Goal: Task Accomplishment & Management: Complete application form

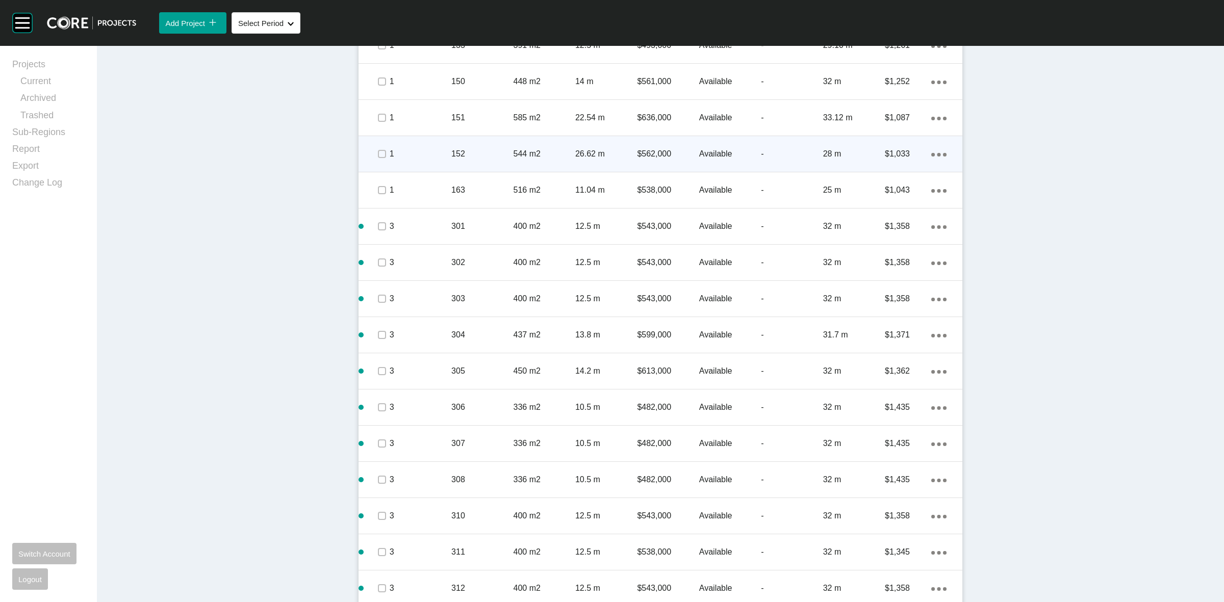
scroll to position [605, 0]
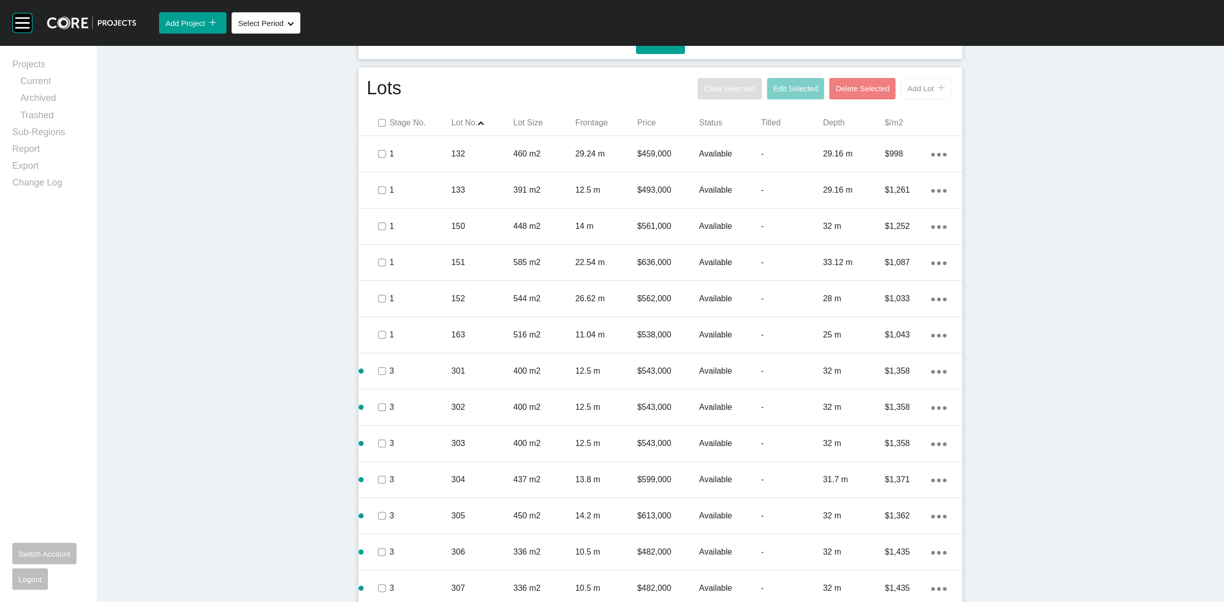
click at [919, 89] on span "Add Lot" at bounding box center [920, 88] width 27 height 9
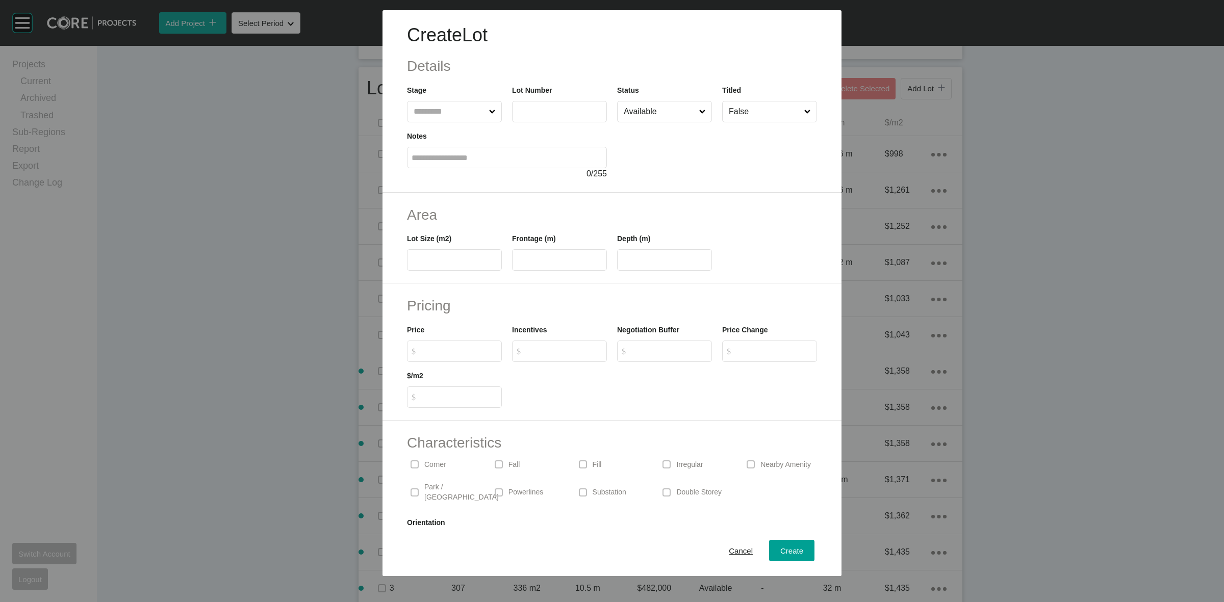
click at [460, 105] on input "text" at bounding box center [449, 111] width 75 height 20
type input "*"
type input "***"
type input "**"
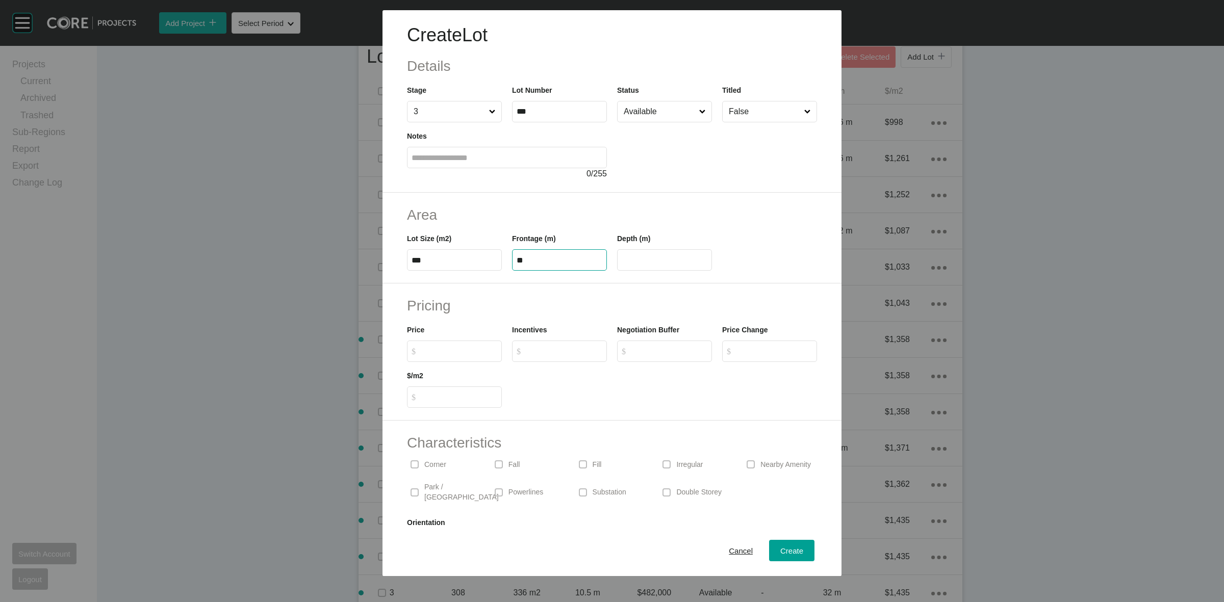
type input "**"
type input "******"
type input "*"
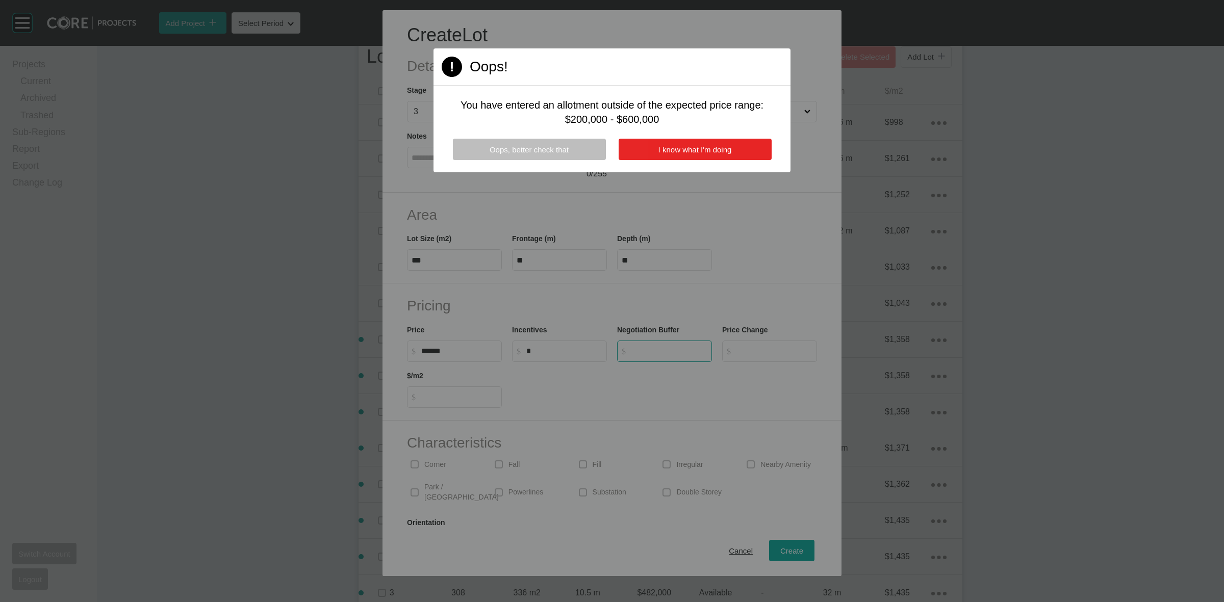
type input "*"
drag, startPoint x: 704, startPoint y: 150, endPoint x: 786, endPoint y: 445, distance: 305.5
click at [704, 149] on span "I know what I'm doing" at bounding box center [694, 149] width 73 height 9
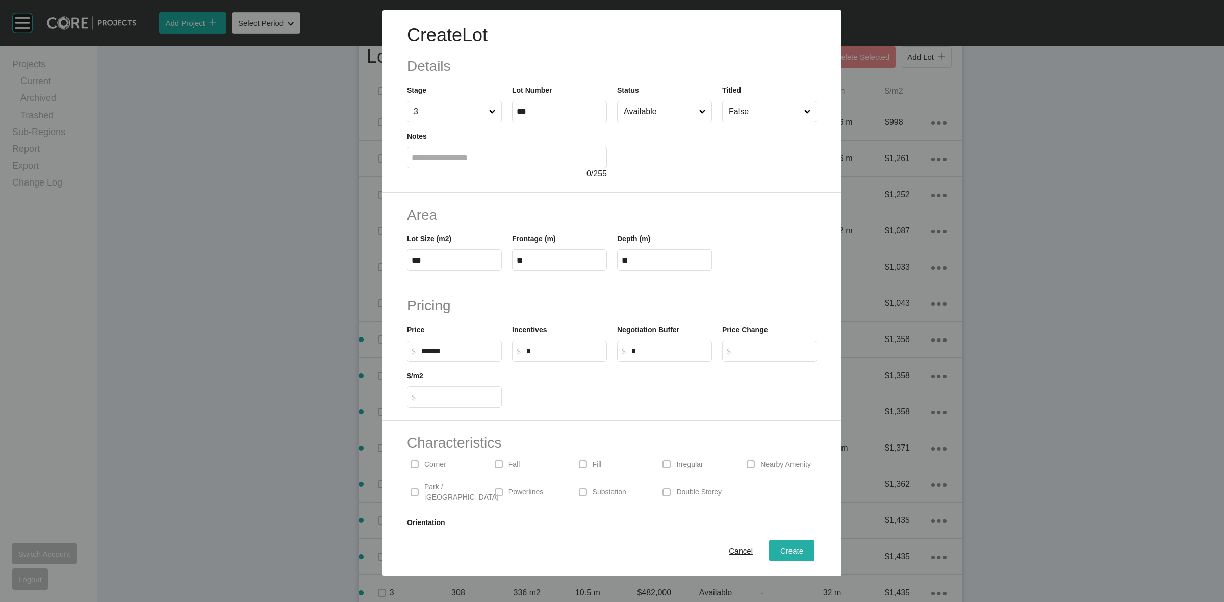
click at [795, 556] on div "Create" at bounding box center [792, 551] width 28 height 14
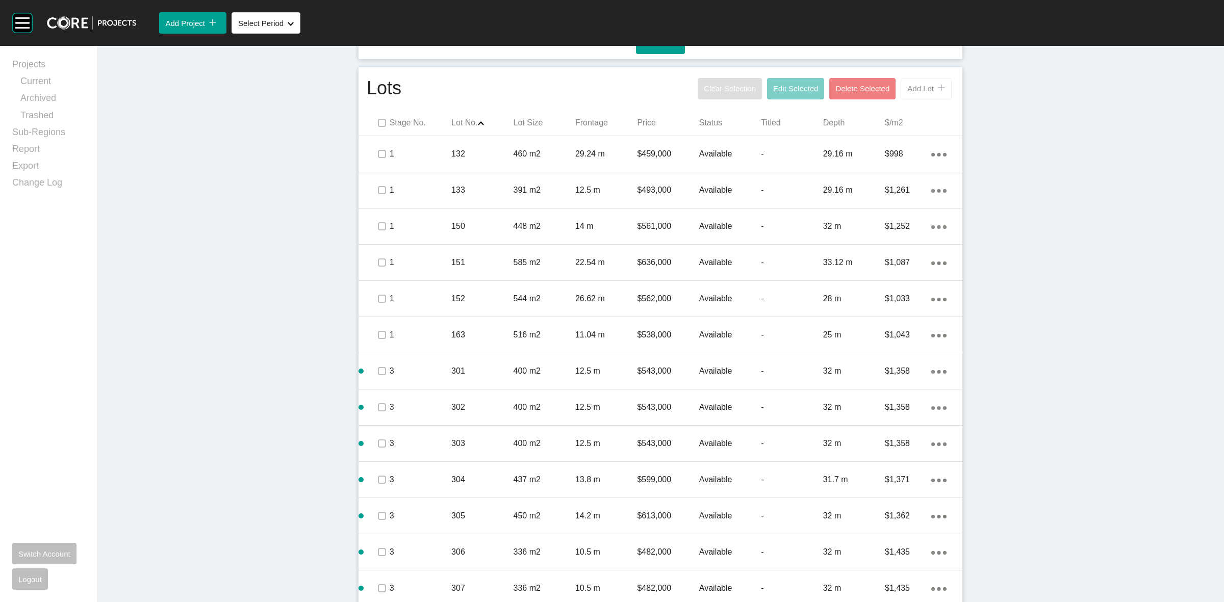
click at [910, 93] on span "Add Lot" at bounding box center [920, 88] width 27 height 9
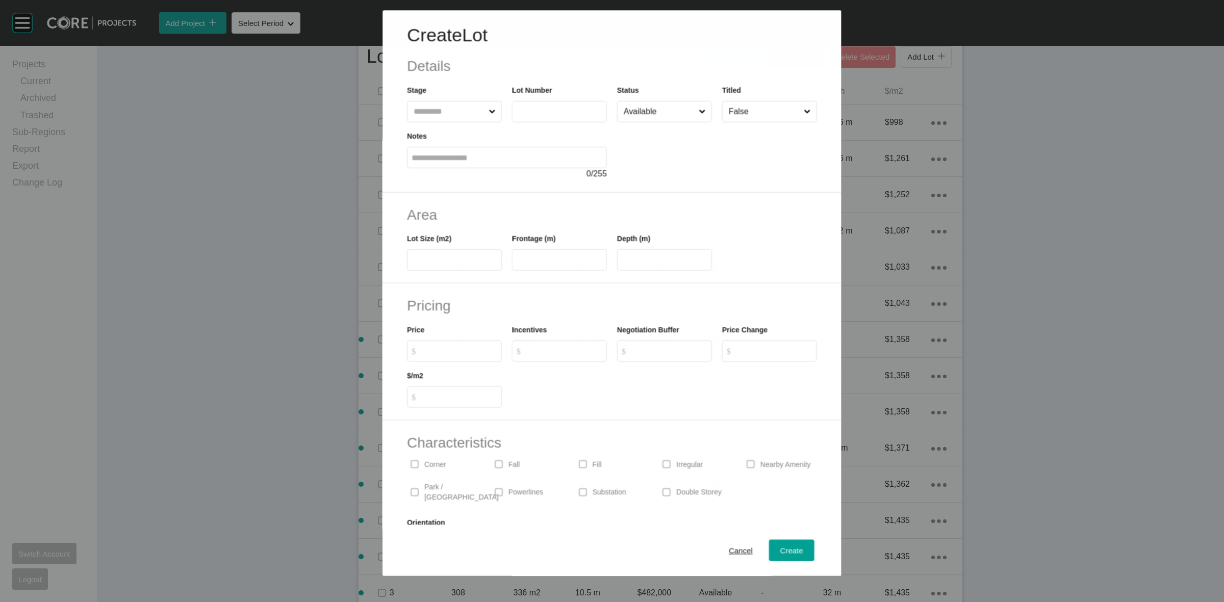
click at [460, 115] on input "text" at bounding box center [449, 111] width 75 height 20
type input "*"
type input "***"
type input "**"
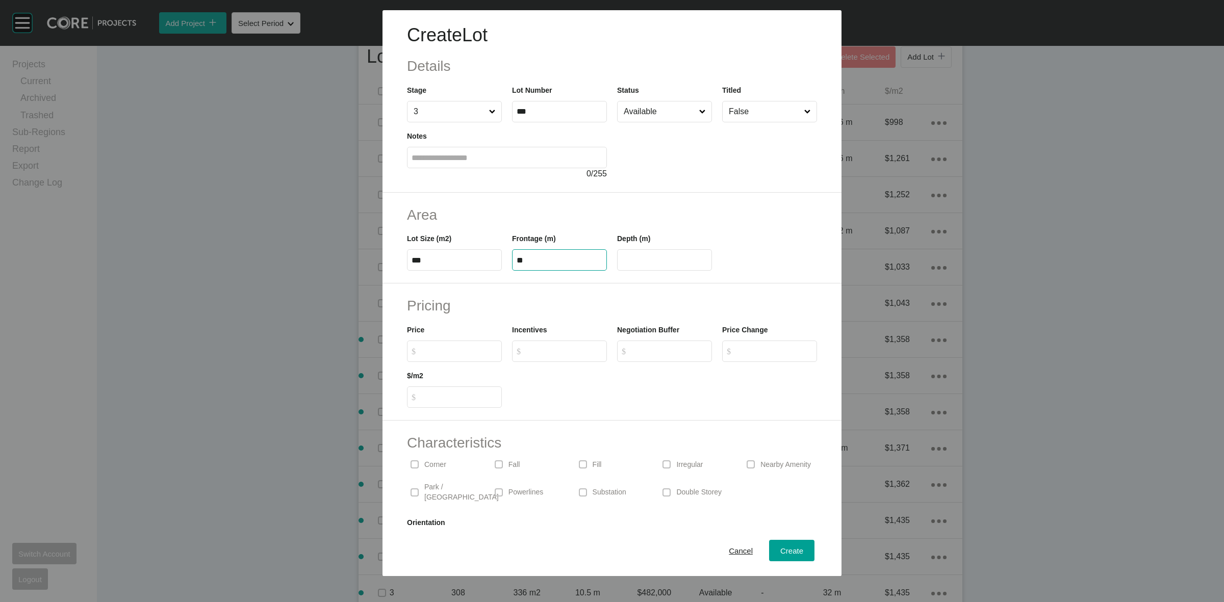
type input "**"
type input "******"
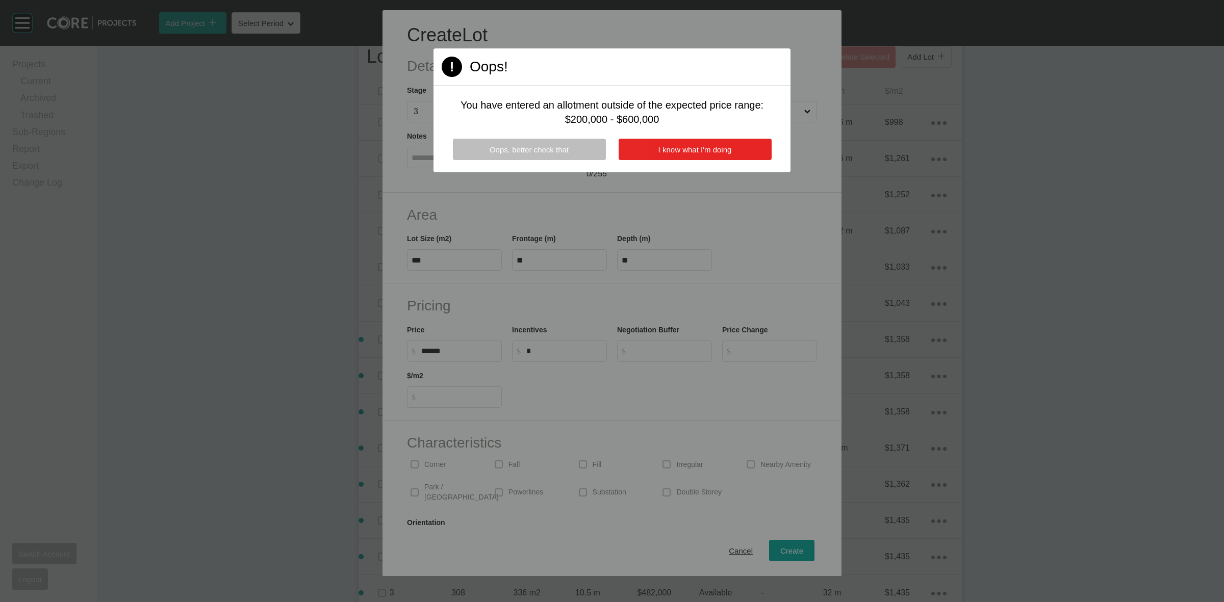
type input "*"
click at [742, 144] on button "I know what I'm doing" at bounding box center [695, 149] width 153 height 21
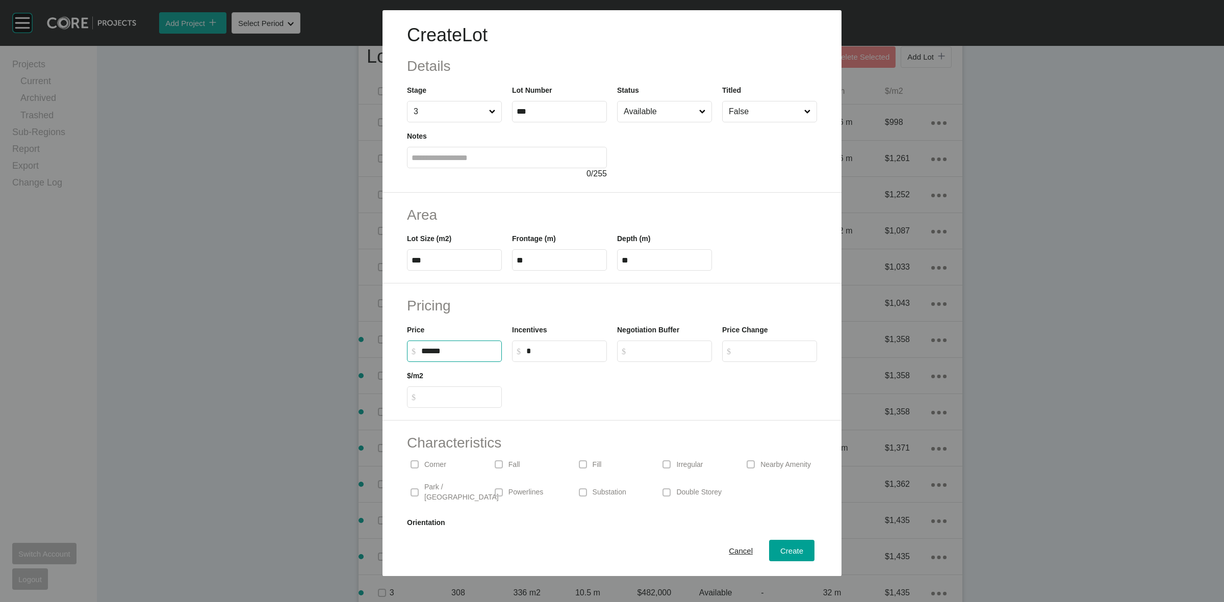
click at [488, 351] on input "******" at bounding box center [459, 351] width 76 height 9
type input "*******"
type input "*****"
click at [788, 551] on span "Create" at bounding box center [791, 551] width 23 height 9
type input "*"
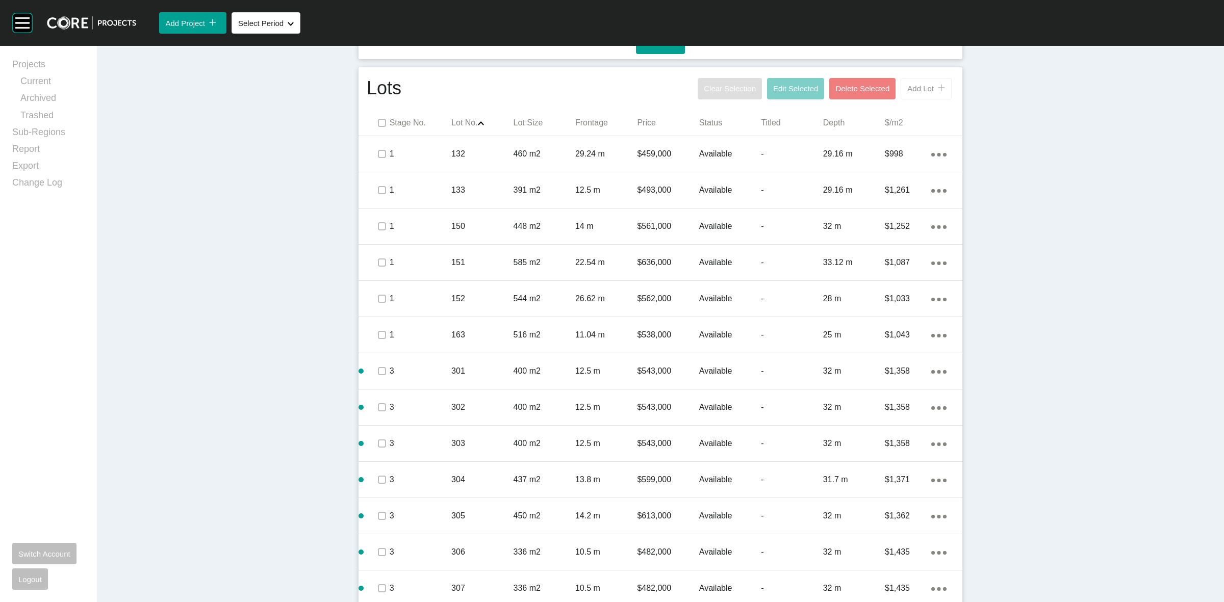
click at [908, 95] on button "Add Lot icon/tick copy 11 Created with Sketch." at bounding box center [926, 88] width 51 height 21
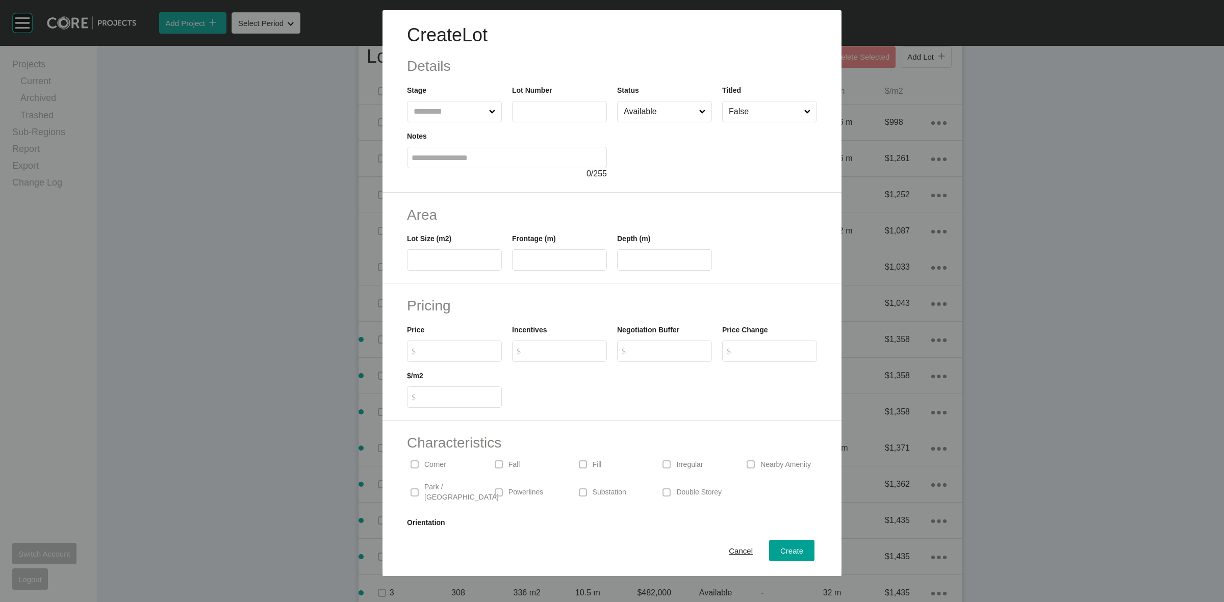
click at [469, 105] on input "text" at bounding box center [449, 111] width 75 height 20
type input "*"
type input "***"
type input "**"
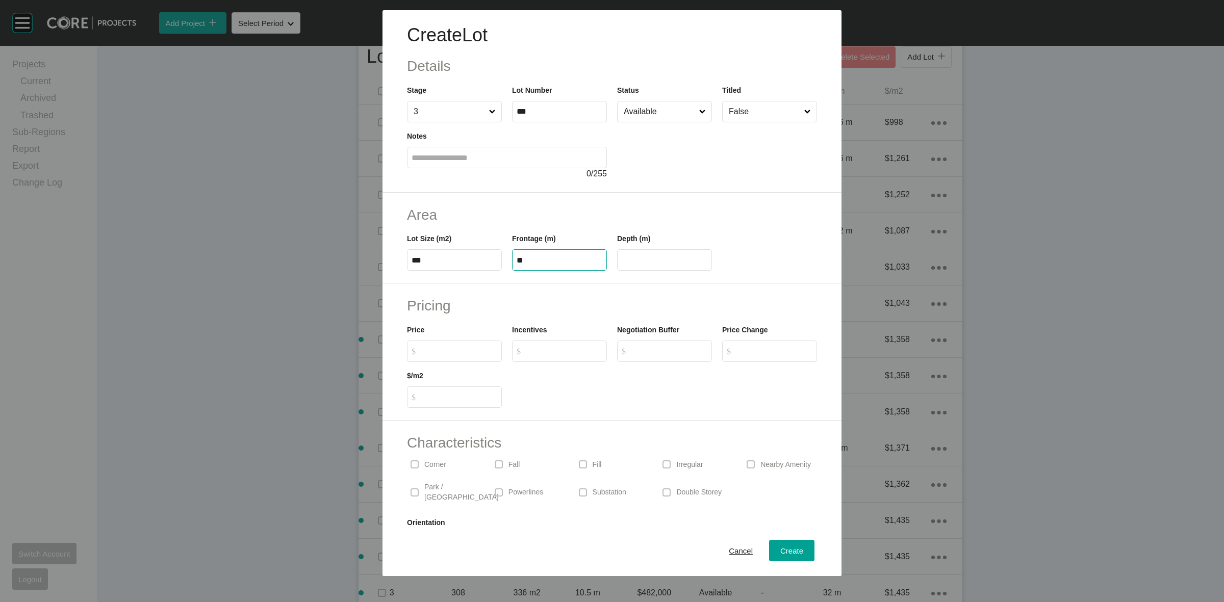
type input "****"
type input "******"
type input "*"
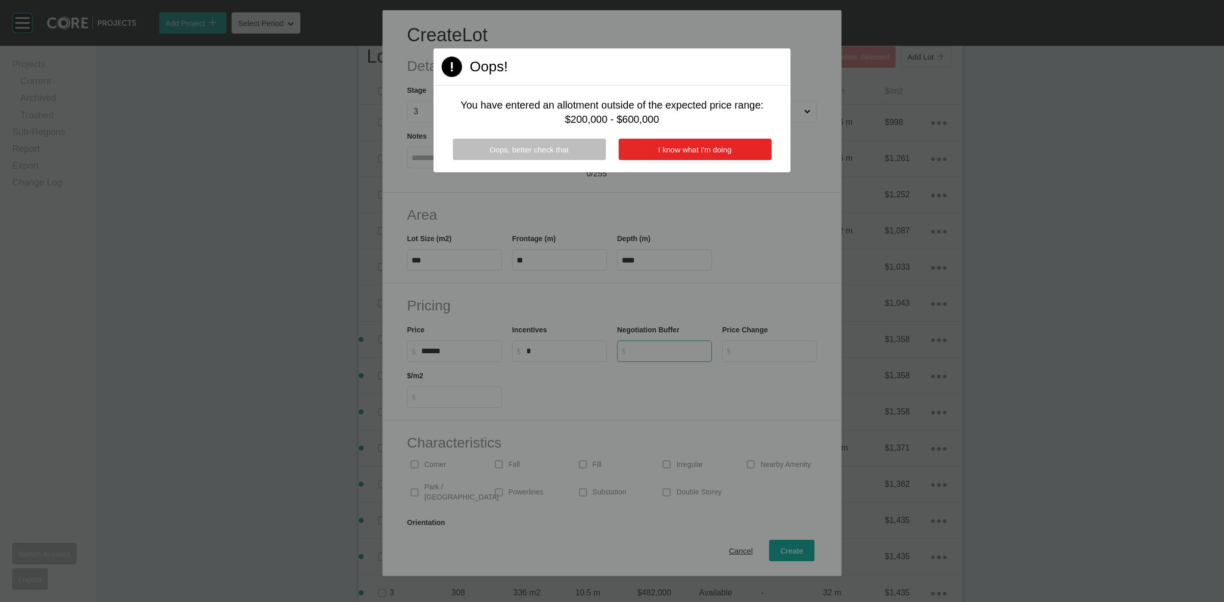
type input "*"
click at [666, 151] on span "I know what I'm doing" at bounding box center [694, 149] width 73 height 9
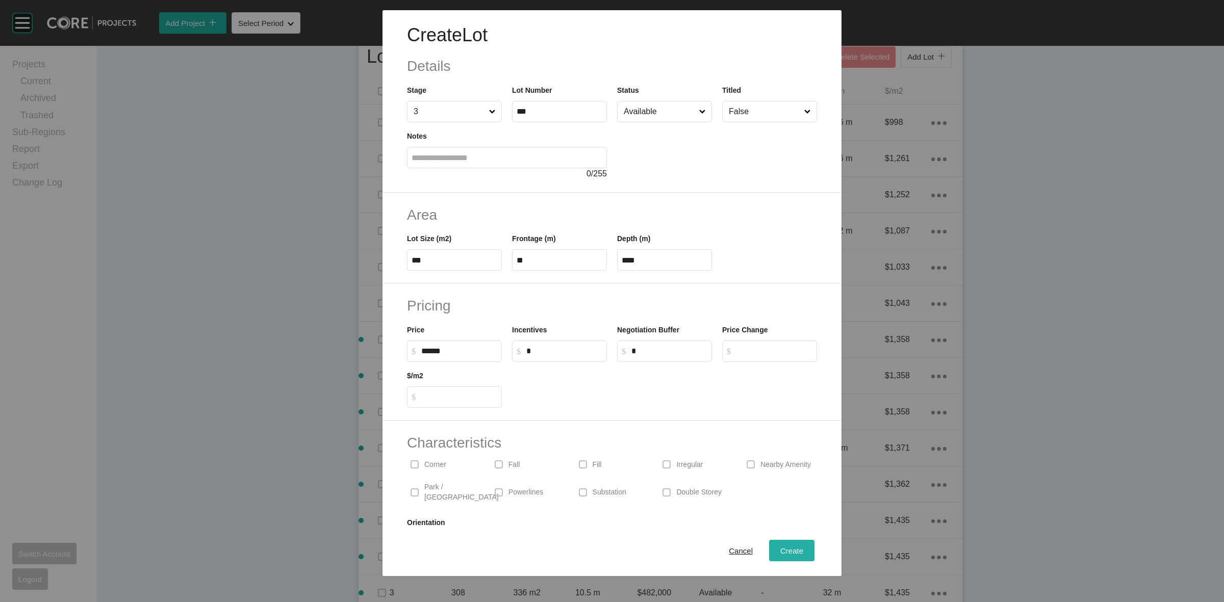
click at [778, 545] on div "Create" at bounding box center [792, 551] width 28 height 14
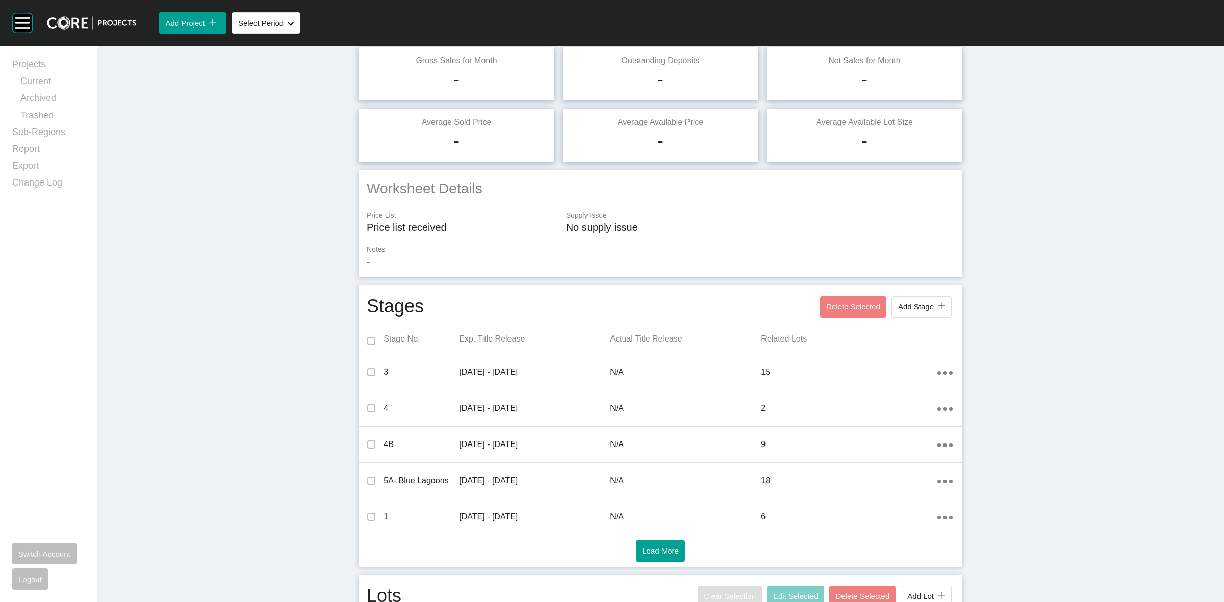
scroll to position [0, 0]
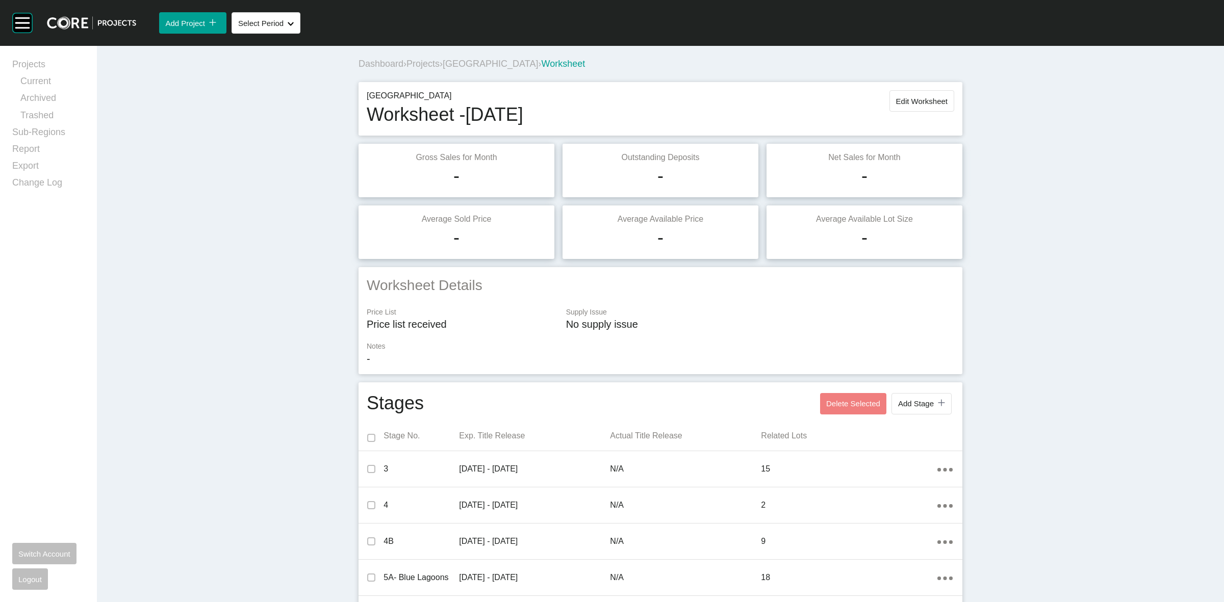
click at [424, 64] on span "Projects" at bounding box center [422, 64] width 33 height 10
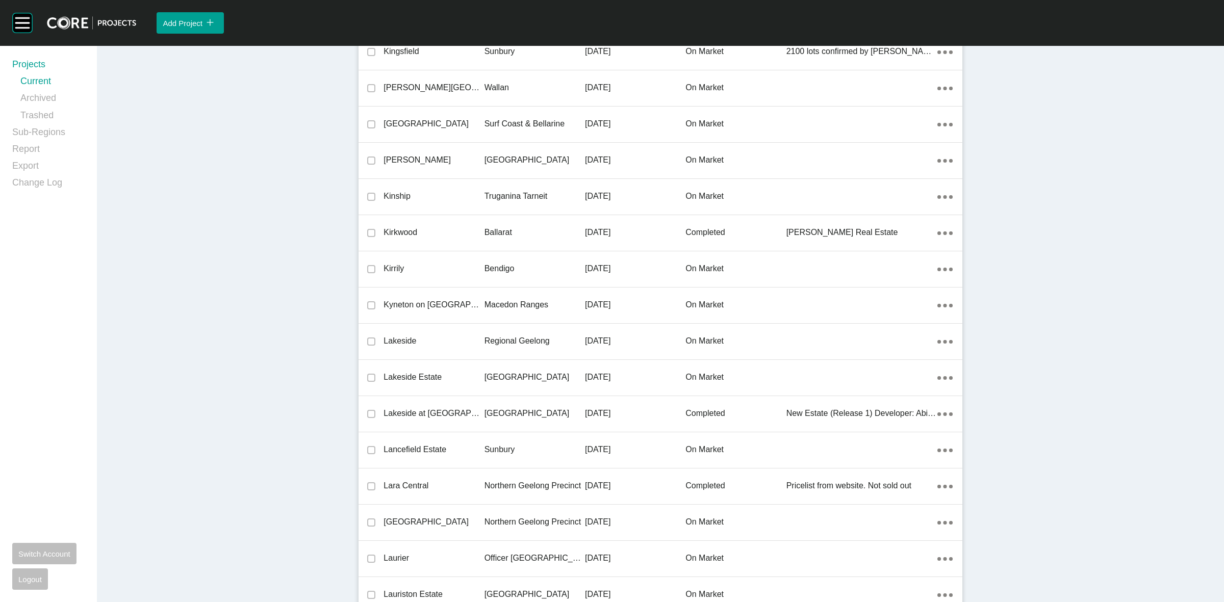
scroll to position [17355, 0]
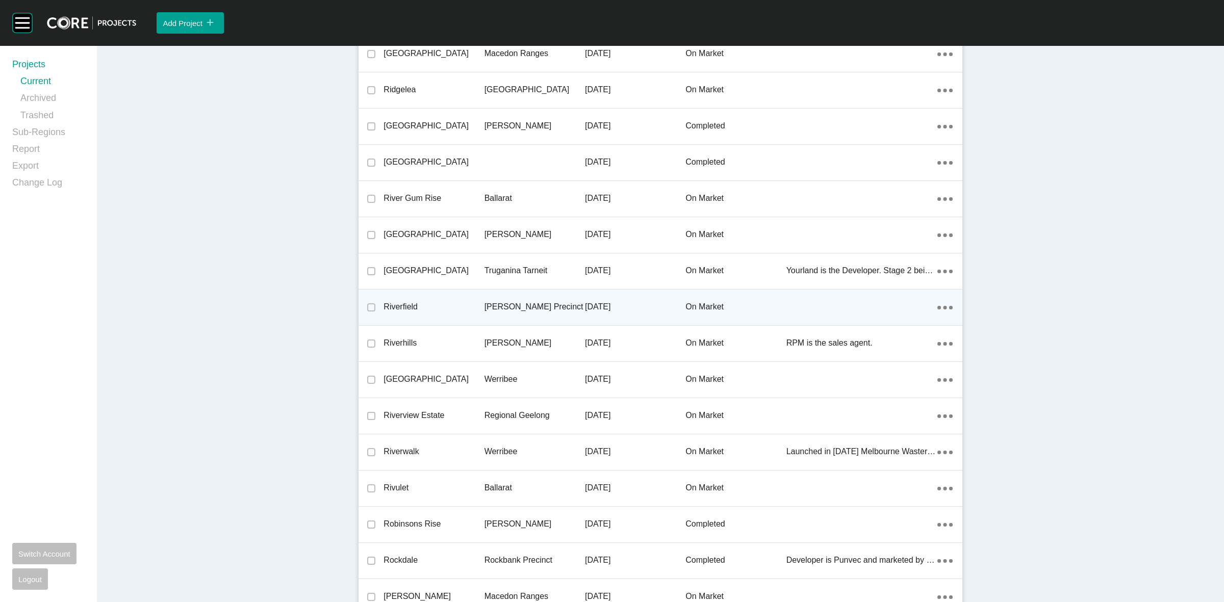
click at [497, 301] on p "[PERSON_NAME] Precinct" at bounding box center [535, 306] width 100 height 11
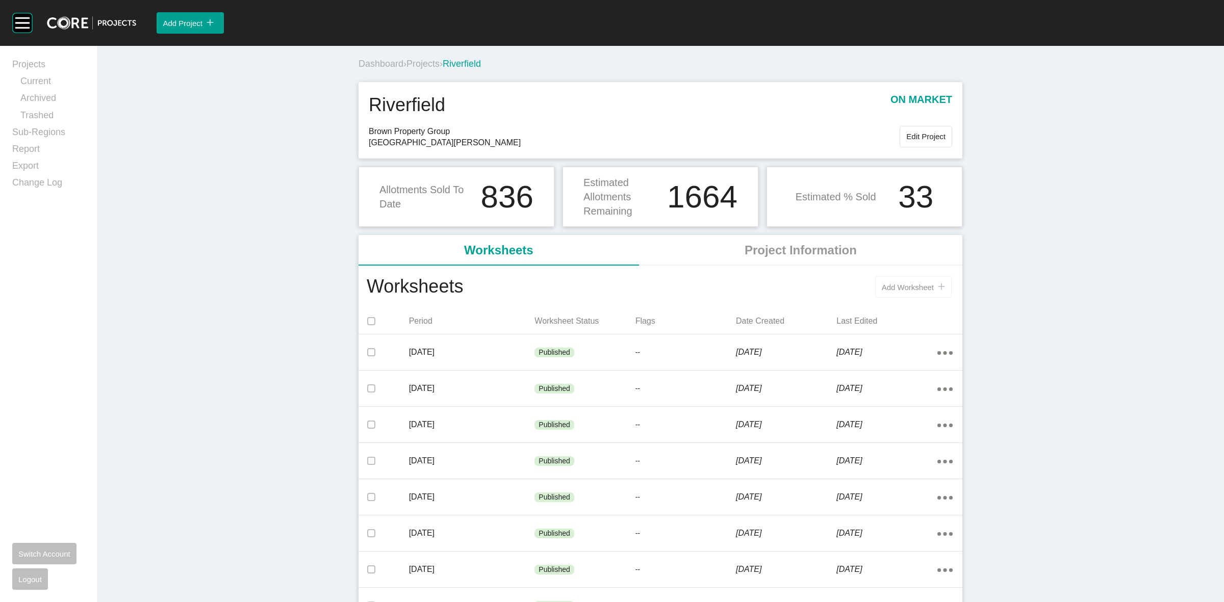
click at [884, 291] on span "Add Worksheet" at bounding box center [908, 287] width 52 height 9
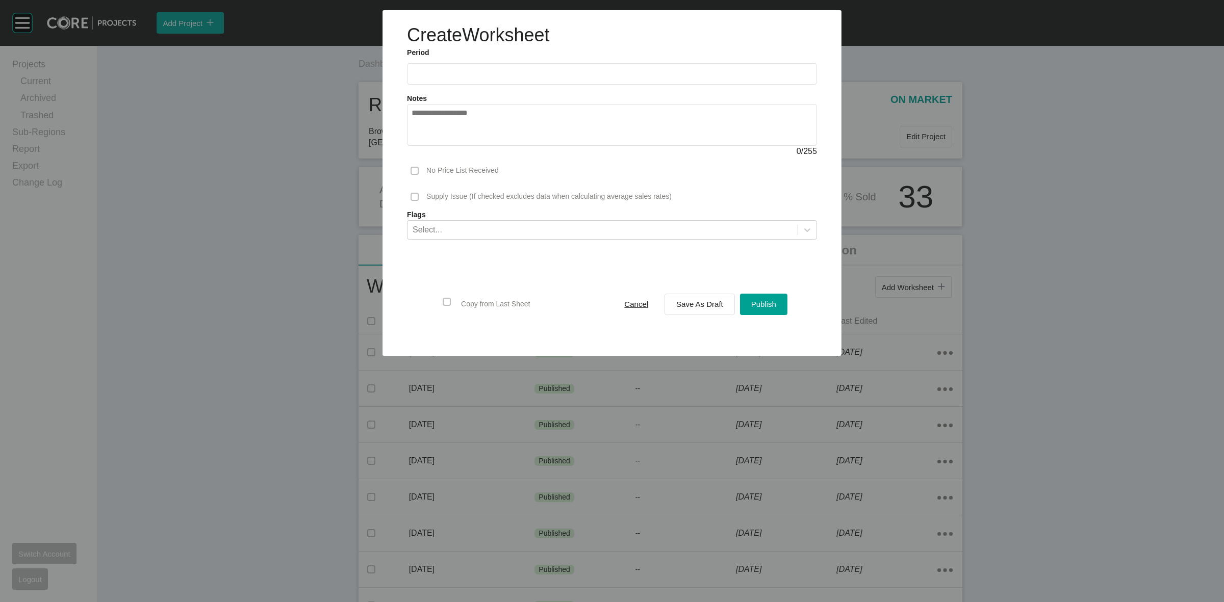
click at [514, 74] on input "text" at bounding box center [612, 74] width 401 height 9
click at [466, 151] on li "Aug" at bounding box center [461, 148] width 34 height 17
type input "**********"
click at [710, 296] on button "Save As Draft" at bounding box center [700, 304] width 70 height 21
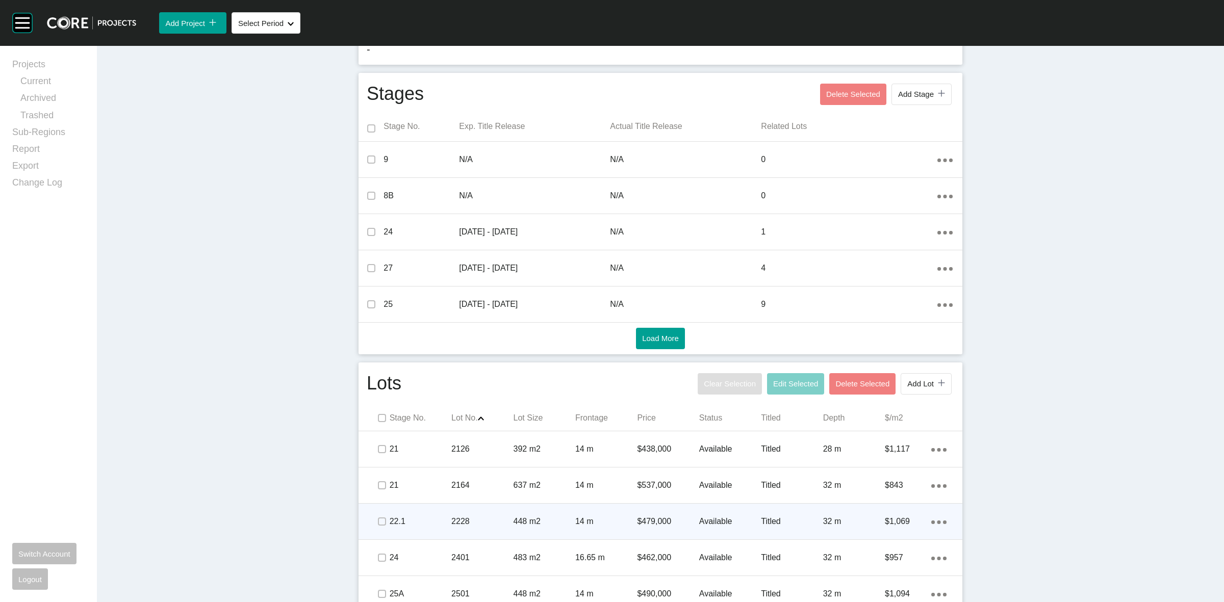
scroll to position [319, 0]
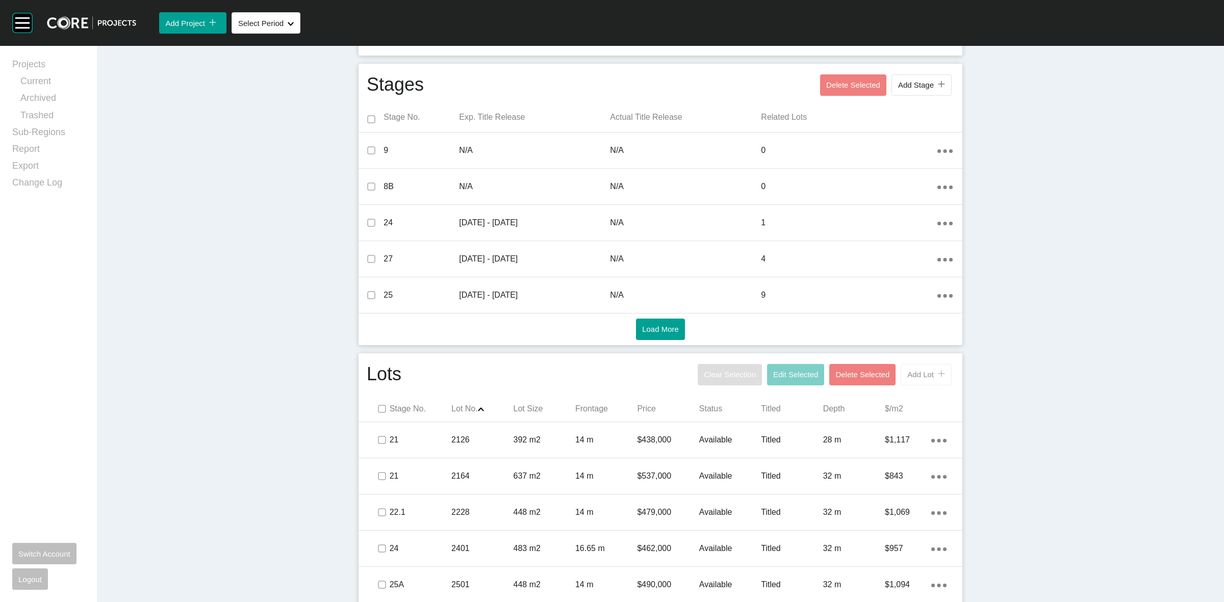
click at [908, 375] on span "Add Lot" at bounding box center [920, 374] width 27 height 9
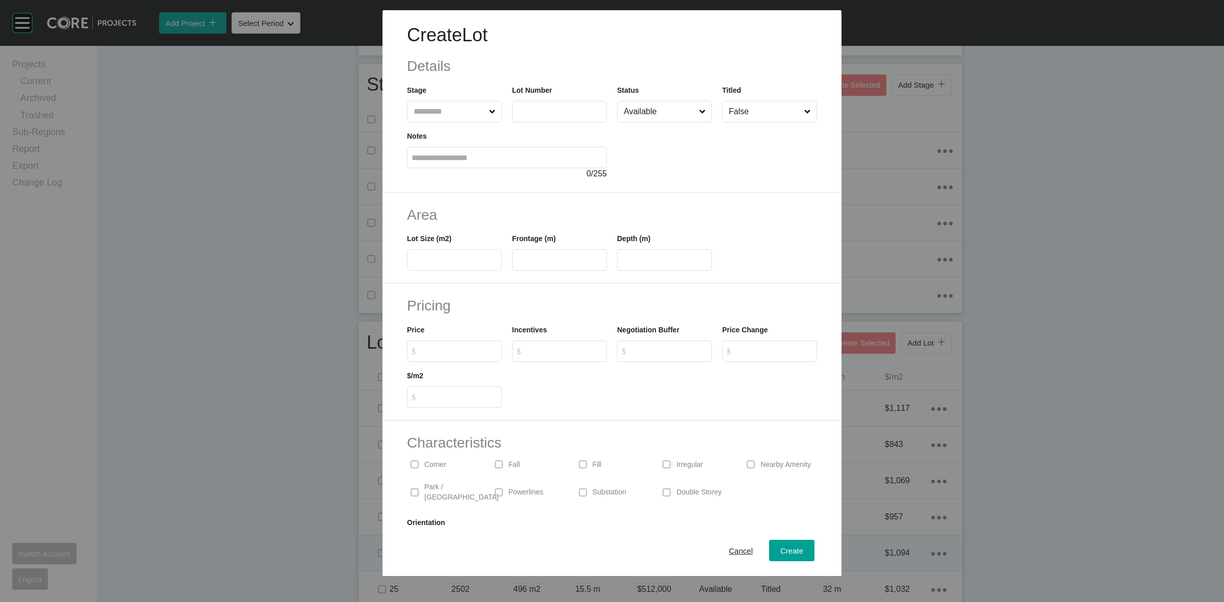
click at [729, 548] on span "Cancel" at bounding box center [741, 551] width 24 height 9
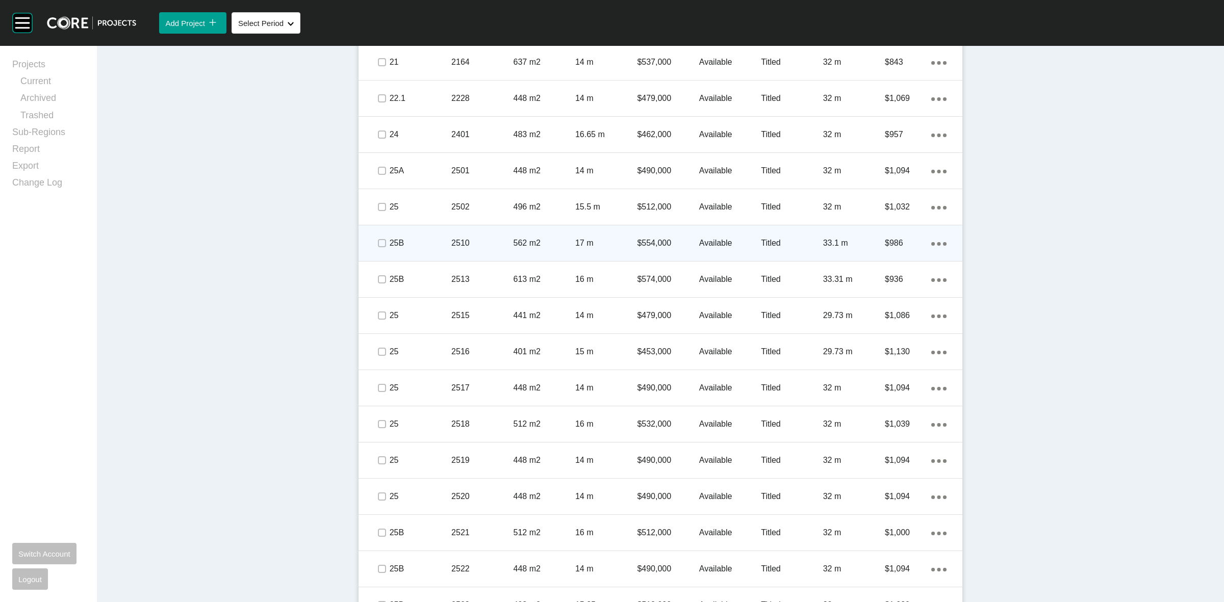
scroll to position [510, 0]
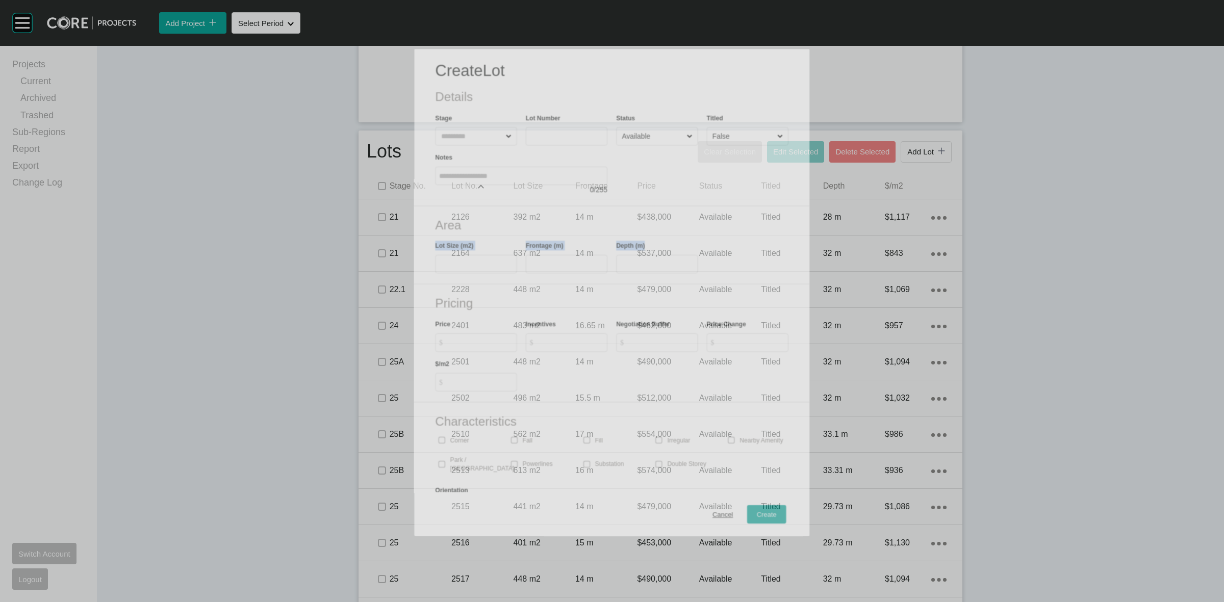
click at [434, 141] on form "Create Lot Details Stage Lot Number Status Available Titled False Notes 0 / 255…" at bounding box center [611, 311] width 395 height 524
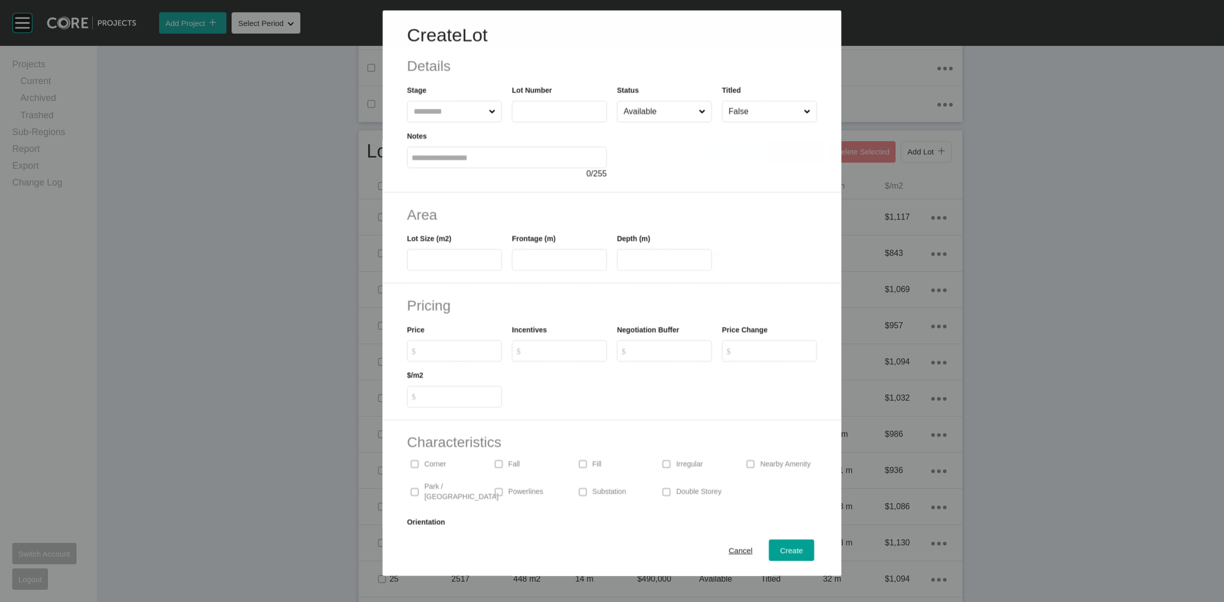
click at [435, 113] on input "text" at bounding box center [449, 111] width 75 height 20
type input "**"
type input "****"
type input "***"
type input "****"
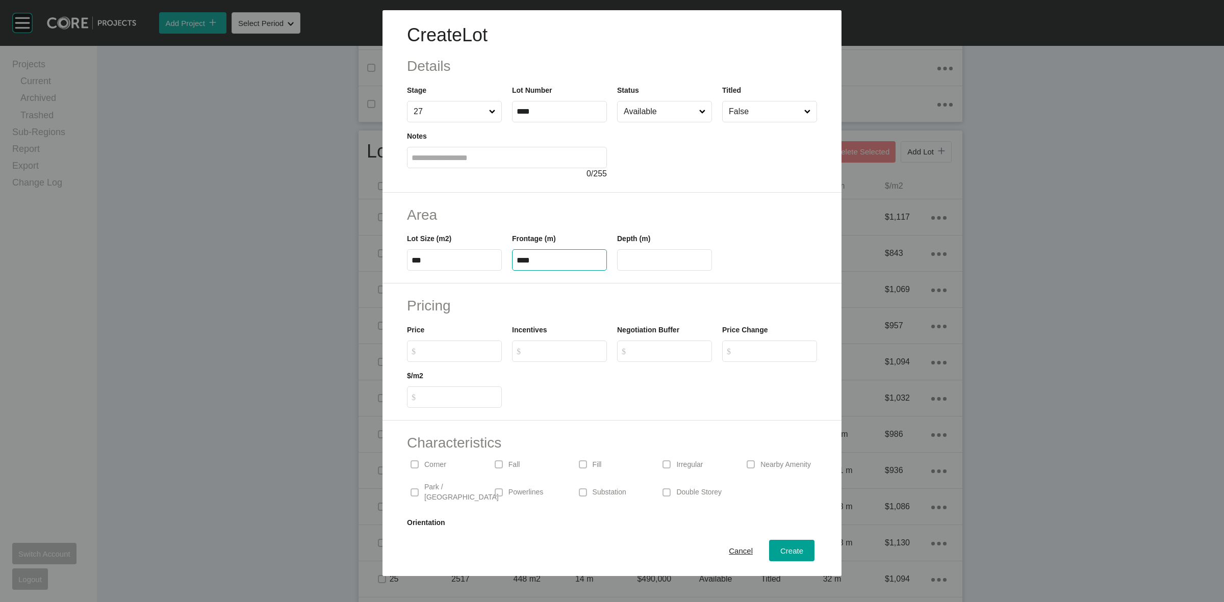
type input "**"
type input "*******"
type input "*****"
type input "*"
click at [750, 549] on button "Cancel" at bounding box center [741, 550] width 46 height 21
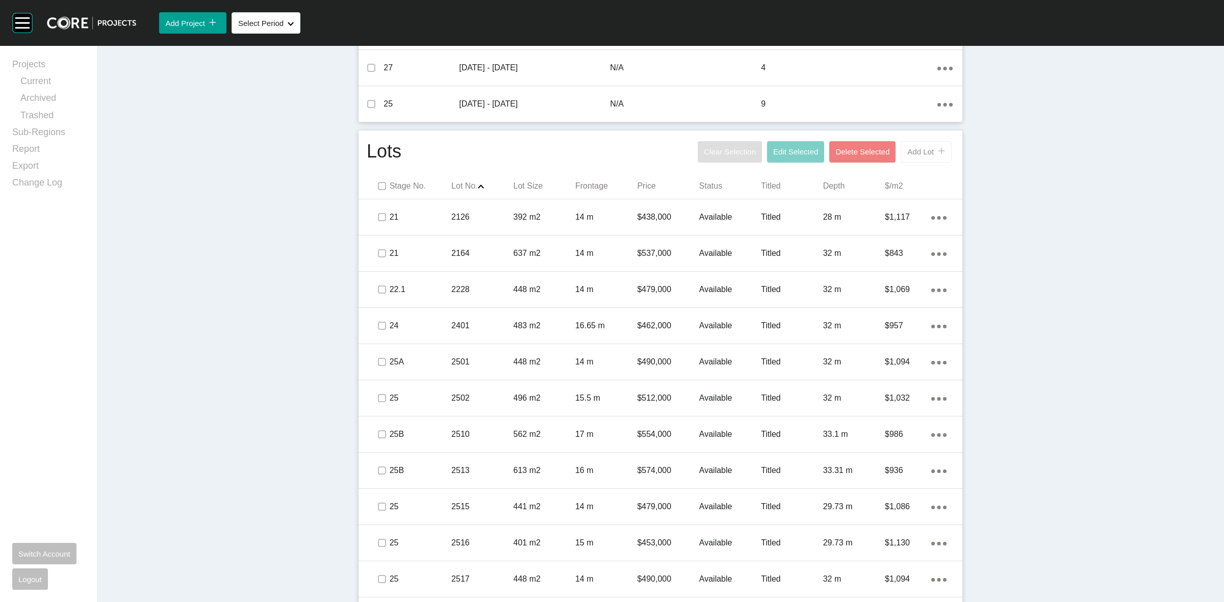
click at [901, 154] on button "Add Lot icon/tick copy 11 Created with Sketch." at bounding box center [926, 151] width 51 height 21
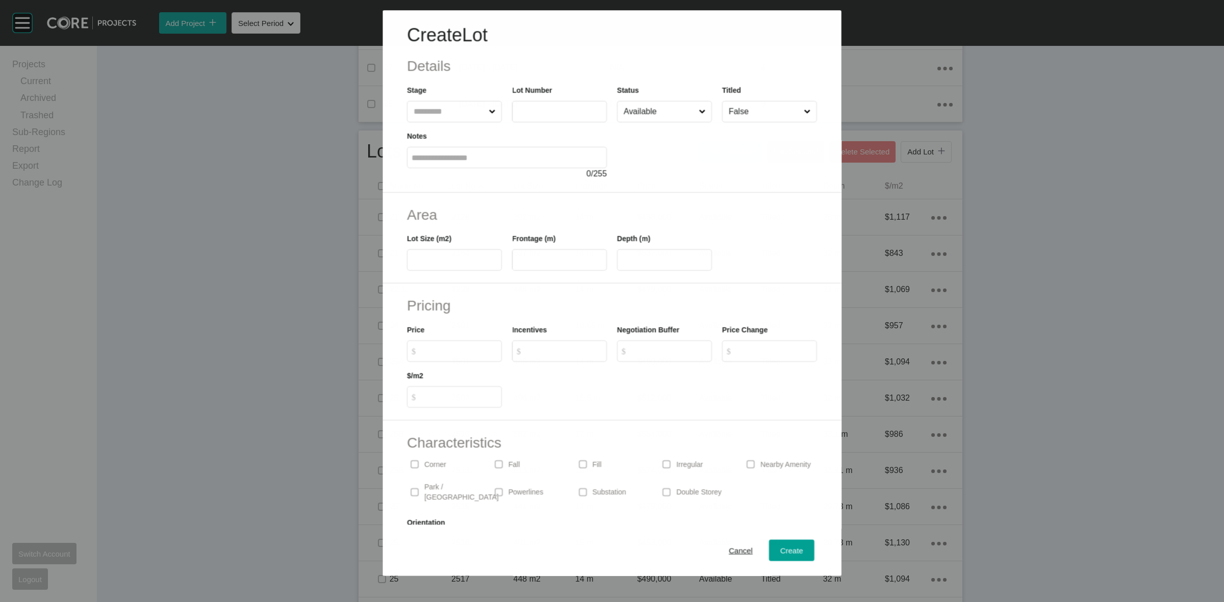
click at [468, 115] on input "text" at bounding box center [449, 111] width 75 height 20
type input "**"
type input "****"
type input "***"
type input "****"
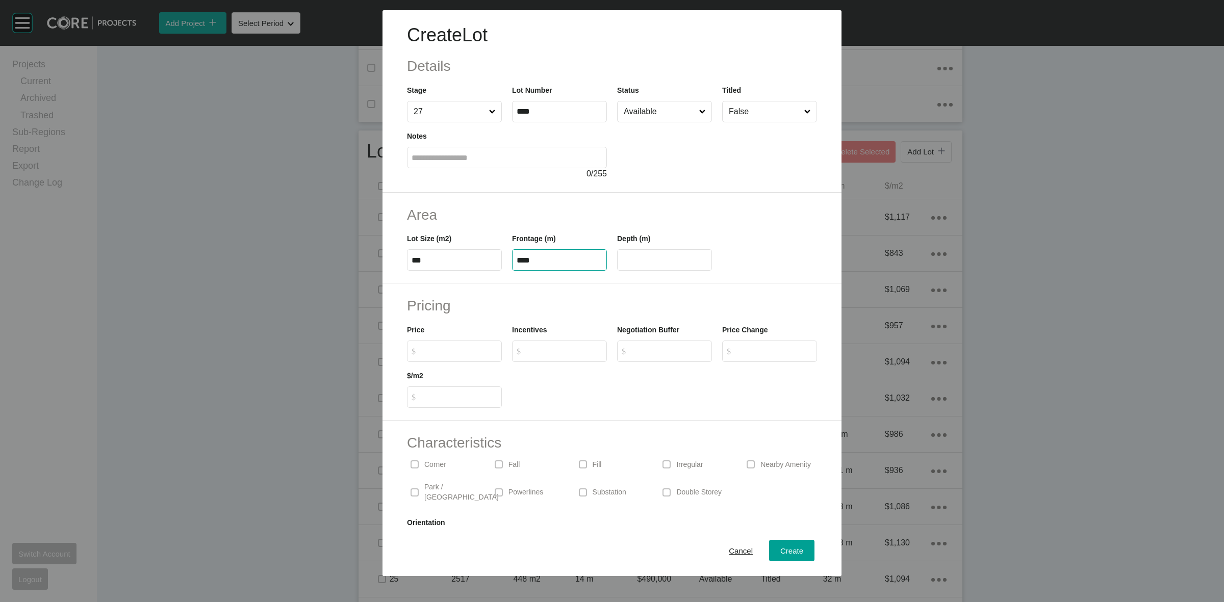
type input "**"
type input "*******"
type input "*****"
type input "*"
click at [792, 555] on span "Create" at bounding box center [791, 551] width 23 height 9
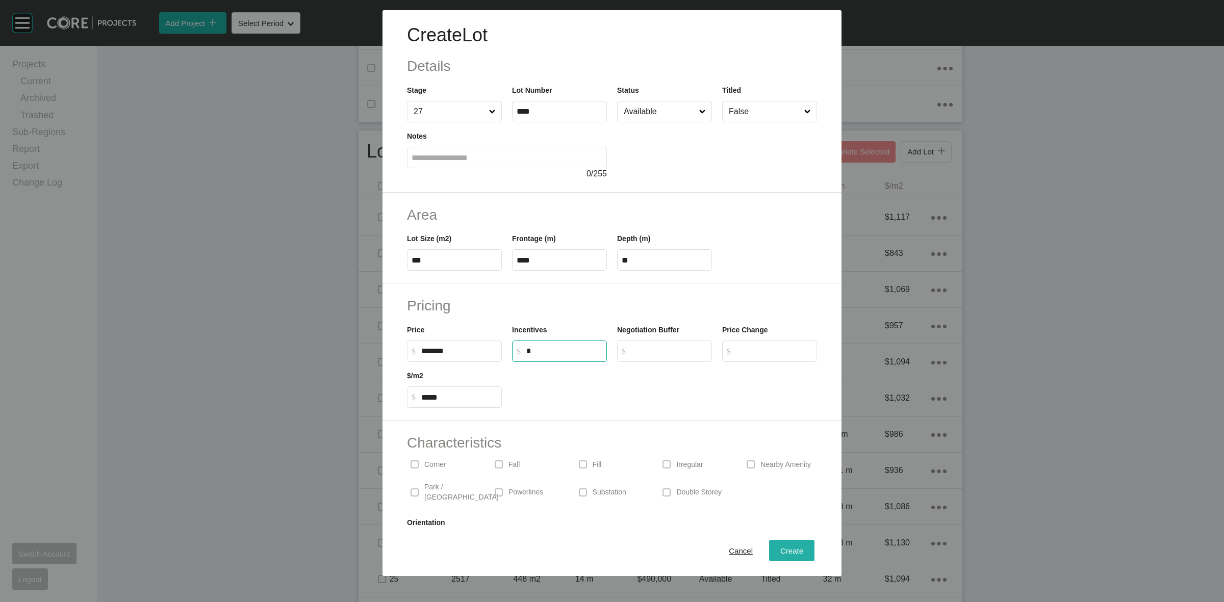
type input "*"
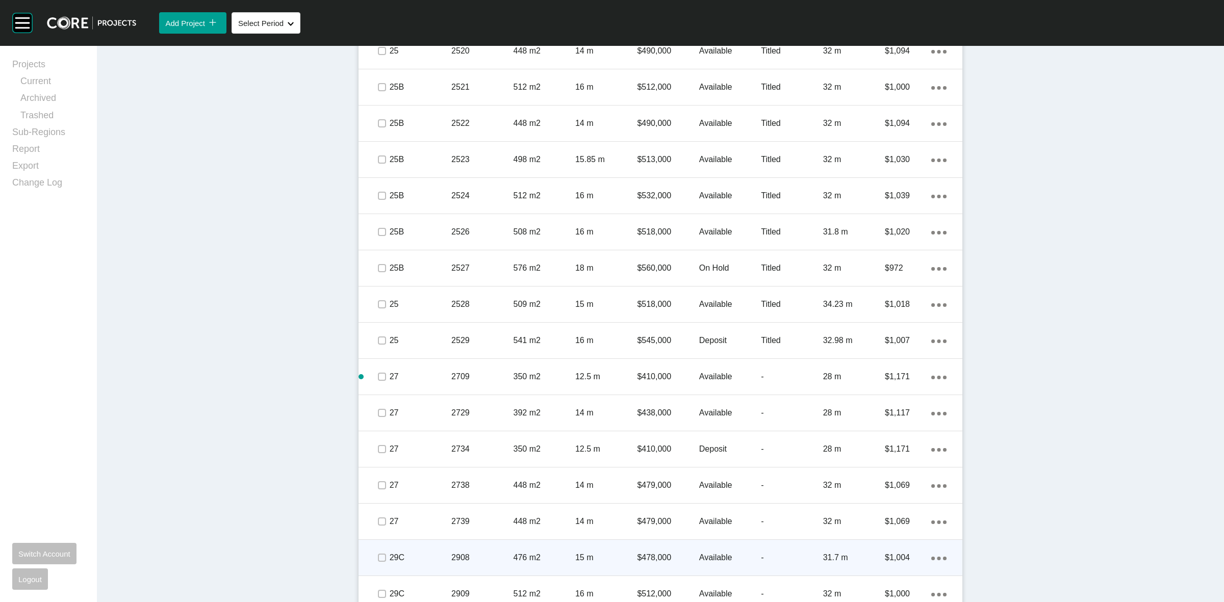
scroll to position [1211, 0]
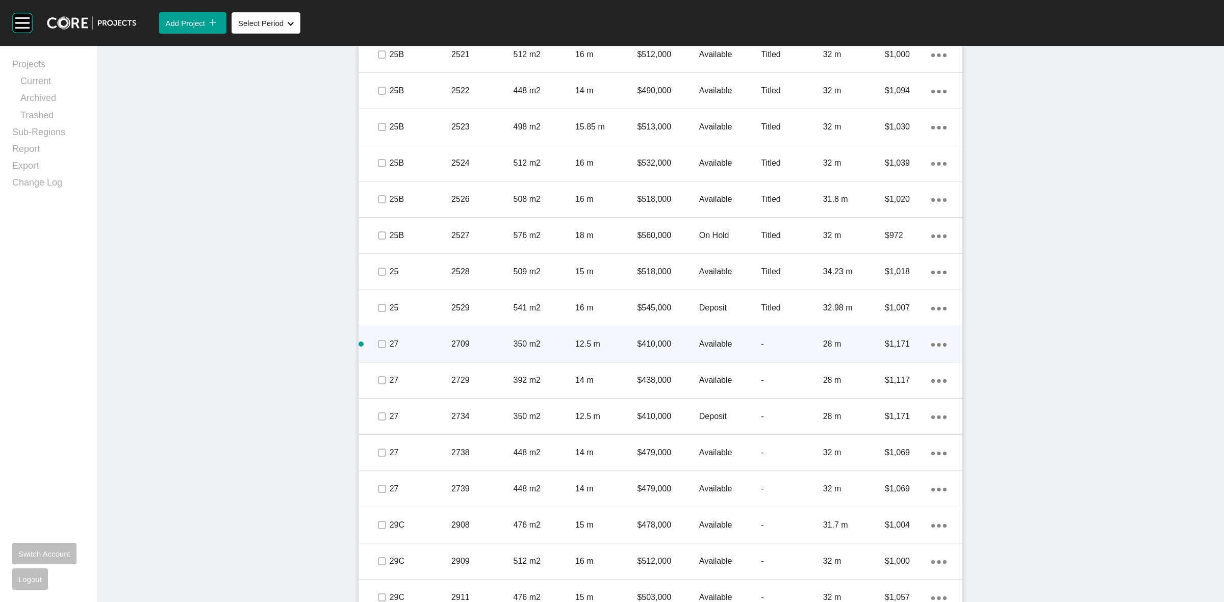
click at [892, 349] on link "Duplicate" at bounding box center [892, 346] width 38 height 15
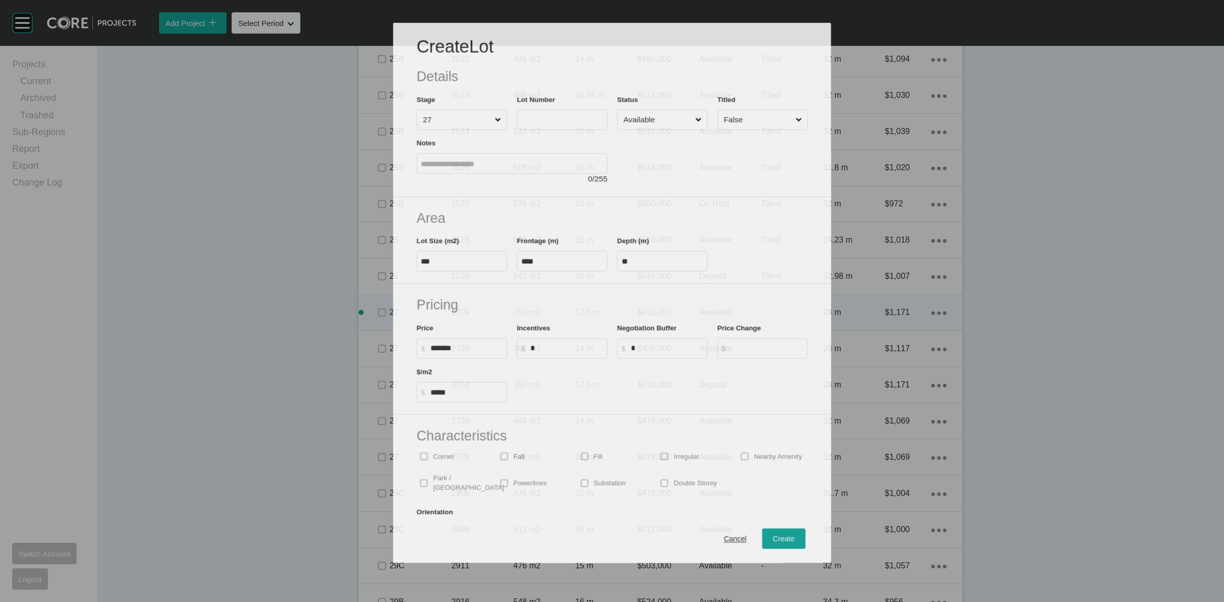
scroll to position [1179, 0]
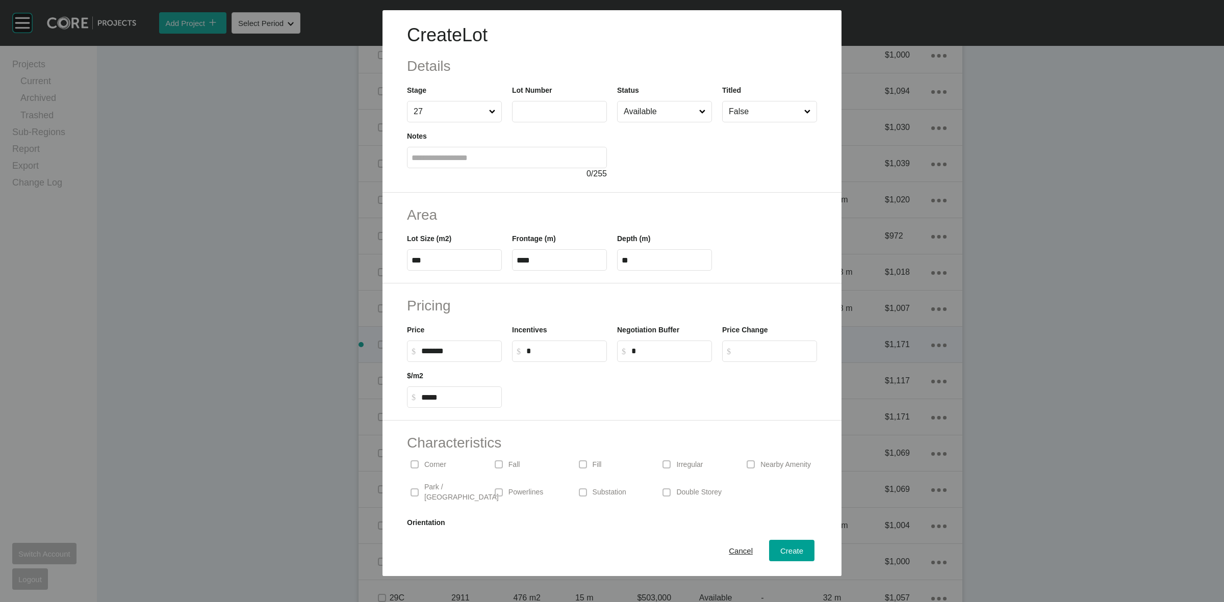
click at [577, 113] on input "text" at bounding box center [560, 111] width 86 height 9
type input "****"
click at [682, 103] on input "Available" at bounding box center [659, 111] width 75 height 20
click at [630, 115] on input "Available" at bounding box center [659, 111] width 75 height 20
click at [780, 554] on span "Create" at bounding box center [791, 551] width 23 height 9
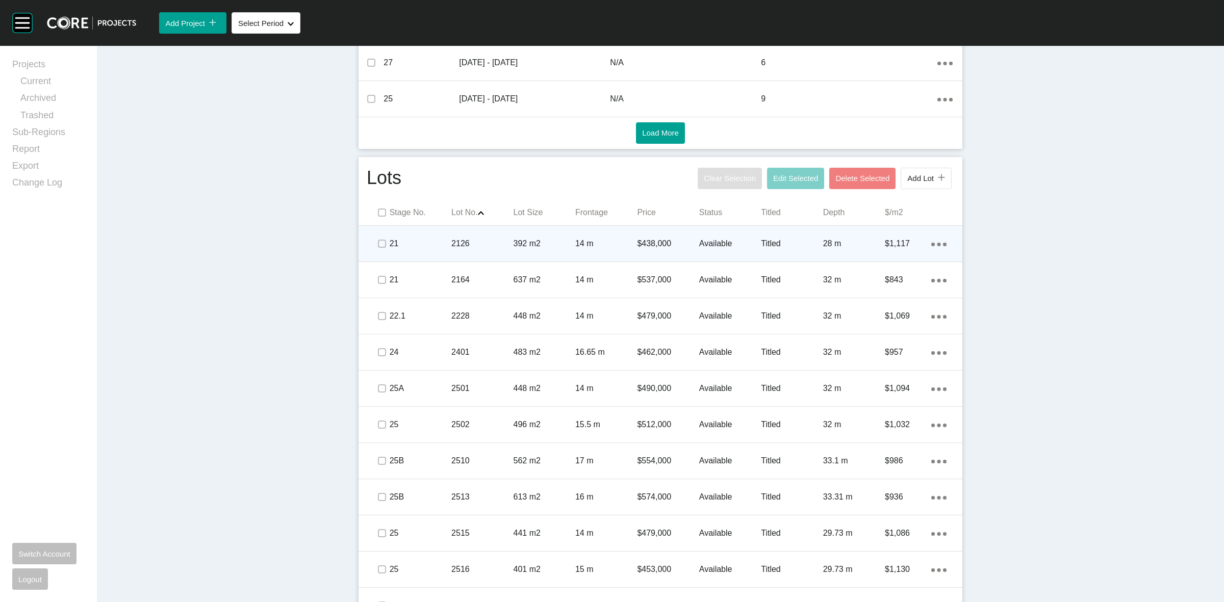
scroll to position [510, 0]
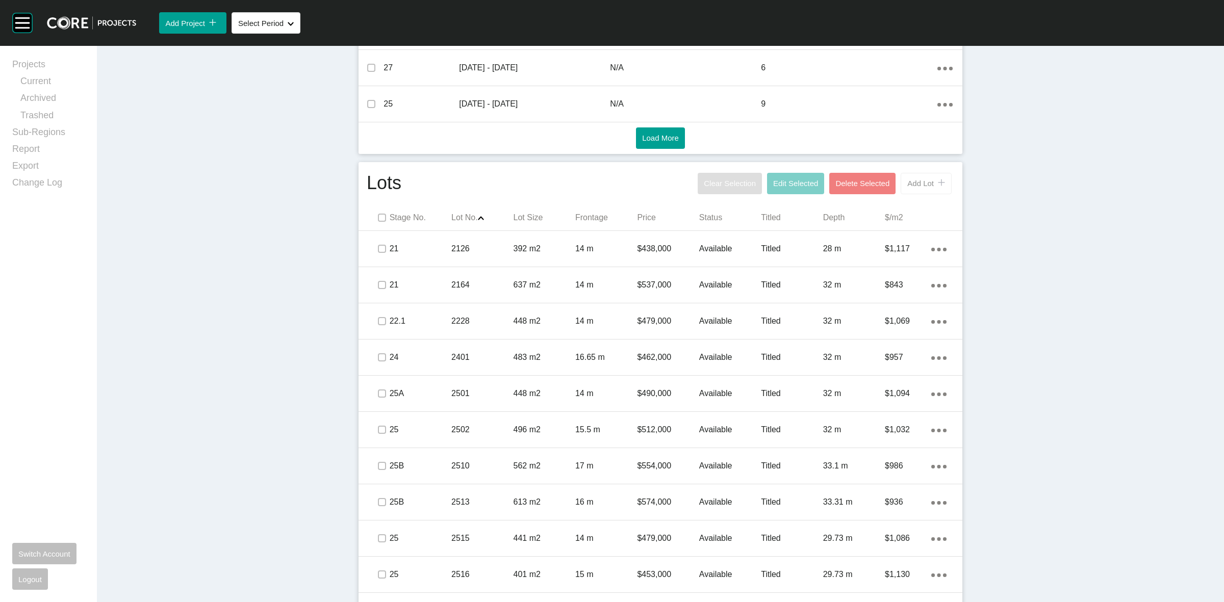
click at [925, 184] on span "Add Lot" at bounding box center [920, 183] width 27 height 9
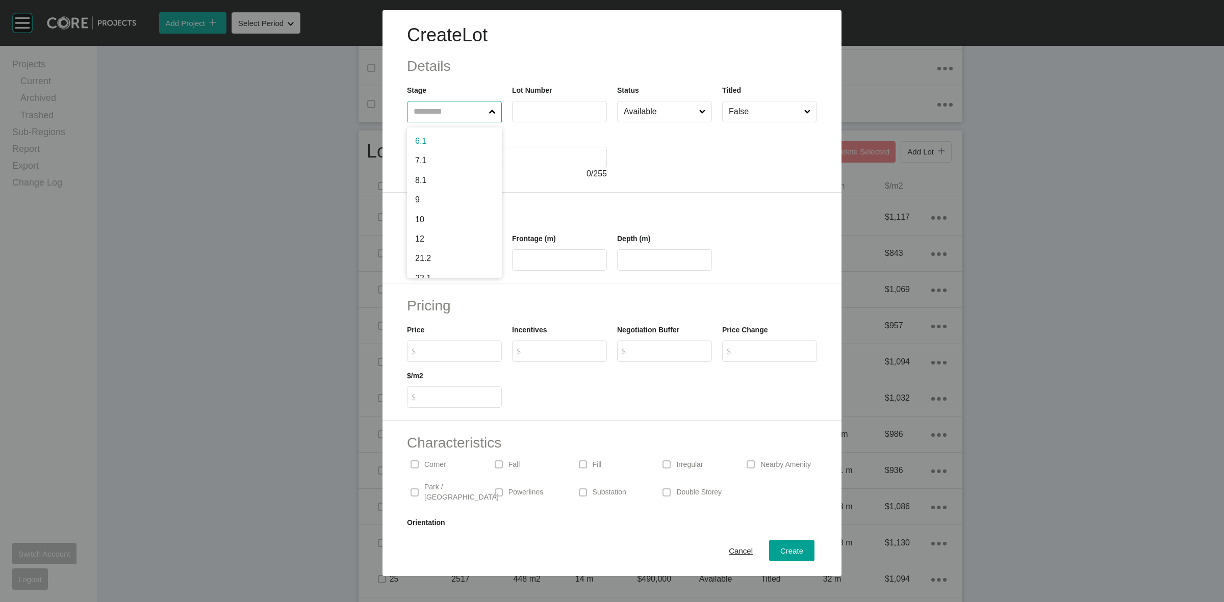
click at [454, 118] on input "text" at bounding box center [449, 111] width 75 height 20
type input "**"
type input "****"
click at [734, 554] on span "Cancel" at bounding box center [741, 551] width 24 height 9
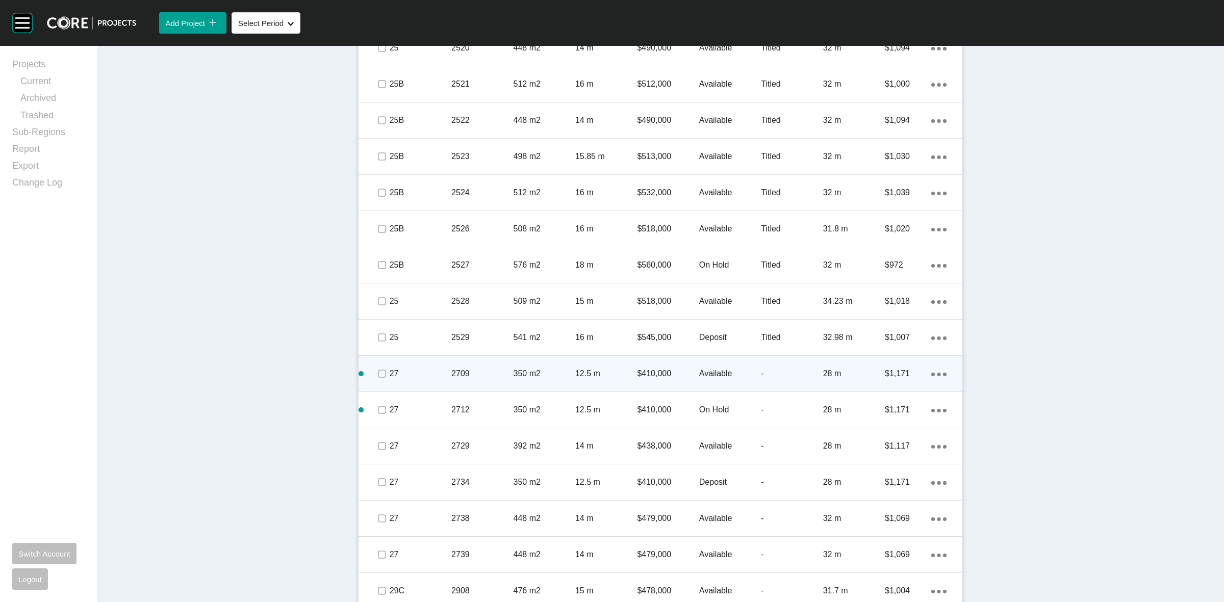
scroll to position [1148, 0]
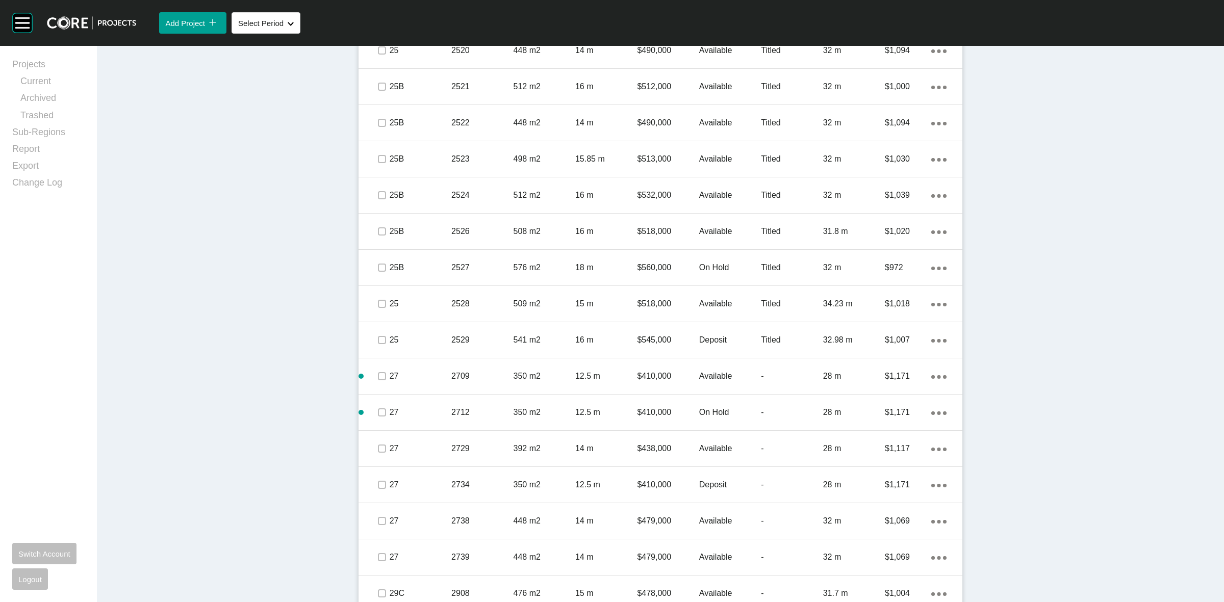
click at [881, 375] on link "Duplicate" at bounding box center [892, 378] width 38 height 15
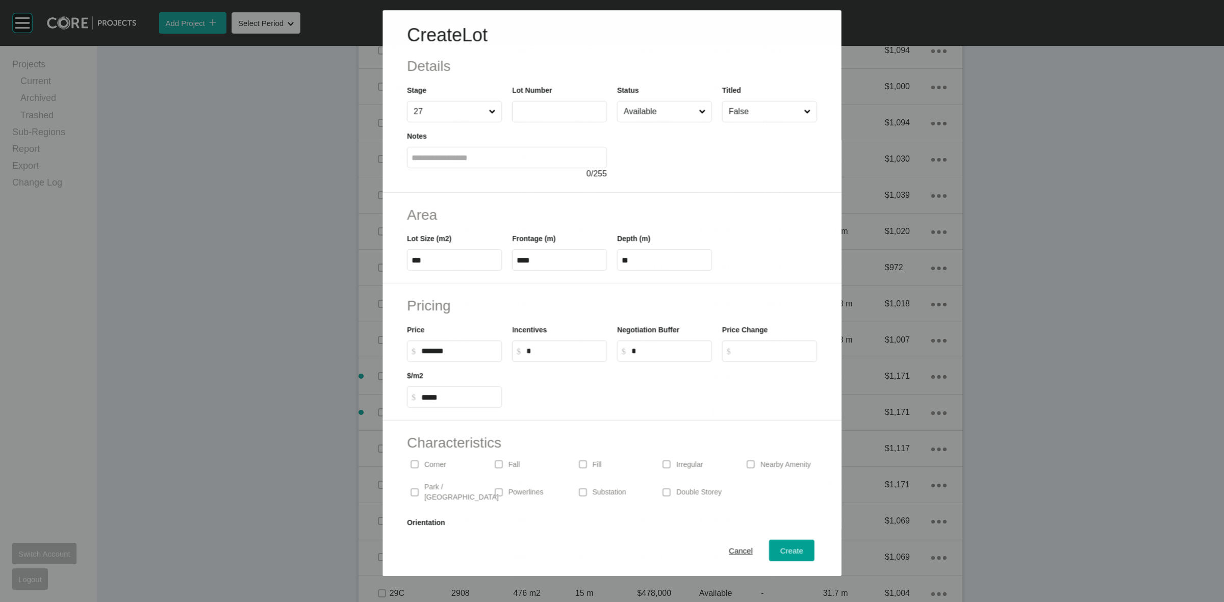
click at [552, 111] on input "text" at bounding box center [560, 112] width 86 height 9
type input "****"
click at [784, 552] on span "Create" at bounding box center [791, 551] width 23 height 9
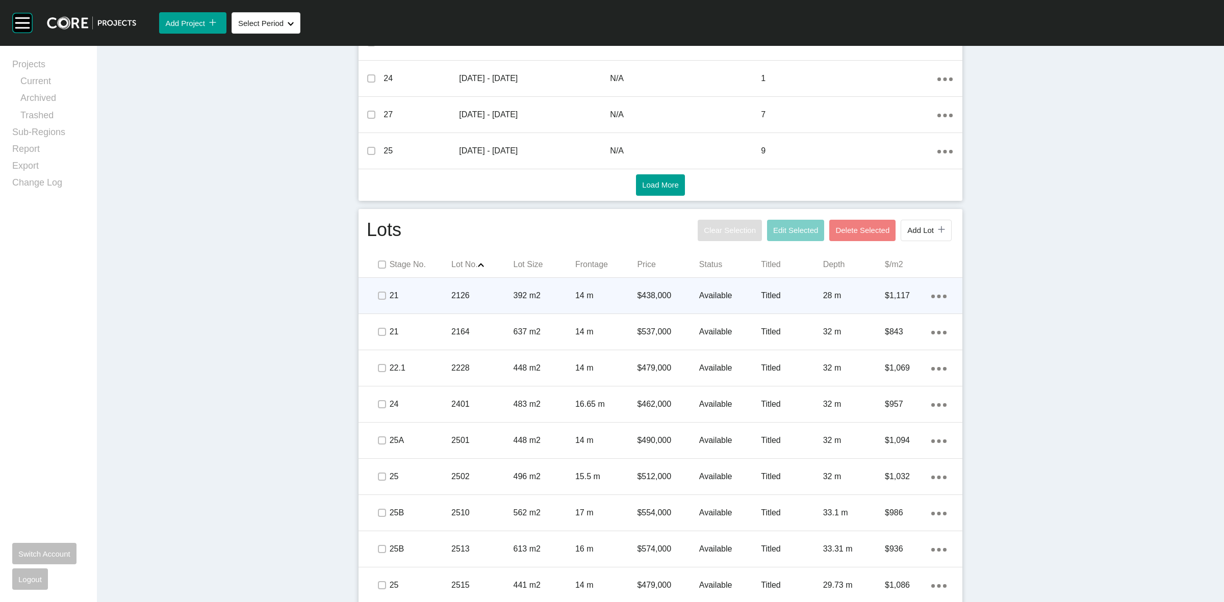
scroll to position [414, 0]
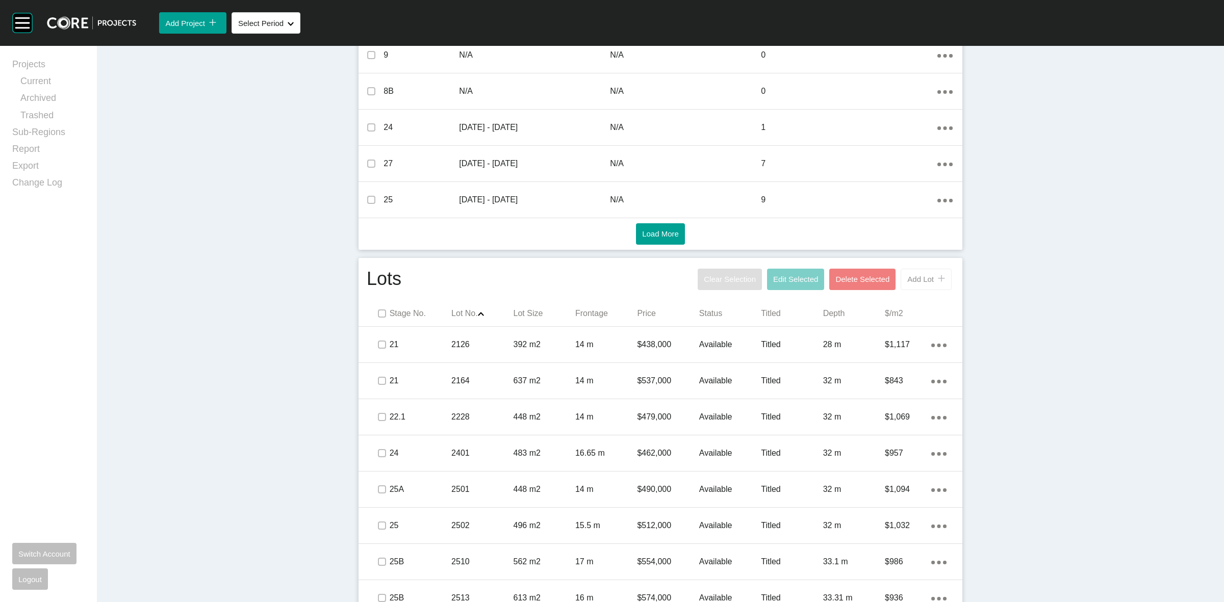
click at [914, 287] on button "Add Lot icon/tick copy 11 Created with Sketch." at bounding box center [926, 279] width 51 height 21
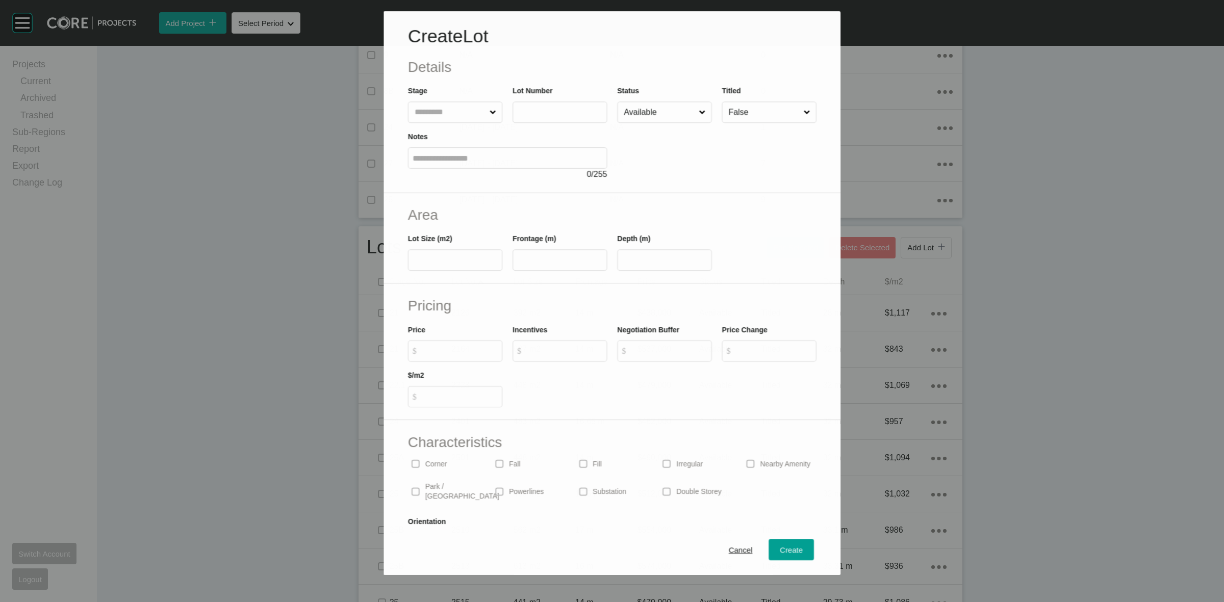
click at [464, 113] on input "text" at bounding box center [449, 112] width 75 height 20
type input "**"
type input "****"
type input "***"
type input "****"
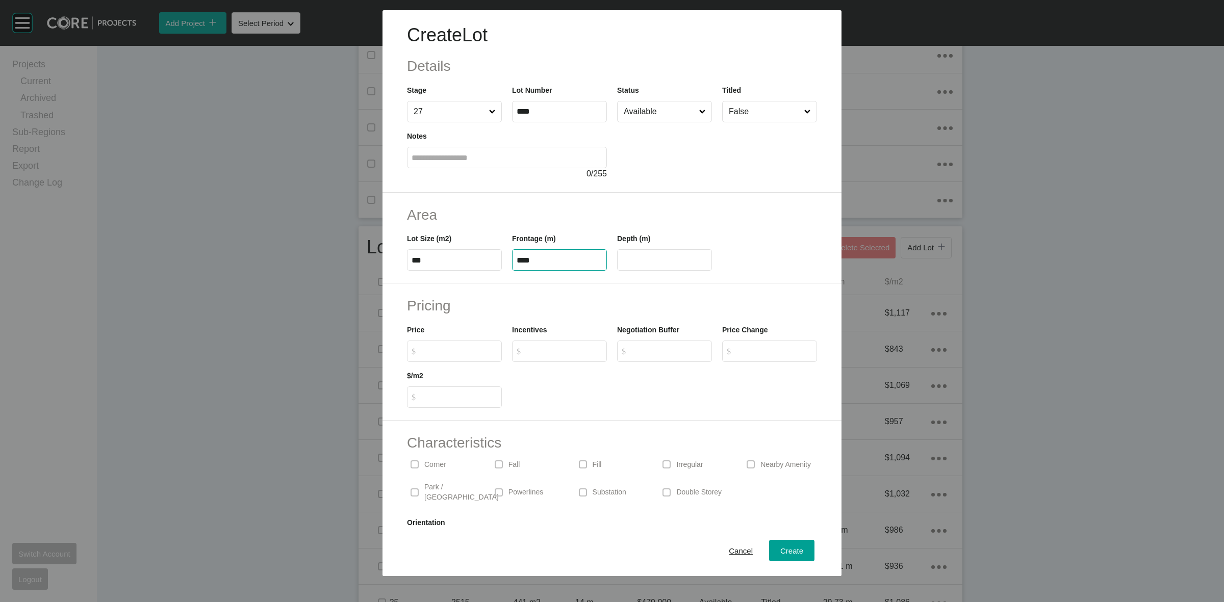
type input "****"
type input "*******"
type input "*****"
type input "*"
click at [785, 549] on span "Create" at bounding box center [791, 551] width 23 height 9
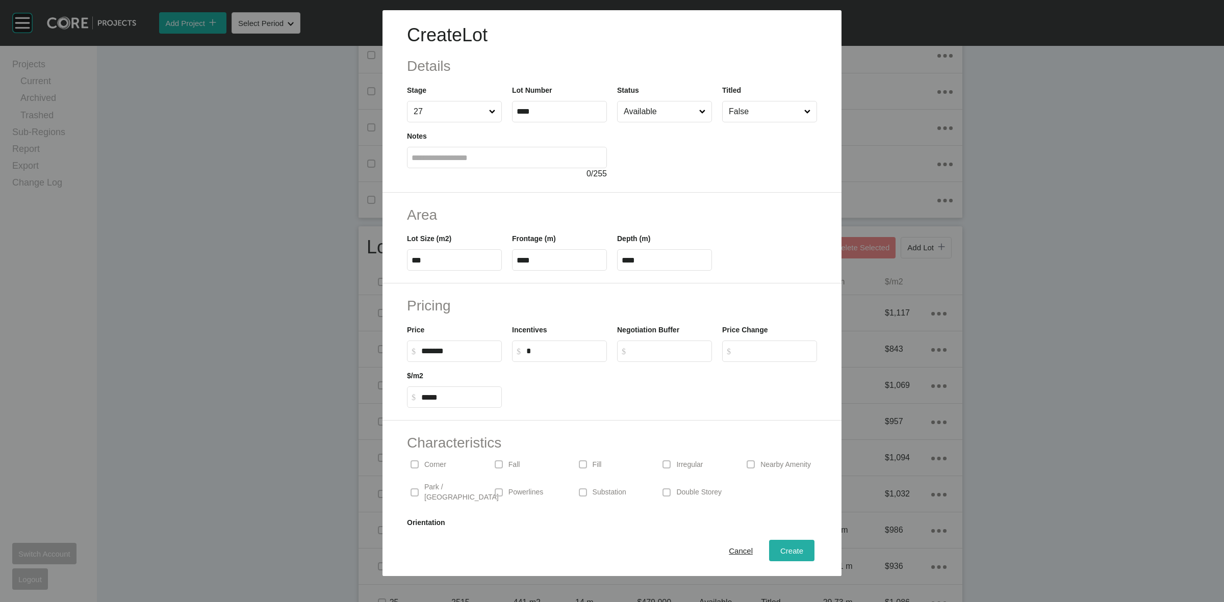
type input "*"
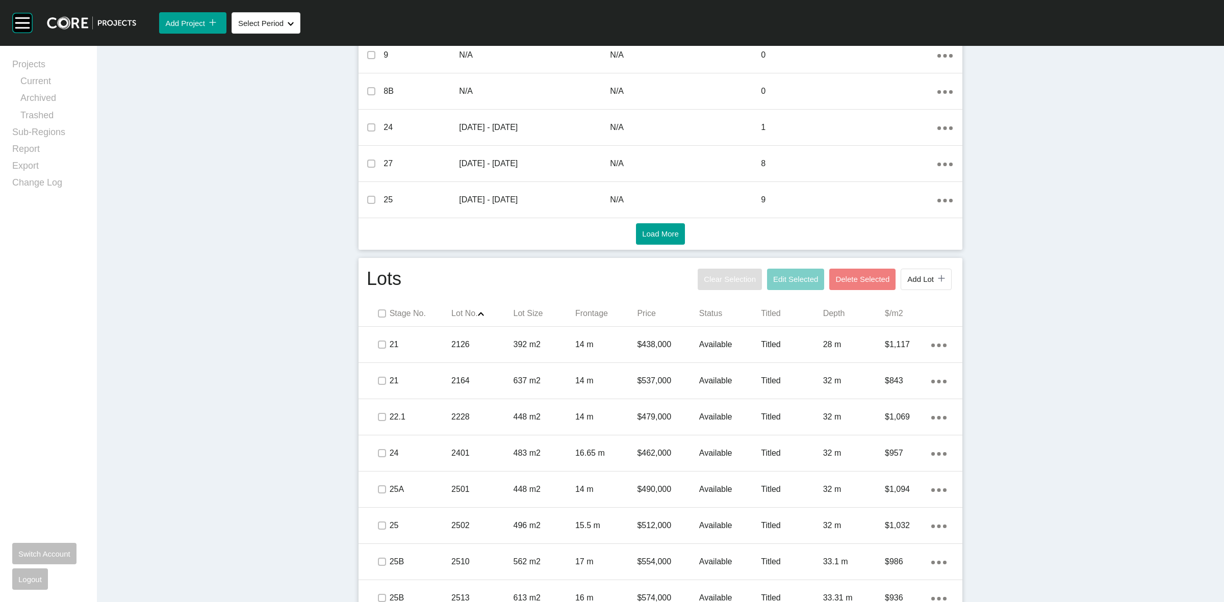
click at [914, 273] on button "Add Lot icon/tick copy 11 Created with Sketch." at bounding box center [926, 279] width 51 height 21
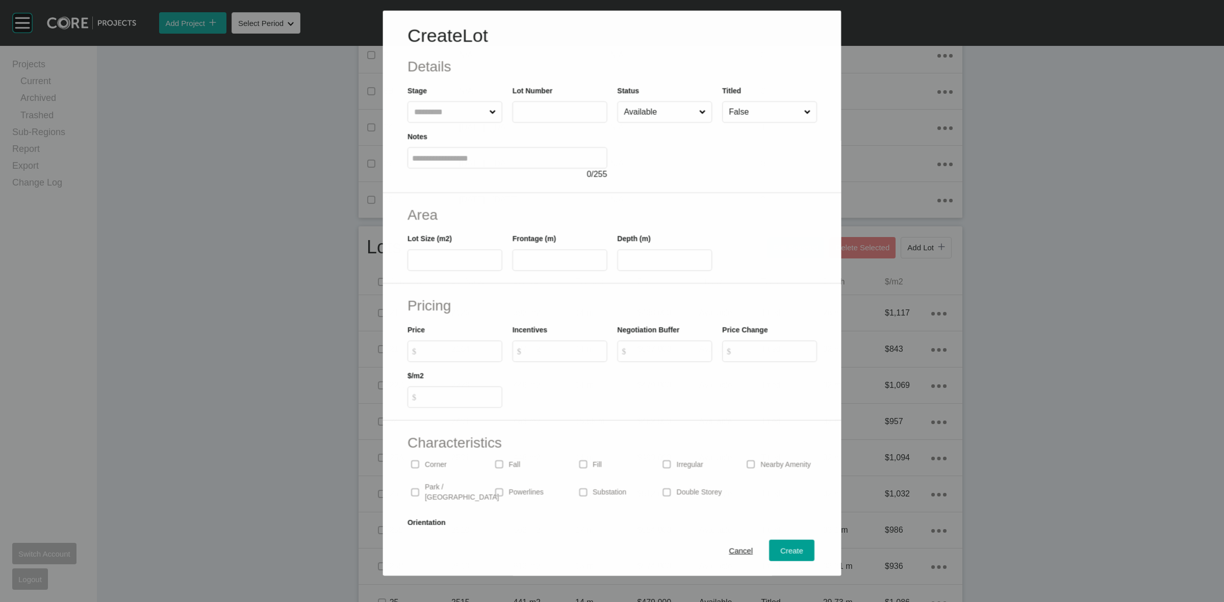
click at [444, 106] on input "text" at bounding box center [449, 111] width 75 height 20
type input "**"
type input "****"
type input "***"
type input "****"
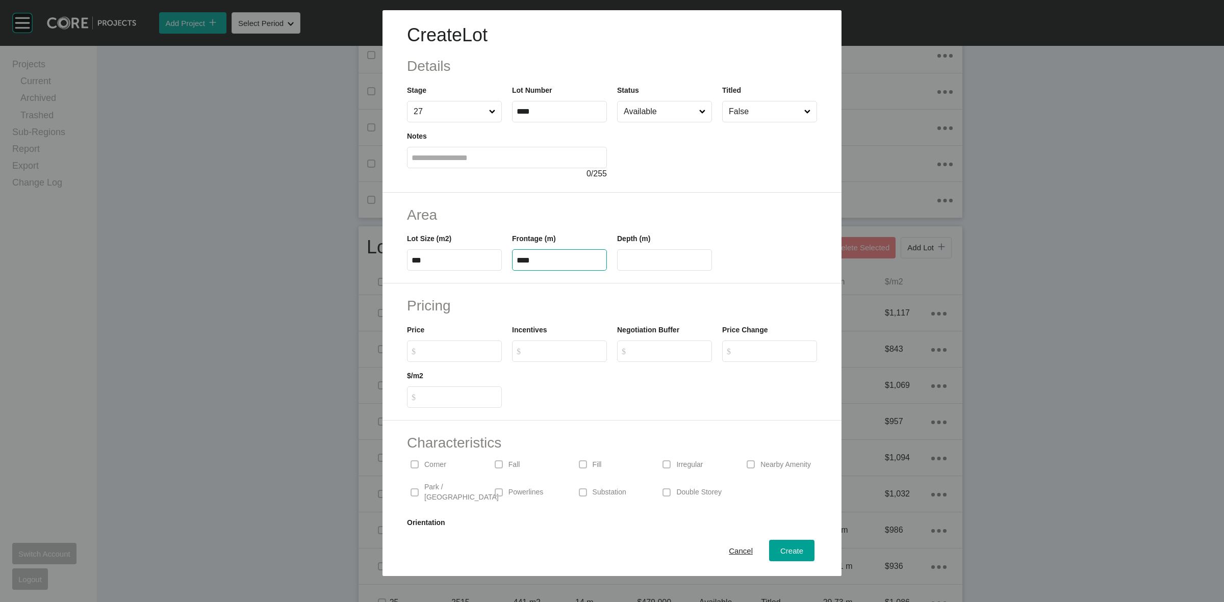
type input "**"
type input "*******"
type input "*****"
type input "*"
click at [793, 552] on span "Create" at bounding box center [791, 551] width 23 height 9
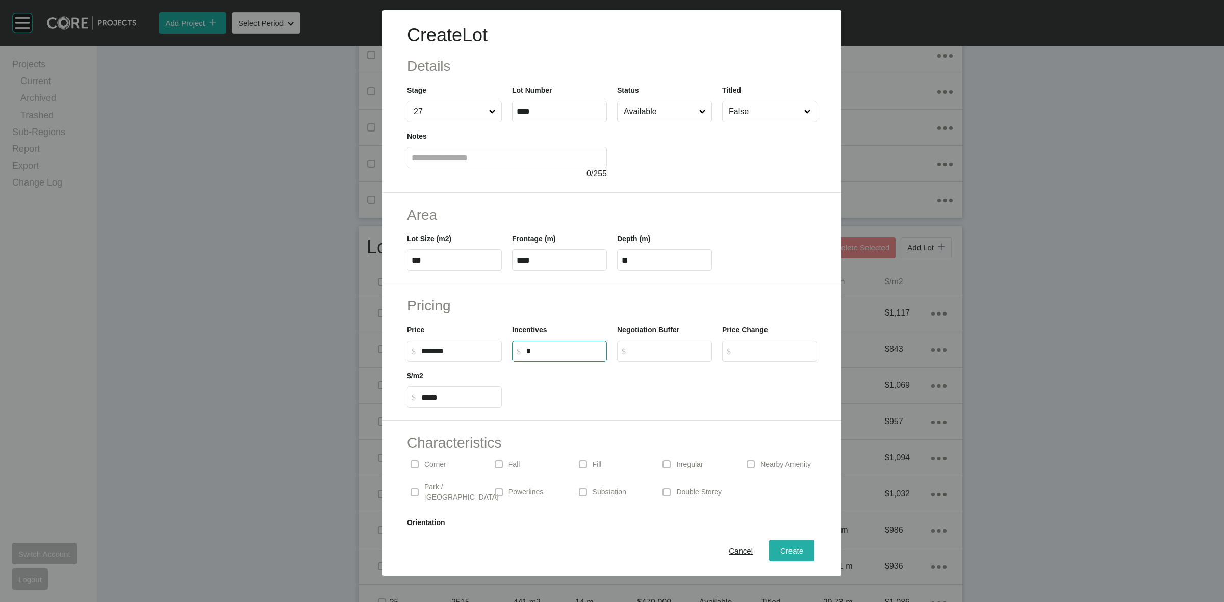
type input "*"
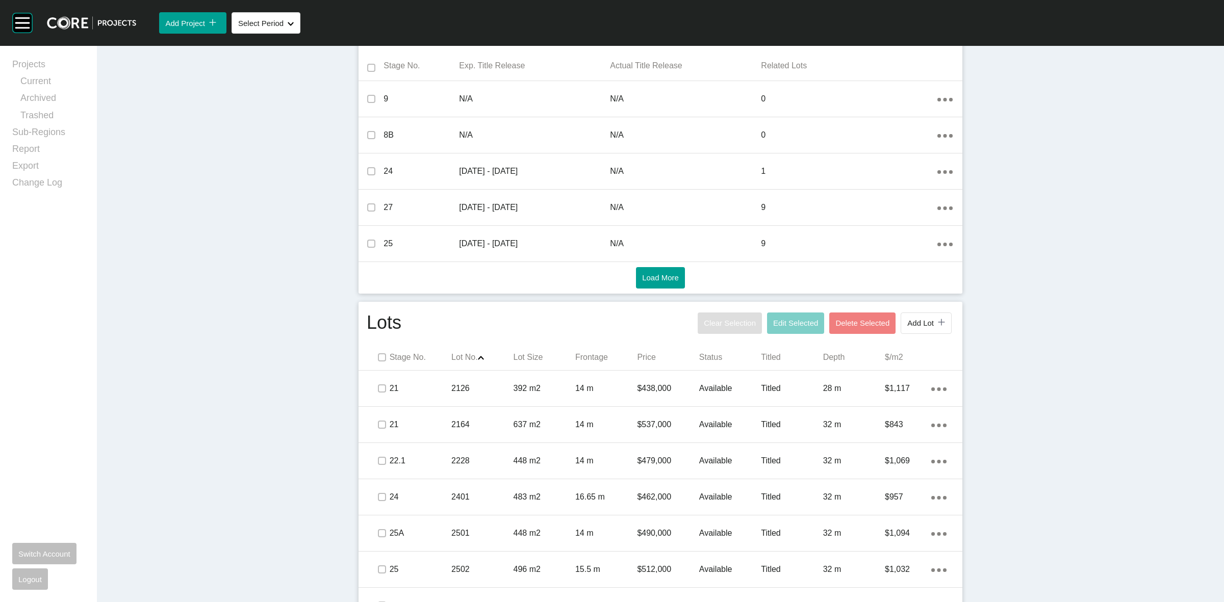
scroll to position [350, 0]
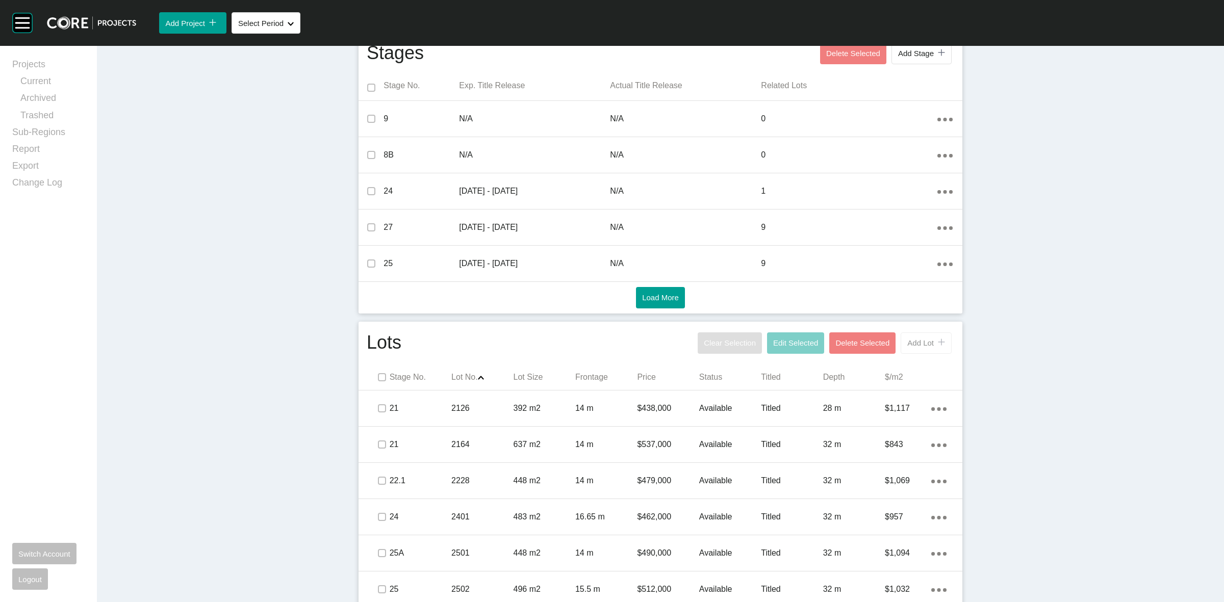
click at [909, 343] on span "Add Lot" at bounding box center [920, 343] width 27 height 9
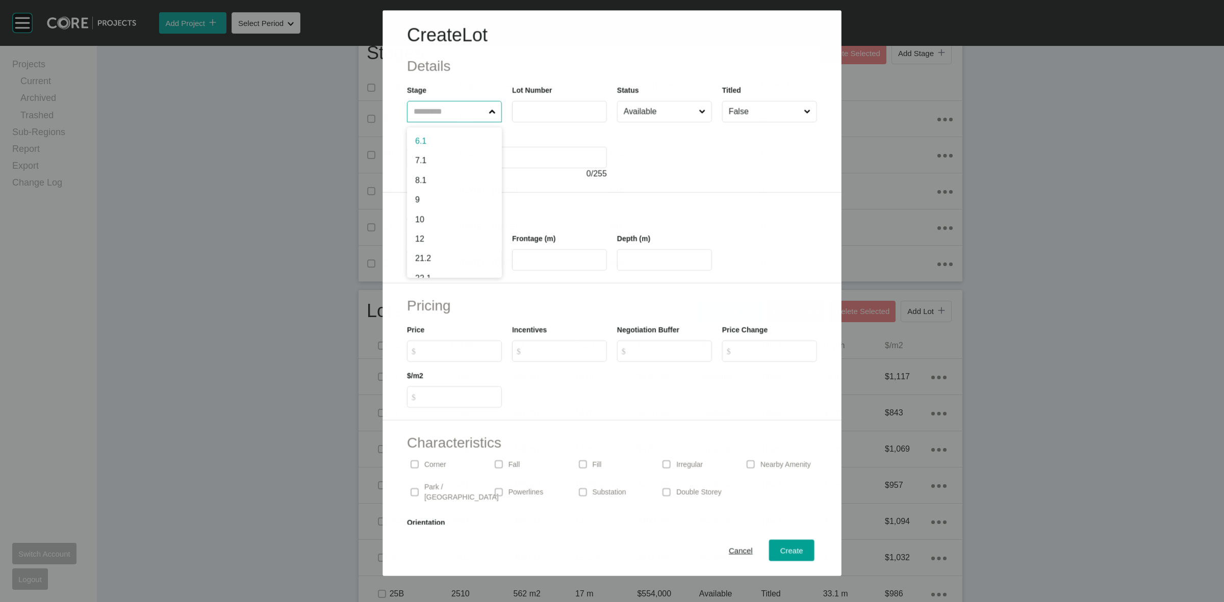
click at [459, 108] on input "text" at bounding box center [449, 111] width 75 height 20
type input "**"
type input "****"
type input "***"
type input "**"
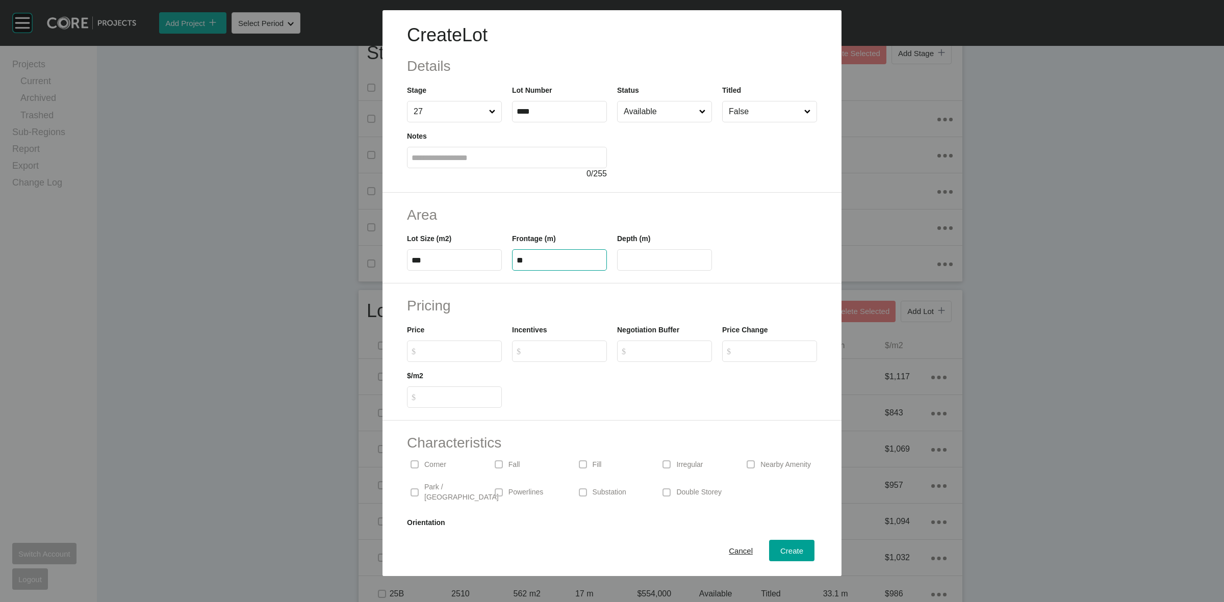
type input "**"
type input "*******"
type input "*****"
type input "*"
click at [792, 547] on span "Create" at bounding box center [791, 551] width 23 height 9
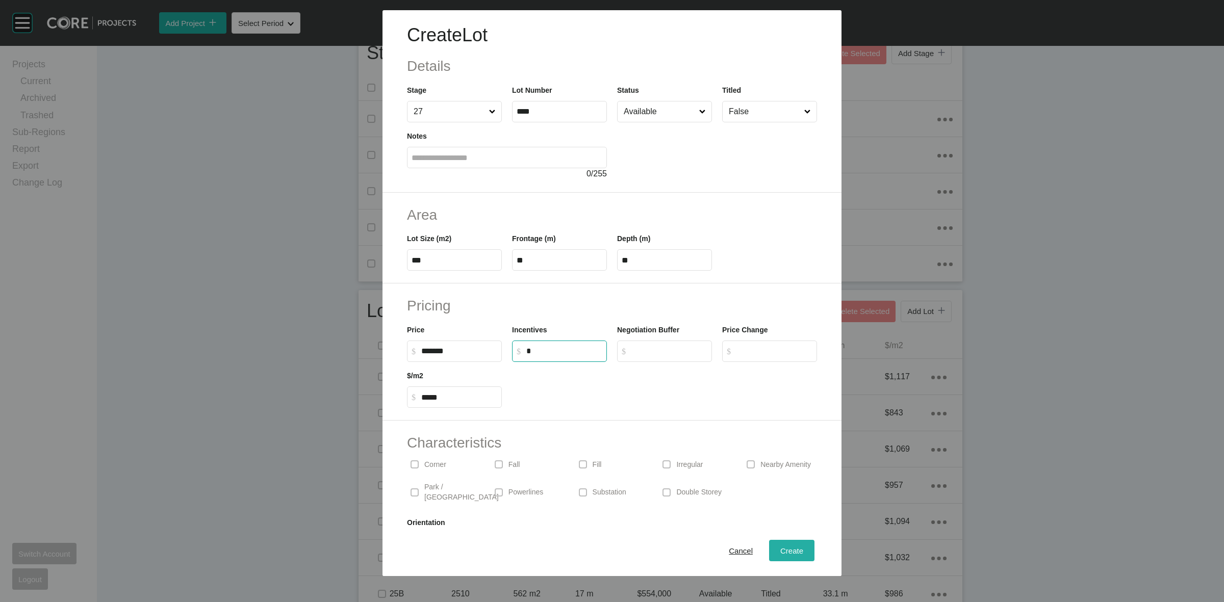
type input "*"
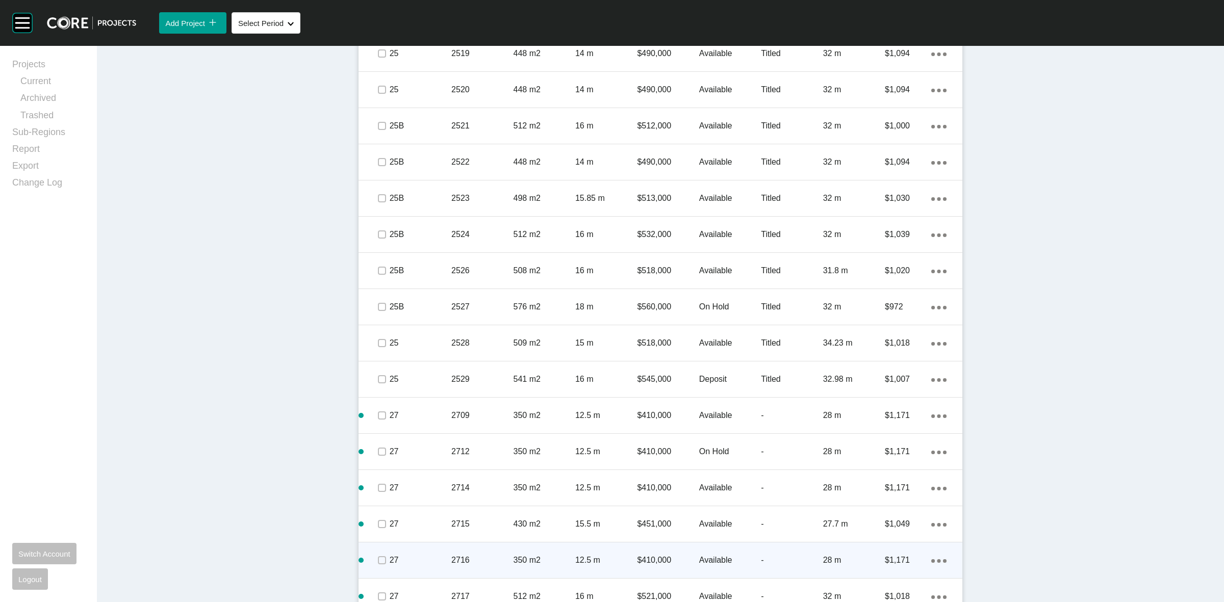
scroll to position [1307, 0]
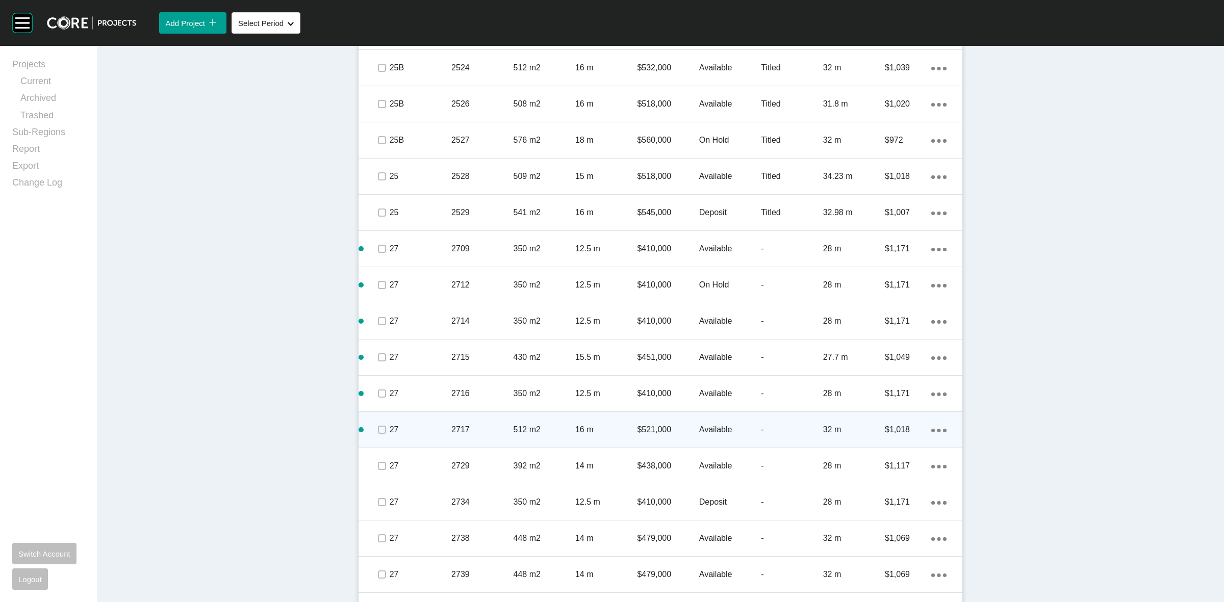
click at [902, 431] on link "Duplicate" at bounding box center [892, 431] width 38 height 15
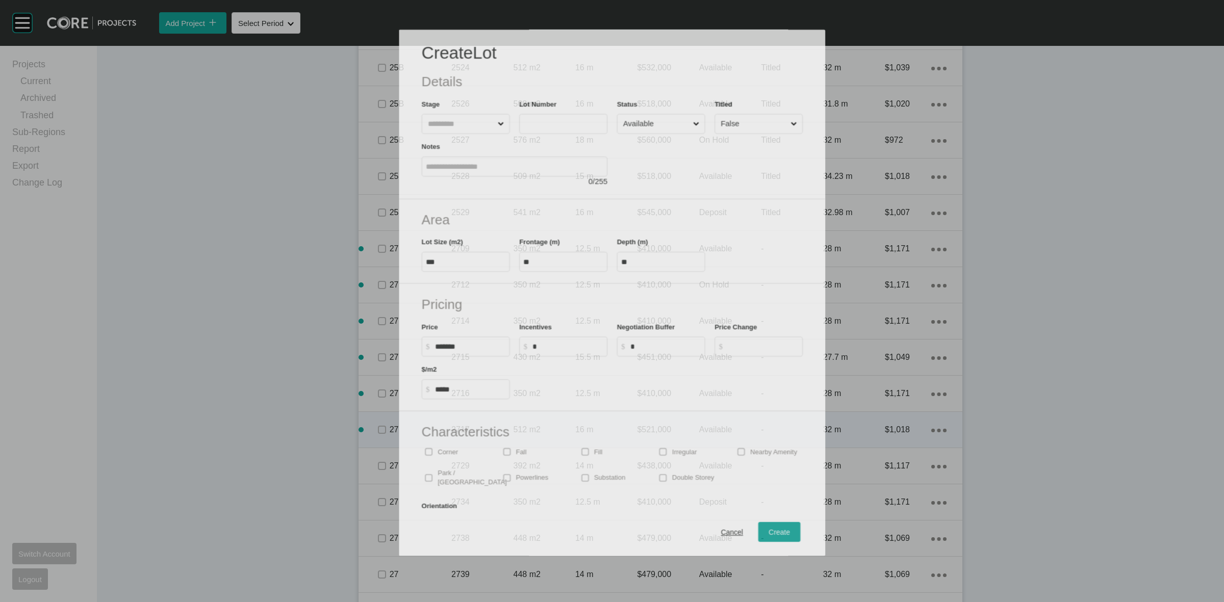
scroll to position [1276, 0]
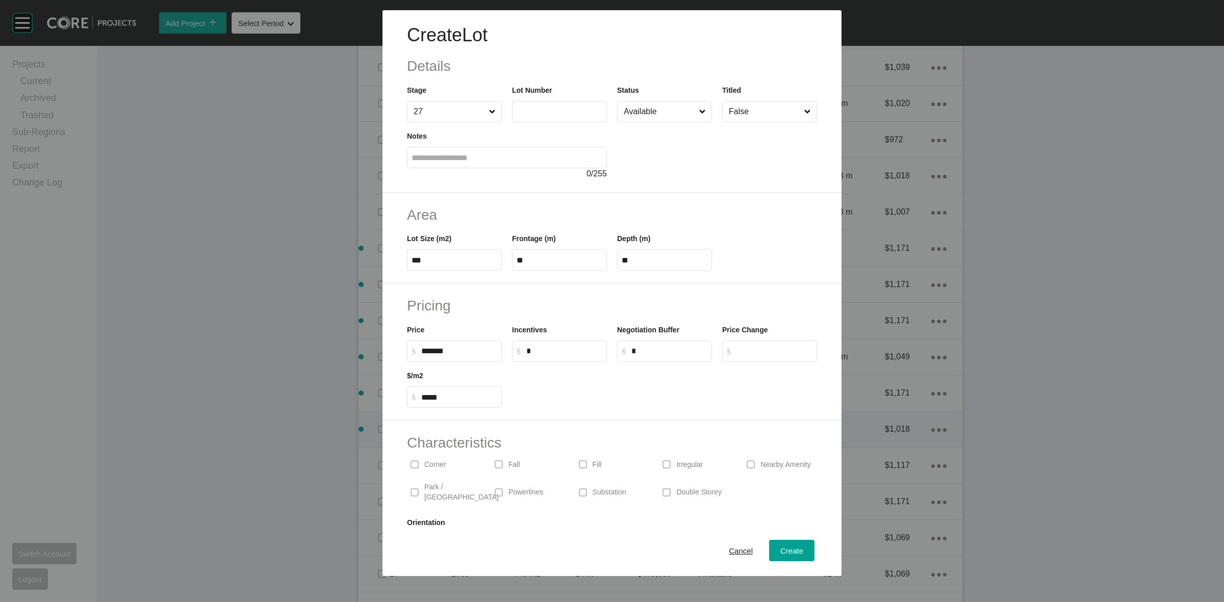
click at [543, 121] on label at bounding box center [559, 111] width 95 height 21
click at [543, 116] on input "text" at bounding box center [560, 111] width 86 height 9
type input "****"
click at [778, 551] on div "Create" at bounding box center [792, 551] width 28 height 14
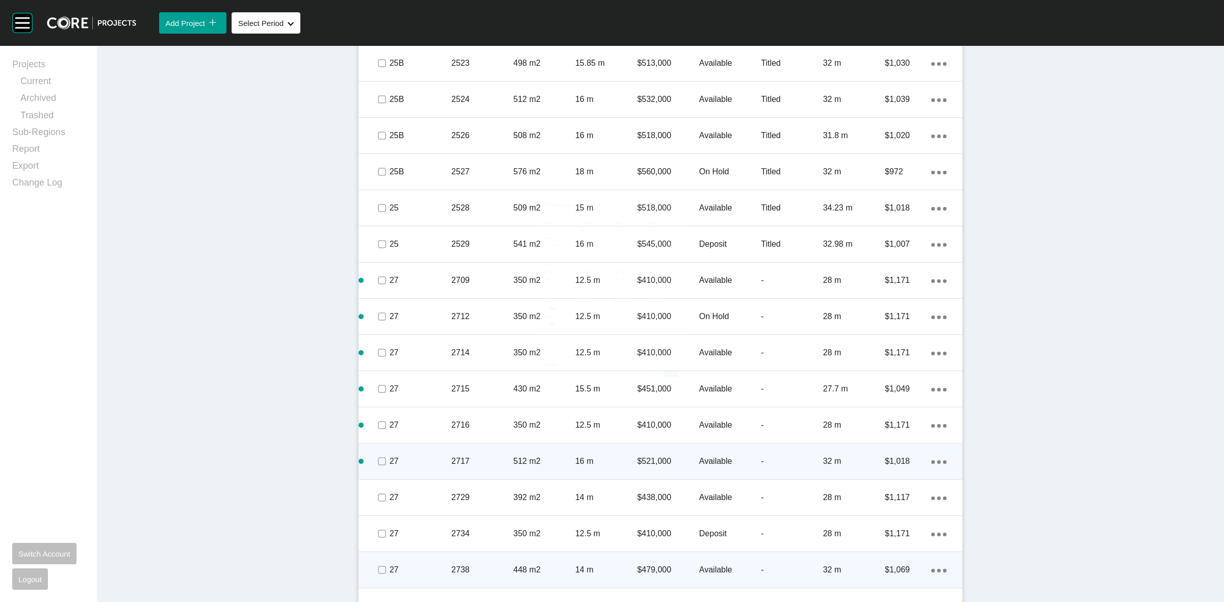
scroll to position [1307, 0]
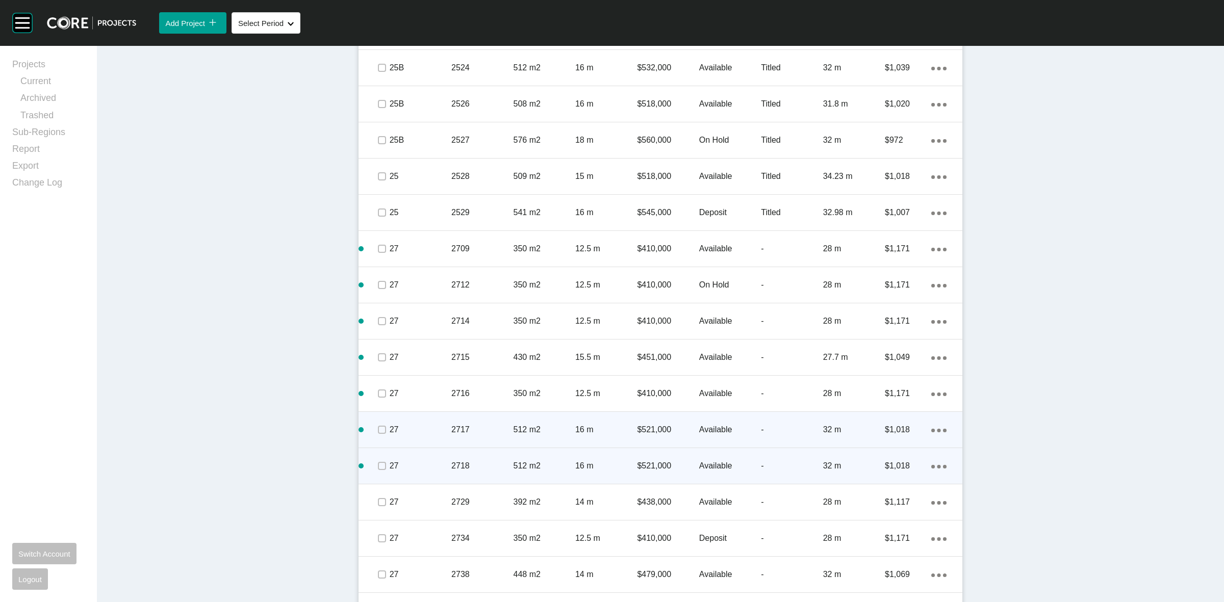
click at [937, 466] on icon "Action Menu Dots Copy 6 Created with Sketch." at bounding box center [938, 467] width 15 height 4
click at [887, 465] on link "Duplicate" at bounding box center [892, 467] width 38 height 15
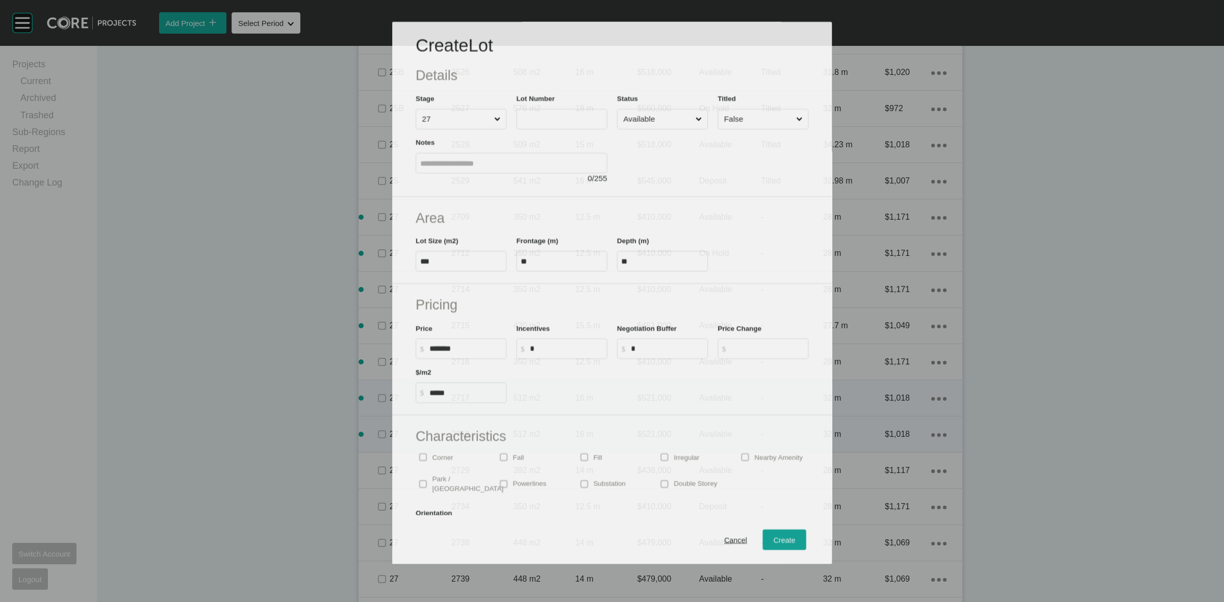
scroll to position [1276, 0]
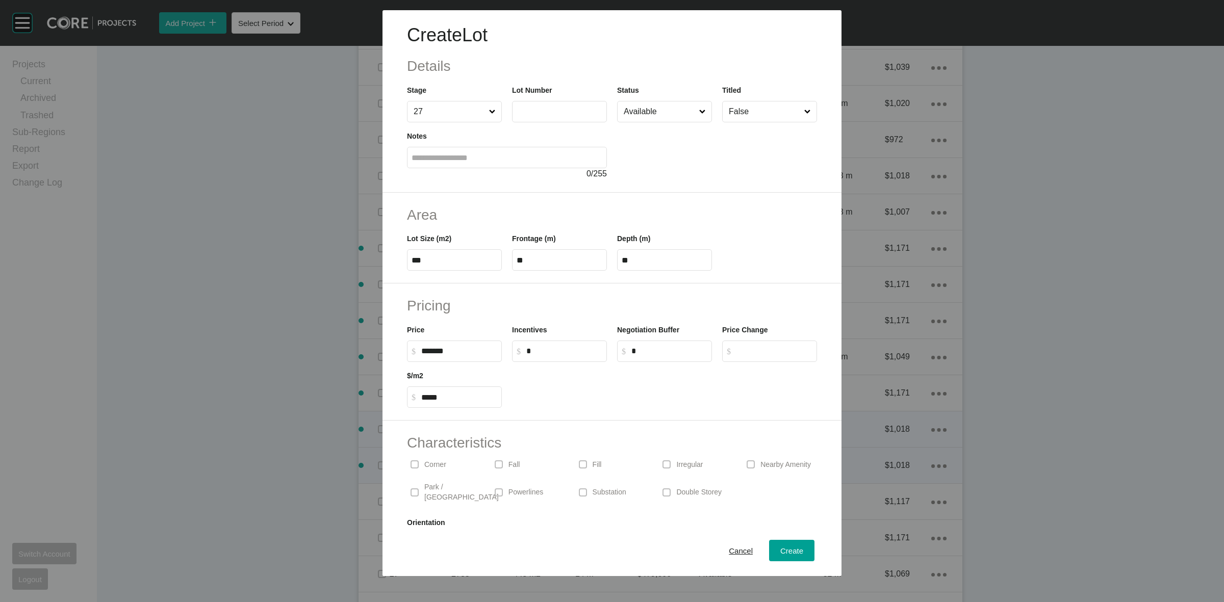
click at [530, 112] on input "text" at bounding box center [560, 111] width 86 height 9
type input "****"
click at [786, 548] on span "Create" at bounding box center [791, 551] width 23 height 9
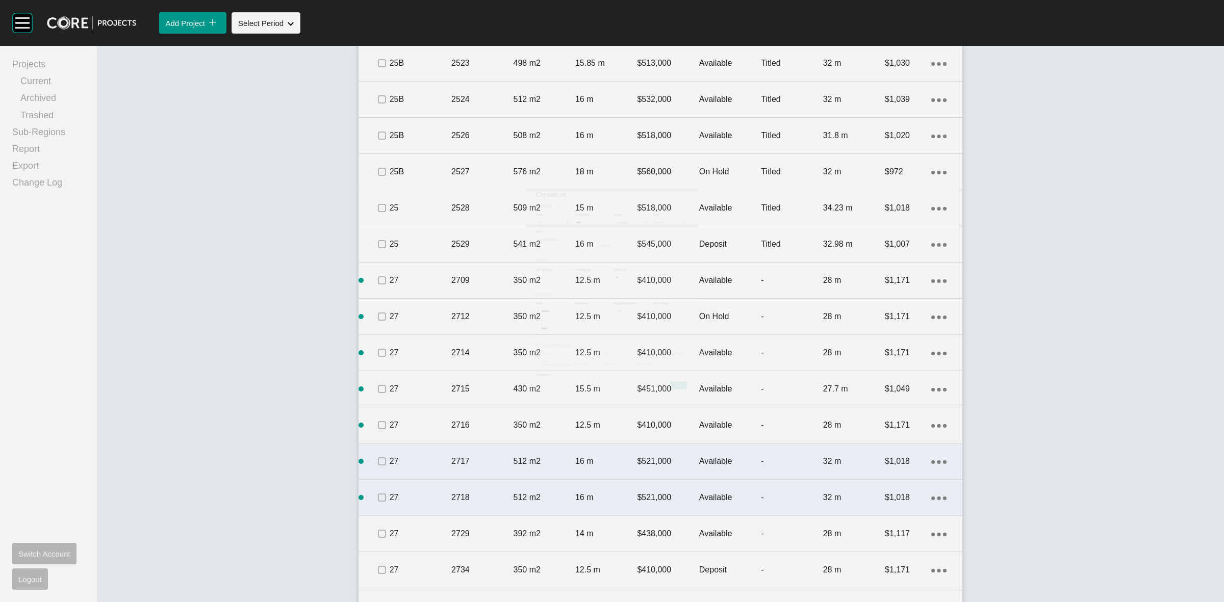
scroll to position [1307, 0]
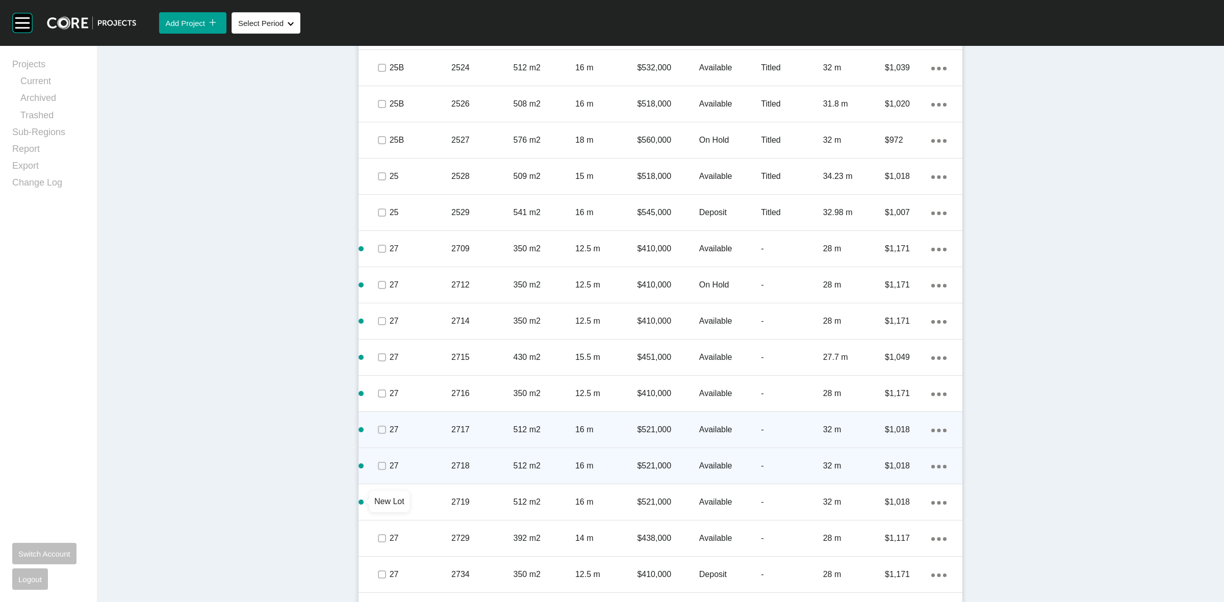
click at [378, 505] on span "New Lot" at bounding box center [389, 501] width 30 height 9
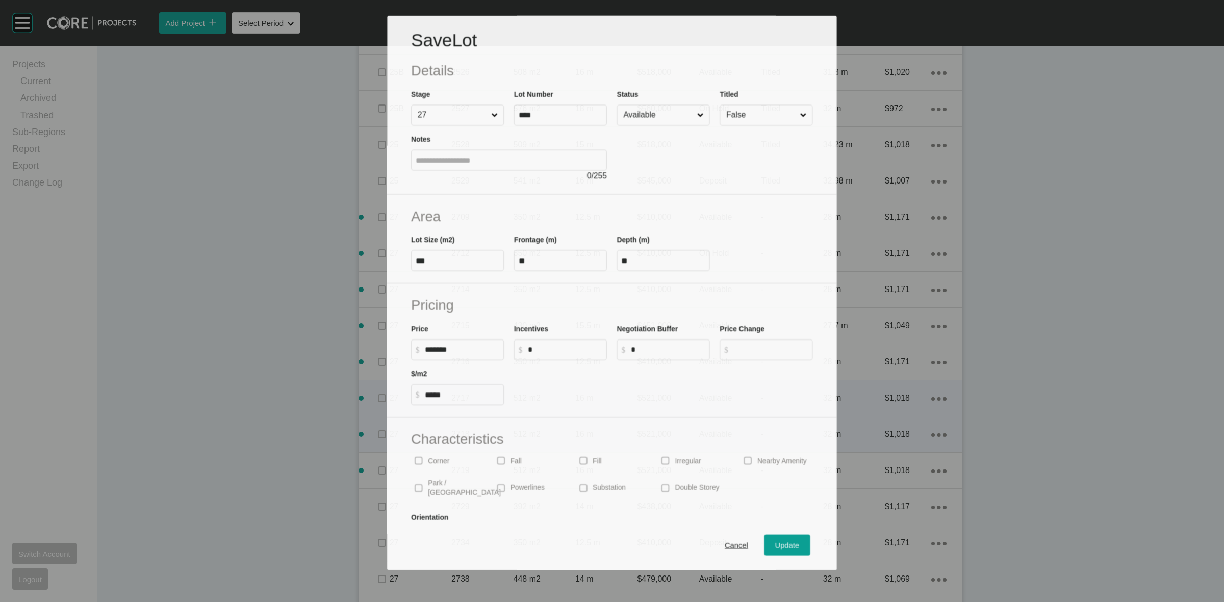
scroll to position [1276, 0]
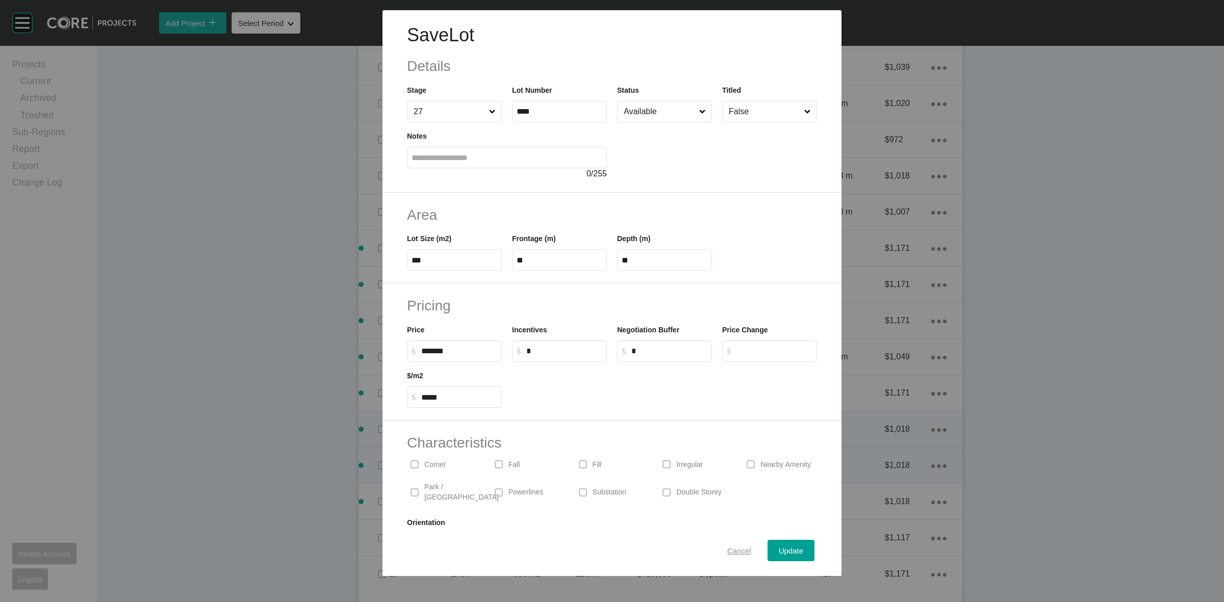
click at [728, 547] on span "Cancel" at bounding box center [739, 551] width 24 height 9
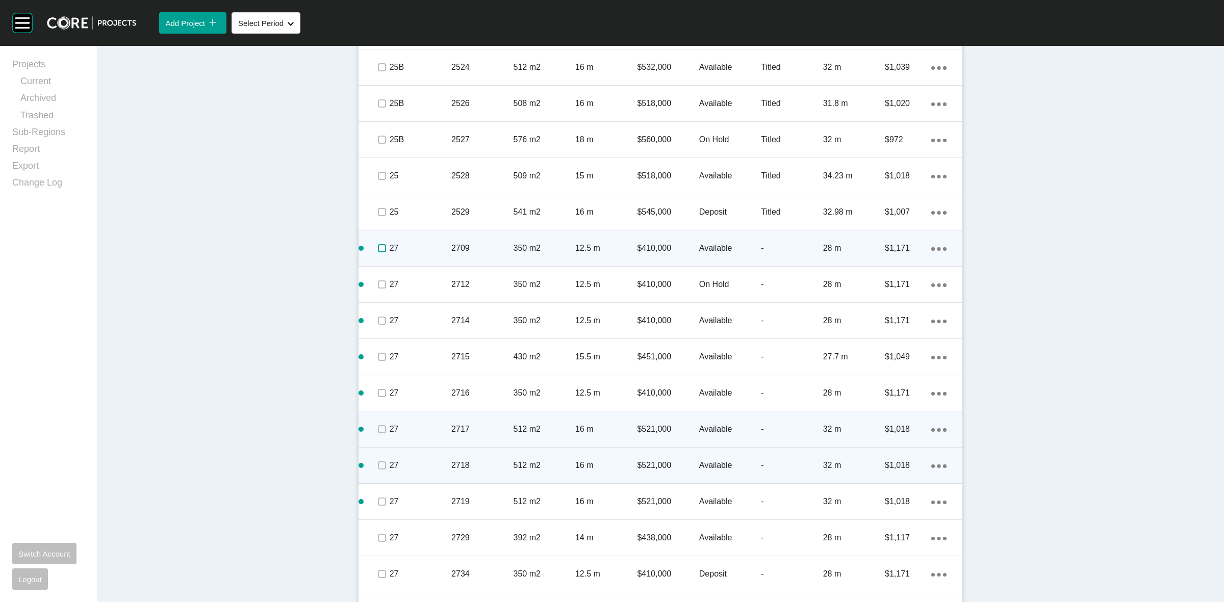
click at [378, 247] on label at bounding box center [382, 248] width 8 height 8
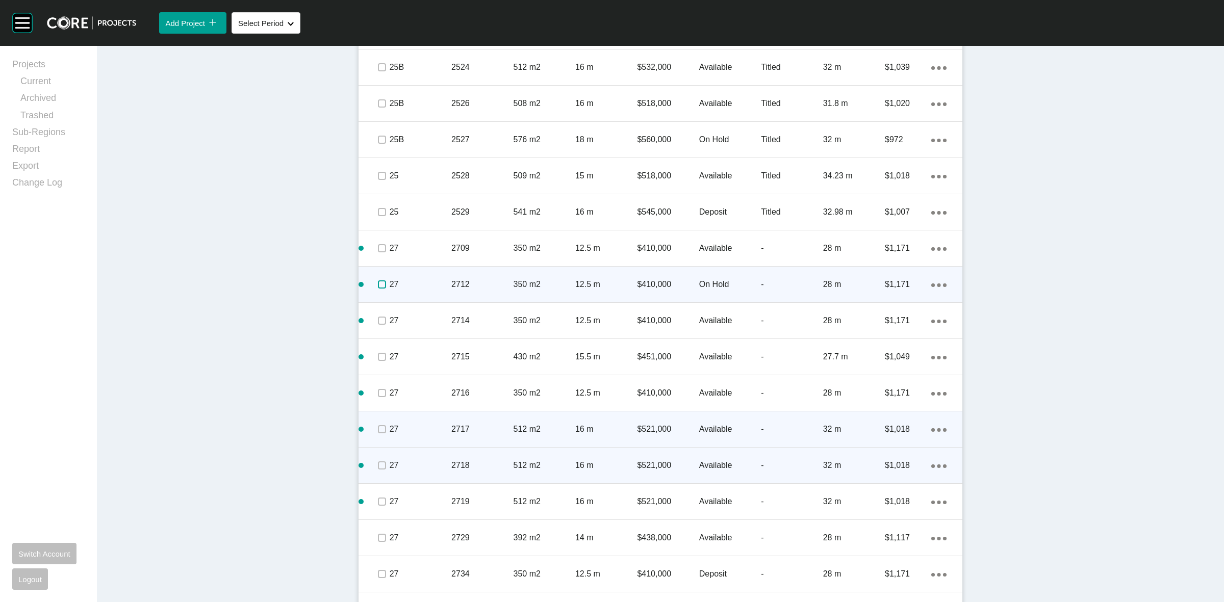
click at [378, 281] on label at bounding box center [382, 285] width 8 height 8
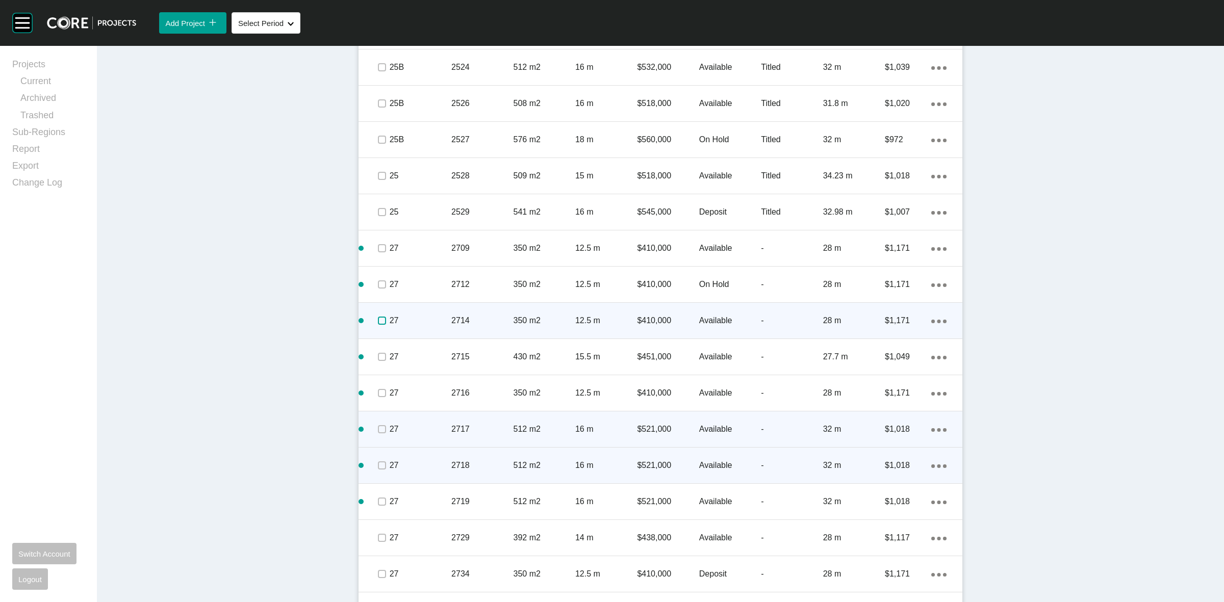
click at [378, 318] on label at bounding box center [382, 321] width 8 height 8
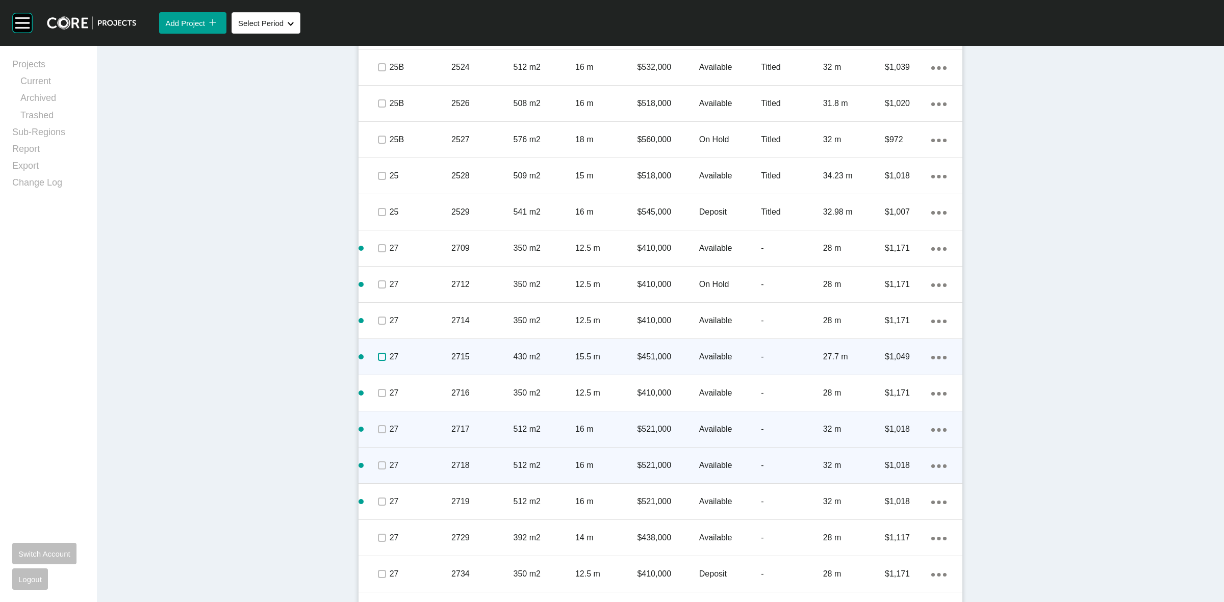
click at [378, 357] on label at bounding box center [382, 357] width 8 height 8
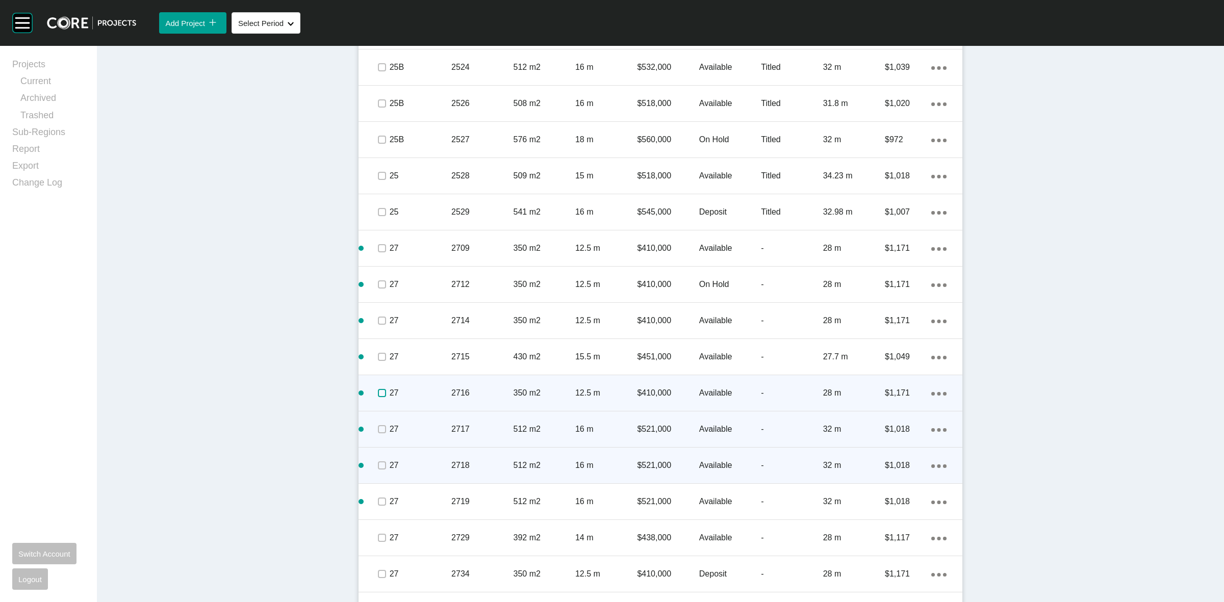
click at [379, 397] on label at bounding box center [382, 393] width 8 height 8
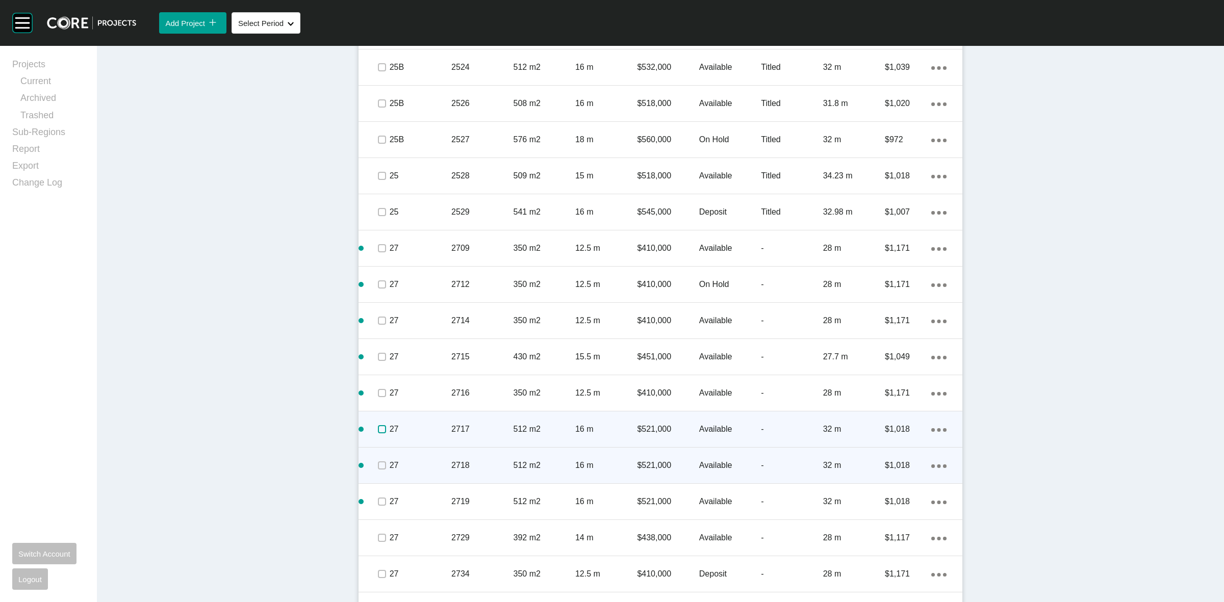
click at [379, 425] on label at bounding box center [382, 429] width 8 height 8
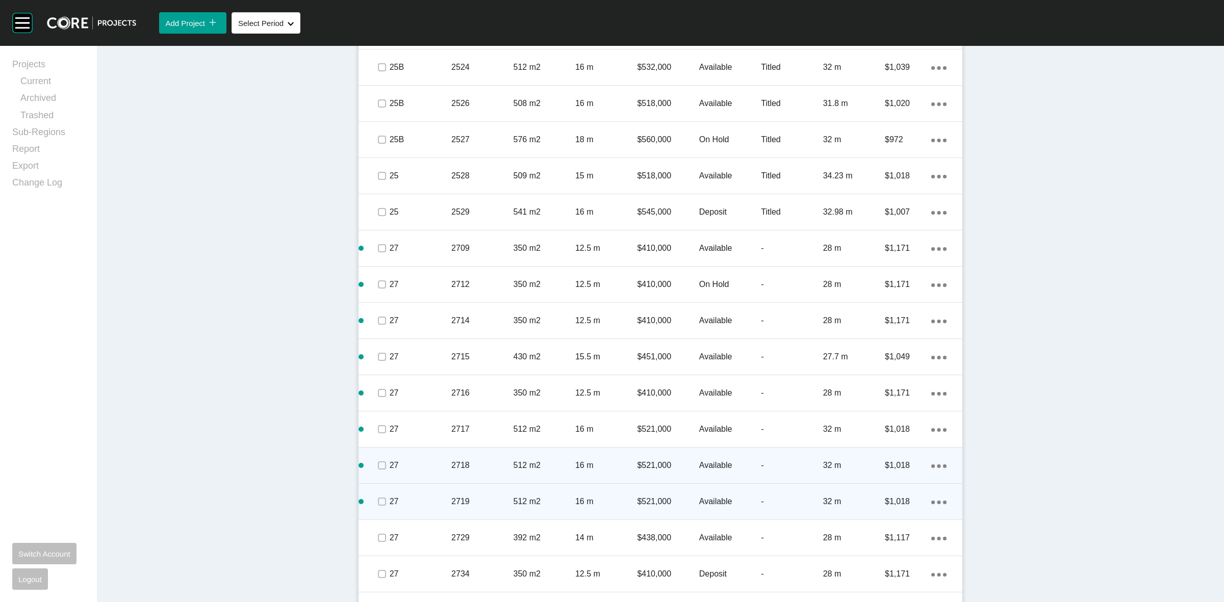
drag, startPoint x: 378, startPoint y: 457, endPoint x: 376, endPoint y: 495, distance: 38.3
click at [378, 458] on span at bounding box center [381, 465] width 15 height 15
click at [378, 503] on label at bounding box center [382, 502] width 8 height 8
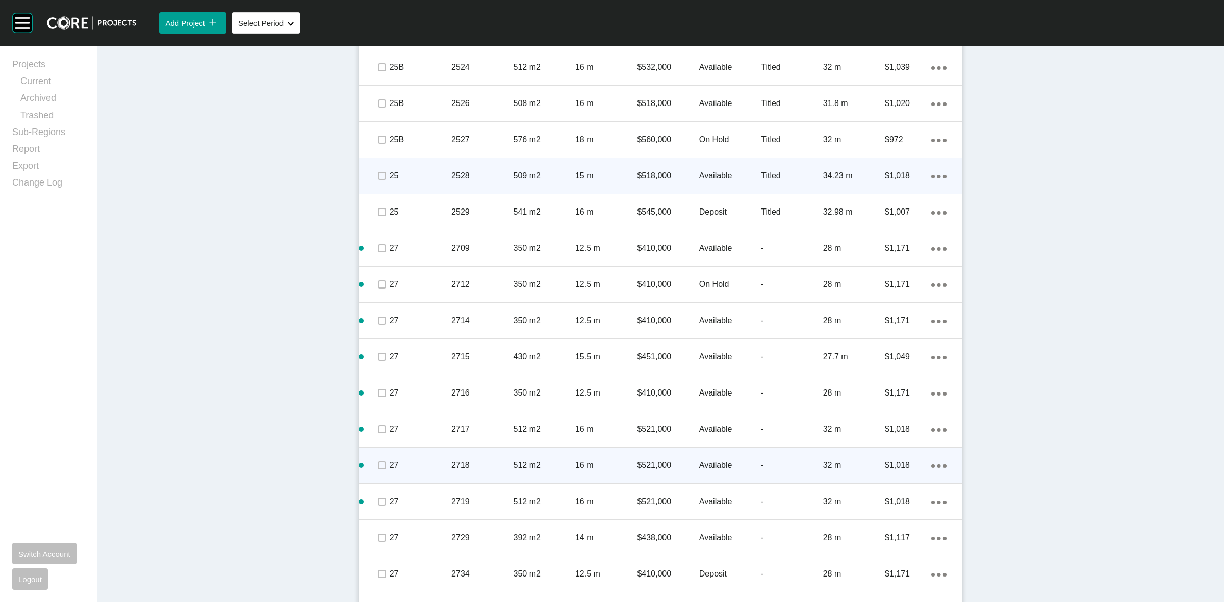
click at [483, 171] on p "2528" at bounding box center [482, 175] width 62 height 11
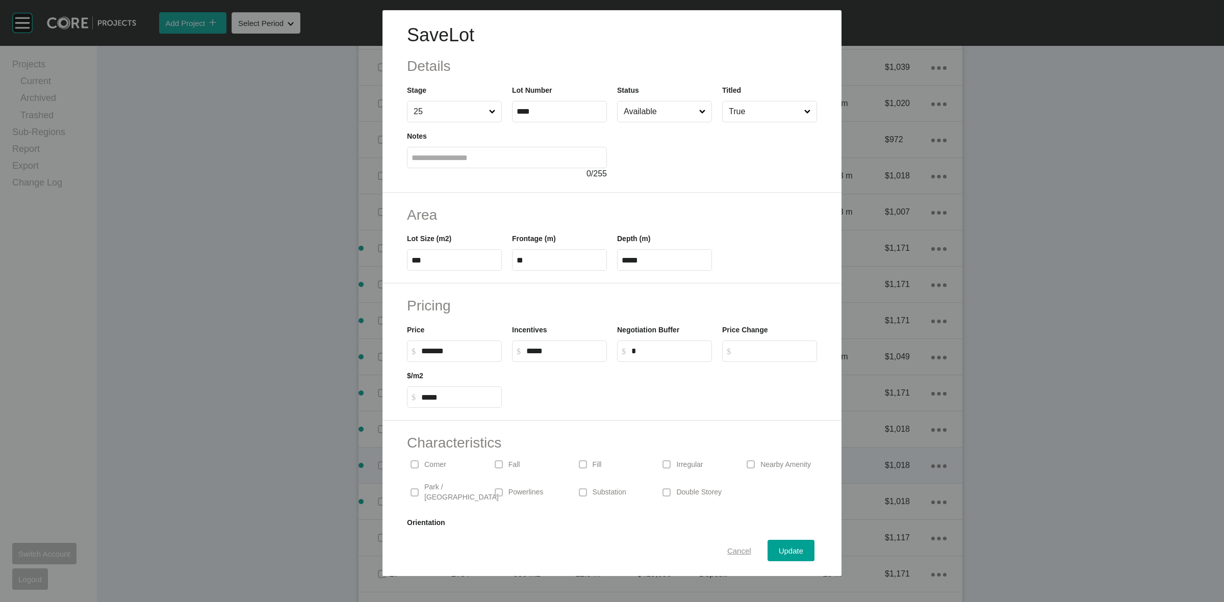
click at [732, 547] on span "Cancel" at bounding box center [739, 551] width 24 height 9
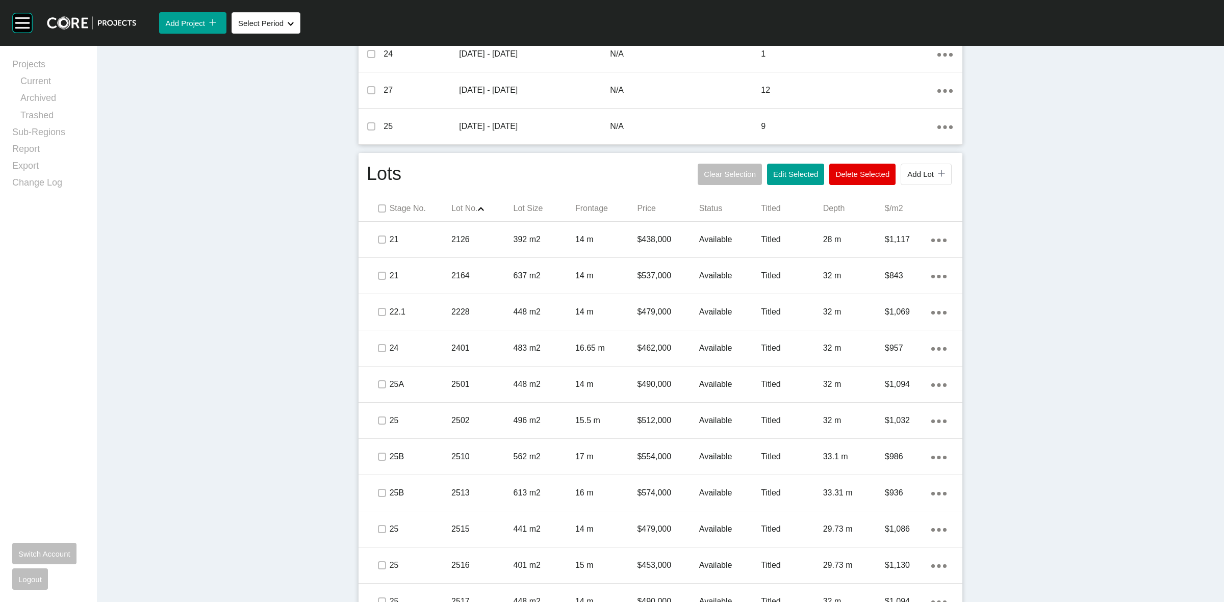
scroll to position [383, 0]
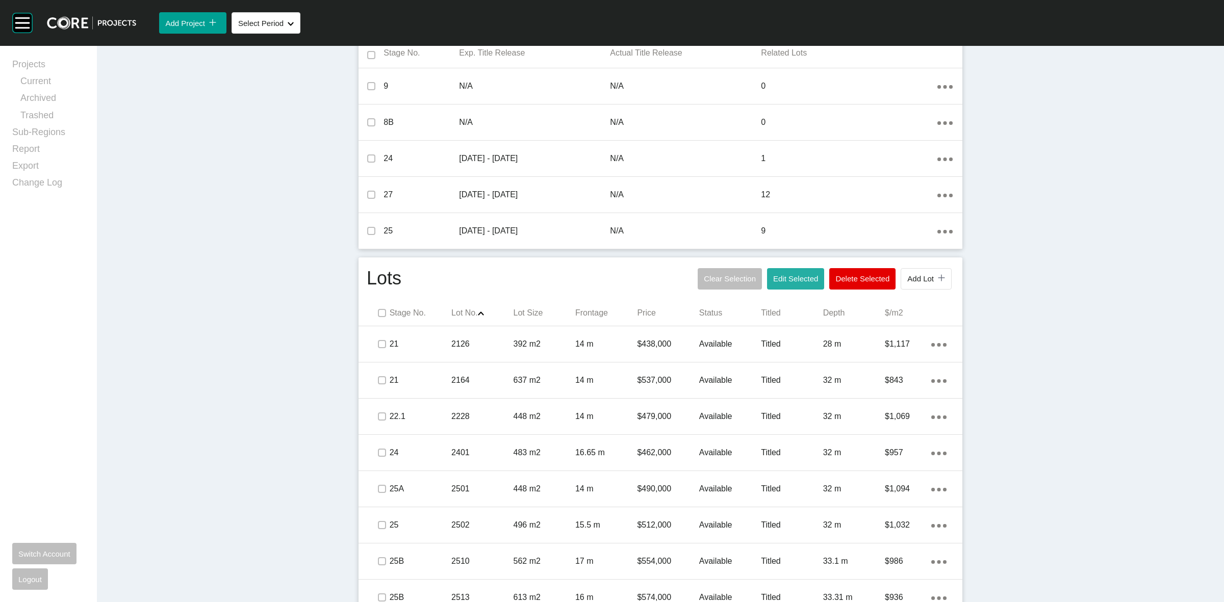
click at [806, 277] on span "Edit Selected" at bounding box center [795, 278] width 45 height 9
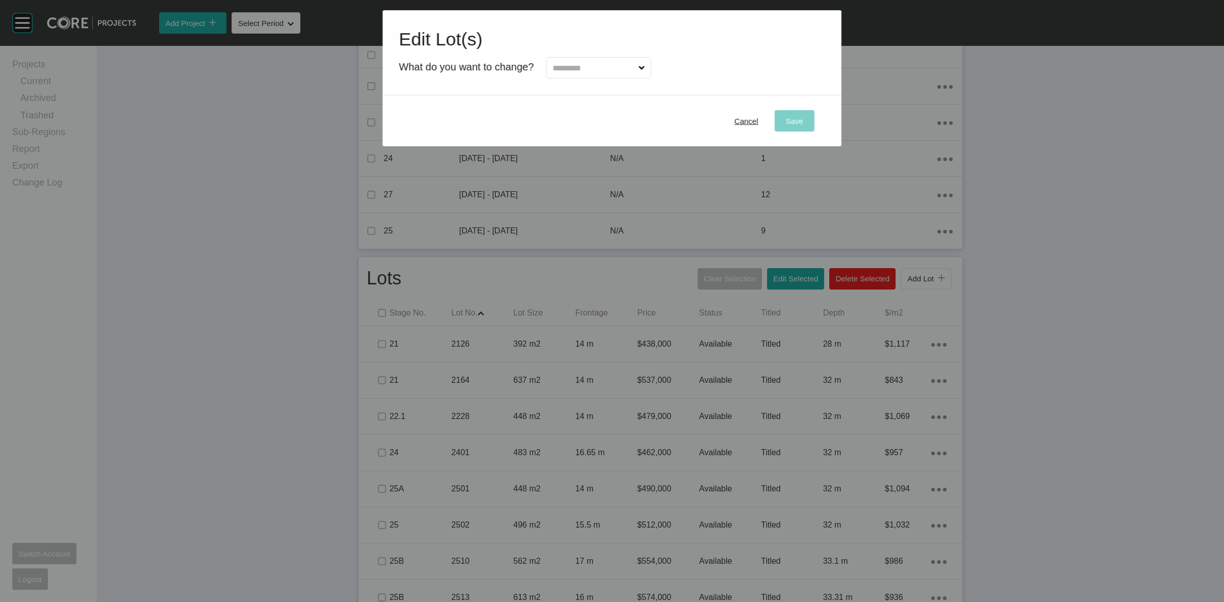
click at [598, 74] on input "text" at bounding box center [594, 68] width 86 height 20
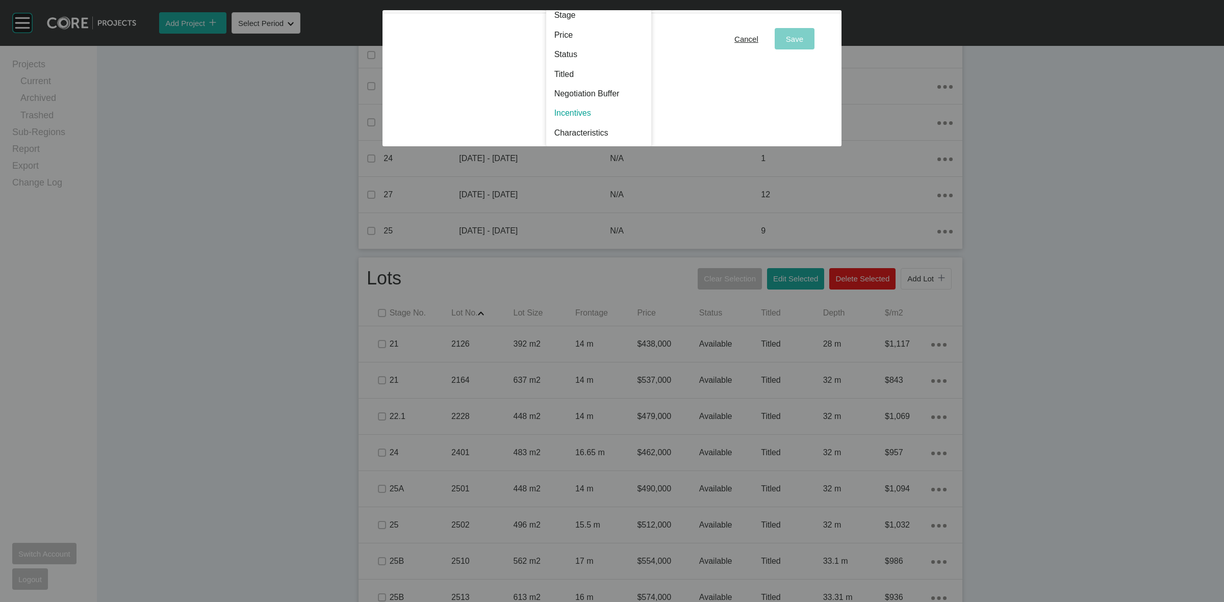
scroll to position [0, 0]
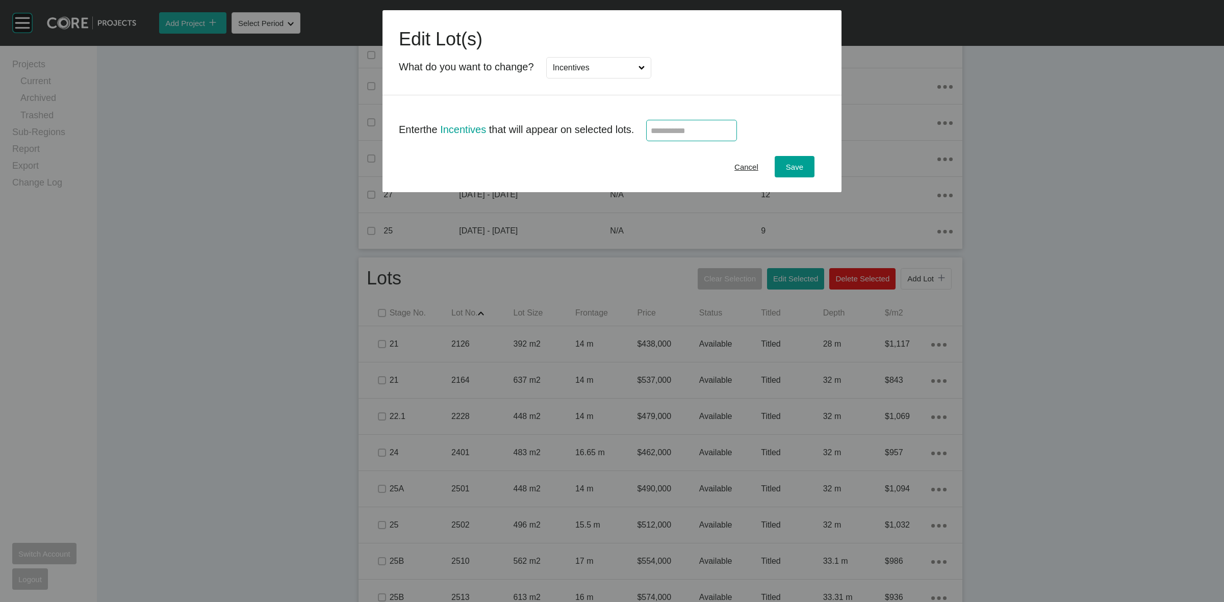
click at [693, 132] on input "text" at bounding box center [692, 130] width 82 height 9
type input "*****"
click at [784, 156] on button "Save" at bounding box center [795, 166] width 40 height 21
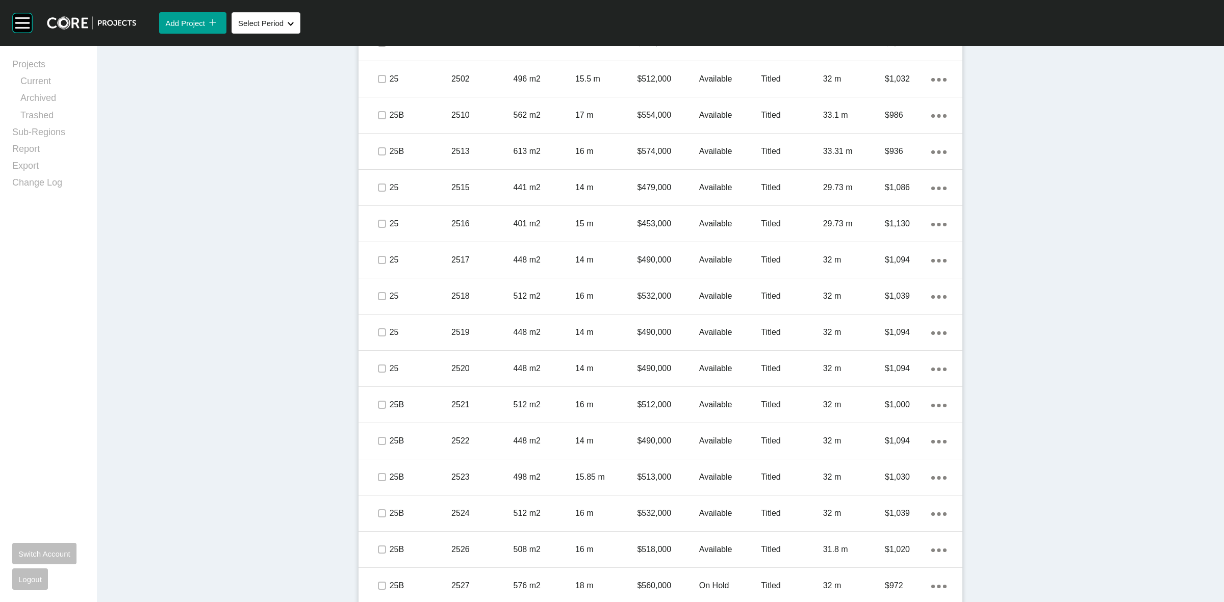
scroll to position [1212, 0]
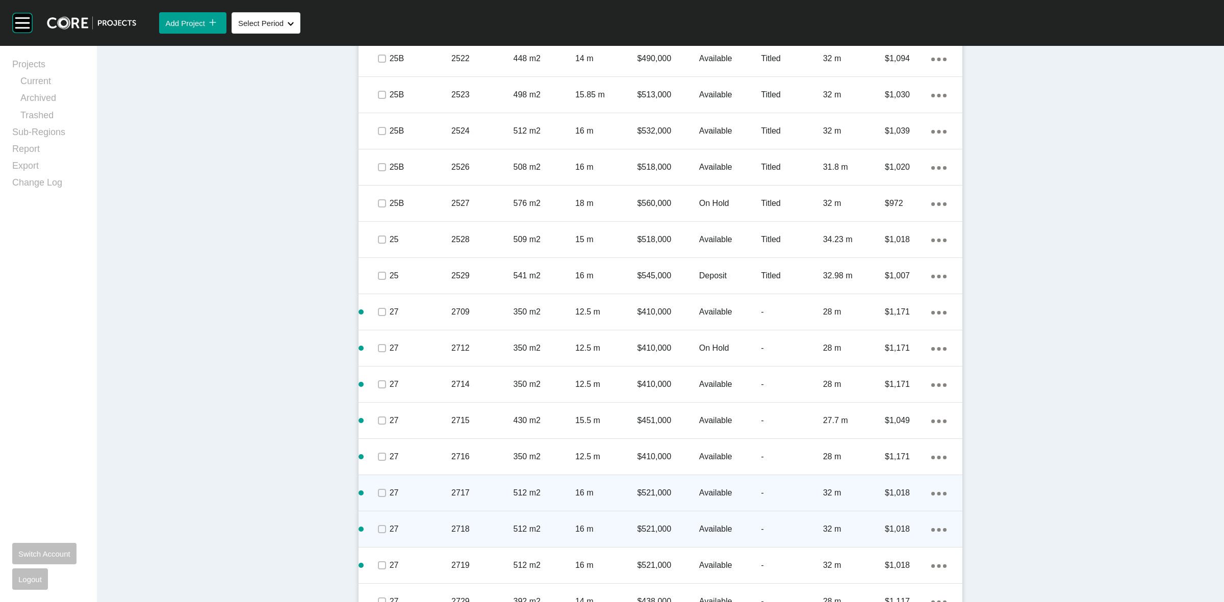
click at [469, 483] on div "2717" at bounding box center [482, 493] width 62 height 32
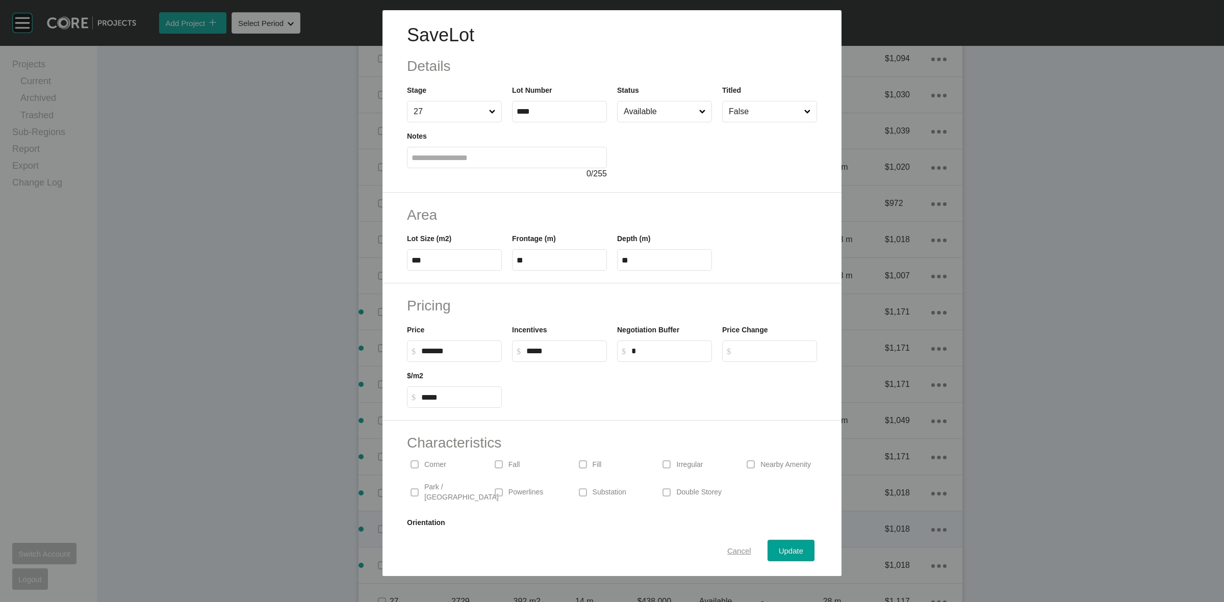
click at [735, 550] on span "Cancel" at bounding box center [739, 551] width 24 height 9
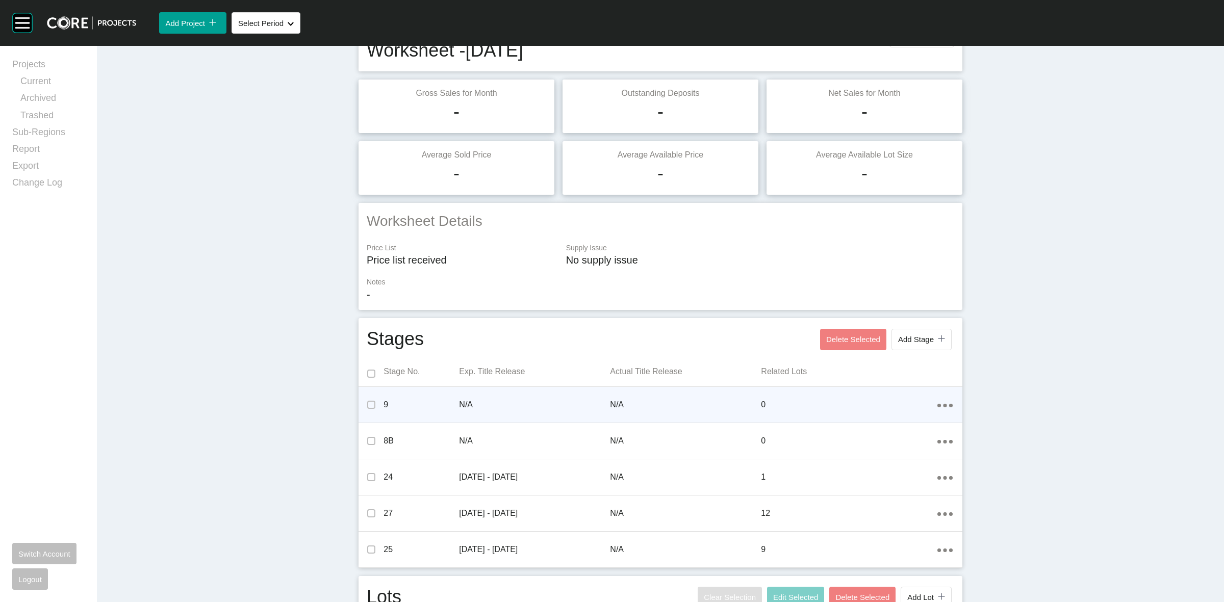
scroll to position [0, 0]
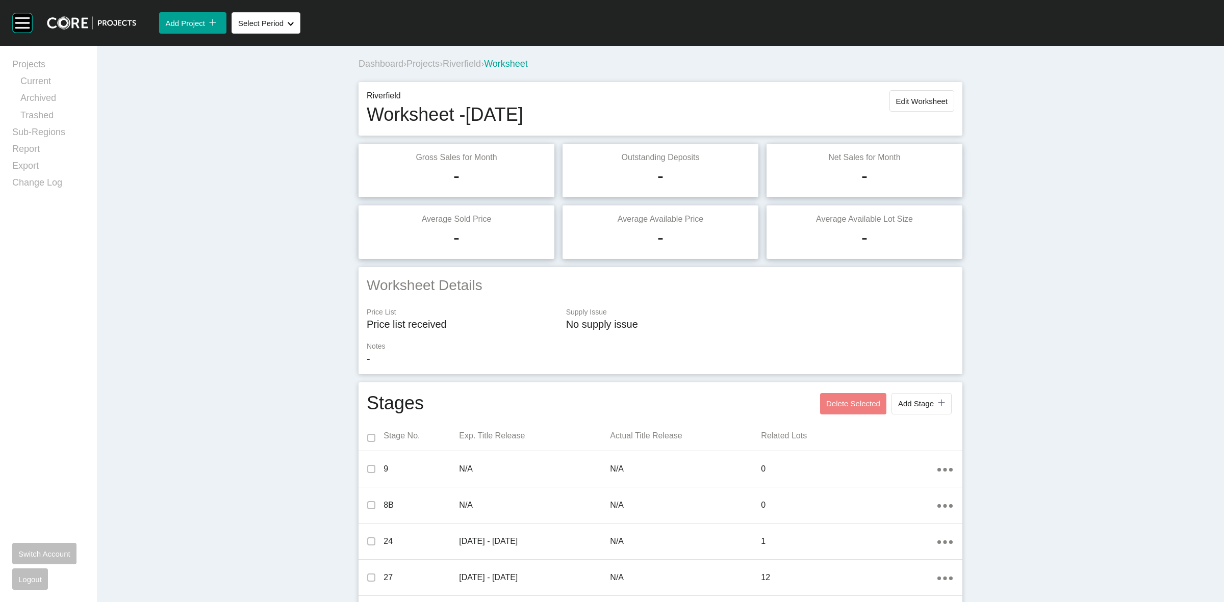
click at [410, 67] on span "Projects" at bounding box center [422, 64] width 33 height 10
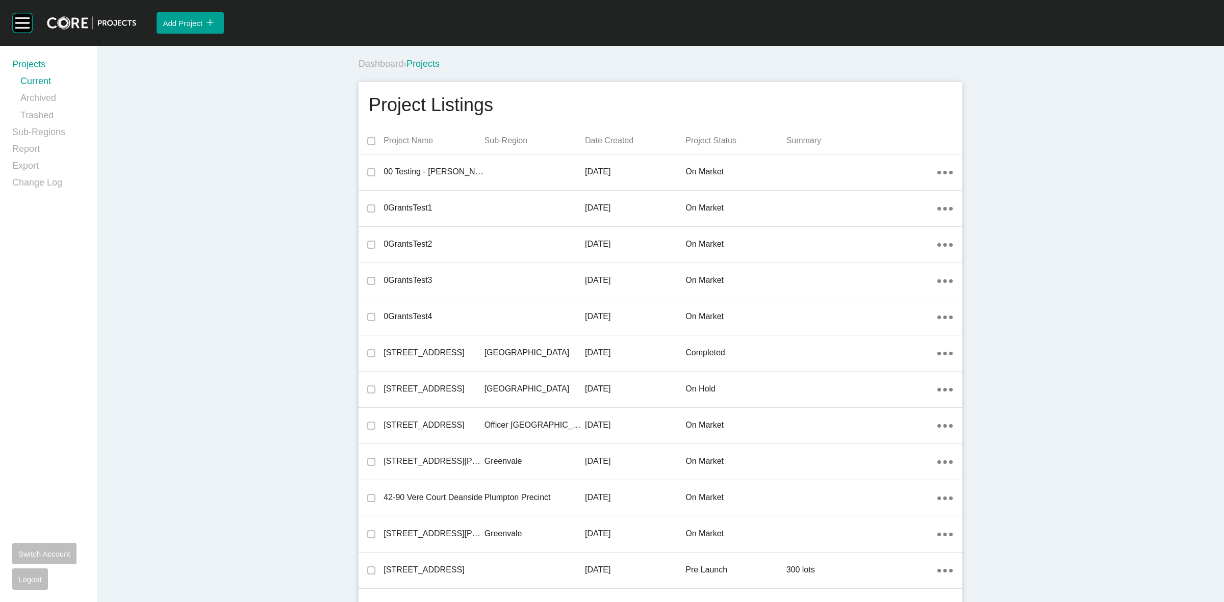
scroll to position [13373, 0]
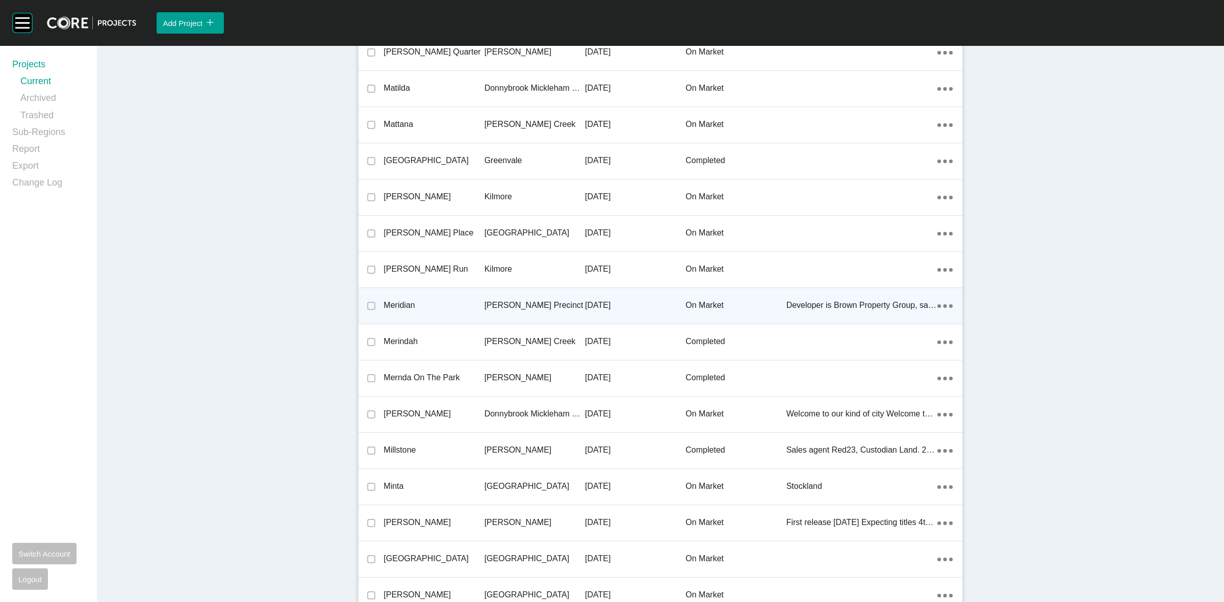
click at [528, 301] on p "[PERSON_NAME] Precinct" at bounding box center [535, 305] width 100 height 11
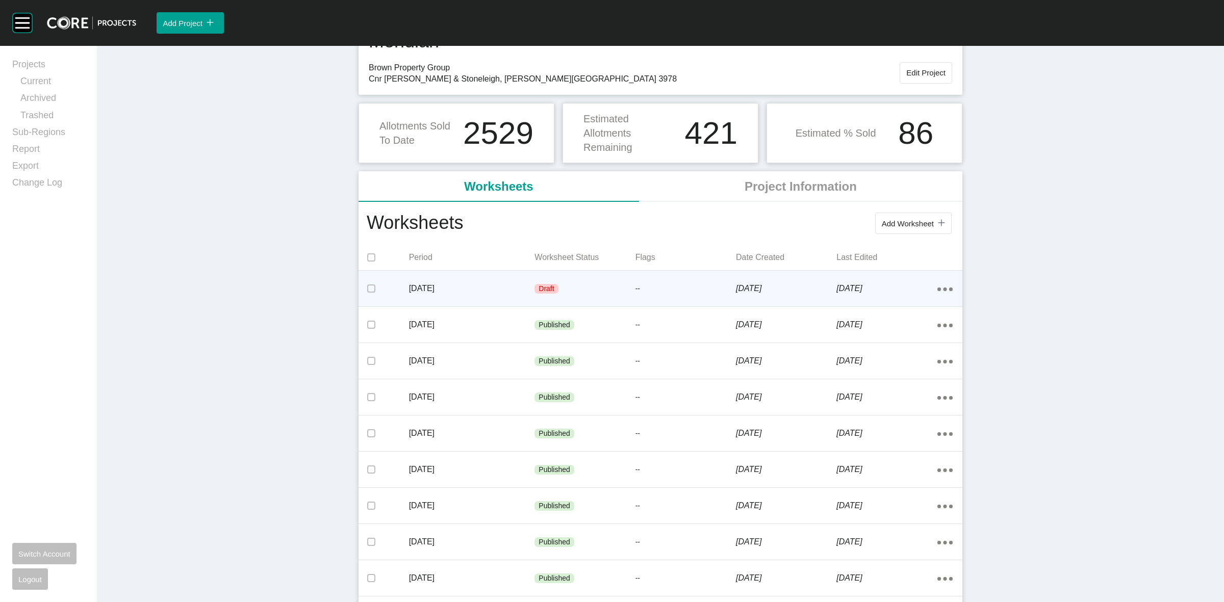
click at [534, 286] on div "Draft" at bounding box center [545, 289] width 23 height 10
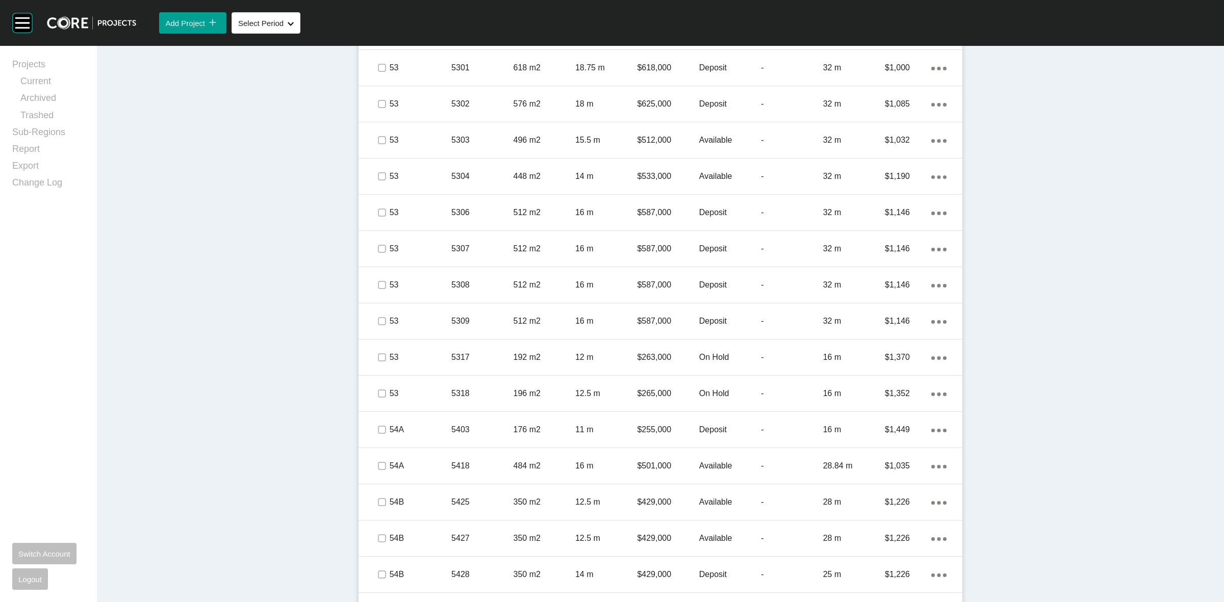
scroll to position [1525, 0]
click at [202, 24] on span "Add Project" at bounding box center [185, 23] width 40 height 9
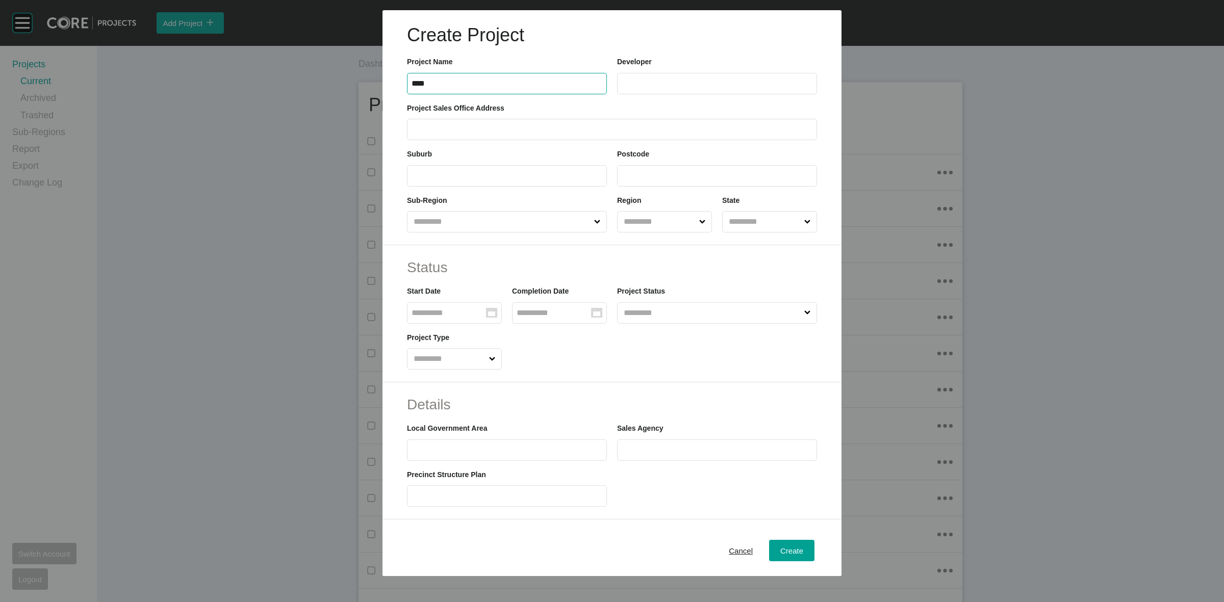
type input "****"
click at [633, 81] on input "text" at bounding box center [717, 83] width 191 height 9
type input "**********"
type input "*****"
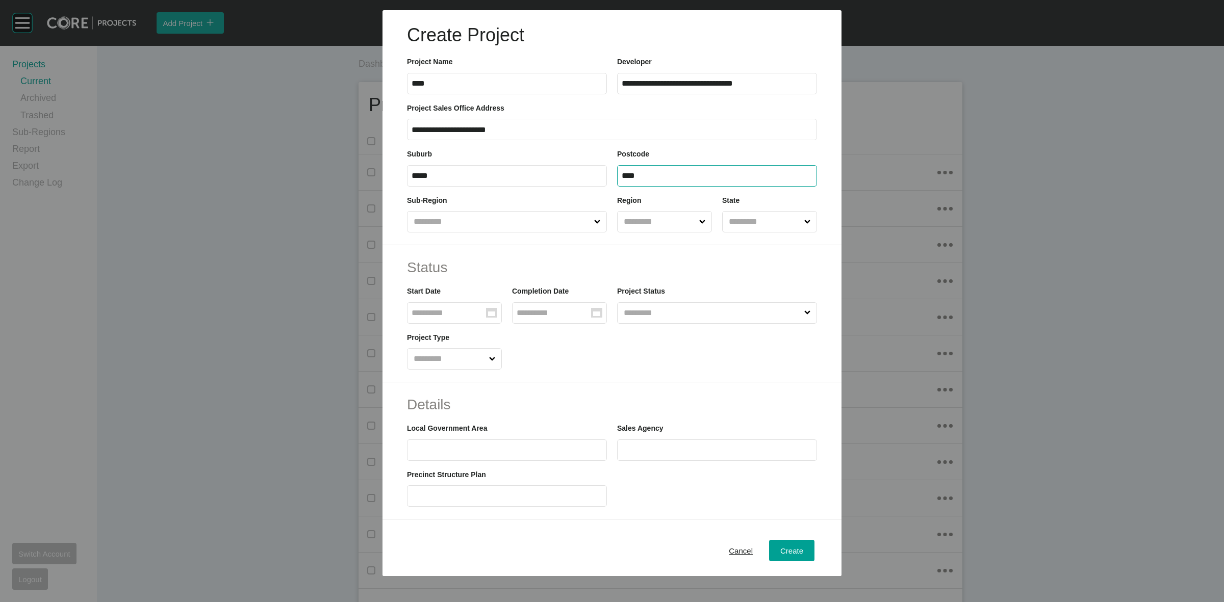
type input "****"
click at [530, 230] on input "text" at bounding box center [502, 222] width 181 height 20
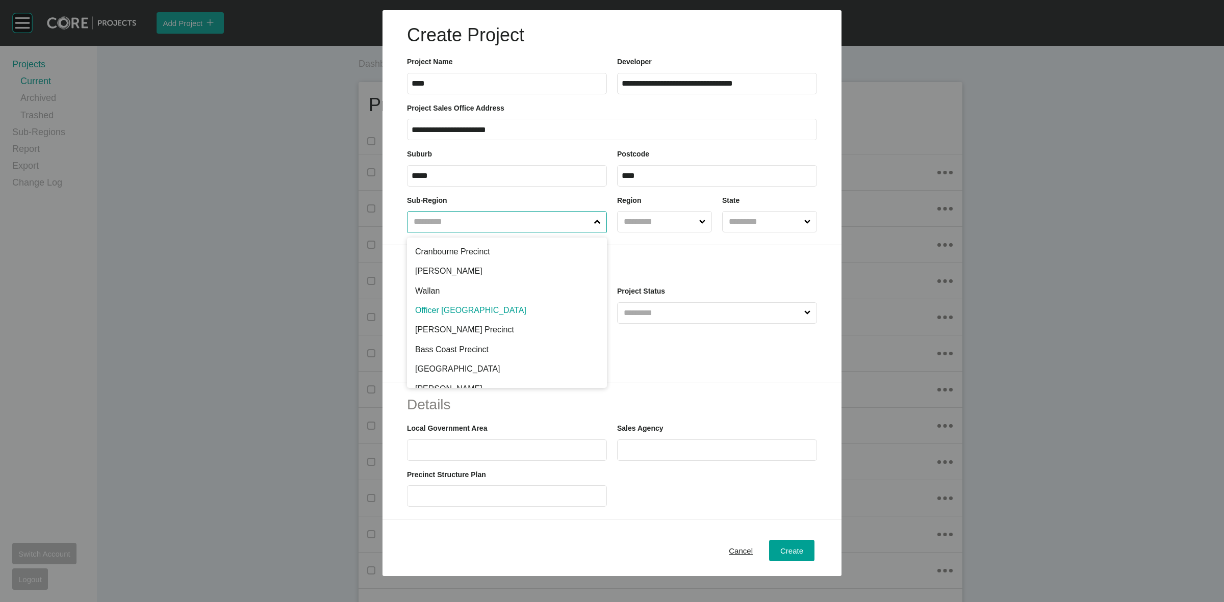
scroll to position [128, 0]
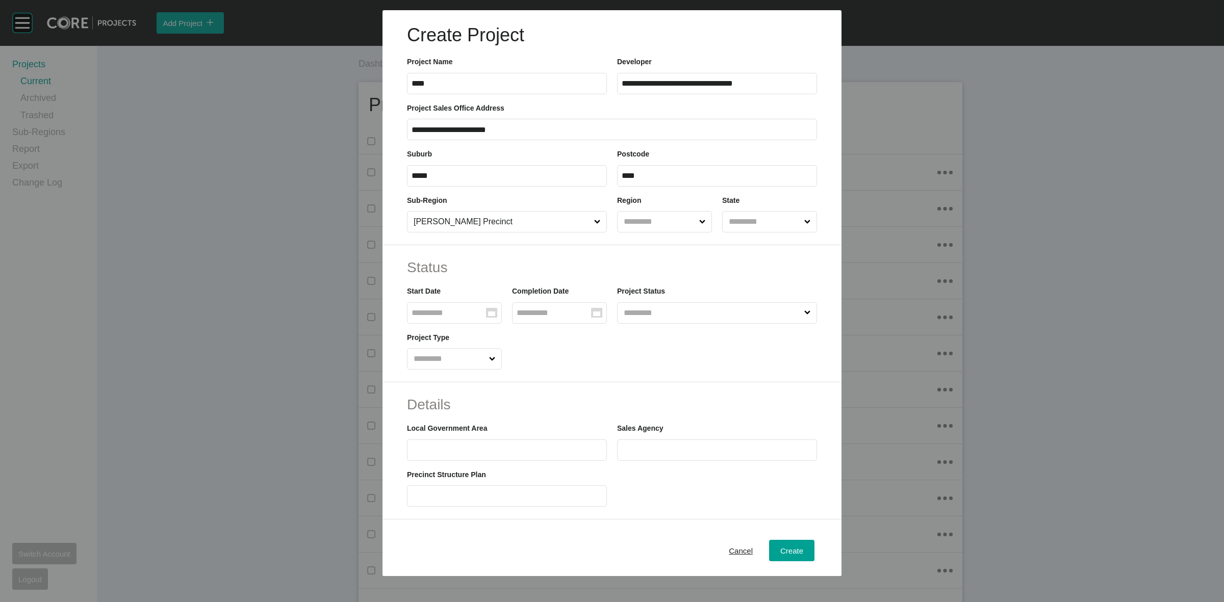
drag, startPoint x: 452, startPoint y: 300, endPoint x: 458, endPoint y: 296, distance: 7.4
click at [641, 217] on input "text" at bounding box center [659, 222] width 75 height 20
click at [740, 222] on input "text" at bounding box center [764, 222] width 75 height 20
click at [467, 312] on input "Group Created with Sketch." at bounding box center [449, 313] width 74 height 9
click at [485, 449] on td "27" at bounding box center [488, 453] width 20 height 19
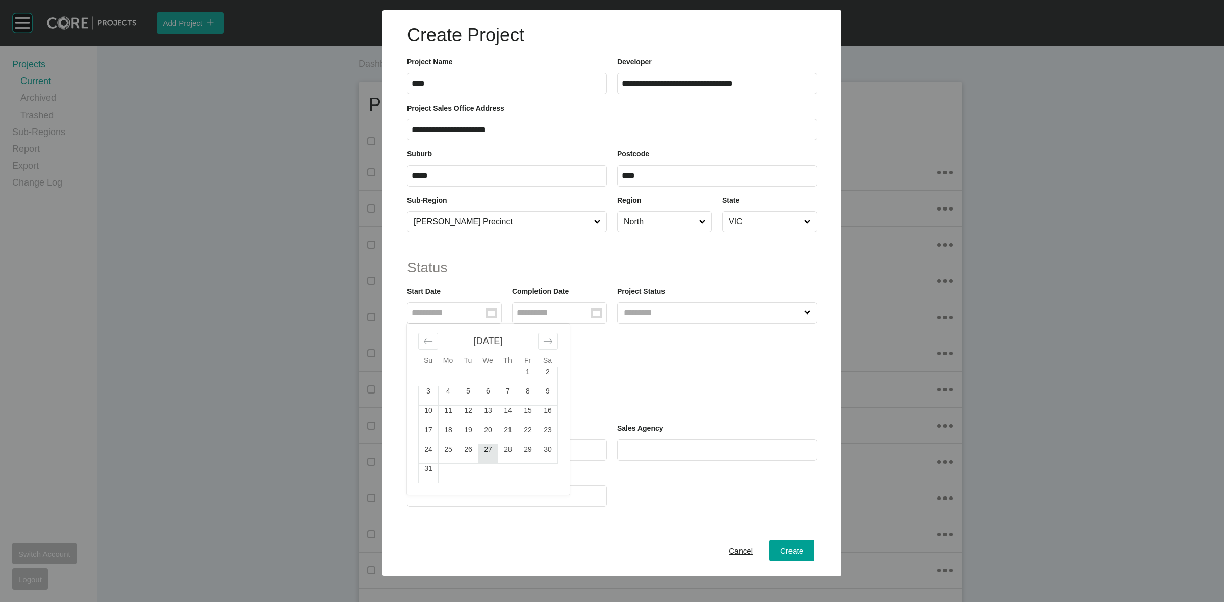
type input "**********"
click at [692, 306] on input "text" at bounding box center [712, 313] width 181 height 20
click at [458, 363] on input "text" at bounding box center [449, 359] width 75 height 20
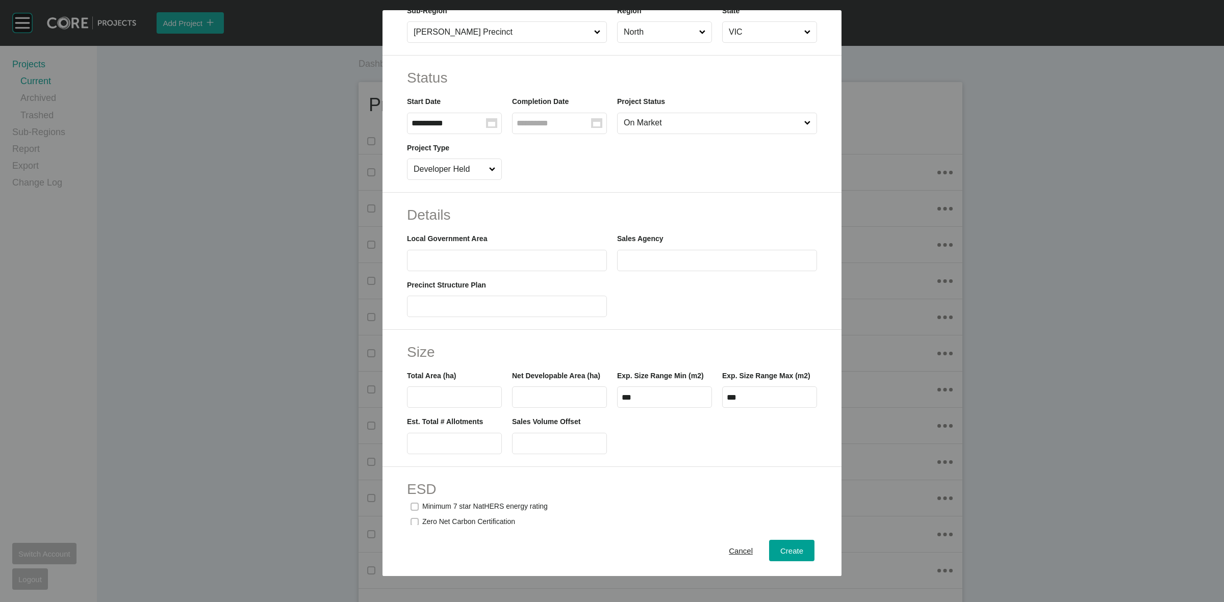
scroll to position [191, 0]
click at [530, 255] on input "text" at bounding box center [507, 258] width 191 height 9
type input "**********"
type input "*********"
click at [442, 396] on input "text" at bounding box center [455, 396] width 86 height 9
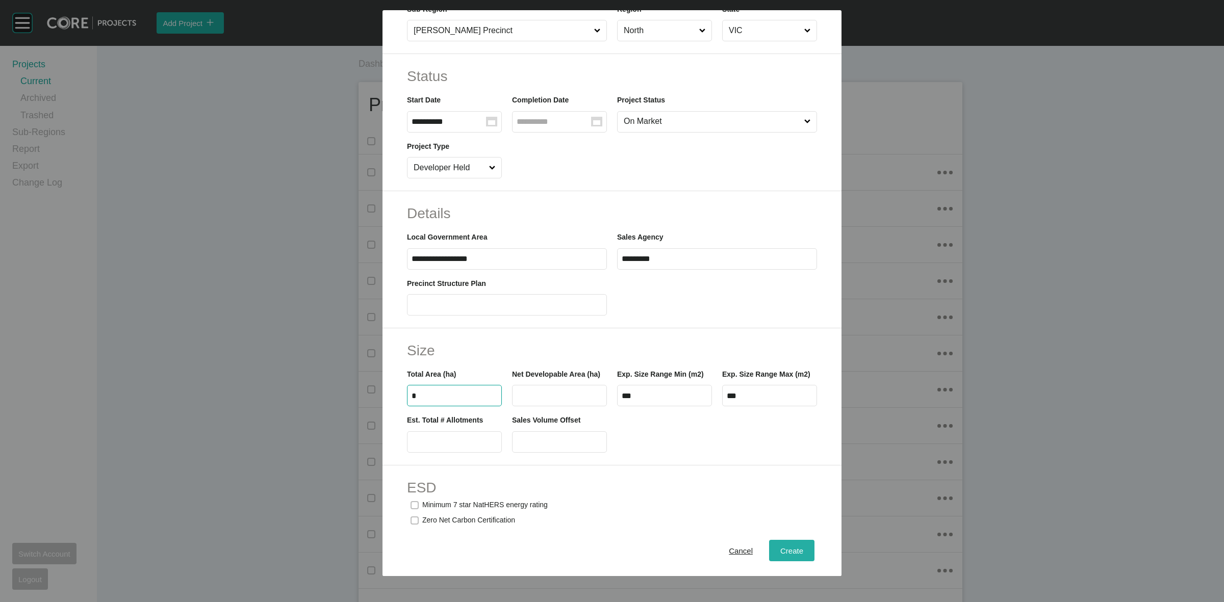
type input "*"
click at [778, 546] on div "Create" at bounding box center [792, 551] width 28 height 14
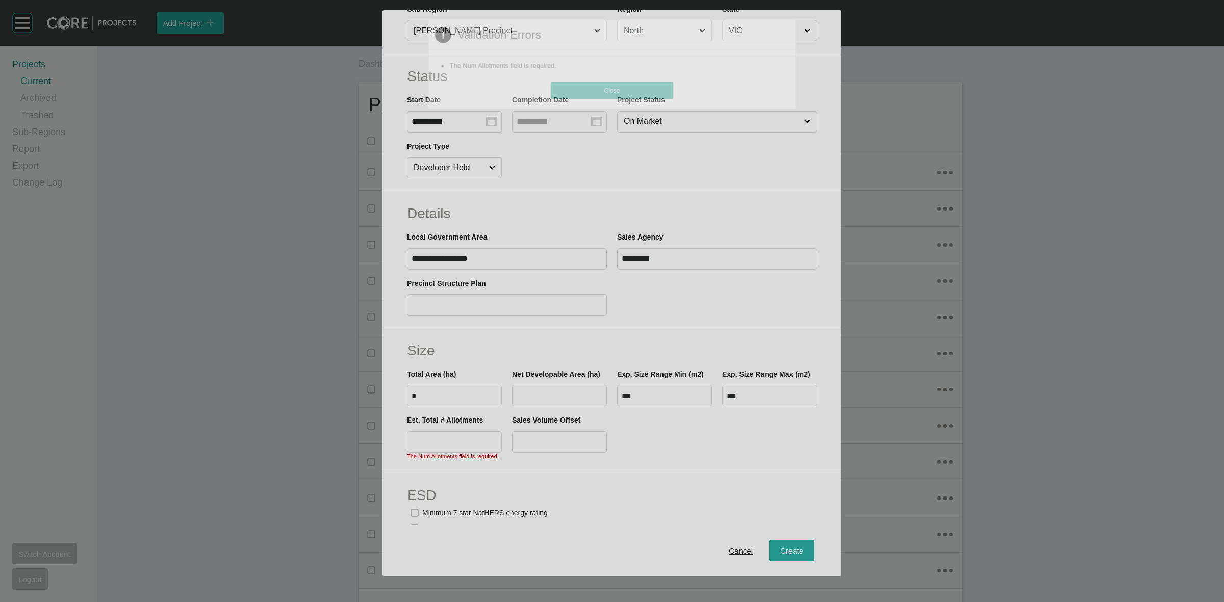
scroll to position [427, 0]
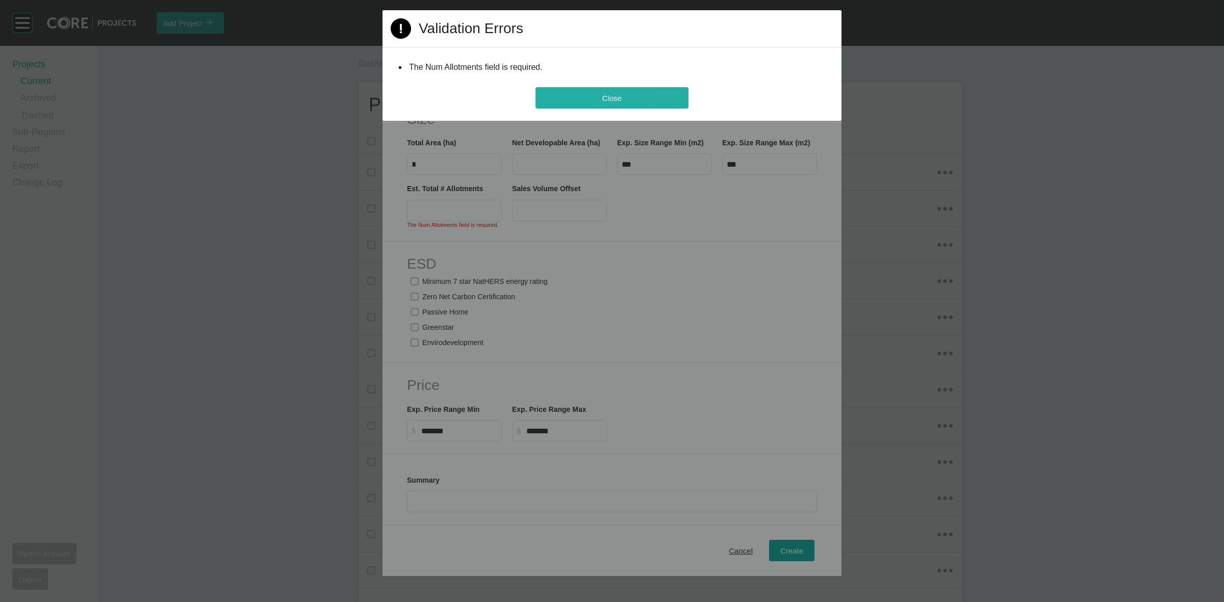
click at [588, 93] on button "Close" at bounding box center [612, 97] width 153 height 21
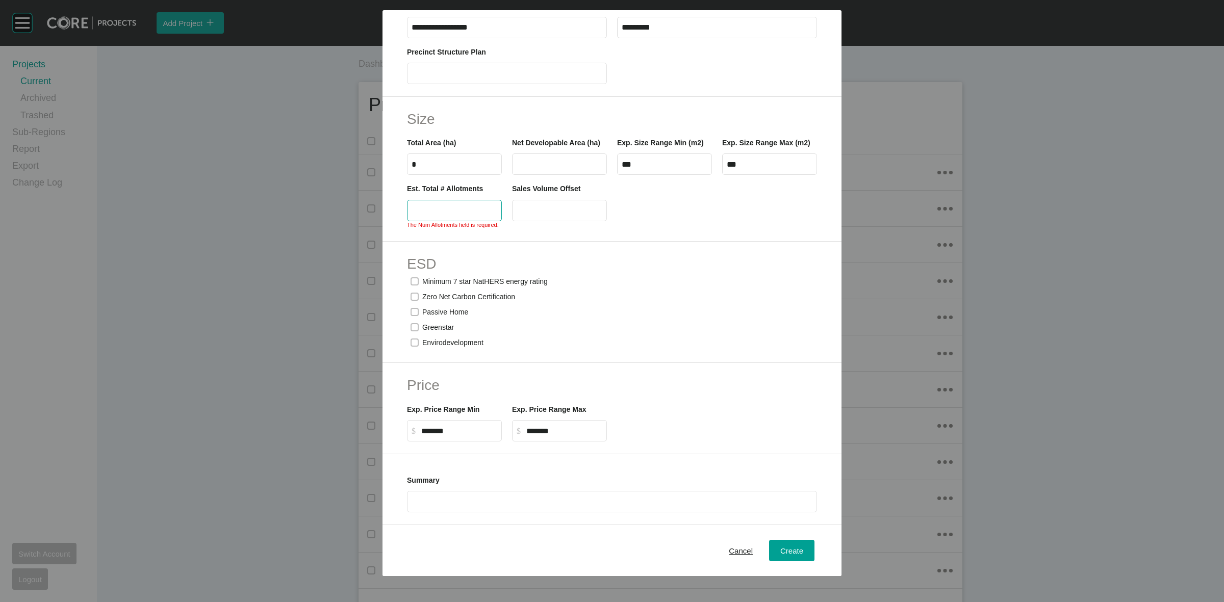
click at [440, 215] on input "text" at bounding box center [455, 210] width 86 height 9
type input "***"
click at [791, 547] on span "Create" at bounding box center [791, 551] width 23 height 9
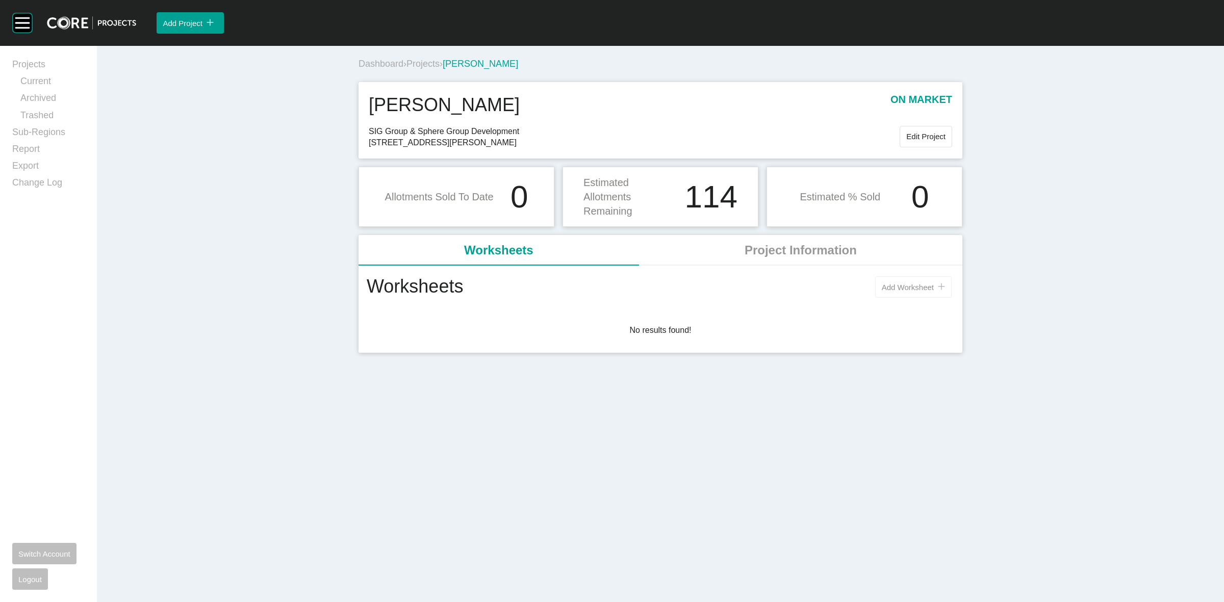
click at [910, 283] on span "Add Worksheet" at bounding box center [908, 287] width 52 height 9
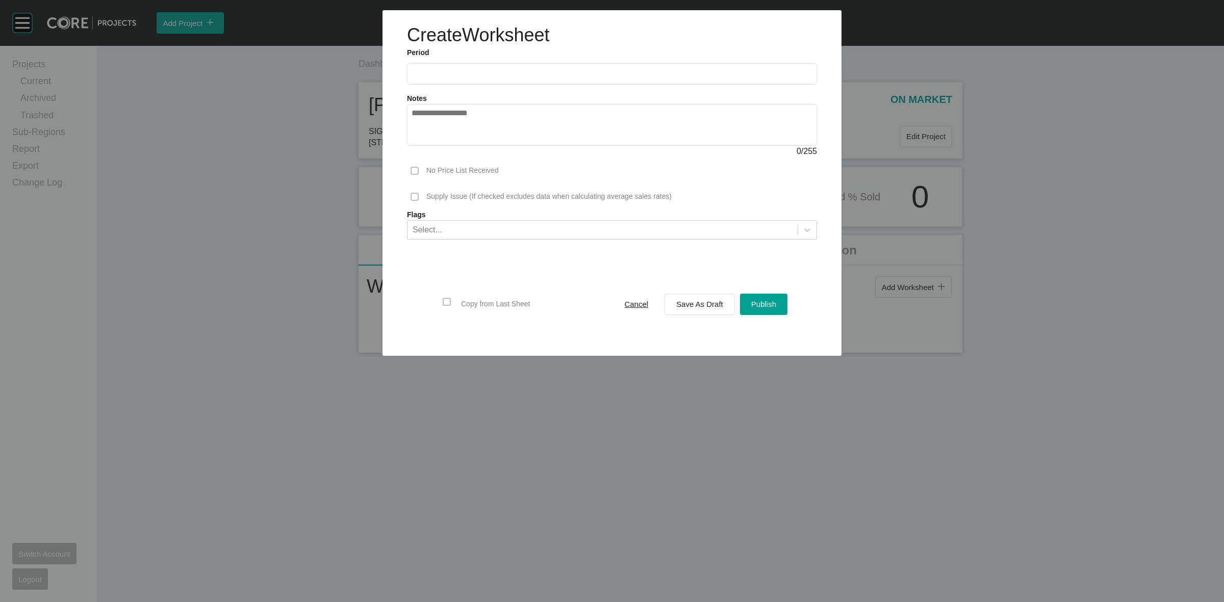
click at [467, 68] on label at bounding box center [612, 73] width 410 height 21
click at [467, 69] on input "text" at bounding box center [612, 73] width 401 height 9
click at [466, 143] on li "Aug" at bounding box center [461, 148] width 34 height 17
type input "**********"
click at [720, 307] on span "Save As Draft" at bounding box center [699, 304] width 47 height 9
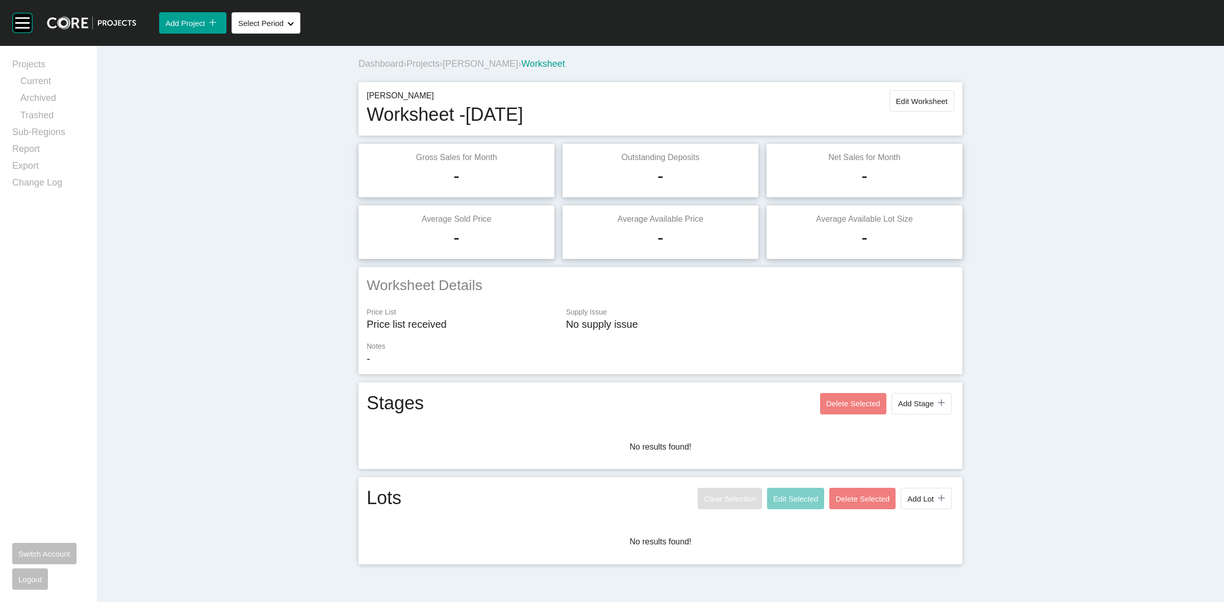
click at [918, 402] on span "Add Stage" at bounding box center [916, 403] width 36 height 9
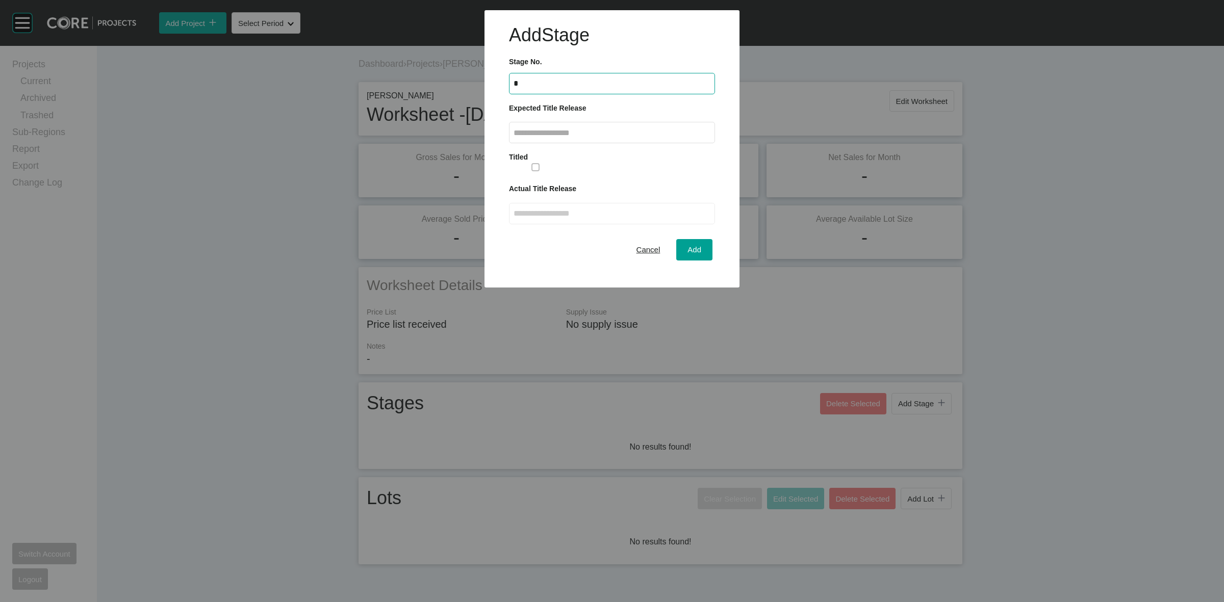
type input "*"
click at [620, 138] on label at bounding box center [612, 132] width 206 height 21
click at [620, 137] on input "text" at bounding box center [612, 133] width 197 height 9
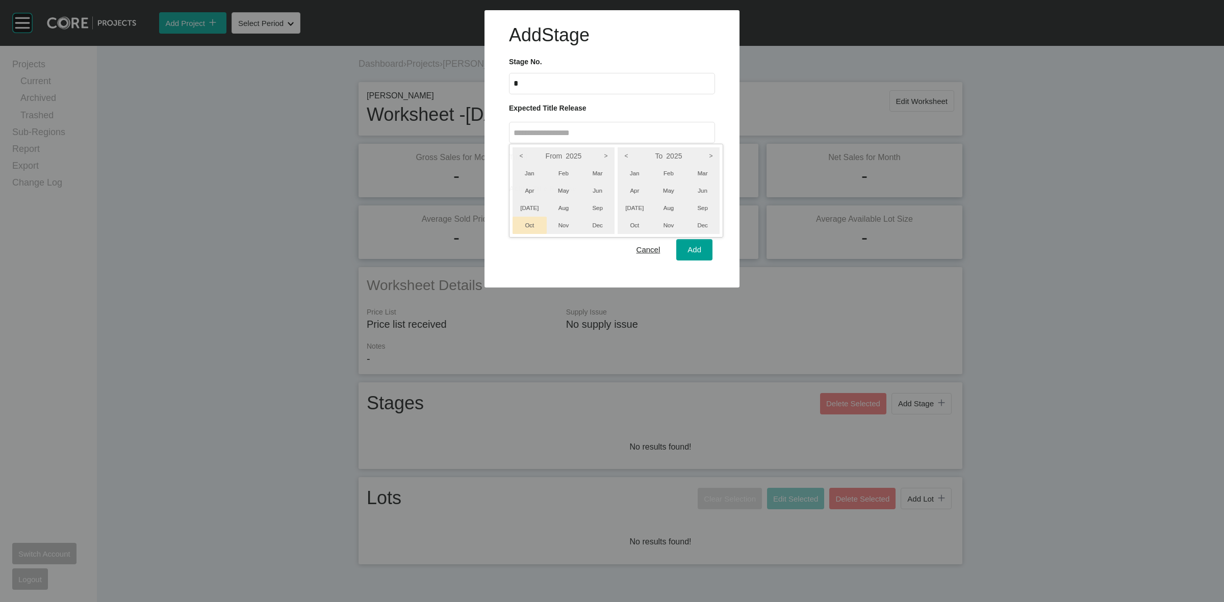
click at [525, 223] on li "Oct" at bounding box center [530, 225] width 34 height 17
click at [600, 149] on icon ">" at bounding box center [605, 155] width 17 height 17
click at [531, 220] on li "Oct" at bounding box center [530, 225] width 34 height 17
click at [711, 156] on icon ">" at bounding box center [710, 155] width 17 height 17
drag, startPoint x: 709, startPoint y: 222, endPoint x: 620, endPoint y: 236, distance: 90.2
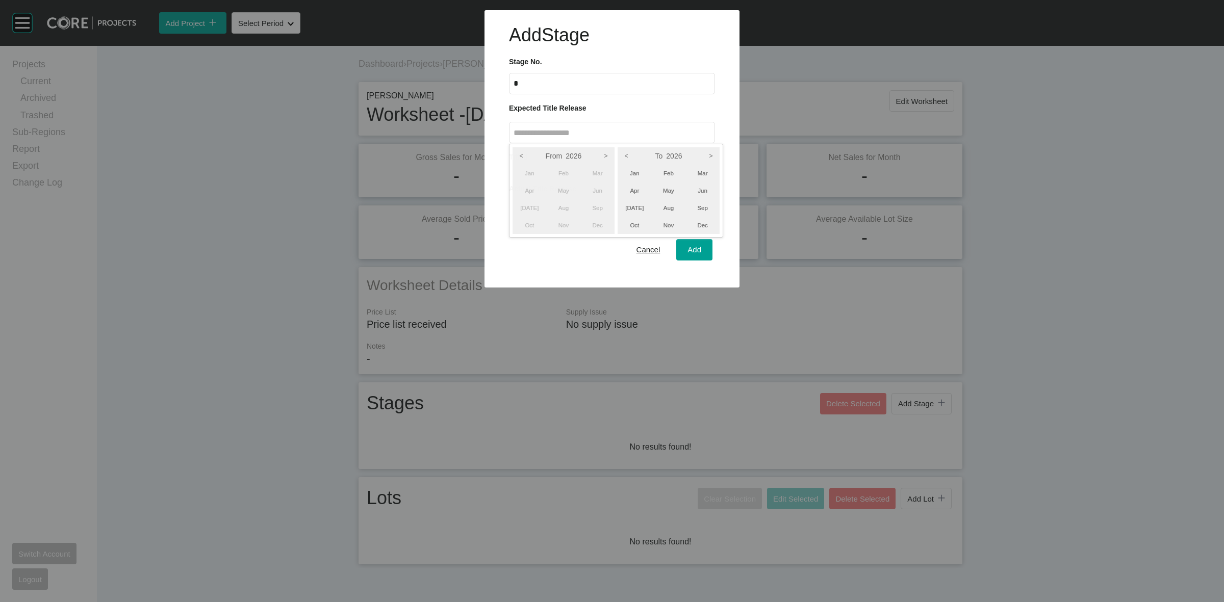
click at [704, 225] on li "Dec" at bounding box center [702, 225] width 34 height 17
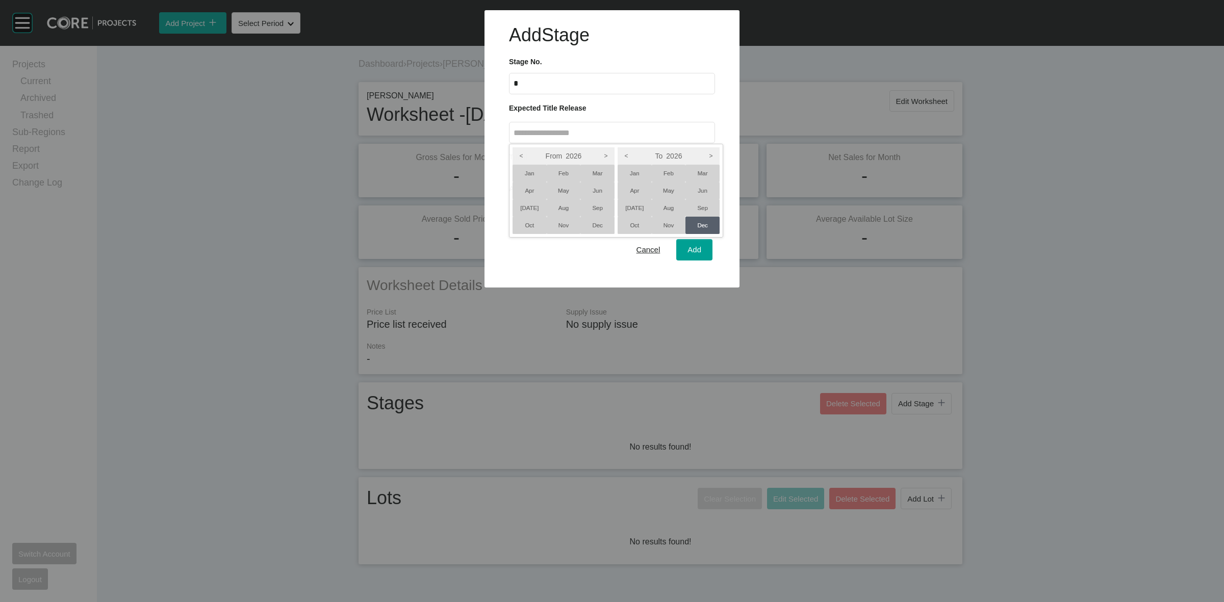
click at [532, 224] on li "Oct" at bounding box center [530, 225] width 34 height 17
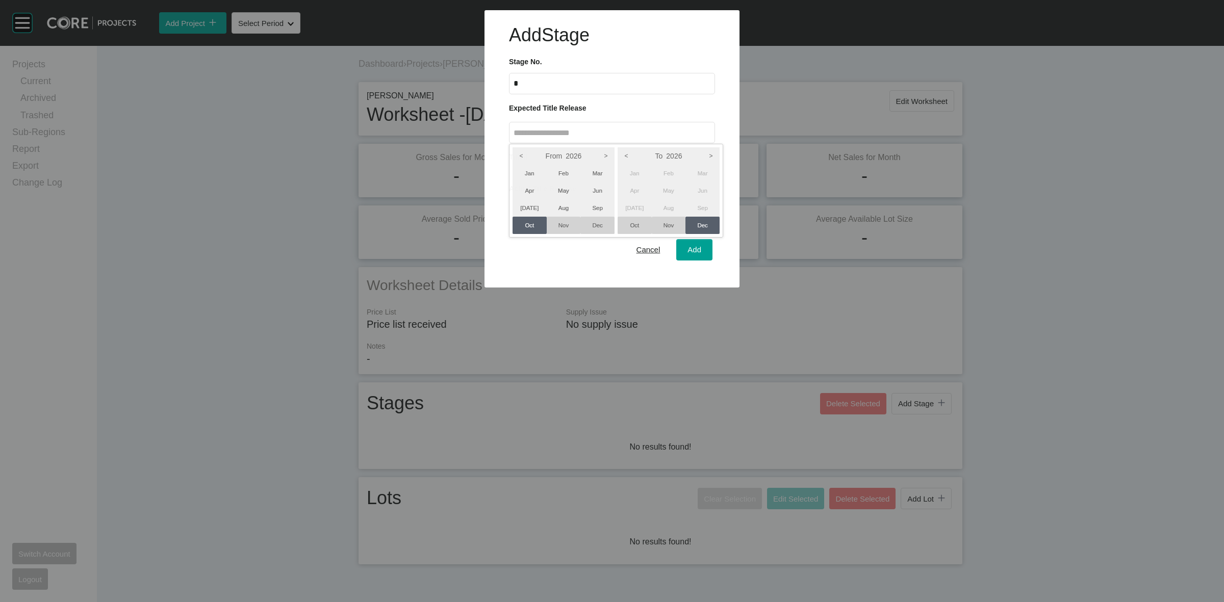
click at [690, 253] on div at bounding box center [612, 144] width 1224 height 288
type input "**********"
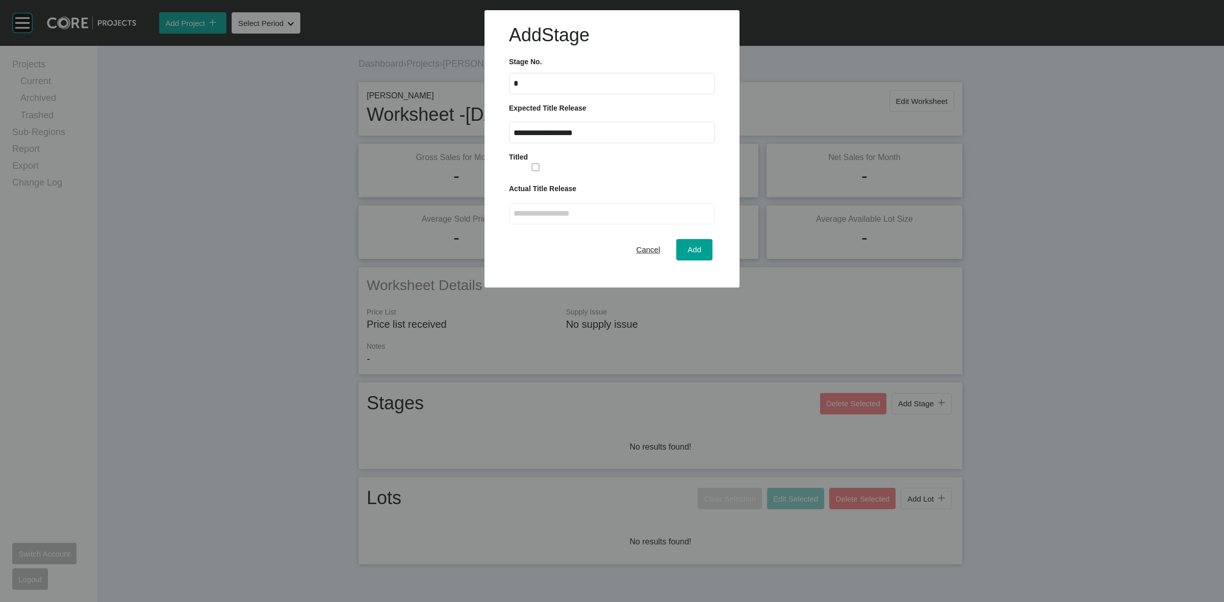
click at [690, 253] on span "Add" at bounding box center [694, 249] width 14 height 9
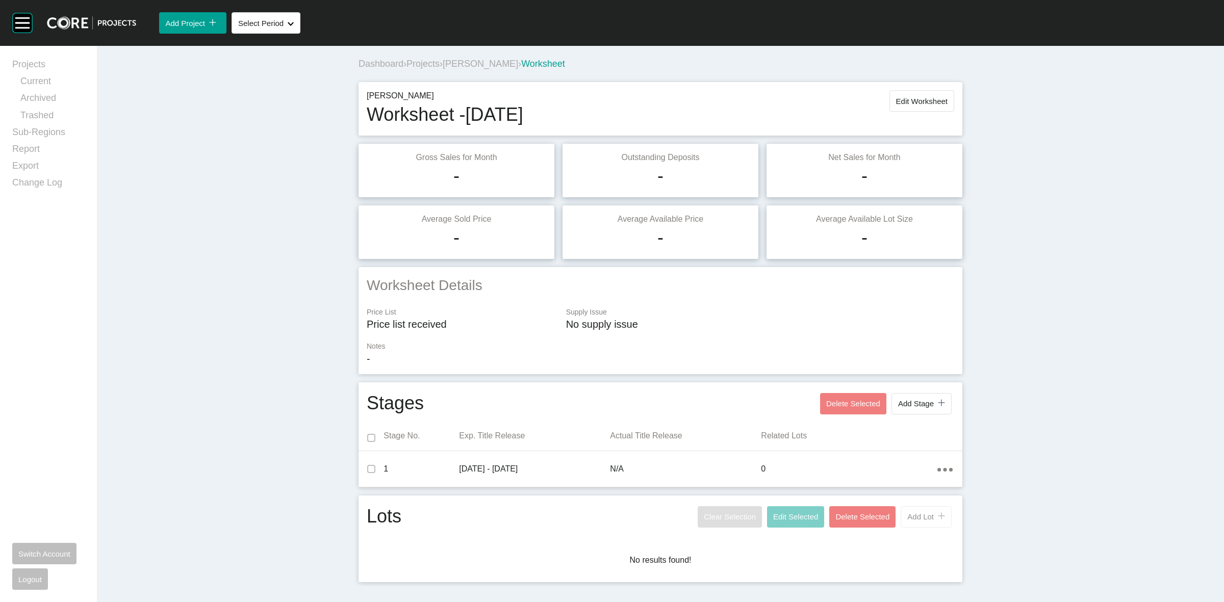
click at [916, 516] on span "Add Lot" at bounding box center [920, 517] width 27 height 9
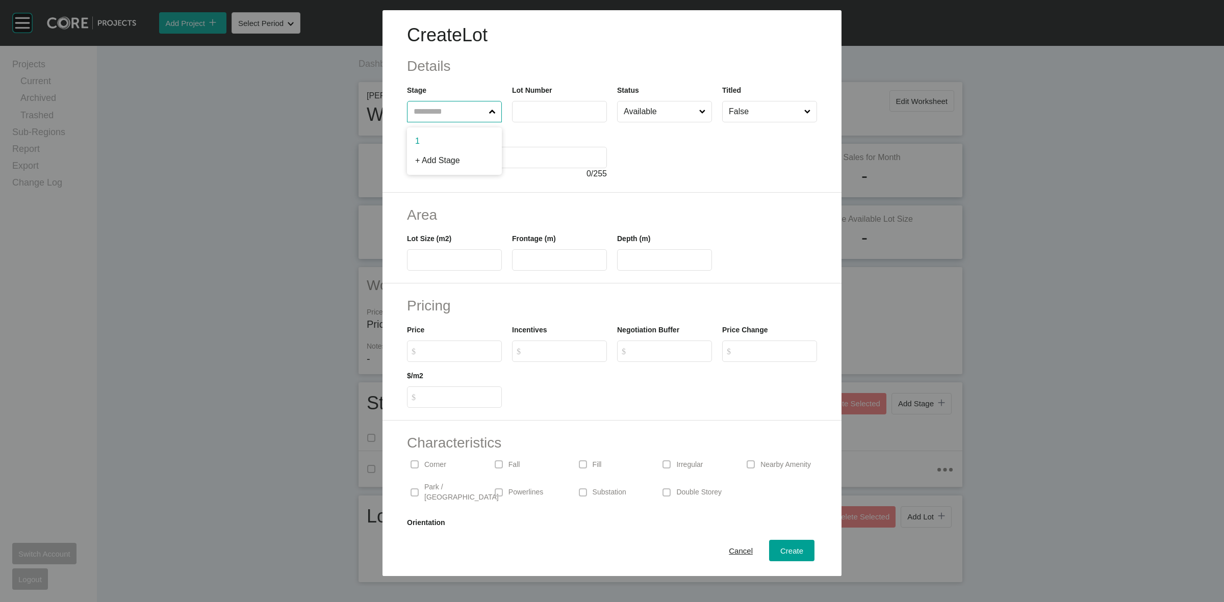
click at [422, 105] on input "text" at bounding box center [449, 111] width 75 height 20
type input "***"
type input "****"
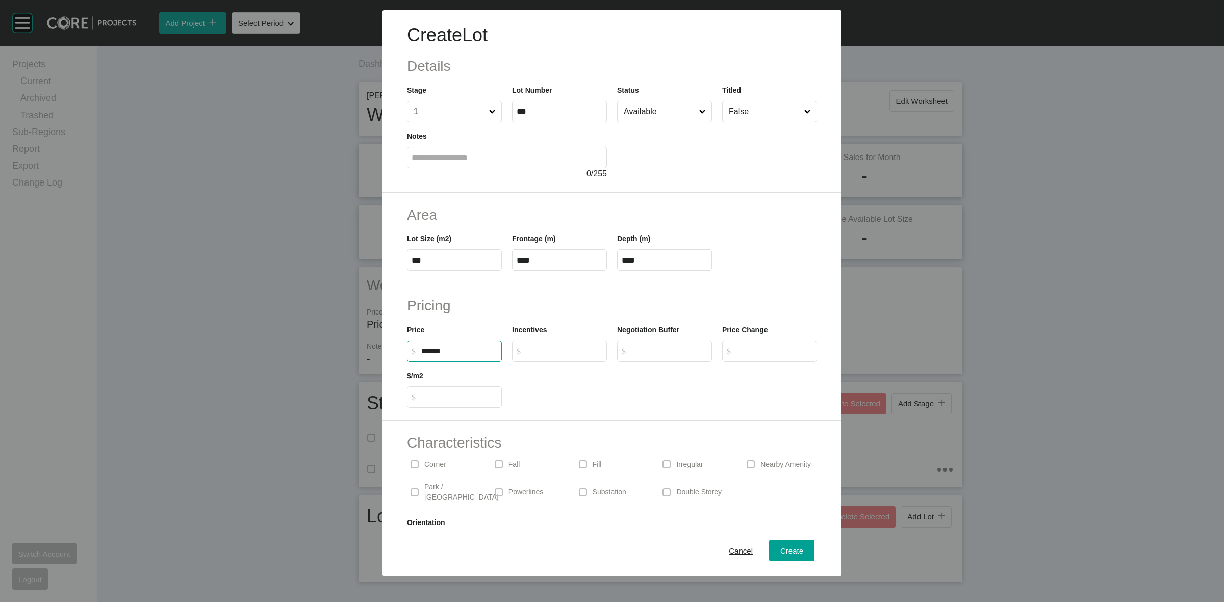
type input "*******"
type input "*****"
type input "*"
click at [787, 548] on span "Create" at bounding box center [791, 551] width 23 height 9
type input "*"
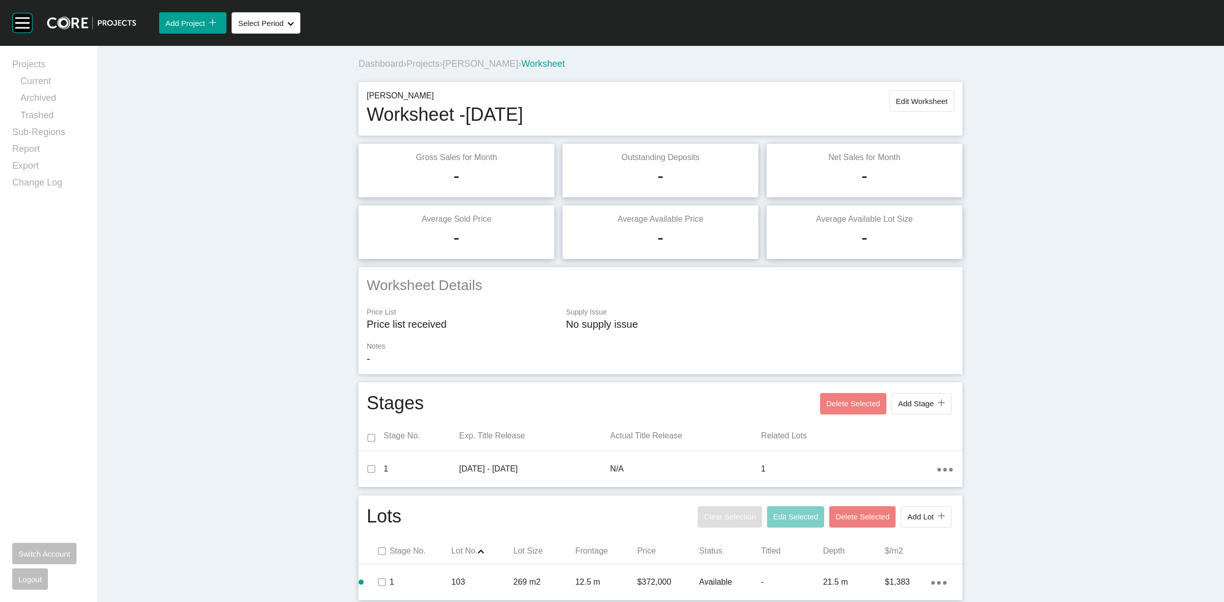
scroll to position [3, 0]
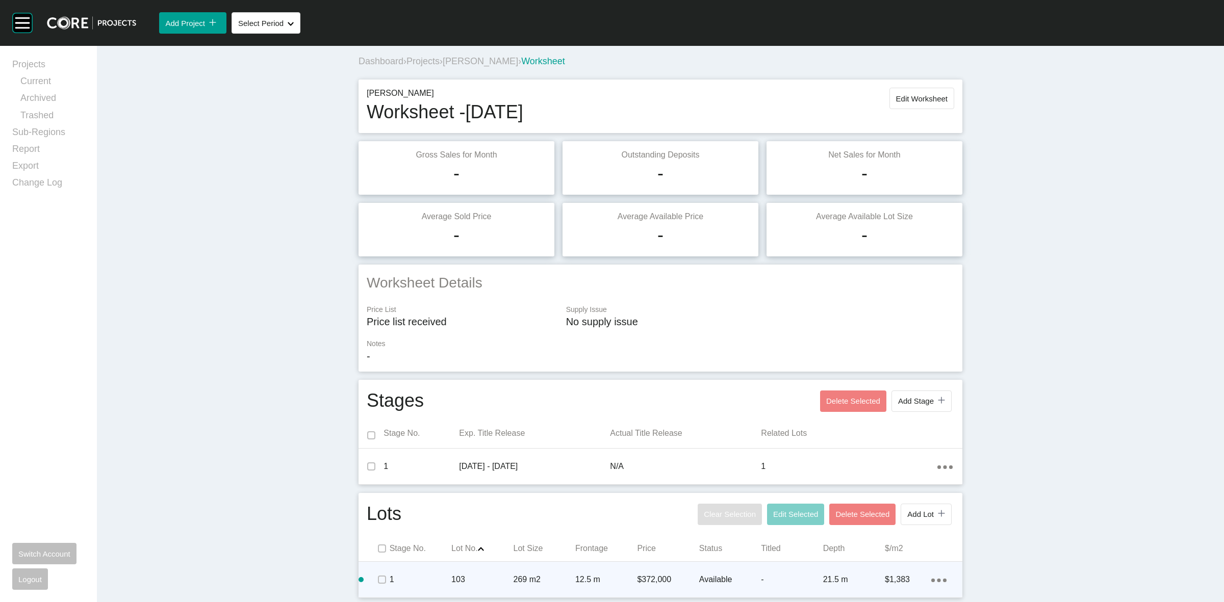
click at [931, 579] on icon "Action Menu Dots Copy 6 Created with Sketch." at bounding box center [938, 581] width 15 height 4
click at [899, 568] on link "Duplicate" at bounding box center [892, 571] width 38 height 15
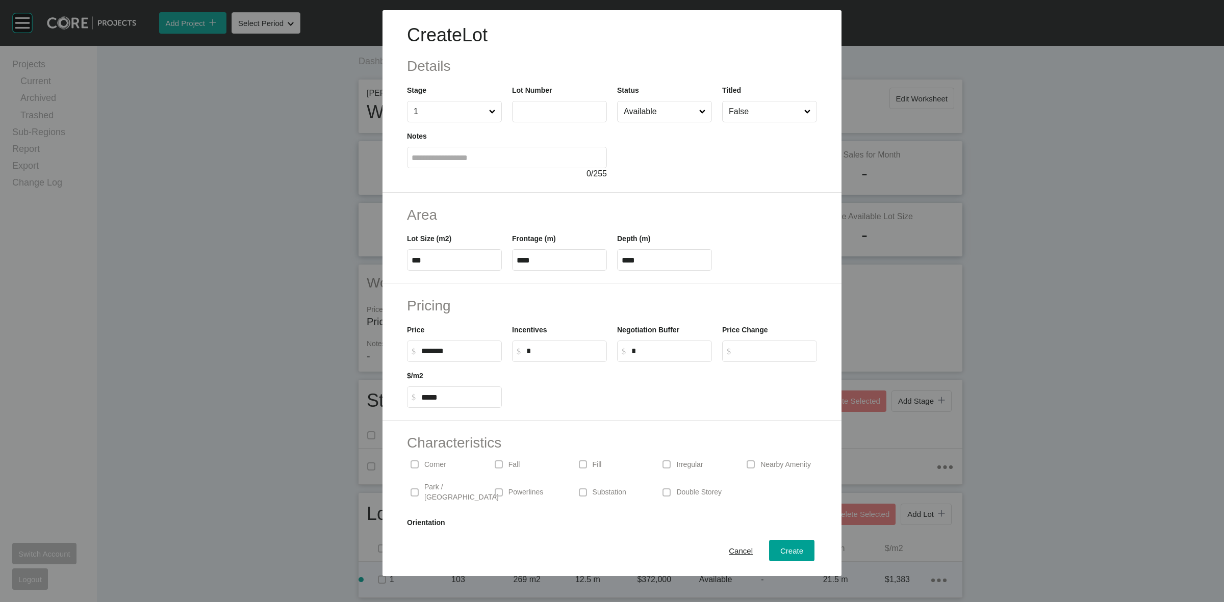
click at [552, 116] on input "text" at bounding box center [560, 111] width 86 height 9
type input "***"
click at [784, 549] on span "Create" at bounding box center [791, 551] width 23 height 9
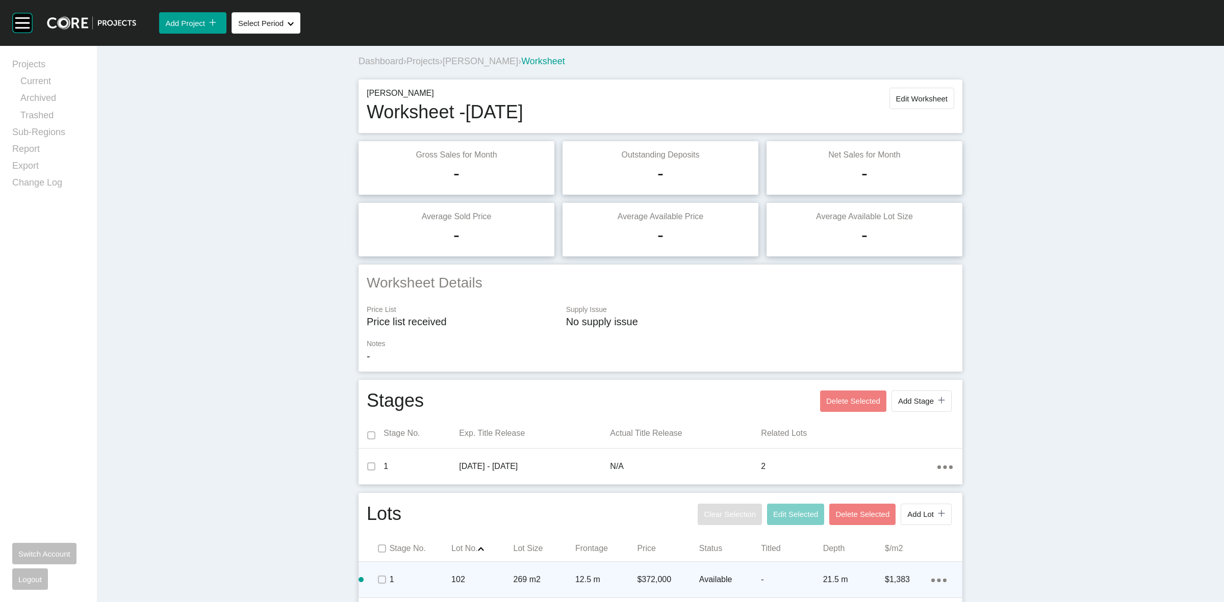
scroll to position [39, 0]
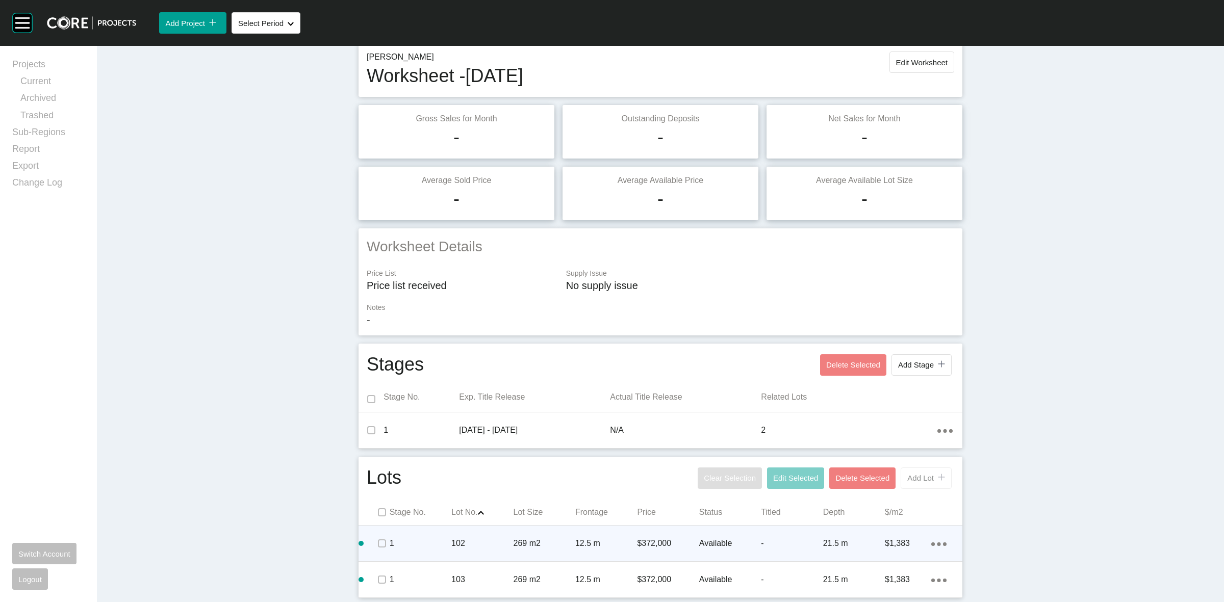
click at [909, 482] on span "Add Lot" at bounding box center [920, 478] width 27 height 9
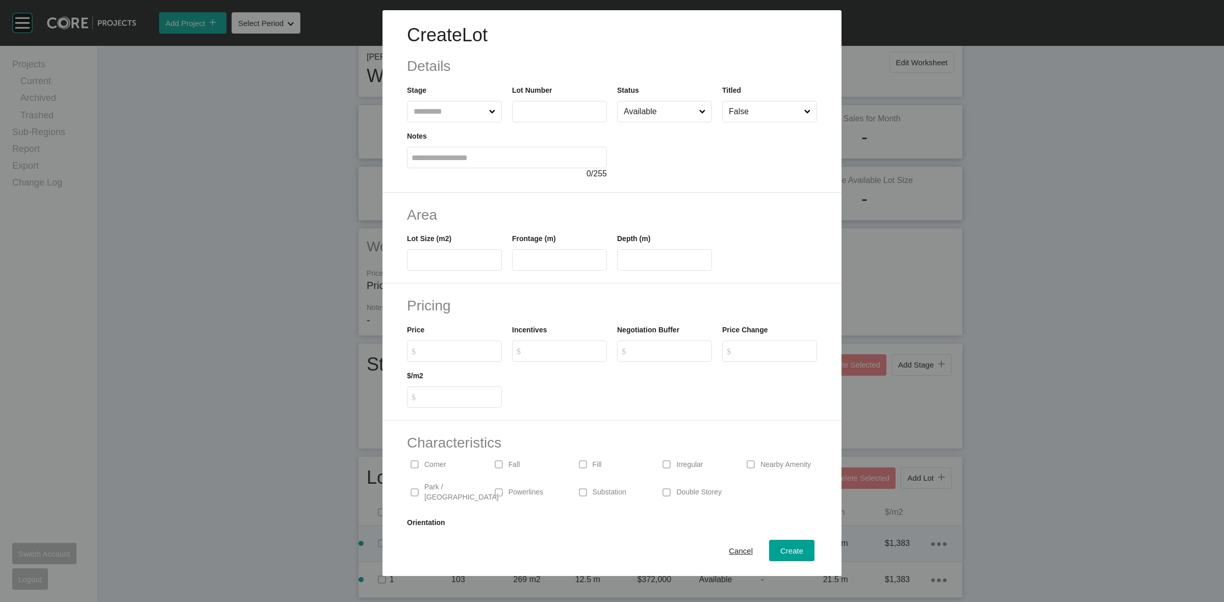
click at [473, 116] on input "text" at bounding box center [449, 111] width 75 height 20
type input "***"
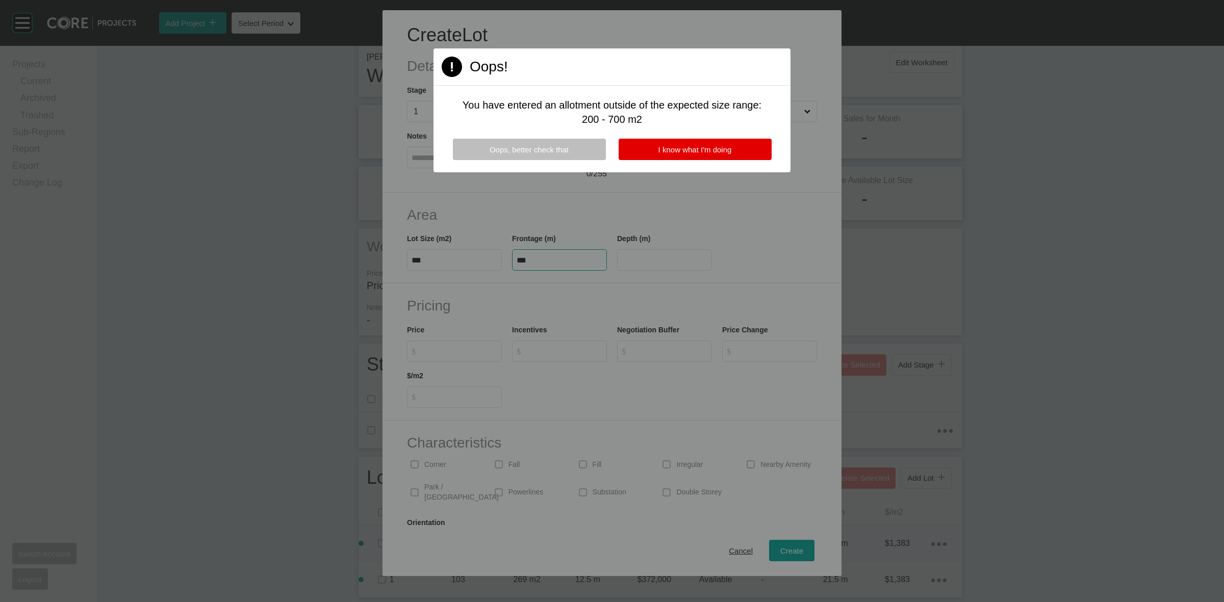
type input "***"
type input "****"
type input "*******"
type input "*****"
click at [710, 156] on button "I know what I'm doing" at bounding box center [695, 149] width 153 height 21
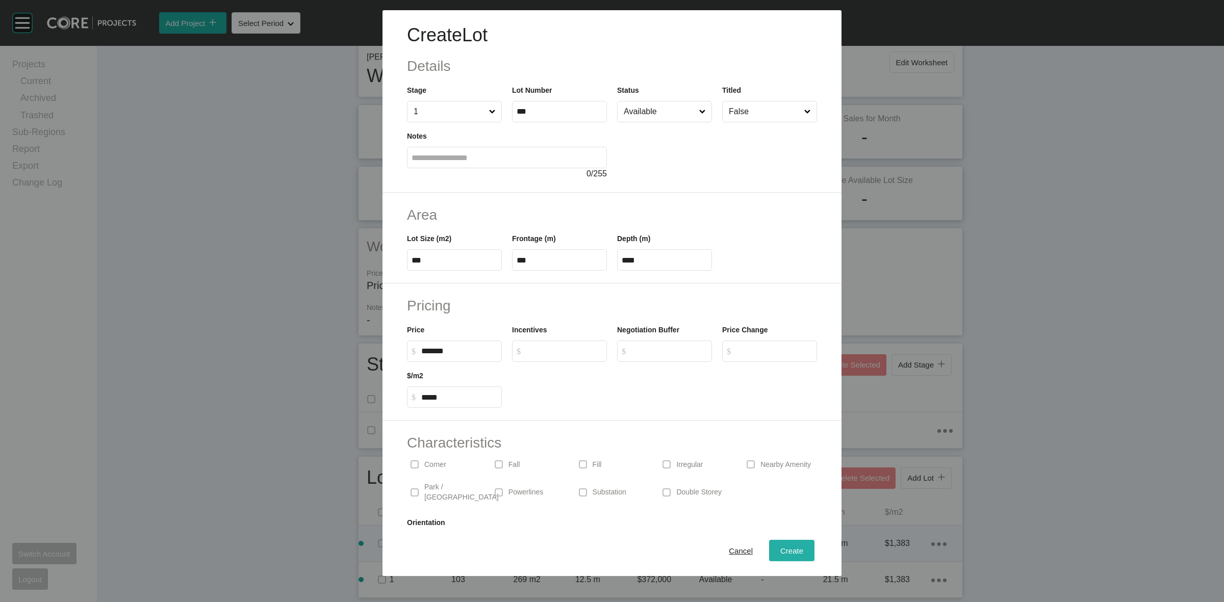
click at [786, 547] on span "Create" at bounding box center [791, 551] width 23 height 9
type input "*"
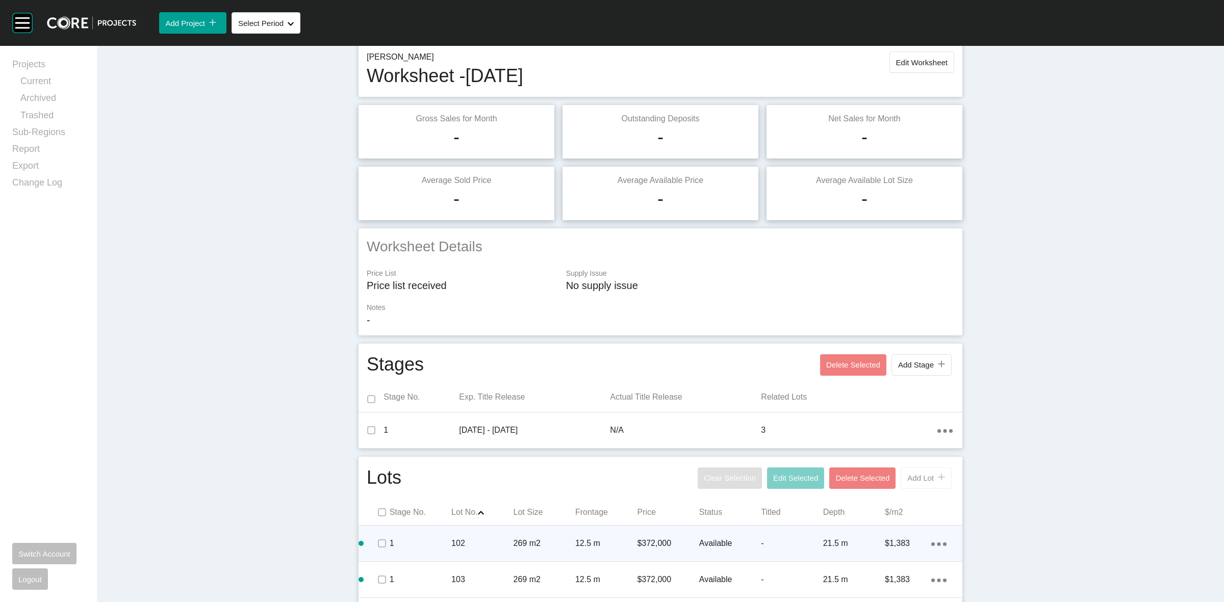
click at [913, 480] on span "Add Lot" at bounding box center [920, 478] width 27 height 9
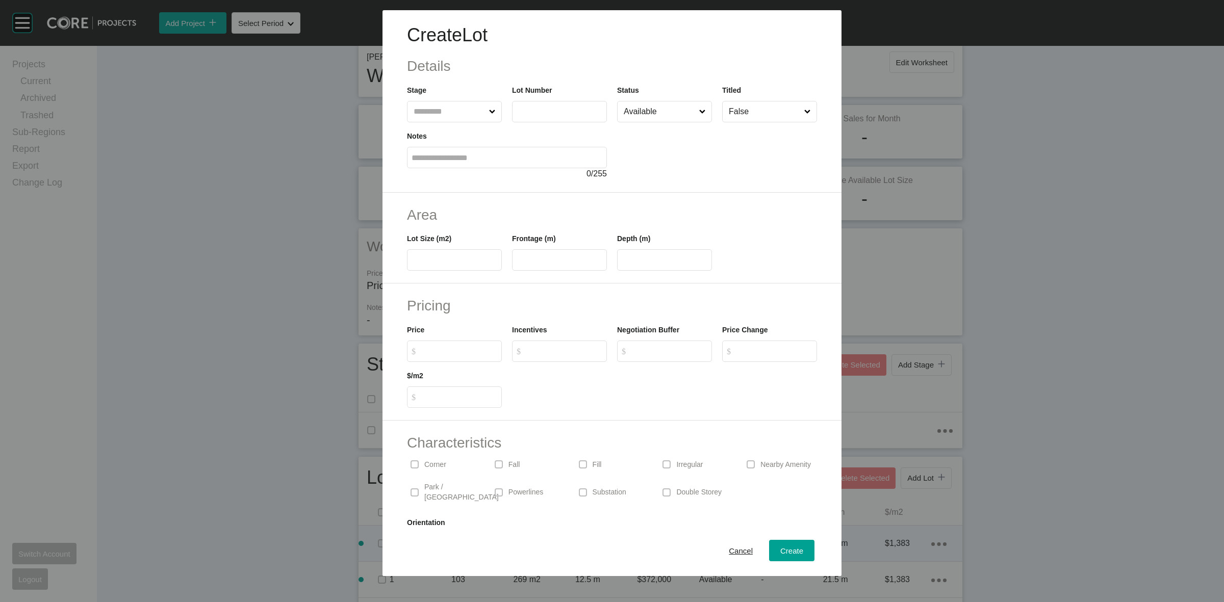
click at [456, 98] on div "Stage" at bounding box center [454, 104] width 95 height 38
click at [449, 111] on input "text" at bounding box center [449, 111] width 75 height 20
type input "***"
type input "****"
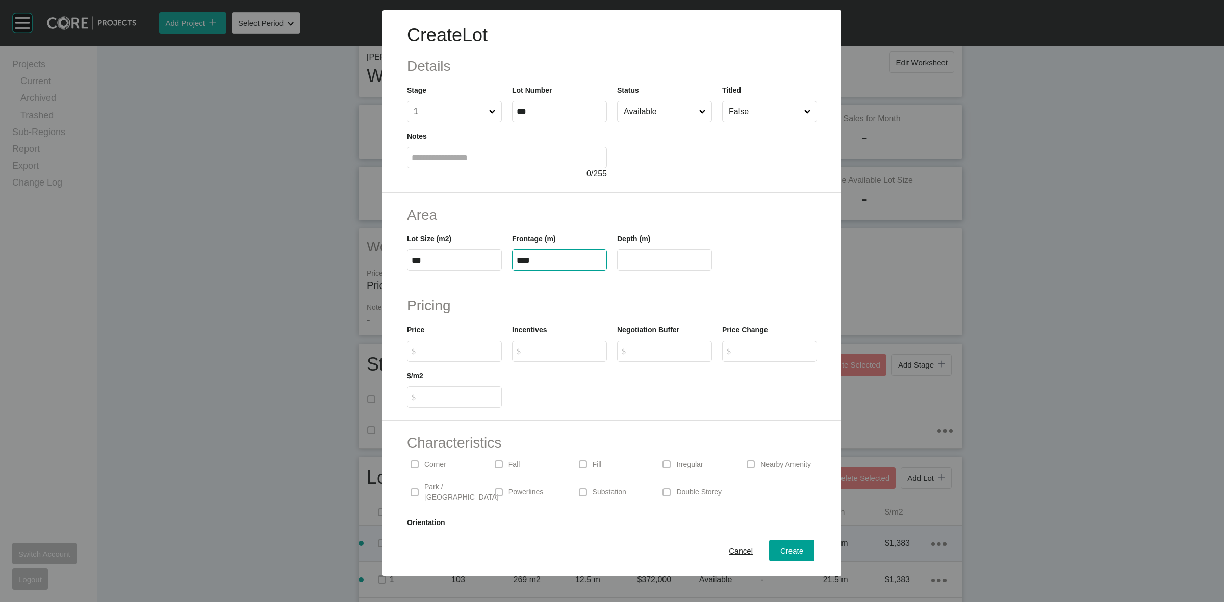
type input "**"
type input "*******"
type input "*****"
type input "*"
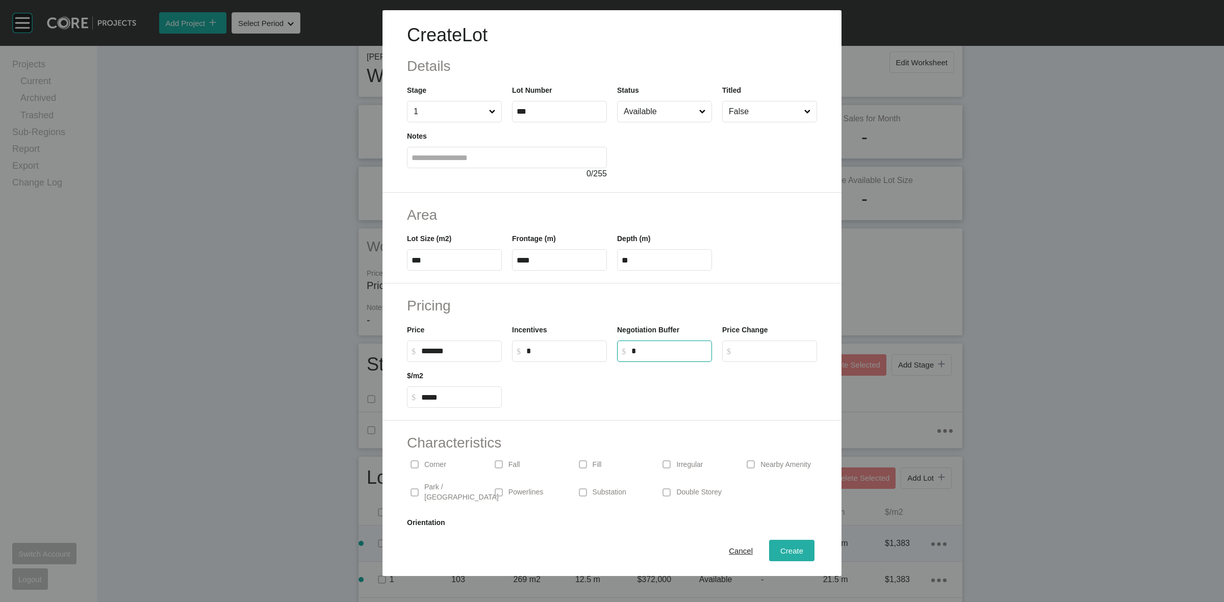
click at [796, 555] on div "Create" at bounding box center [792, 551] width 28 height 14
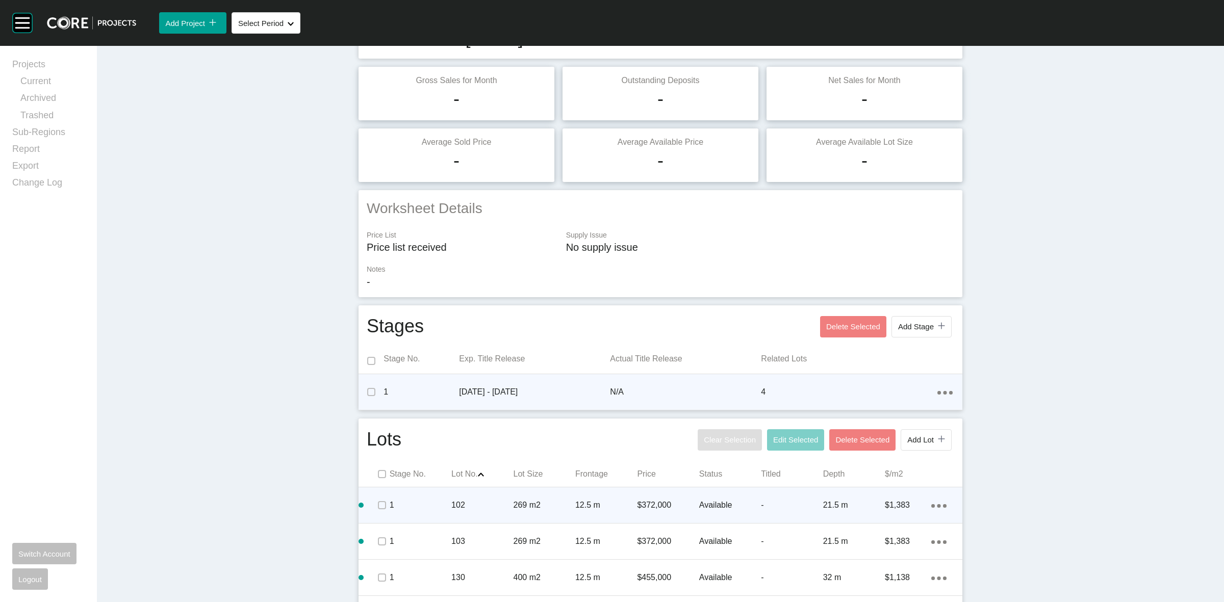
scroll to position [111, 0]
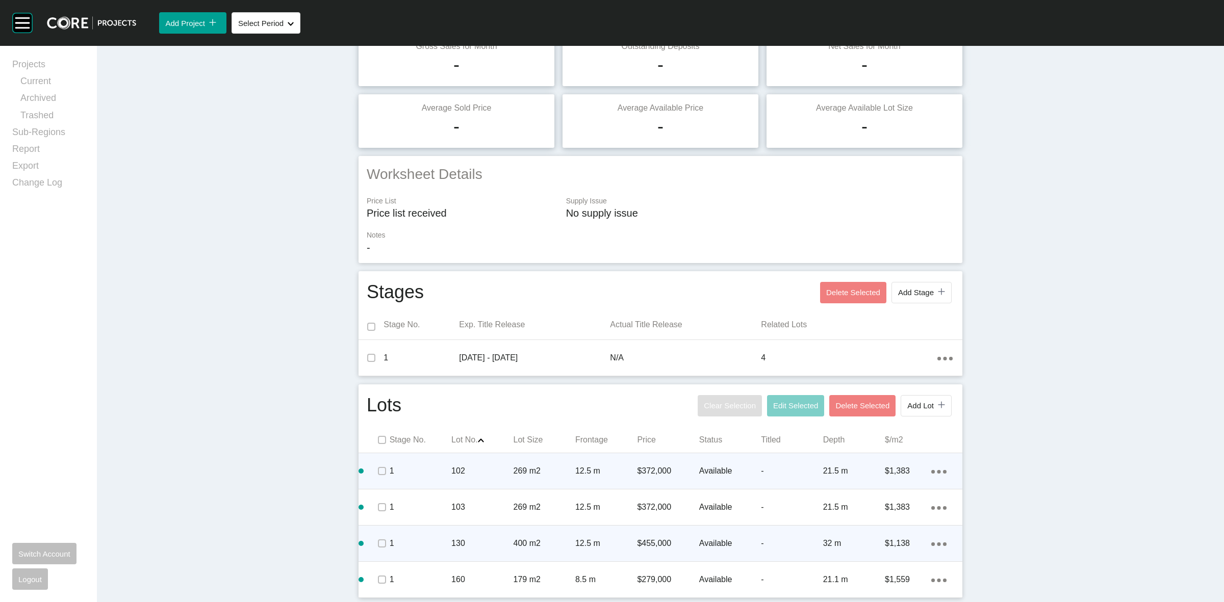
click at [932, 545] on icon "Action Menu Dots Copy 6 Created with Sketch." at bounding box center [938, 545] width 15 height 4
click at [904, 541] on link "Duplicate" at bounding box center [892, 545] width 38 height 15
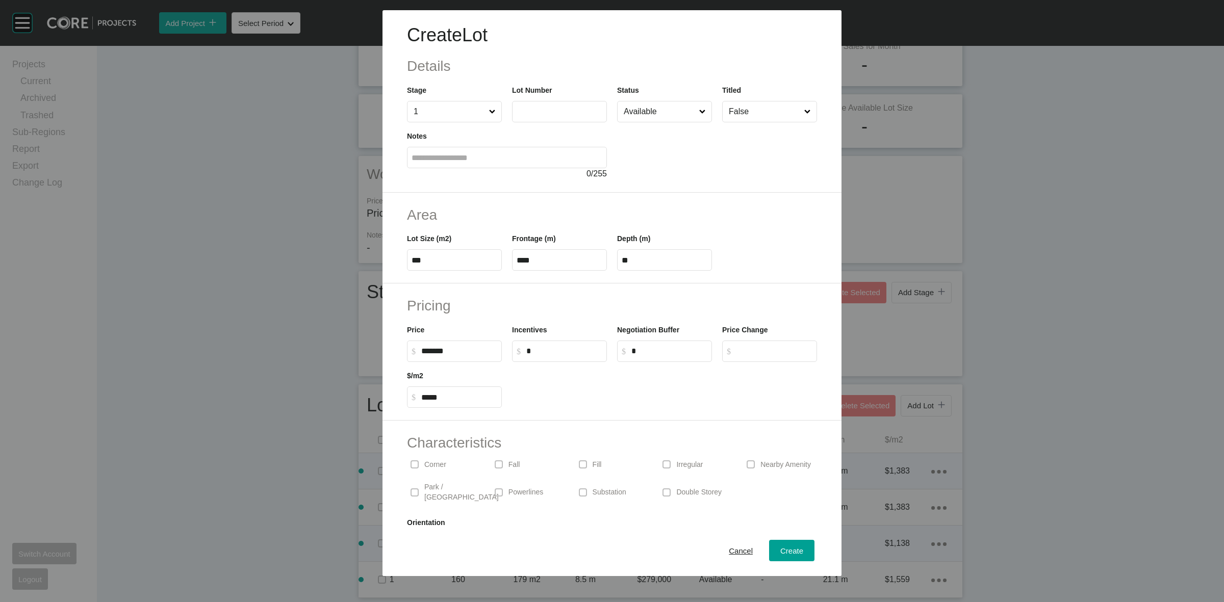
click at [554, 107] on label at bounding box center [559, 111] width 95 height 21
click at [554, 107] on input "text" at bounding box center [560, 111] width 86 height 9
type input "***"
click at [783, 542] on button "Create" at bounding box center [791, 550] width 45 height 21
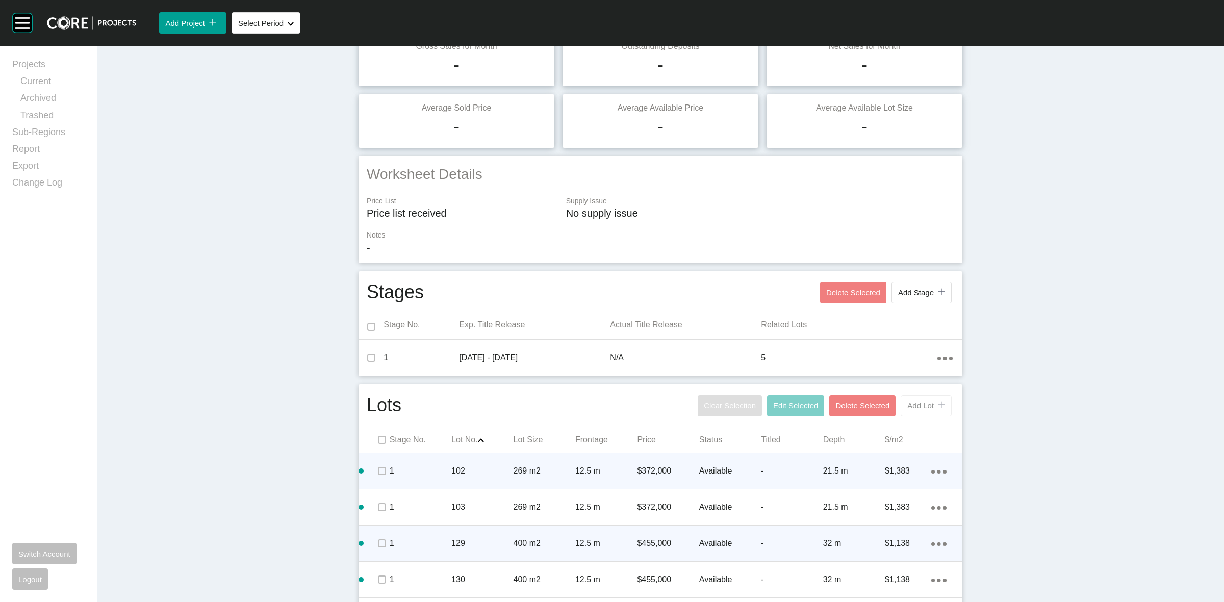
click at [928, 405] on span "Add Lot" at bounding box center [920, 405] width 27 height 9
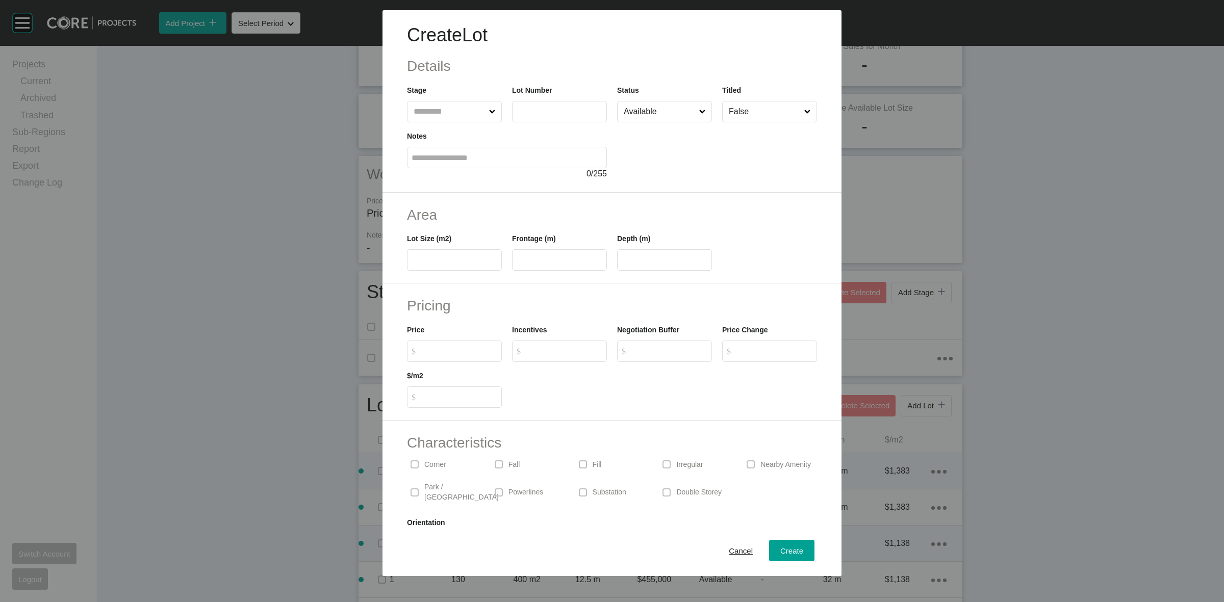
click at [457, 114] on input "text" at bounding box center [449, 111] width 75 height 20
type input "***"
type input "**"
type input "****"
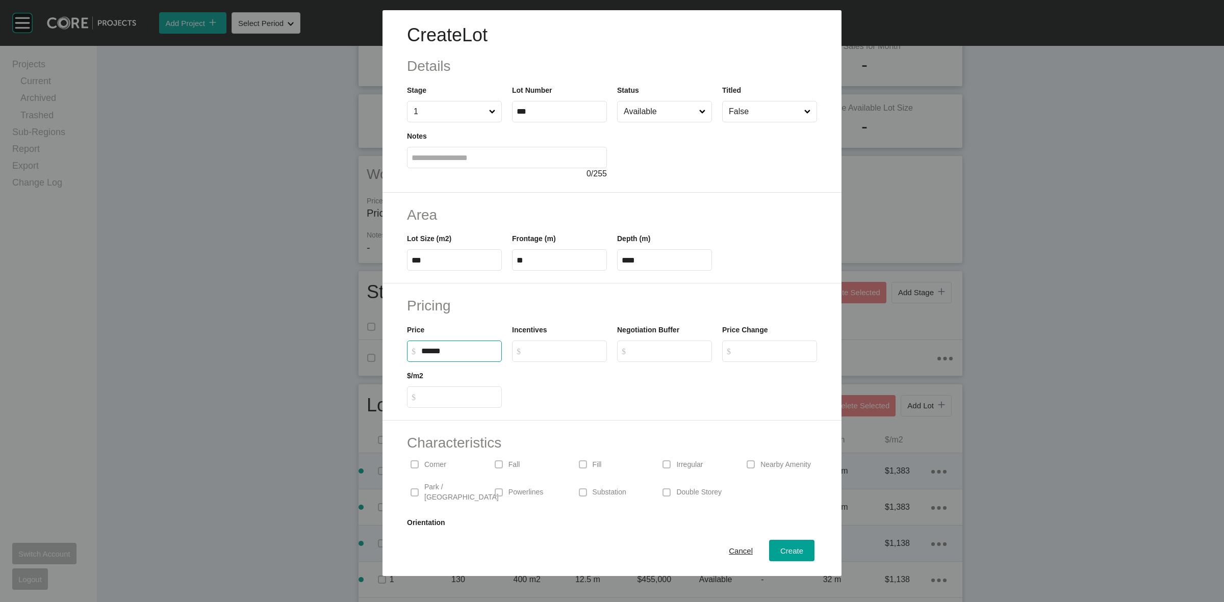
type input "*******"
type input "*****"
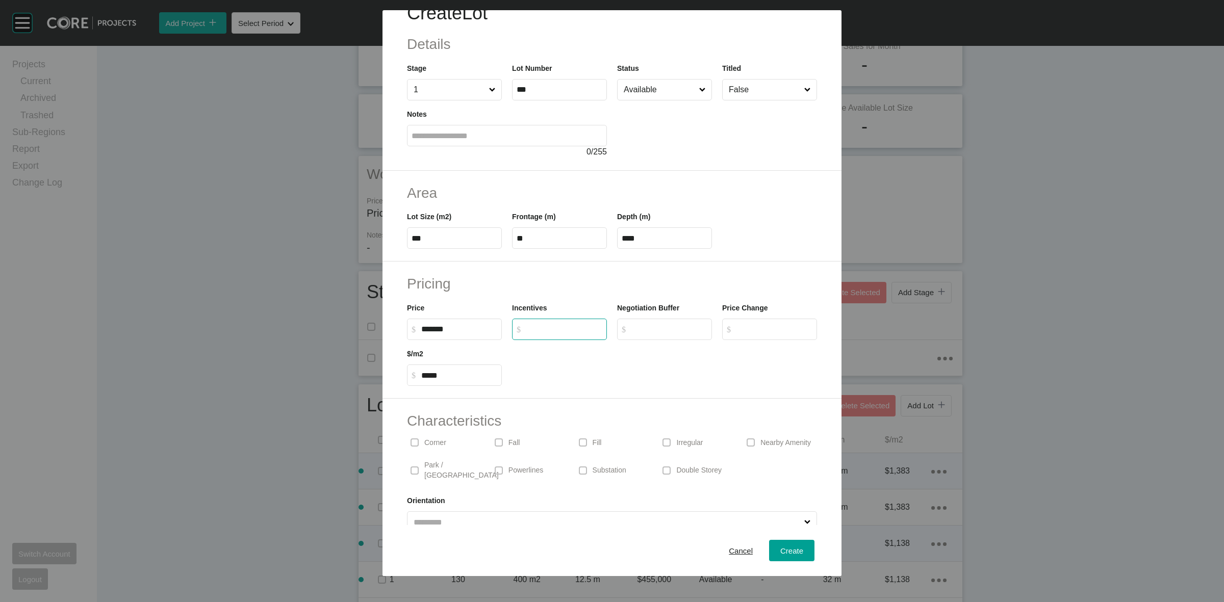
scroll to position [34, 0]
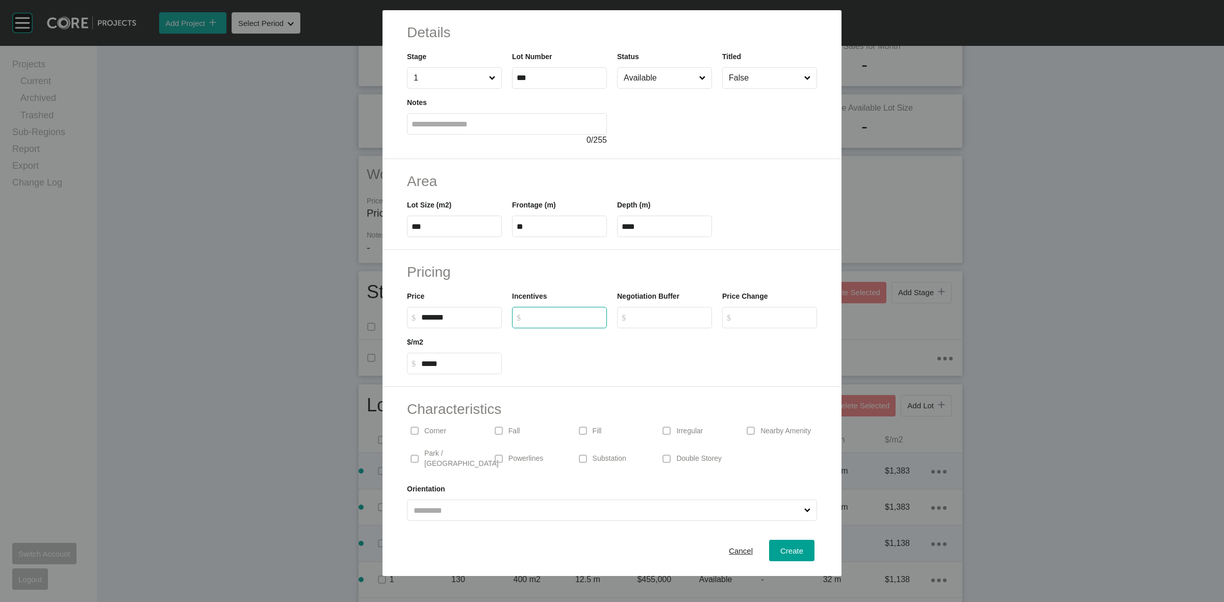
type input "*"
drag, startPoint x: 435, startPoint y: 435, endPoint x: 513, endPoint y: 470, distance: 85.1
click at [435, 435] on p "Corner" at bounding box center [435, 431] width 22 height 10
click at [780, 549] on span "Create" at bounding box center [791, 551] width 23 height 9
type input "*"
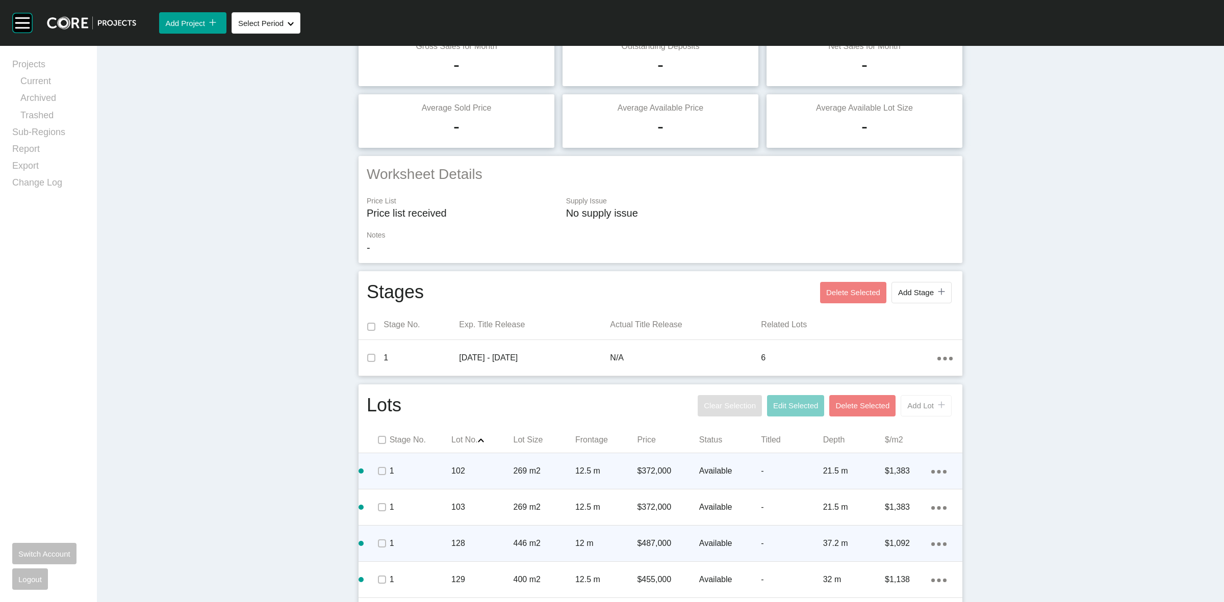
click at [926, 408] on span "Add Lot" at bounding box center [920, 405] width 27 height 9
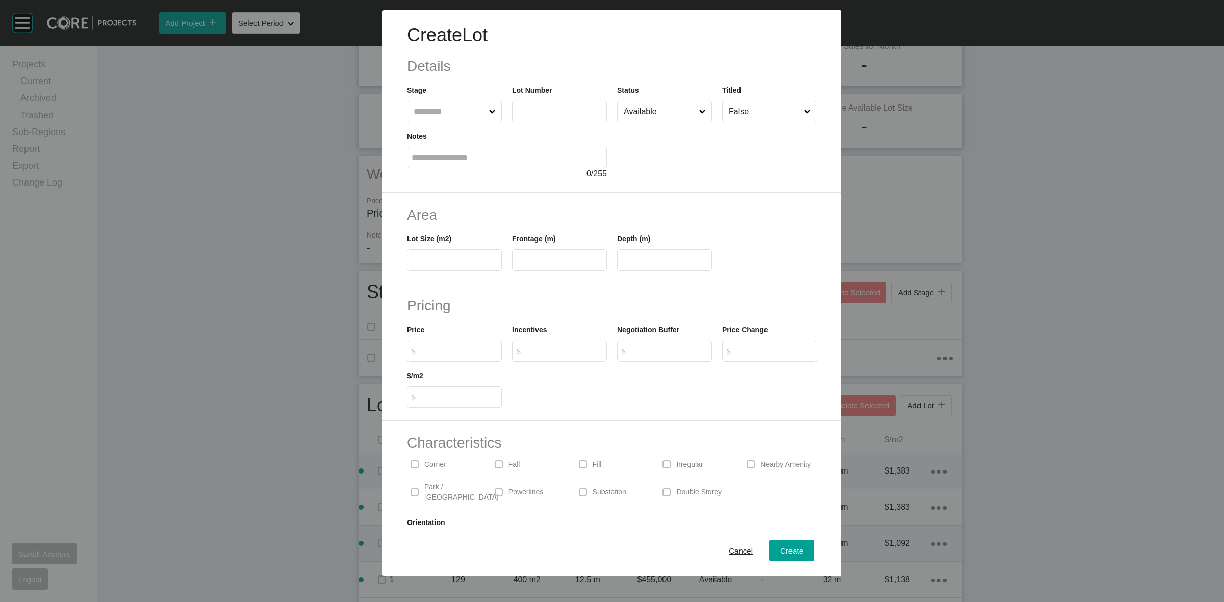
click at [418, 112] on input "text" at bounding box center [449, 111] width 75 height 20
type input "***"
type input "****"
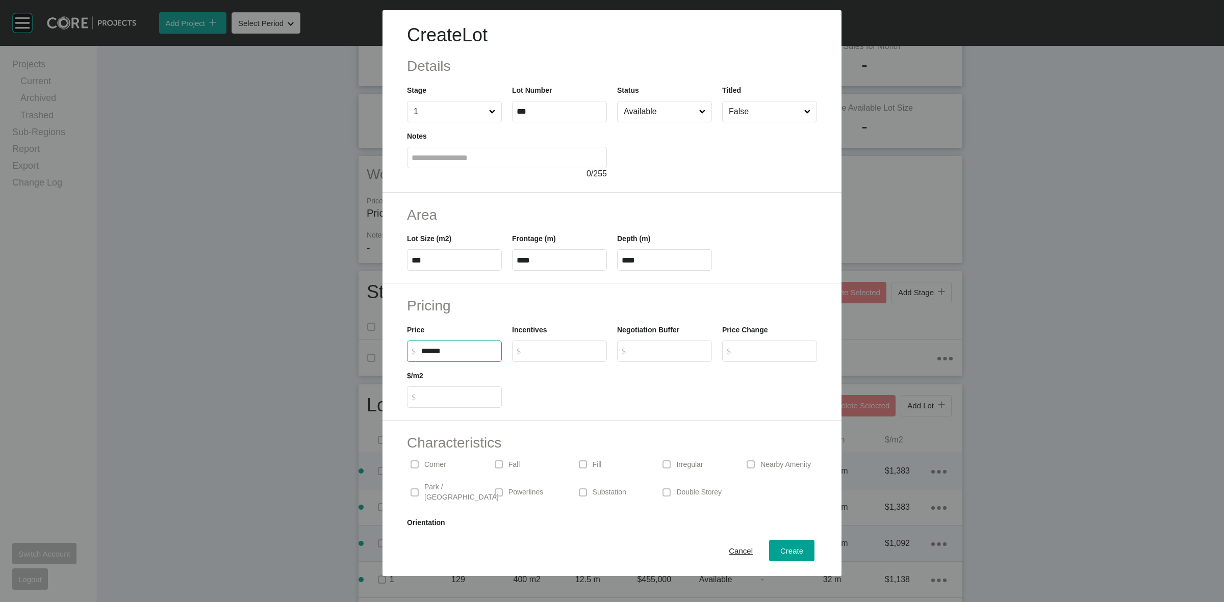
type input "*******"
type input "*****"
type input "*"
click at [786, 556] on div "Create" at bounding box center [792, 551] width 28 height 14
type input "*"
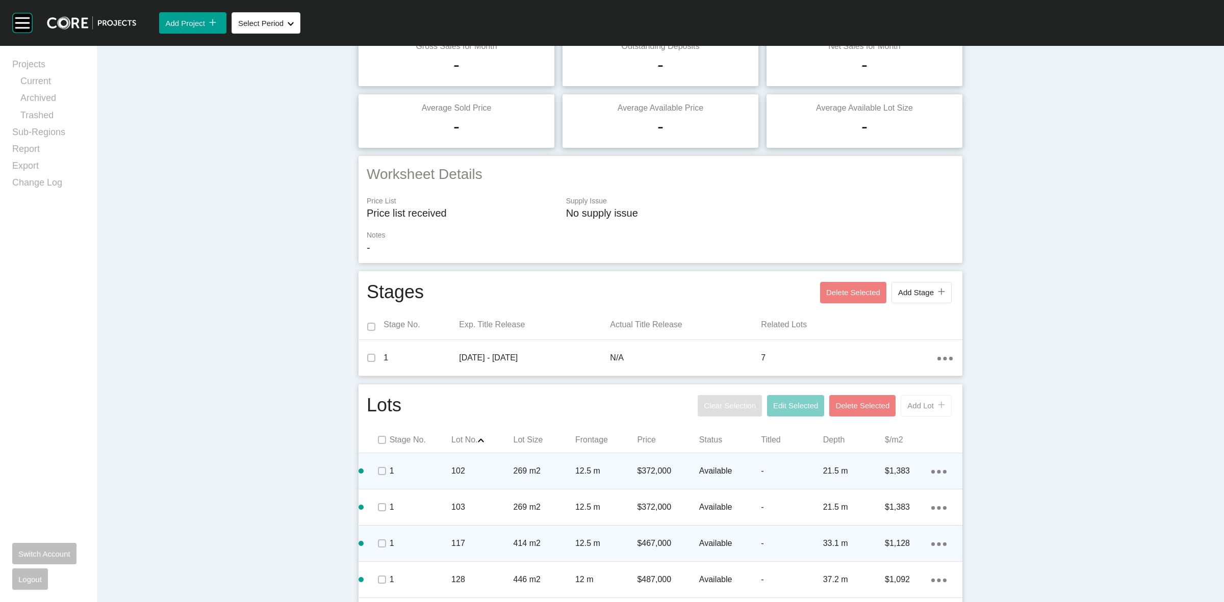
click at [913, 405] on span "Add Lot" at bounding box center [920, 405] width 27 height 9
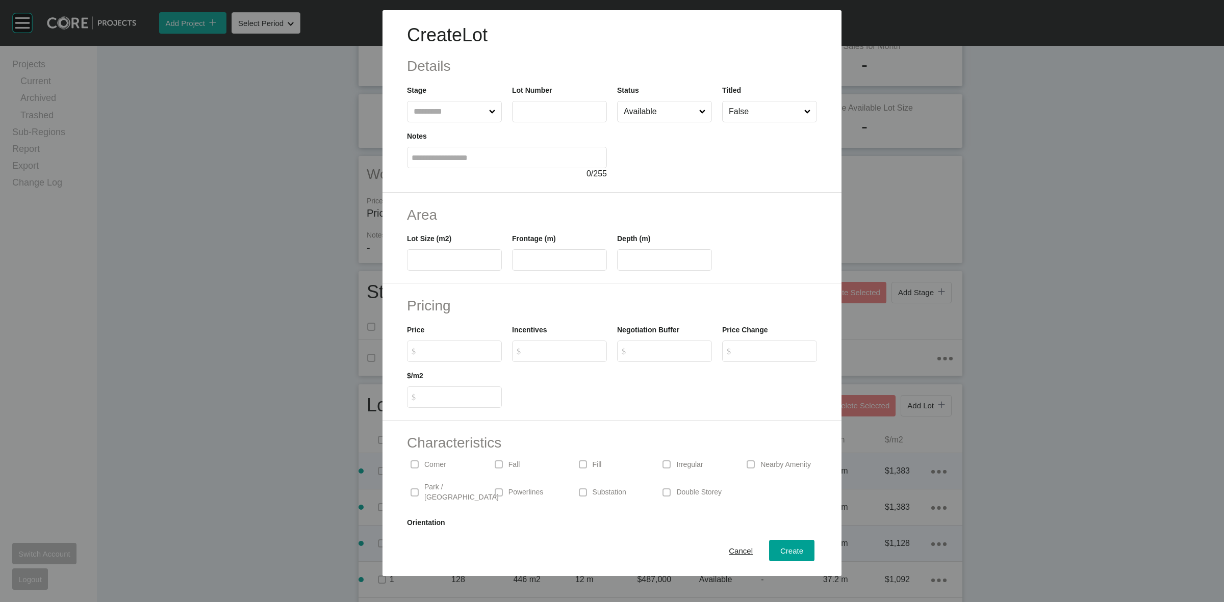
click at [422, 113] on input "text" at bounding box center [449, 111] width 75 height 20
type input "***"
type input "**"
type input "****"
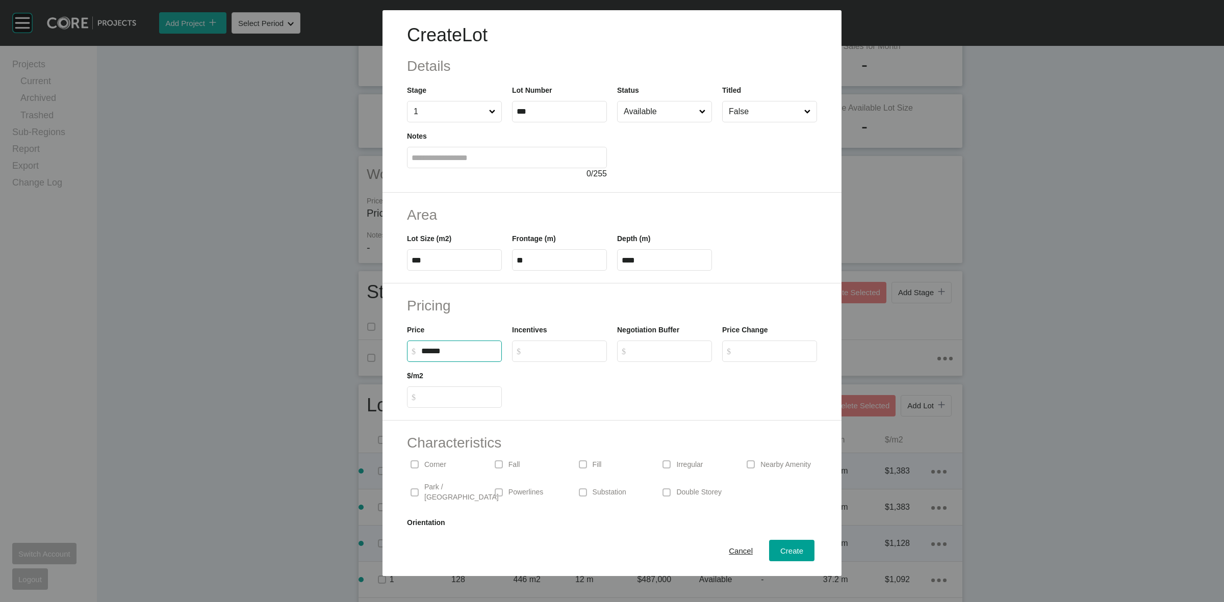
type input "*******"
type input "*****"
type input "*"
click at [771, 543] on button "Create" at bounding box center [791, 550] width 45 height 21
type input "*"
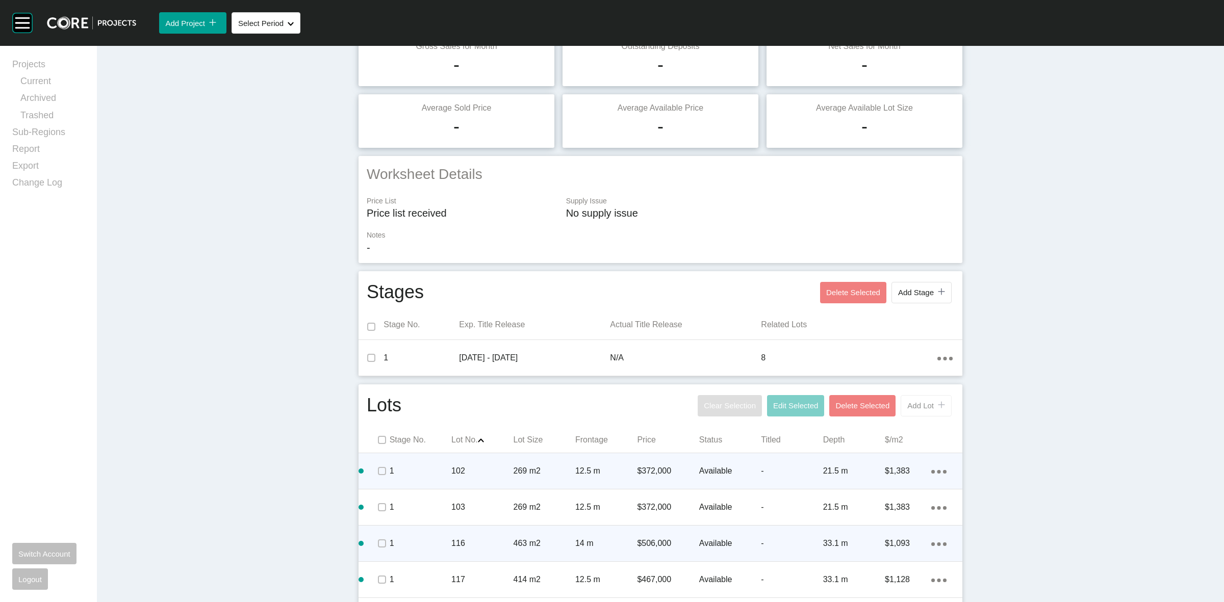
click at [916, 411] on button "Add Lot icon/tick copy 11 Created with Sketch." at bounding box center [926, 405] width 51 height 21
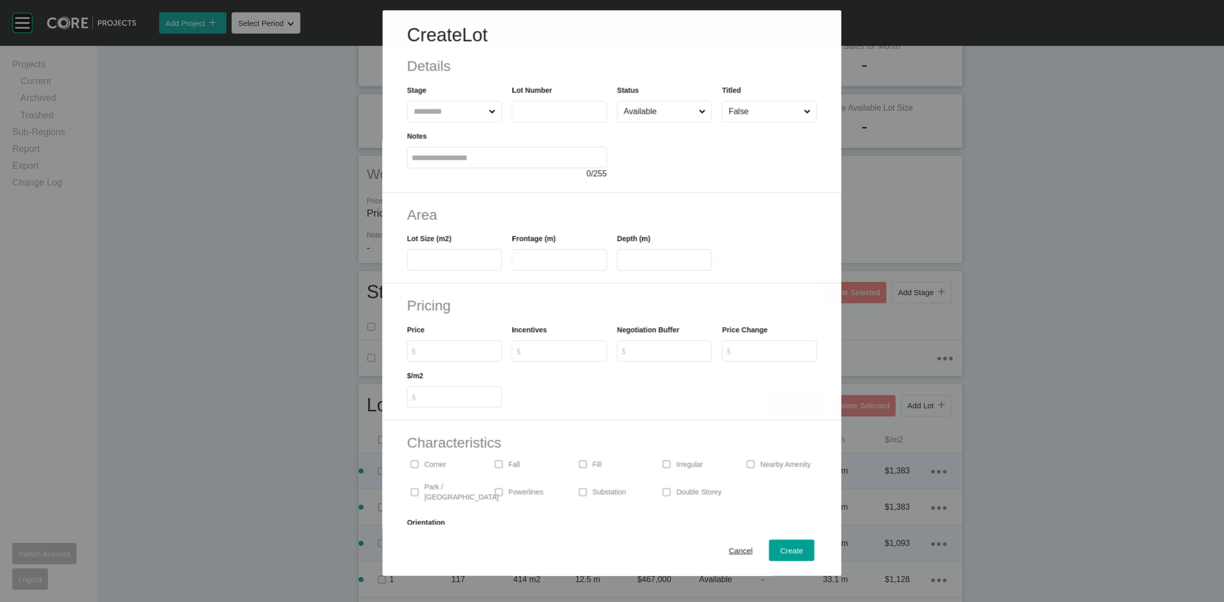
click at [444, 110] on input "text" at bounding box center [449, 111] width 75 height 20
type input "***"
type input "*****"
type input "****"
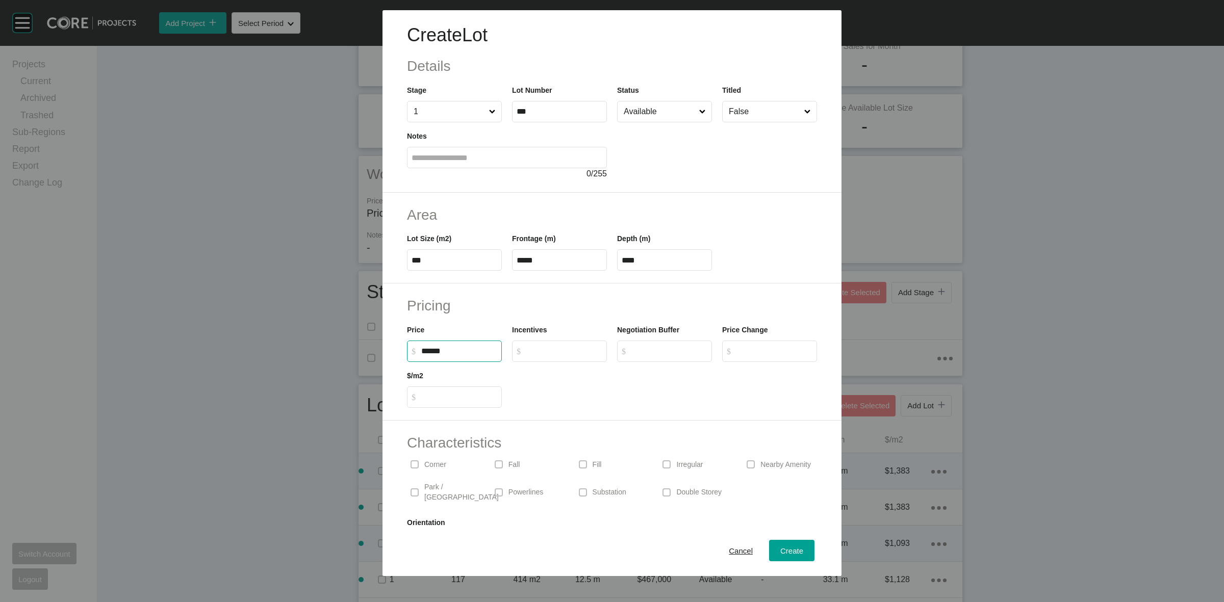
type input "*******"
type input "***"
type input "*"
click at [663, 463] on label at bounding box center [667, 465] width 8 height 8
click at [787, 553] on span "Create" at bounding box center [791, 551] width 23 height 9
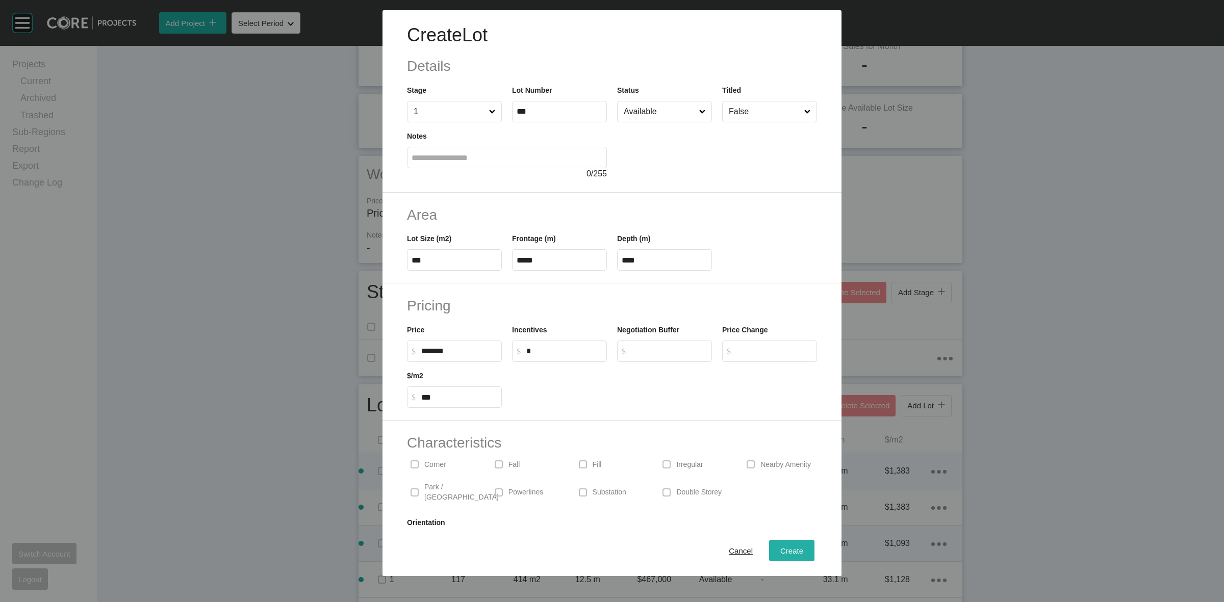
type input "*"
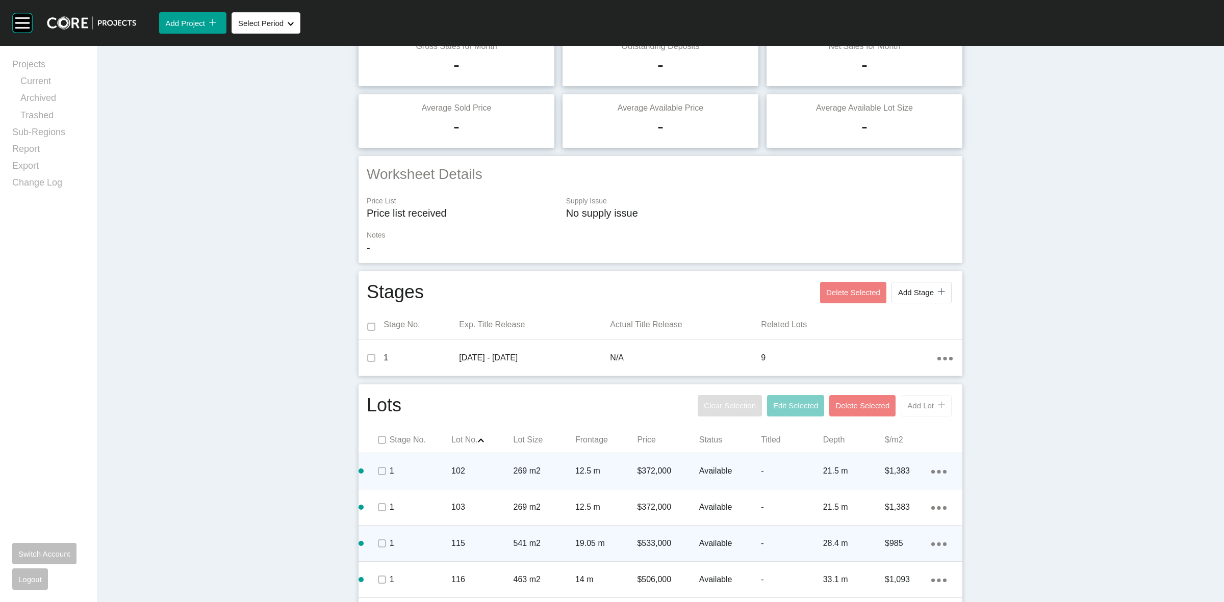
click at [921, 408] on span "Add Lot" at bounding box center [920, 405] width 27 height 9
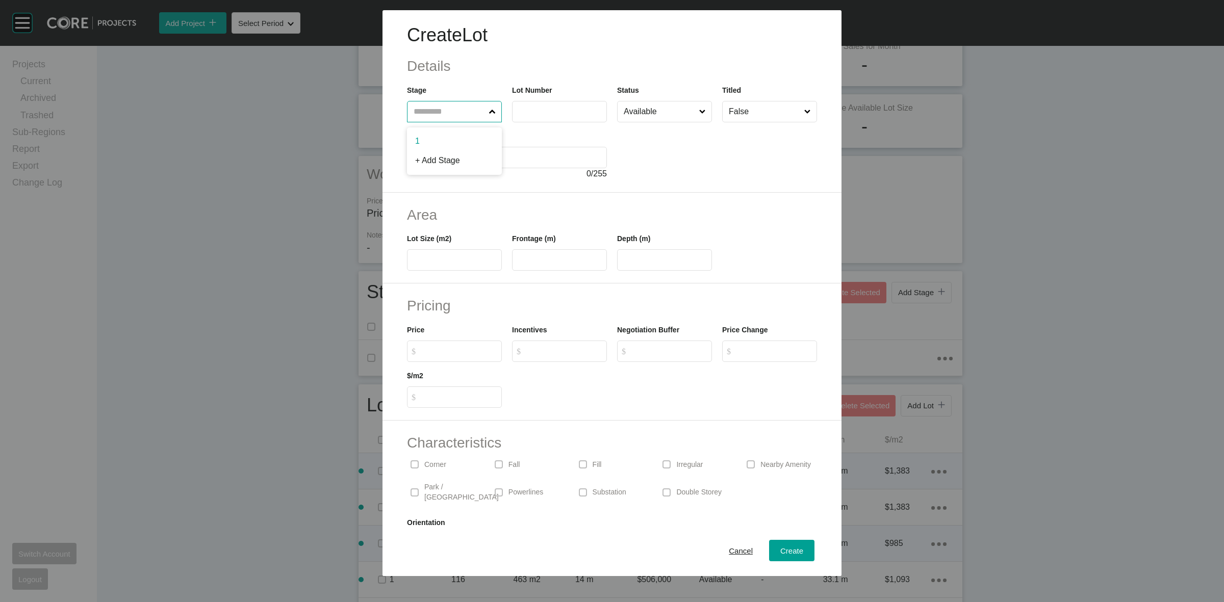
click at [463, 111] on input "text" at bounding box center [449, 111] width 75 height 20
type input "***"
type input "****"
type input "**"
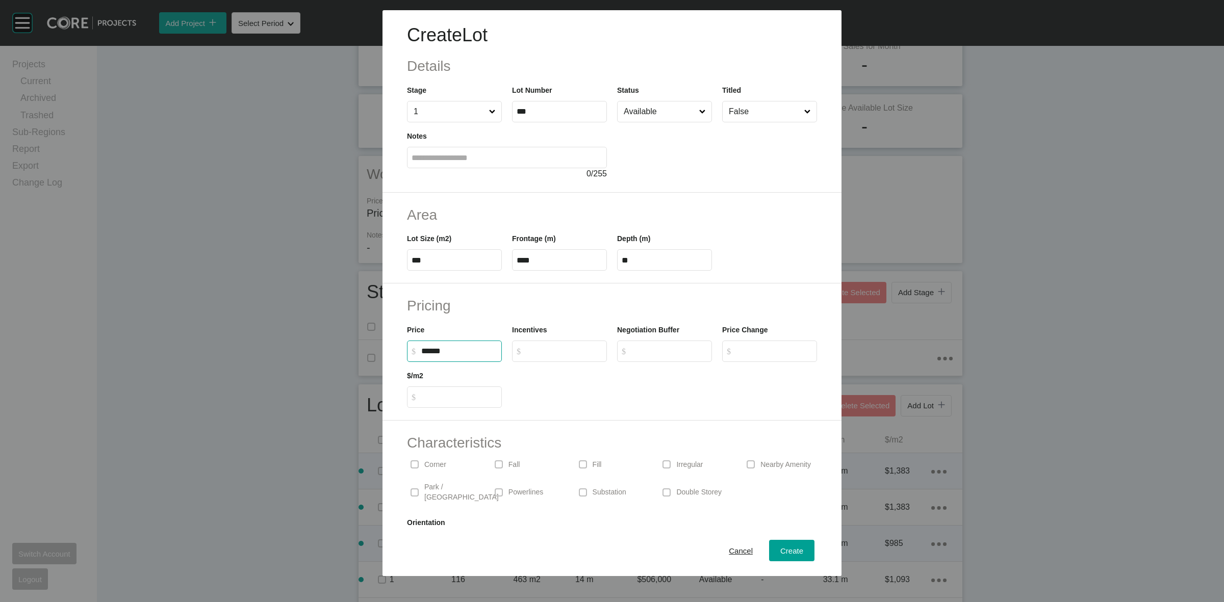
type input "*******"
type input "*****"
type input "*"
click at [778, 556] on div "Create" at bounding box center [792, 551] width 28 height 14
type input "*"
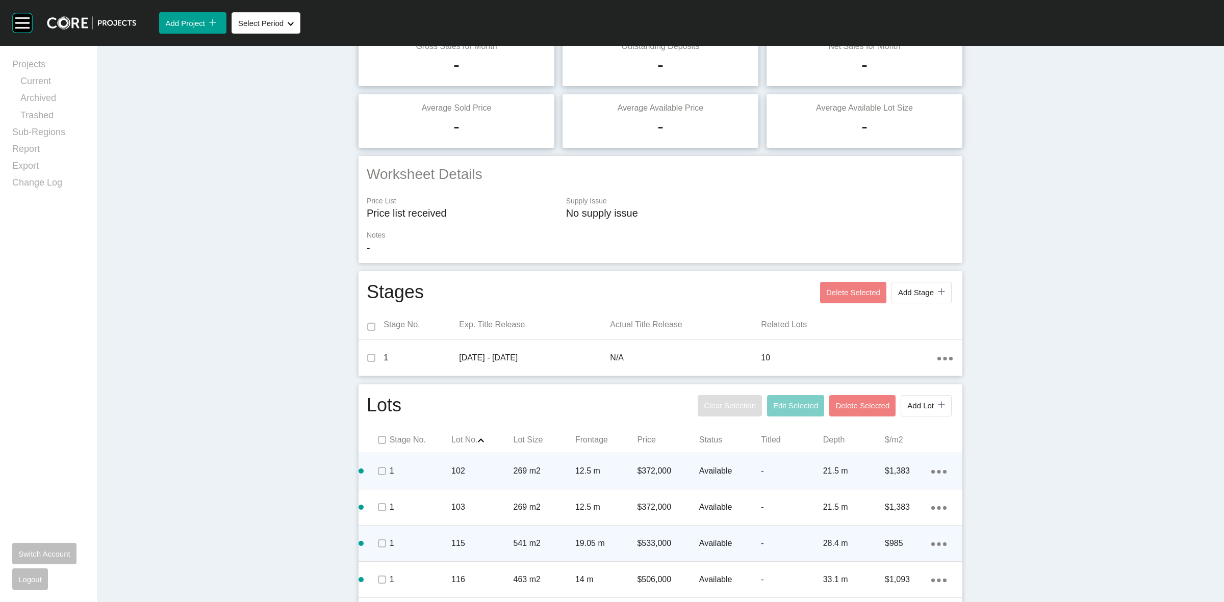
click at [911, 394] on div "Clear Selection Edit Selected Delete Selected Add Lot icon/tick copy 11 Created…" at bounding box center [824, 406] width 259 height 27
click at [903, 411] on button "Add Lot icon/tick copy 11 Created with Sketch." at bounding box center [926, 405] width 51 height 21
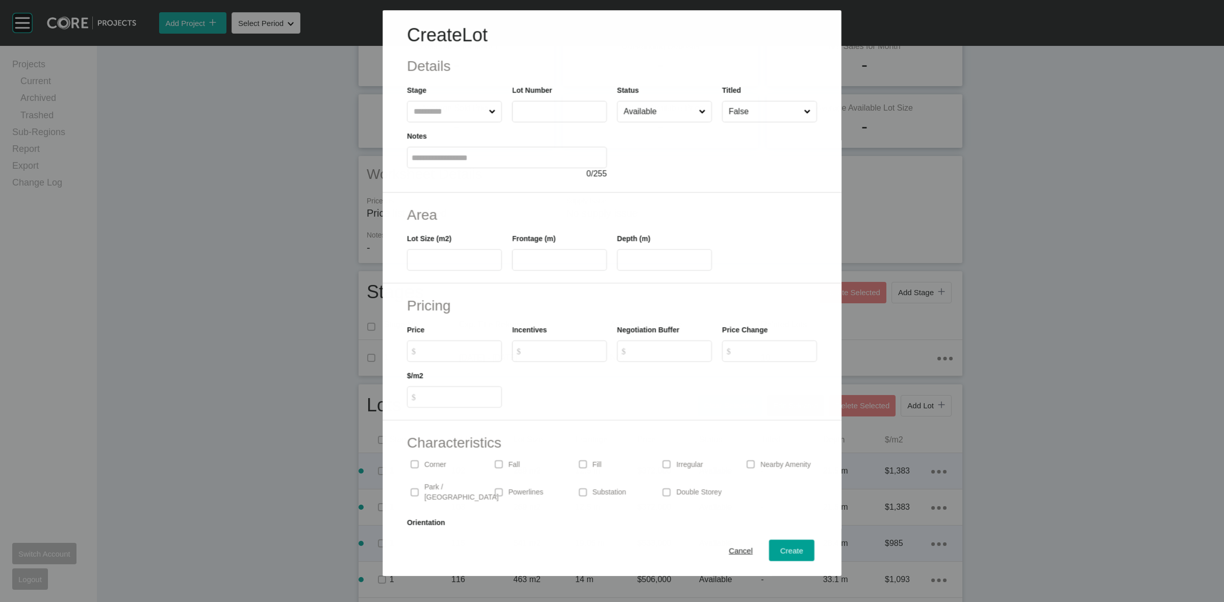
click at [445, 115] on input "text" at bounding box center [449, 111] width 75 height 20
type input "***"
type input "**"
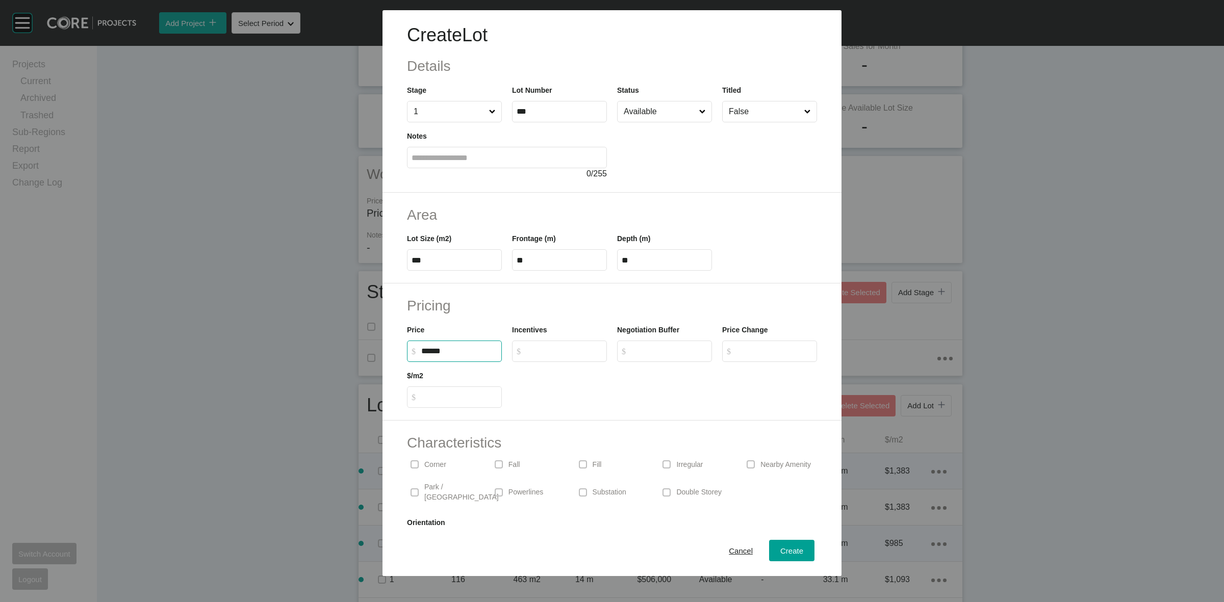
type input "*******"
type input "*****"
type input "*"
drag, startPoint x: 432, startPoint y: 458, endPoint x: 737, endPoint y: 573, distance: 325.9
click at [432, 459] on div "Corner" at bounding box center [444, 464] width 74 height 23
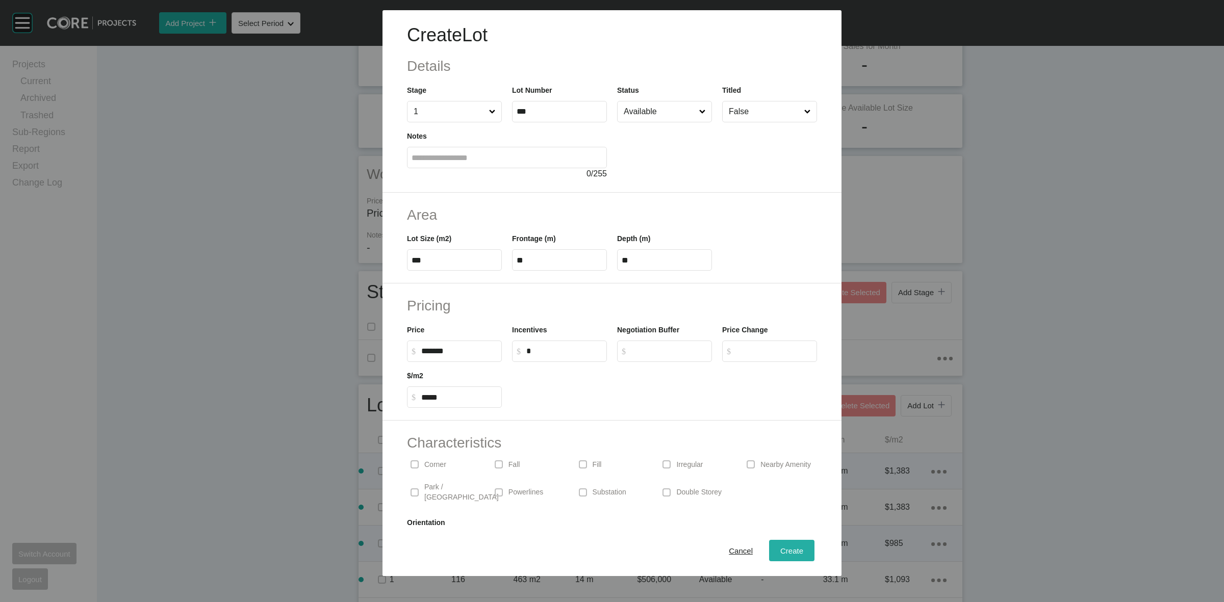
click at [785, 550] on span "Create" at bounding box center [791, 551] width 23 height 9
type input "*"
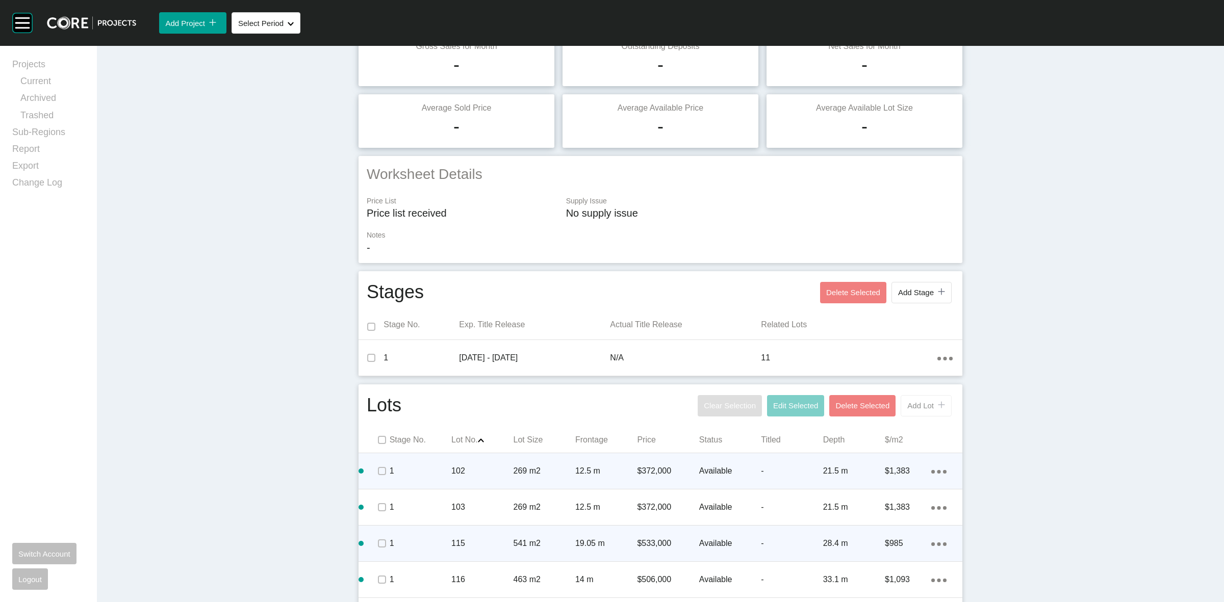
click at [924, 409] on span "Add Lot" at bounding box center [920, 405] width 27 height 9
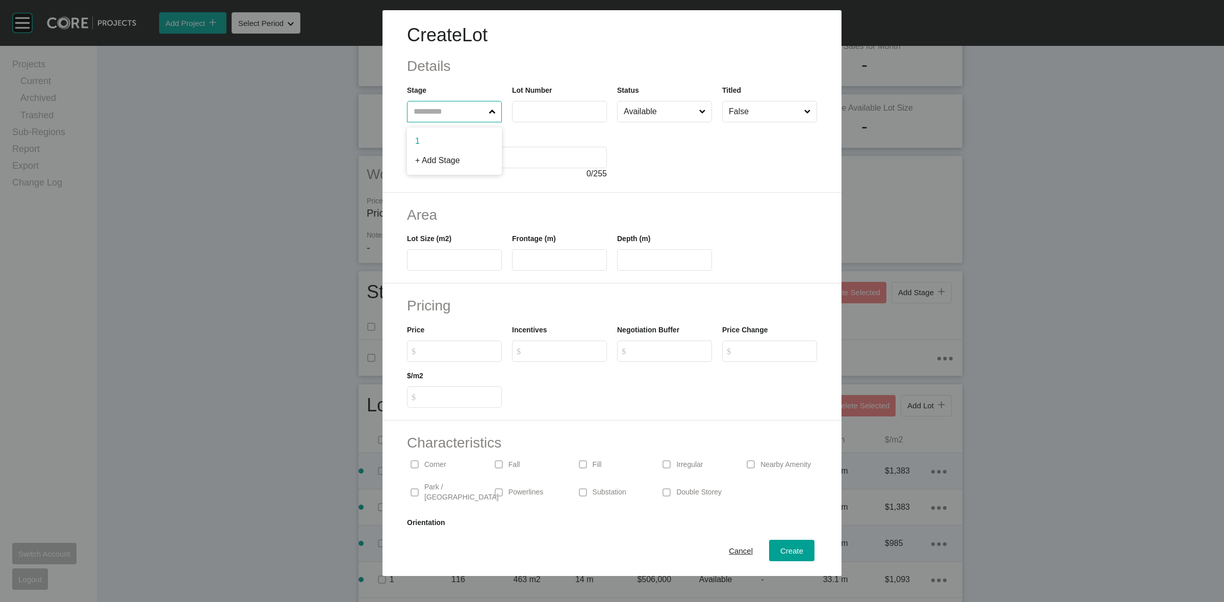
click at [437, 108] on input "text" at bounding box center [449, 111] width 75 height 20
type input "***"
type input "*****"
type input "****"
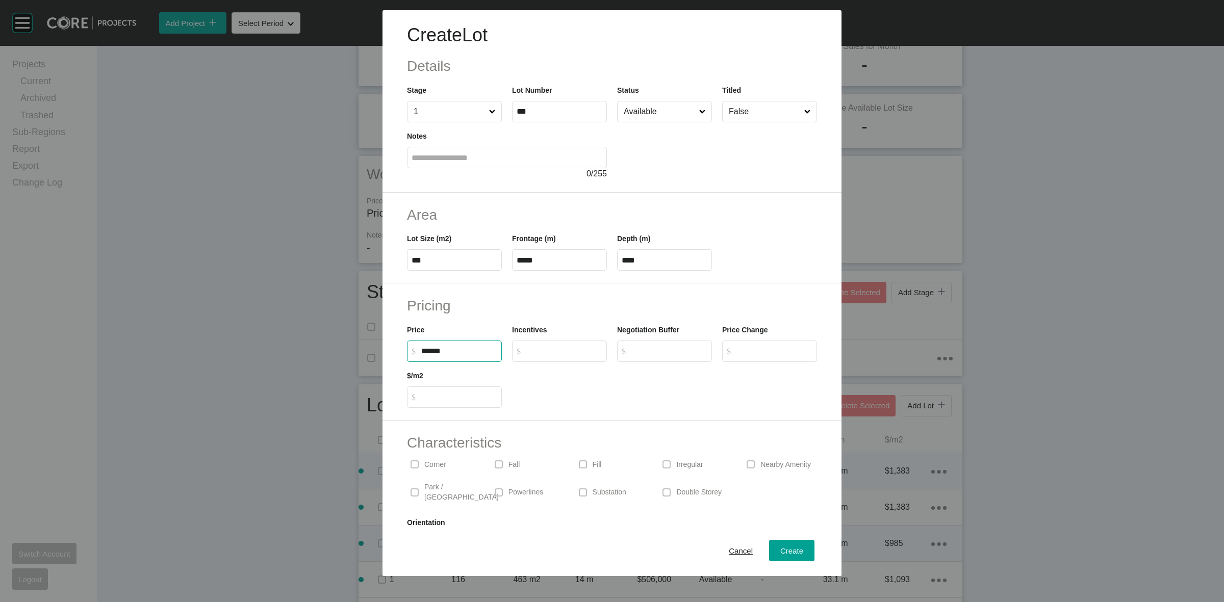
type input "*******"
type input "*****"
type input "*"
click at [680, 461] on p "Irregular" at bounding box center [689, 465] width 27 height 10
click at [788, 549] on span "Create" at bounding box center [791, 551] width 23 height 9
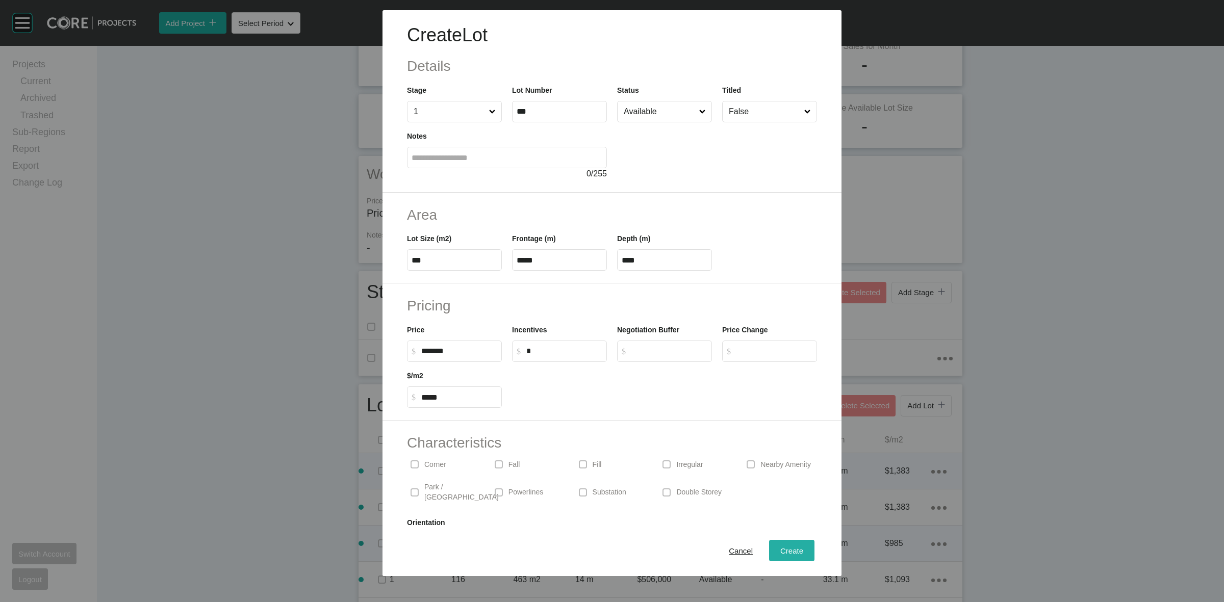
type input "*"
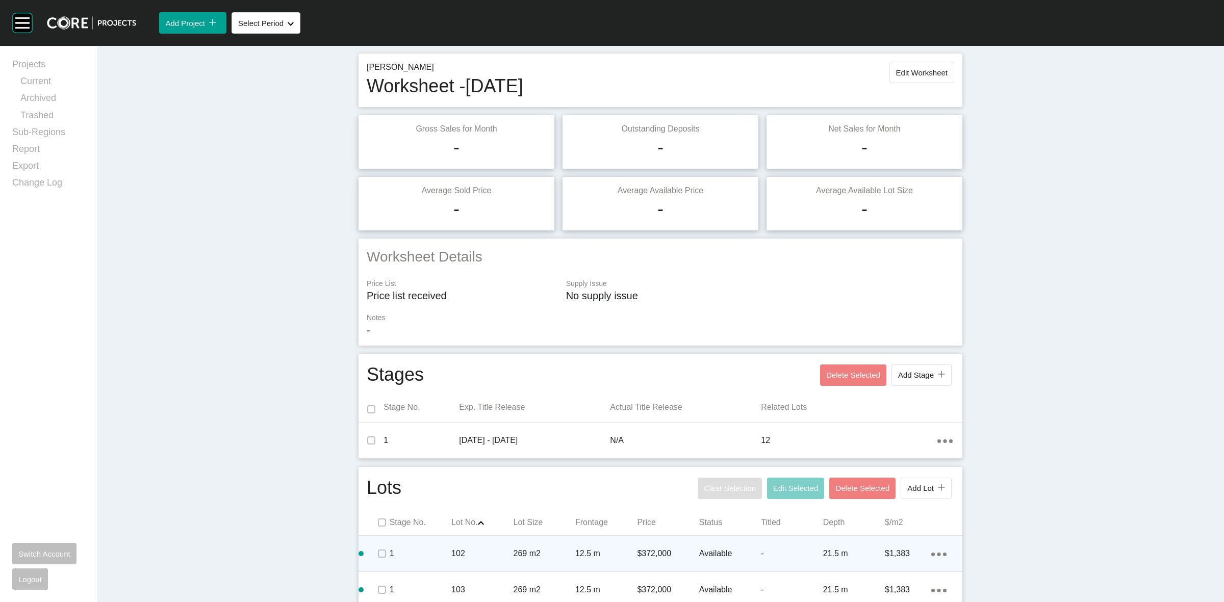
scroll to position [0, 0]
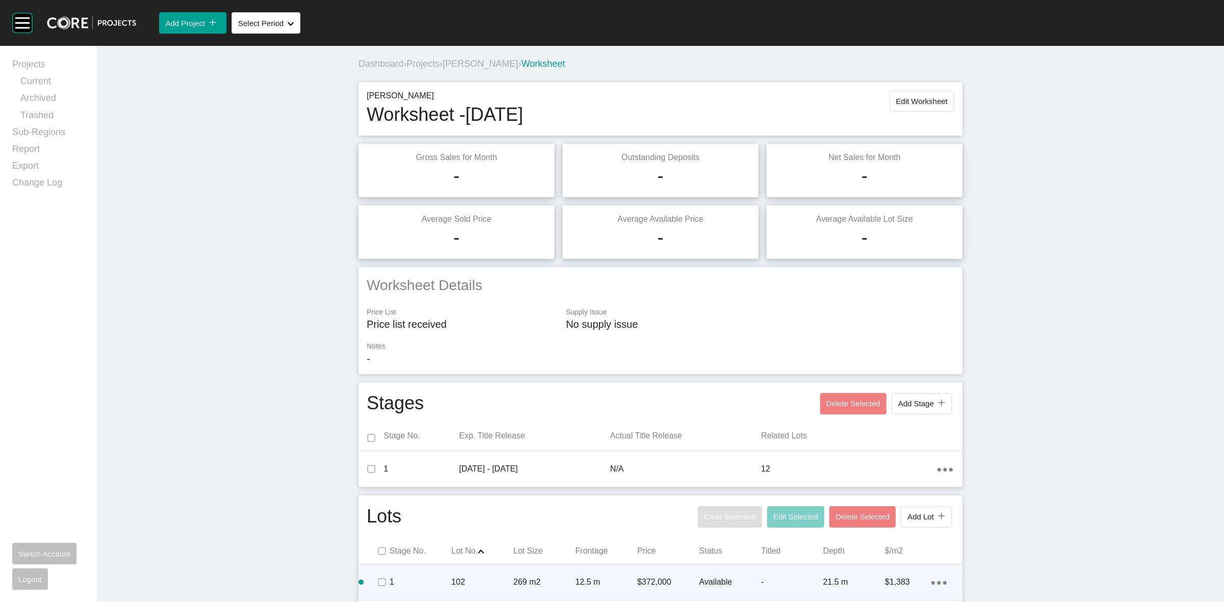
click at [426, 63] on span "Projects" at bounding box center [422, 64] width 33 height 10
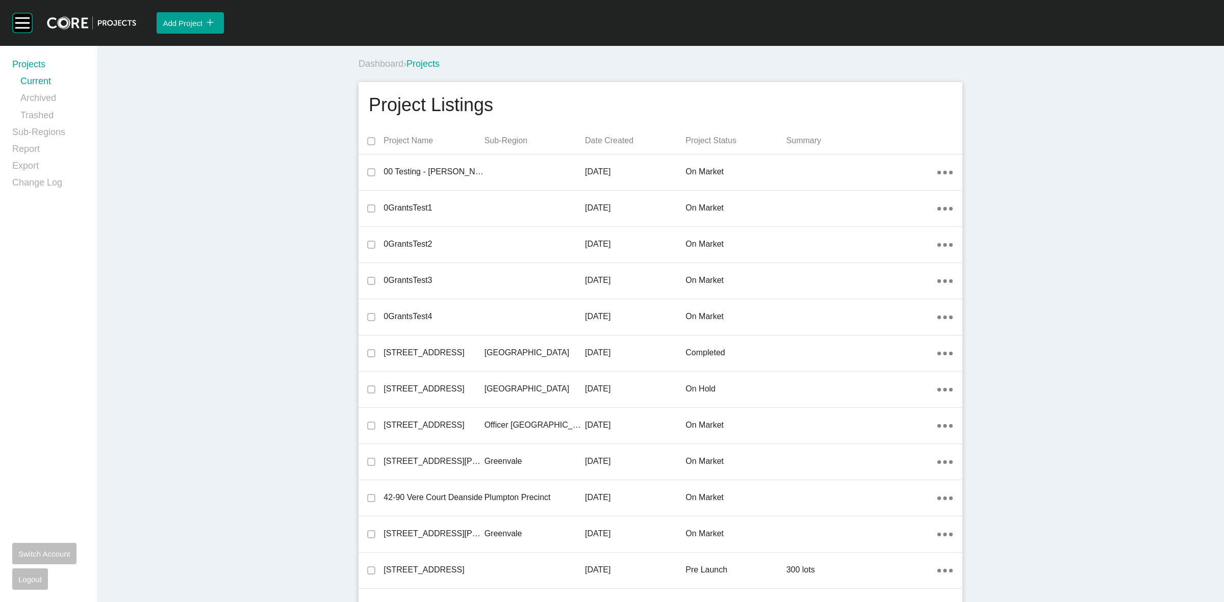
scroll to position [15327, 0]
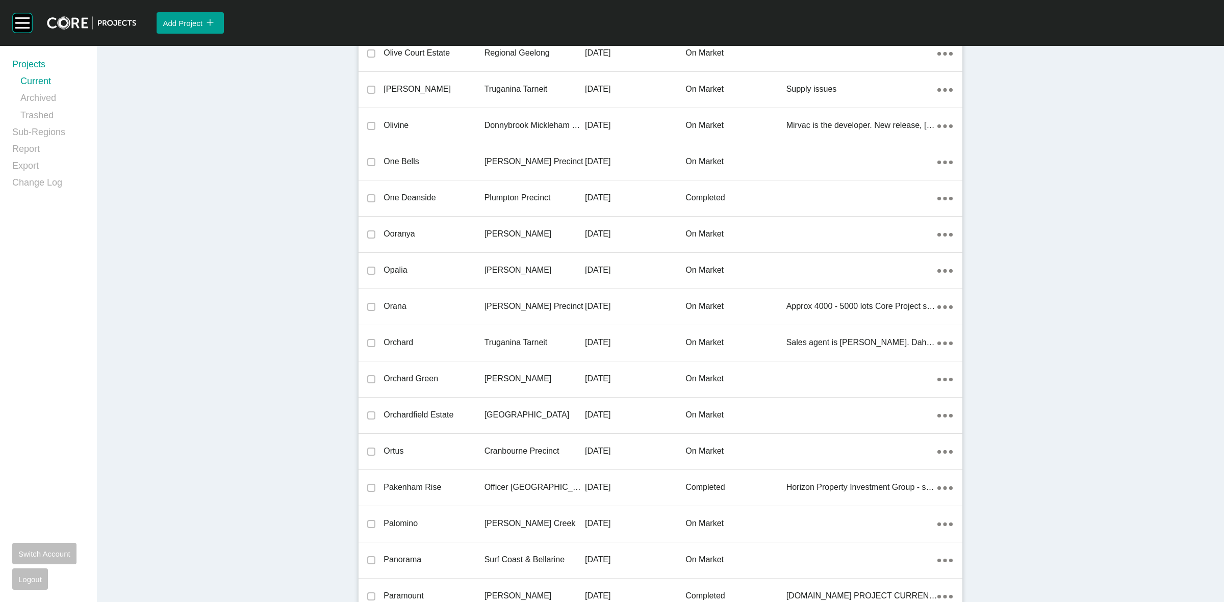
click at [518, 306] on p "[PERSON_NAME] Precinct" at bounding box center [535, 306] width 100 height 11
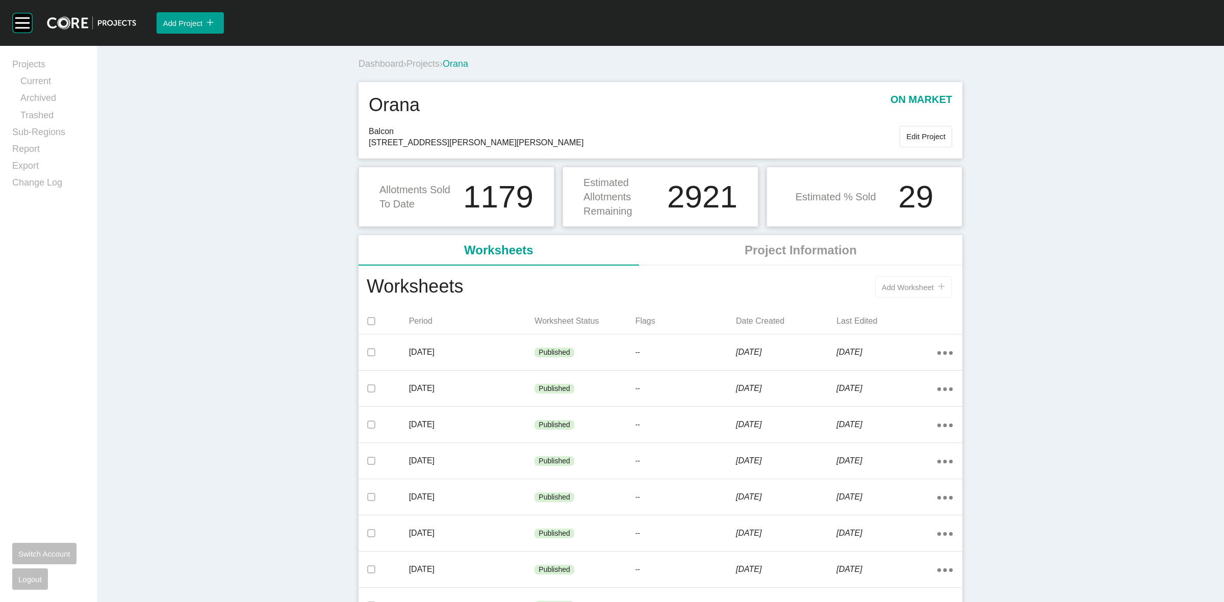
click at [888, 286] on span "Add Worksheet" at bounding box center [908, 287] width 52 height 9
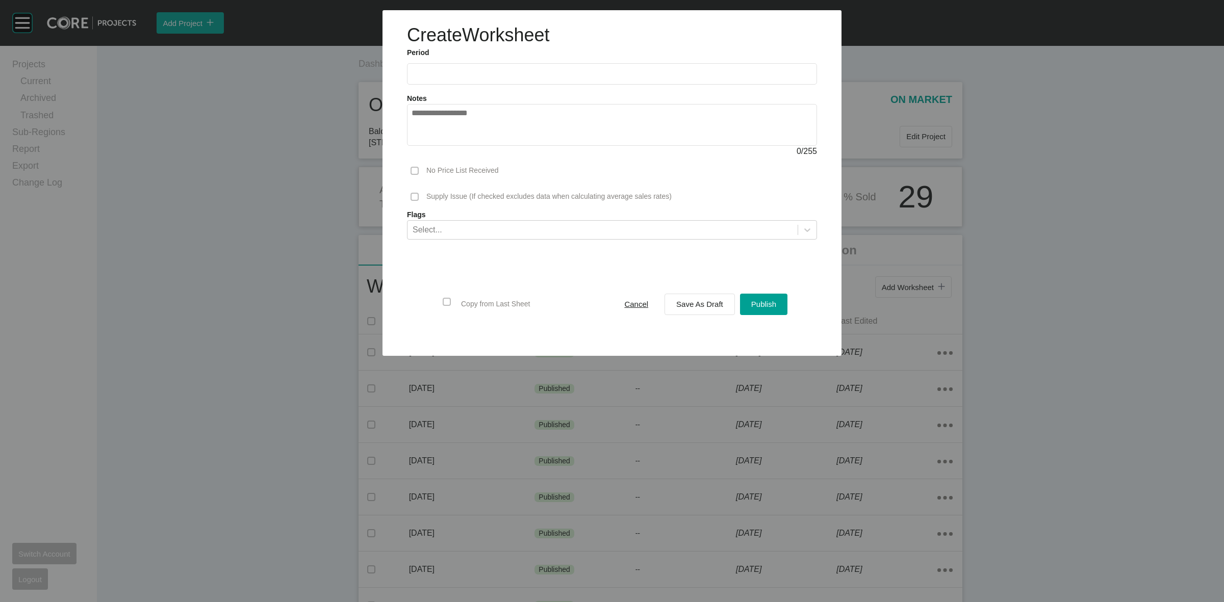
click at [519, 77] on input "text" at bounding box center [612, 73] width 401 height 9
drag, startPoint x: 467, startPoint y: 148, endPoint x: 636, endPoint y: 253, distance: 199.7
click at [465, 148] on li "Aug" at bounding box center [461, 148] width 34 height 17
type input "**********"
click at [674, 302] on div "Save As Draft" at bounding box center [700, 304] width 52 height 14
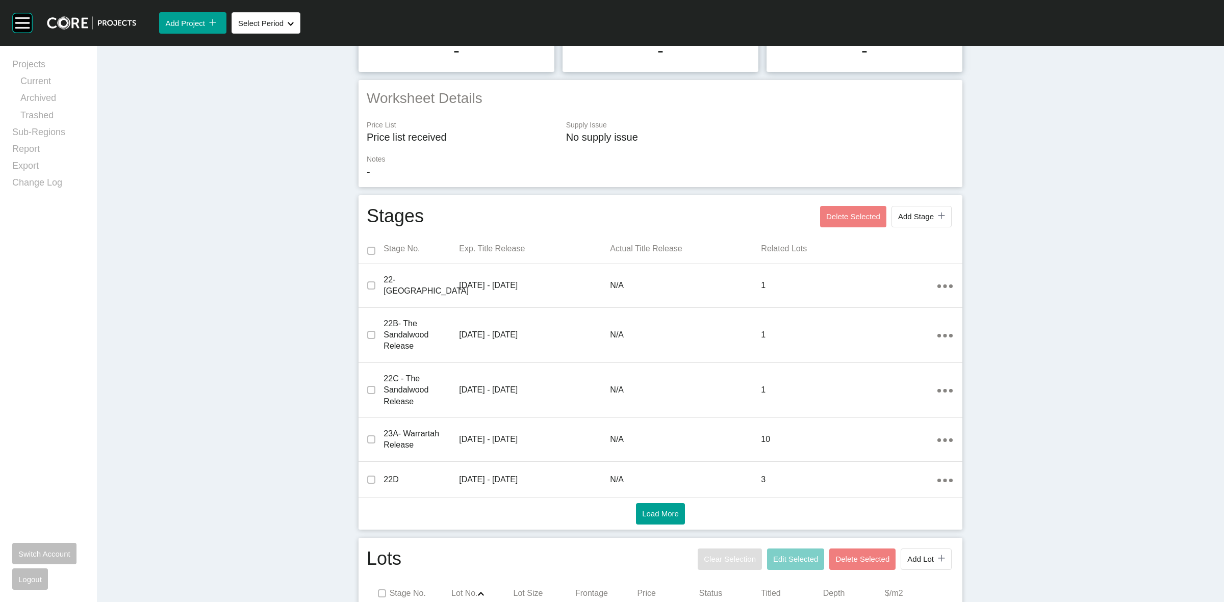
scroll to position [191, 0]
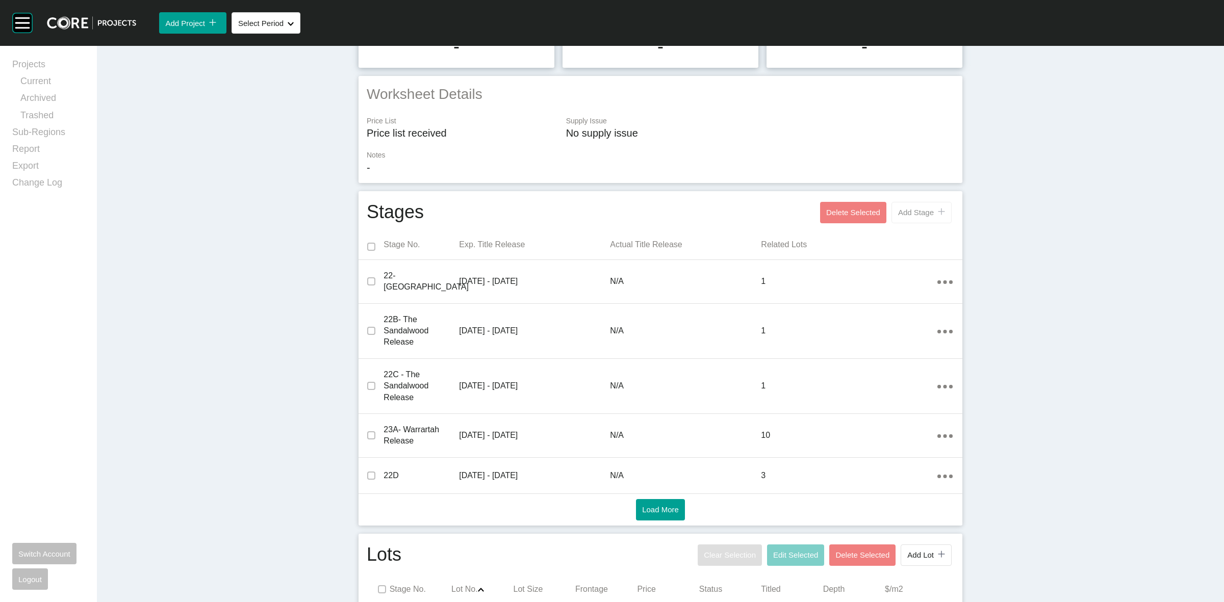
click at [916, 215] on span "Add Stage" at bounding box center [916, 212] width 36 height 9
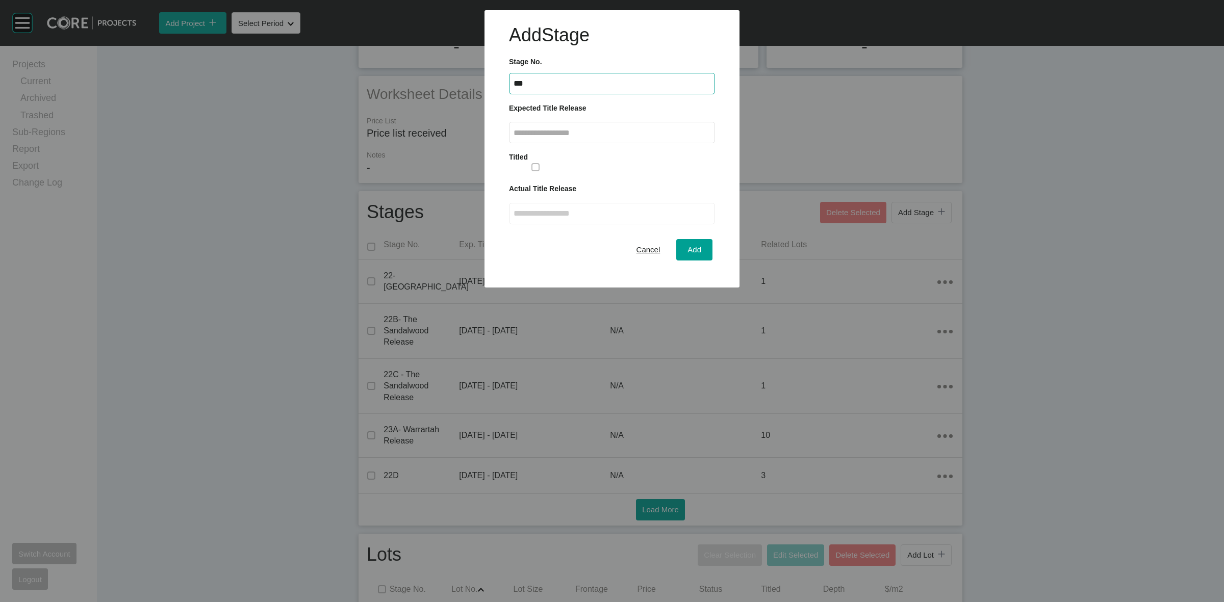
type input "***"
click at [676, 131] on input "text" at bounding box center [612, 133] width 197 height 9
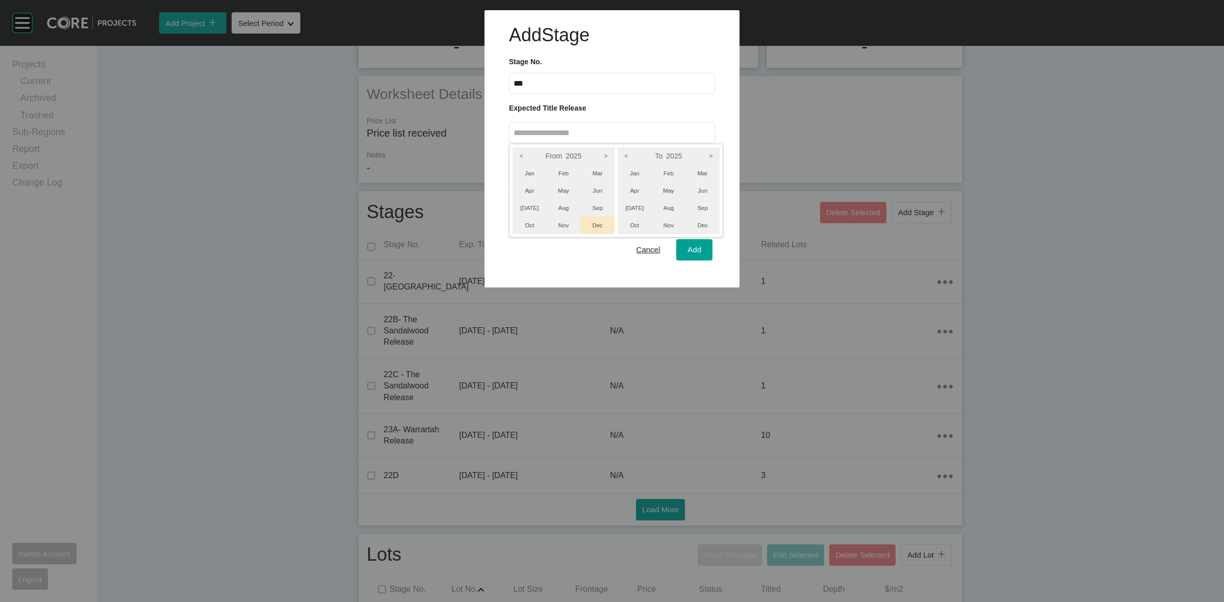
drag, startPoint x: 528, startPoint y: 224, endPoint x: 610, endPoint y: 228, distance: 82.2
click at [531, 223] on li "Oct" at bounding box center [530, 225] width 34 height 17
click at [699, 225] on li "Dec" at bounding box center [702, 225] width 34 height 17
click at [697, 250] on div at bounding box center [612, 144] width 1224 height 288
type input "**********"
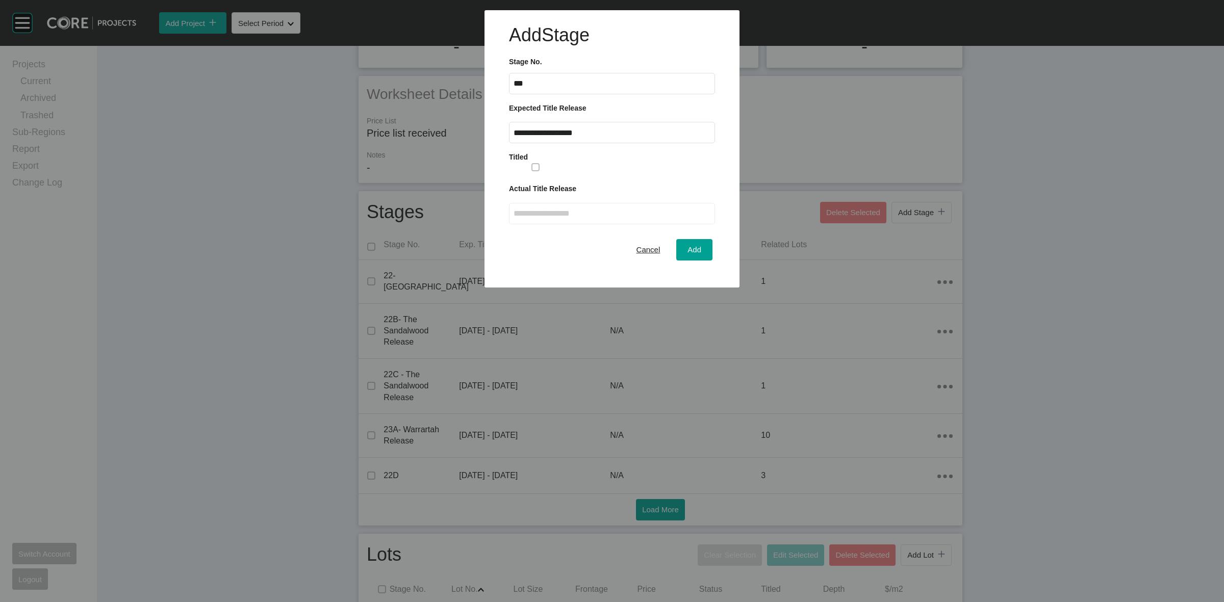
click at [697, 250] on span "Add" at bounding box center [694, 249] width 14 height 9
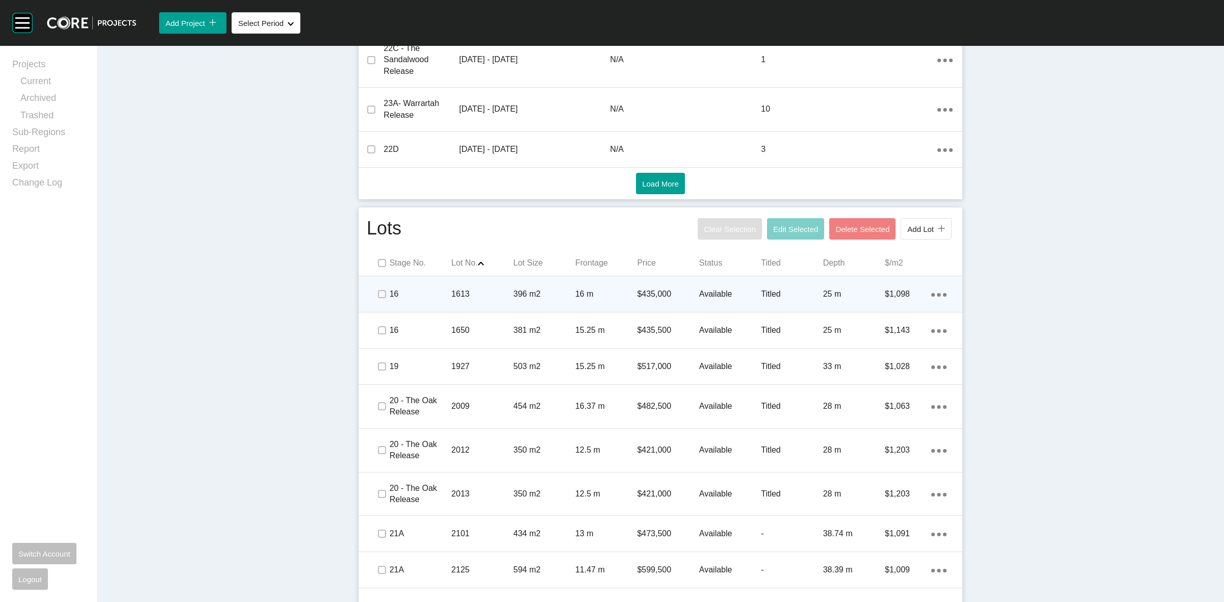
scroll to position [574, 0]
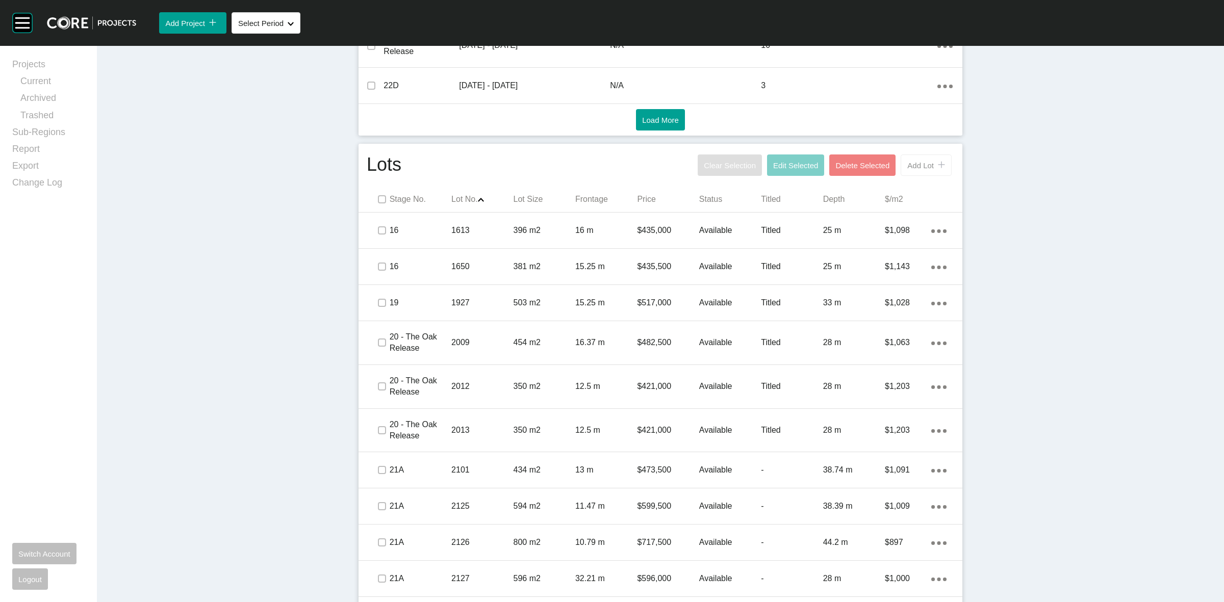
click at [919, 165] on span "Add Lot" at bounding box center [920, 165] width 27 height 9
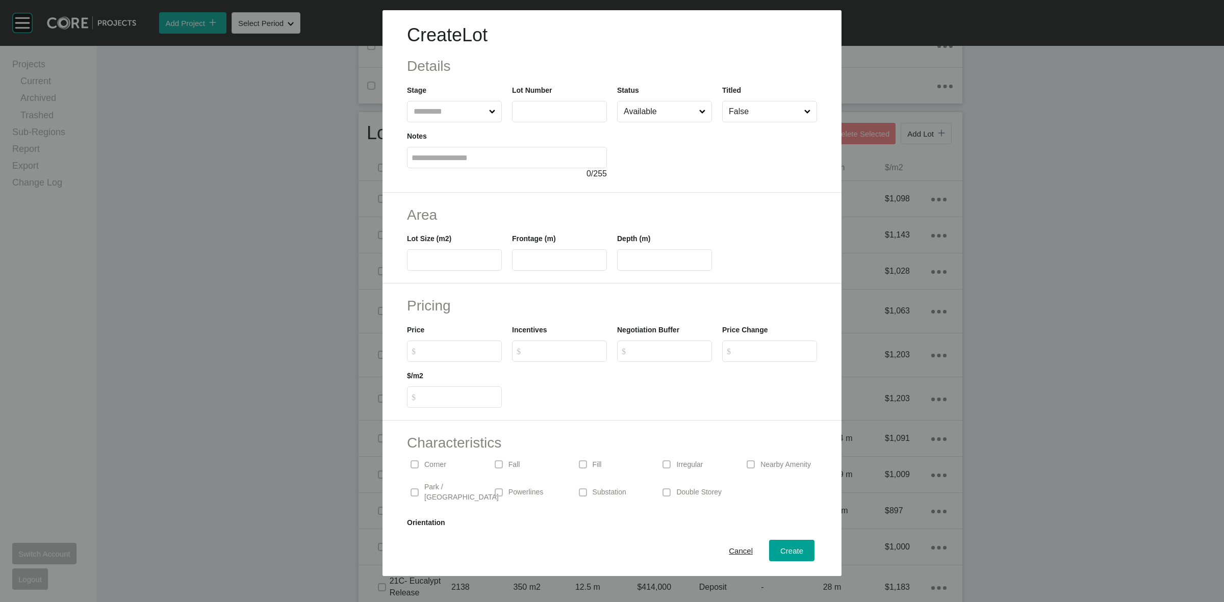
click at [435, 117] on input "text" at bounding box center [449, 111] width 75 height 20
type input "****"
type input "***"
type input "**"
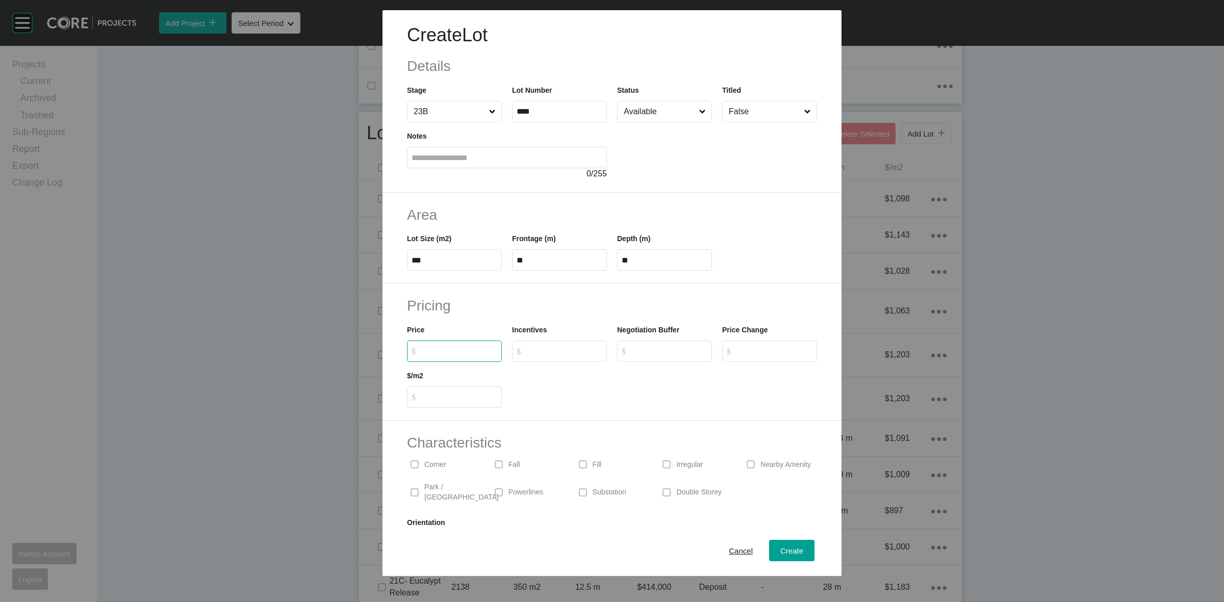
click at [470, 348] on input "$ Created with Sketch. $" at bounding box center [459, 351] width 76 height 9
type input "*******"
type input "*****"
type input "*"
click at [791, 552] on span "Create" at bounding box center [791, 551] width 23 height 9
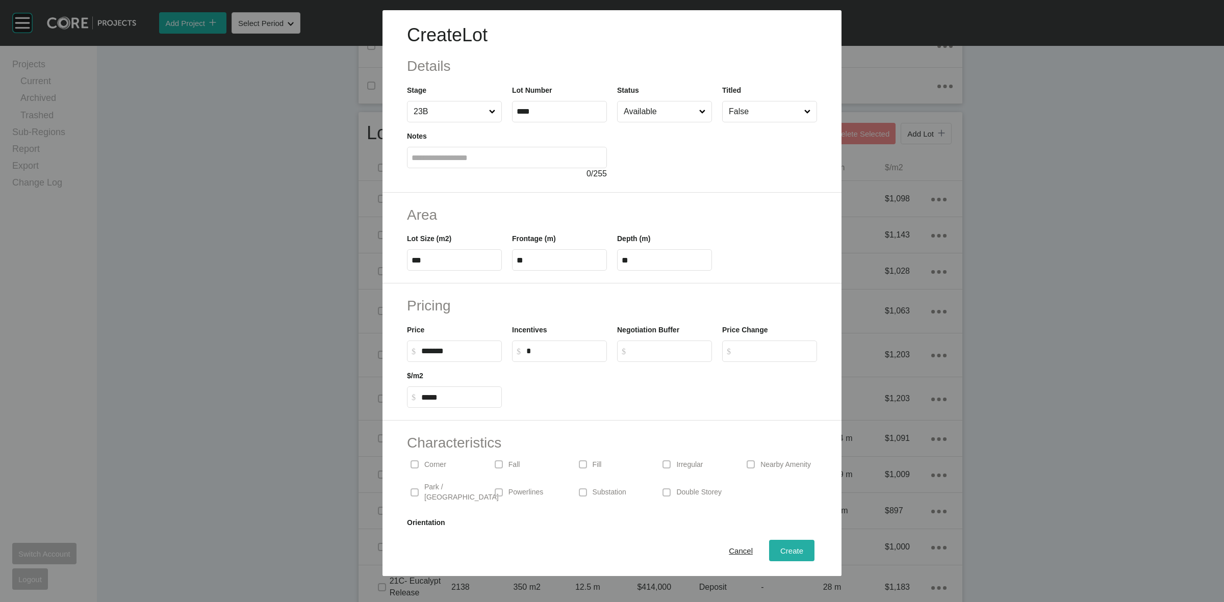
type input "*"
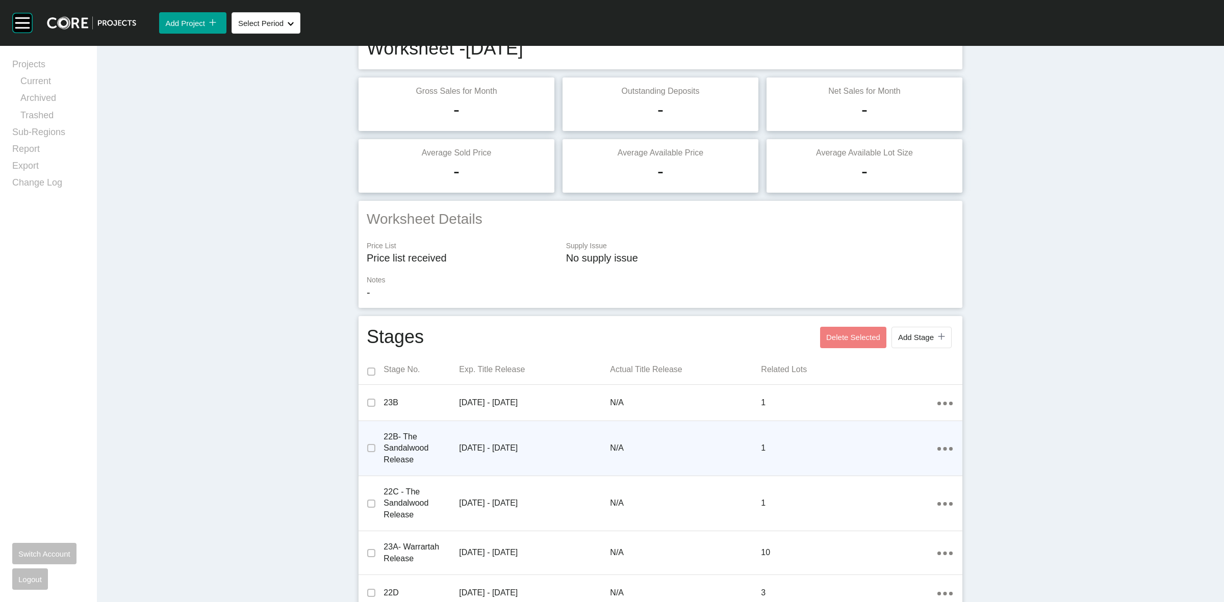
scroll to position [128, 0]
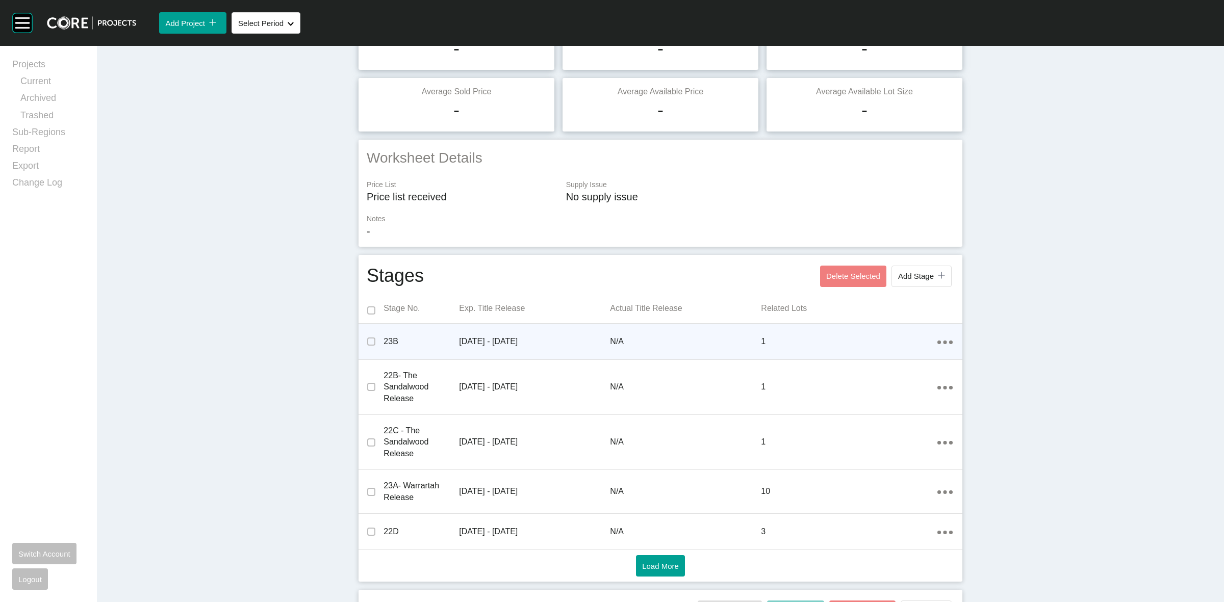
click at [525, 333] on div "[DATE] - [DATE]" at bounding box center [534, 342] width 151 height 32
click at [565, 338] on p "[DATE] - [DATE]" at bounding box center [534, 341] width 151 height 11
click at [937, 339] on div "Action Menu Dots Copy 6 Created with Sketch." at bounding box center [944, 341] width 15 height 11
click at [897, 325] on link "Edit" at bounding box center [903, 328] width 28 height 15
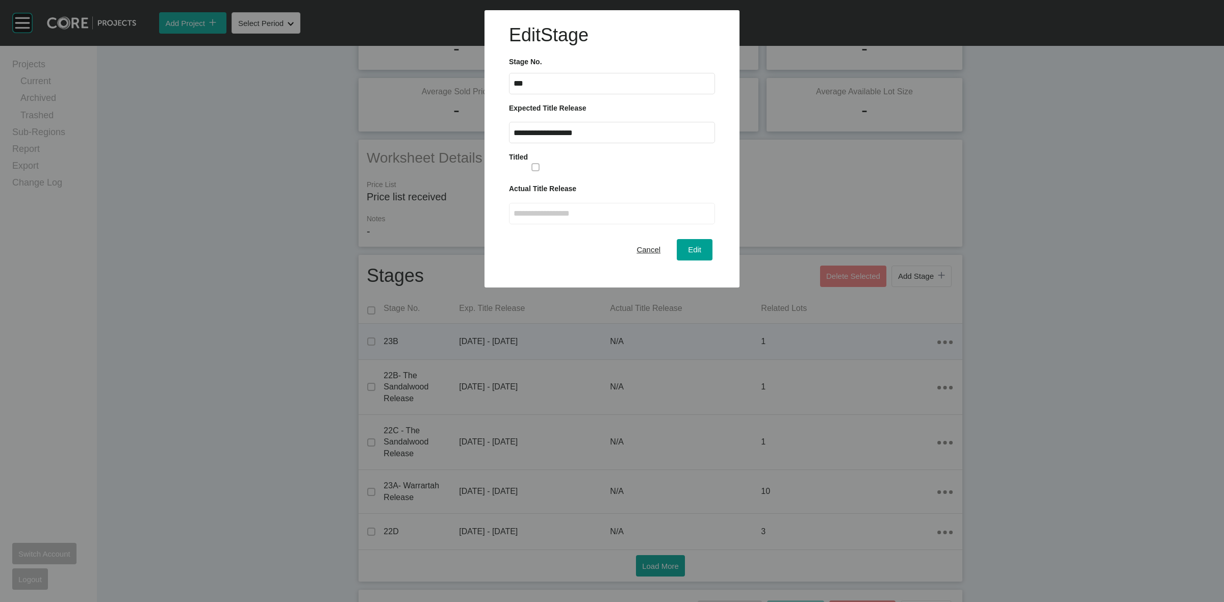
click at [584, 136] on input "**********" at bounding box center [612, 133] width 197 height 9
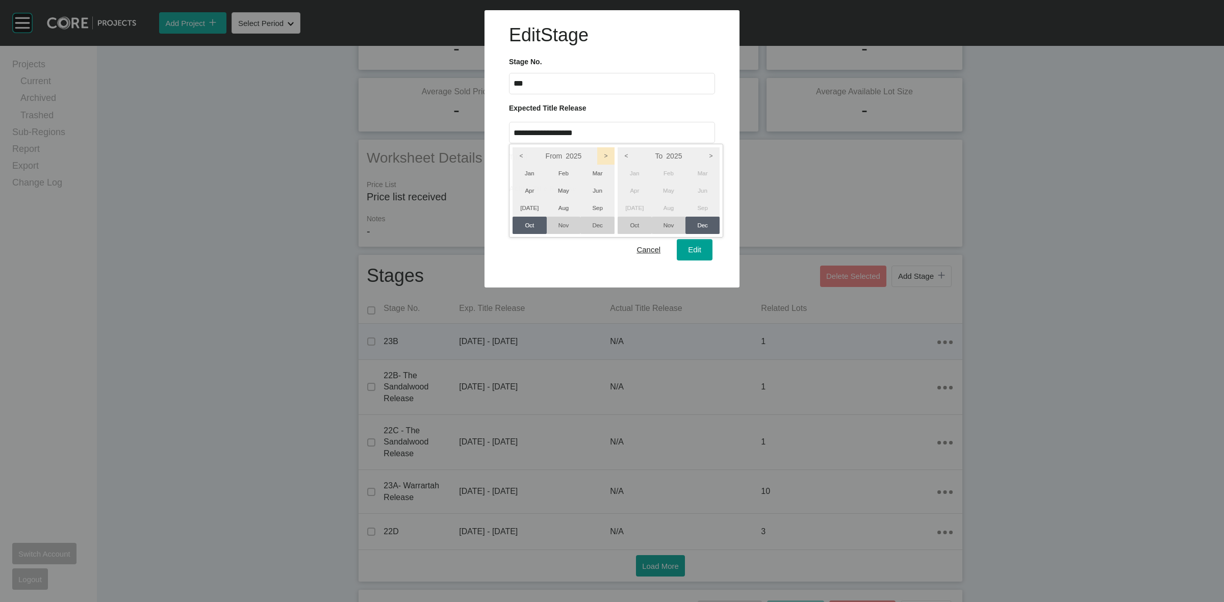
click at [602, 161] on icon ">" at bounding box center [605, 155] width 17 height 17
click at [711, 154] on icon ">" at bounding box center [710, 155] width 17 height 17
click at [693, 195] on li "Jun" at bounding box center [702, 190] width 34 height 17
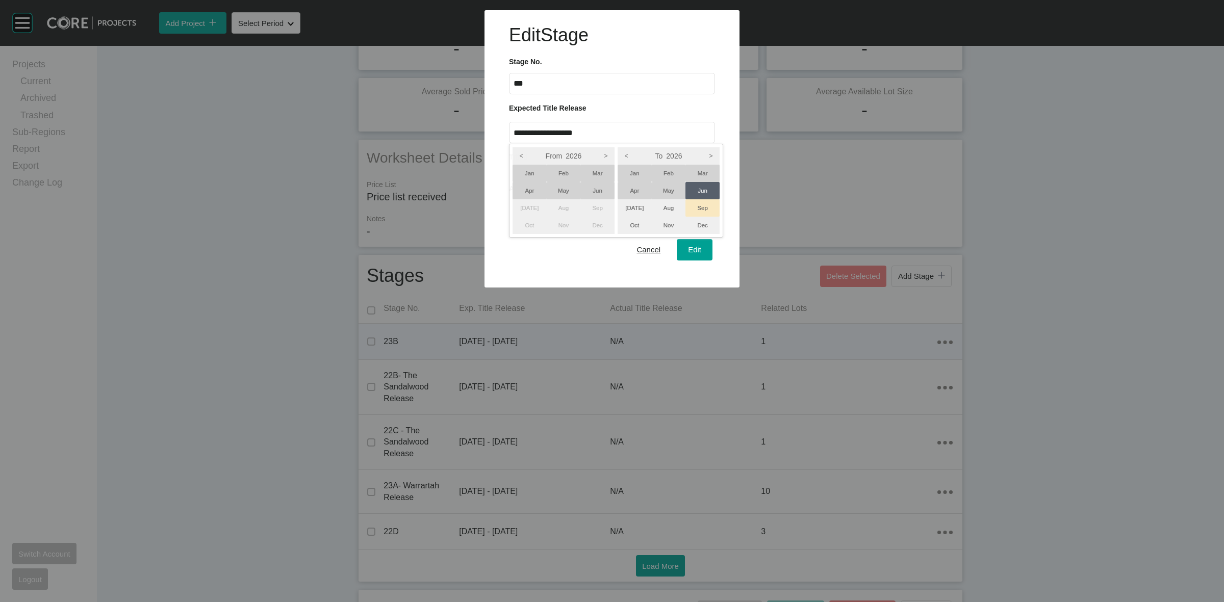
drag, startPoint x: 697, startPoint y: 206, endPoint x: 605, endPoint y: 210, distance: 91.9
click at [695, 206] on li "Sep" at bounding box center [702, 207] width 34 height 17
click at [534, 202] on li "[DATE]" at bounding box center [530, 207] width 34 height 17
click at [694, 253] on div at bounding box center [612, 144] width 1224 height 288
type input "**********"
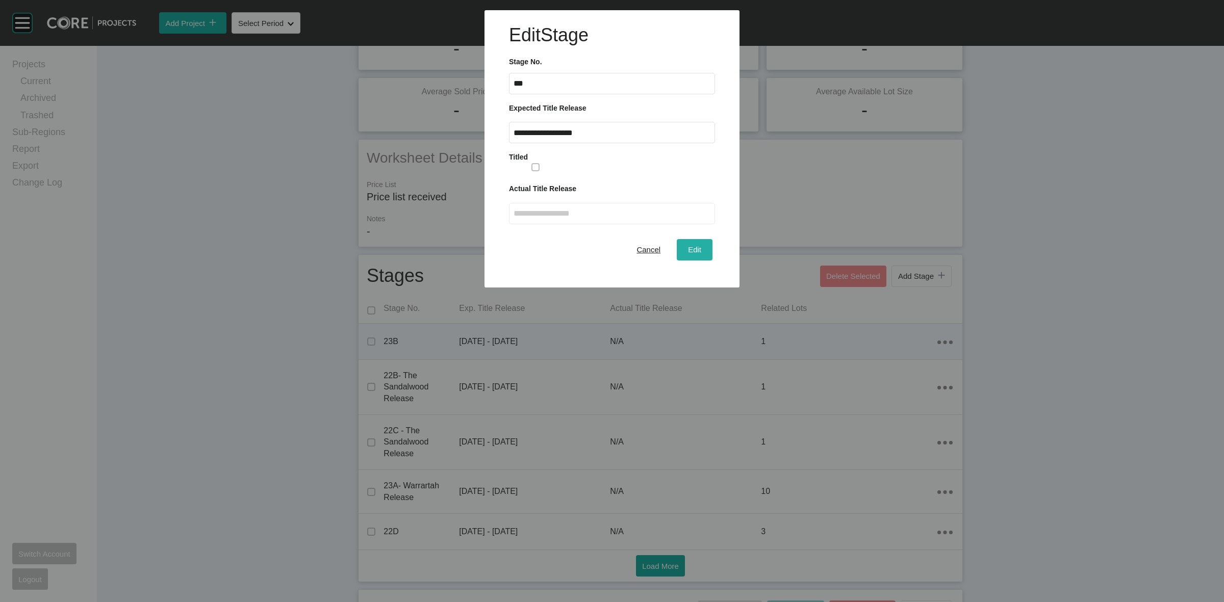
click at [694, 252] on span "Edit" at bounding box center [694, 249] width 13 height 9
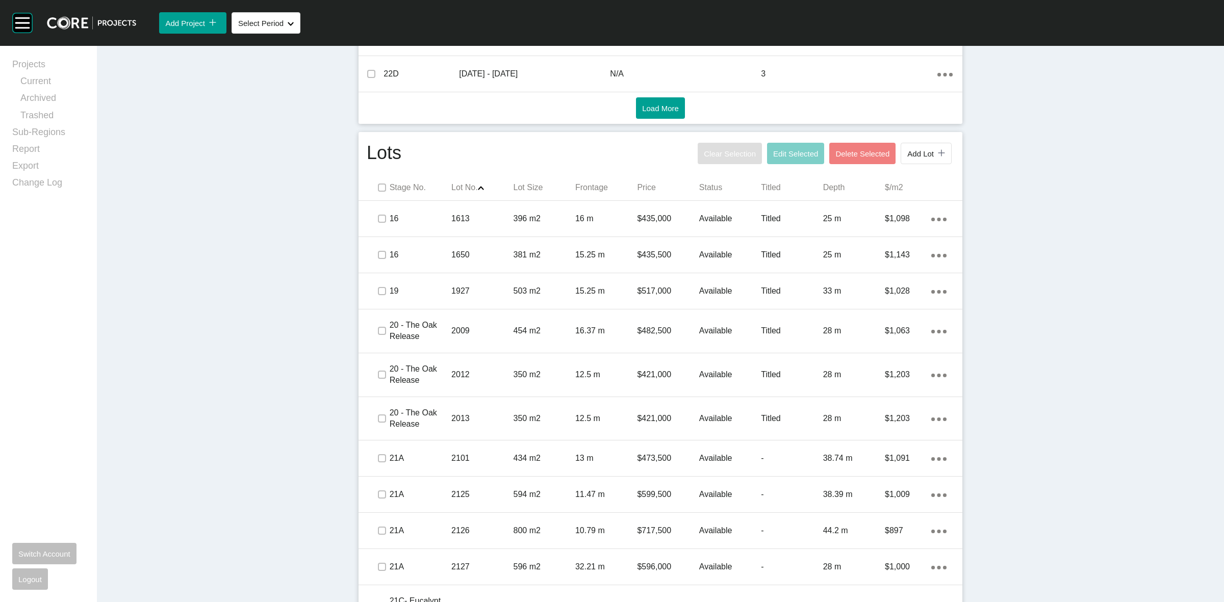
scroll to position [574, 0]
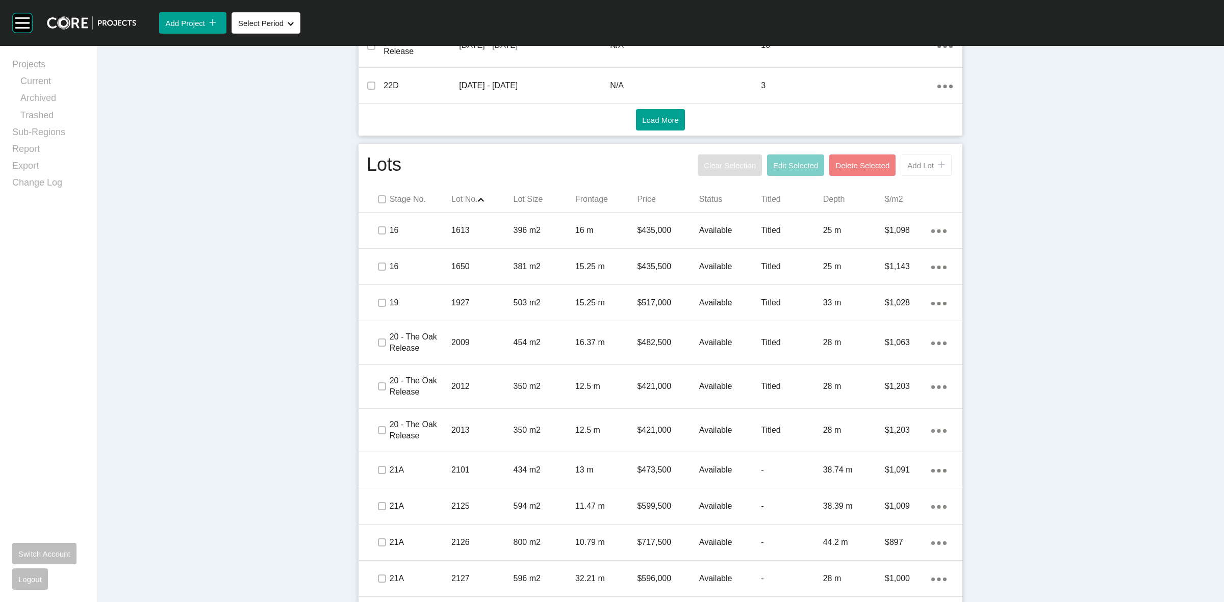
click at [919, 161] on span "Add Lot" at bounding box center [920, 165] width 27 height 9
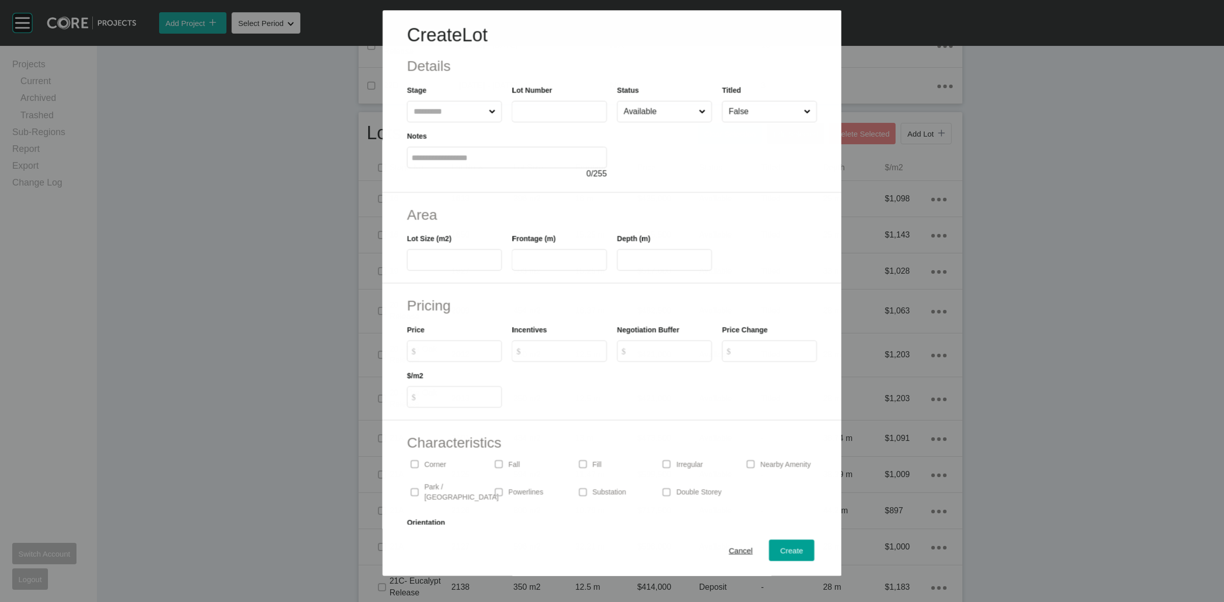
click at [467, 113] on input "text" at bounding box center [449, 111] width 75 height 20
type input "****"
type input "***"
type input "****"
type input "**"
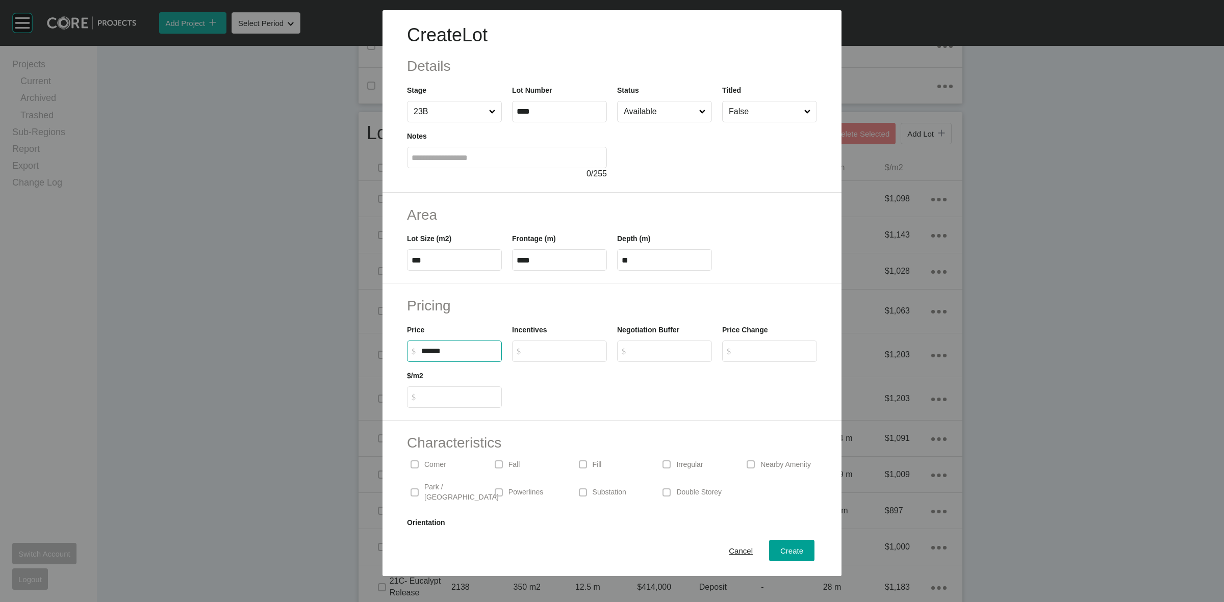
type input "*******"
type input "*****"
click at [792, 549] on span "Create" at bounding box center [791, 551] width 23 height 9
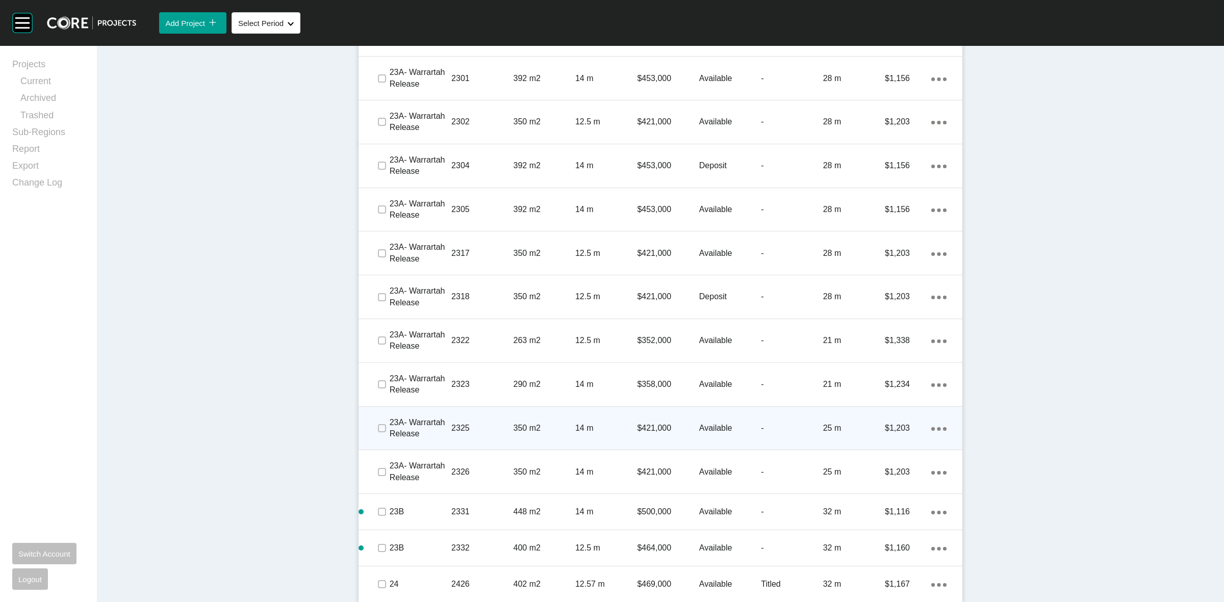
scroll to position [1756, 0]
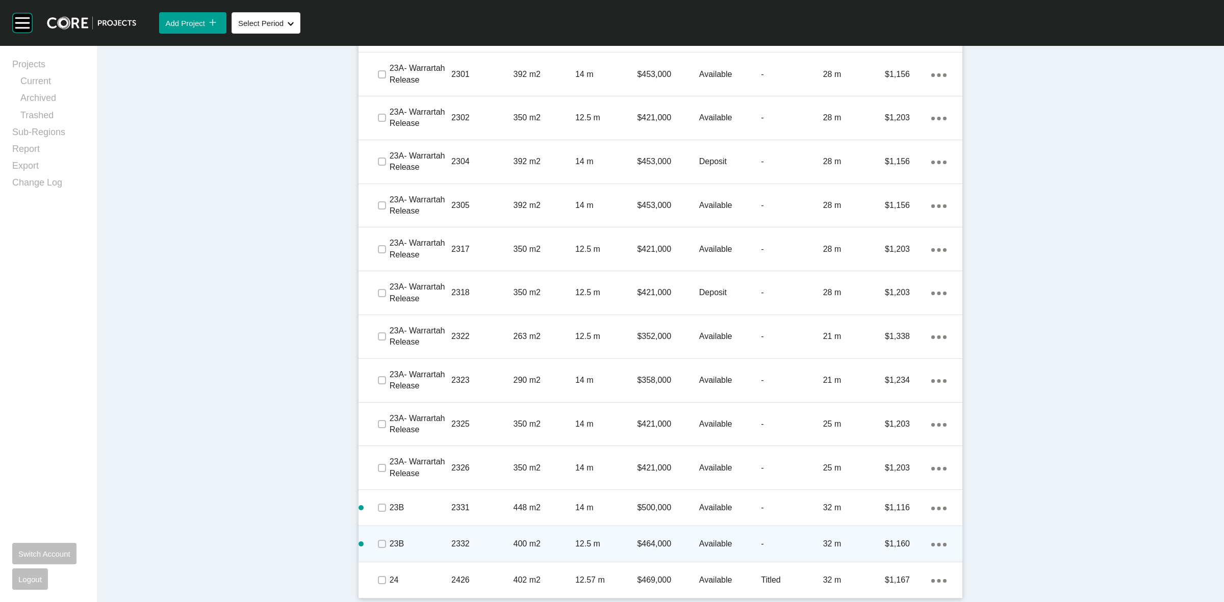
click at [931, 542] on div "Action Menu Dots Copy 6 Created with Sketch." at bounding box center [938, 544] width 15 height 11
click at [893, 546] on link "Duplicate" at bounding box center [892, 545] width 38 height 15
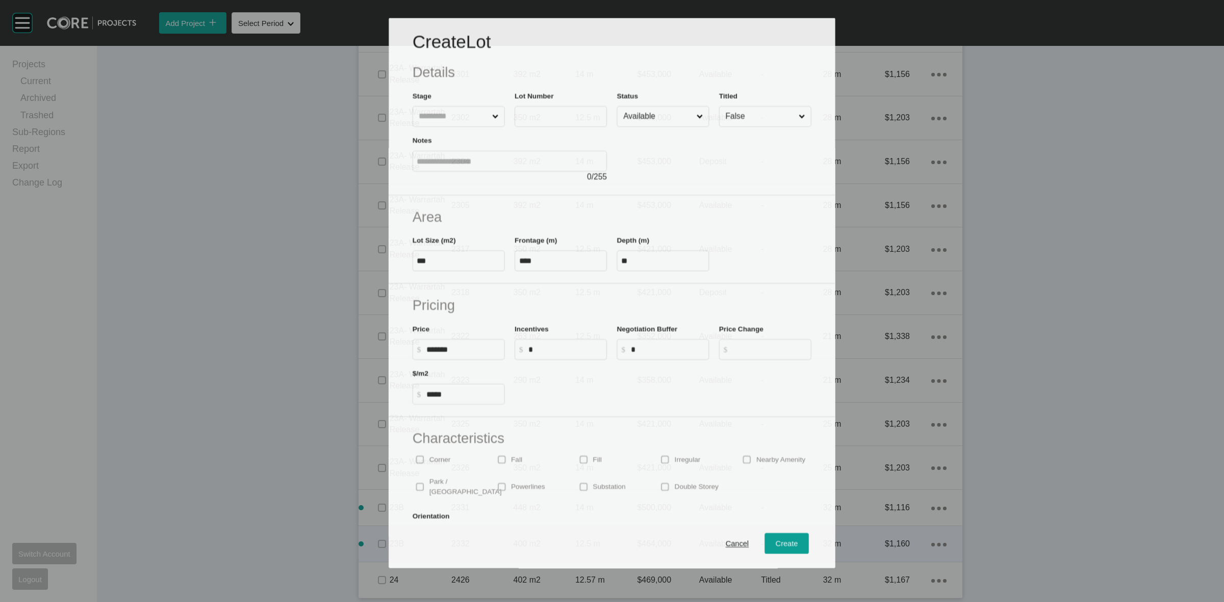
scroll to position [1724, 0]
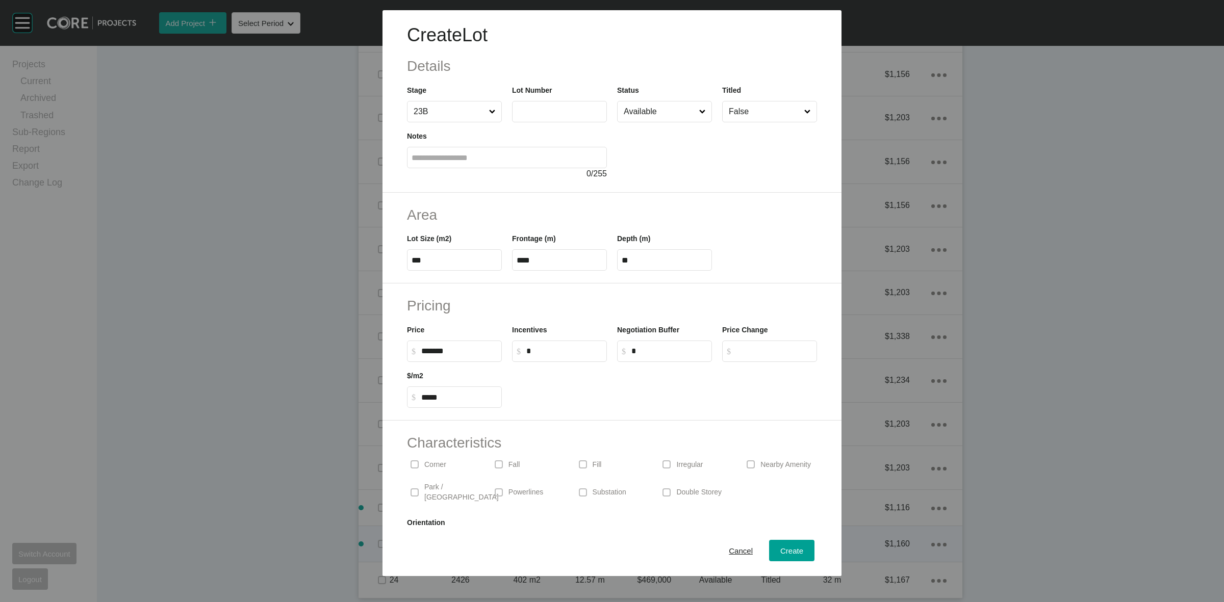
click at [525, 117] on label at bounding box center [559, 111] width 95 height 21
click at [525, 116] on input "text" at bounding box center [560, 111] width 86 height 9
click at [779, 546] on div "Create" at bounding box center [792, 551] width 28 height 14
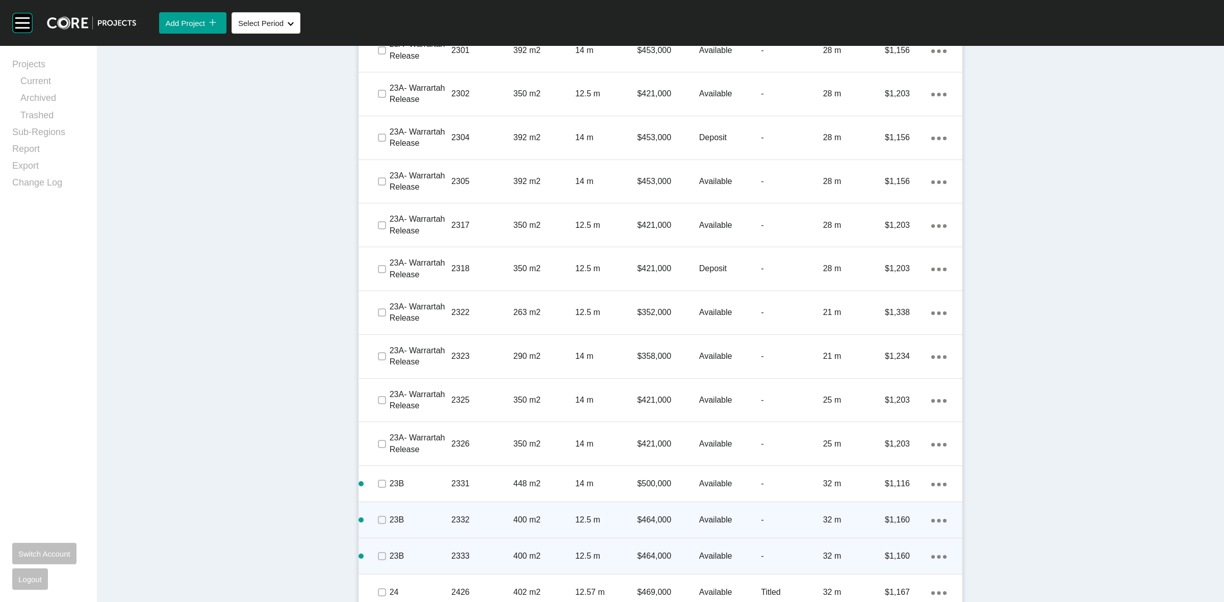
scroll to position [1793, 0]
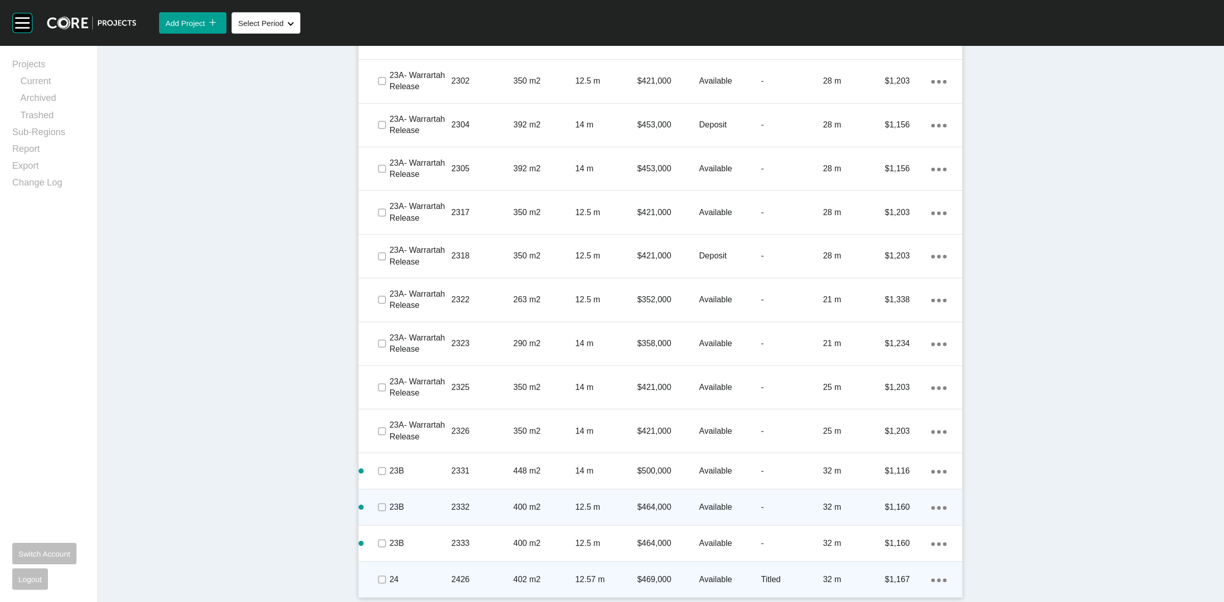
click at [937, 581] on icon "Action Menu Dots Copy 6 Created with Sketch." at bounding box center [938, 581] width 15 height 4
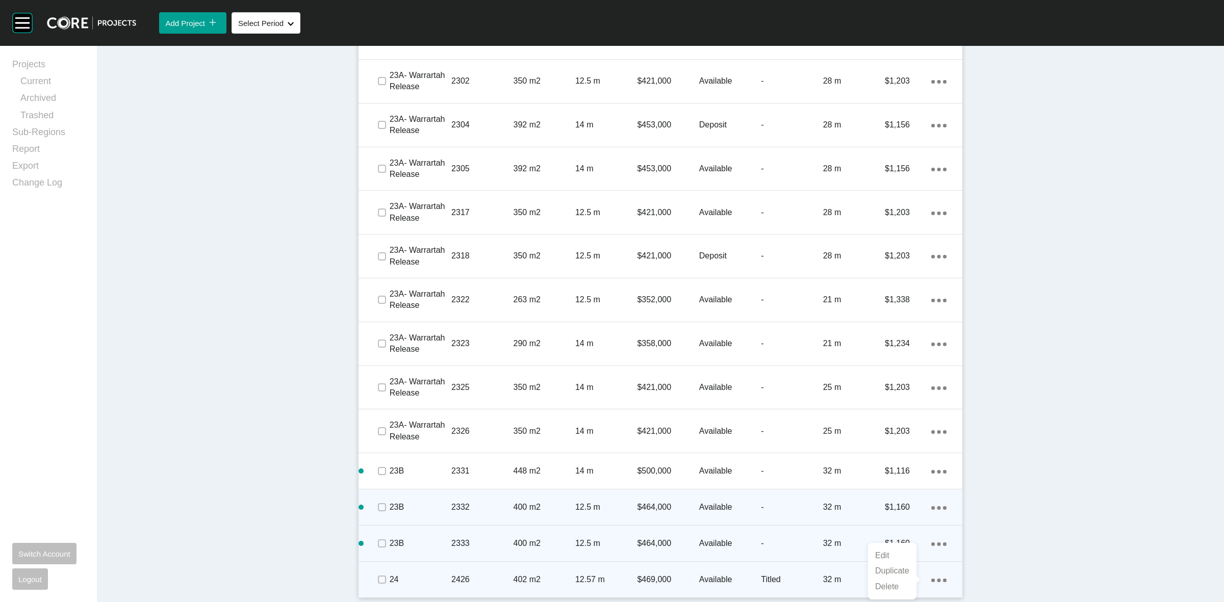
click at [931, 548] on div "Action Menu Dots Copy 6 Created with Sketch." at bounding box center [938, 543] width 15 height 11
click at [898, 543] on link "Duplicate" at bounding box center [892, 545] width 38 height 15
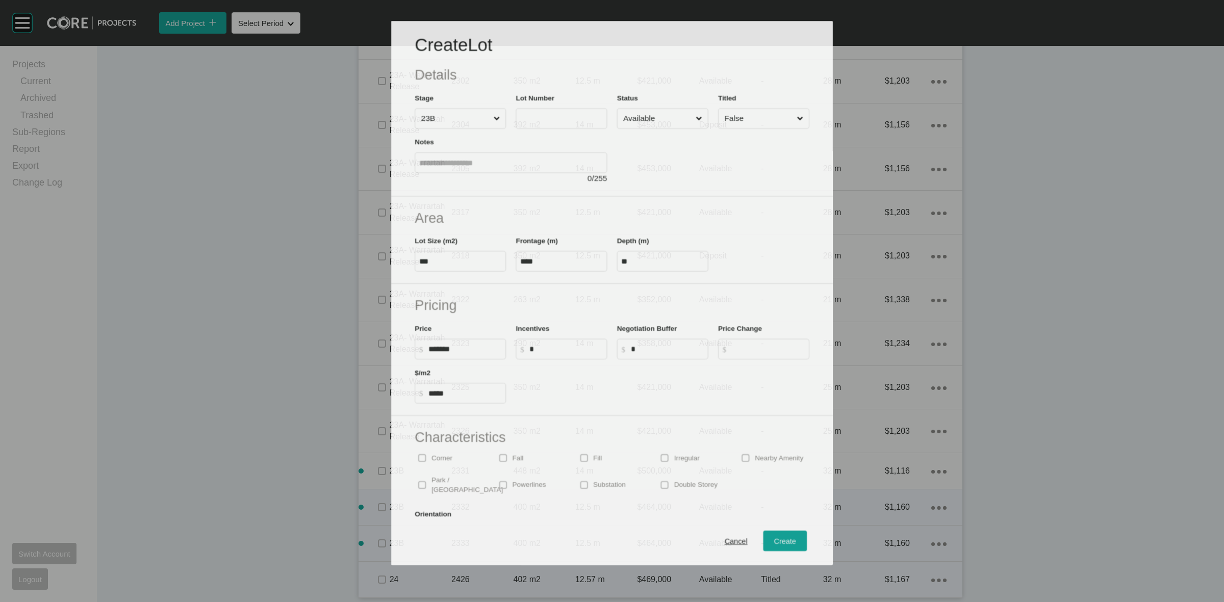
scroll to position [1761, 0]
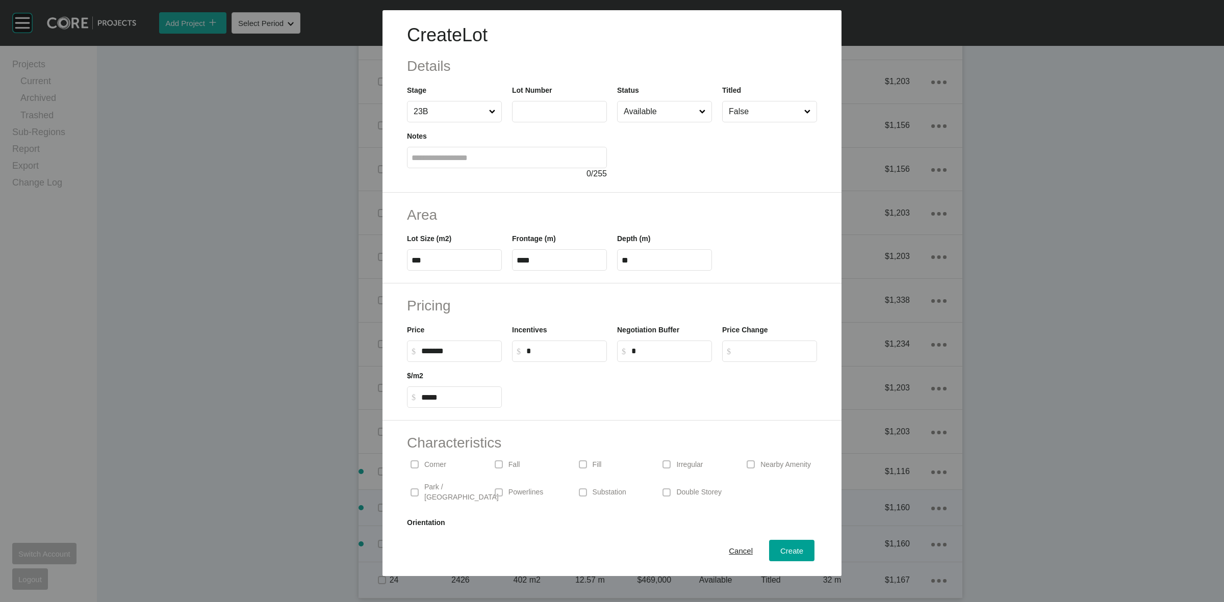
click at [562, 114] on input "text" at bounding box center [560, 111] width 86 height 9
click at [561, 261] on input "****" at bounding box center [560, 260] width 86 height 9
click at [447, 258] on input "***" at bounding box center [455, 260] width 86 height 9
click at [780, 551] on span "Create" at bounding box center [791, 551] width 23 height 9
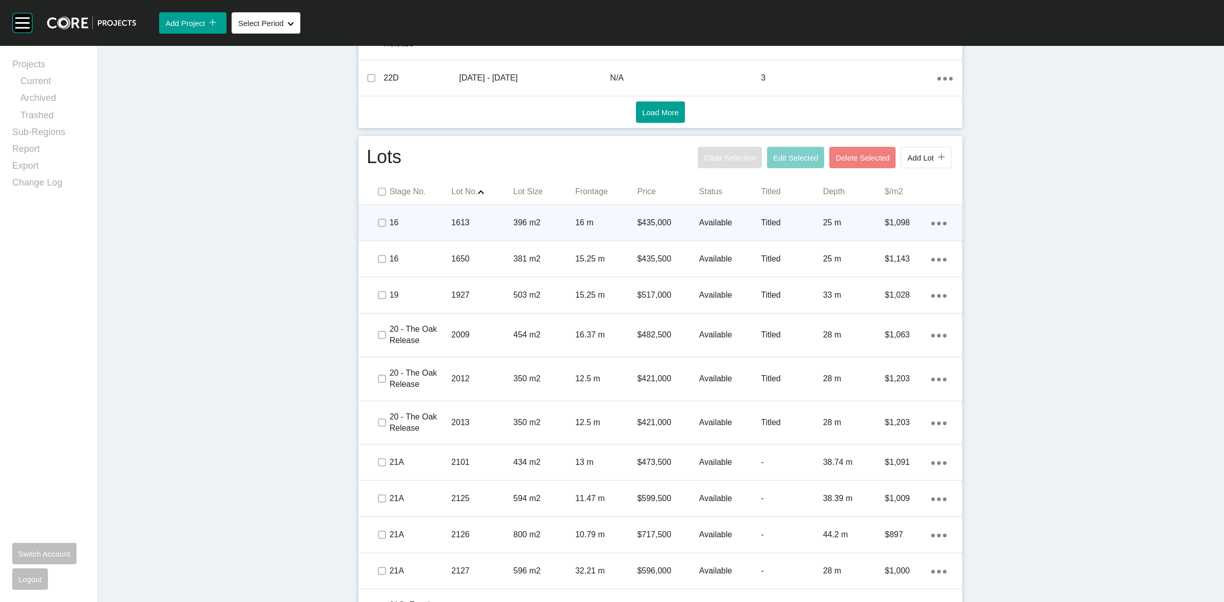
scroll to position [390, 0]
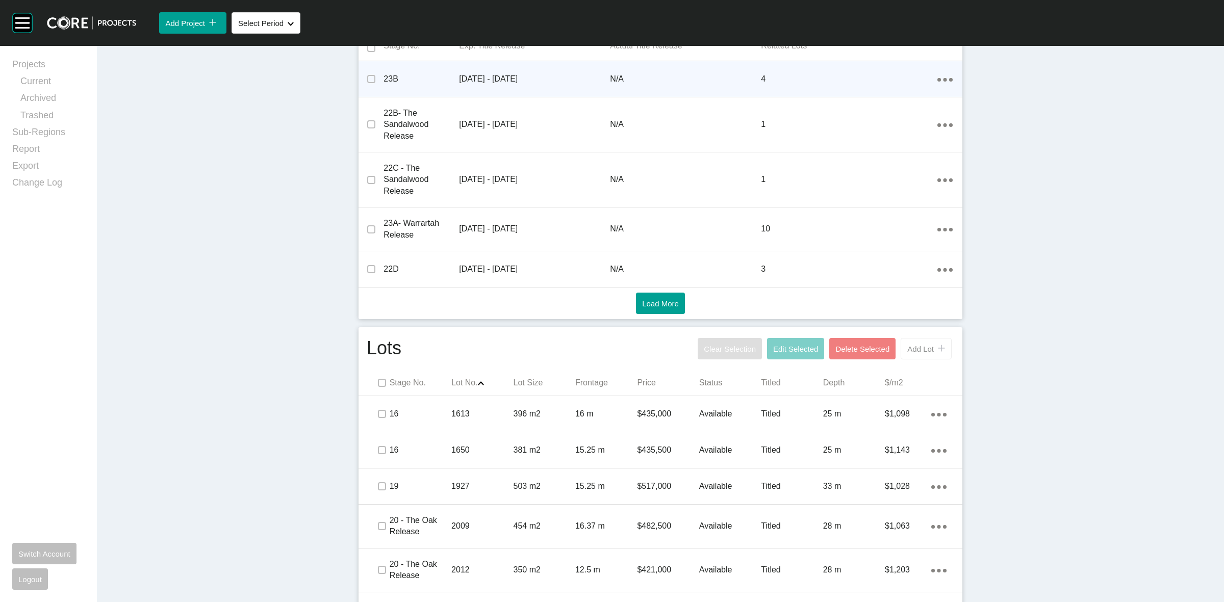
click at [911, 348] on span "Add Lot" at bounding box center [920, 349] width 27 height 9
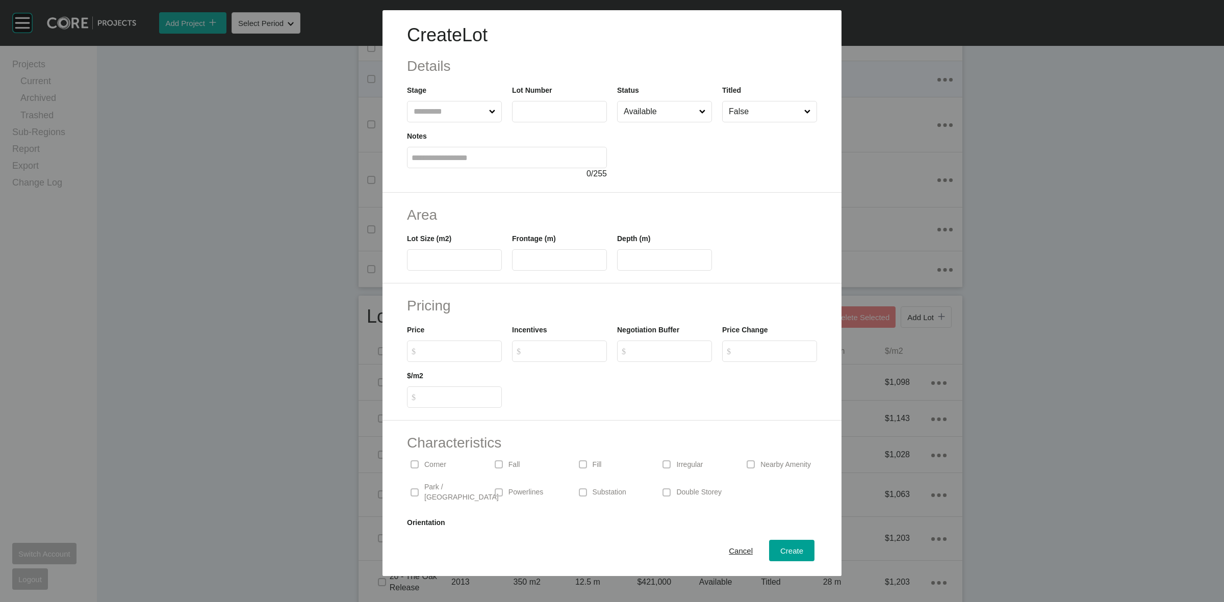
click at [430, 112] on input "text" at bounding box center [449, 111] width 75 height 20
drag, startPoint x: 595, startPoint y: 104, endPoint x: 589, endPoint y: 101, distance: 6.6
click at [593, 103] on label "*****" at bounding box center [559, 111] width 95 height 21
click at [593, 107] on input "*****" at bounding box center [560, 111] width 86 height 9
click at [791, 542] on button "Create" at bounding box center [791, 550] width 45 height 21
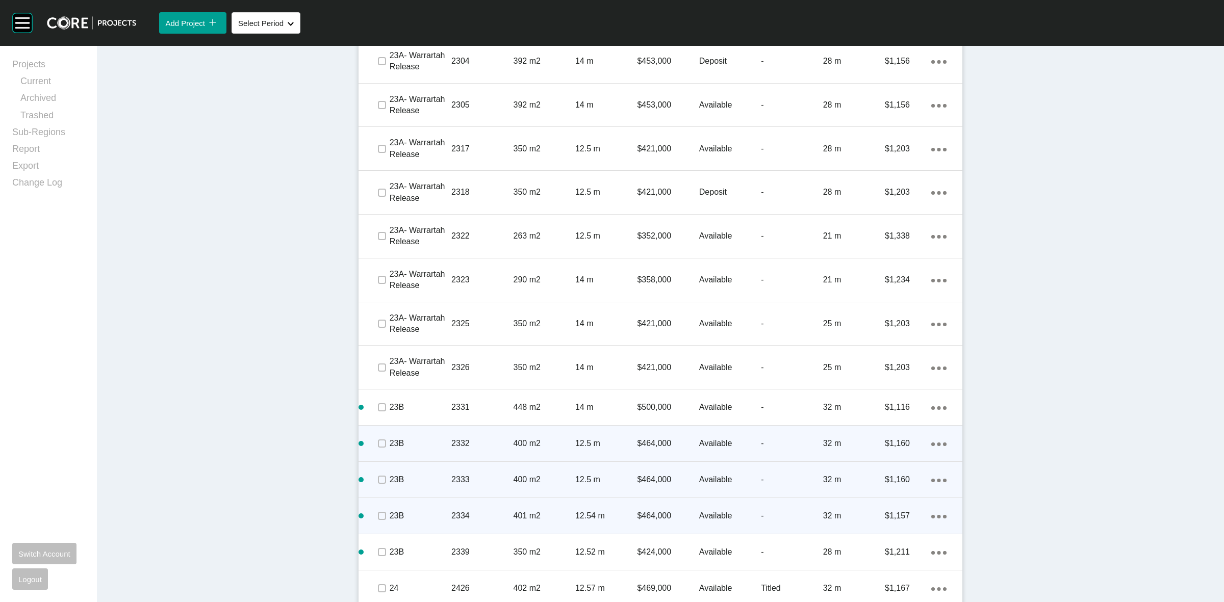
scroll to position [1865, 0]
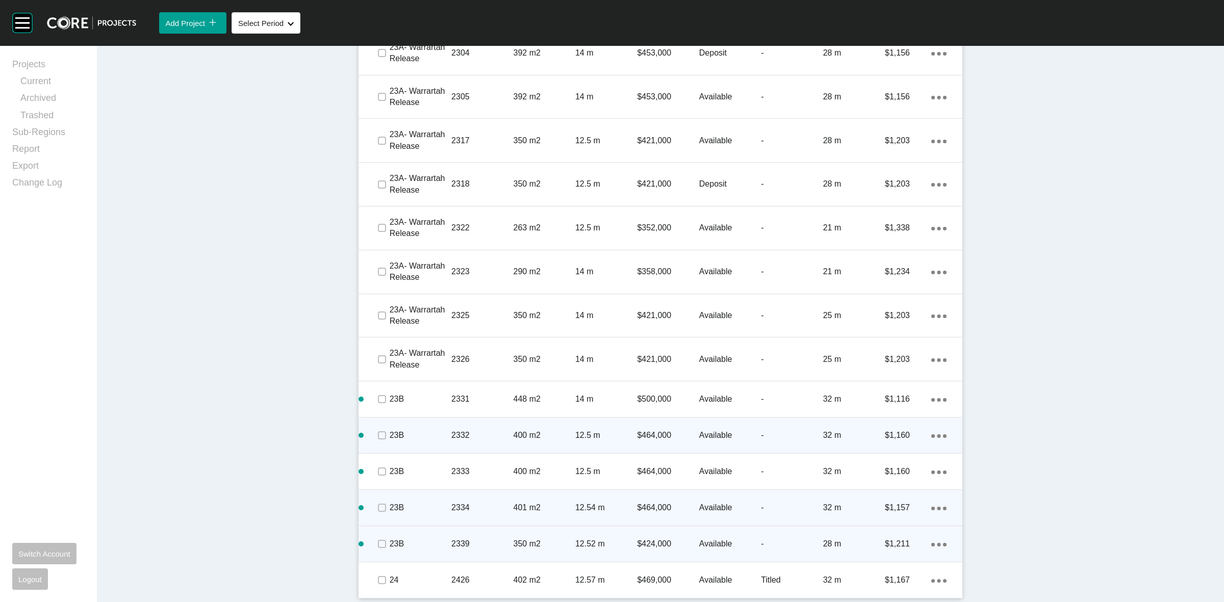
click at [935, 542] on div "Action Menu Dots Copy 6 Created with Sketch." at bounding box center [938, 544] width 15 height 11
click at [897, 542] on link "Duplicate" at bounding box center [892, 545] width 38 height 15
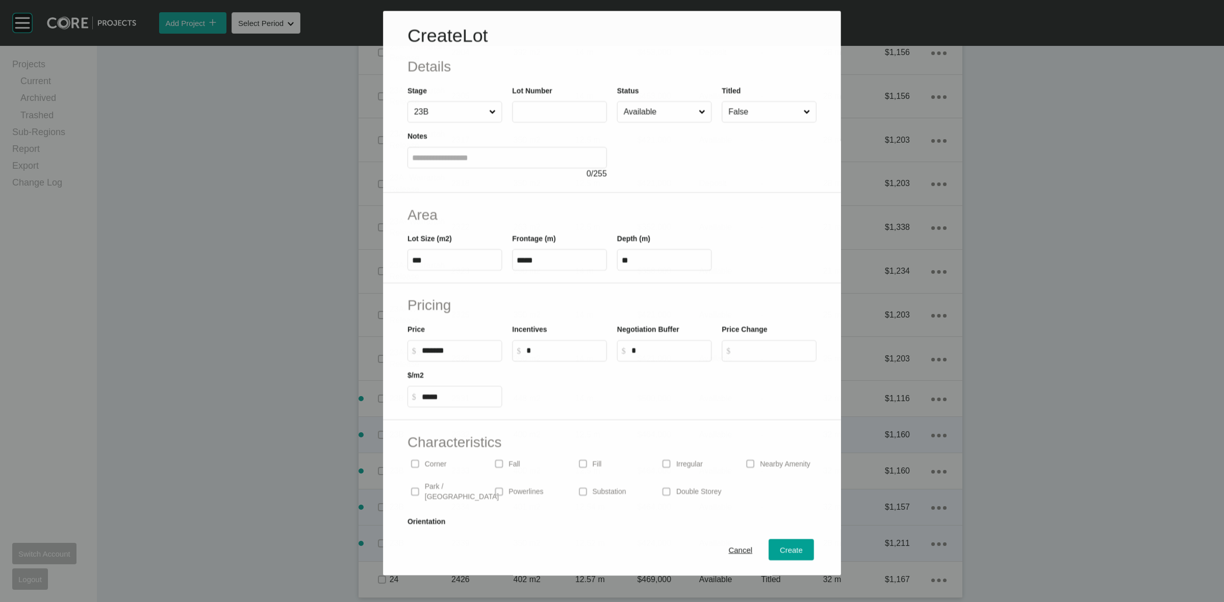
scroll to position [1834, 0]
click at [550, 117] on label at bounding box center [559, 111] width 95 height 21
click at [550, 116] on input "text" at bounding box center [560, 111] width 86 height 9
click at [780, 547] on span "Create" at bounding box center [791, 551] width 23 height 9
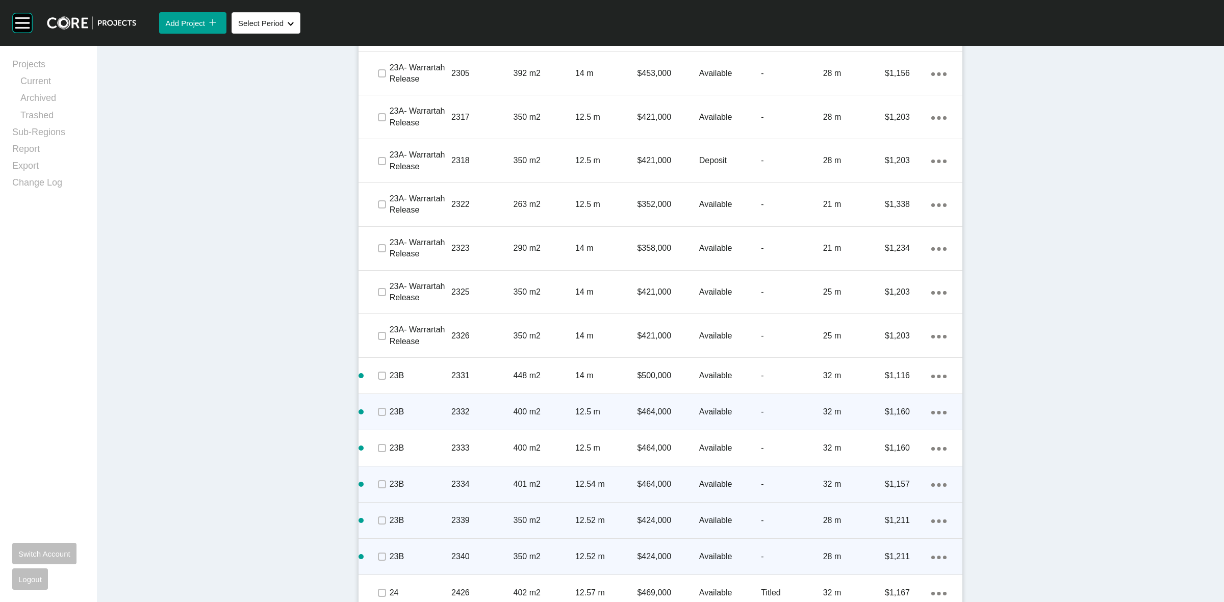
scroll to position [1901, 0]
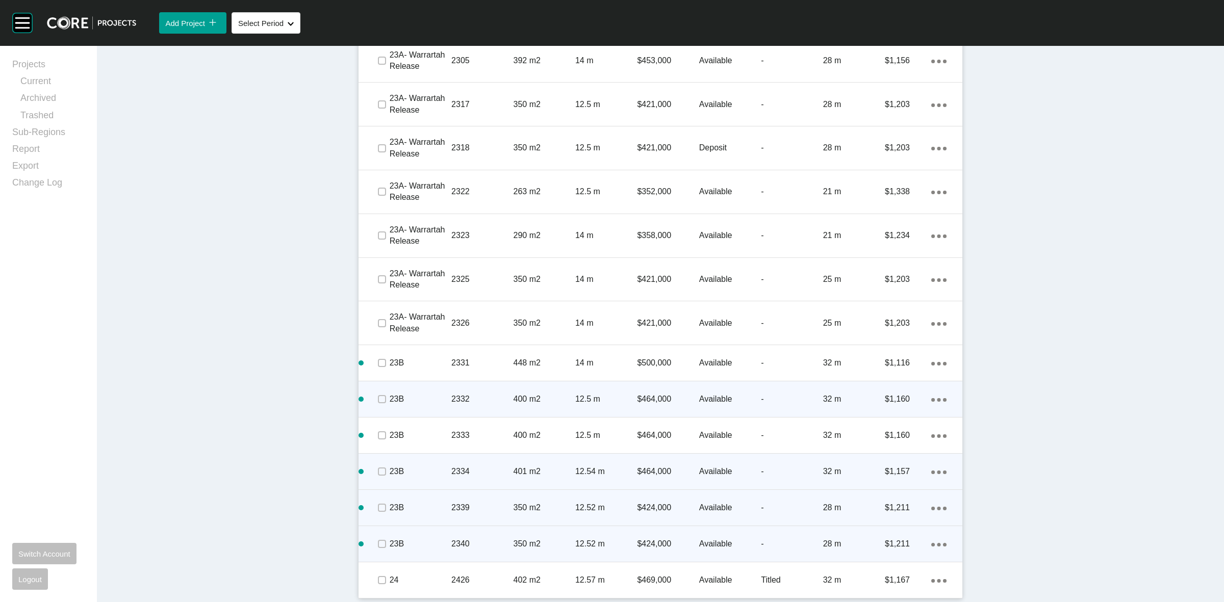
click at [900, 542] on link "Duplicate" at bounding box center [892, 545] width 38 height 15
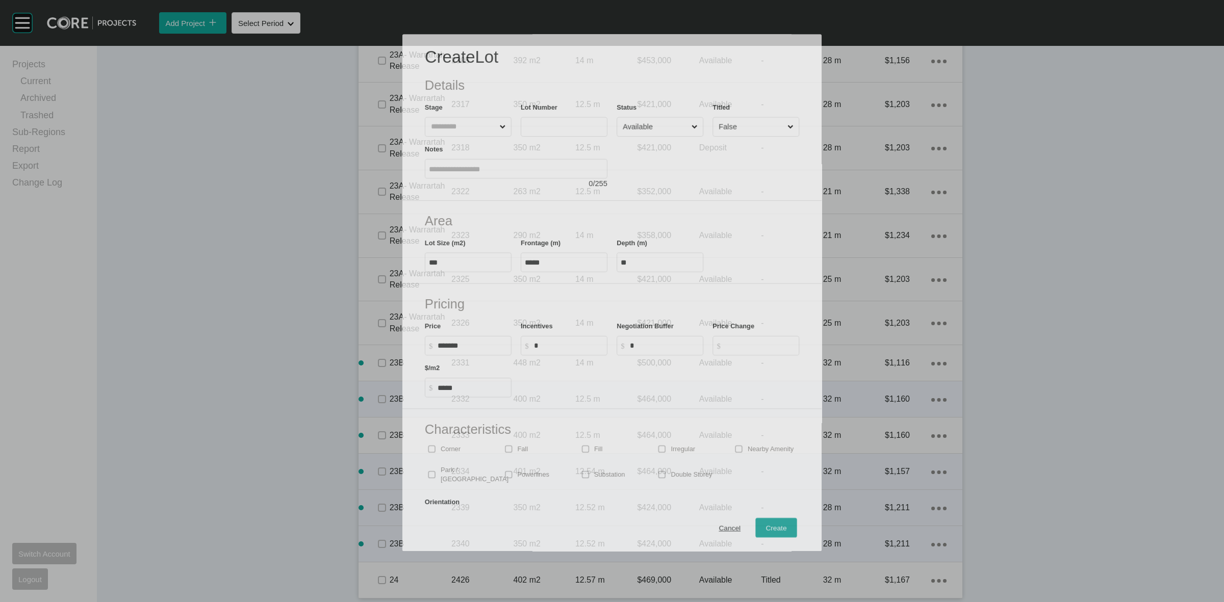
scroll to position [1869, 0]
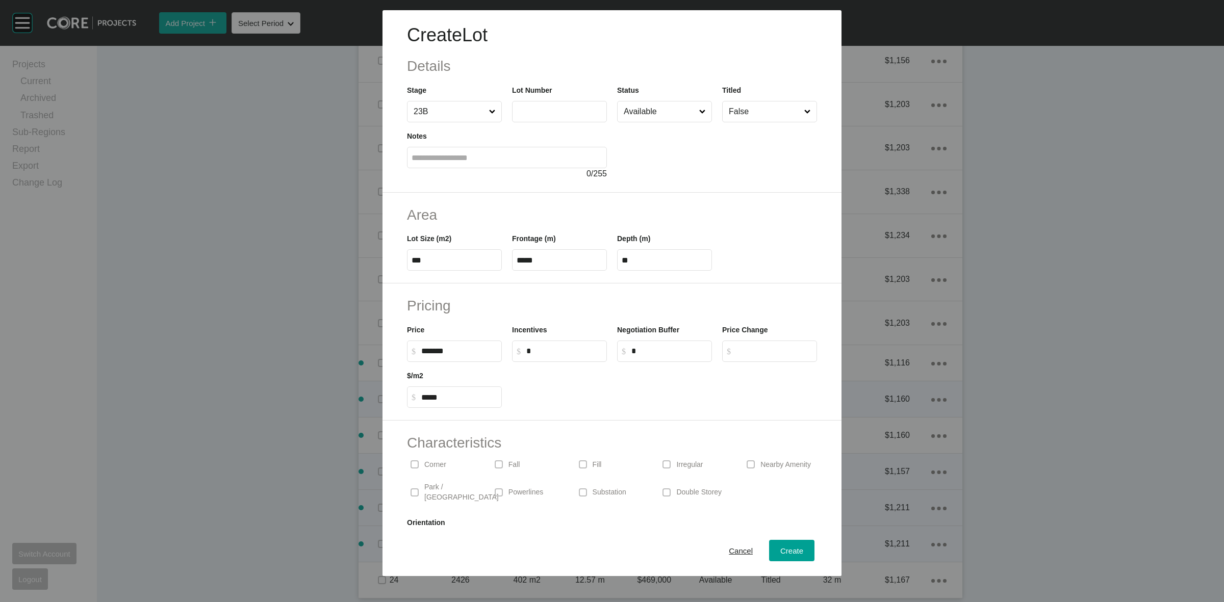
click at [539, 119] on label at bounding box center [559, 111] width 95 height 21
click at [539, 116] on input "text" at bounding box center [560, 111] width 86 height 9
click at [786, 550] on span "Create" at bounding box center [791, 551] width 23 height 9
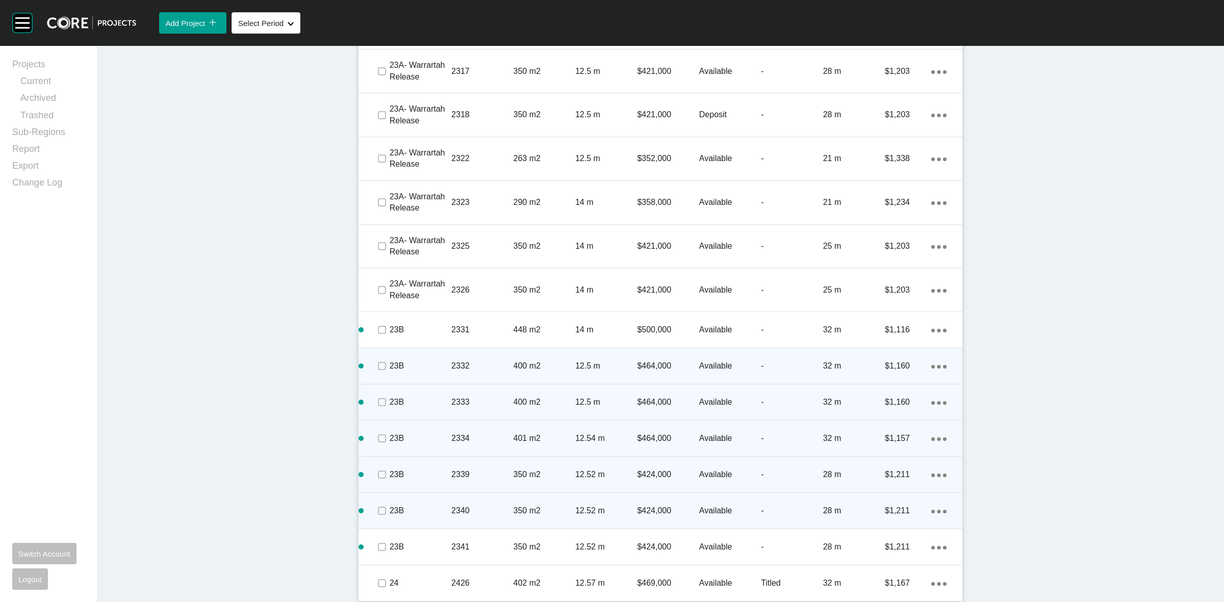
scroll to position [1937, 0]
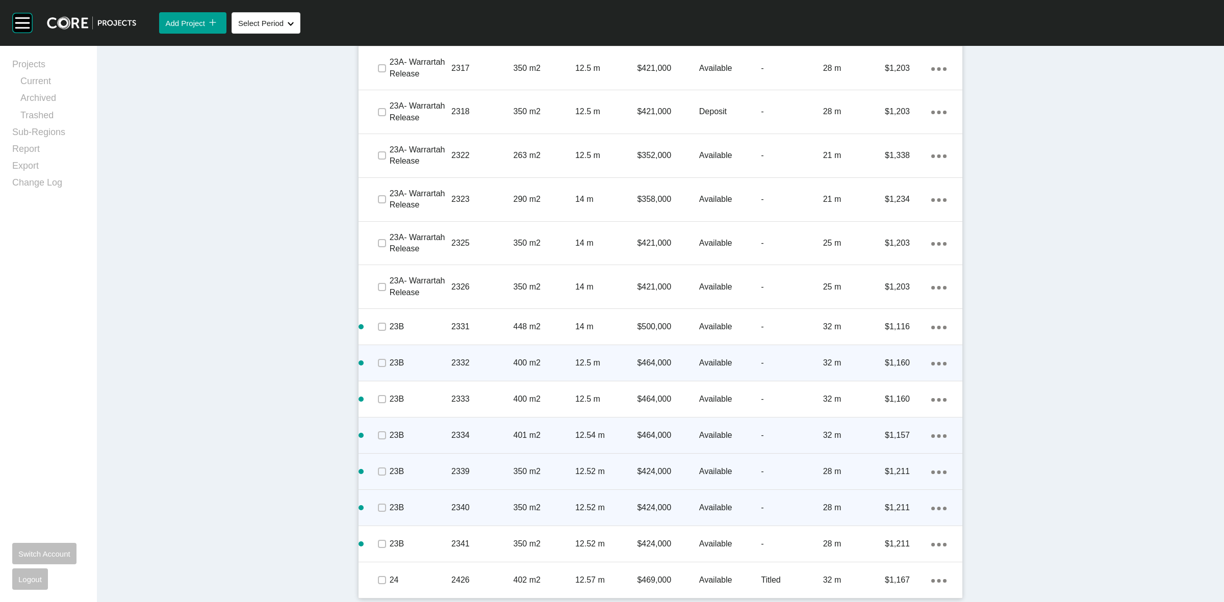
drag, startPoint x: 934, startPoint y: 326, endPoint x: 925, endPoint y: 345, distance: 20.5
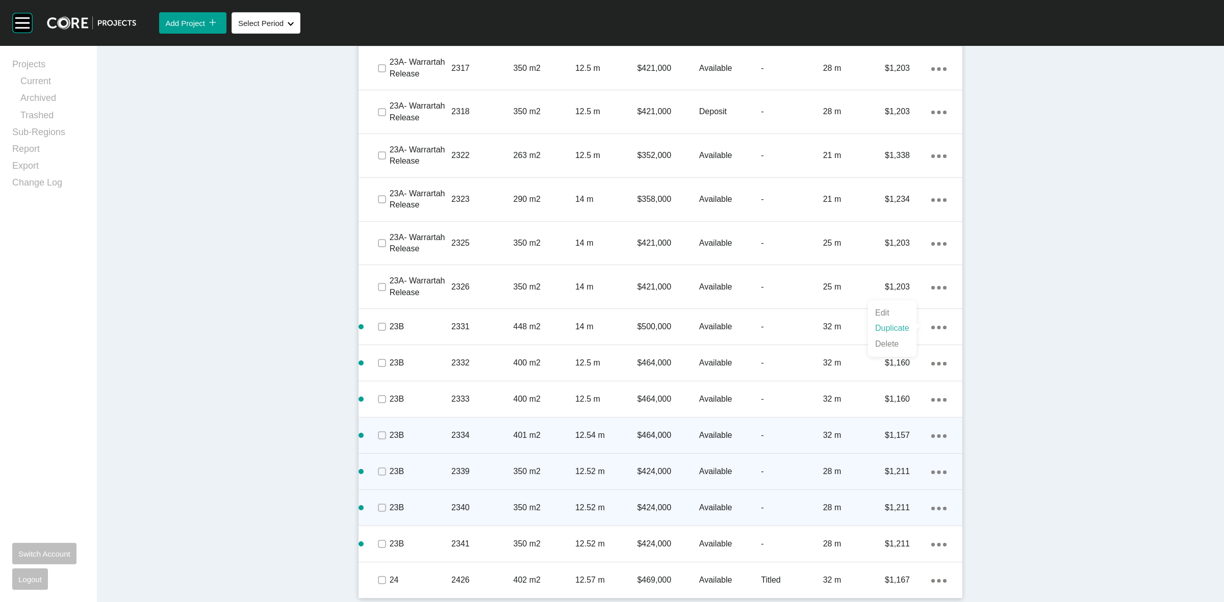
click at [892, 325] on link "Duplicate" at bounding box center [892, 328] width 38 height 15
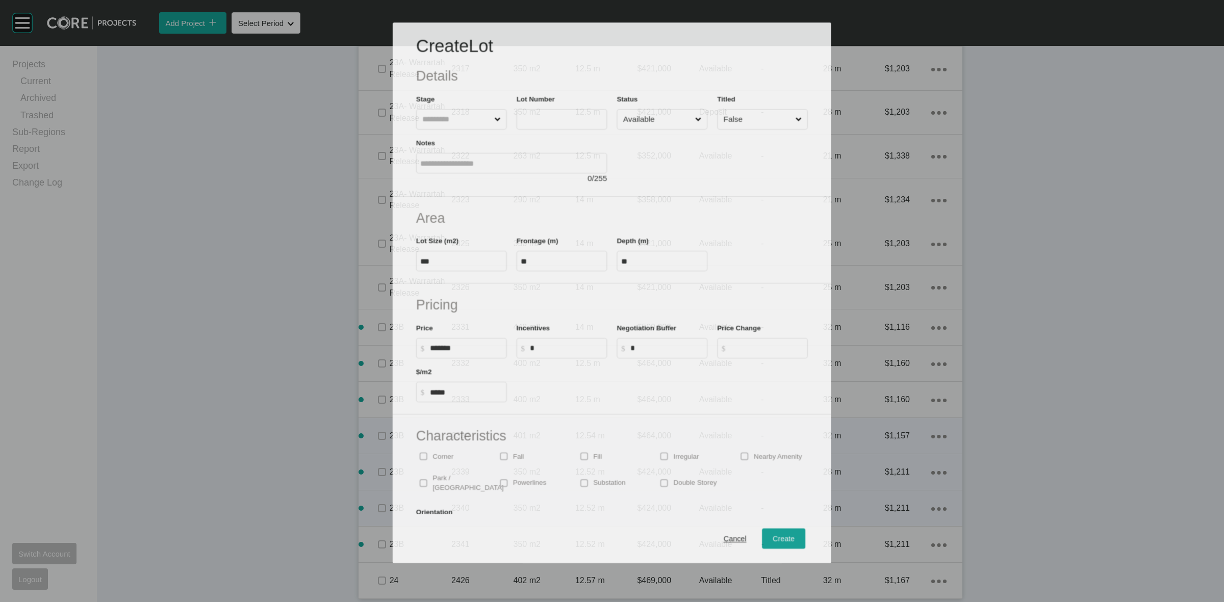
scroll to position [1905, 0]
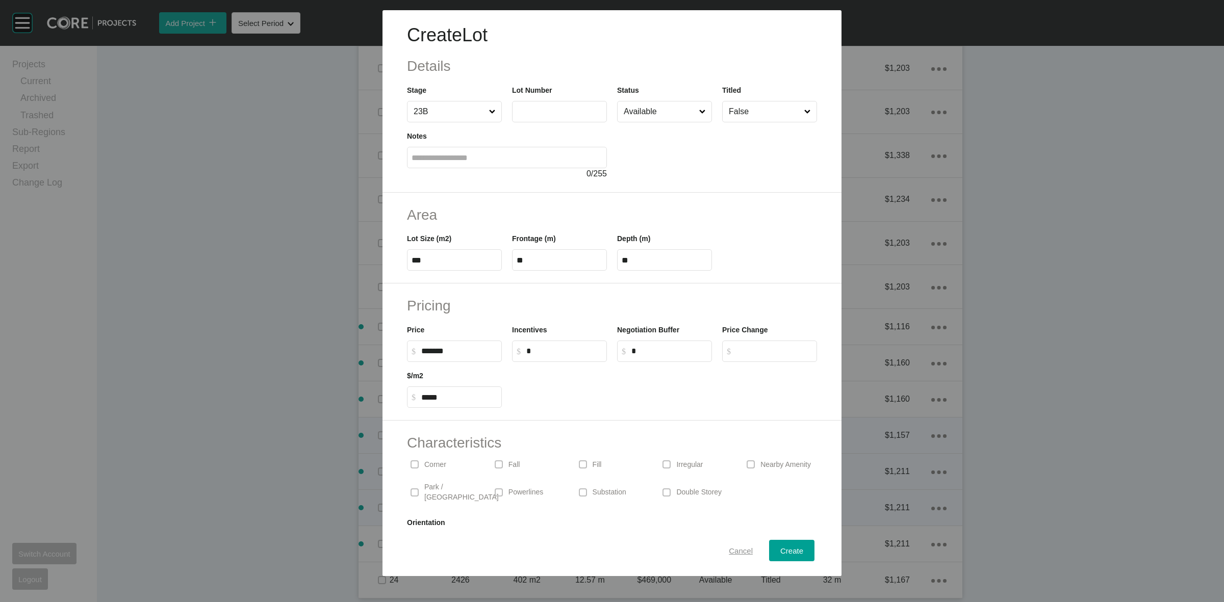
click at [730, 549] on span "Cancel" at bounding box center [741, 551] width 24 height 9
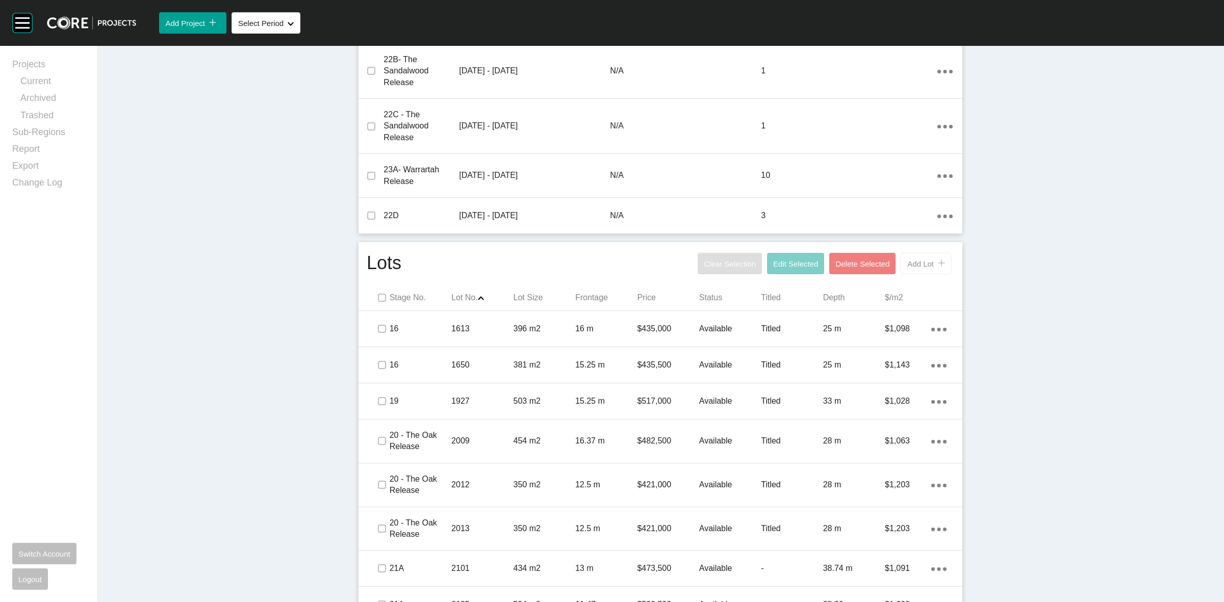
scroll to position [439, 0]
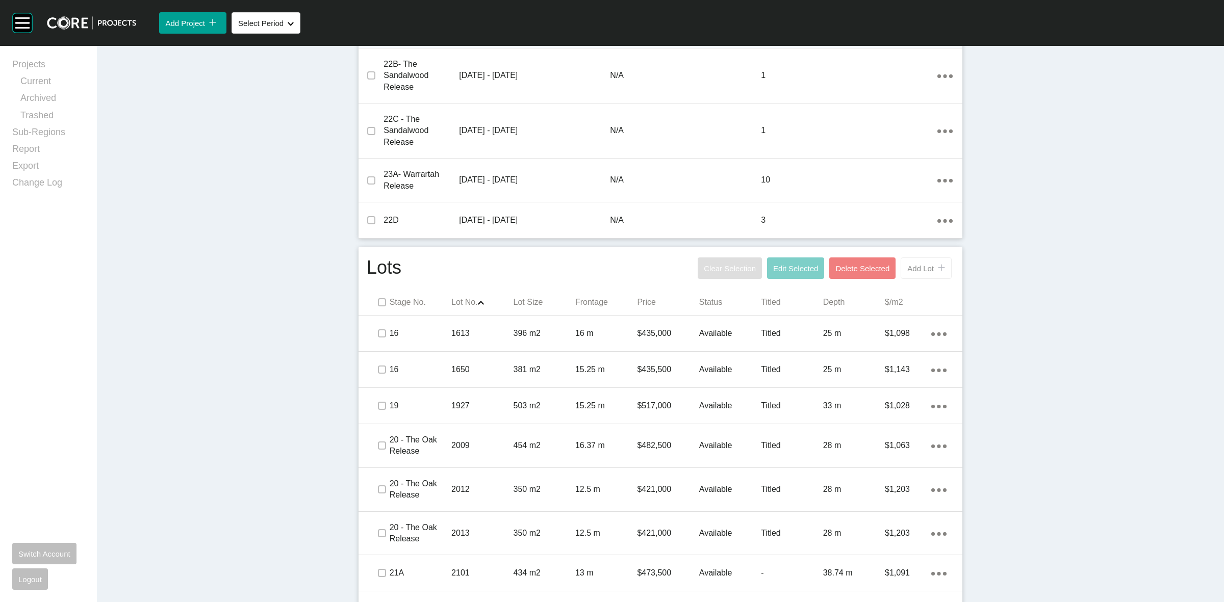
click at [914, 268] on span "Add Lot" at bounding box center [920, 268] width 27 height 9
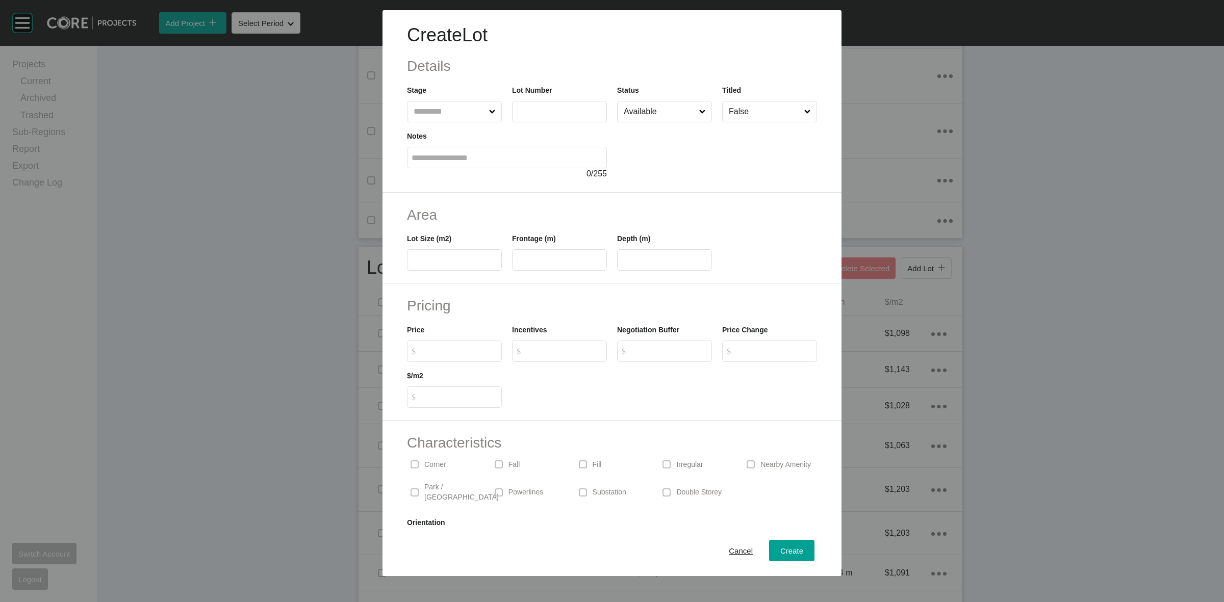
drag, startPoint x: 457, startPoint y: 115, endPoint x: 483, endPoint y: 103, distance: 28.7
click at [457, 114] on input "text" at bounding box center [449, 111] width 75 height 20
drag, startPoint x: 454, startPoint y: 349, endPoint x: 468, endPoint y: 330, distance: 23.4
click at [458, 347] on input "$ Created with Sketch. $" at bounding box center [459, 351] width 76 height 9
click at [785, 551] on span "Create" at bounding box center [791, 551] width 23 height 9
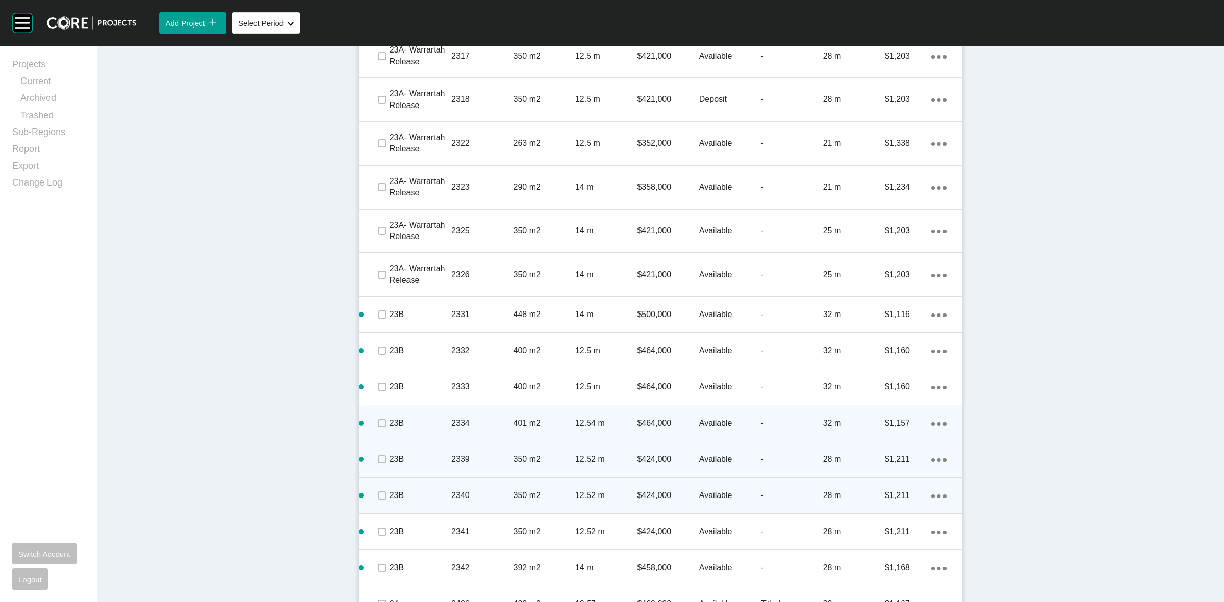
scroll to position [1974, 0]
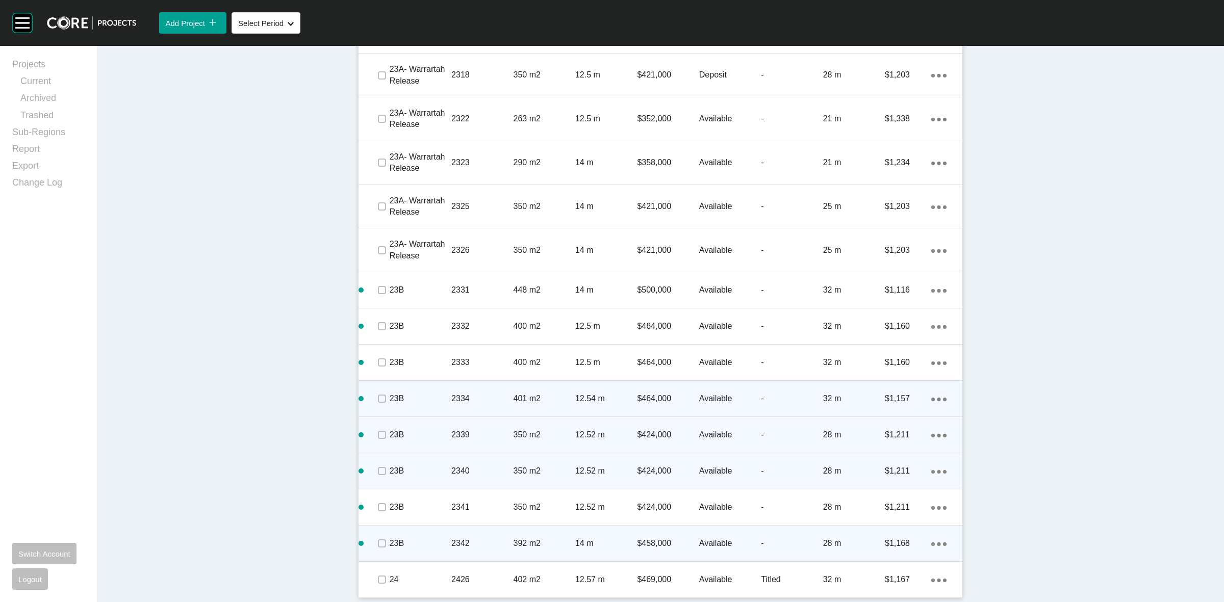
click at [897, 546] on link "Duplicate" at bounding box center [892, 545] width 38 height 15
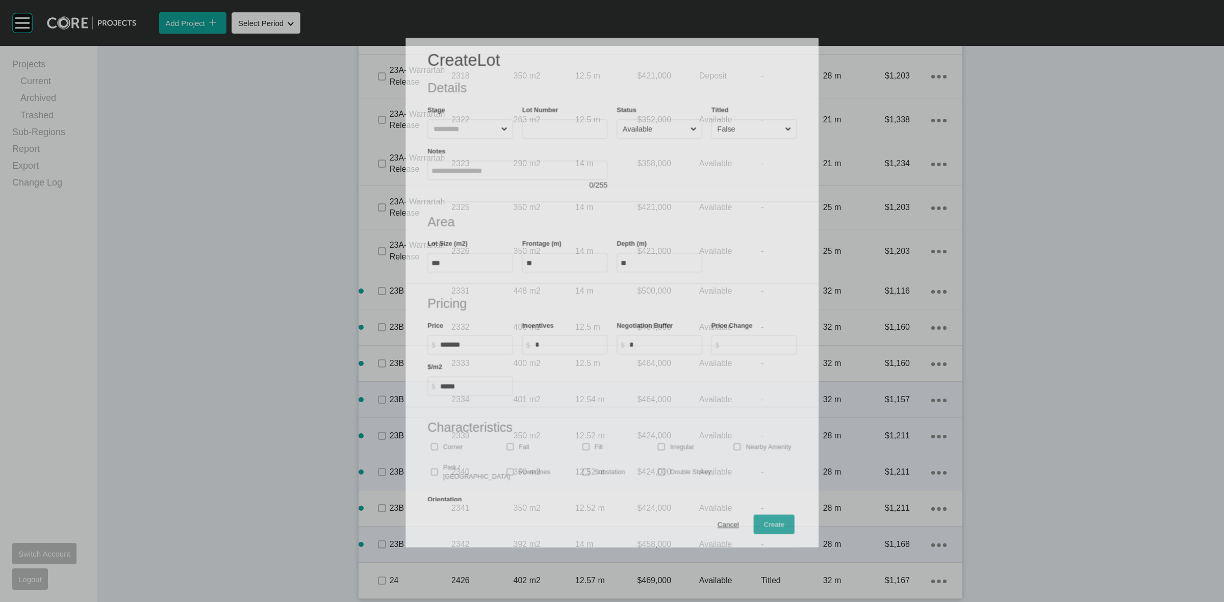
scroll to position [1942, 0]
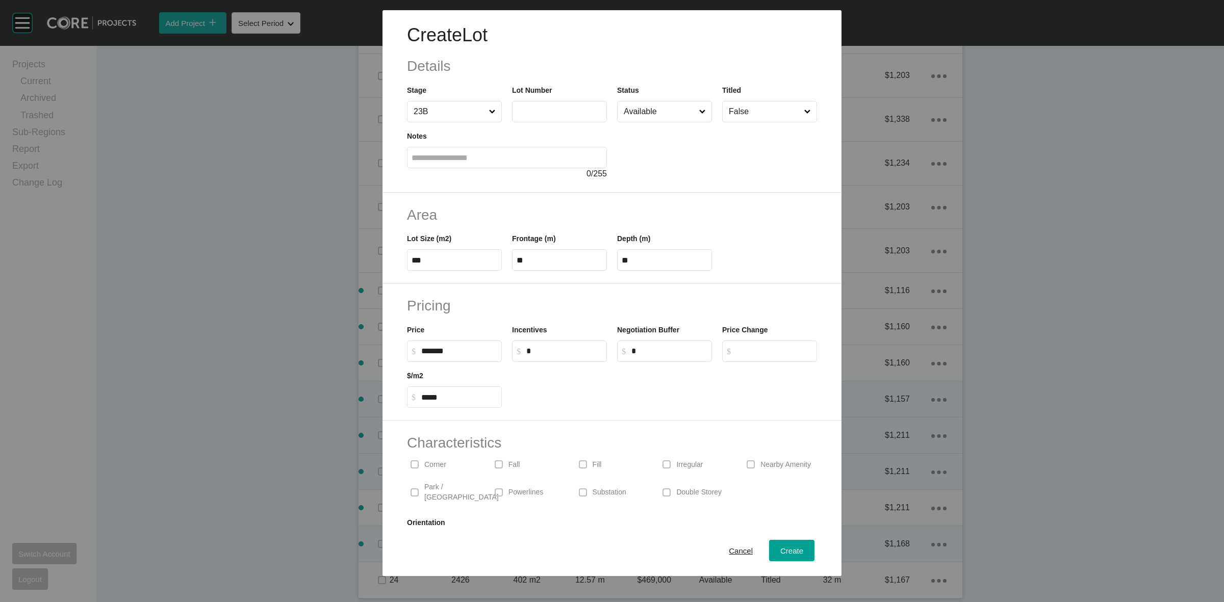
click at [546, 110] on input "text" at bounding box center [560, 111] width 86 height 9
click at [785, 546] on div "Create" at bounding box center [792, 551] width 28 height 14
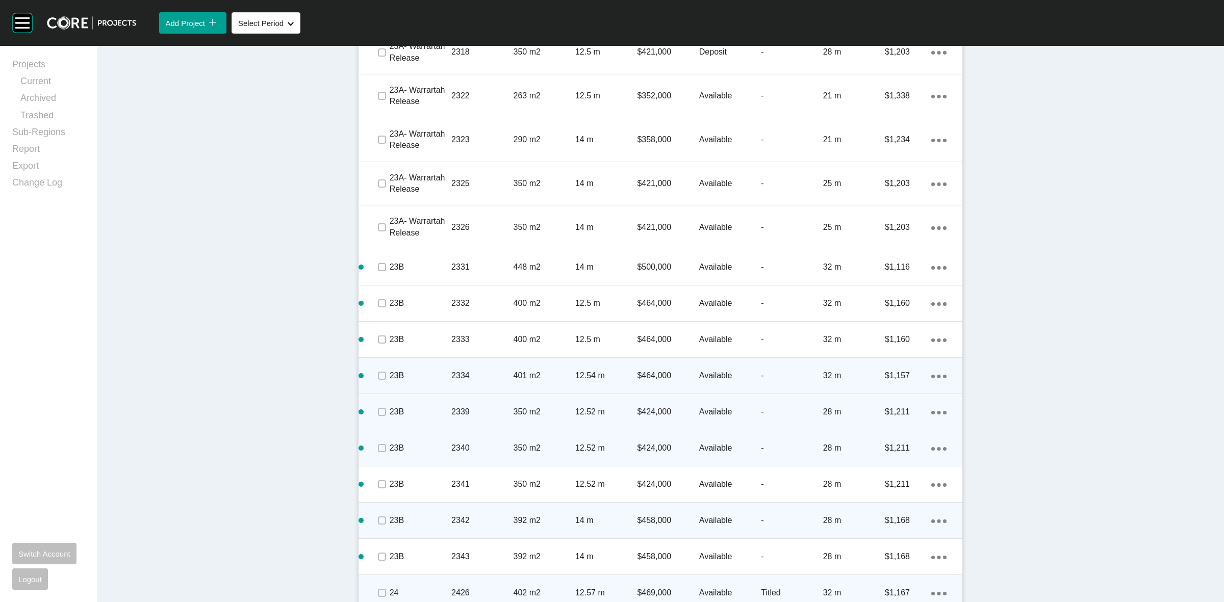
scroll to position [2009, 0]
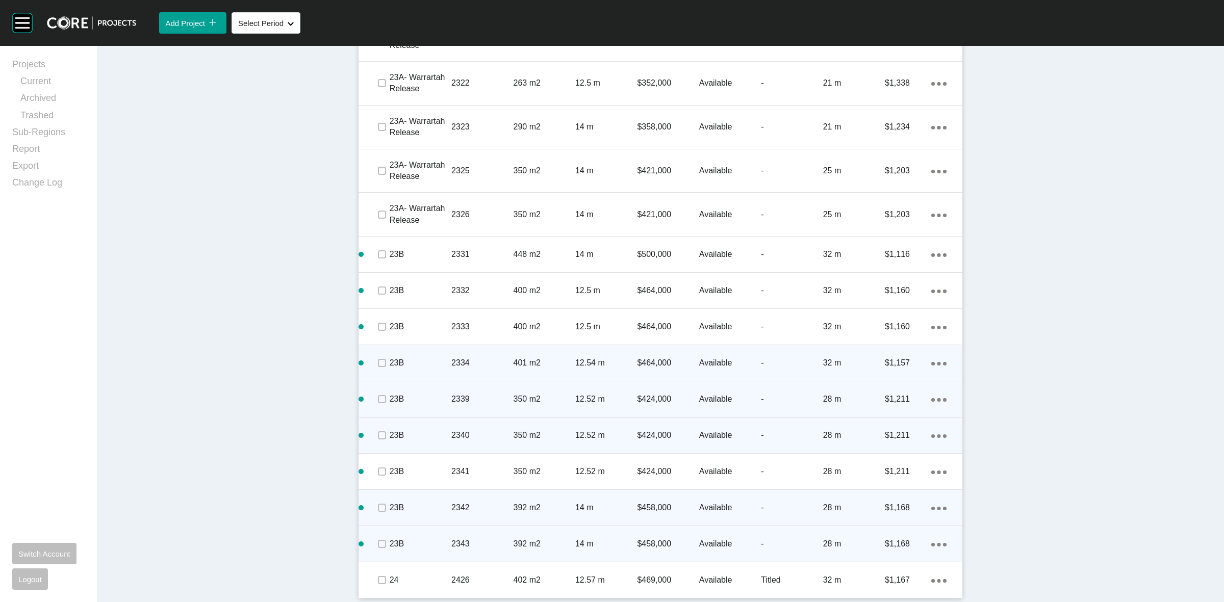
click at [892, 544] on link "Duplicate" at bounding box center [892, 545] width 38 height 15
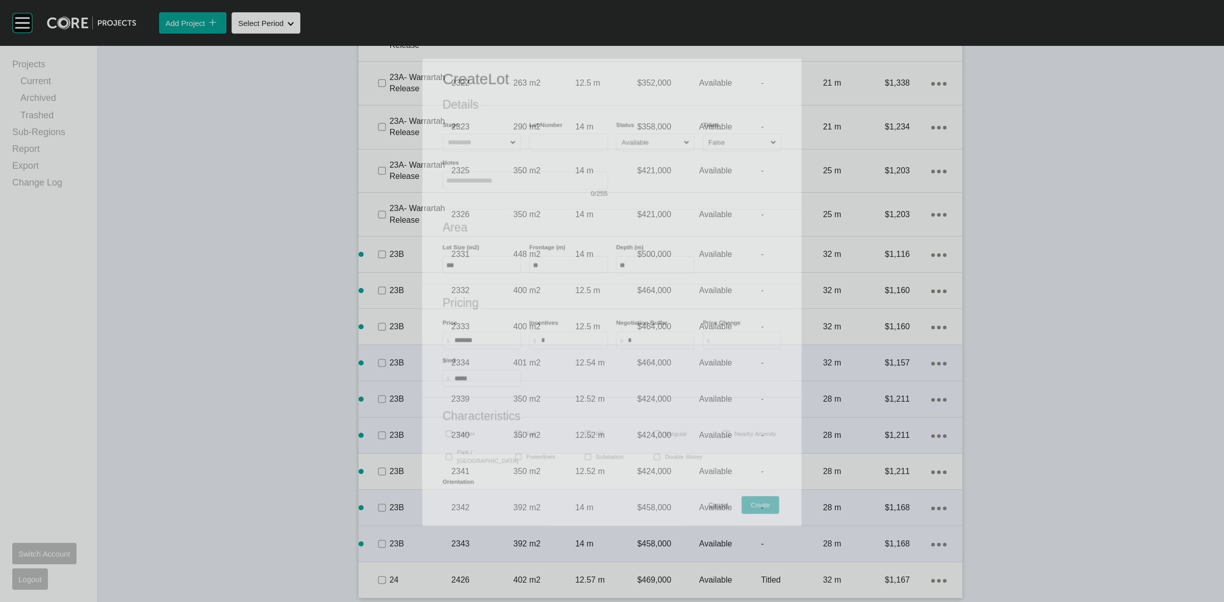
scroll to position [1978, 0]
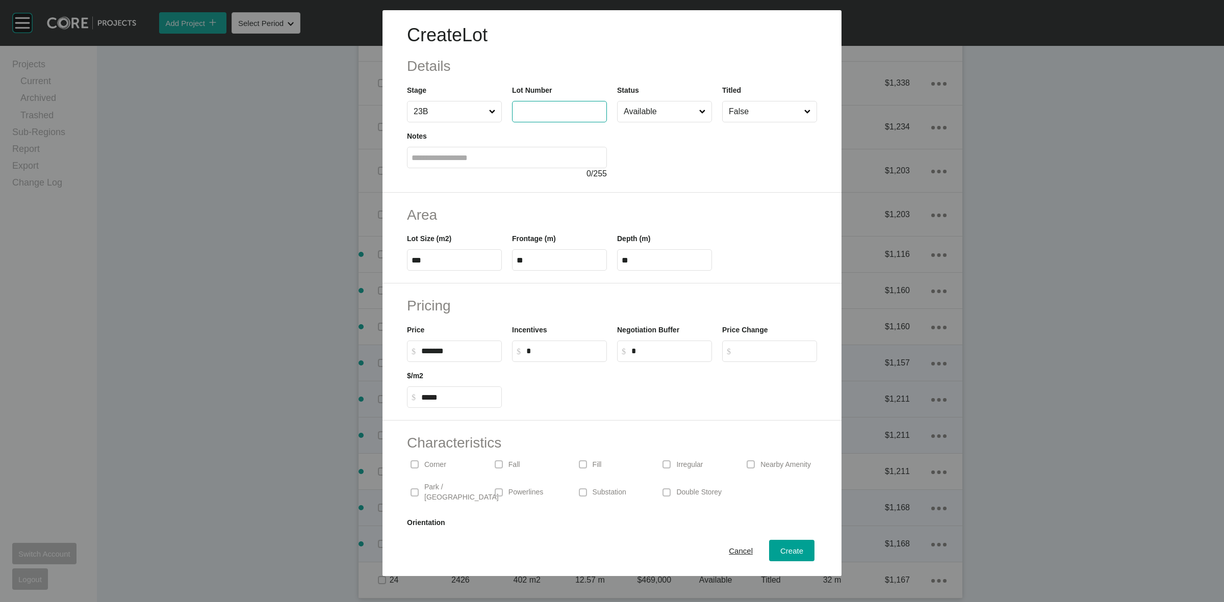
click at [521, 110] on input "text" at bounding box center [560, 111] width 86 height 9
click at [783, 549] on span "Create" at bounding box center [791, 551] width 23 height 9
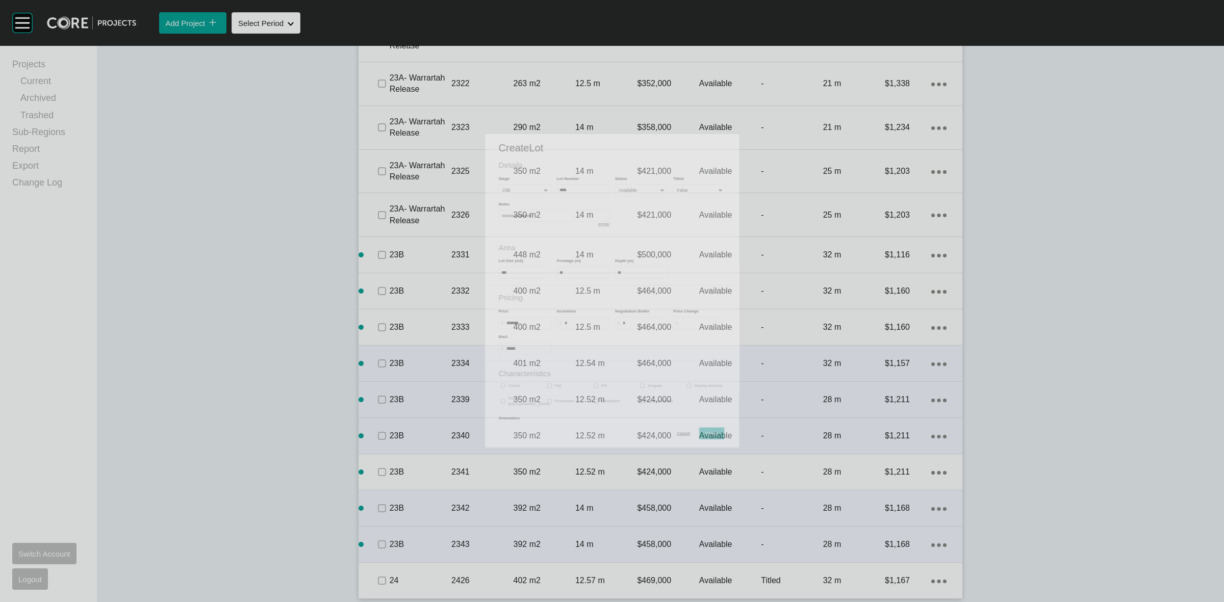
scroll to position [2009, 0]
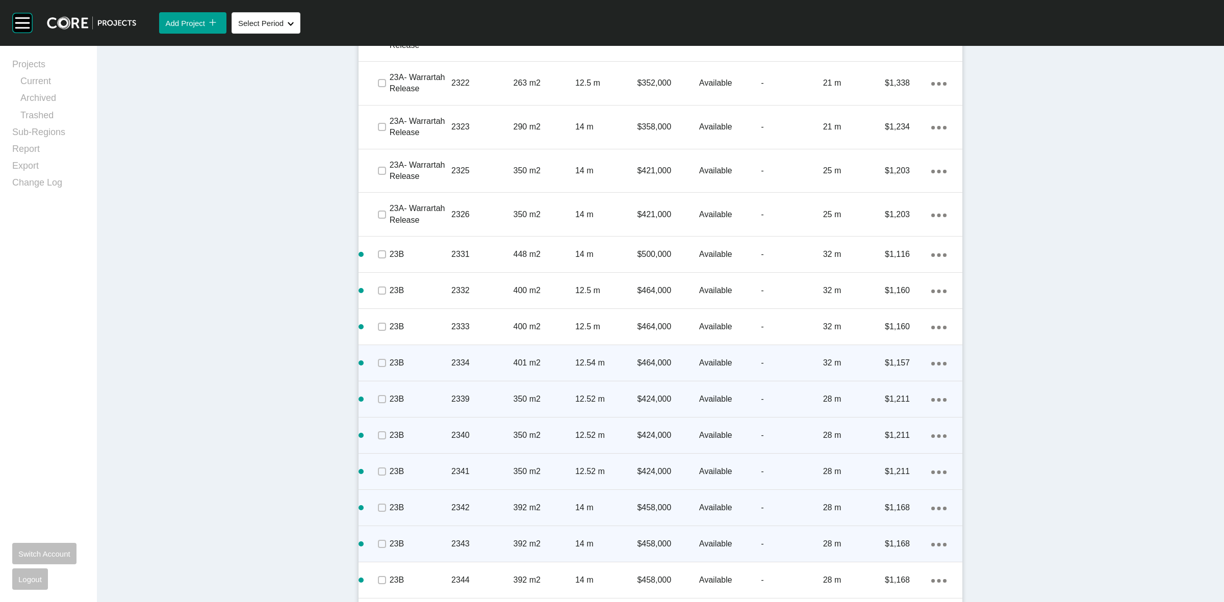
click at [936, 468] on div "Action Menu Dots Copy 6 Created with Sketch." at bounding box center [938, 471] width 15 height 11
click at [904, 470] on link "Duplicate" at bounding box center [892, 473] width 38 height 15
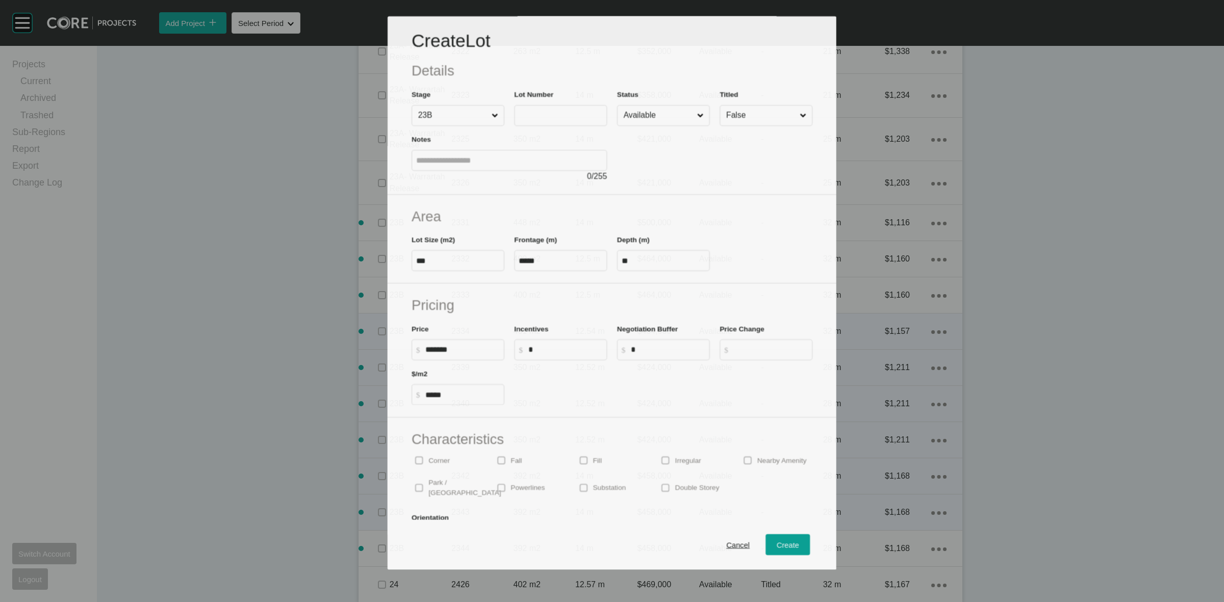
scroll to position [1978, 0]
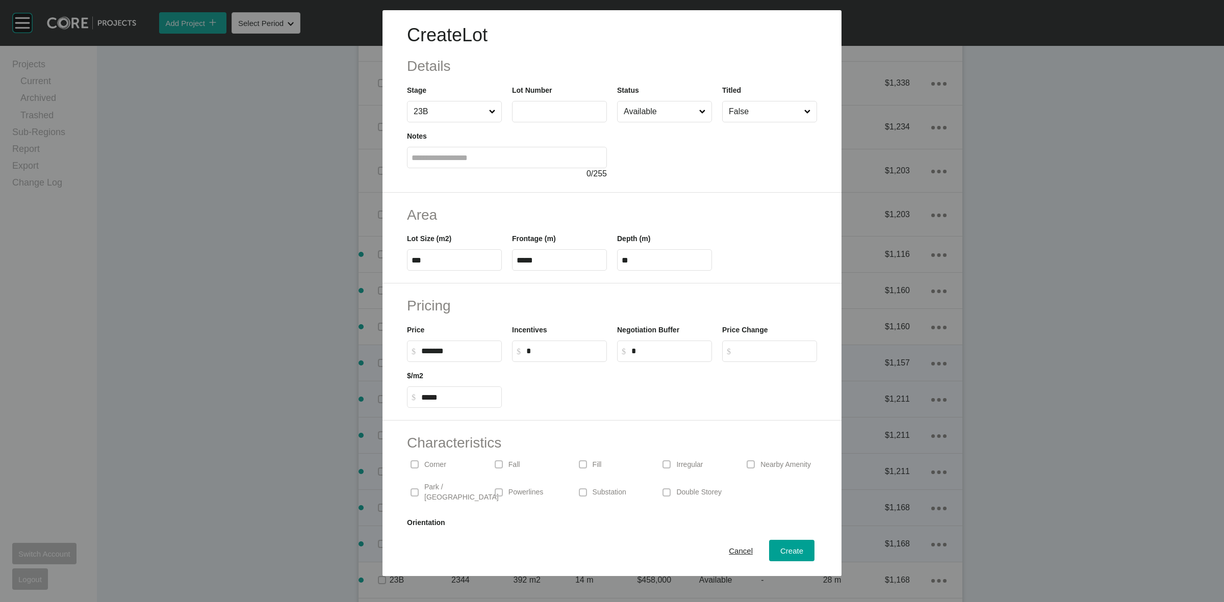
click at [529, 108] on input "text" at bounding box center [560, 111] width 86 height 9
click at [551, 258] on input "*****" at bounding box center [560, 260] width 86 height 9
click at [684, 208] on h2 "Area" at bounding box center [612, 215] width 410 height 20
click at [783, 548] on span "Create" at bounding box center [791, 551] width 23 height 9
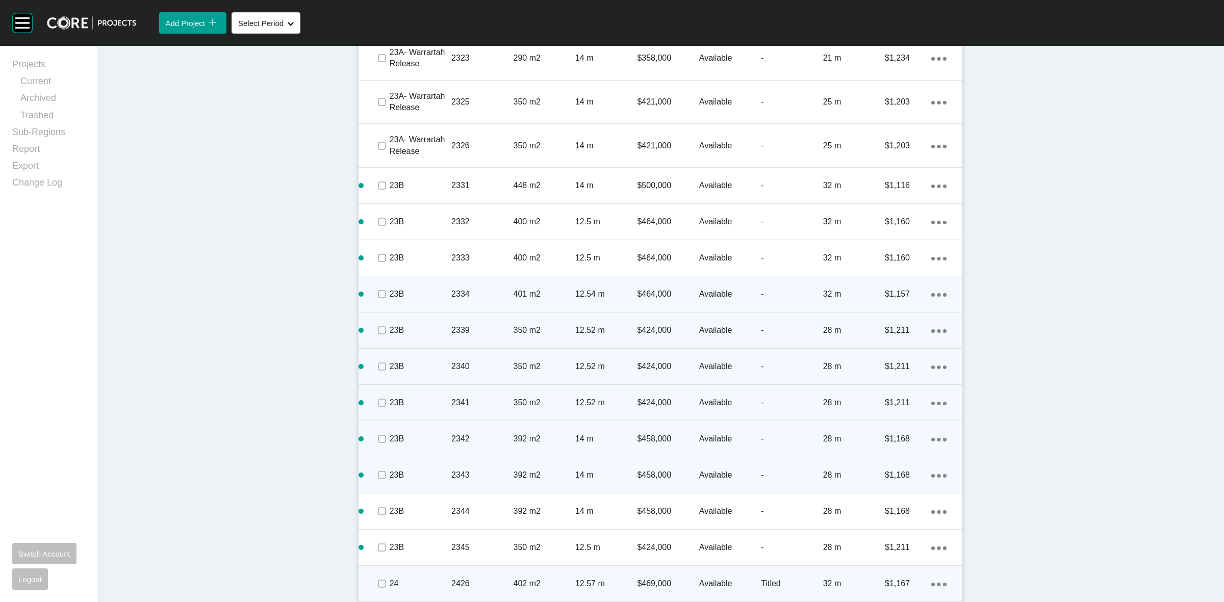
scroll to position [2082, 0]
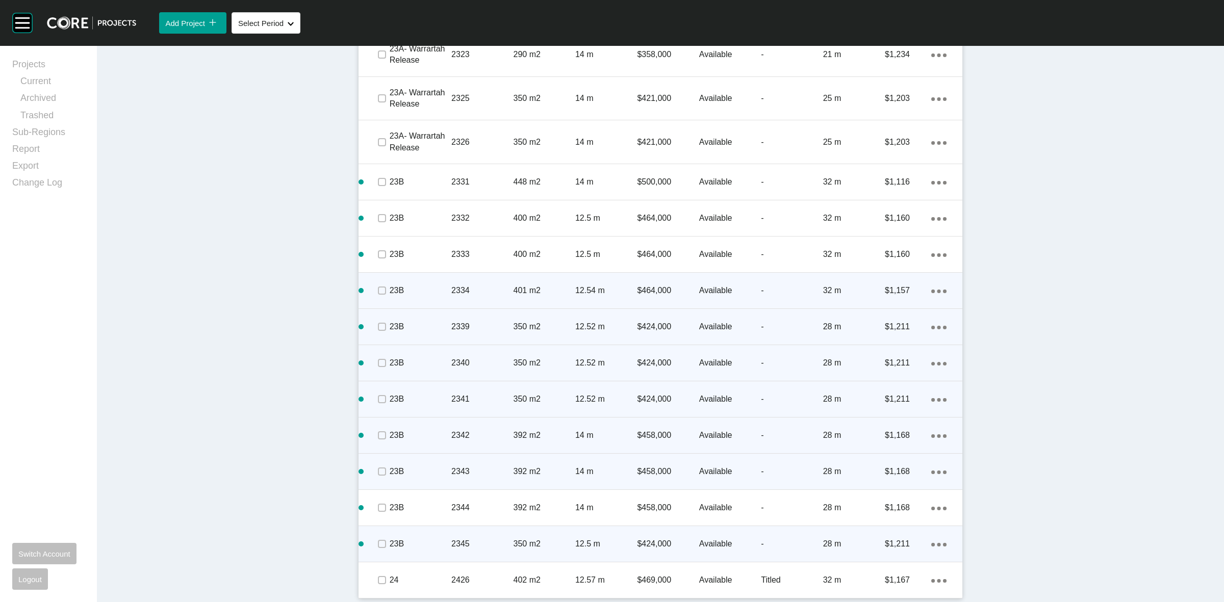
click at [926, 545] on p "$1,211" at bounding box center [908, 544] width 46 height 11
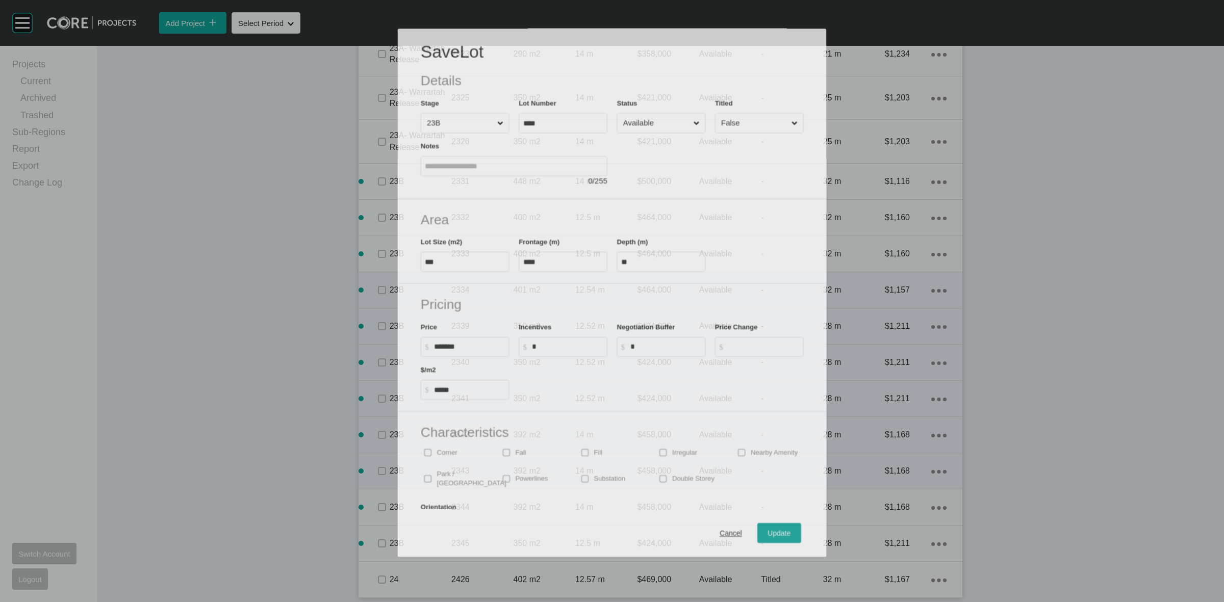
scroll to position [2050, 0]
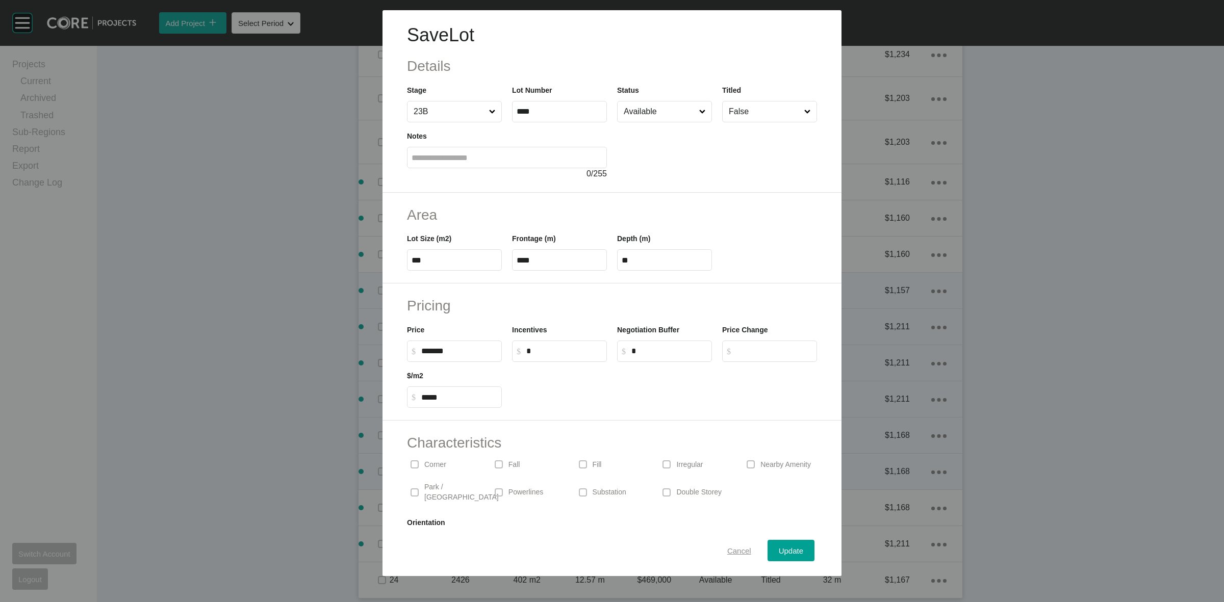
click at [731, 551] on span "Cancel" at bounding box center [739, 551] width 24 height 9
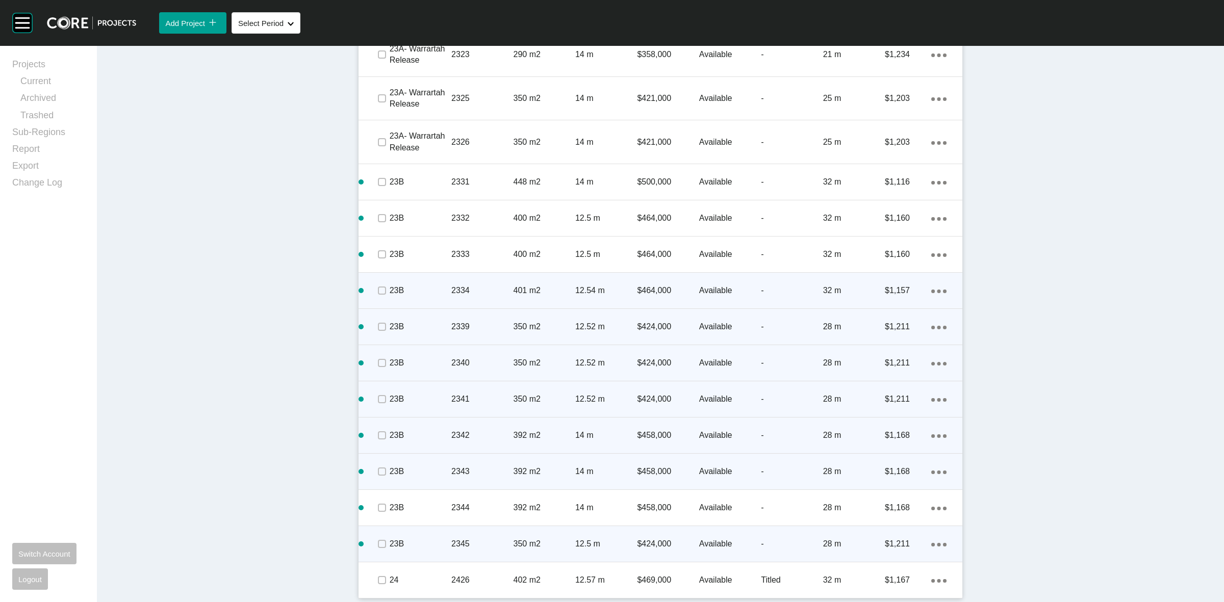
click at [936, 544] on icon "Action Menu Dots Copy 6 Created with Sketch." at bounding box center [938, 545] width 15 height 4
click at [895, 543] on link "Duplicate" at bounding box center [892, 545] width 38 height 15
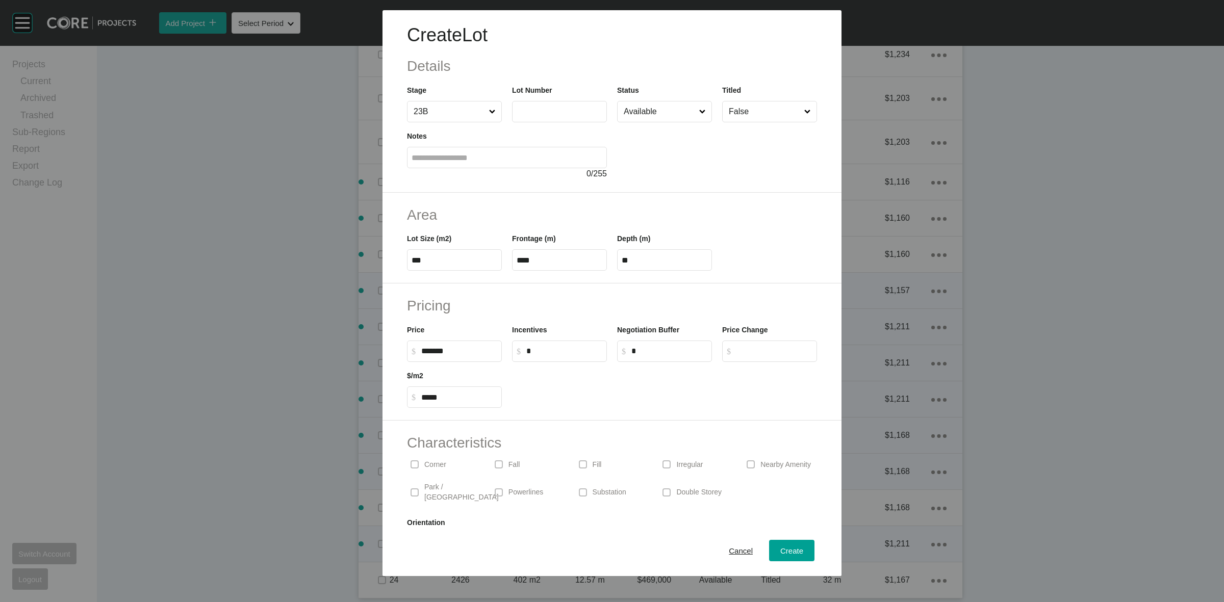
drag, startPoint x: 537, startPoint y: 113, endPoint x: 552, endPoint y: 103, distance: 18.7
click at [537, 113] on input "text" at bounding box center [560, 111] width 86 height 9
click at [788, 551] on span "Create" at bounding box center [791, 551] width 23 height 9
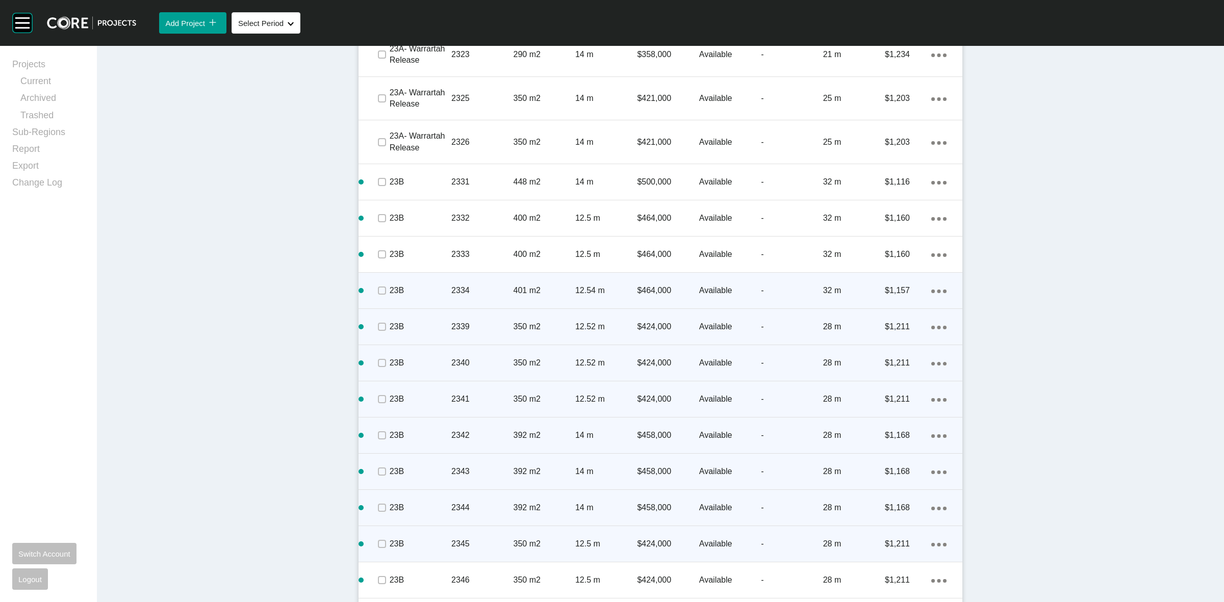
scroll to position [2118, 0]
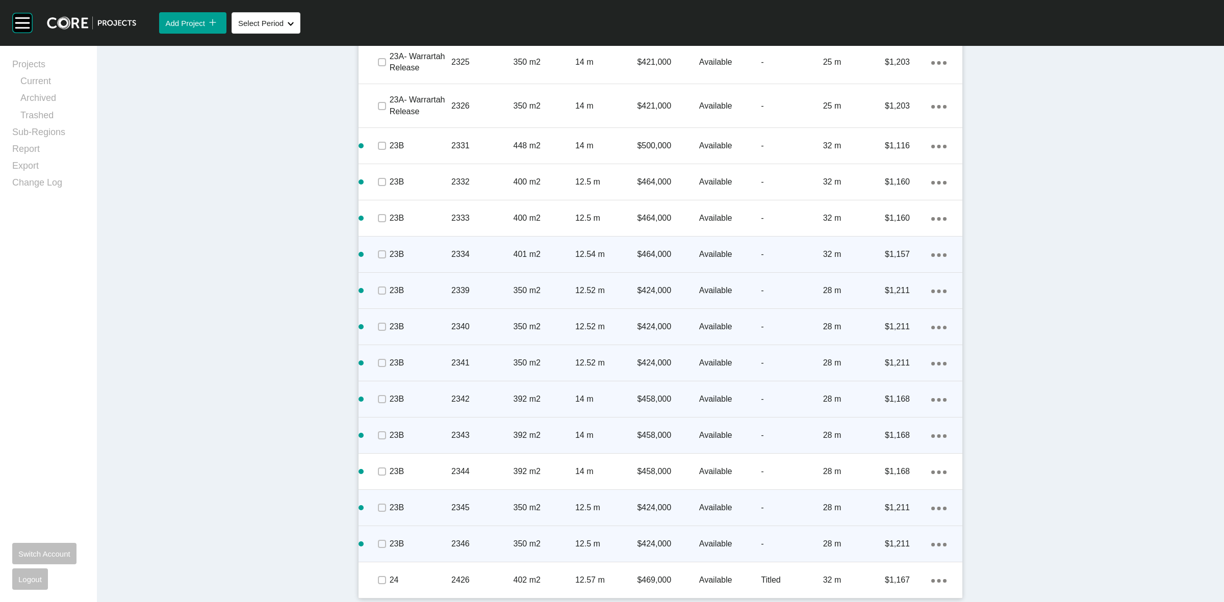
click at [936, 543] on icon "Action Menu Dots Copy 6 Created with Sketch." at bounding box center [938, 545] width 15 height 4
click at [899, 542] on link "Duplicate" at bounding box center [892, 545] width 38 height 15
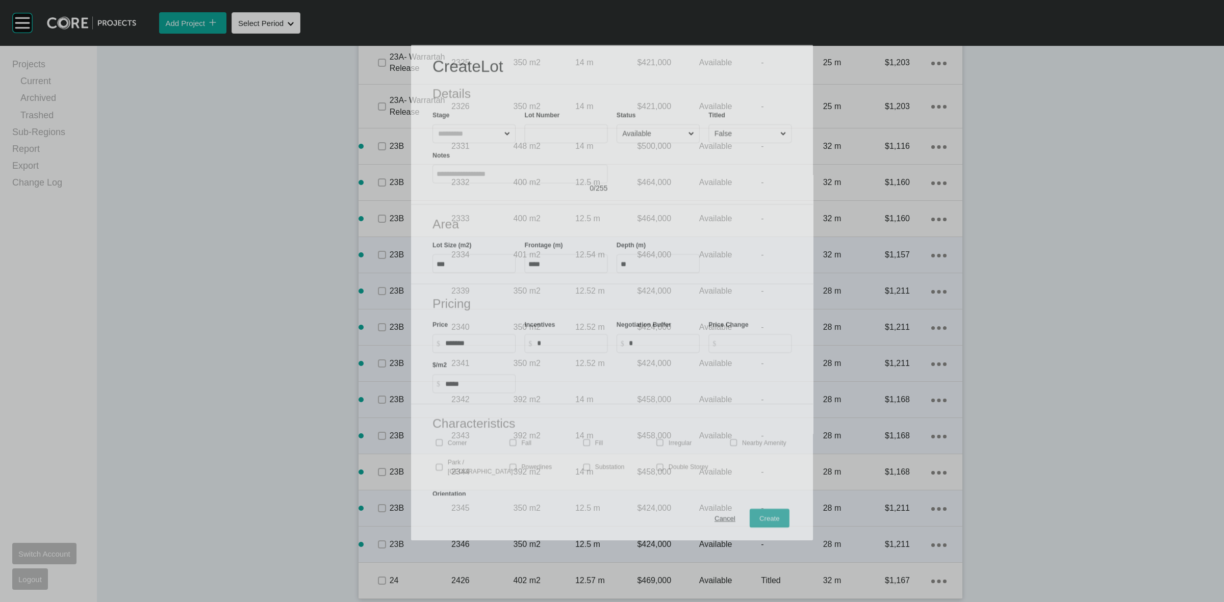
scroll to position [2086, 0]
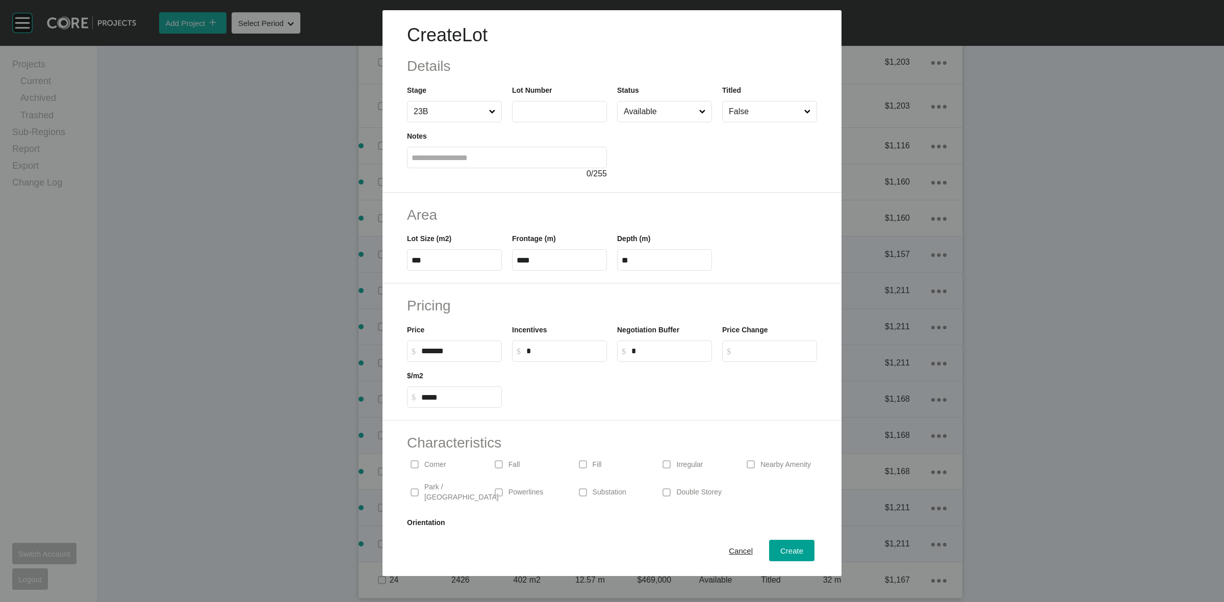
click at [534, 108] on input "text" at bounding box center [560, 111] width 86 height 9
click at [780, 552] on span "Create" at bounding box center [791, 551] width 23 height 9
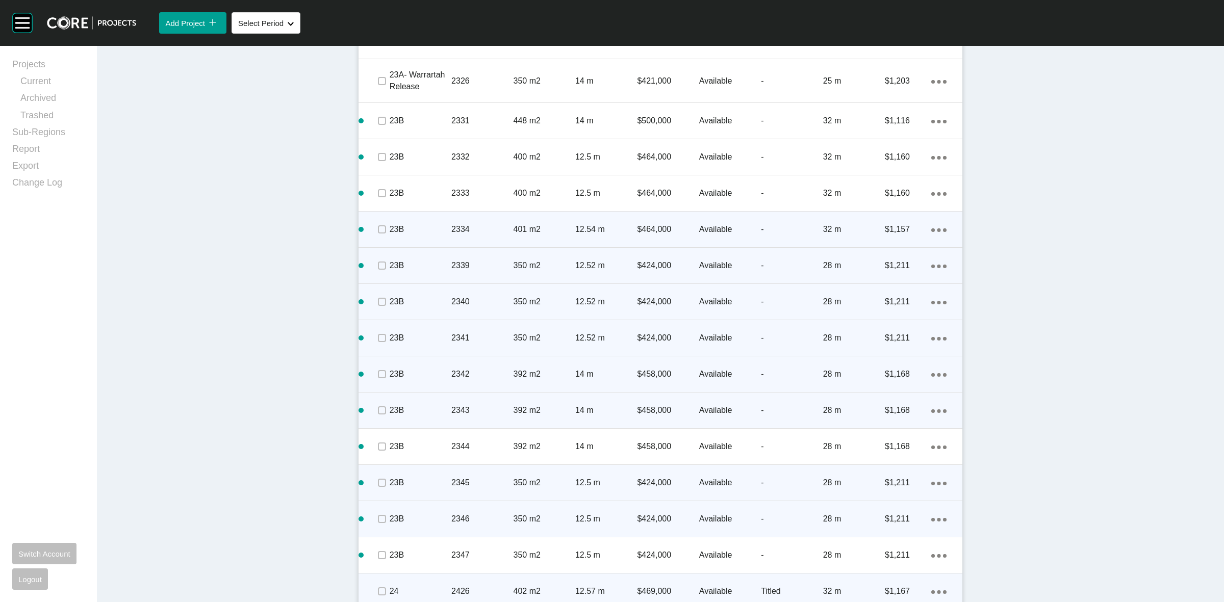
scroll to position [2155, 0]
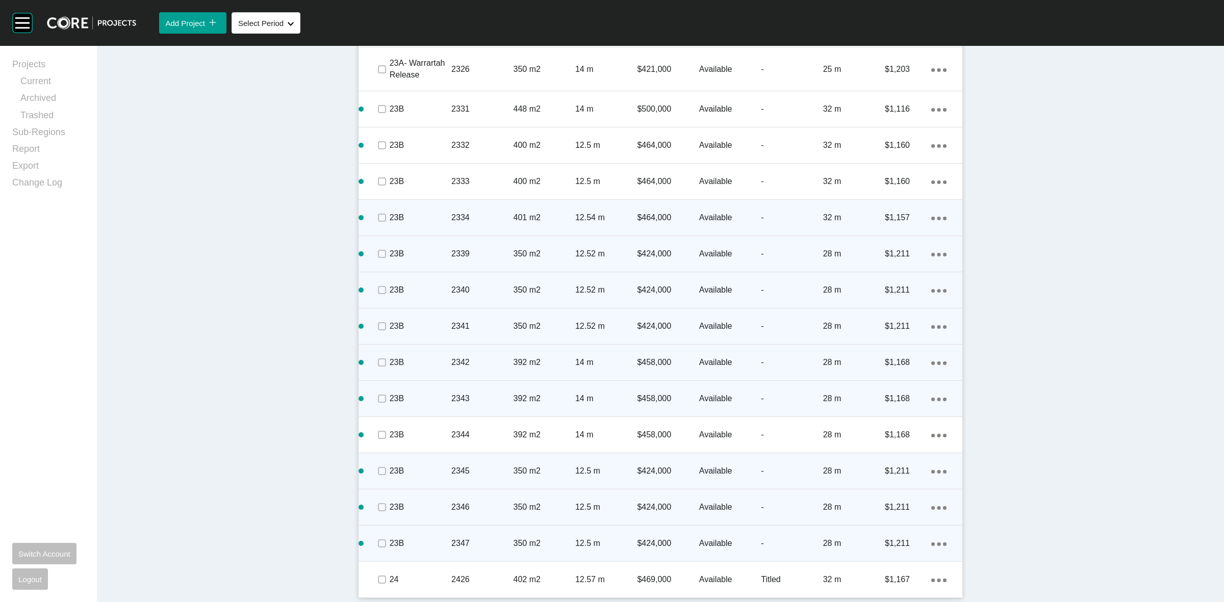
click at [937, 544] on icon "Action Menu Dots Copy 6 Created with Sketch." at bounding box center [938, 545] width 15 height 4
click at [891, 541] on link "Duplicate" at bounding box center [892, 545] width 38 height 15
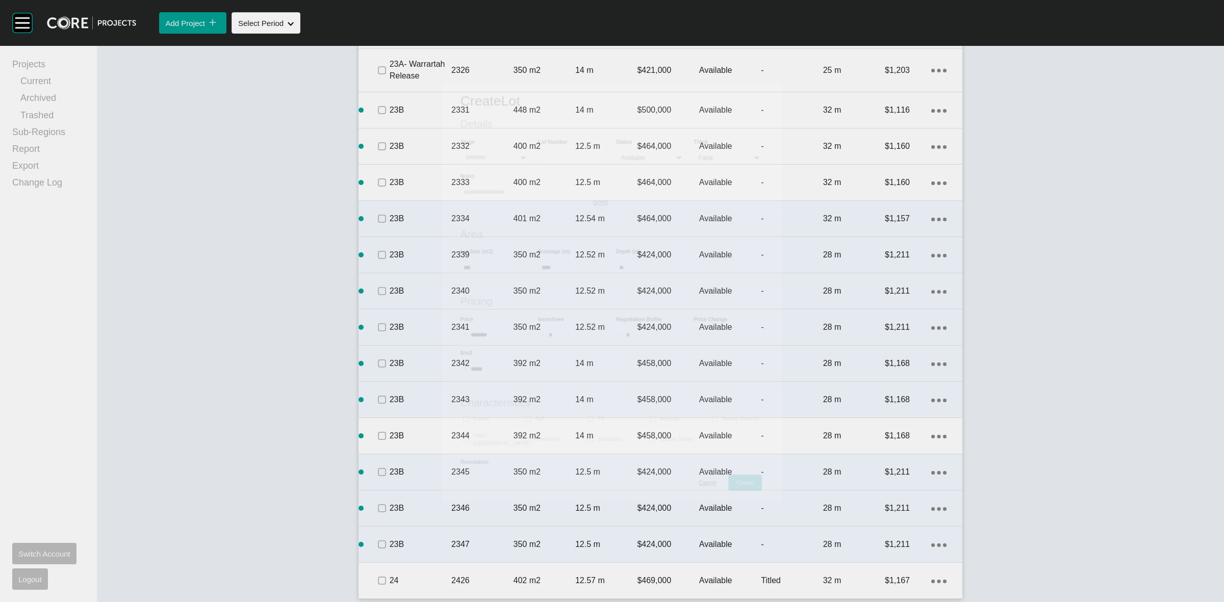
click at [832, 491] on div "Create Lot Details Stage Lot Number Status Available Titled False Notes 0 / 255…" at bounding box center [612, 288] width 906 height 426
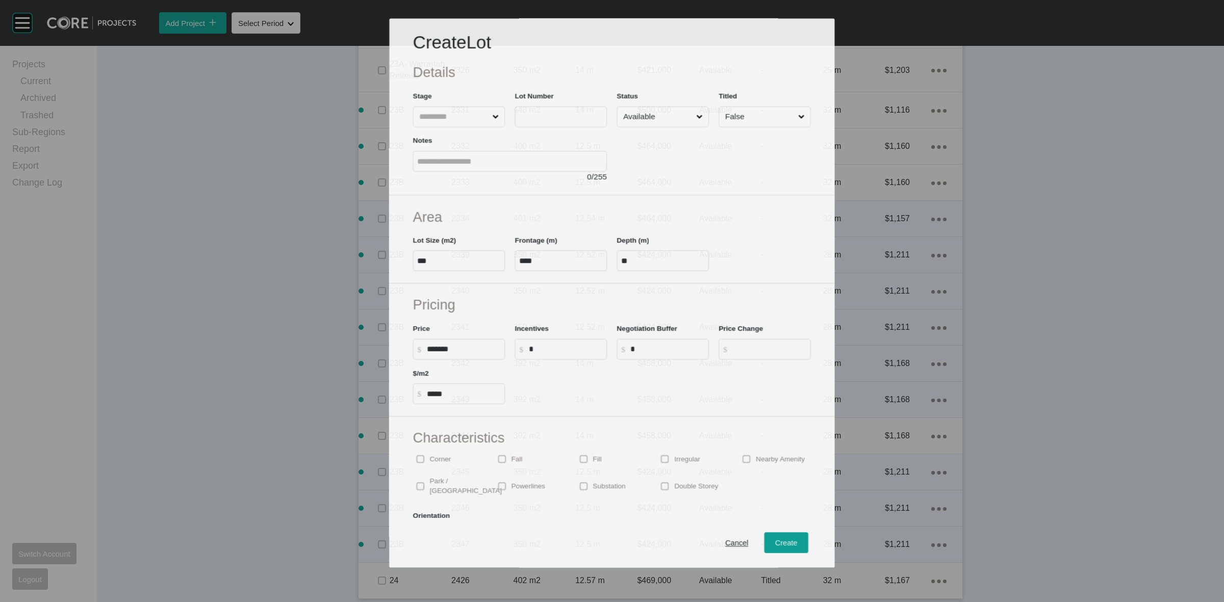
scroll to position [2123, 0]
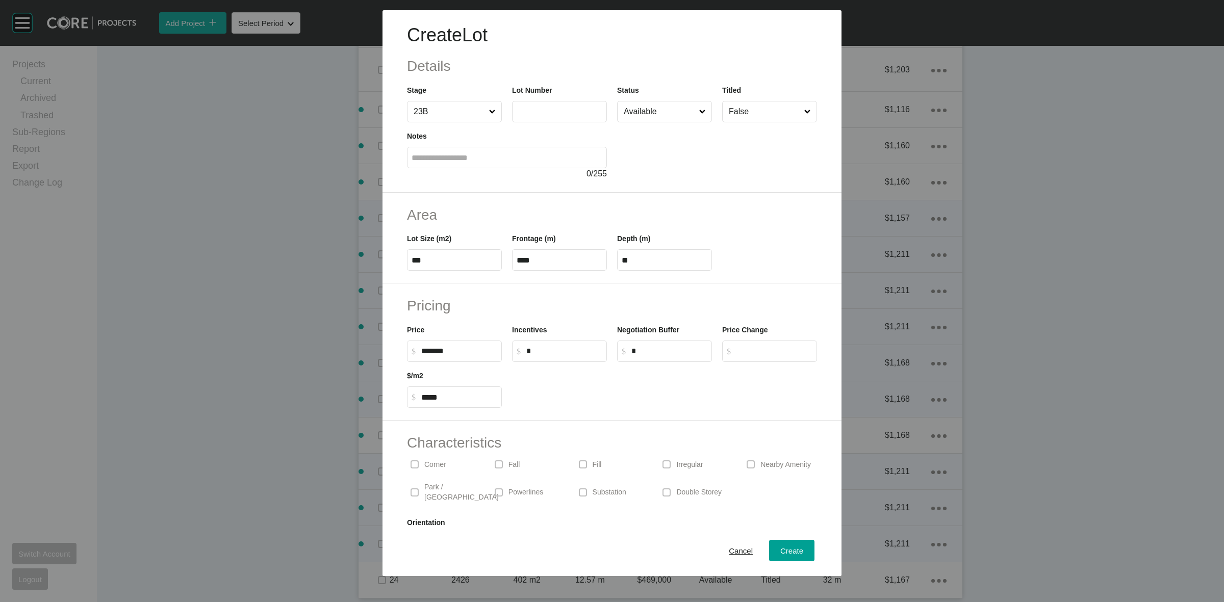
drag, startPoint x: 564, startPoint y: 108, endPoint x: 574, endPoint y: 83, distance: 27.3
click at [564, 108] on input "text" at bounding box center [560, 111] width 86 height 9
click at [784, 547] on span "Create" at bounding box center [791, 551] width 23 height 9
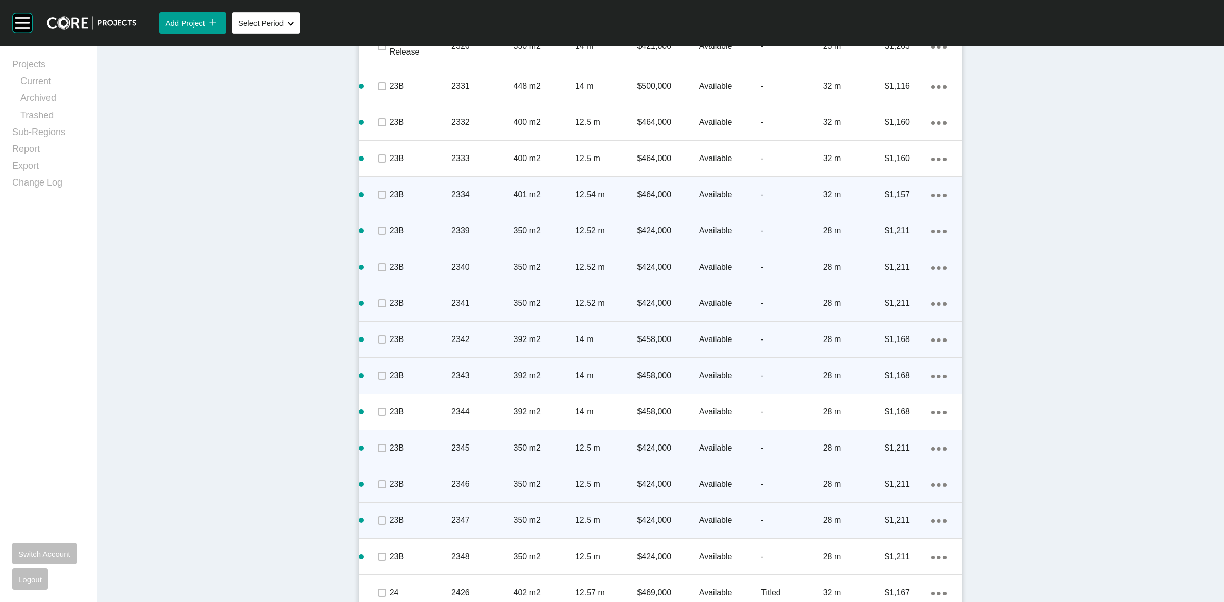
scroll to position [2191, 0]
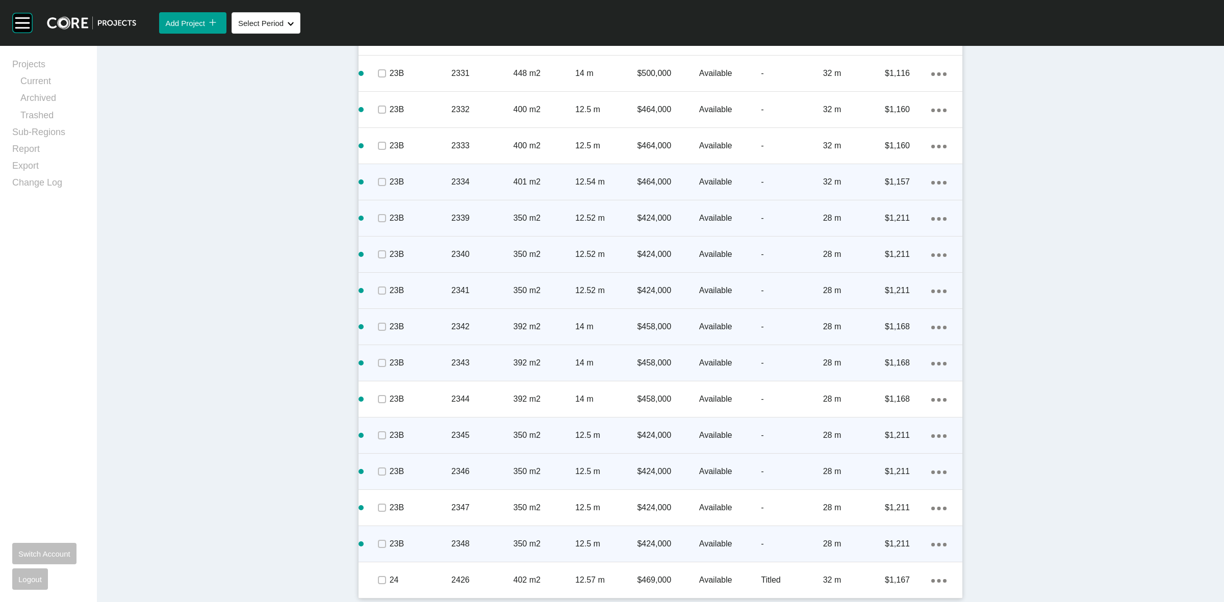
click at [932, 542] on div "Action Menu Dots Copy 6 Created with Sketch." at bounding box center [938, 544] width 15 height 11
click at [903, 542] on link "Duplicate" at bounding box center [892, 545] width 38 height 15
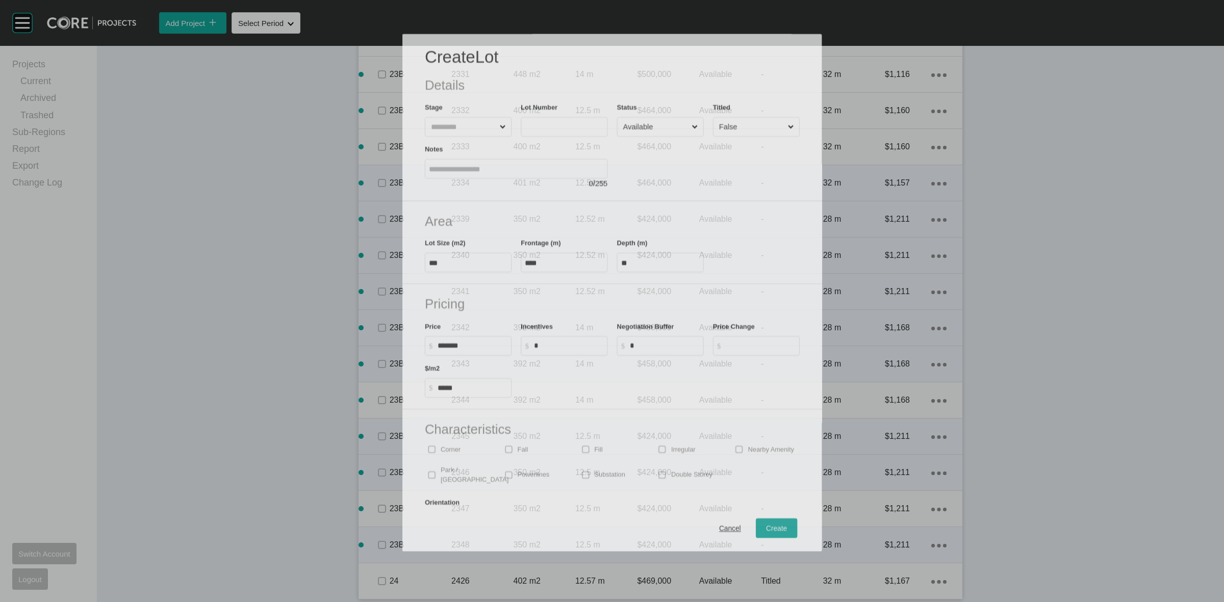
scroll to position [2158, 0]
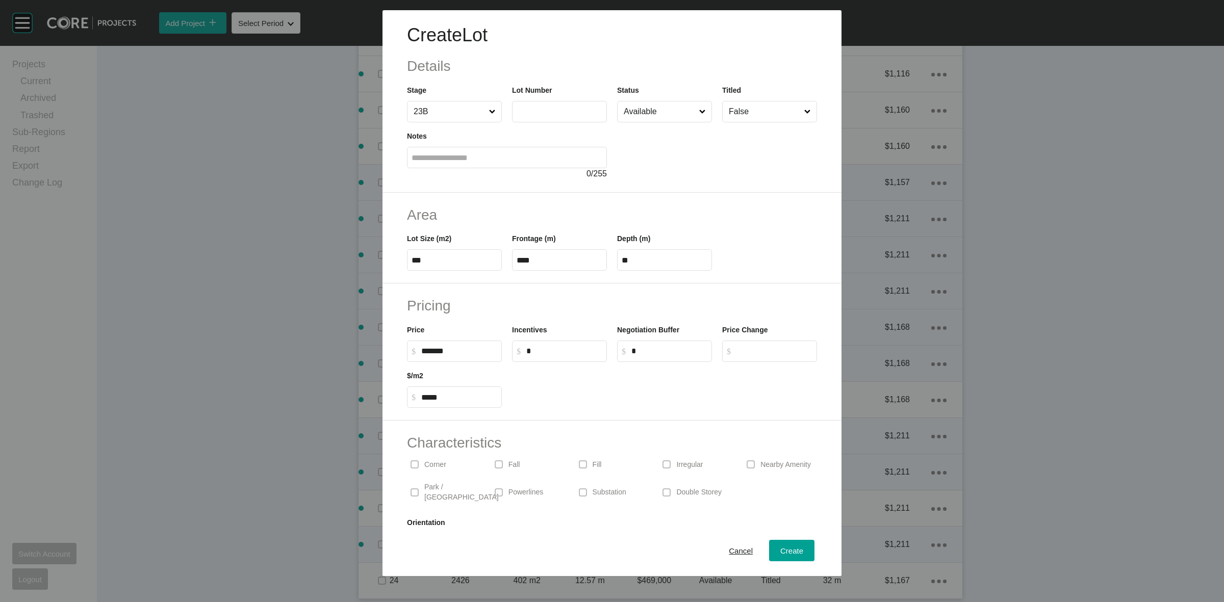
click at [542, 108] on input "text" at bounding box center [560, 111] width 86 height 9
click at [788, 554] on span "Create" at bounding box center [791, 551] width 23 height 9
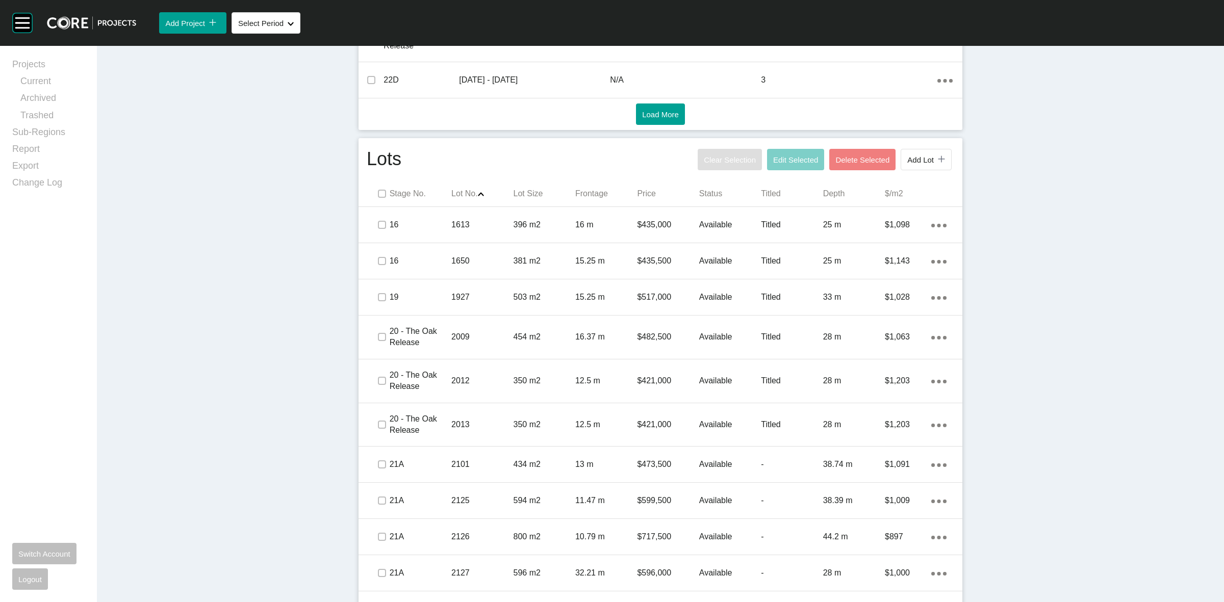
scroll to position [469, 0]
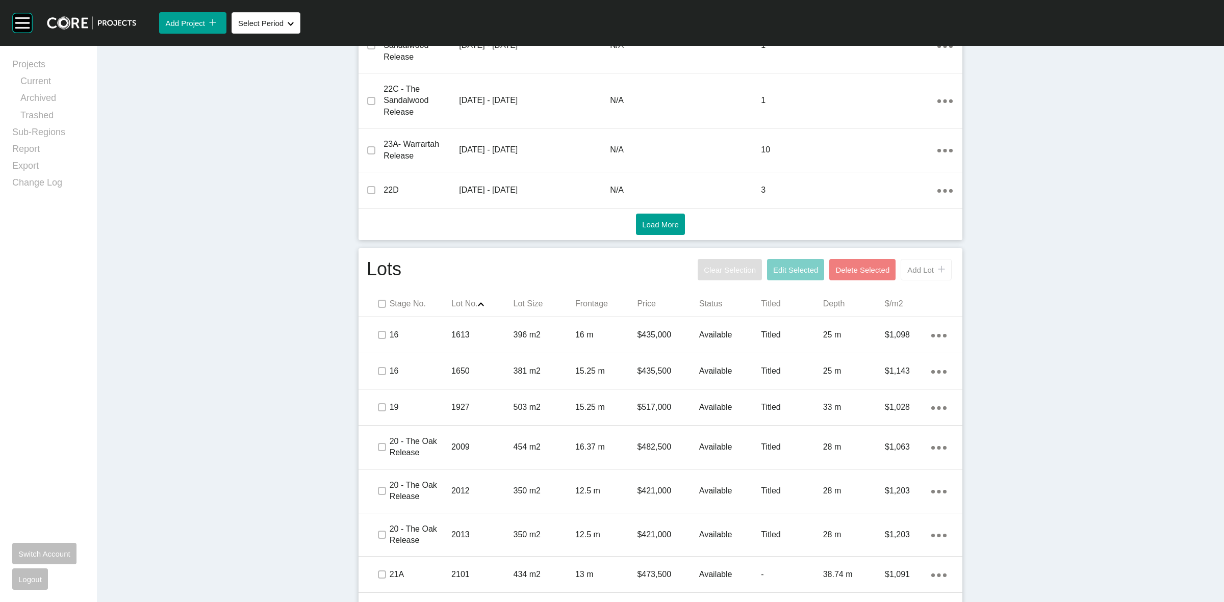
click at [907, 271] on span "Add Lot" at bounding box center [920, 270] width 27 height 9
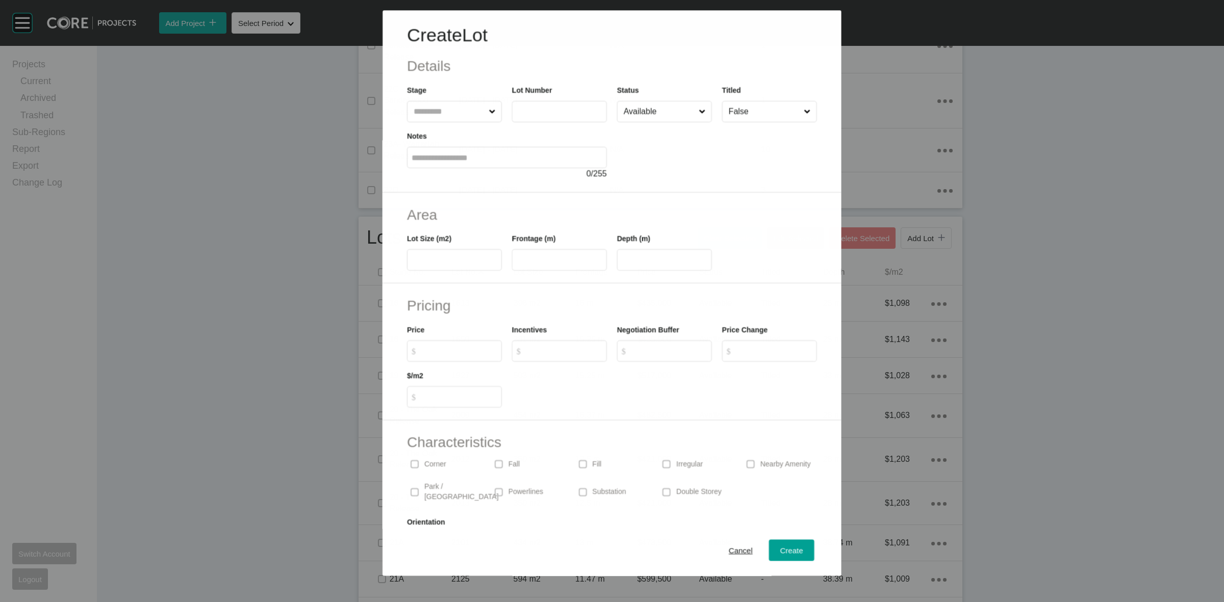
click at [453, 105] on input "text" at bounding box center [449, 111] width 75 height 20
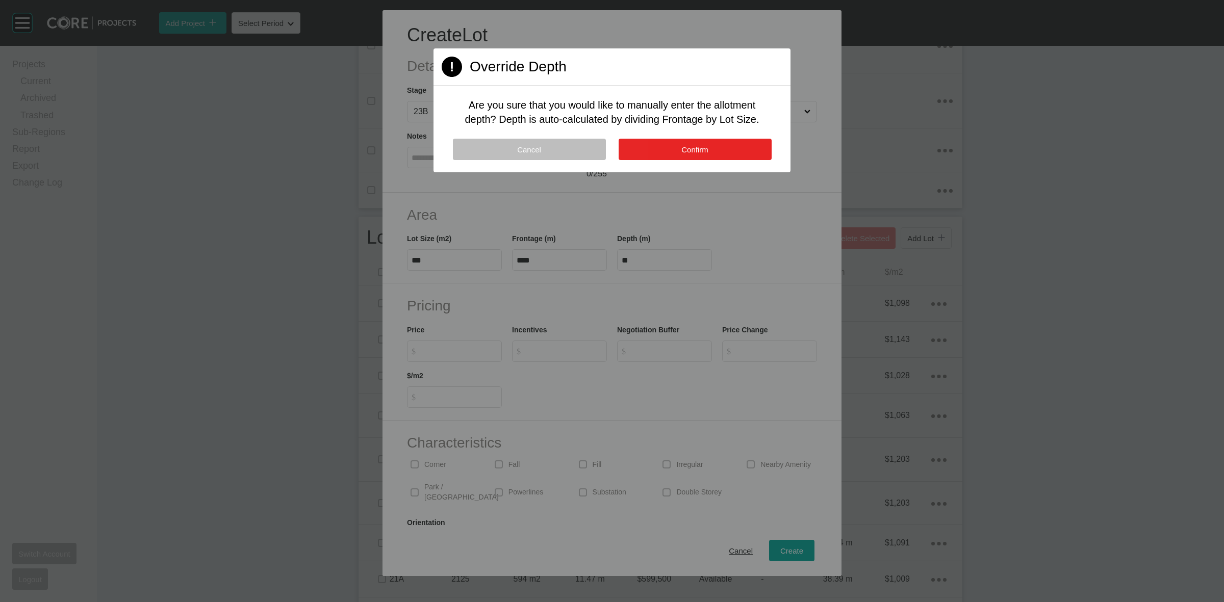
click at [698, 151] on span "Confirm" at bounding box center [694, 149] width 27 height 9
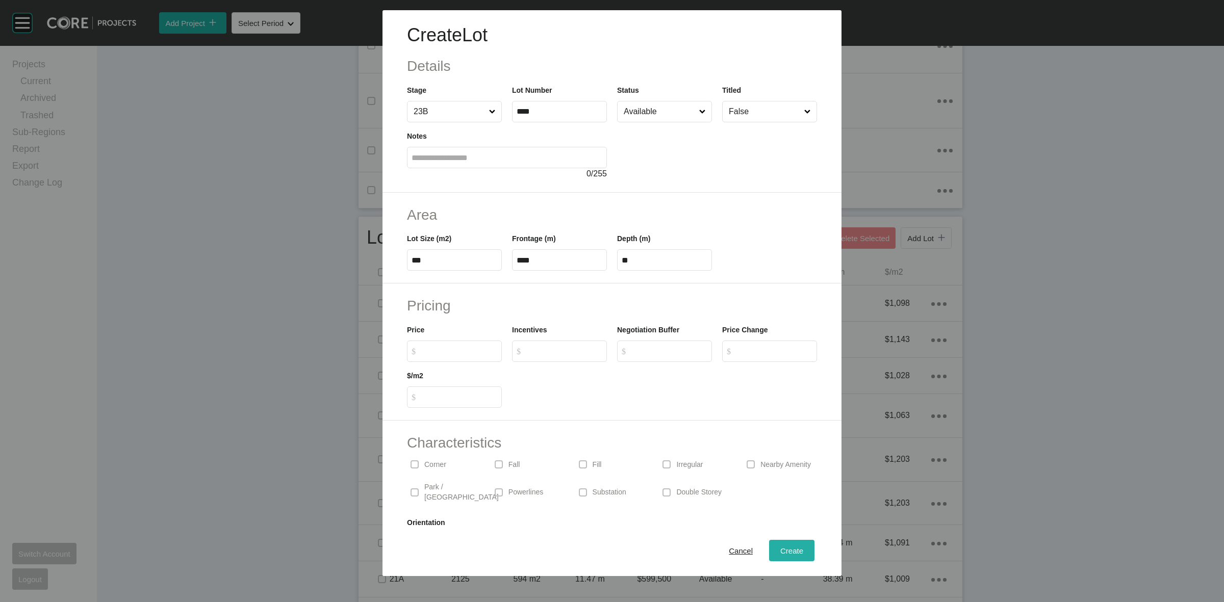
click at [783, 552] on span "Create" at bounding box center [791, 551] width 23 height 9
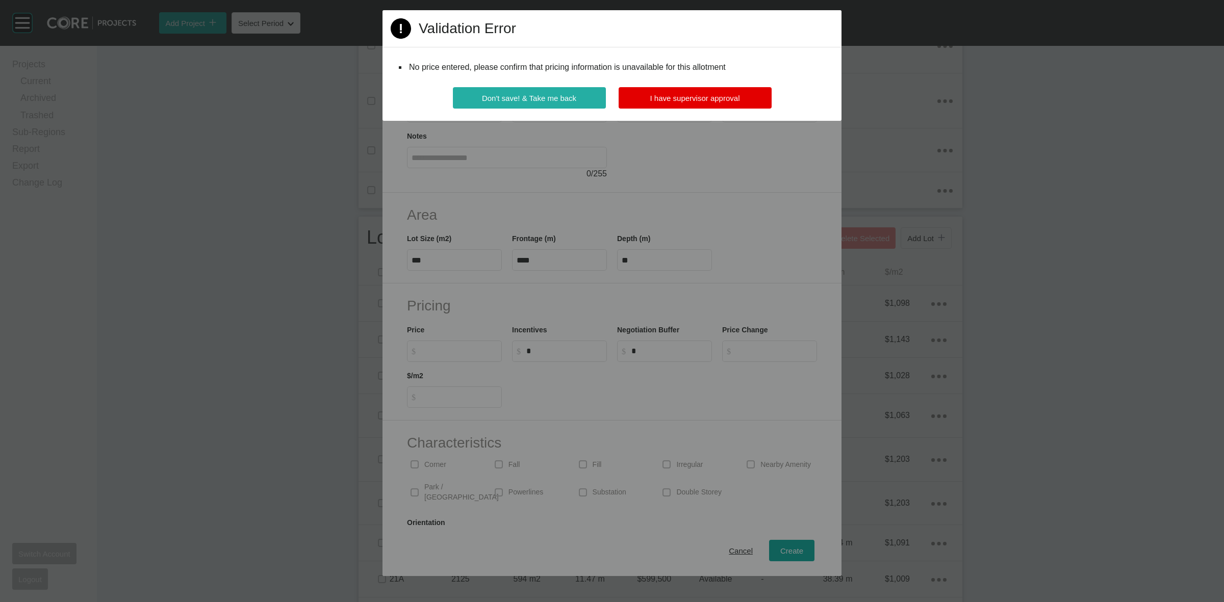
click at [595, 98] on button "Don't save! & Take me back" at bounding box center [529, 97] width 153 height 21
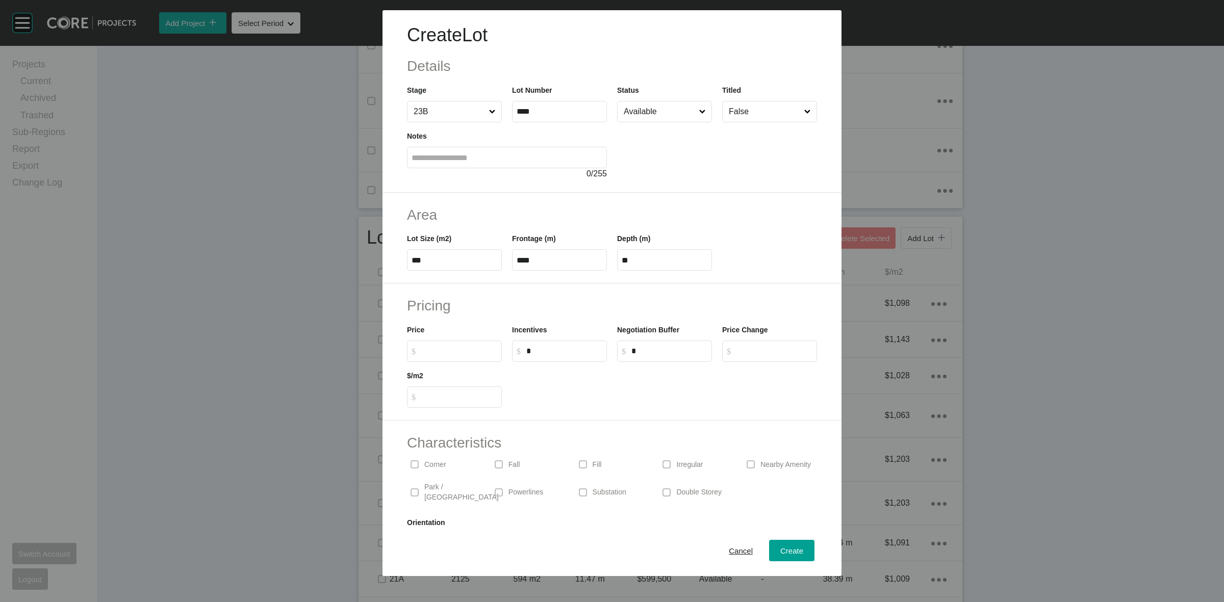
click at [440, 463] on p "Corner" at bounding box center [435, 465] width 22 height 10
click at [780, 548] on span "Create" at bounding box center [791, 551] width 23 height 9
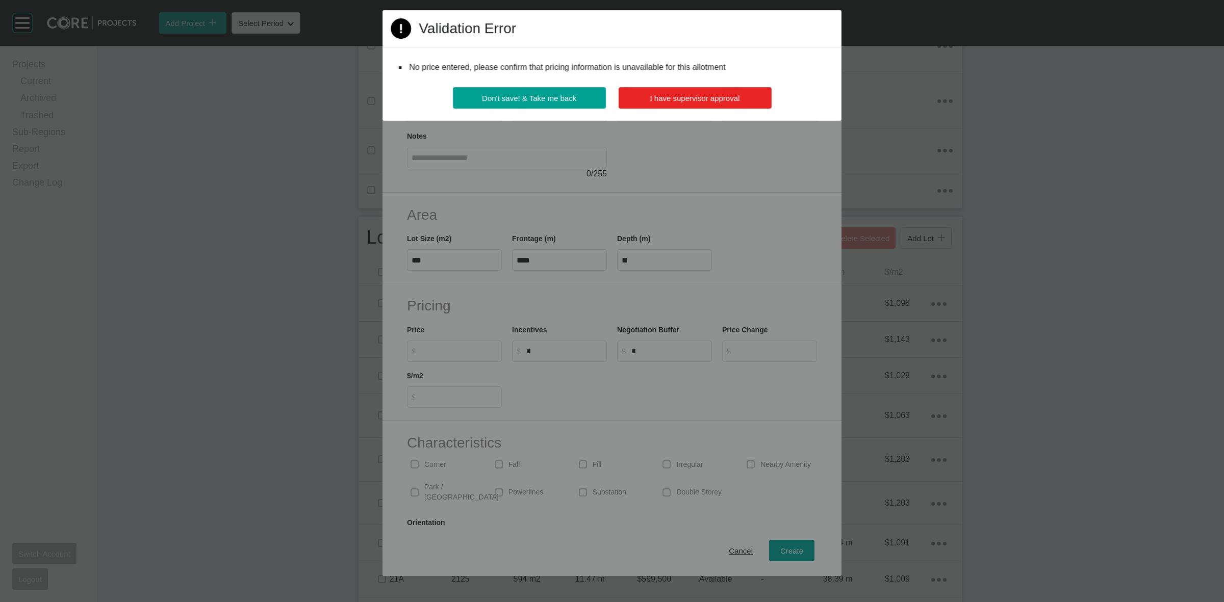
click at [671, 94] on span "I have supervisor approval" at bounding box center [695, 98] width 90 height 9
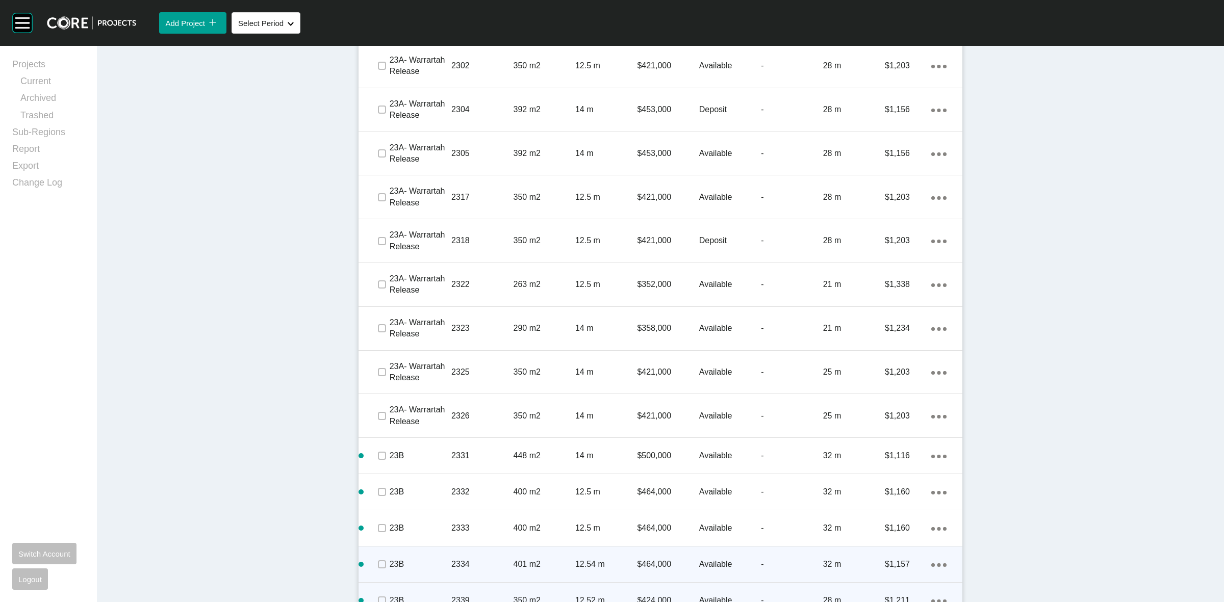
scroll to position [2191, 0]
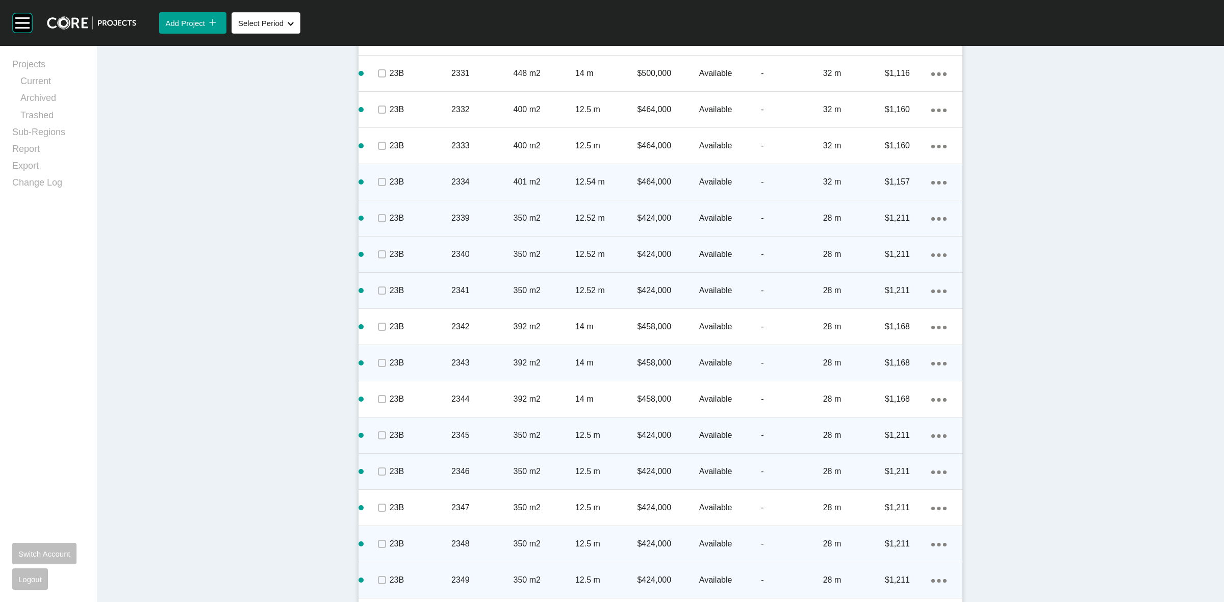
click at [938, 582] on icon "Action Menu Dots Copy 6 Created with Sketch." at bounding box center [938, 581] width 15 height 4
click at [897, 569] on link "Duplicate" at bounding box center [892, 571] width 38 height 15
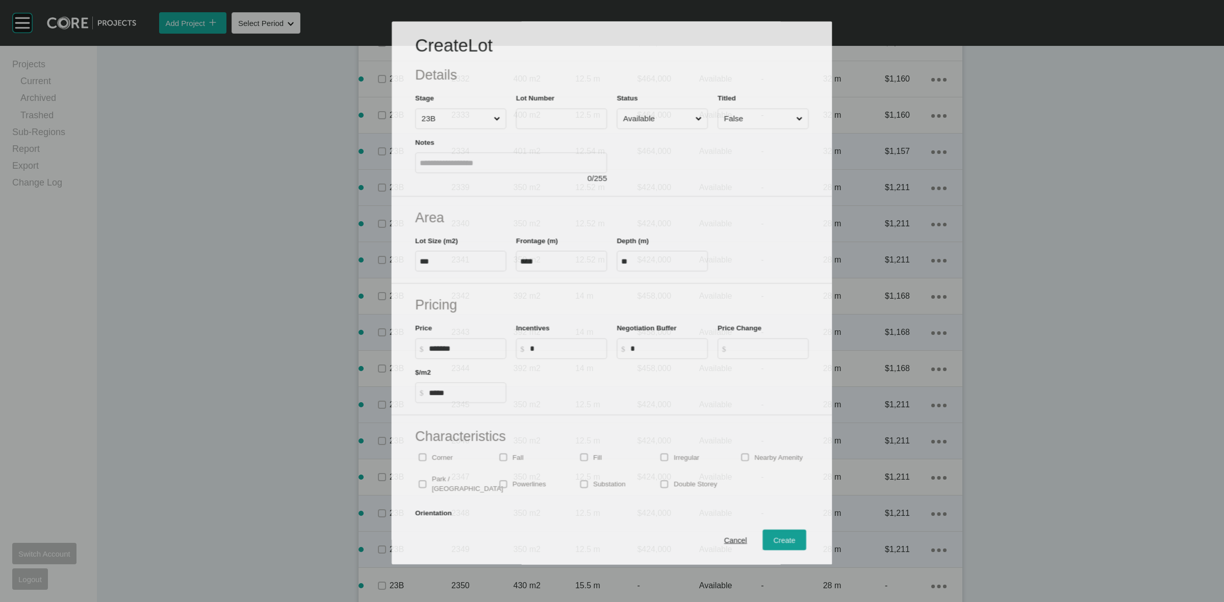
scroll to position [2158, 0]
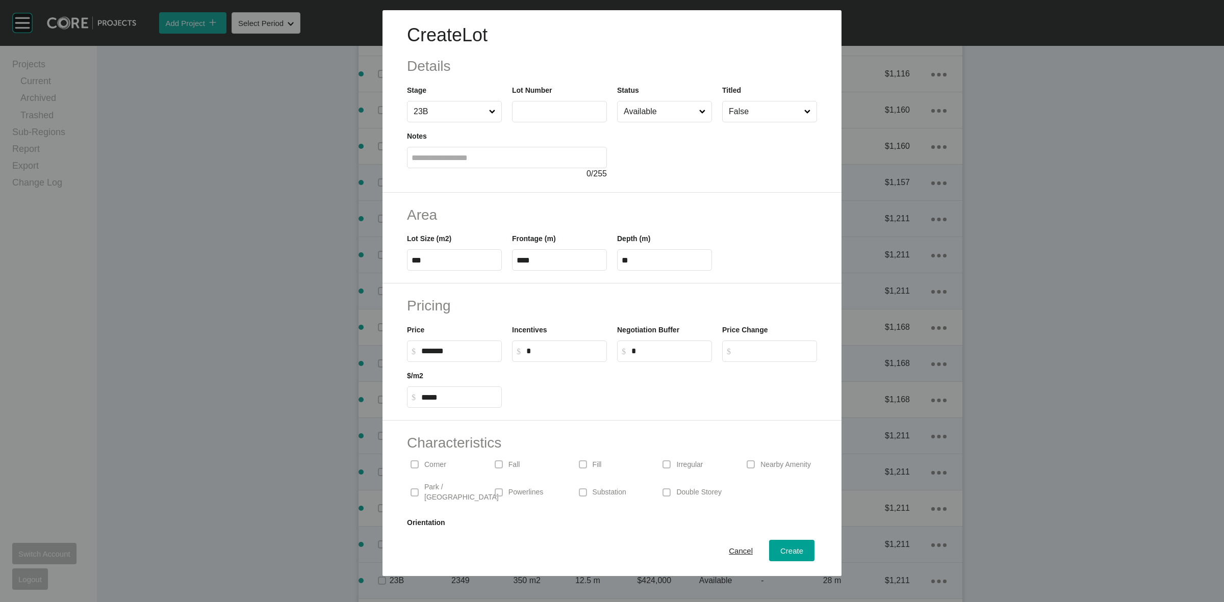
click at [549, 108] on input "text" at bounding box center [560, 111] width 86 height 9
click at [780, 552] on span "Create" at bounding box center [791, 551] width 23 height 9
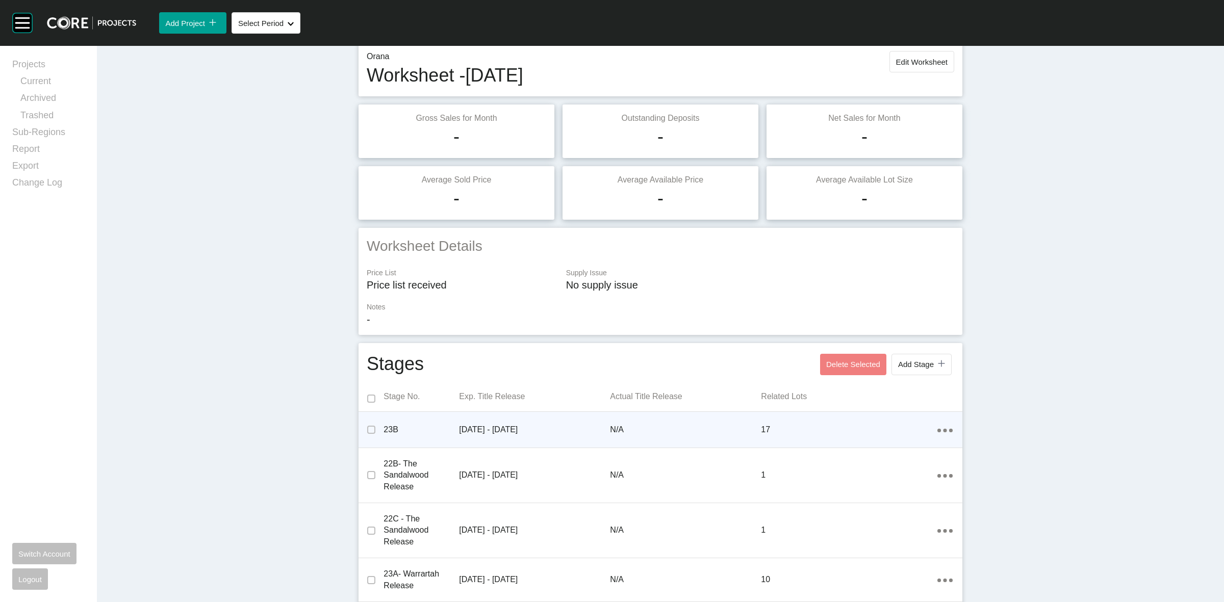
scroll to position [0, 0]
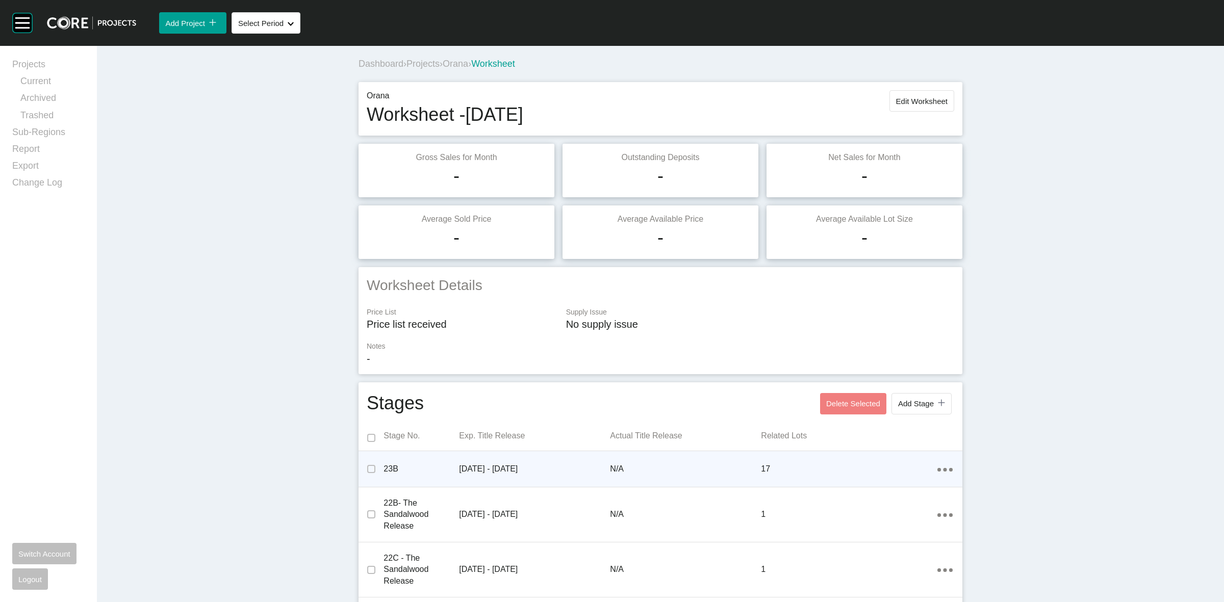
click at [422, 66] on span "Projects" at bounding box center [422, 64] width 33 height 10
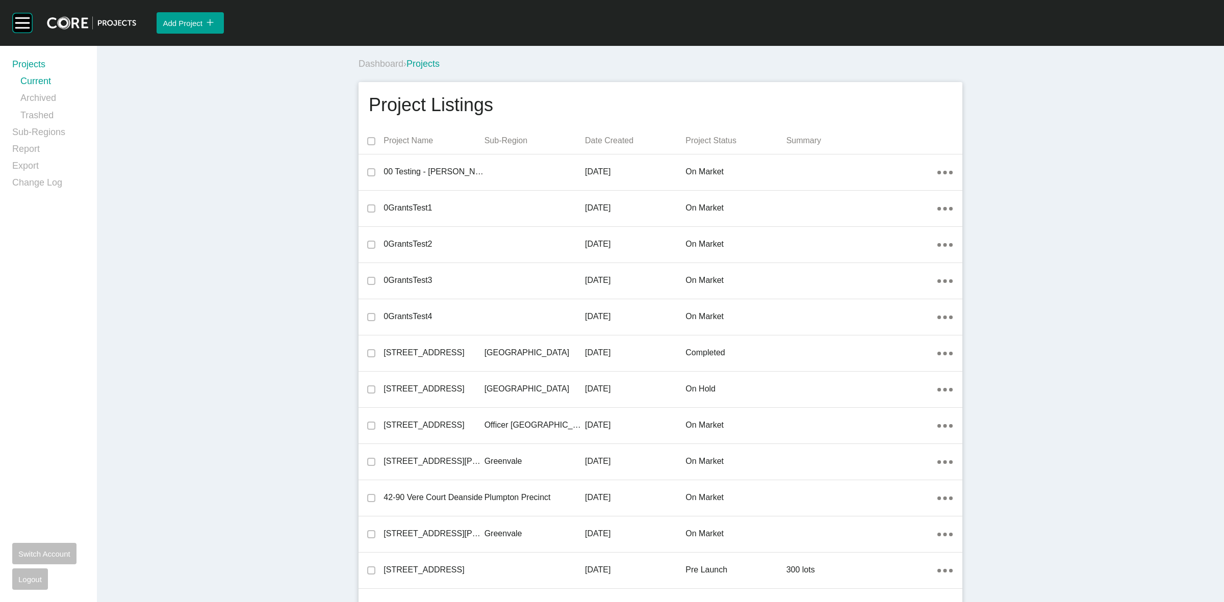
scroll to position [9862, 0]
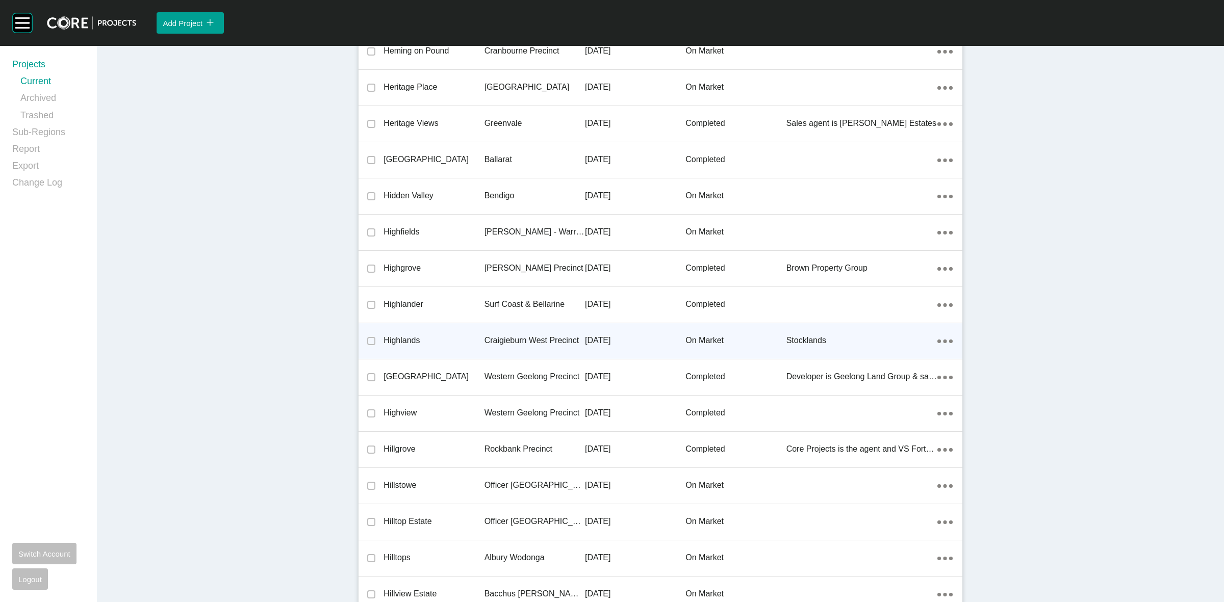
click at [547, 335] on p "Craigieburn West Precinct" at bounding box center [535, 340] width 100 height 11
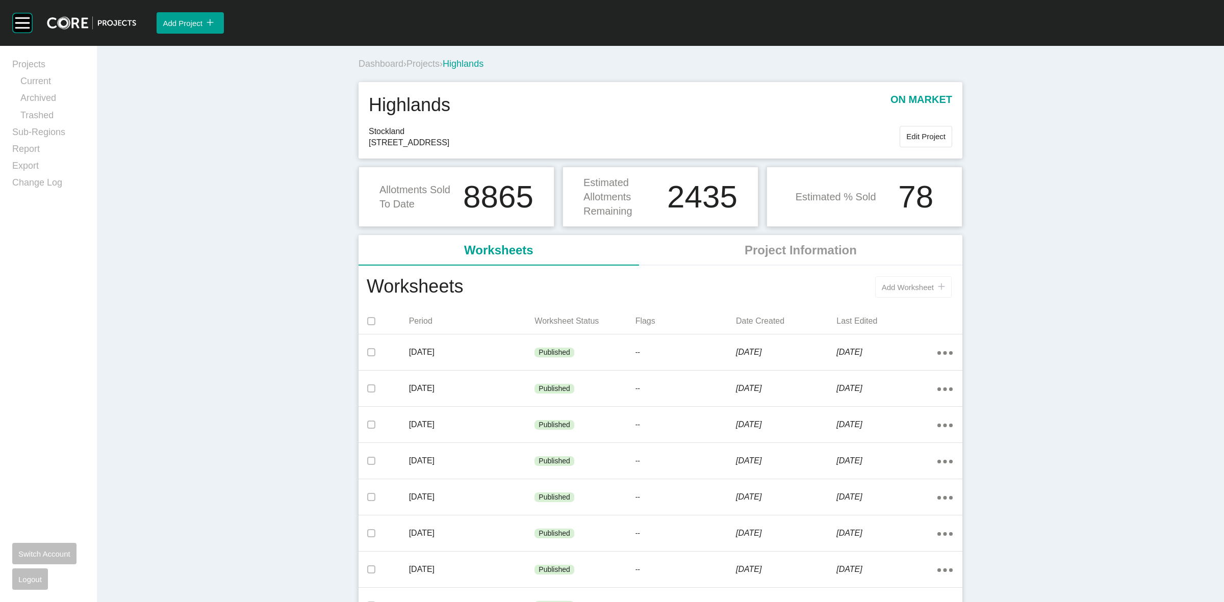
click at [901, 288] on span "Add Worksheet" at bounding box center [908, 287] width 52 height 9
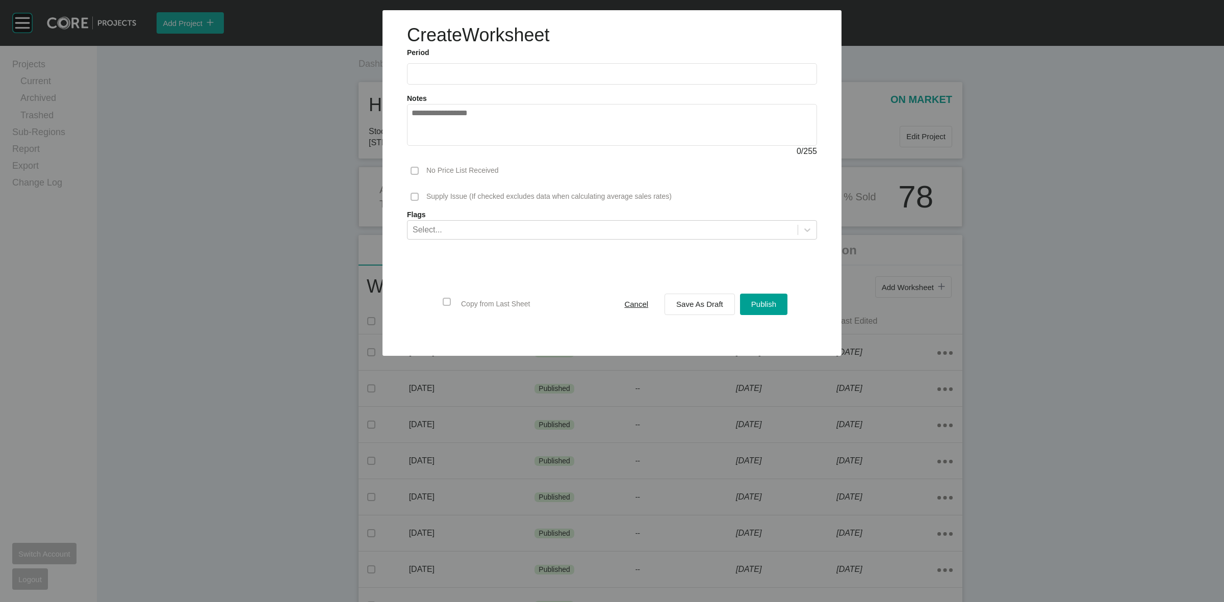
click at [475, 70] on input "text" at bounding box center [612, 73] width 401 height 9
click at [465, 146] on li "Aug" at bounding box center [461, 148] width 34 height 17
click at [704, 307] on span "Save As Draft" at bounding box center [699, 304] width 47 height 9
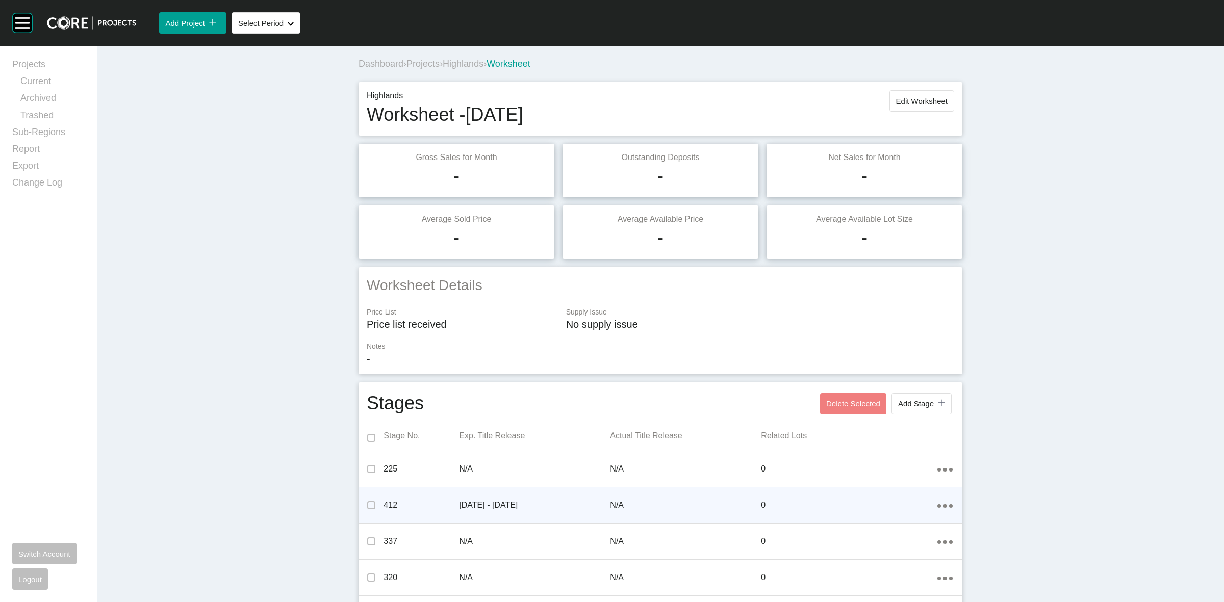
scroll to position [319, 0]
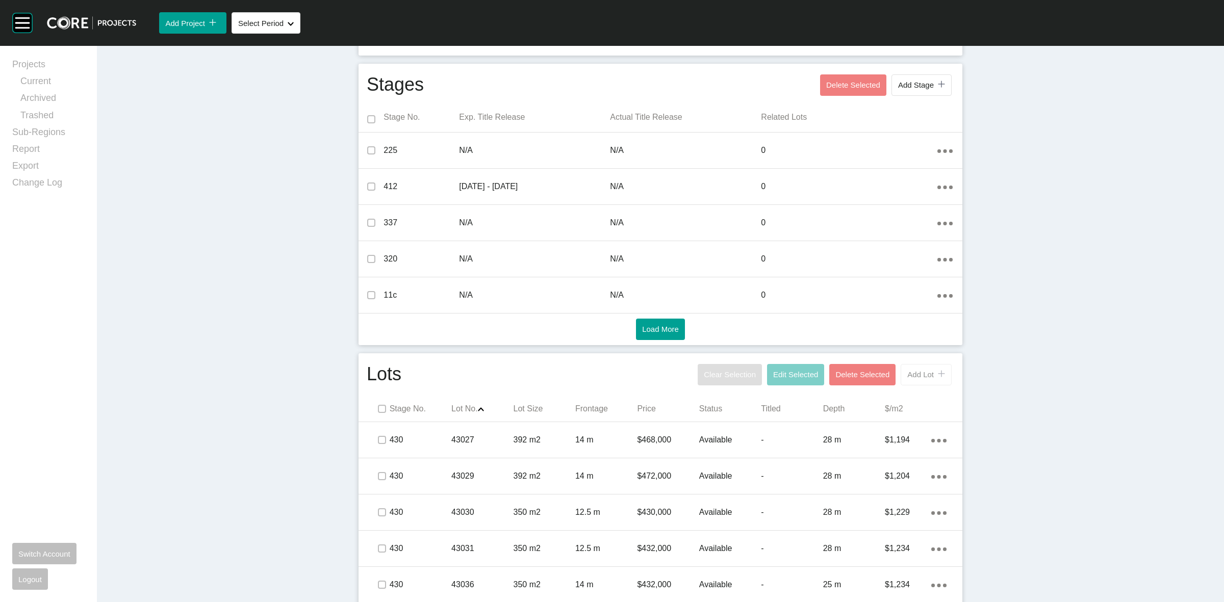
click at [913, 376] on span "Add Lot" at bounding box center [920, 374] width 27 height 9
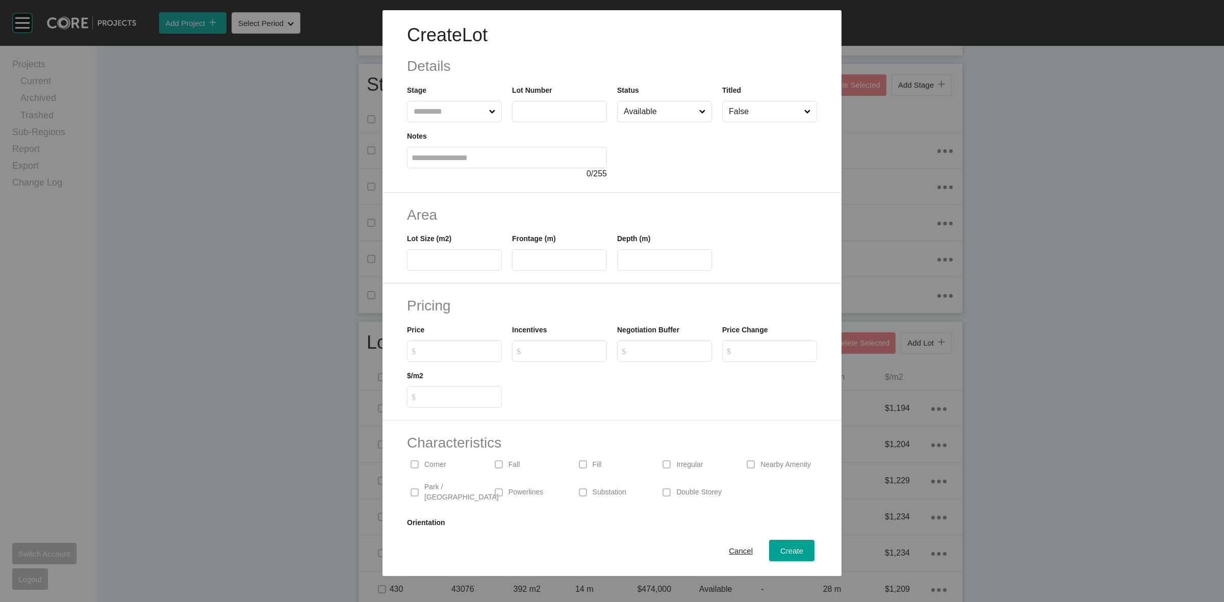
click at [432, 113] on input "text" at bounding box center [449, 111] width 75 height 20
click at [729, 551] on span "Cancel" at bounding box center [741, 551] width 24 height 9
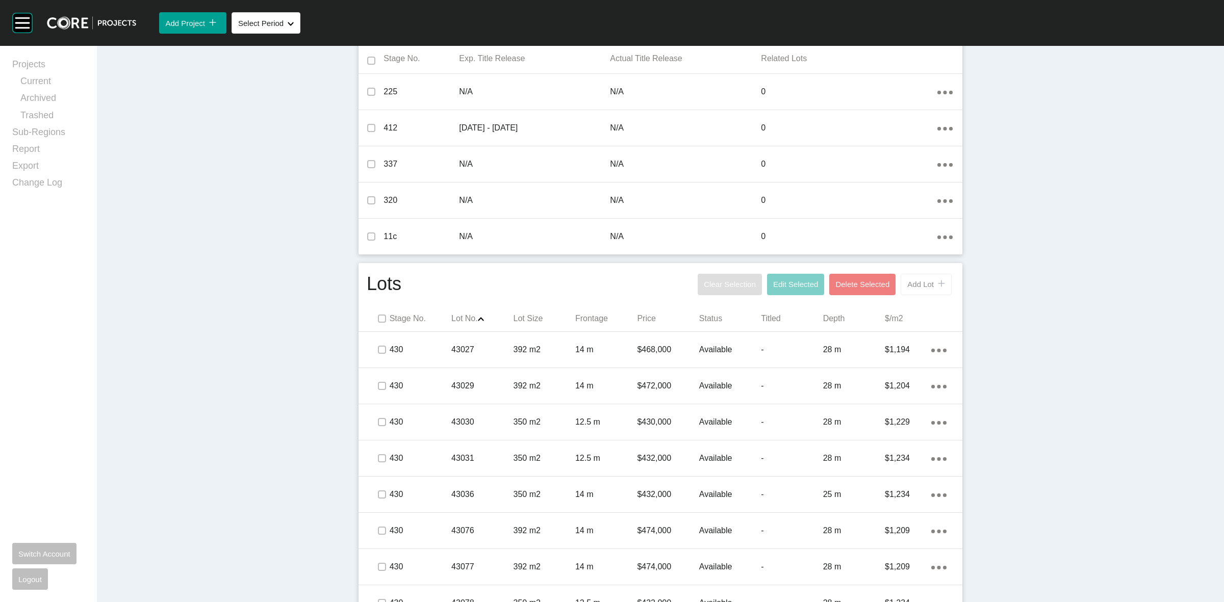
scroll to position [383, 0]
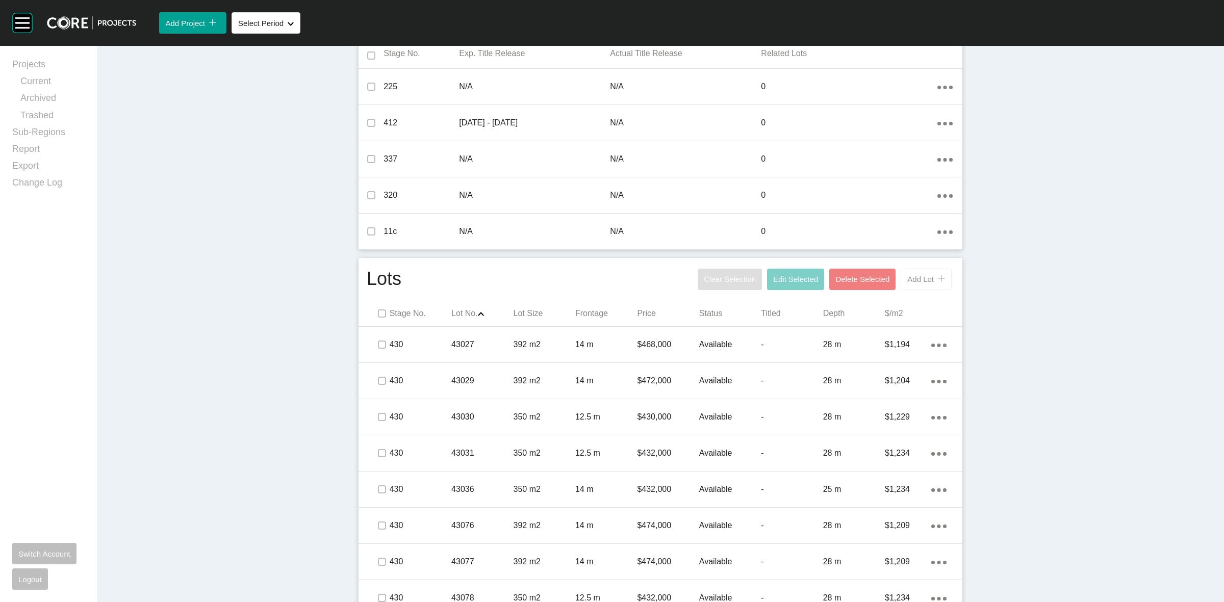
click at [919, 282] on span "Add Lot" at bounding box center [920, 279] width 27 height 9
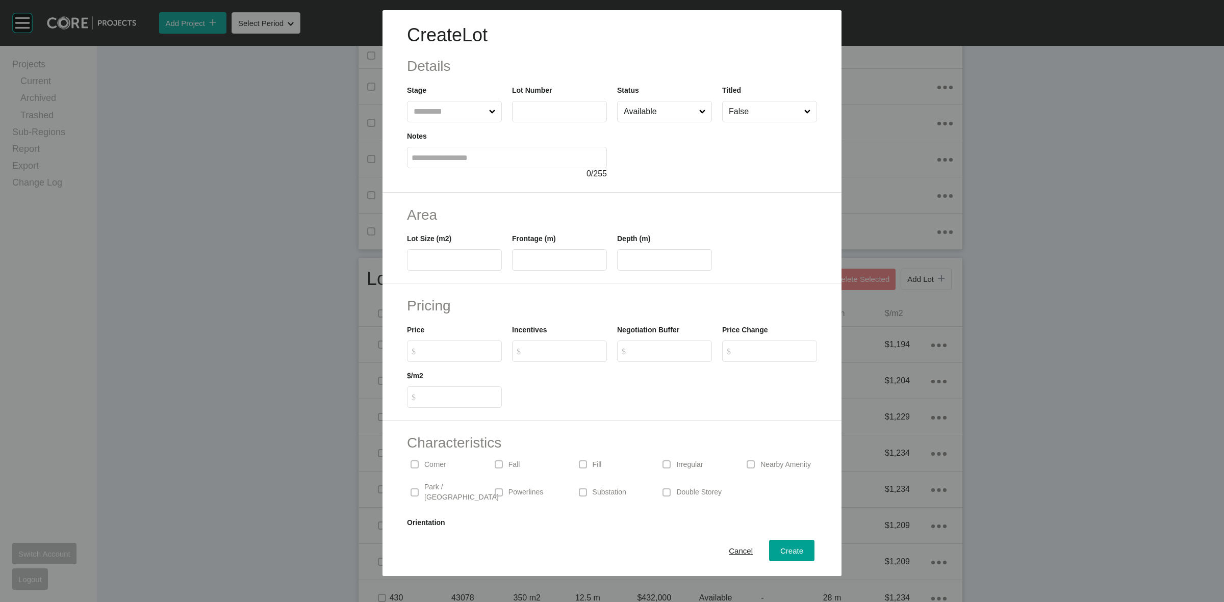
click at [422, 112] on input "text" at bounding box center [449, 111] width 75 height 20
click at [730, 550] on span "Cancel" at bounding box center [741, 551] width 24 height 9
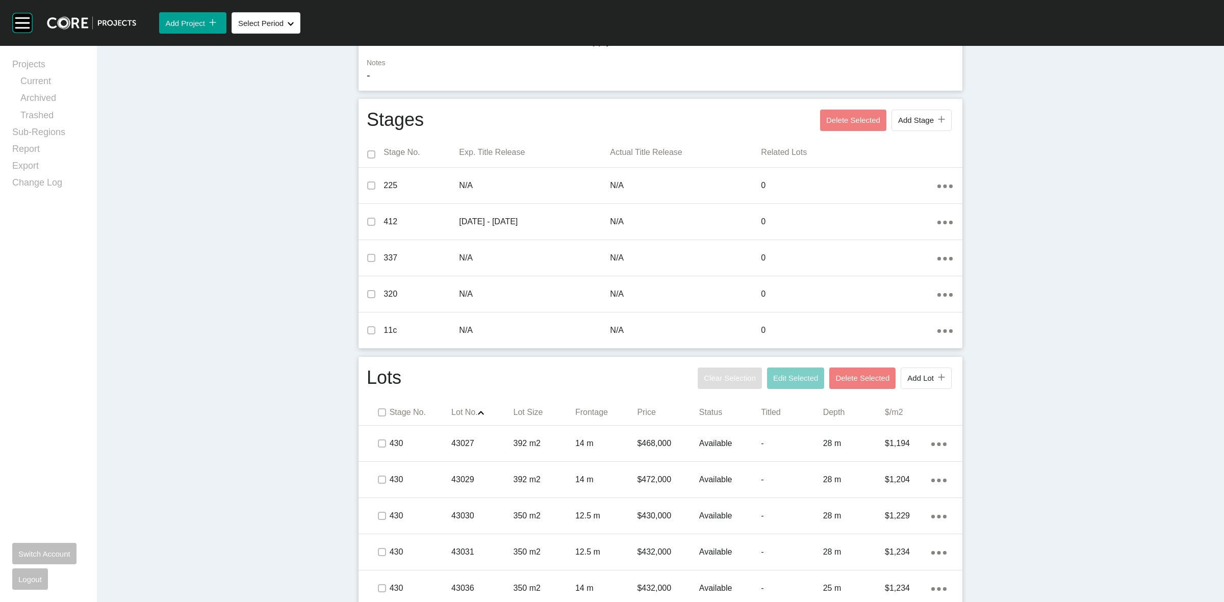
scroll to position [128, 0]
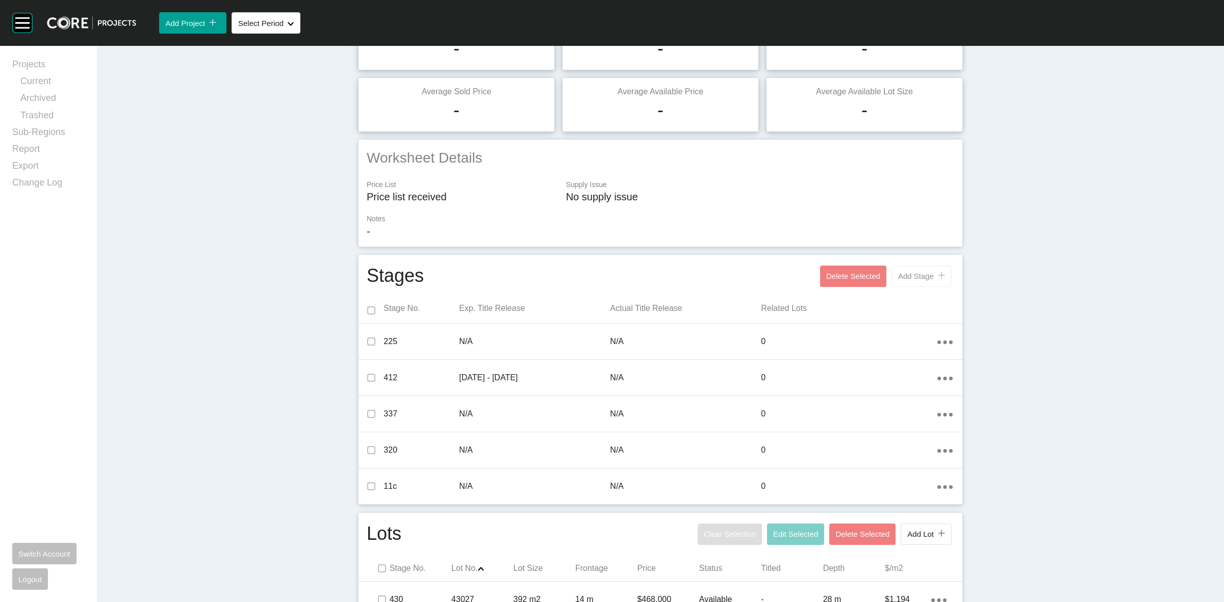
click at [914, 272] on span "Add Stage" at bounding box center [916, 276] width 36 height 9
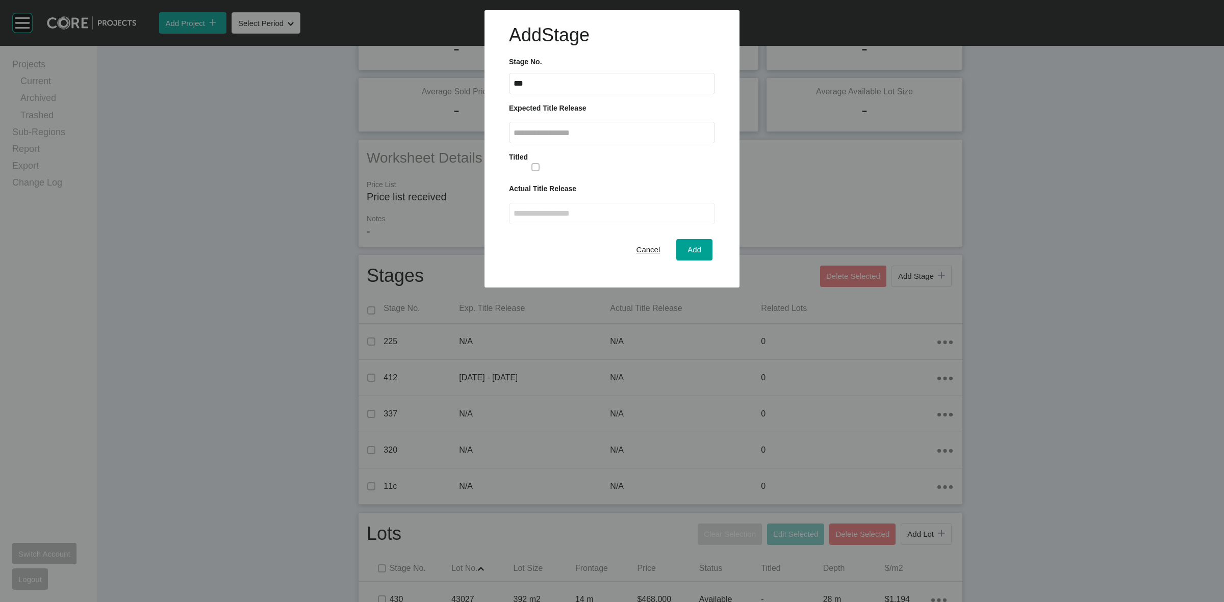
click at [557, 134] on input "text" at bounding box center [612, 133] width 197 height 9
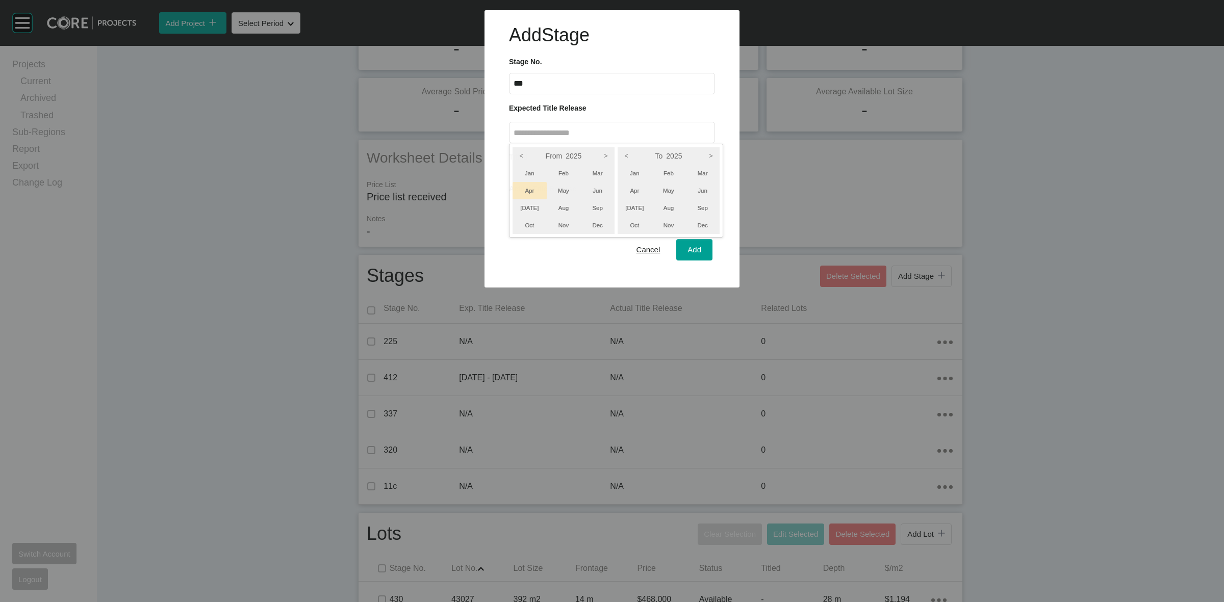
drag, startPoint x: 531, startPoint y: 189, endPoint x: 539, endPoint y: 188, distance: 7.7
click at [533, 188] on li "Apr" at bounding box center [530, 190] width 34 height 17
click at [603, 154] on icon ">" at bounding box center [605, 155] width 17 height 17
click at [707, 154] on icon ">" at bounding box center [710, 155] width 17 height 17
drag, startPoint x: 701, startPoint y: 185, endPoint x: 630, endPoint y: 190, distance: 71.6
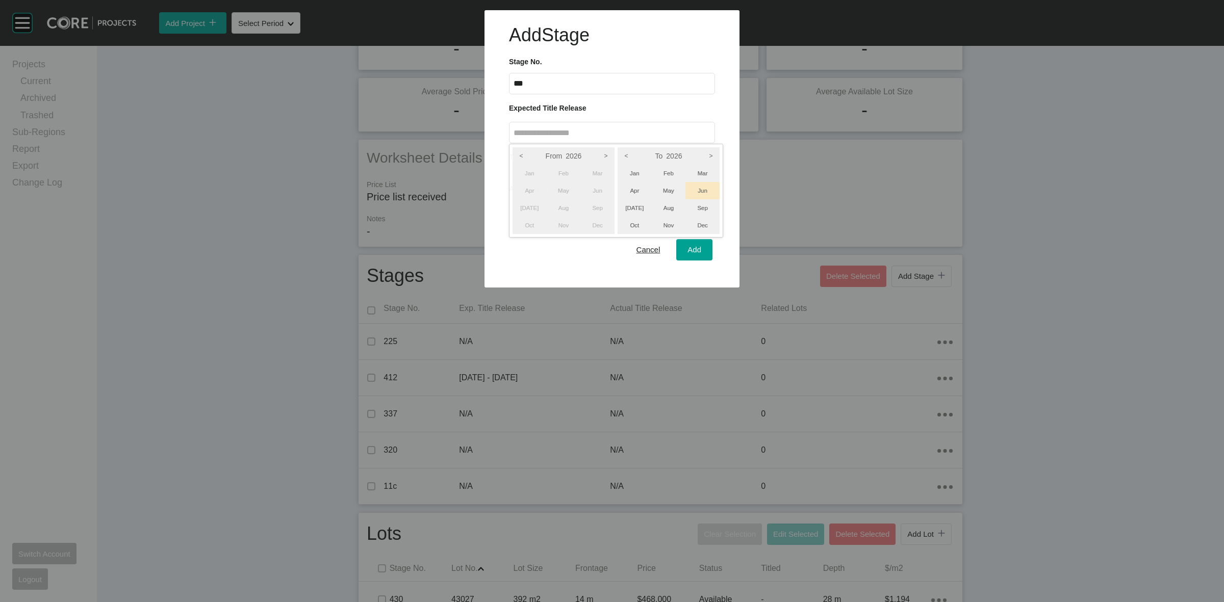
click at [700, 186] on li "Jun" at bounding box center [702, 190] width 34 height 17
click at [531, 187] on li "Apr" at bounding box center [530, 190] width 34 height 17
drag, startPoint x: 681, startPoint y: 245, endPoint x: 699, endPoint y: 250, distance: 18.1
click at [682, 245] on div at bounding box center [612, 144] width 1224 height 288
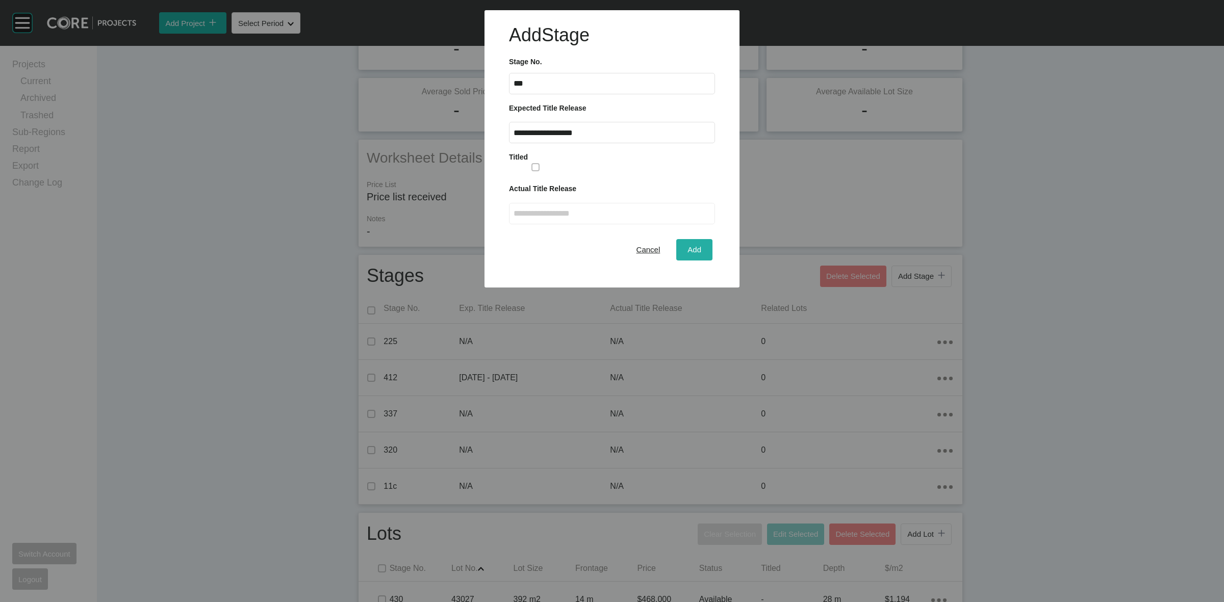
click at [699, 248] on span "Add" at bounding box center [694, 249] width 14 height 9
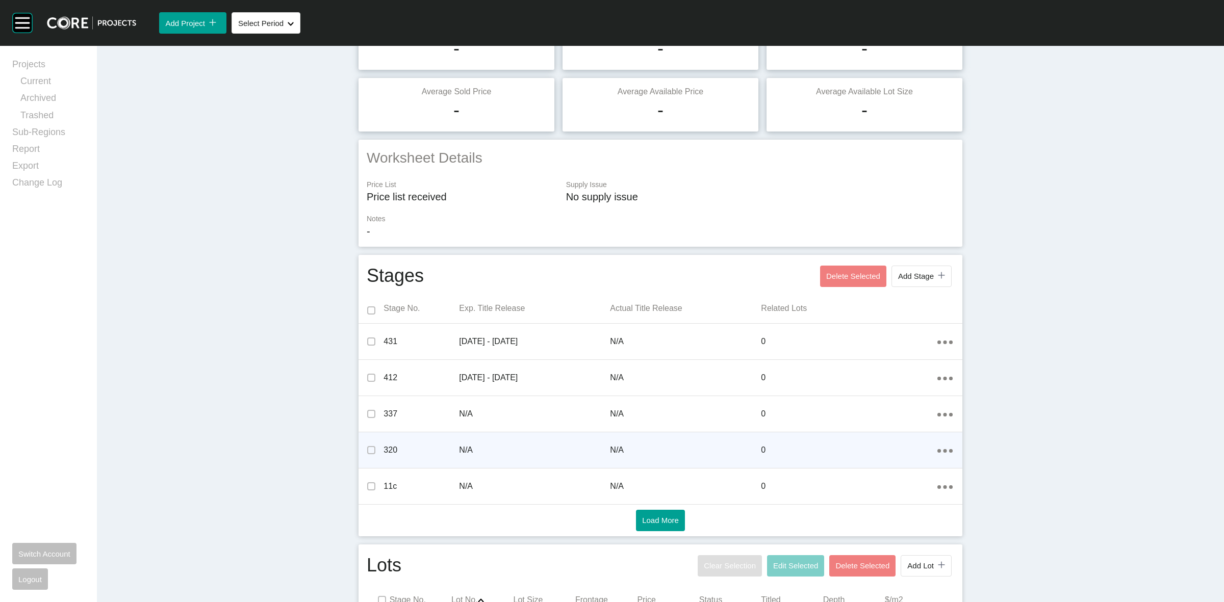
scroll to position [319, 0]
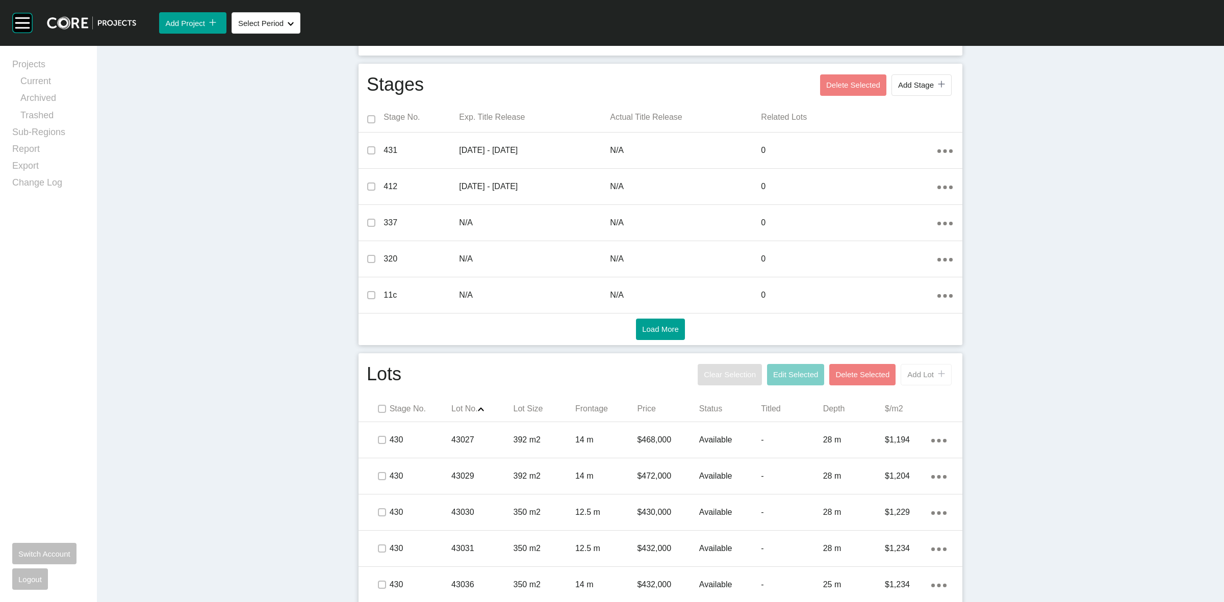
click at [924, 374] on span "Add Lot" at bounding box center [920, 374] width 27 height 9
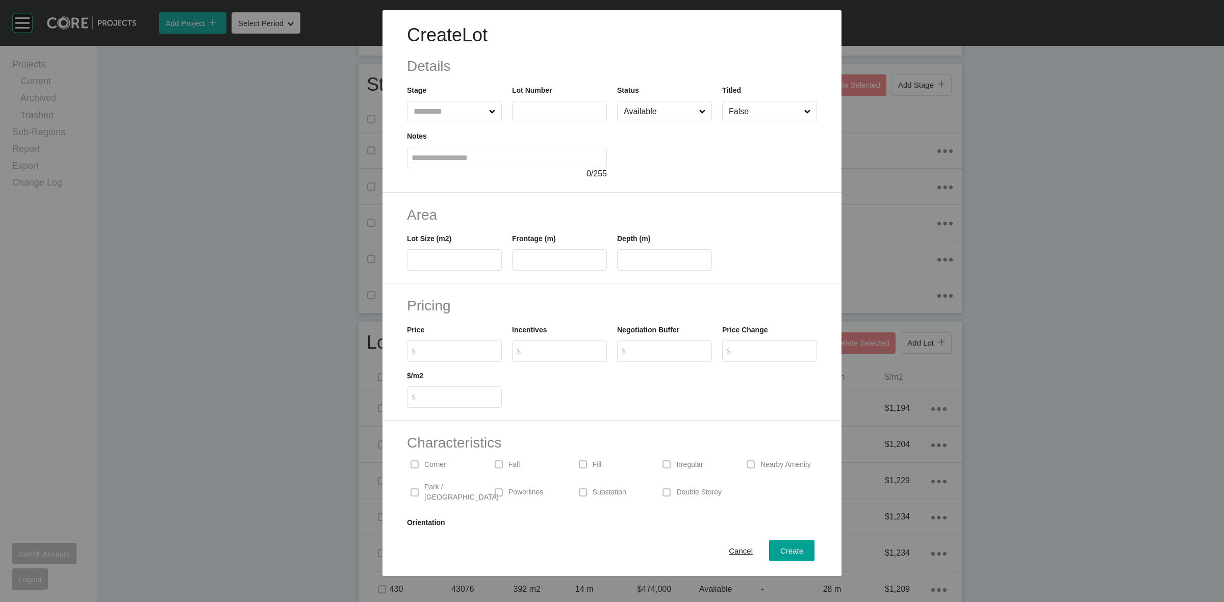
click at [435, 103] on input "text" at bounding box center [449, 111] width 75 height 20
click at [466, 266] on label at bounding box center [454, 259] width 95 height 21
click at [466, 265] on input "text" at bounding box center [455, 260] width 86 height 9
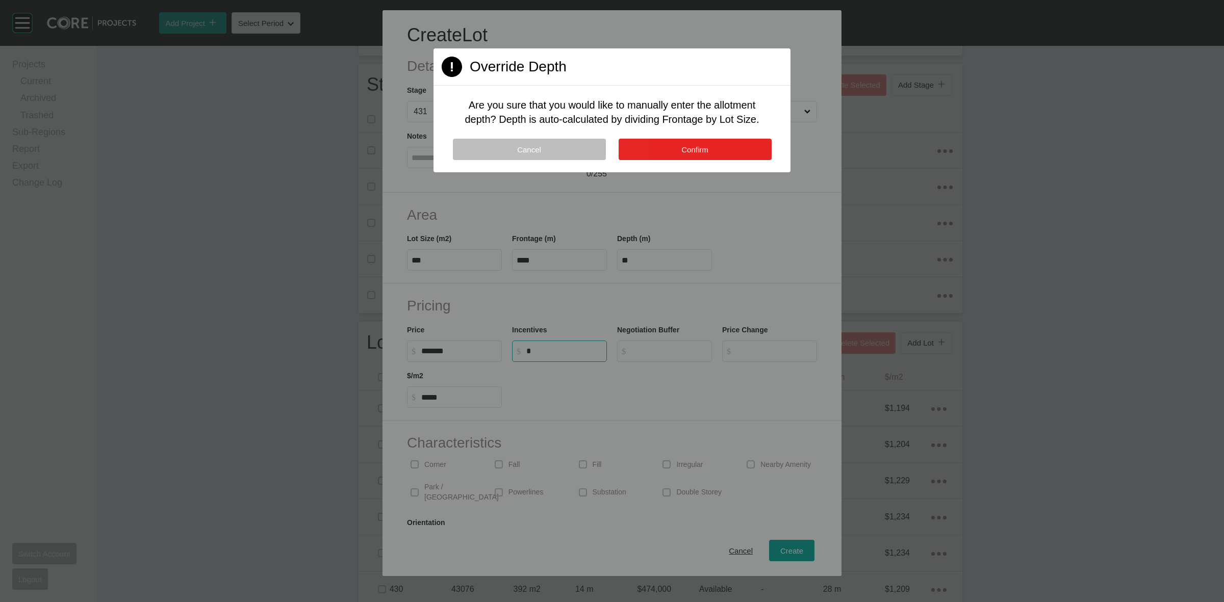
click at [699, 141] on button "Confirm" at bounding box center [695, 149] width 153 height 21
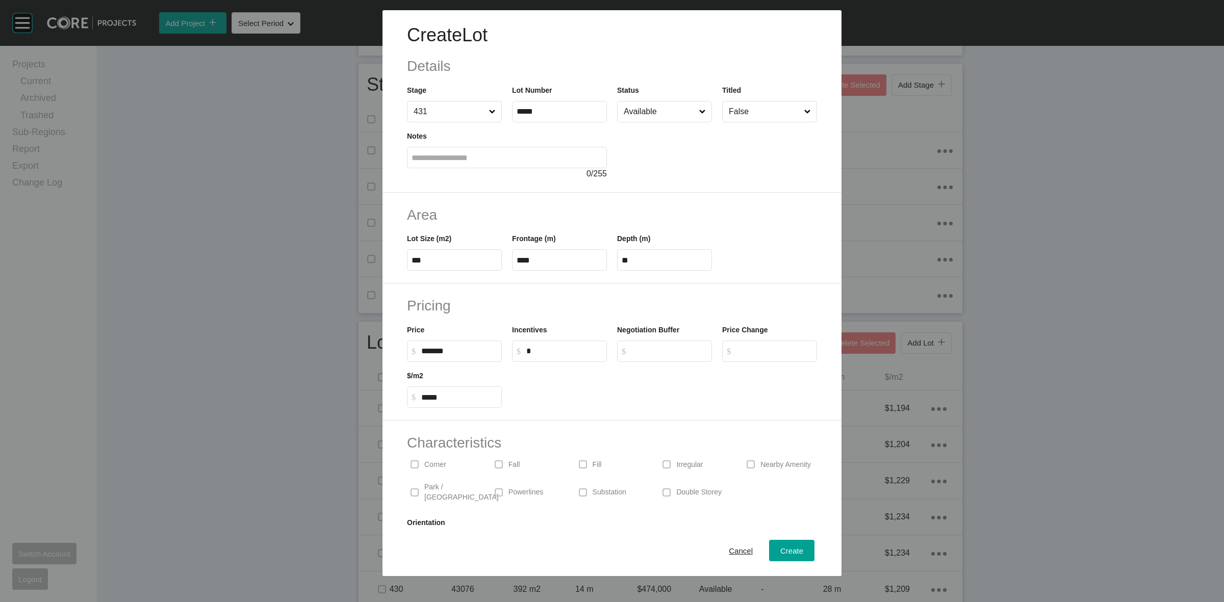
click at [424, 463] on p "Corner" at bounding box center [435, 465] width 22 height 10
click at [659, 347] on input "$ Created with Sketch. $" at bounding box center [669, 351] width 76 height 9
click at [786, 554] on span "Create" at bounding box center [791, 551] width 23 height 9
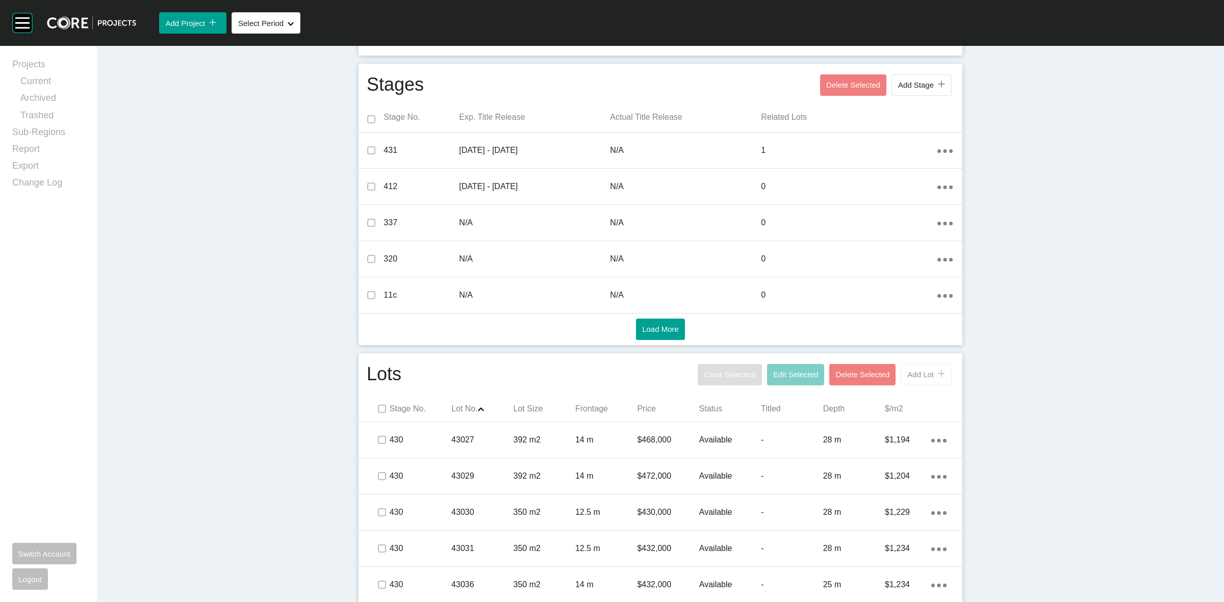
click at [901, 373] on button "Add Lot icon/tick copy 11 Created with Sketch." at bounding box center [926, 374] width 51 height 21
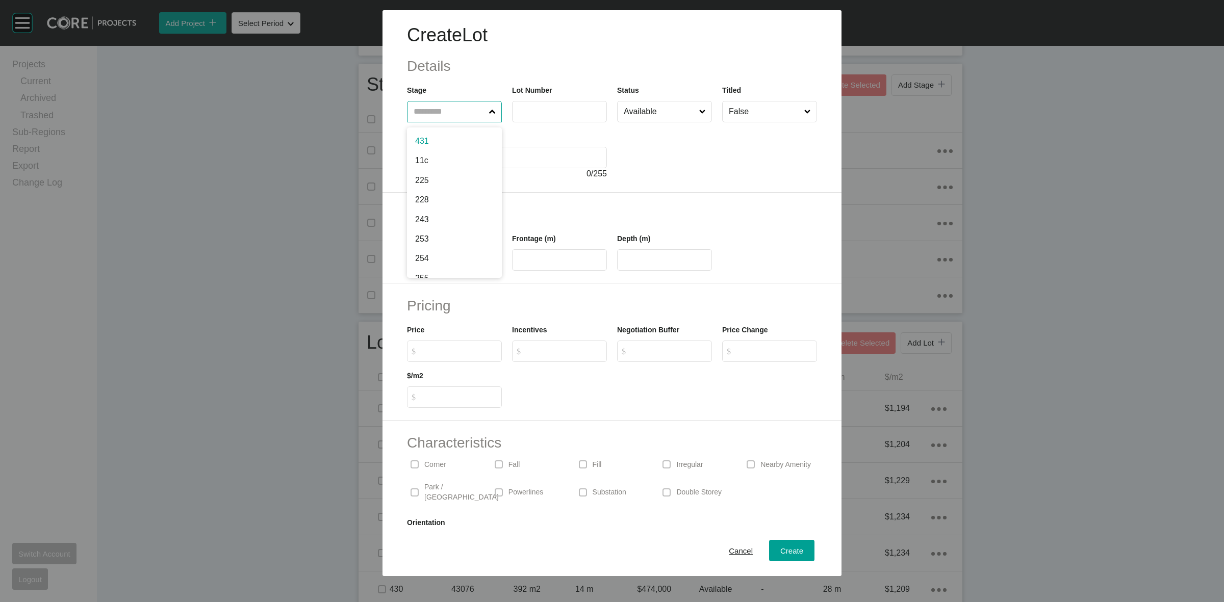
click at [456, 113] on input "text" at bounding box center [449, 111] width 75 height 20
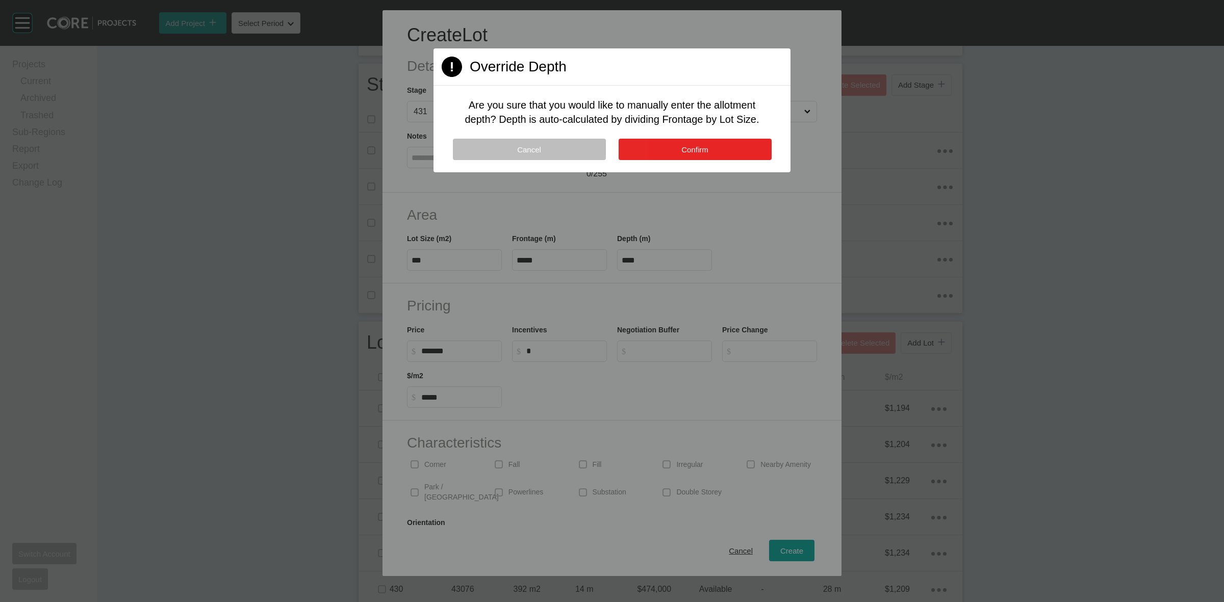
click at [682, 151] on span "Confirm" at bounding box center [694, 149] width 27 height 9
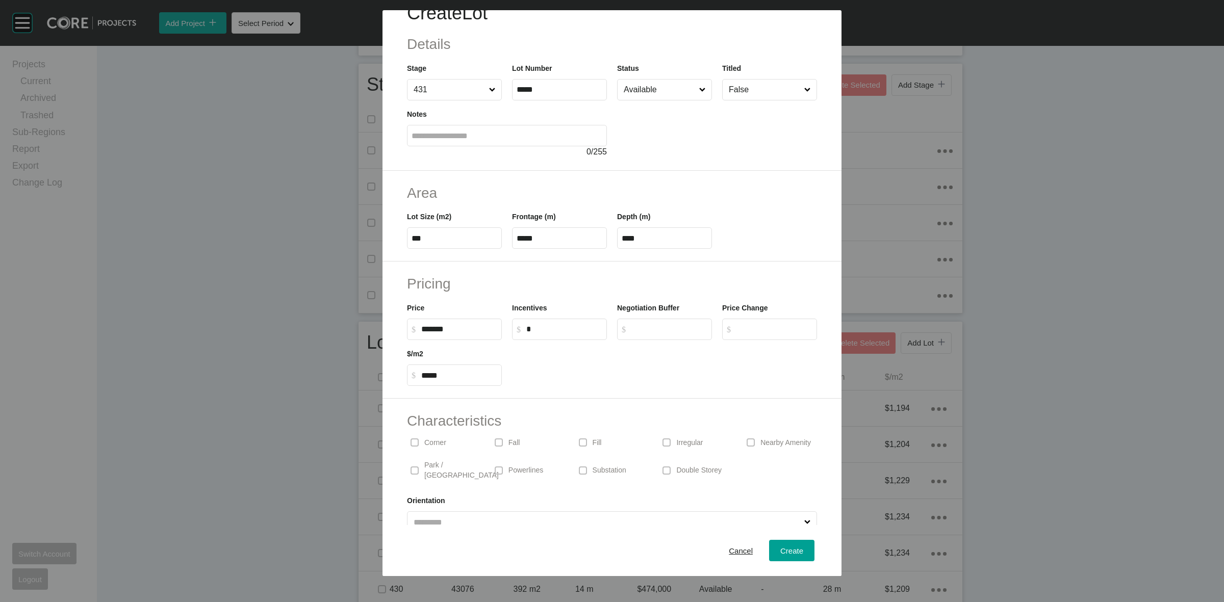
scroll to position [34, 0]
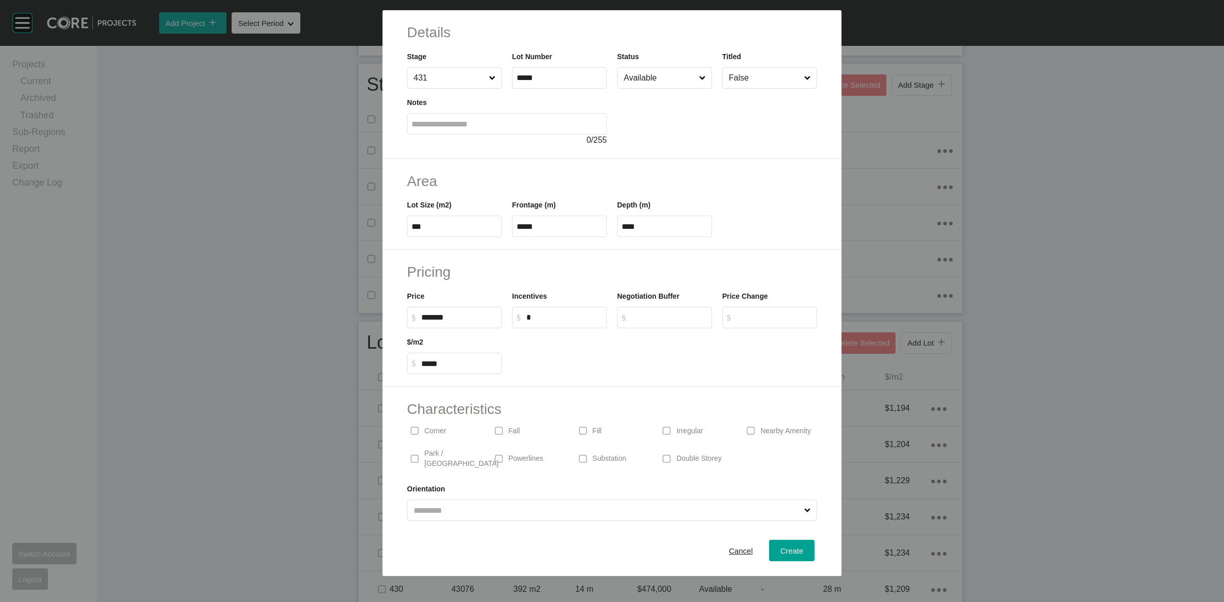
drag, startPoint x: 434, startPoint y: 431, endPoint x: 580, endPoint y: 432, distance: 146.4
click at [436, 431] on p "Corner" at bounding box center [435, 431] width 22 height 10
drag, startPoint x: 670, startPoint y: 431, endPoint x: 653, endPoint y: 365, distance: 68.3
click at [670, 428] on div "Irregular" at bounding box center [696, 430] width 74 height 23
click at [644, 309] on label "$ Created with Sketch. $" at bounding box center [664, 317] width 95 height 21
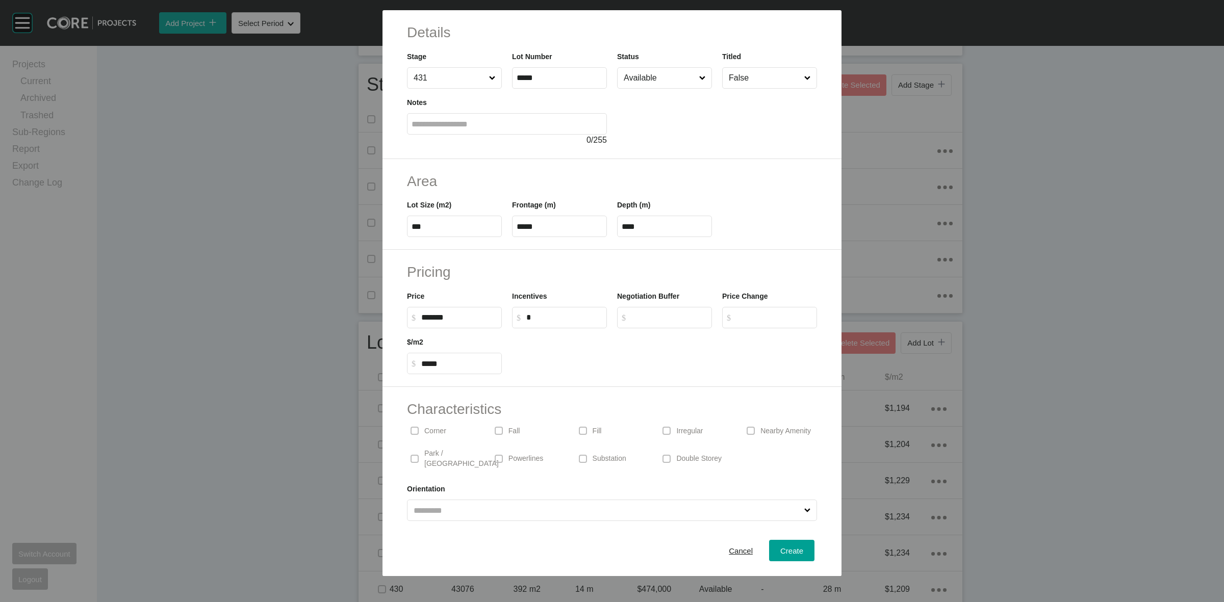
click at [644, 313] on input "$ Created with Sketch. $" at bounding box center [669, 317] width 76 height 9
click at [781, 554] on span "Create" at bounding box center [791, 551] width 23 height 9
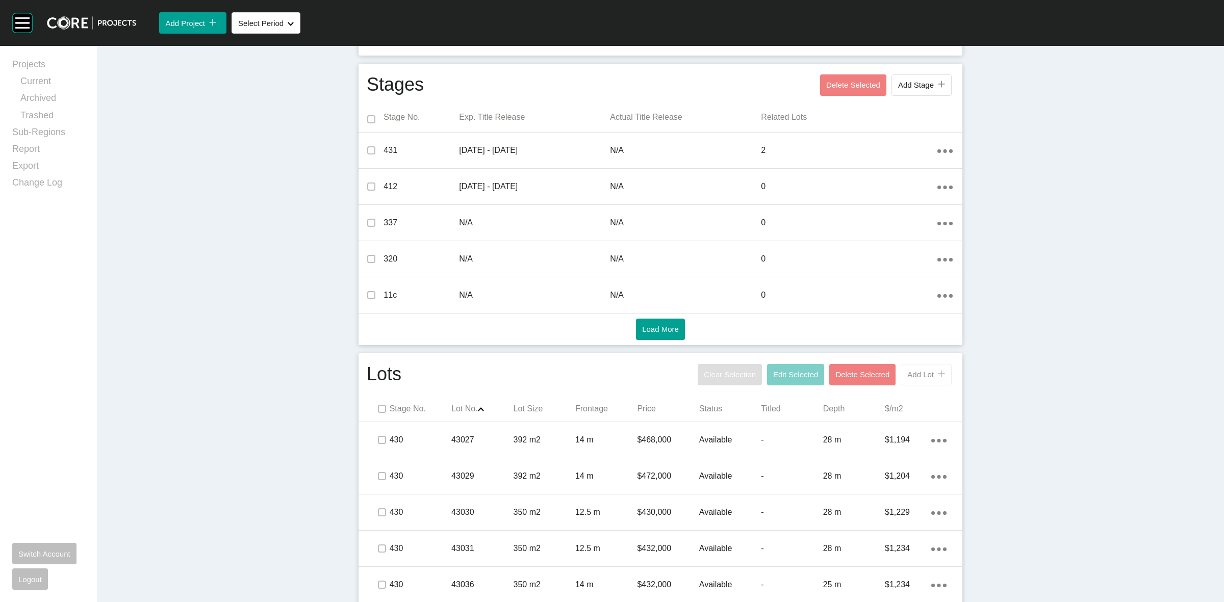
click at [909, 376] on span "Add Lot" at bounding box center [920, 374] width 27 height 9
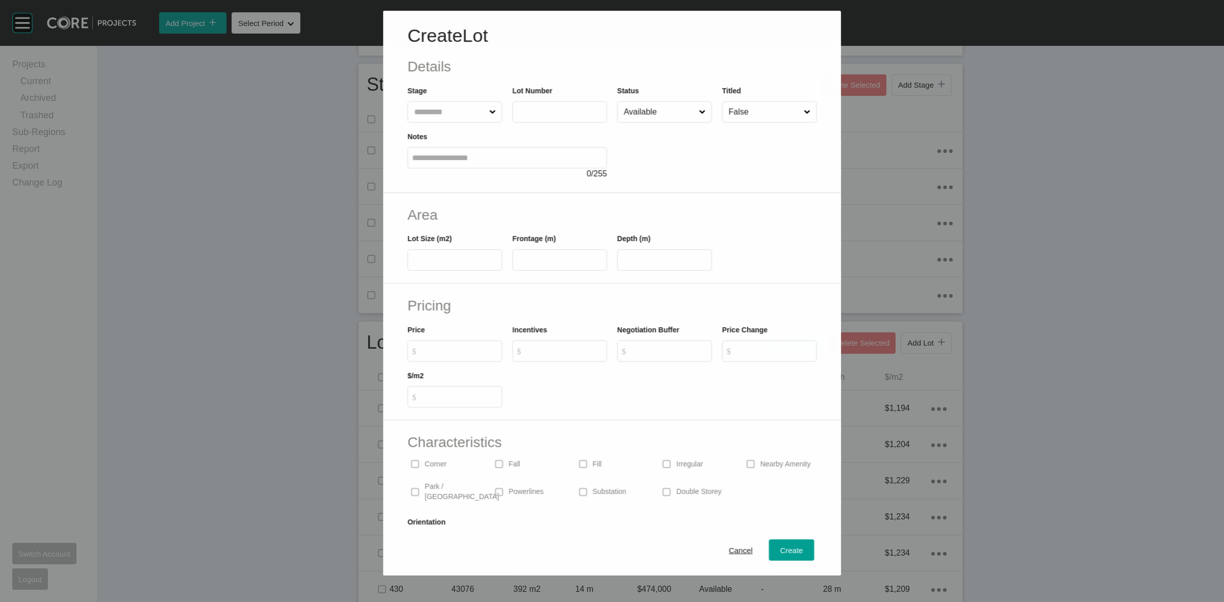
click at [421, 115] on input "text" at bounding box center [449, 112] width 75 height 20
click at [780, 551] on span "Create" at bounding box center [791, 551] width 23 height 9
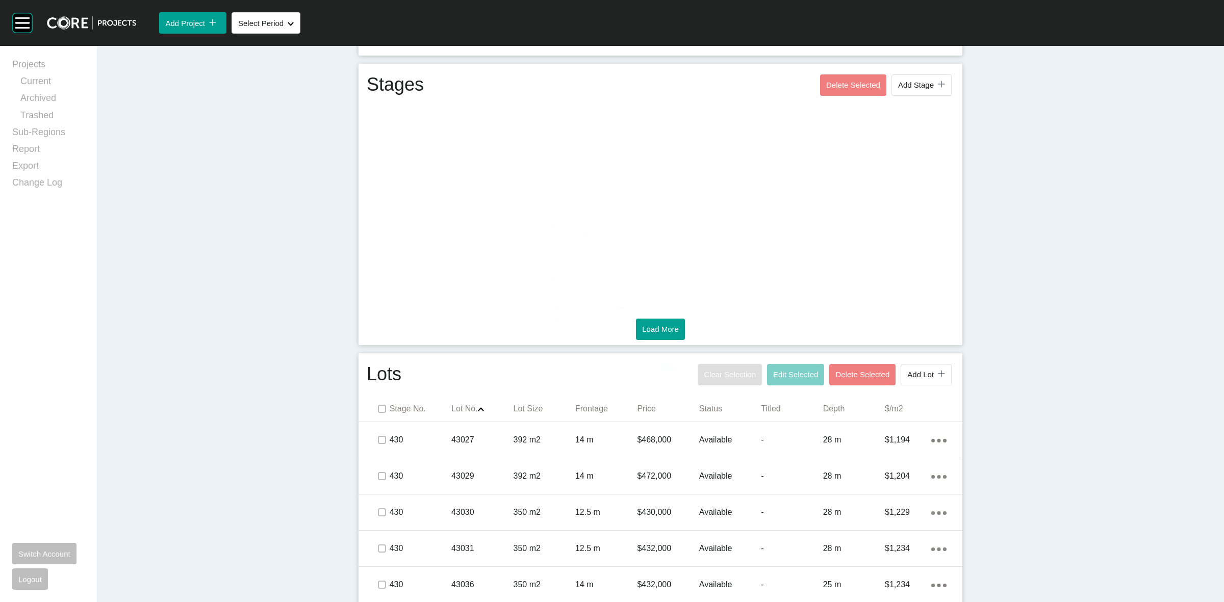
drag, startPoint x: 912, startPoint y: 342, endPoint x: 917, endPoint y: 360, distance: 19.1
click at [913, 342] on div "Stages Delete Selected Add Stage icon/tick copy 11 Created with Sketch. Stage N…" at bounding box center [661, 205] width 604 height 282
click at [915, 369] on button "Add Lot icon/tick copy 11 Created with Sketch." at bounding box center [926, 374] width 51 height 21
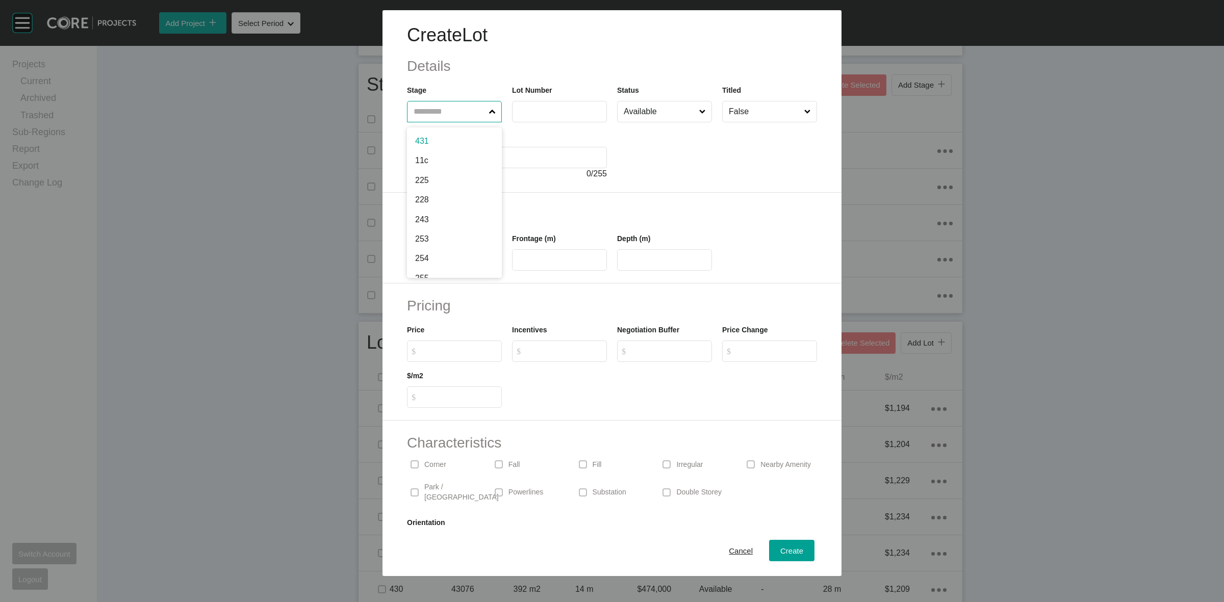
click at [455, 108] on input "text" at bounding box center [449, 111] width 75 height 20
drag, startPoint x: 681, startPoint y: 347, endPoint x: 678, endPoint y: 327, distance: 20.1
click at [679, 342] on label "$ Created with Sketch. $" at bounding box center [664, 351] width 95 height 21
click at [679, 347] on input "$ Created with Sketch. $" at bounding box center [669, 351] width 76 height 9
click at [782, 548] on span "Create" at bounding box center [791, 551] width 23 height 9
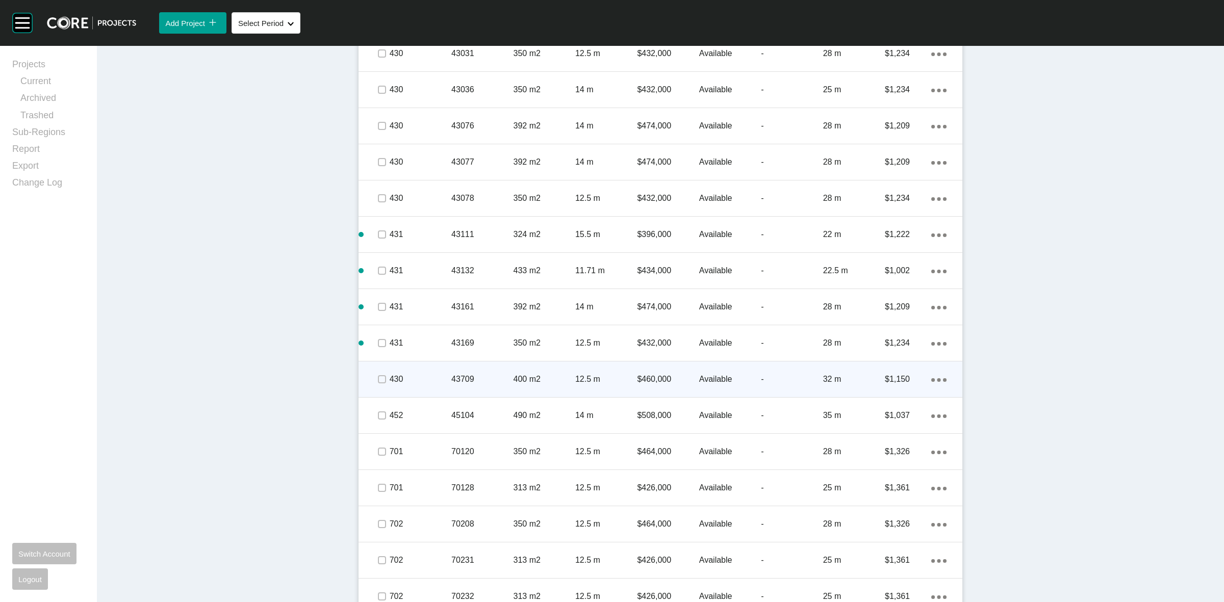
scroll to position [767, 0]
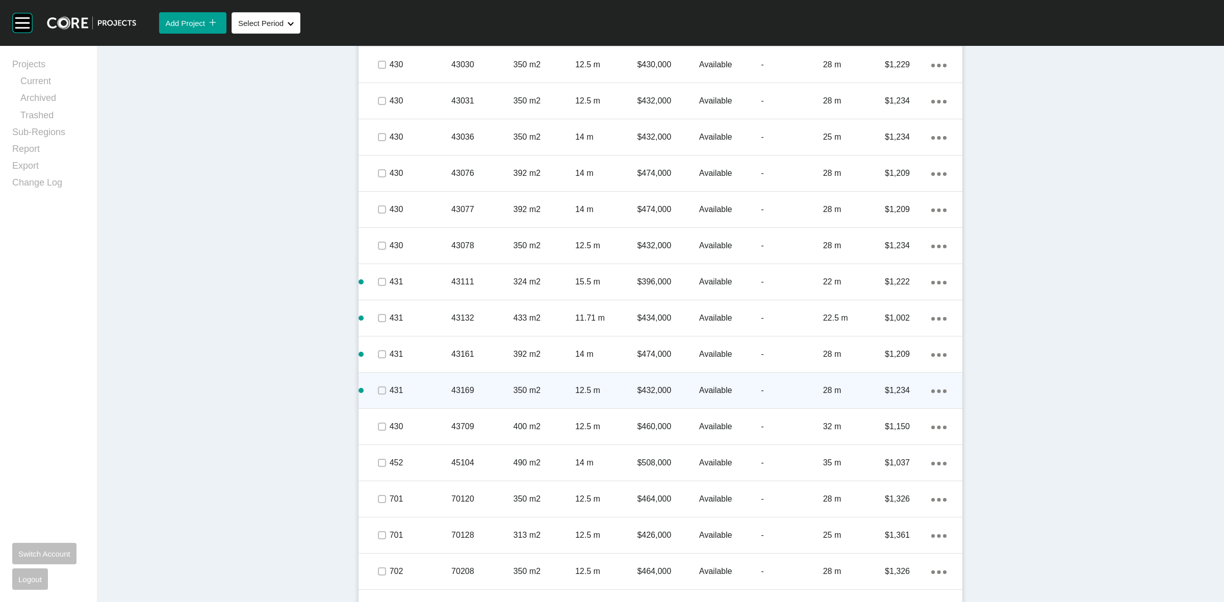
click at [926, 390] on p "$1,234" at bounding box center [908, 390] width 46 height 11
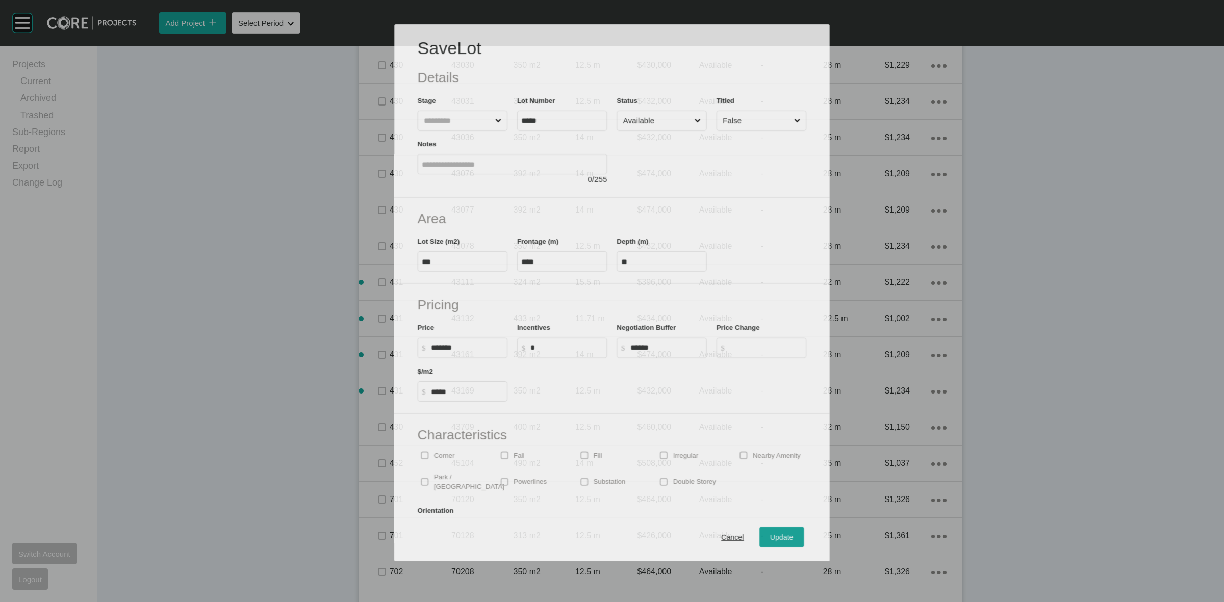
scroll to position [735, 0]
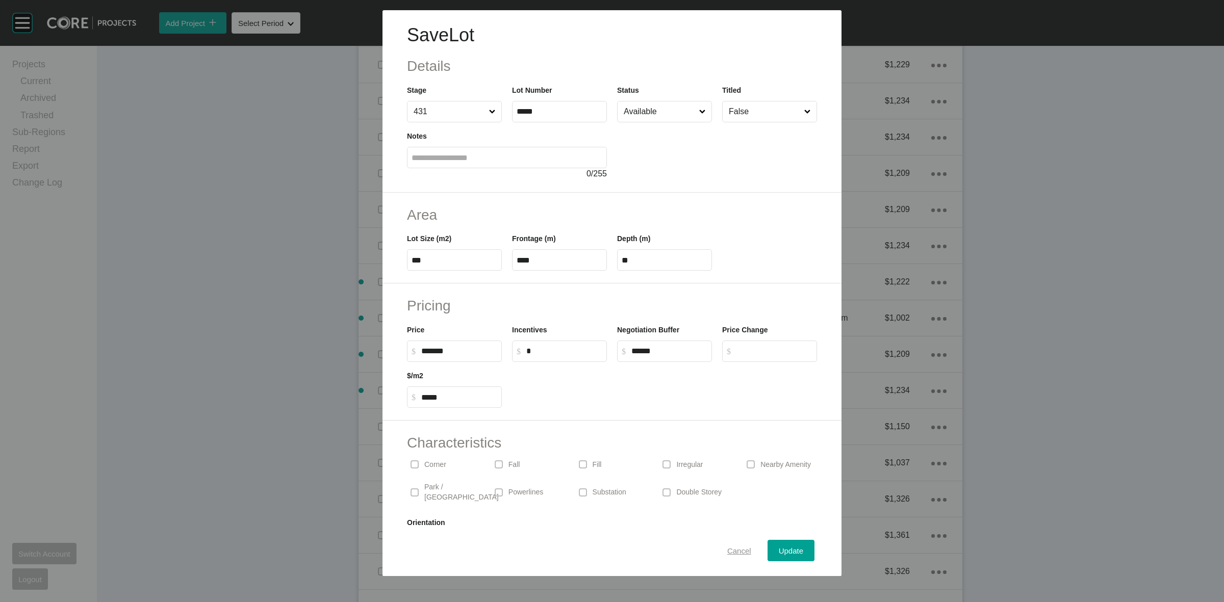
click at [729, 551] on span "Cancel" at bounding box center [739, 551] width 24 height 9
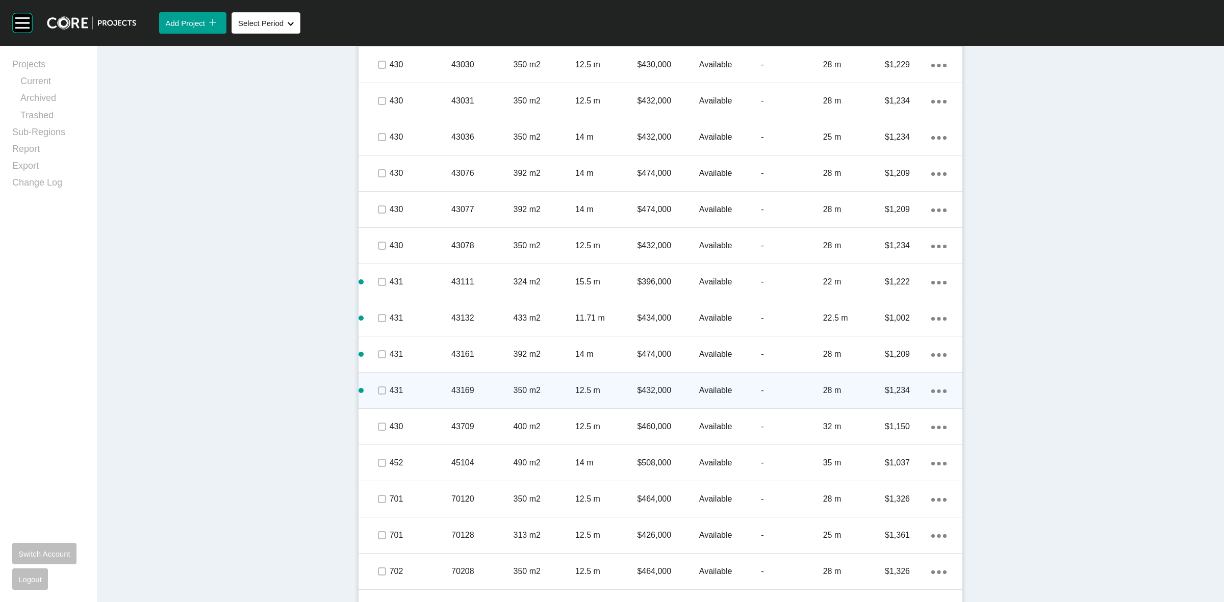
click at [937, 390] on icon "Action Menu Dots Copy 6 Created with Sketch." at bounding box center [938, 392] width 15 height 4
click at [887, 392] on link "Duplicate" at bounding box center [892, 392] width 38 height 15
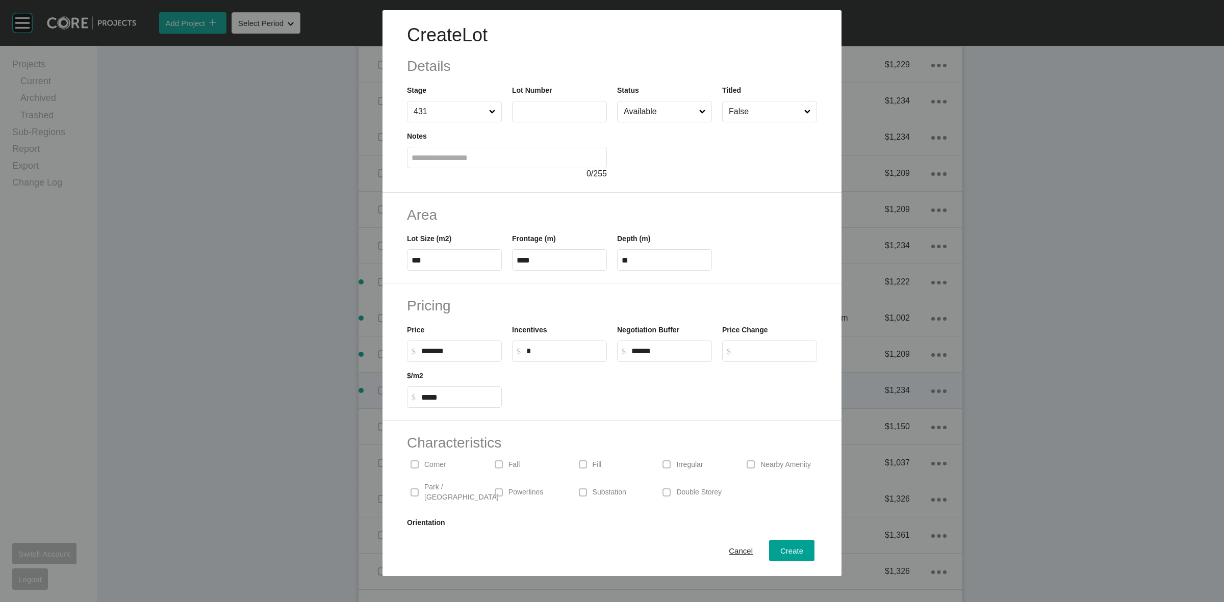
click at [547, 112] on input "text" at bounding box center [560, 111] width 86 height 9
click at [780, 555] on span "Create" at bounding box center [791, 551] width 23 height 9
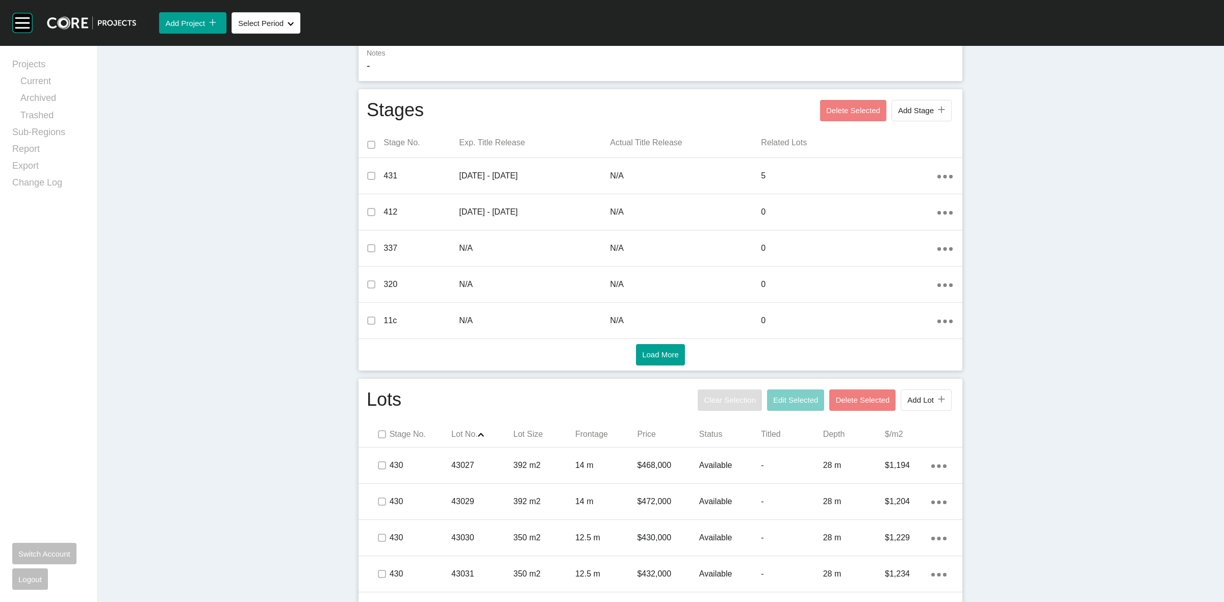
scroll to position [357, 0]
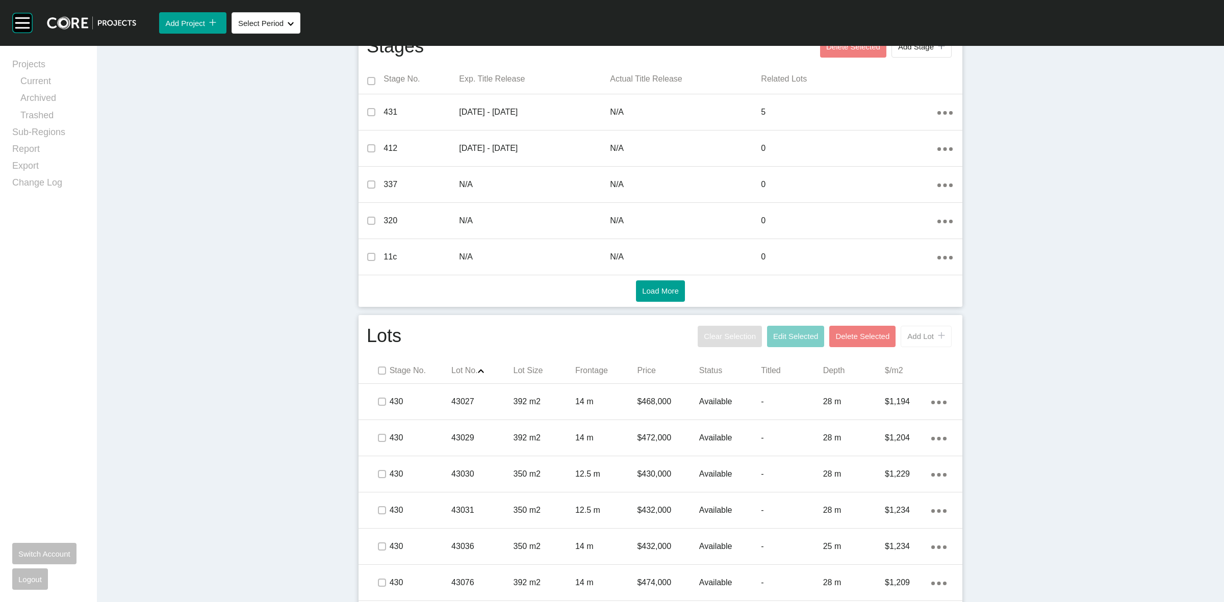
click at [924, 333] on span "Add Lot" at bounding box center [920, 336] width 27 height 9
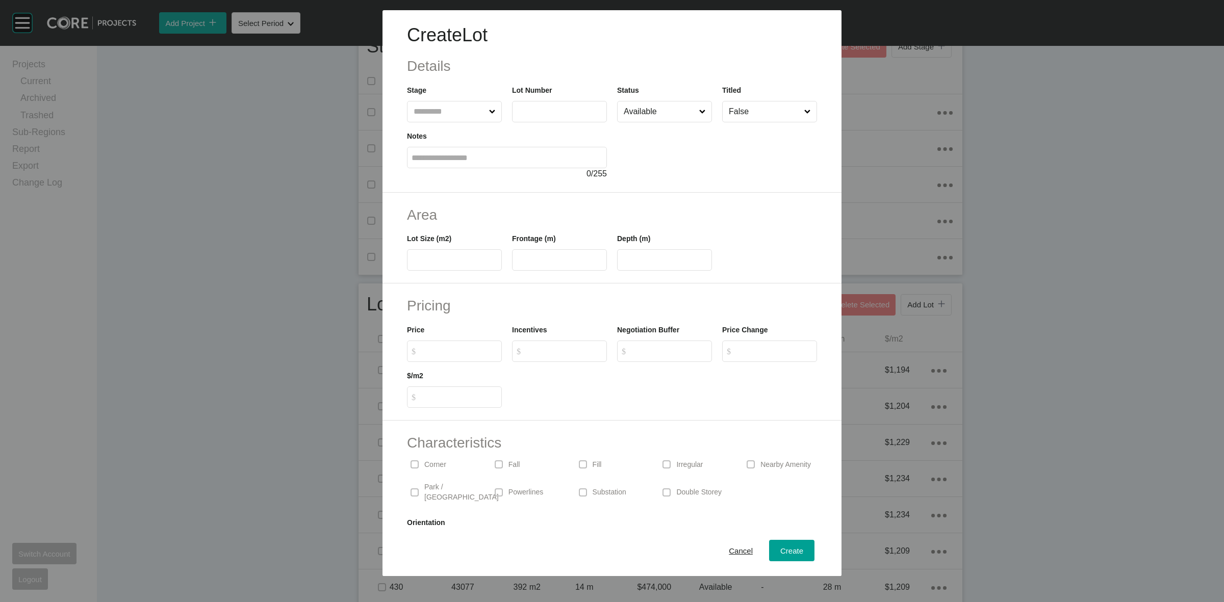
click at [444, 104] on input "text" at bounding box center [449, 111] width 75 height 20
click at [656, 350] on input "$ Created with Sketch. $" at bounding box center [669, 351] width 76 height 9
click at [788, 547] on span "Create" at bounding box center [791, 551] width 23 height 9
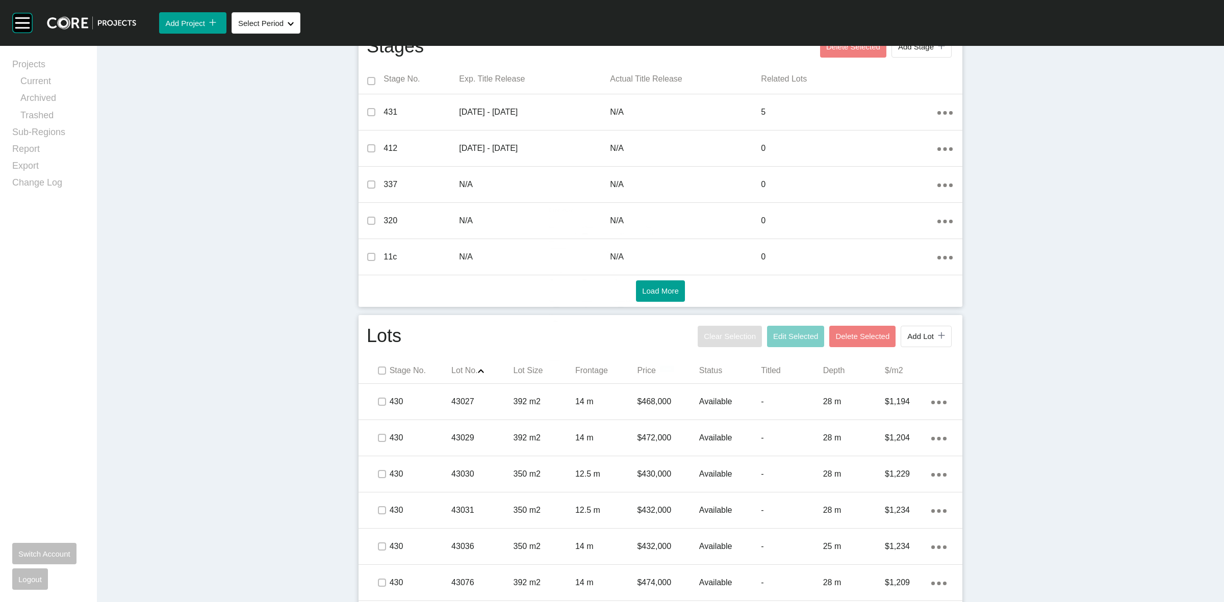
click at [916, 306] on div "Stages Delete Selected Add Stage icon/tick copy 11 Created with Sketch. Stage N…" at bounding box center [661, 167] width 604 height 282
click at [917, 344] on button "Add Lot icon/tick copy 11 Created with Sketch." at bounding box center [926, 336] width 51 height 21
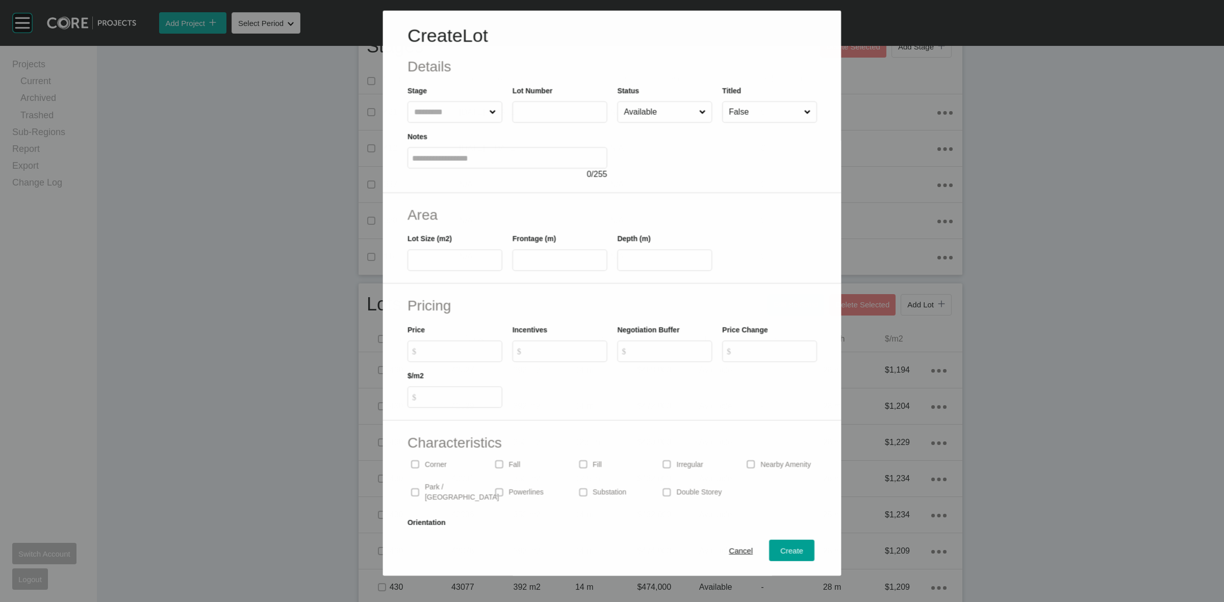
click at [455, 114] on input "text" at bounding box center [449, 111] width 75 height 20
click at [567, 112] on input "****" at bounding box center [560, 111] width 86 height 9
click at [780, 549] on span "Create" at bounding box center [791, 551] width 23 height 9
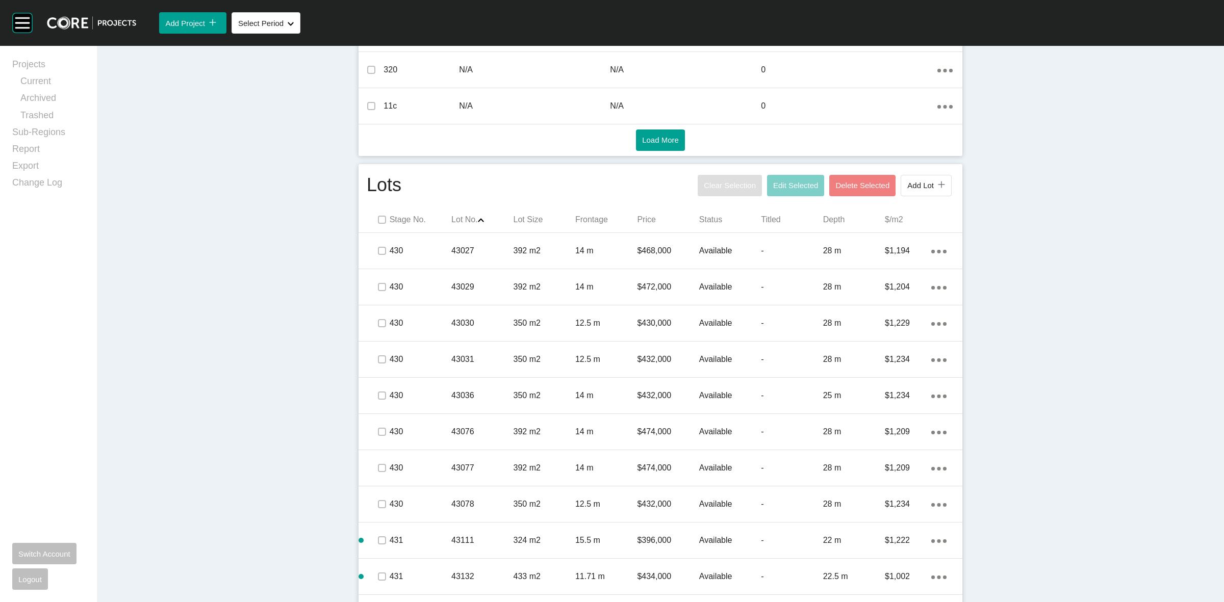
scroll to position [301, 0]
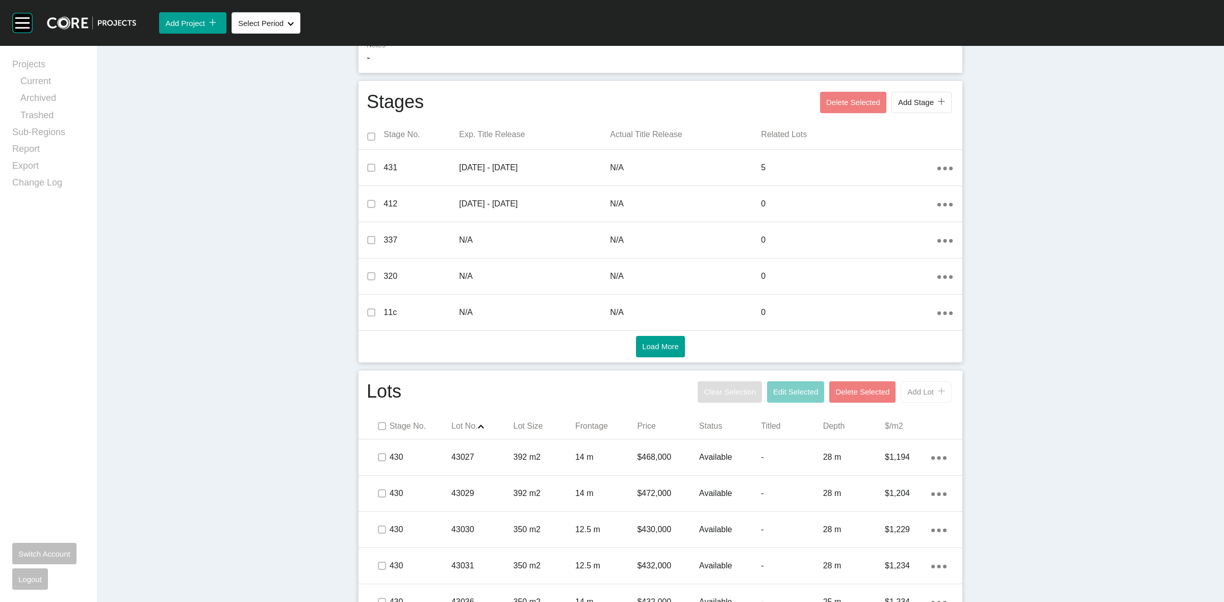
click at [927, 394] on span "Add Lot" at bounding box center [920, 392] width 27 height 9
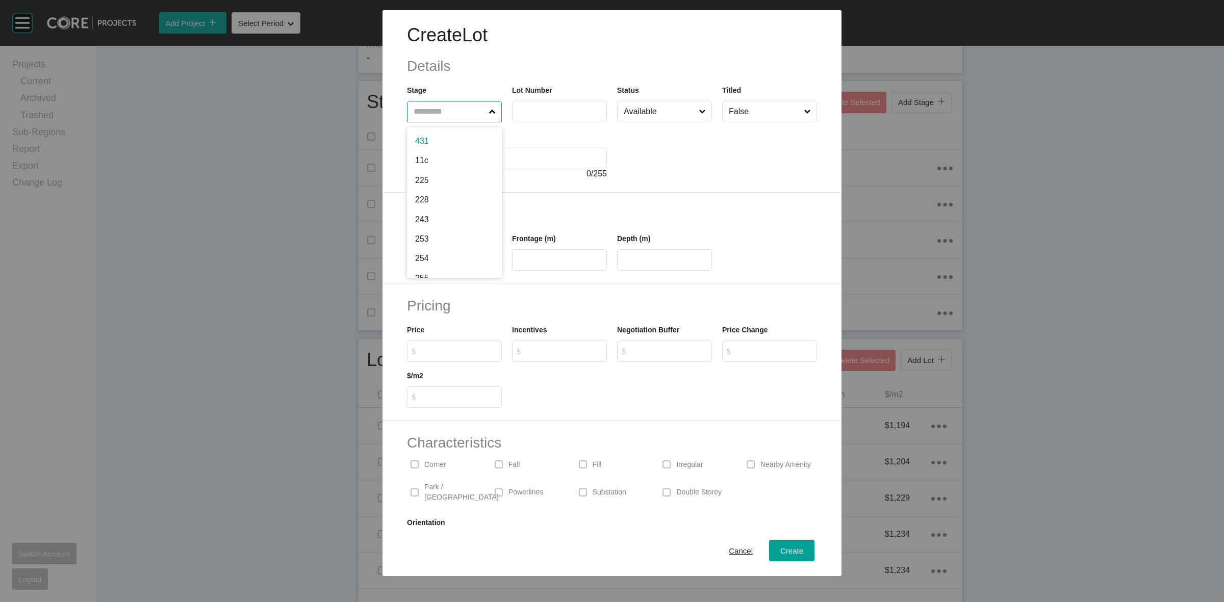
drag, startPoint x: 463, startPoint y: 106, endPoint x: 470, endPoint y: 105, distance: 7.2
click at [461, 106] on input "text" at bounding box center [449, 111] width 75 height 20
click at [780, 548] on span "Create" at bounding box center [791, 551] width 23 height 9
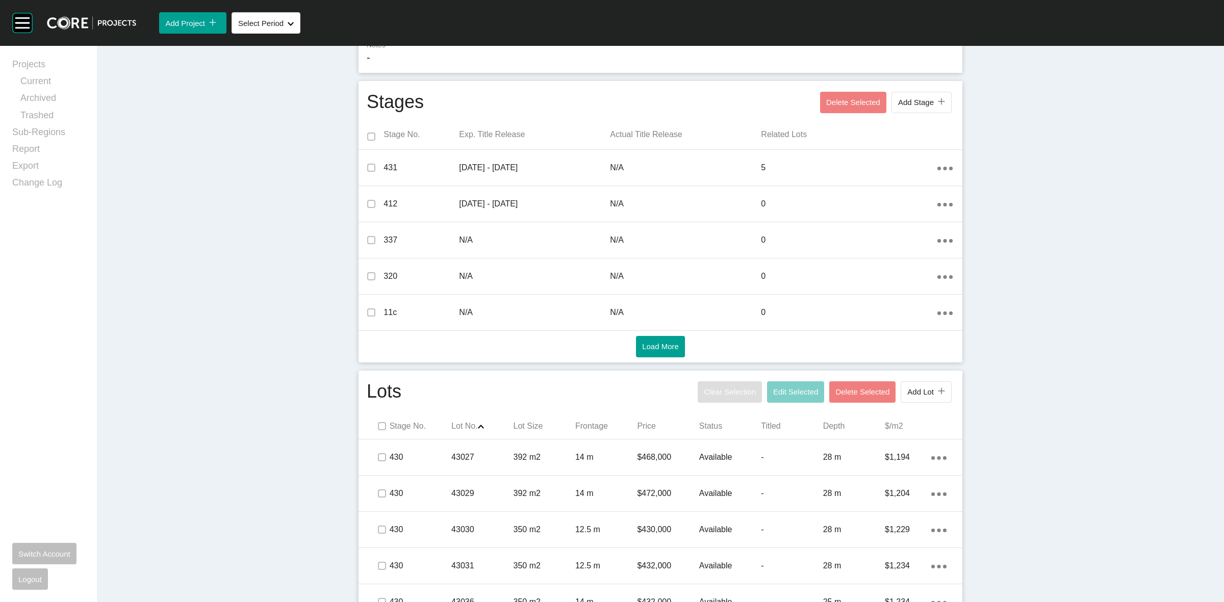
scroll to position [0, 0]
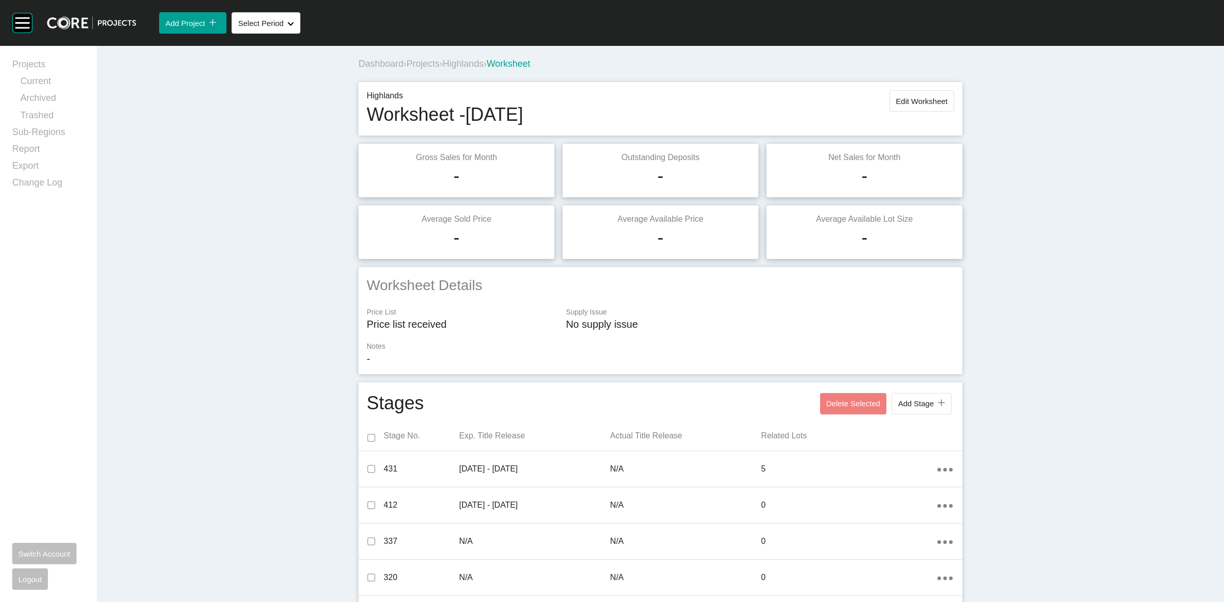
click at [421, 64] on span "Projects" at bounding box center [422, 64] width 33 height 10
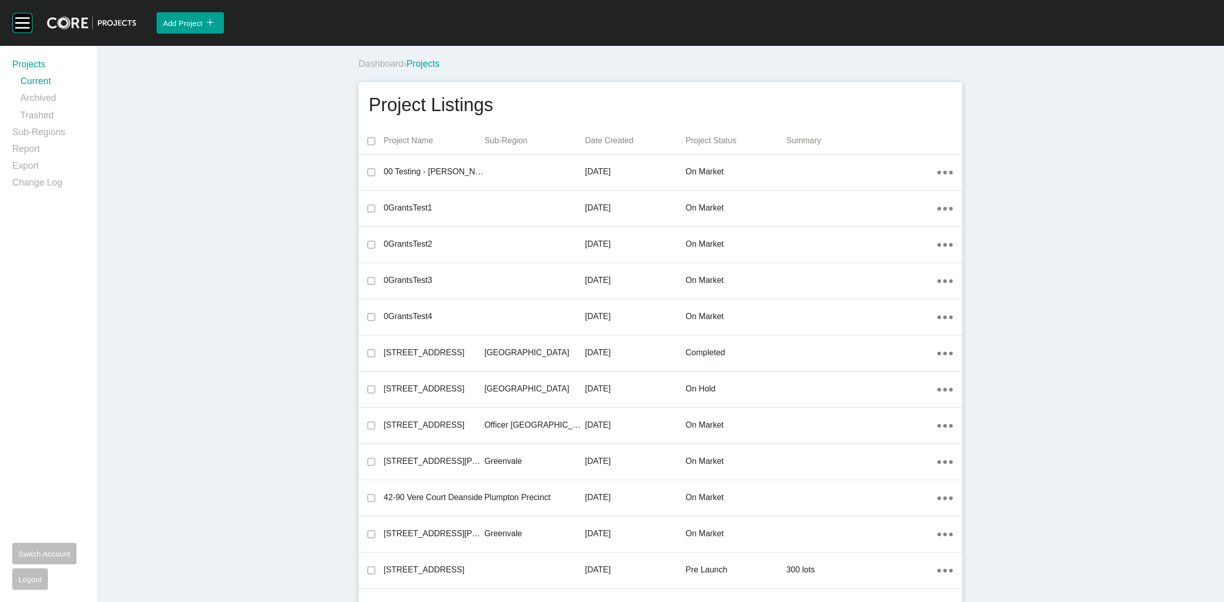
scroll to position [24233, 0]
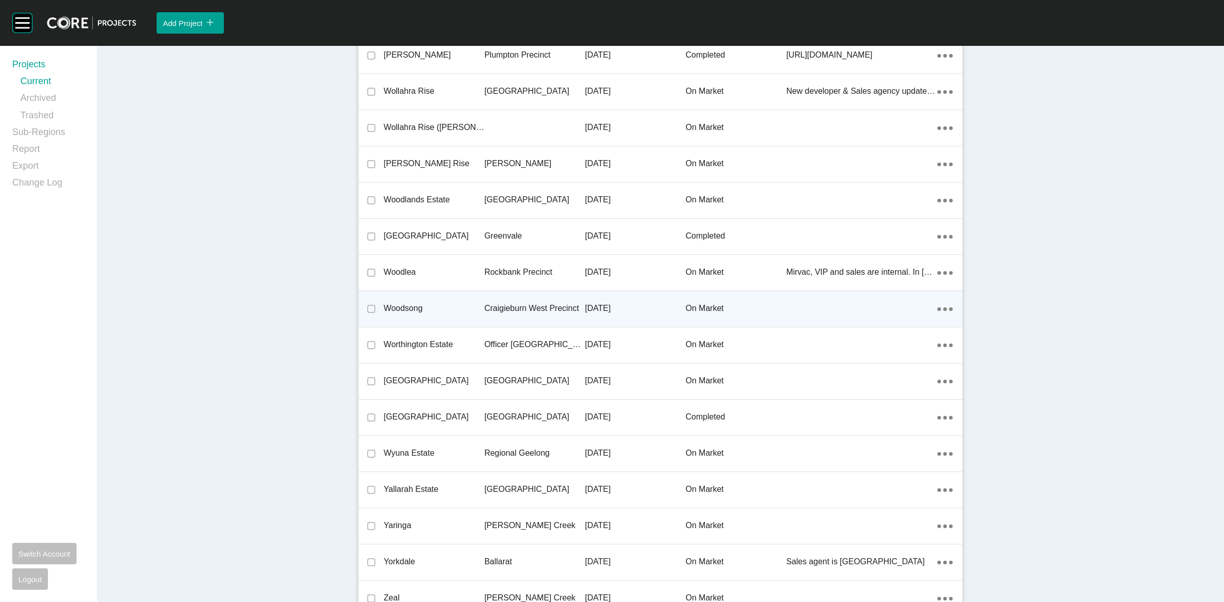
click at [514, 303] on p "Craigieburn West Precinct" at bounding box center [535, 308] width 100 height 11
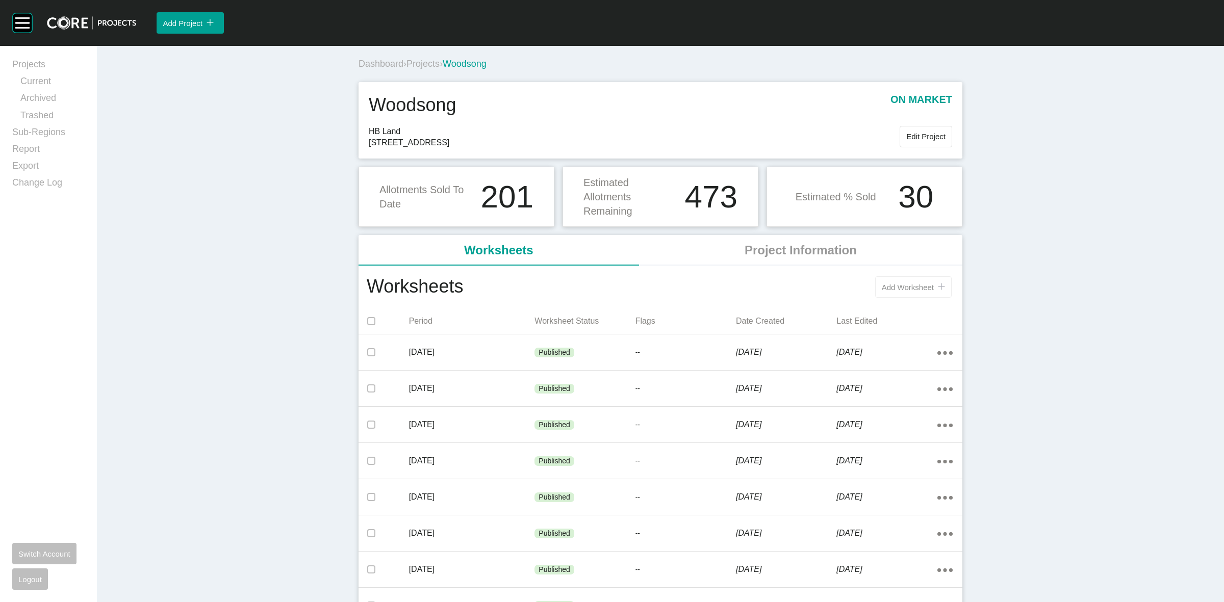
click at [907, 283] on span "Add Worksheet" at bounding box center [908, 287] width 52 height 9
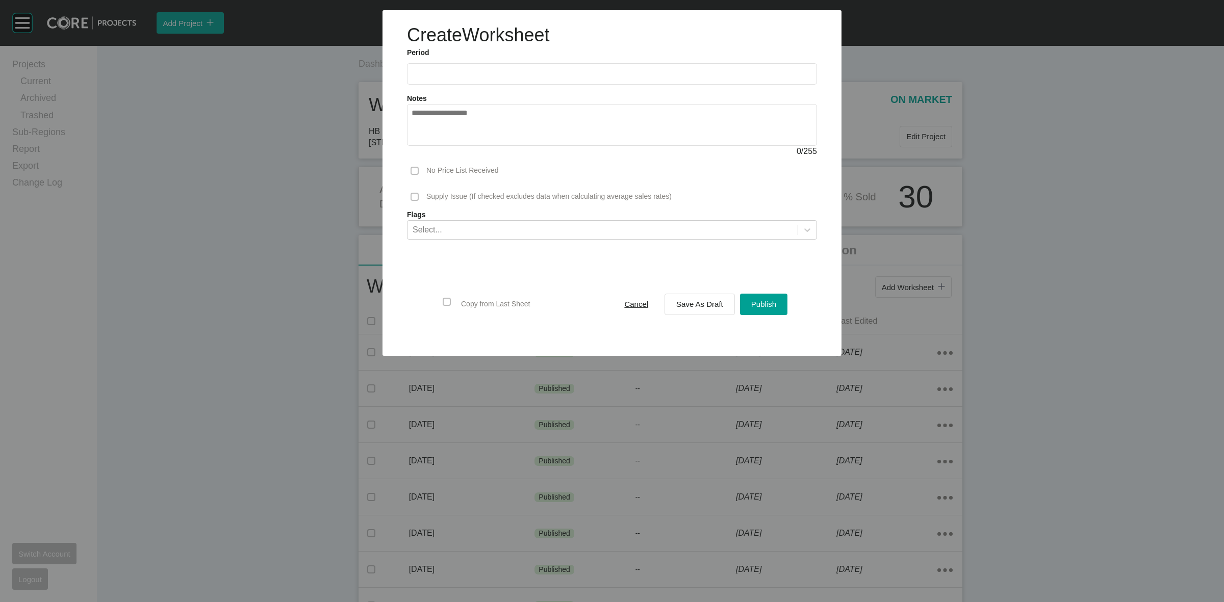
click at [524, 74] on input "text" at bounding box center [612, 73] width 401 height 9
drag, startPoint x: 456, startPoint y: 144, endPoint x: 549, endPoint y: 195, distance: 105.9
click at [457, 144] on li "Aug" at bounding box center [461, 148] width 34 height 17
click at [692, 300] on span "Save As Draft" at bounding box center [699, 304] width 47 height 9
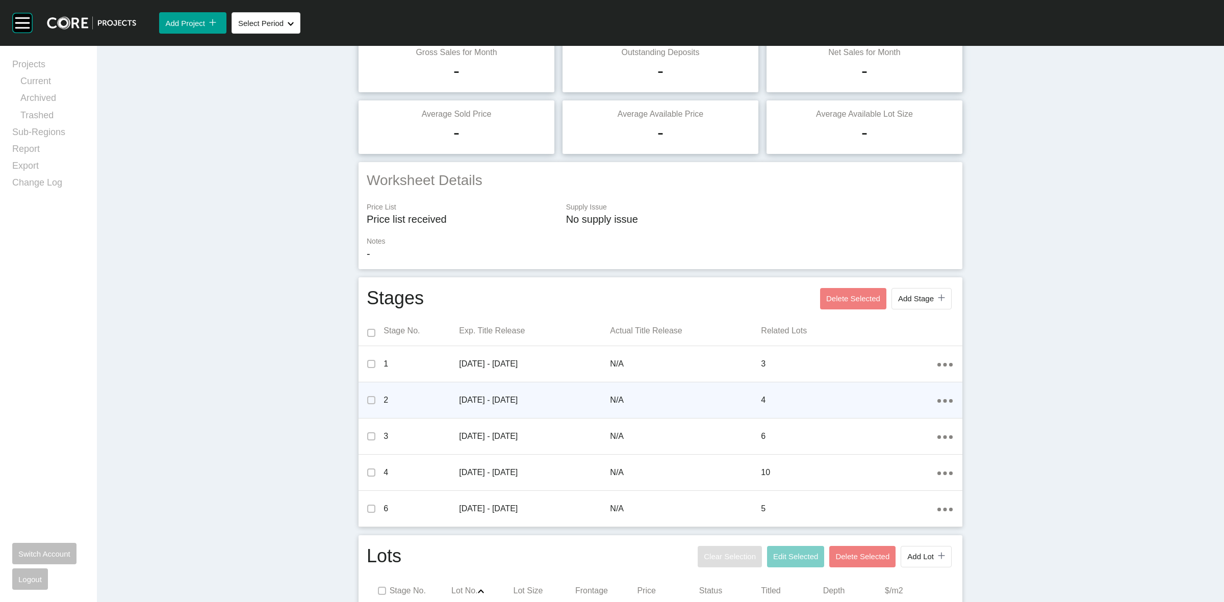
scroll to position [128, 0]
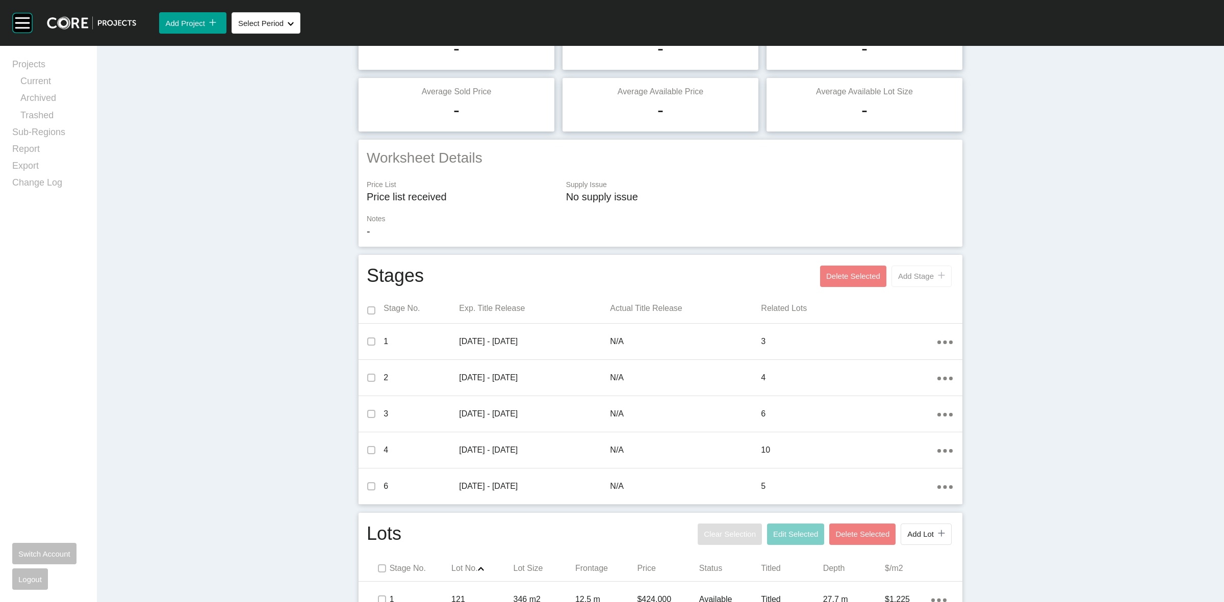
click at [900, 279] on span "Add Stage" at bounding box center [916, 276] width 36 height 9
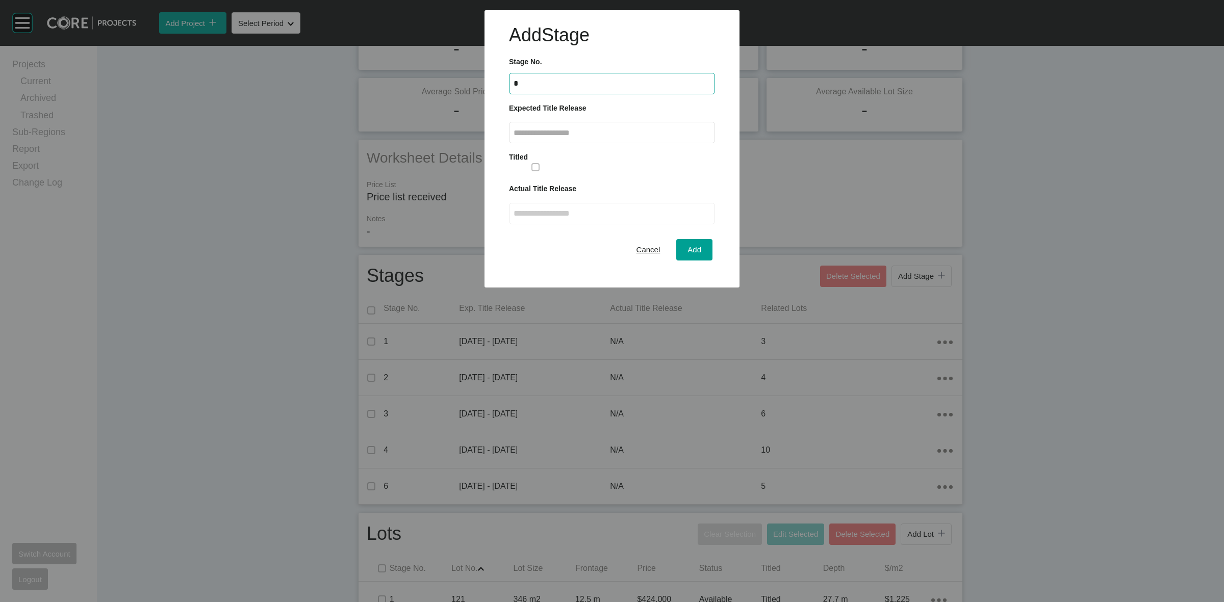
click at [597, 135] on input "text" at bounding box center [612, 133] width 197 height 9
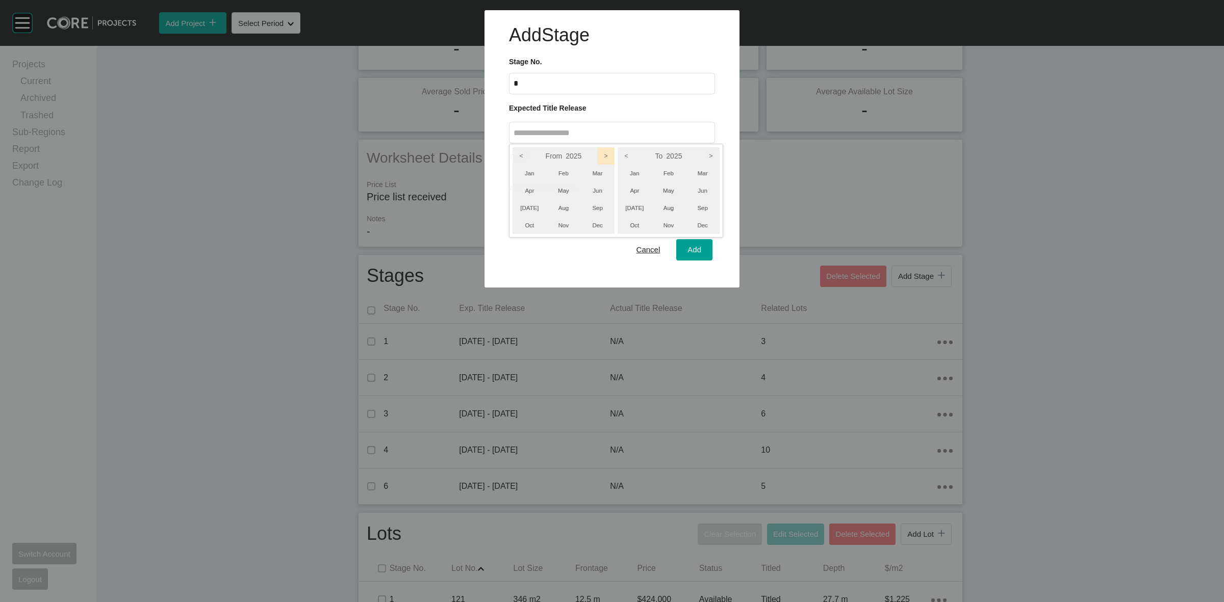
click at [604, 152] on icon ">" at bounding box center [605, 155] width 17 height 17
click at [712, 149] on icon ">" at bounding box center [710, 155] width 17 height 17
drag, startPoint x: 709, startPoint y: 182, endPoint x: 659, endPoint y: 192, distance: 50.4
click at [707, 183] on li "Jun" at bounding box center [702, 190] width 34 height 17
drag, startPoint x: 549, startPoint y: 189, endPoint x: 543, endPoint y: 190, distance: 6.2
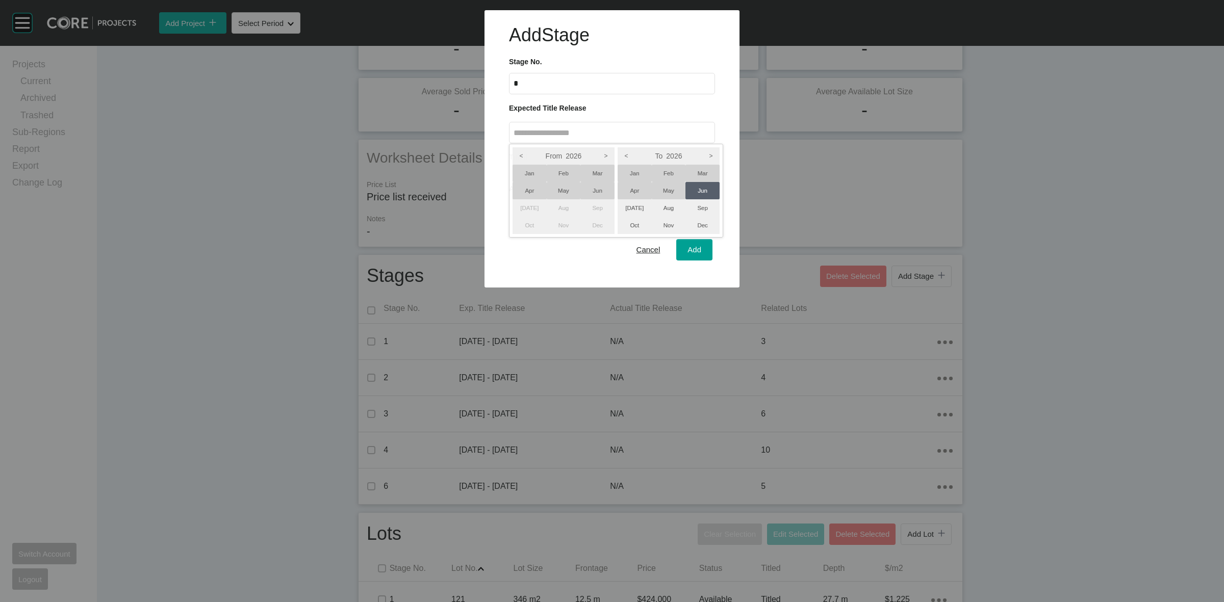
click at [548, 189] on li "May" at bounding box center [564, 190] width 34 height 17
click at [524, 185] on li "Apr" at bounding box center [530, 190] width 34 height 17
click at [696, 251] on div at bounding box center [612, 144] width 1224 height 288
click at [695, 251] on span "Add" at bounding box center [694, 249] width 14 height 9
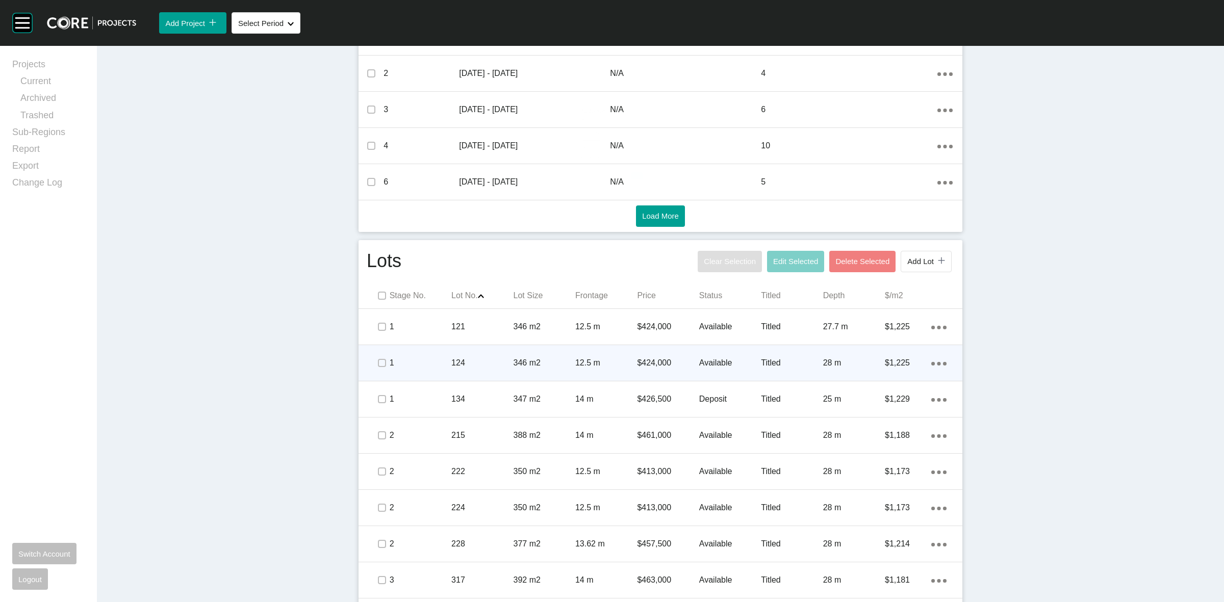
scroll to position [446, 0]
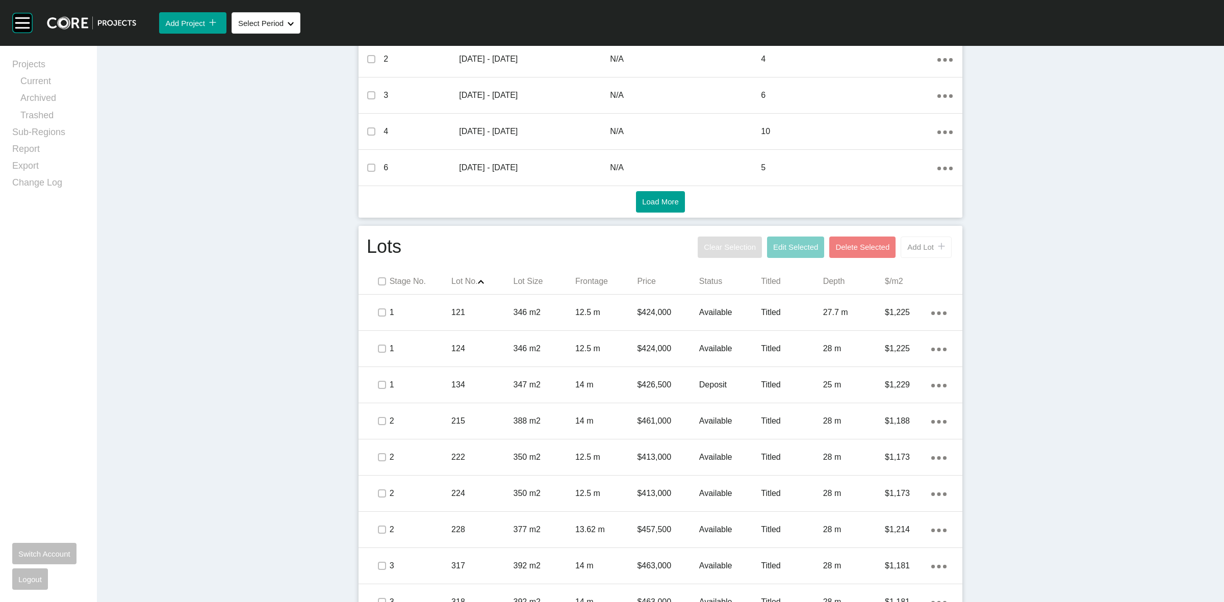
click at [922, 247] on span "Add Lot" at bounding box center [920, 247] width 27 height 9
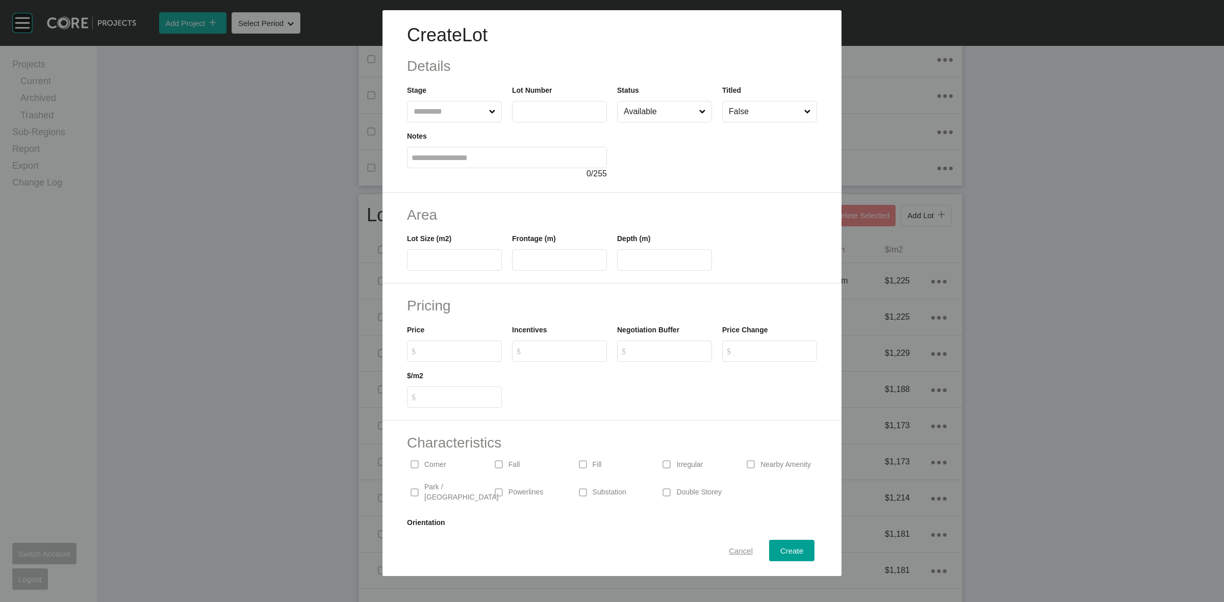
click at [731, 549] on span "Cancel" at bounding box center [741, 551] width 24 height 9
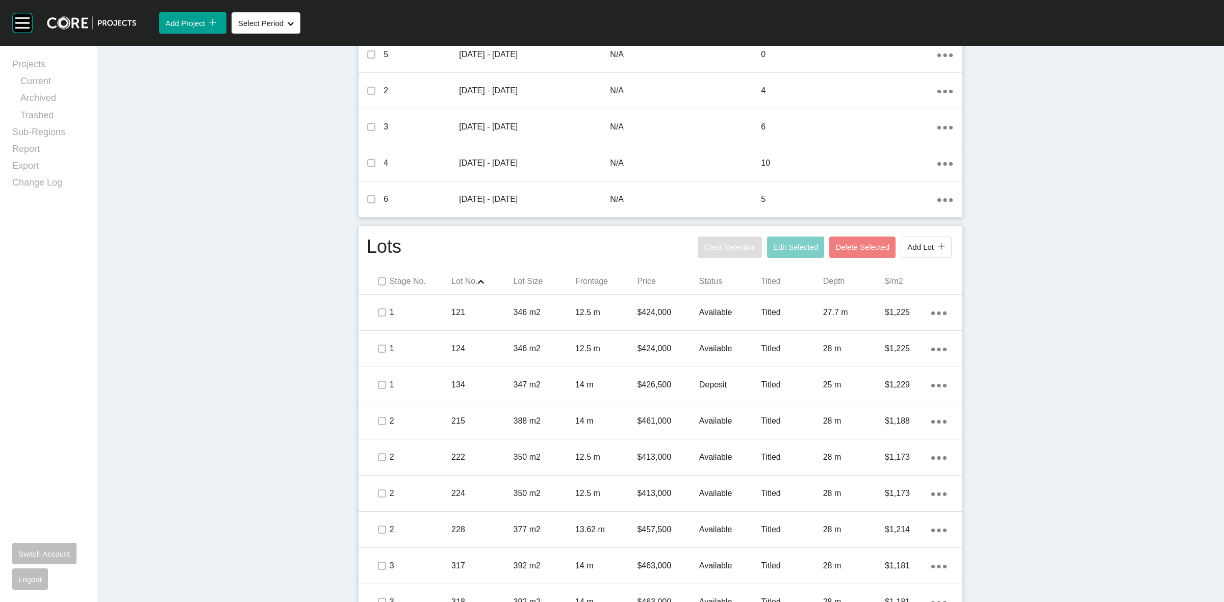
scroll to position [360, 0]
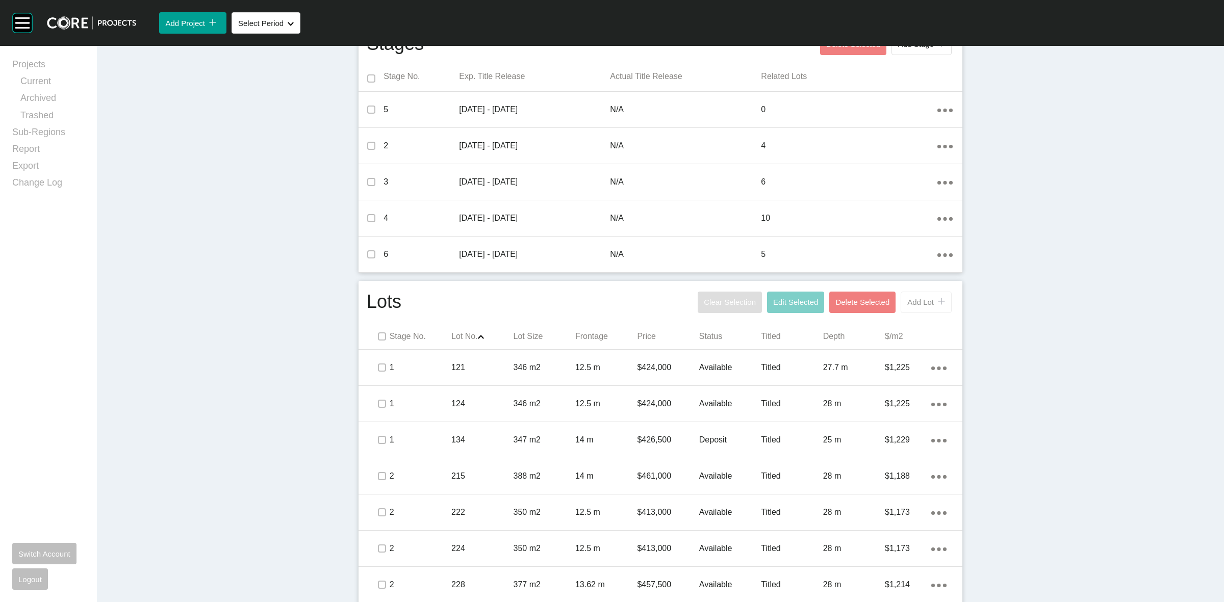
click at [913, 307] on span "Add Lot" at bounding box center [920, 302] width 27 height 9
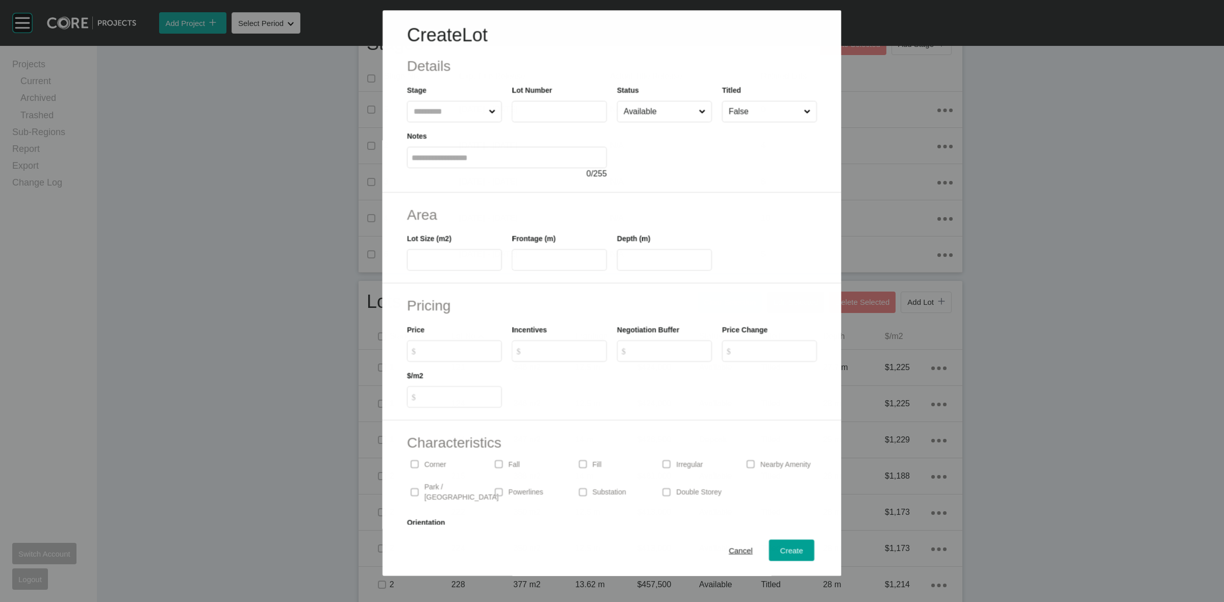
click at [453, 111] on input "text" at bounding box center [449, 111] width 75 height 20
click at [783, 549] on span "Create" at bounding box center [791, 551] width 23 height 9
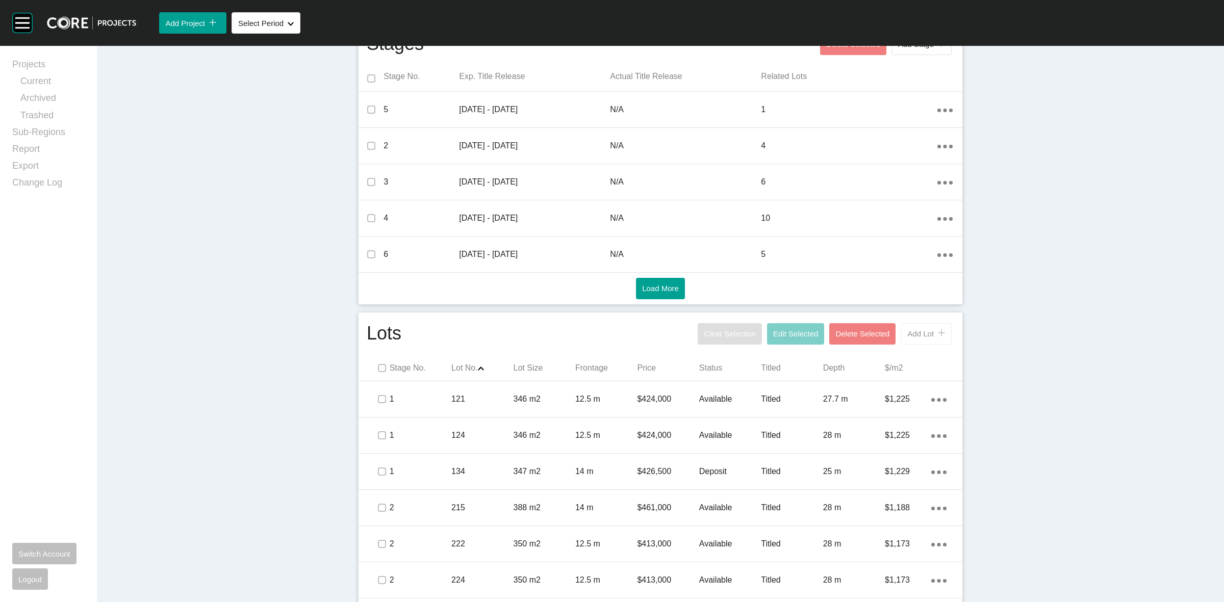
click at [911, 332] on span "Add Lot" at bounding box center [920, 333] width 27 height 9
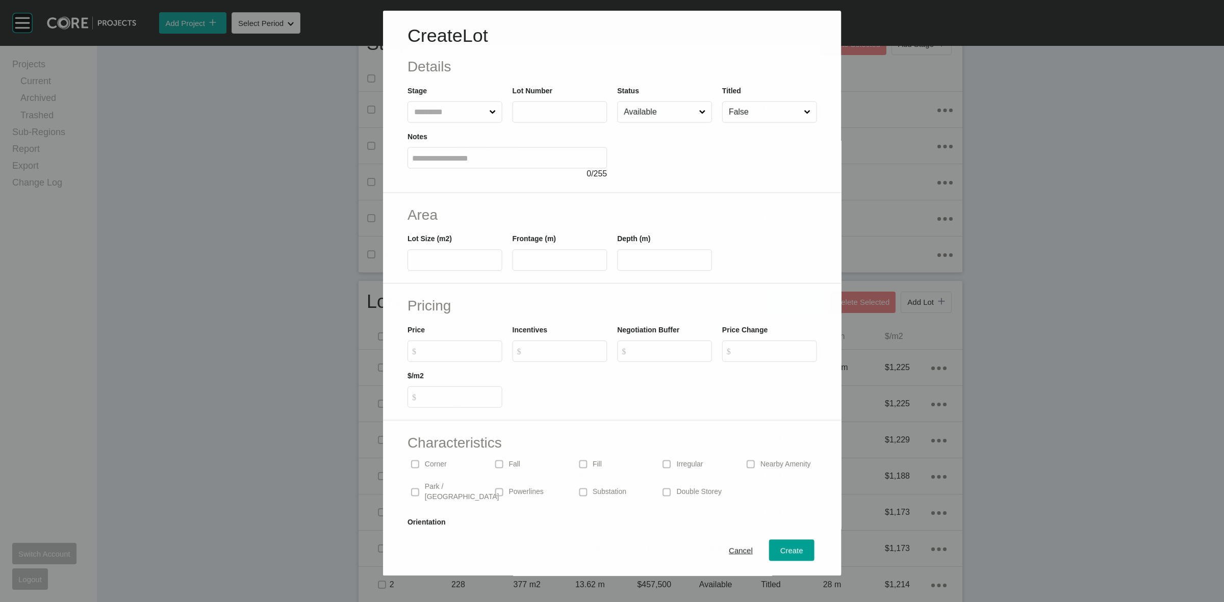
click at [443, 109] on input "text" at bounding box center [449, 112] width 75 height 20
click at [794, 547] on div "Create" at bounding box center [792, 551] width 28 height 14
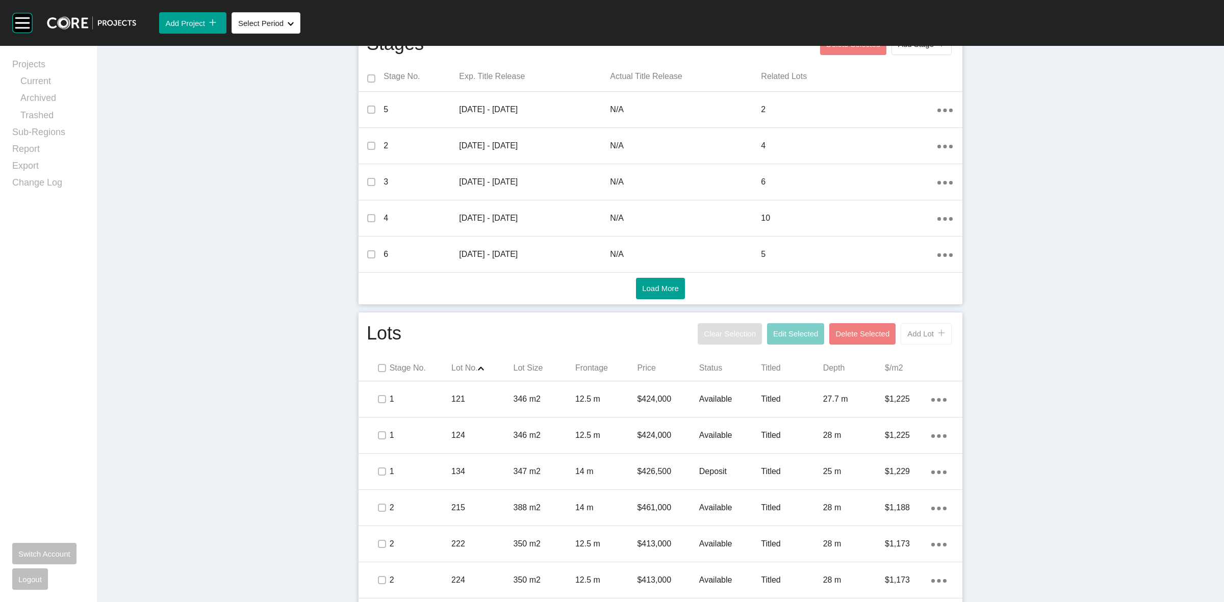
click at [909, 343] on button "Add Lot icon/tick copy 11 Created with Sketch." at bounding box center [926, 333] width 51 height 21
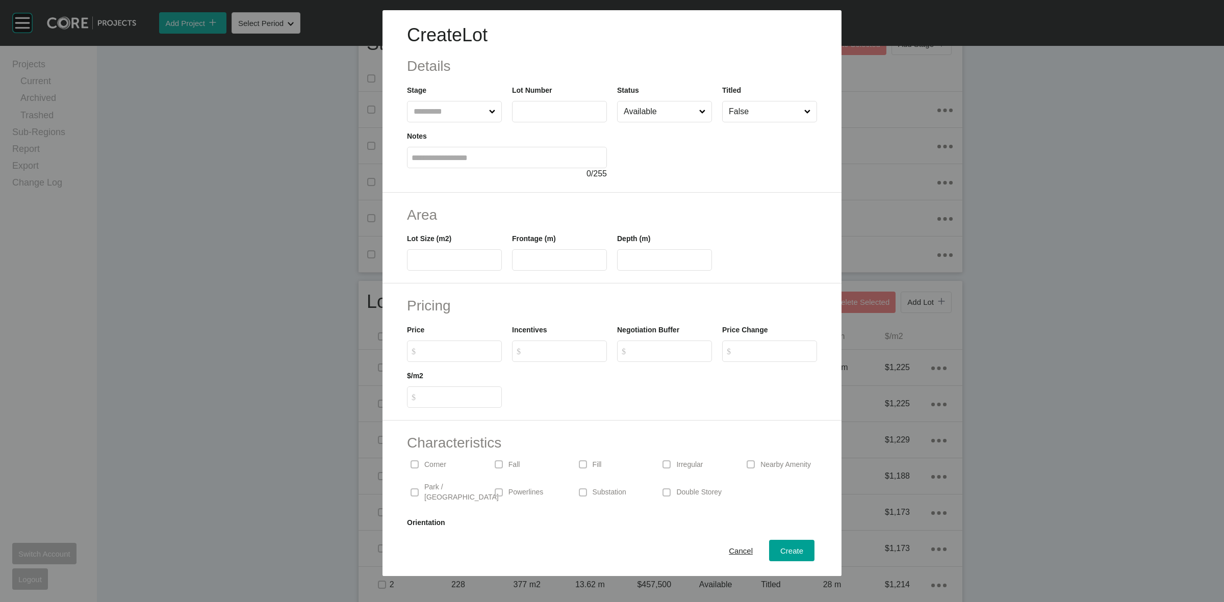
click at [455, 113] on input "text" at bounding box center [449, 111] width 75 height 20
click at [778, 546] on div "Create" at bounding box center [792, 551] width 28 height 14
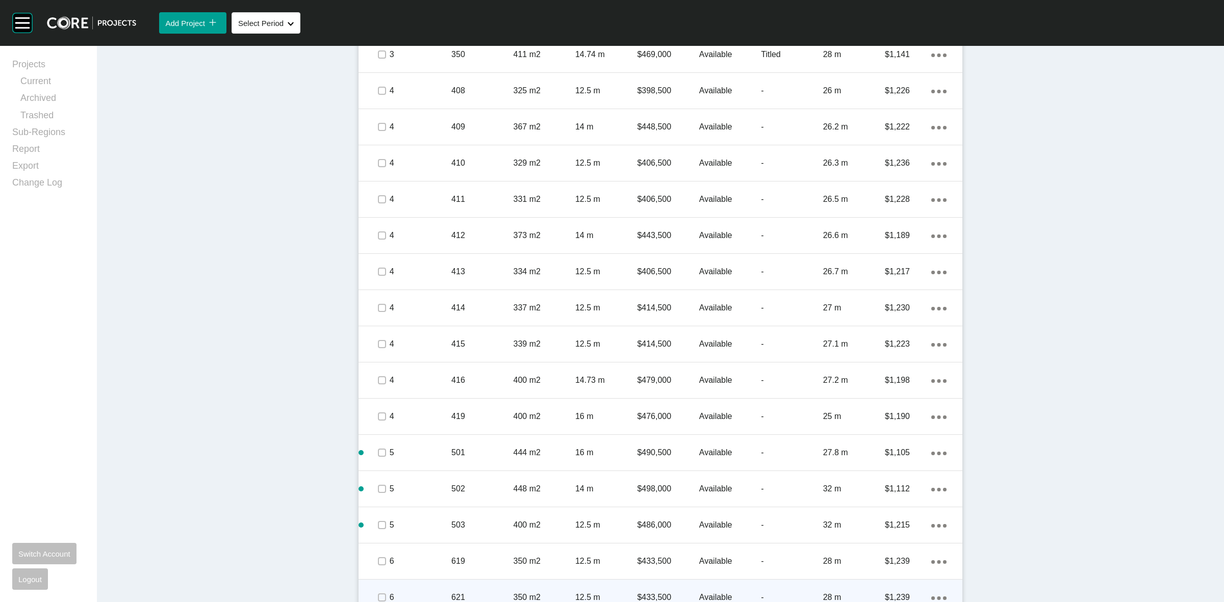
scroll to position [1252, 0]
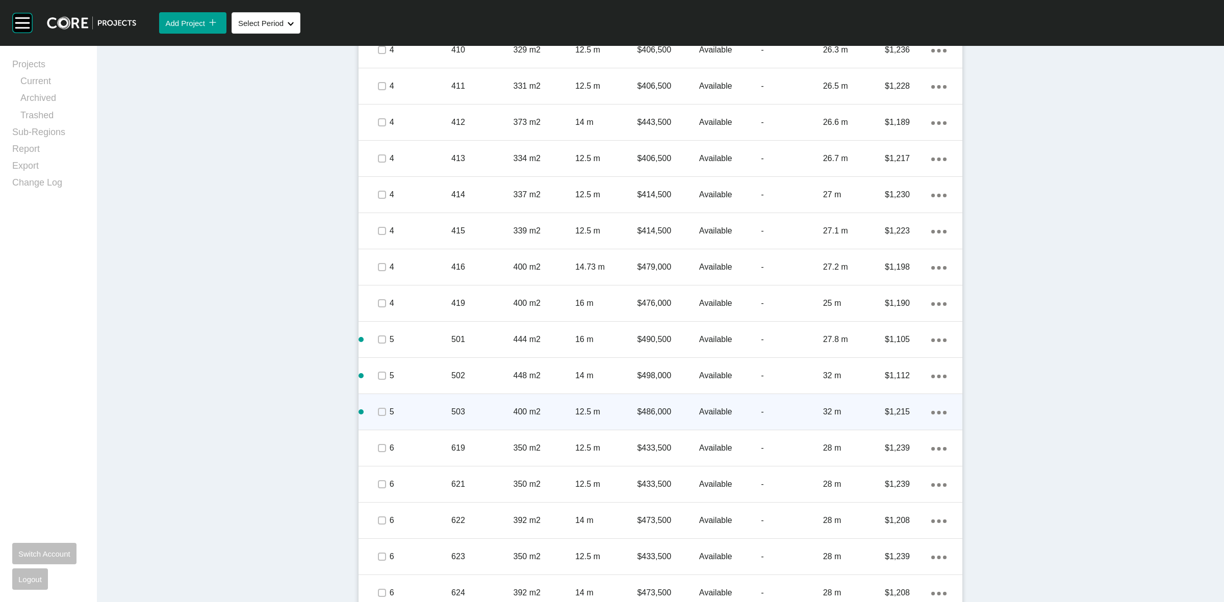
click at [931, 410] on div "Action Menu Dots Copy 6 Created with Sketch." at bounding box center [938, 411] width 15 height 11
click at [896, 412] on link "Duplicate" at bounding box center [892, 413] width 38 height 15
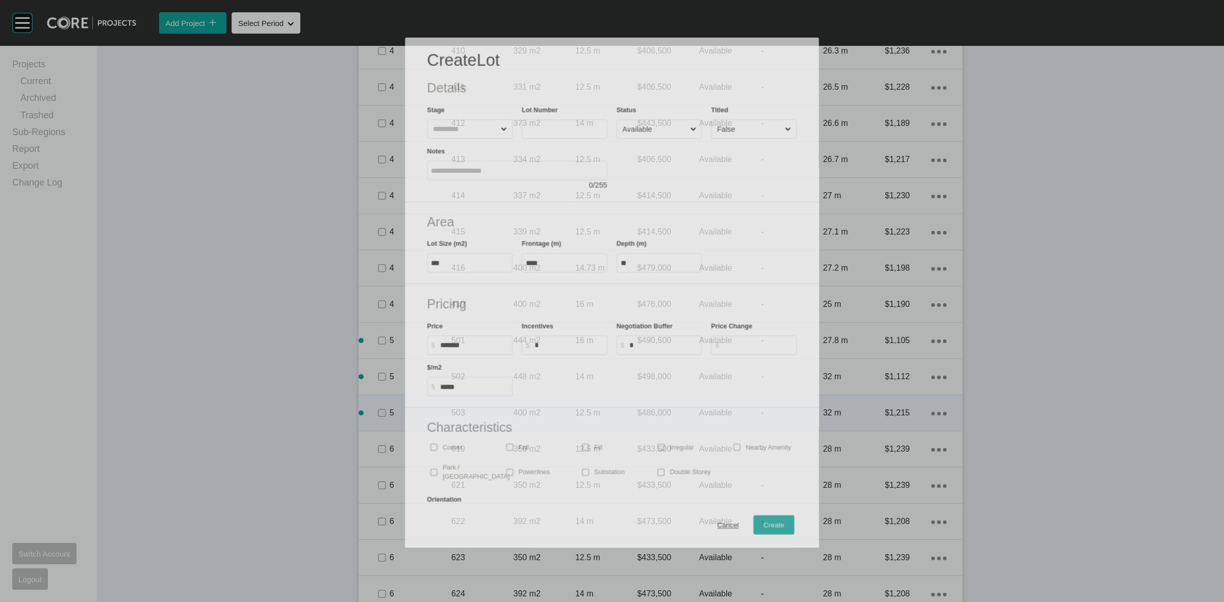
scroll to position [1220, 0]
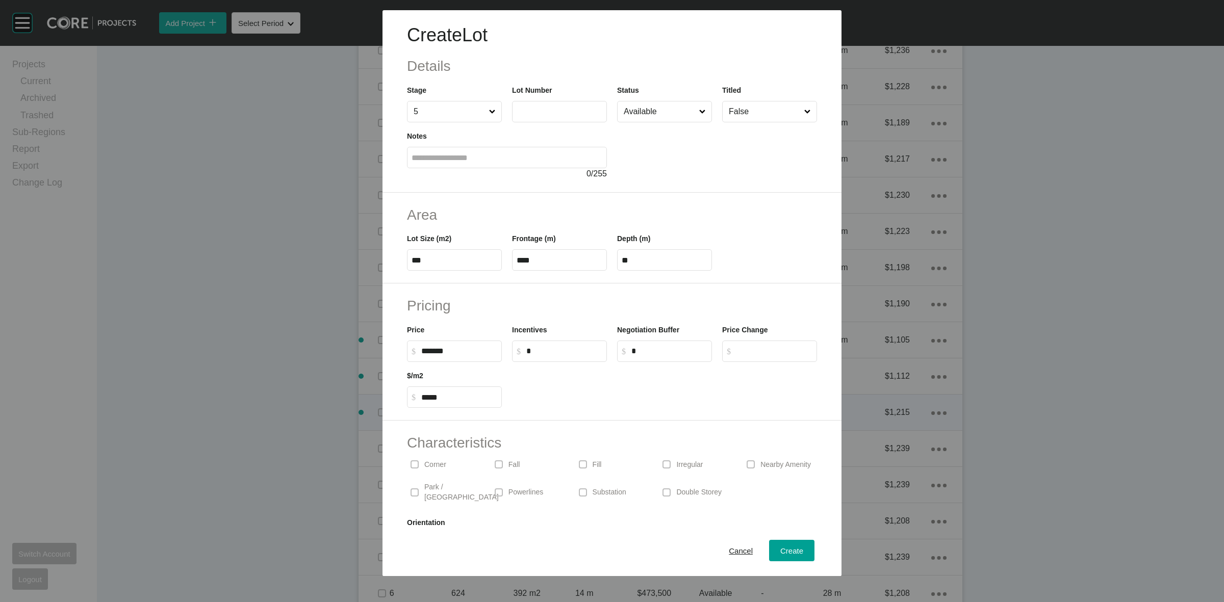
click at [544, 111] on input "text" at bounding box center [560, 111] width 86 height 9
click at [780, 552] on span "Create" at bounding box center [791, 551] width 23 height 9
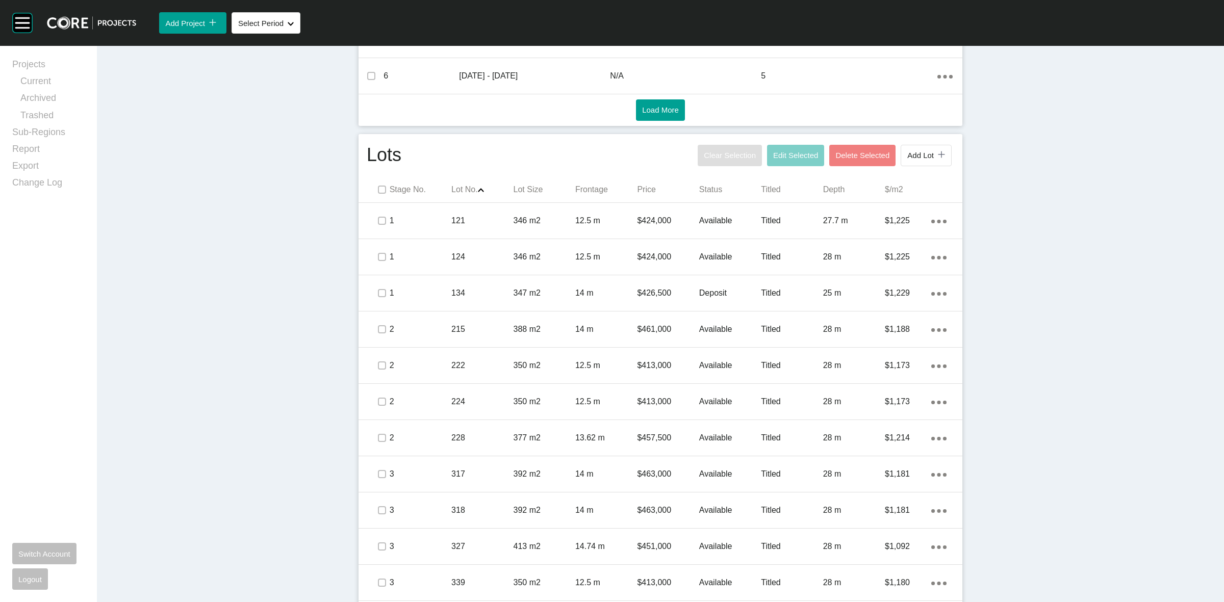
scroll to position [423, 0]
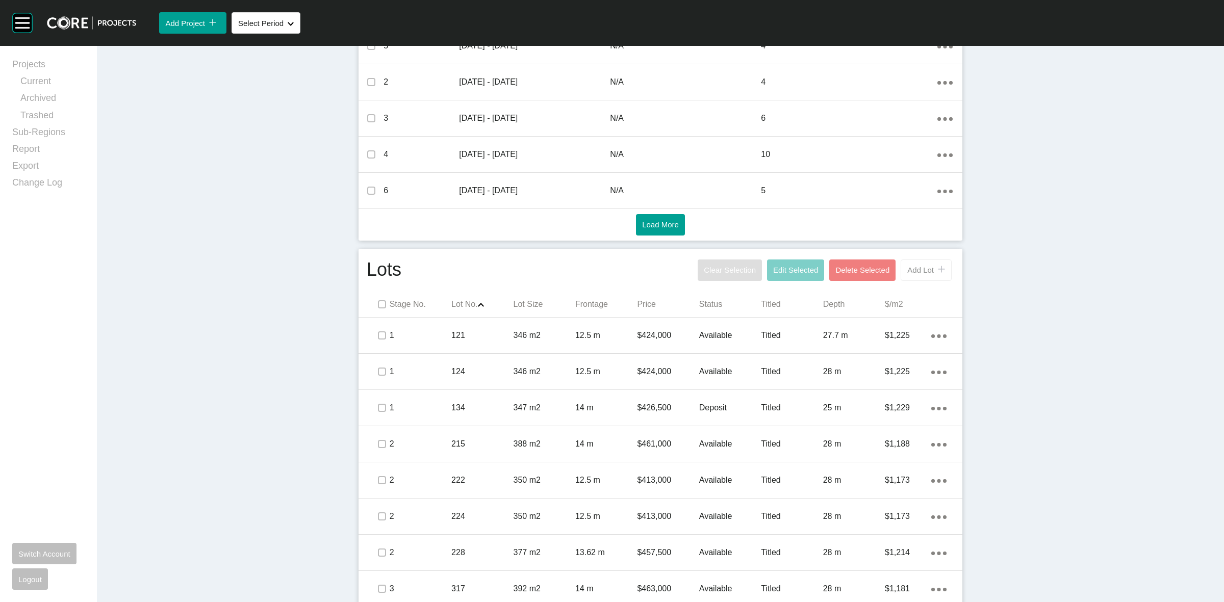
click at [914, 266] on div "Add Lot icon/tick copy 11 Created with Sketch." at bounding box center [926, 270] width 38 height 9
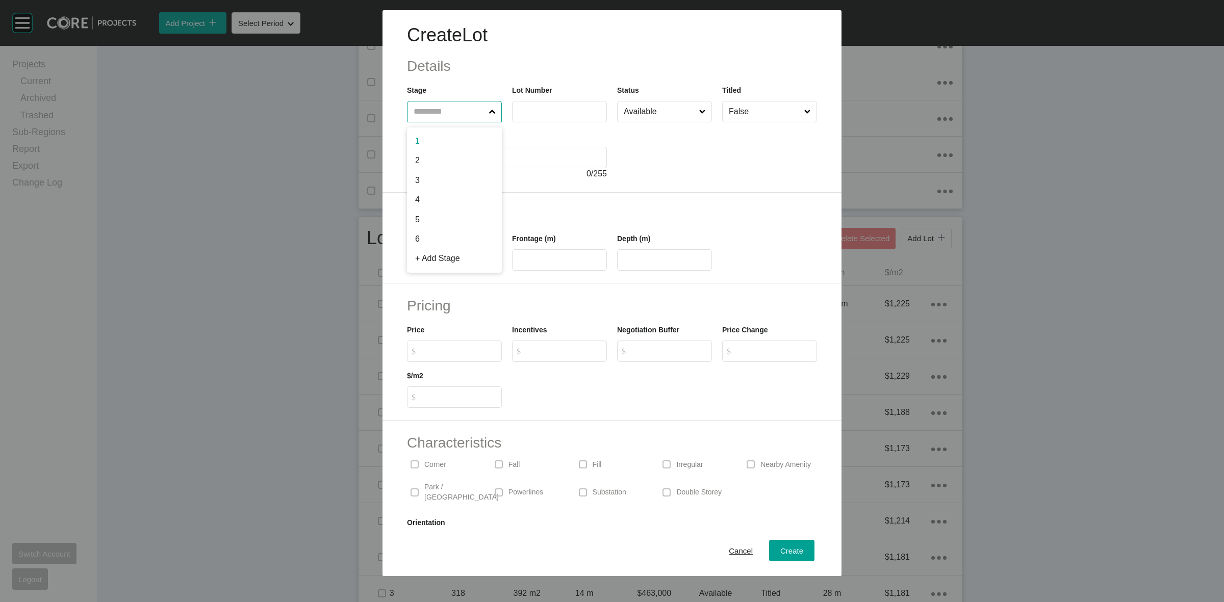
drag, startPoint x: 452, startPoint y: 105, endPoint x: 438, endPoint y: 104, distance: 14.4
click at [451, 105] on input "text" at bounding box center [449, 111] width 75 height 20
click at [778, 546] on div "Create" at bounding box center [792, 551] width 28 height 14
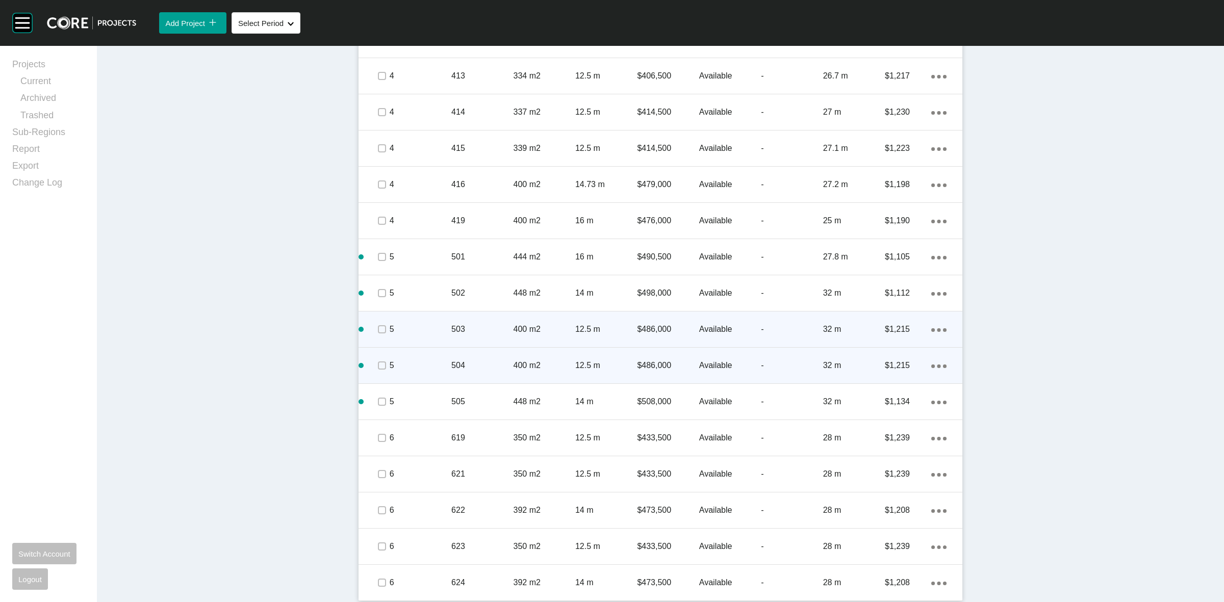
scroll to position [1337, 0]
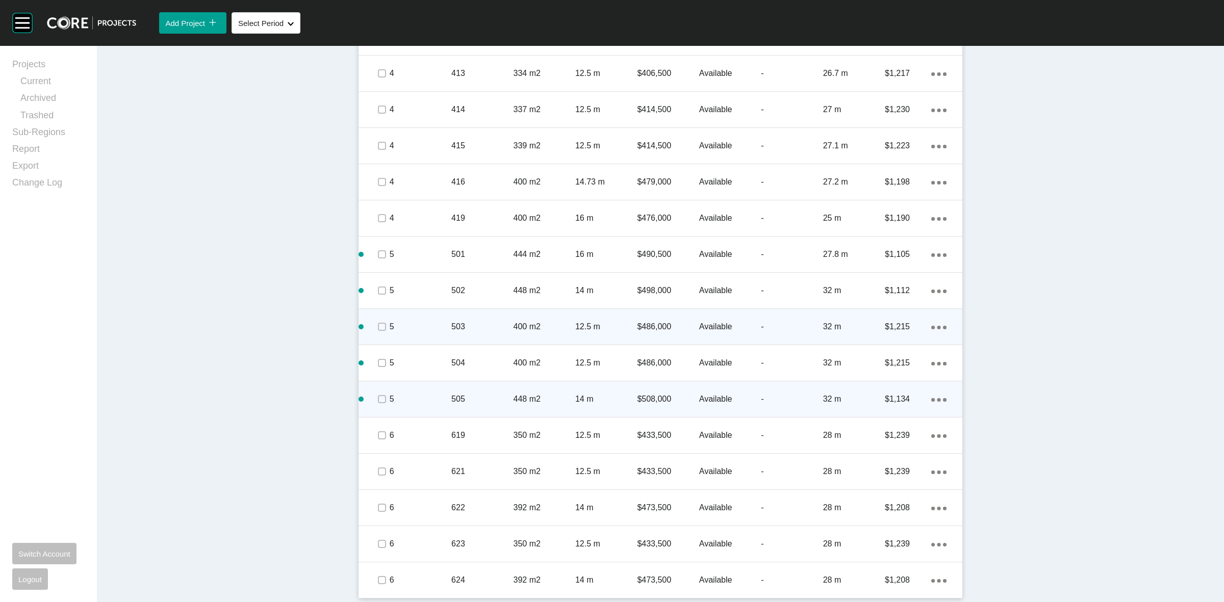
click at [936, 398] on icon "Action Menu Dots Copy 6 Created with Sketch." at bounding box center [938, 400] width 15 height 4
click at [896, 398] on link "Duplicate" at bounding box center [892, 400] width 38 height 15
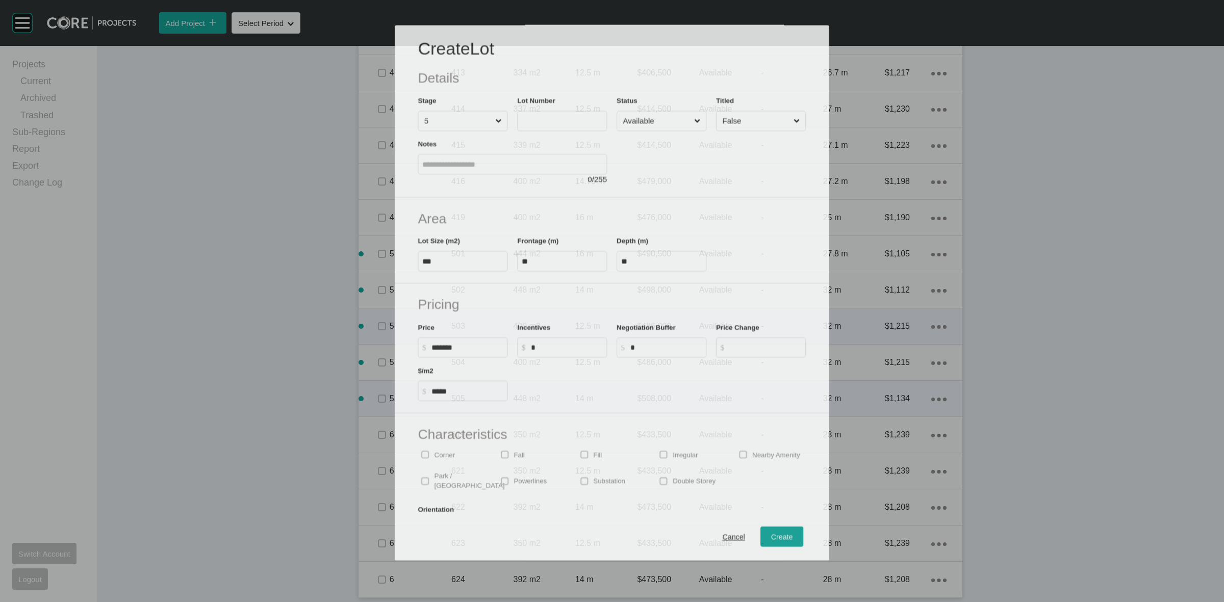
scroll to position [1306, 0]
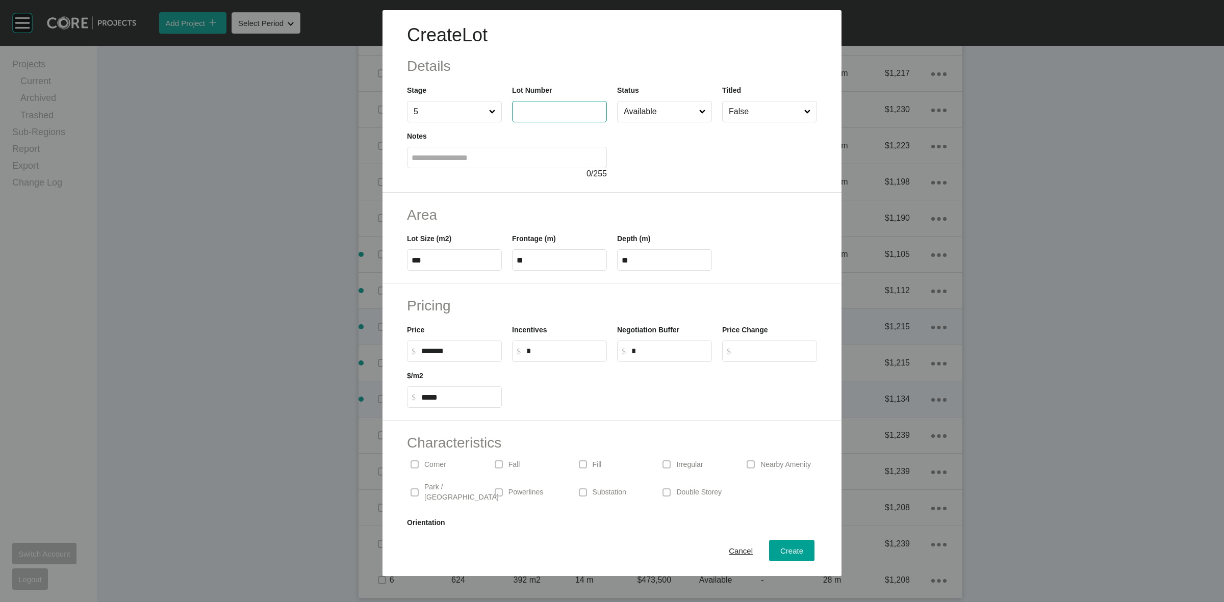
click at [555, 108] on input "text" at bounding box center [560, 111] width 86 height 9
click at [781, 545] on div "Create" at bounding box center [792, 551] width 28 height 14
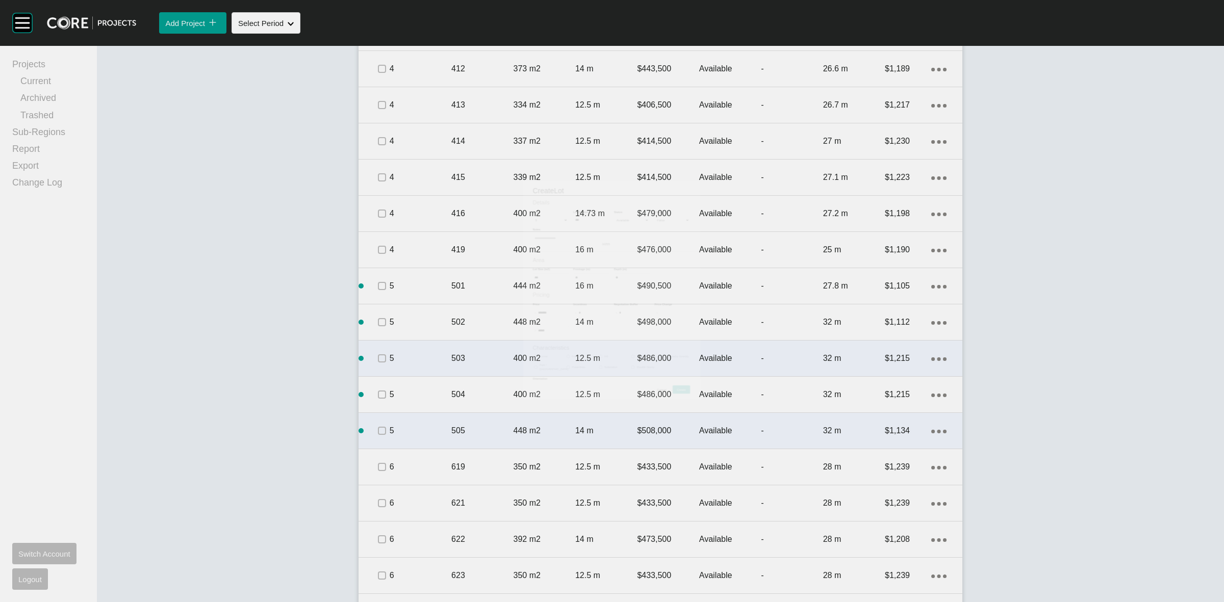
scroll to position [1337, 0]
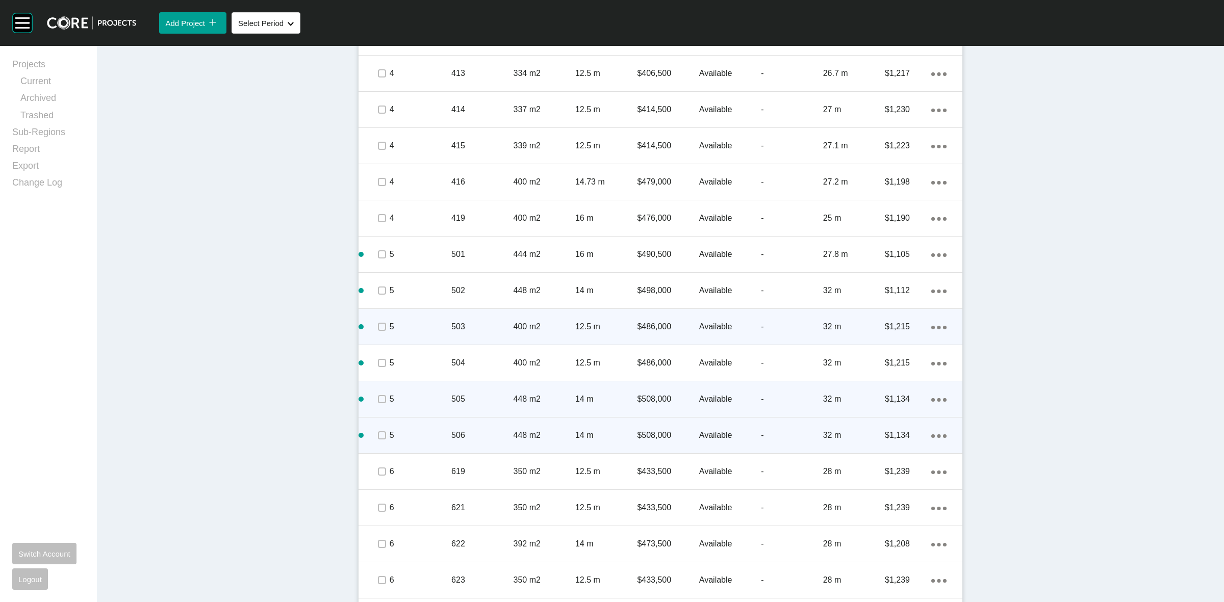
click at [931, 432] on div "Action Menu Dots Copy 6 Created with Sketch." at bounding box center [938, 435] width 15 height 11
click at [890, 435] on link "Duplicate" at bounding box center [892, 436] width 38 height 15
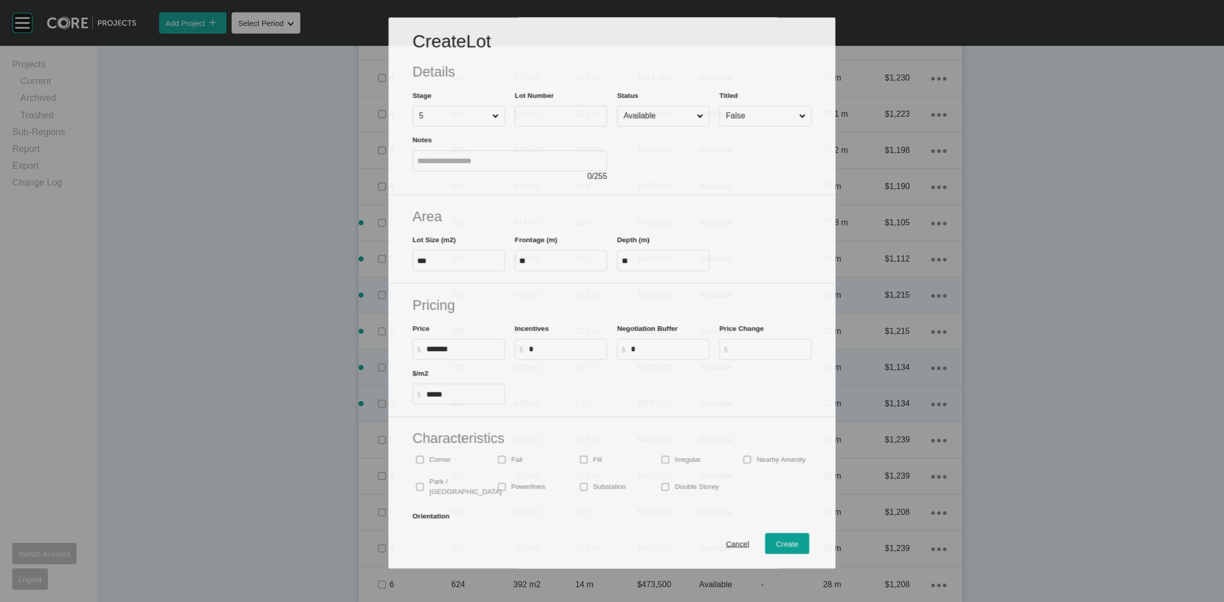
scroll to position [1306, 0]
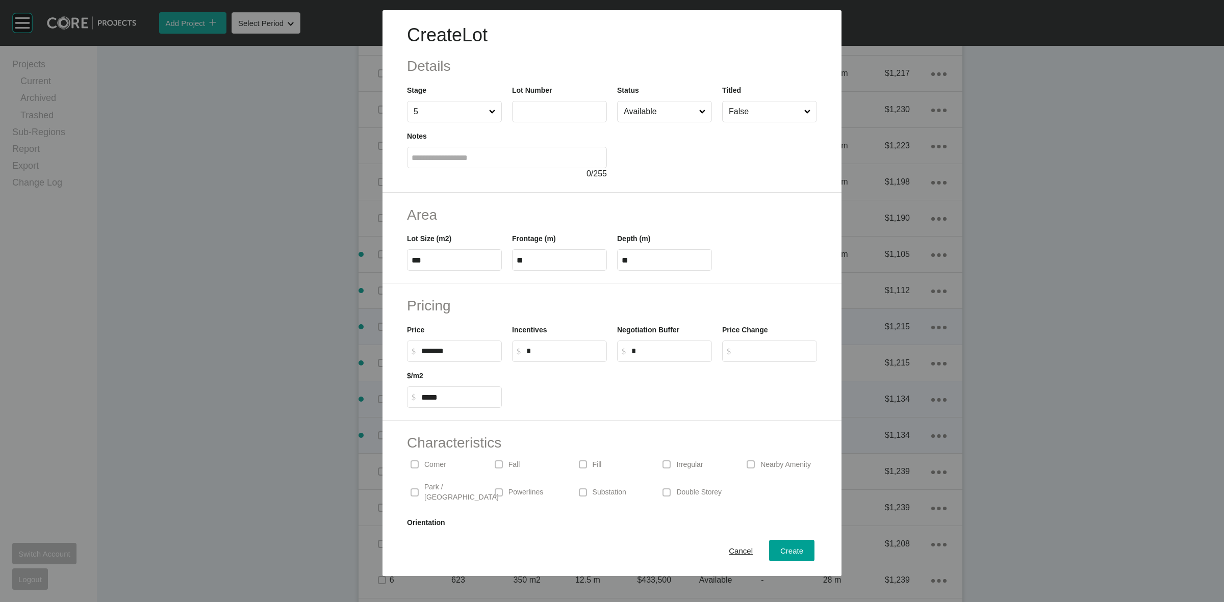
click at [546, 116] on label at bounding box center [559, 111] width 95 height 21
click at [546, 116] on input "text" at bounding box center [560, 111] width 86 height 9
click at [794, 547] on span "Create" at bounding box center [791, 551] width 23 height 9
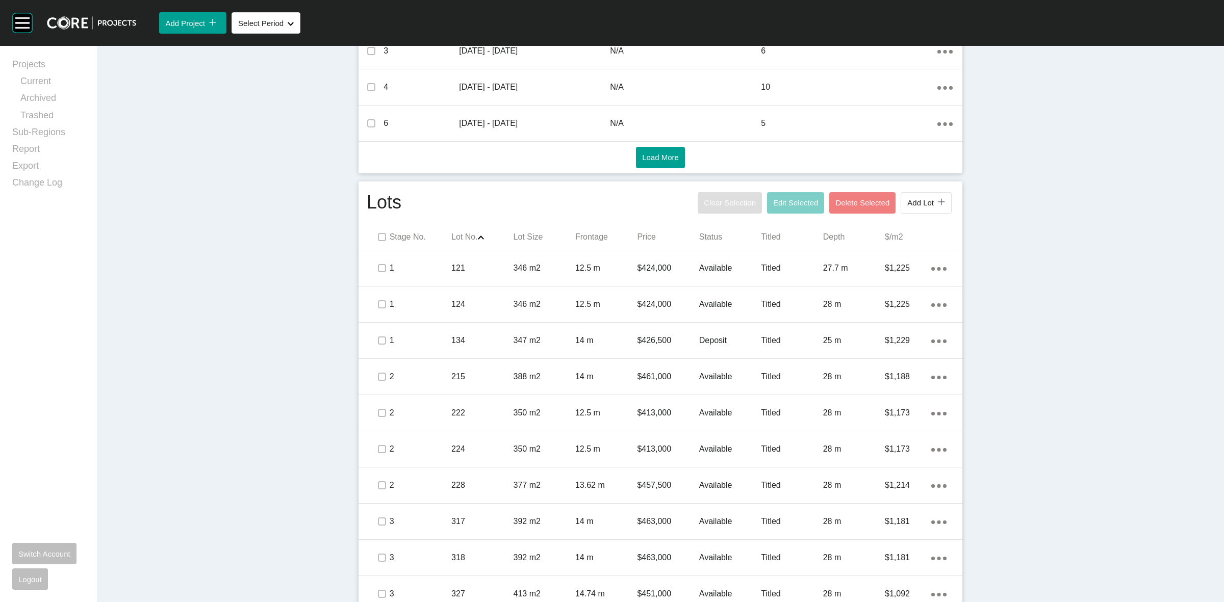
scroll to position [381, 0]
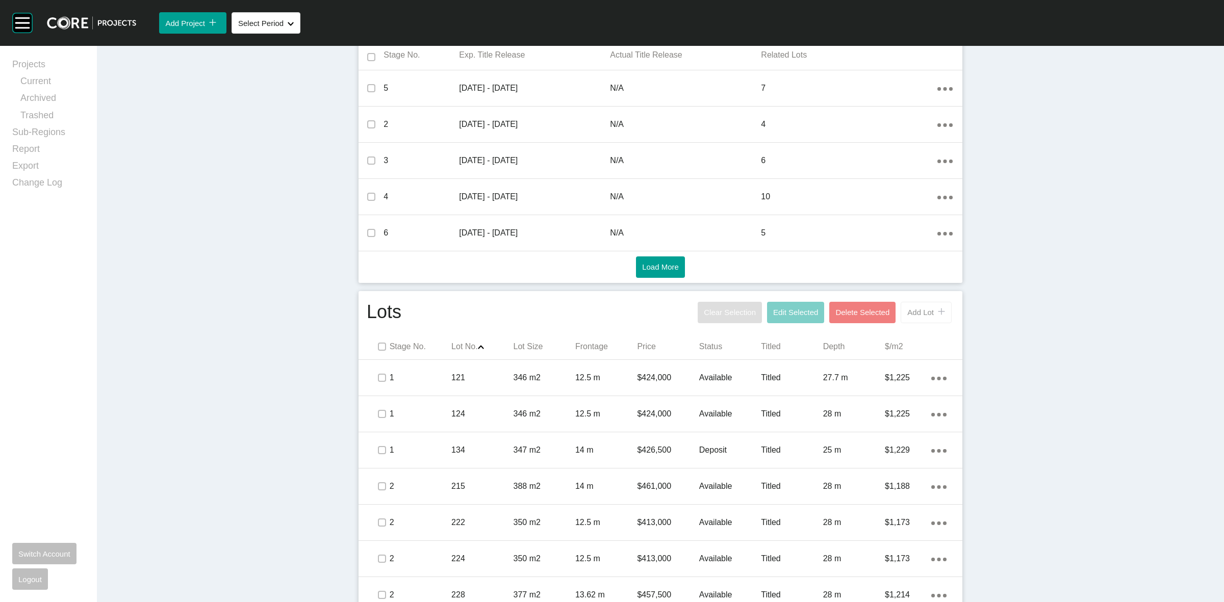
click at [916, 310] on span "Add Lot" at bounding box center [920, 312] width 27 height 9
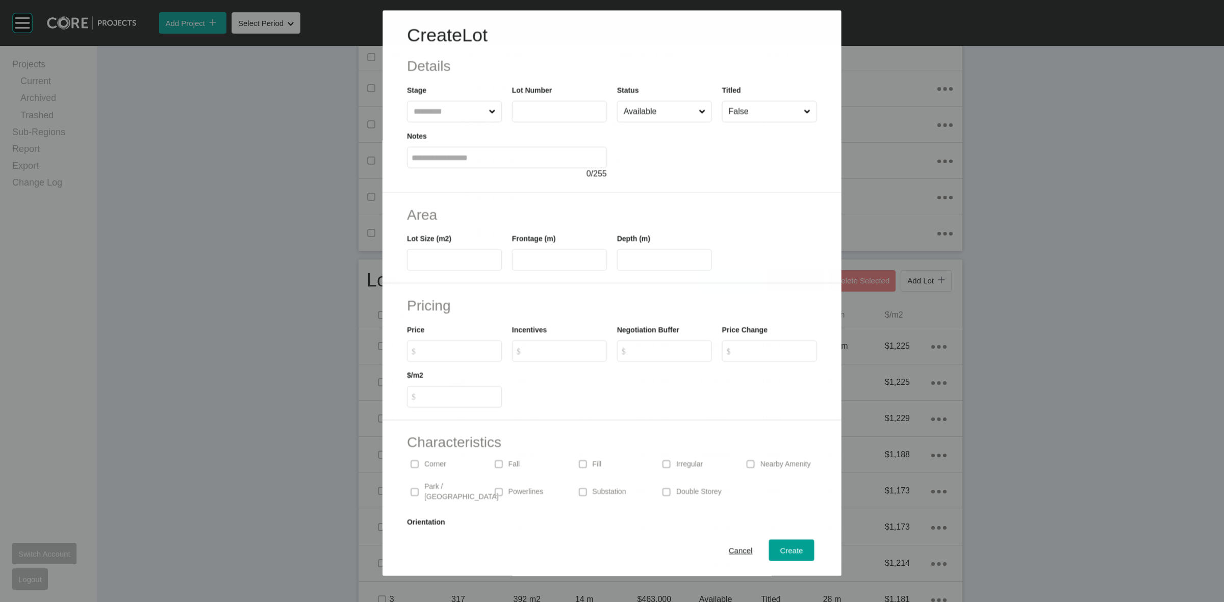
click at [440, 111] on input "text" at bounding box center [449, 111] width 75 height 20
click at [783, 548] on span "Create" at bounding box center [791, 551] width 23 height 9
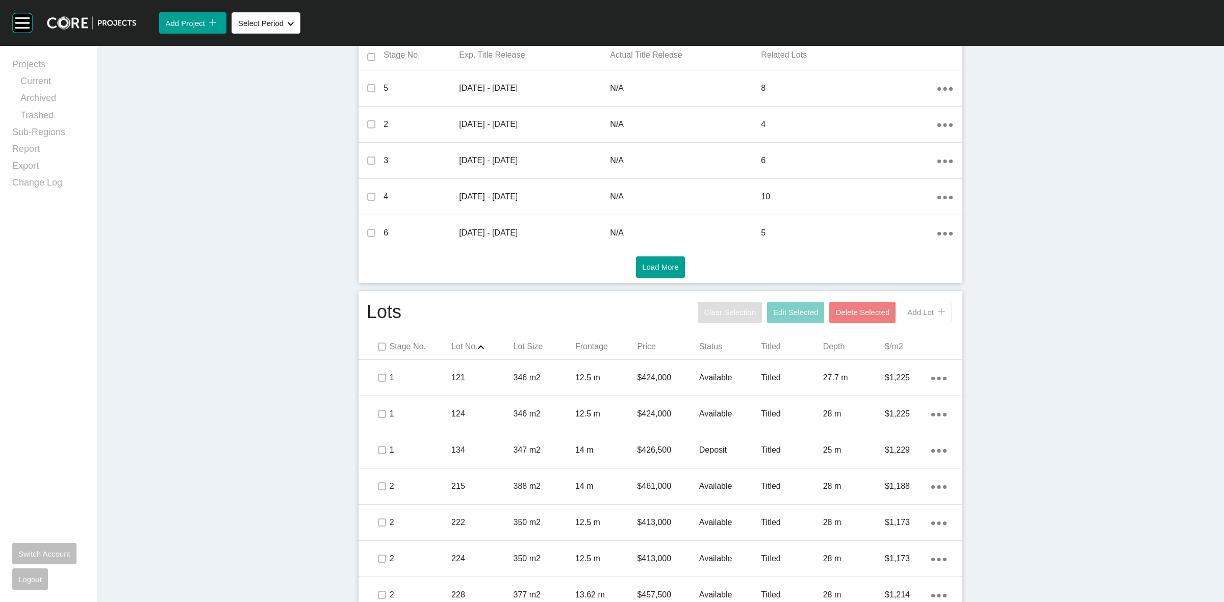
click at [912, 316] on span "Add Lot" at bounding box center [920, 312] width 27 height 9
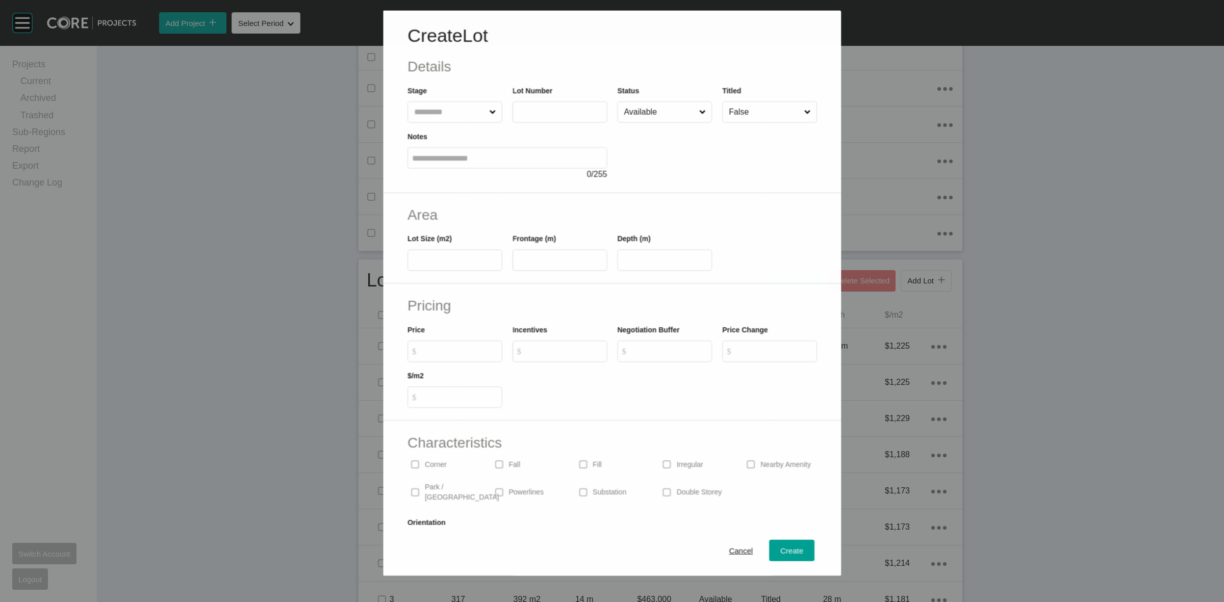
click at [460, 116] on input "text" at bounding box center [449, 111] width 75 height 20
click at [780, 547] on span "Create" at bounding box center [791, 551] width 23 height 9
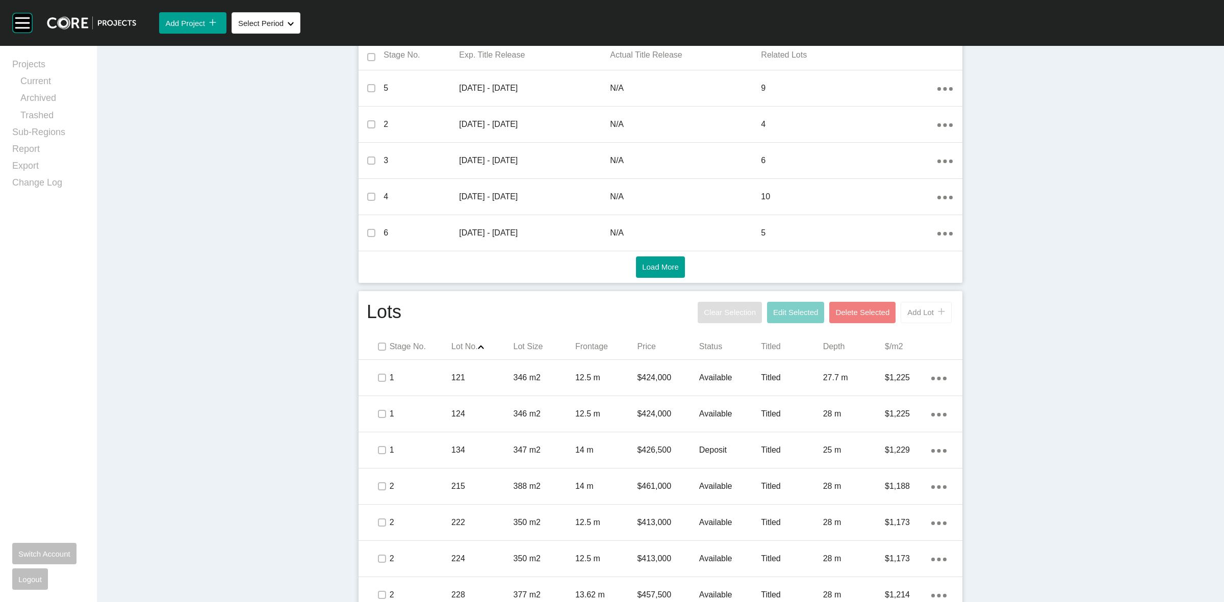
click at [914, 303] on button "Add Lot icon/tick copy 11 Created with Sketch." at bounding box center [926, 312] width 51 height 21
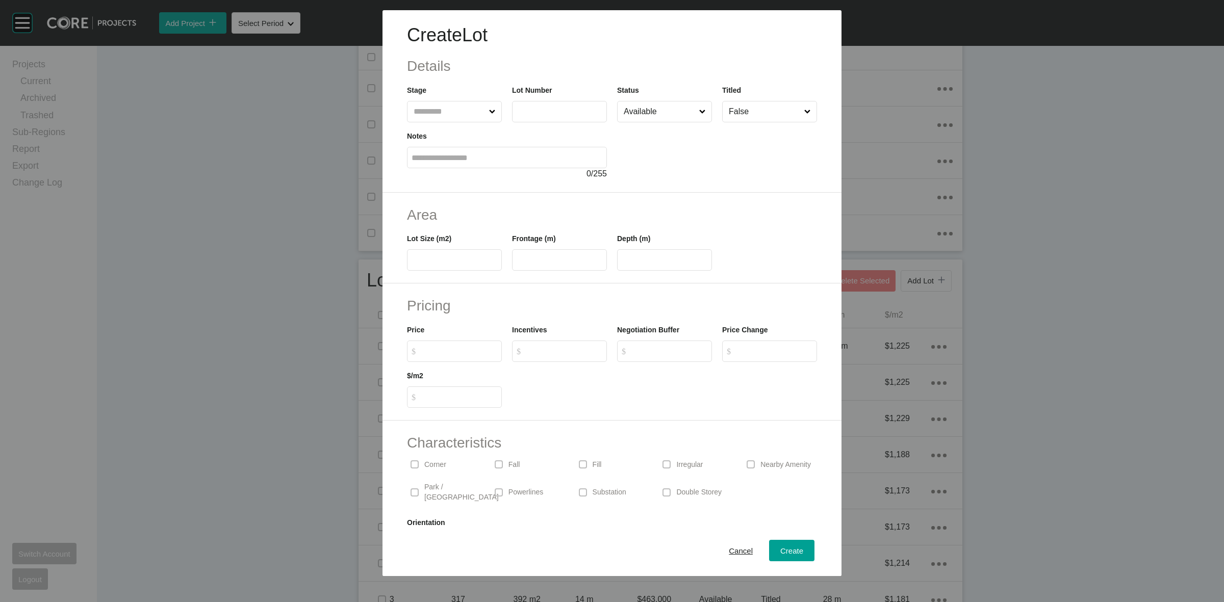
drag, startPoint x: 441, startPoint y: 113, endPoint x: 457, endPoint y: 107, distance: 17.4
click at [440, 113] on input "text" at bounding box center [449, 111] width 75 height 20
click at [784, 549] on span "Create" at bounding box center [791, 551] width 23 height 9
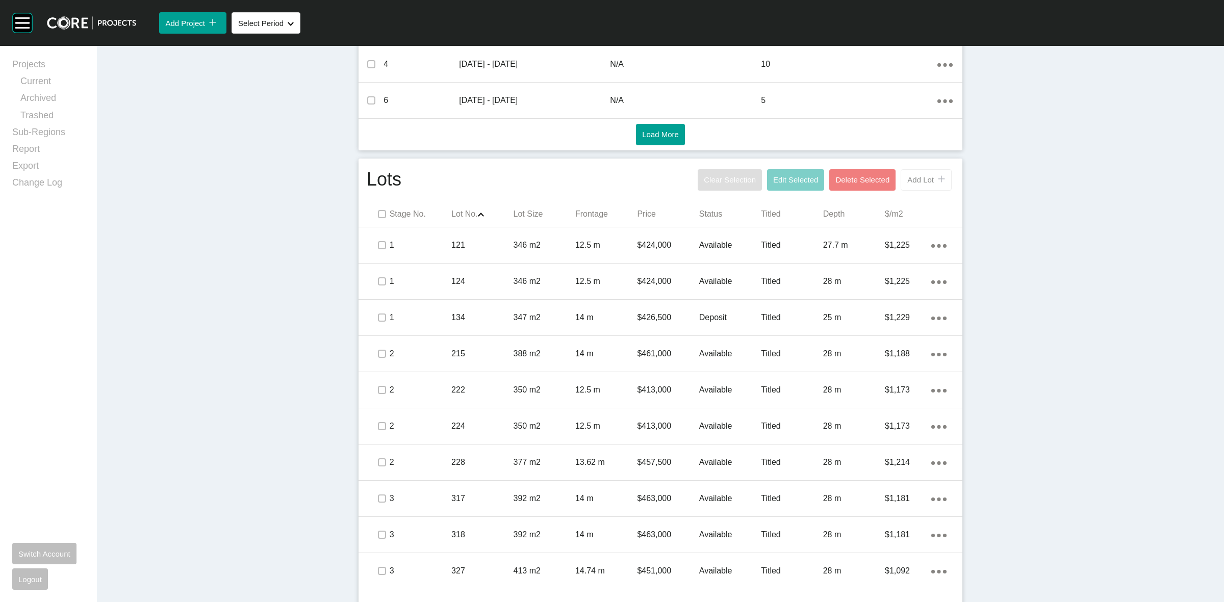
scroll to position [508, 0]
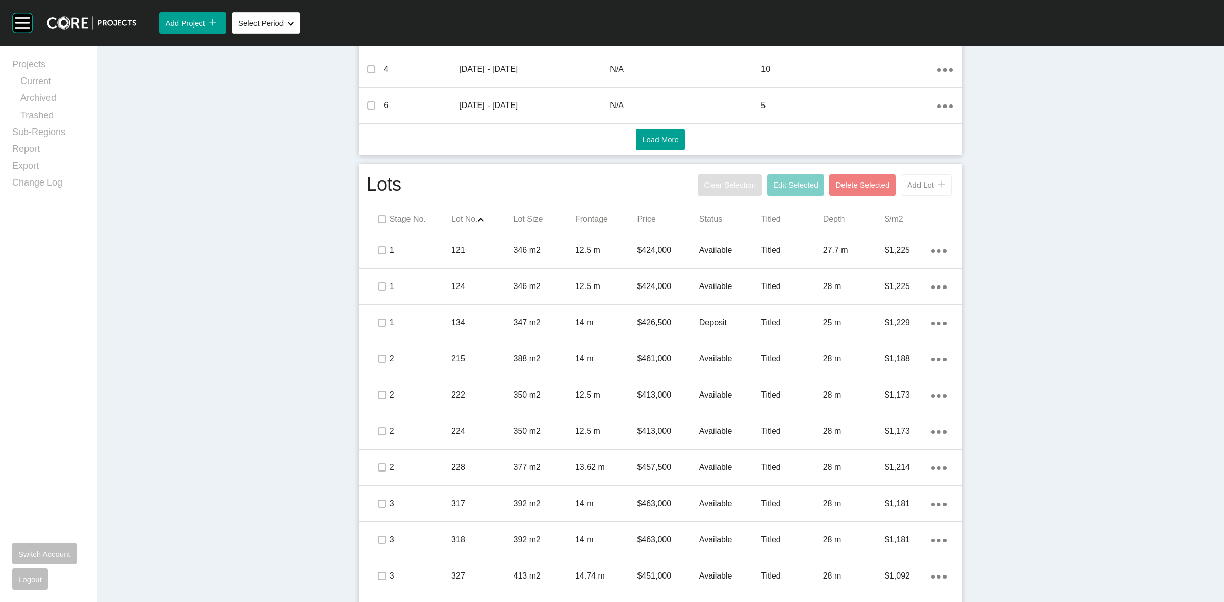
click at [907, 192] on button "Add Lot icon/tick copy 11 Created with Sketch." at bounding box center [926, 184] width 51 height 21
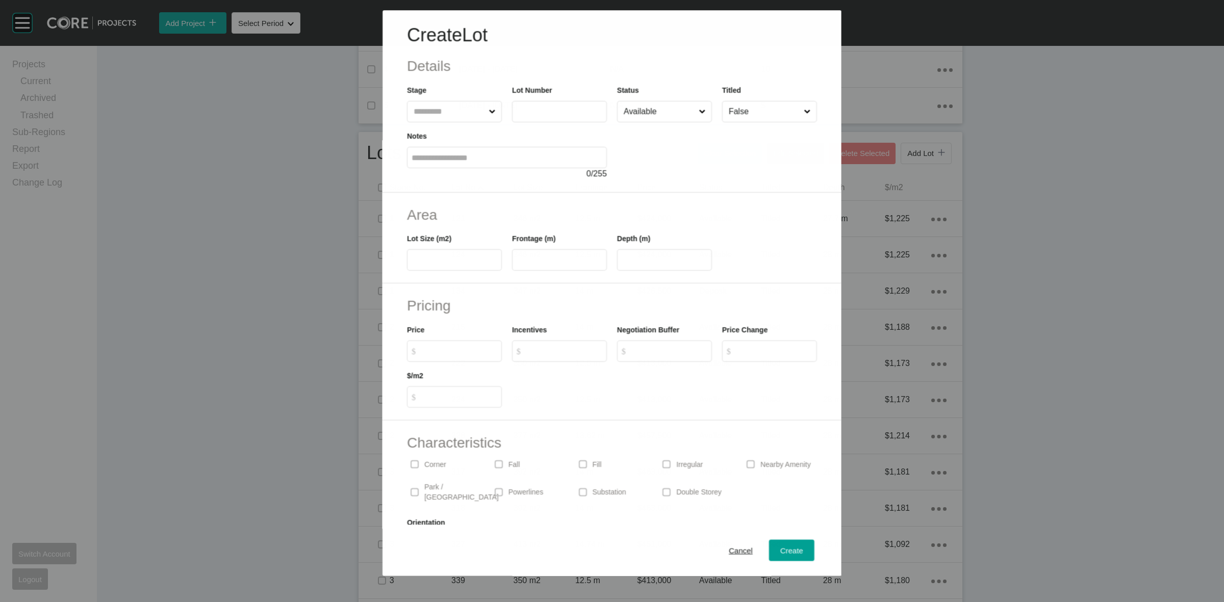
click at [464, 106] on input "text" at bounding box center [449, 111] width 75 height 20
click at [787, 552] on span "Create" at bounding box center [791, 551] width 23 height 9
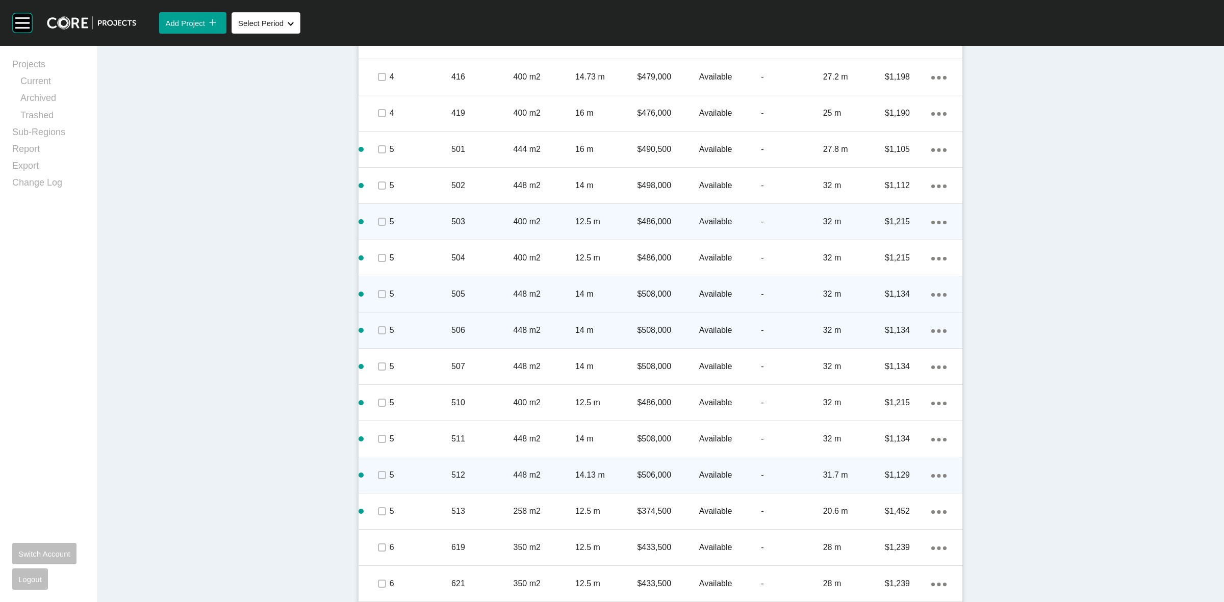
scroll to position [1465, 0]
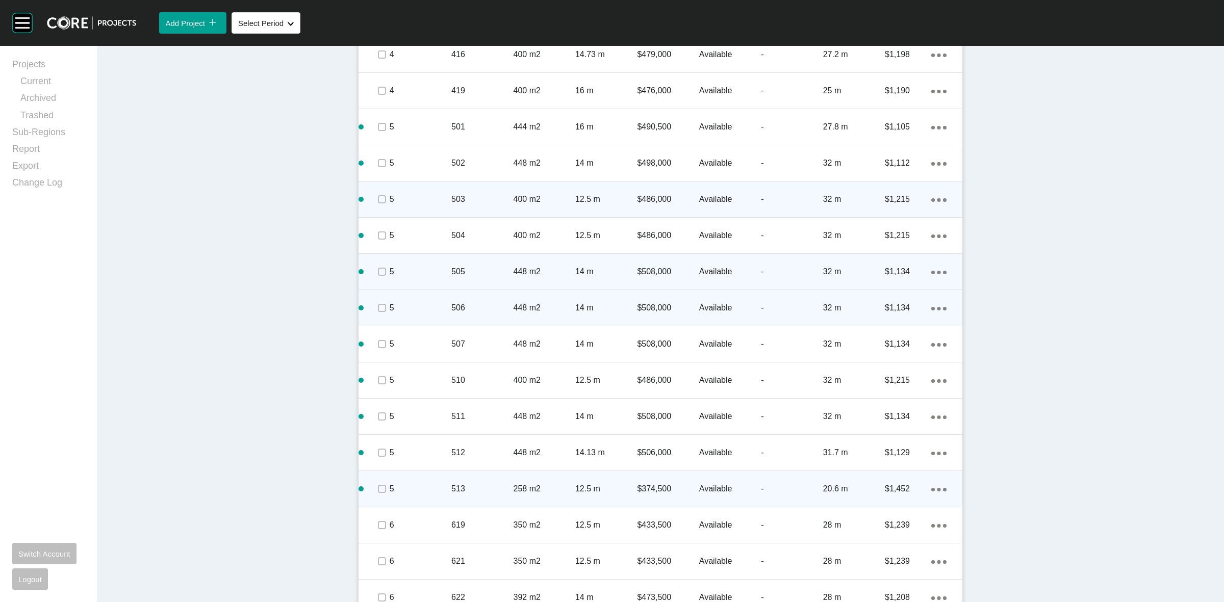
click at [893, 488] on link "Duplicate" at bounding box center [892, 490] width 38 height 15
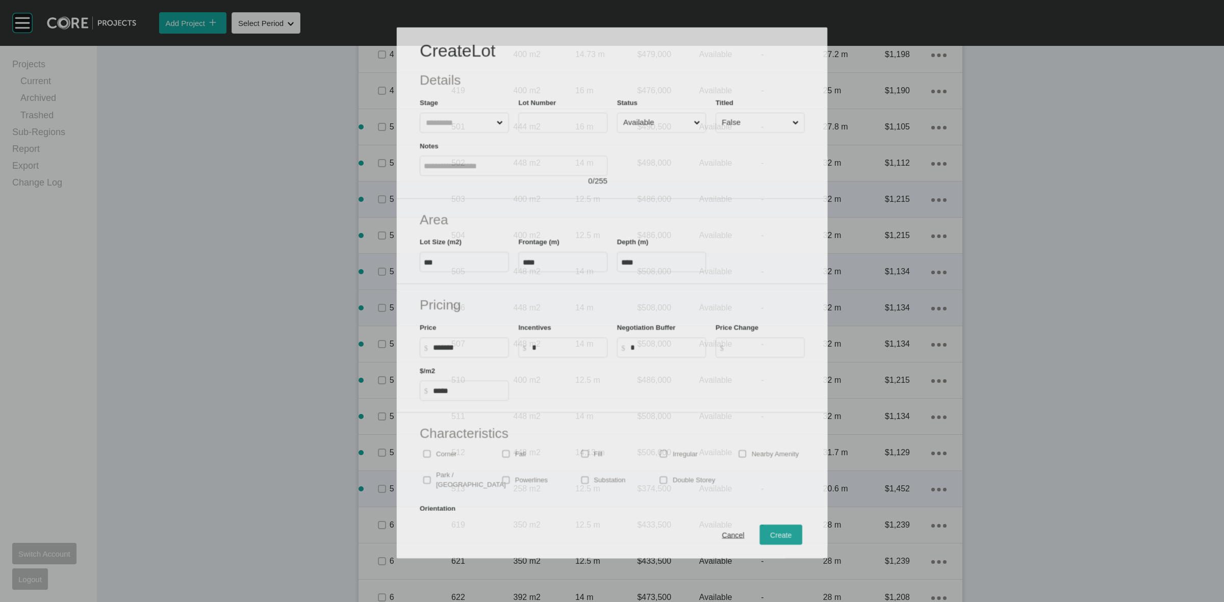
scroll to position [1434, 0]
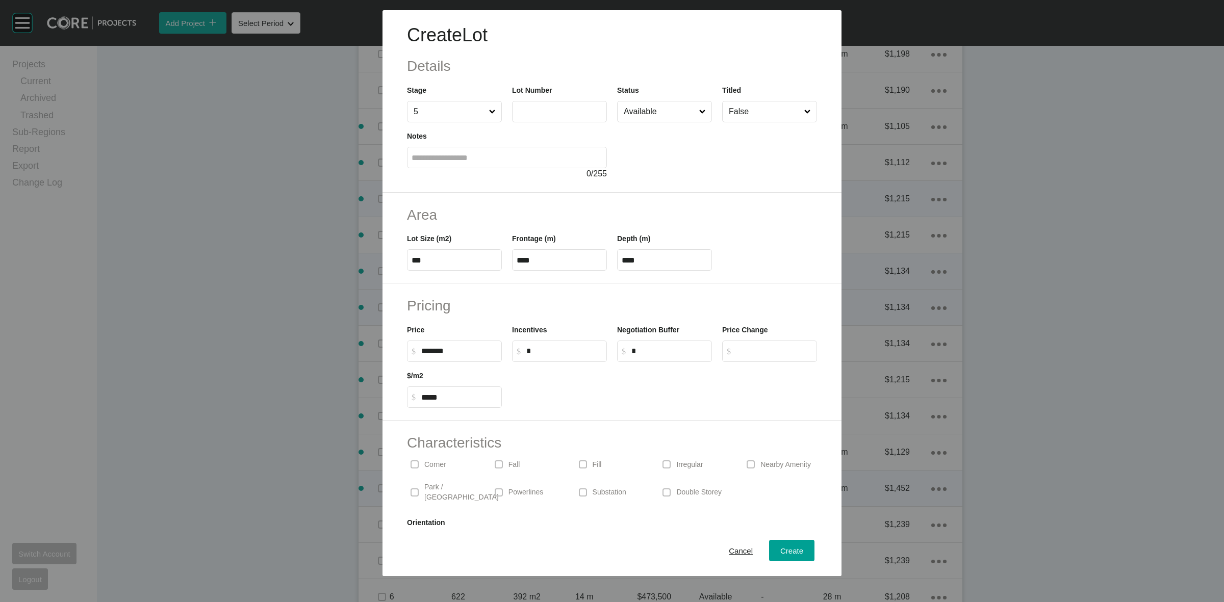
click at [554, 110] on input "text" at bounding box center [560, 111] width 86 height 9
click at [784, 549] on span "Create" at bounding box center [791, 551] width 23 height 9
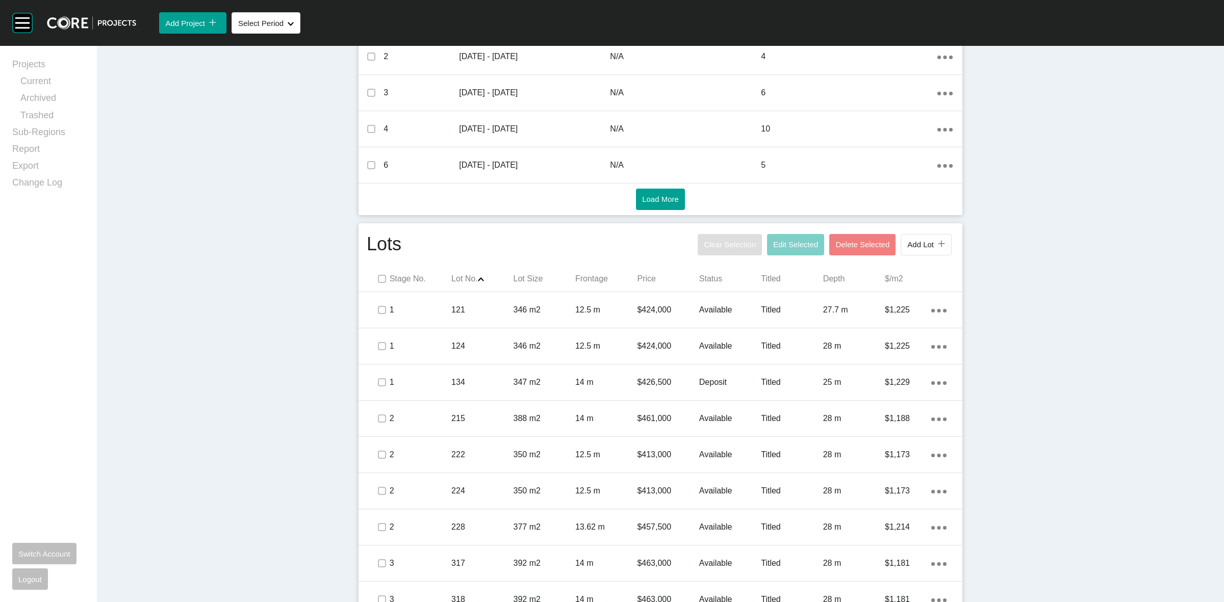
scroll to position [445, 0]
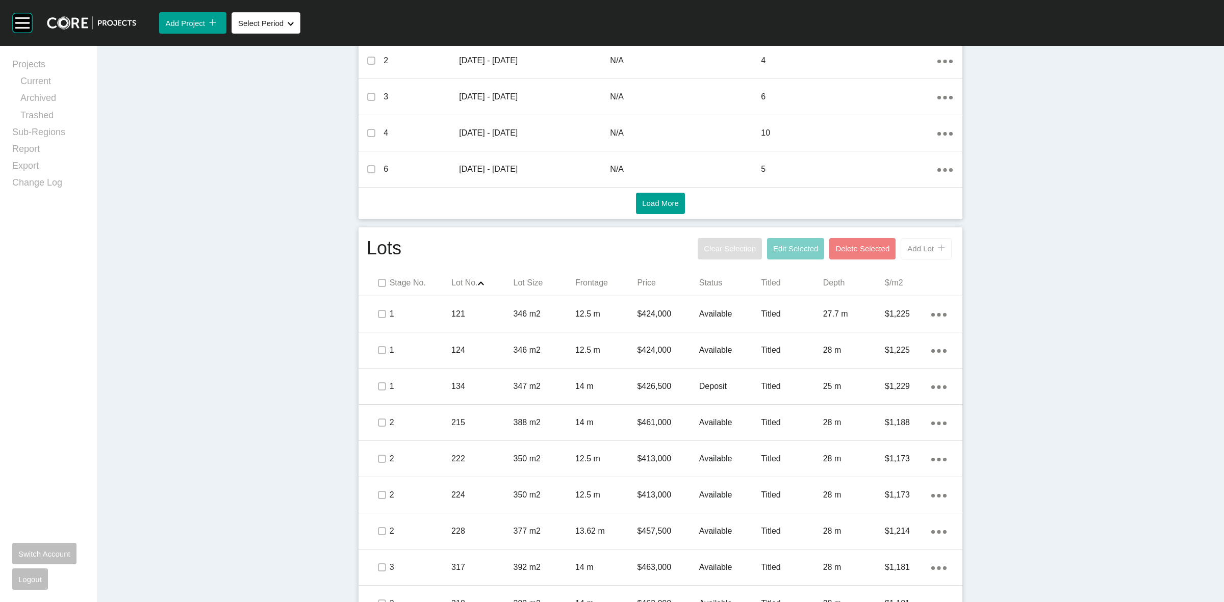
click at [912, 253] on button "Add Lot icon/tick copy 11 Created with Sketch." at bounding box center [926, 248] width 51 height 21
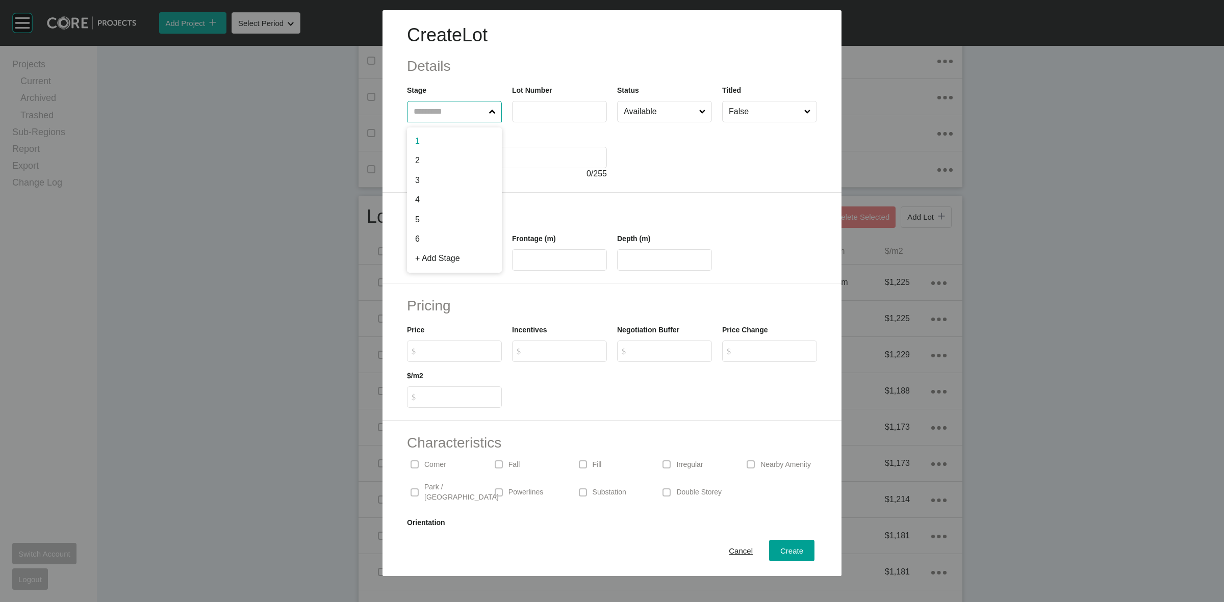
click at [427, 108] on input "text" at bounding box center [449, 111] width 75 height 20
click at [781, 549] on span "Create" at bounding box center [791, 551] width 23 height 9
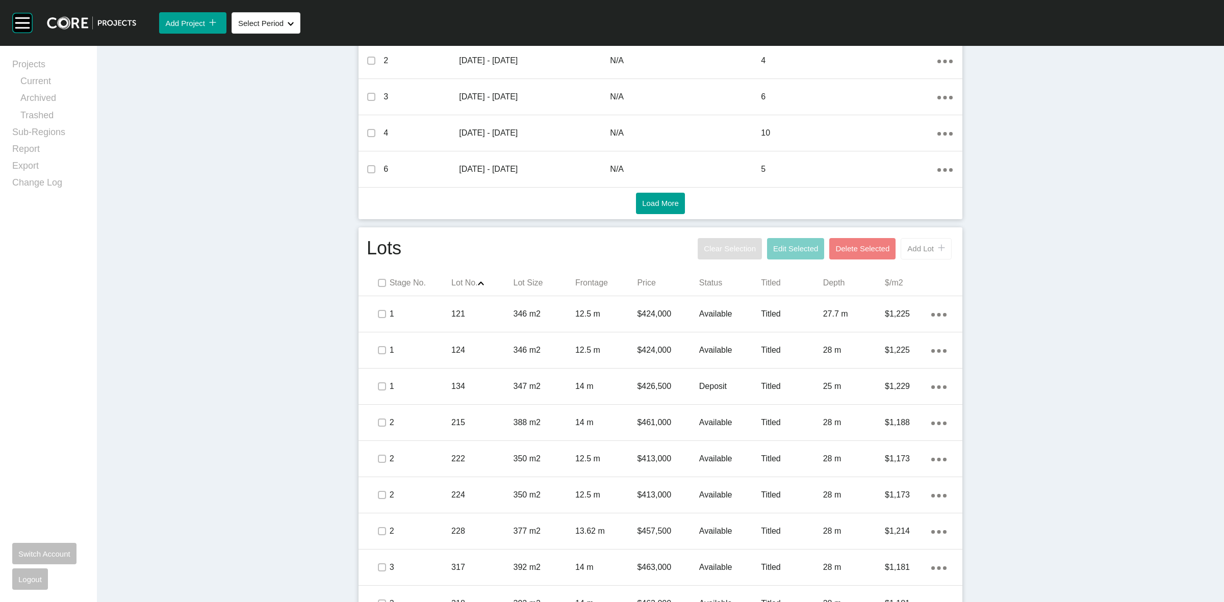
click at [908, 253] on button "Add Lot icon/tick copy 11 Created with Sketch." at bounding box center [926, 248] width 51 height 21
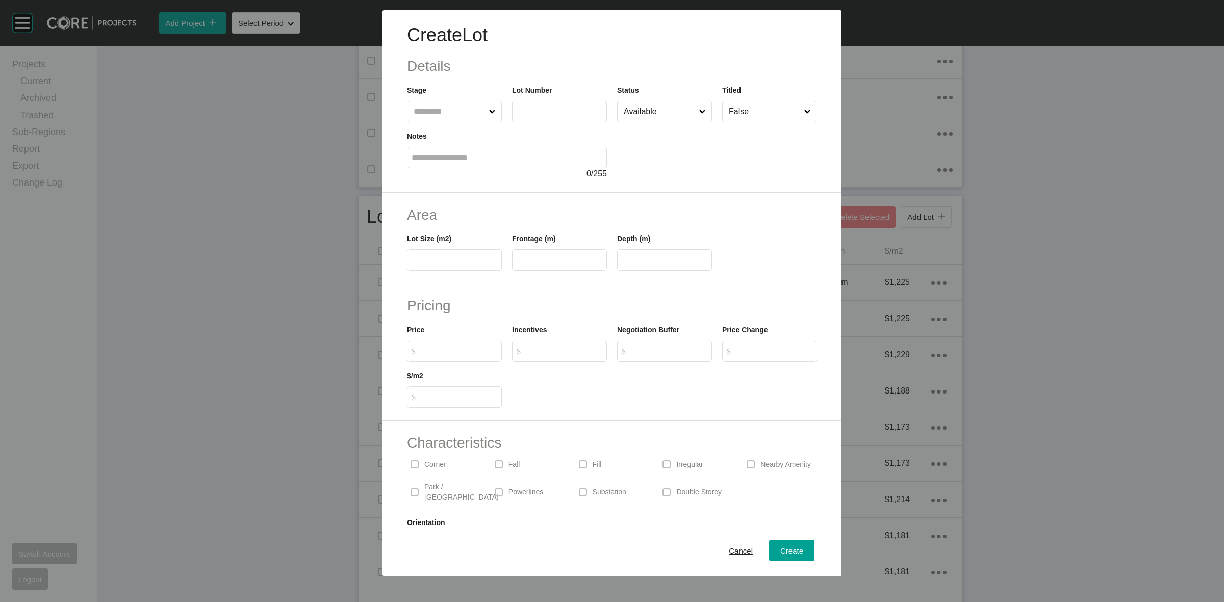
click at [440, 115] on input "text" at bounding box center [449, 111] width 75 height 20
click at [780, 549] on span "Create" at bounding box center [791, 551] width 23 height 9
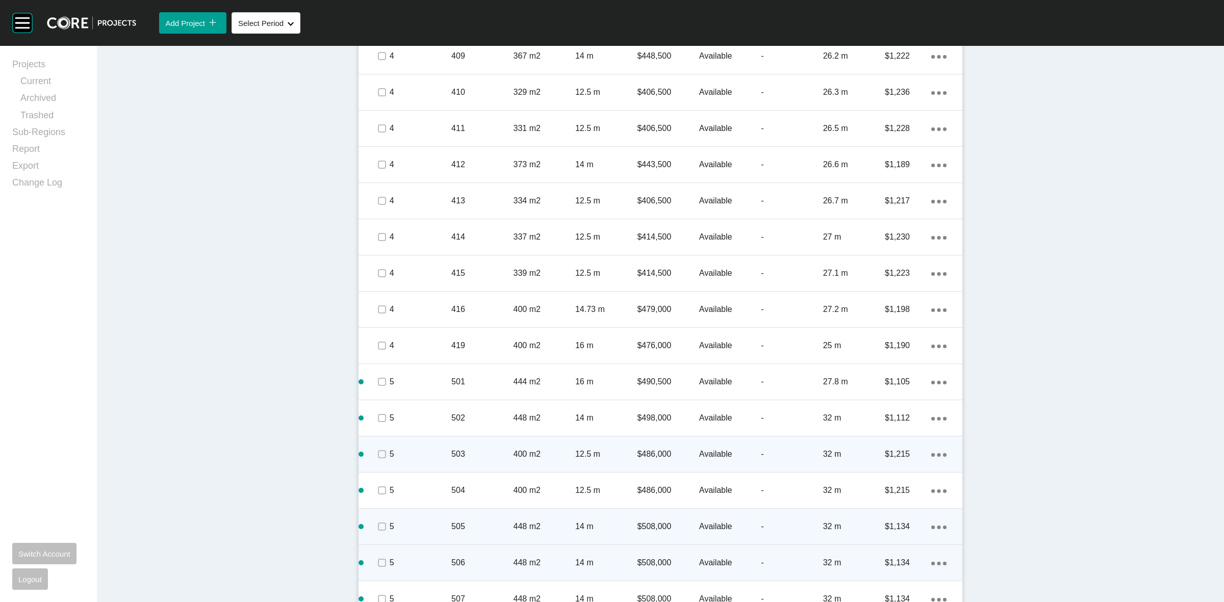
scroll to position [1592, 0]
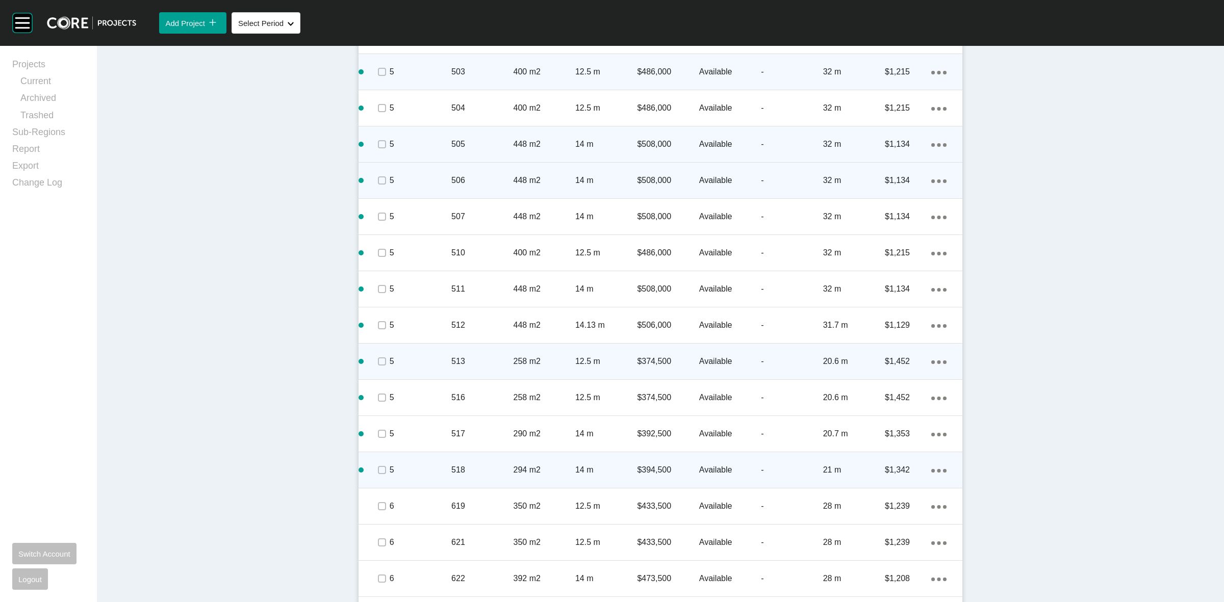
click at [931, 467] on div "Action Menu Dots Copy 6 Created with Sketch." at bounding box center [938, 470] width 15 height 11
click at [877, 475] on link "Duplicate" at bounding box center [892, 471] width 38 height 15
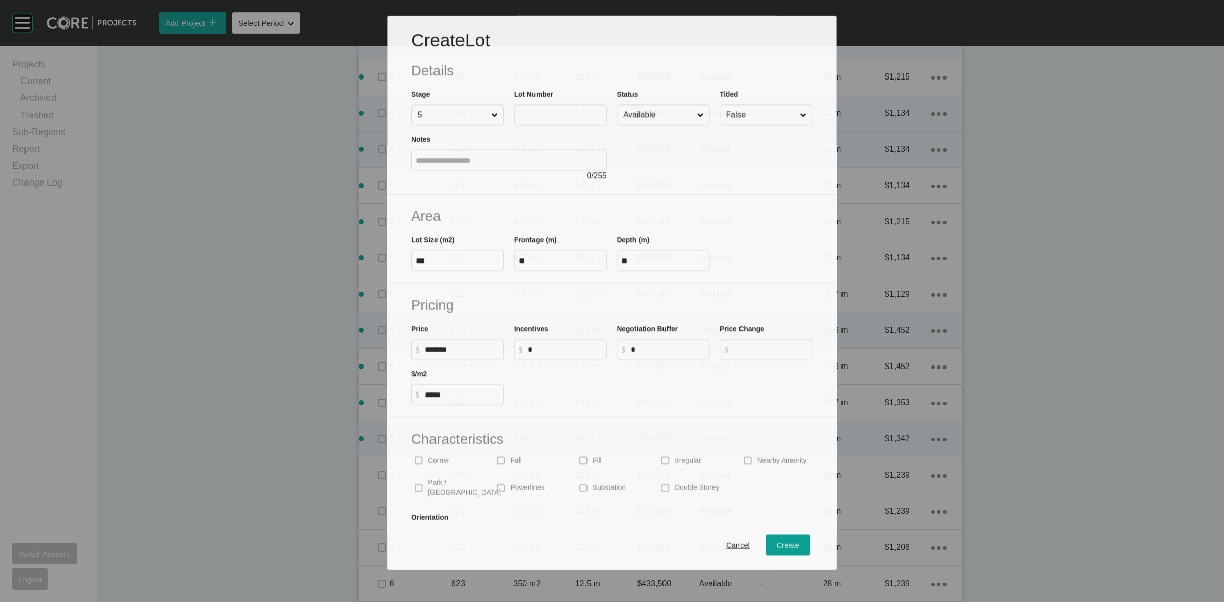
scroll to position [1561, 0]
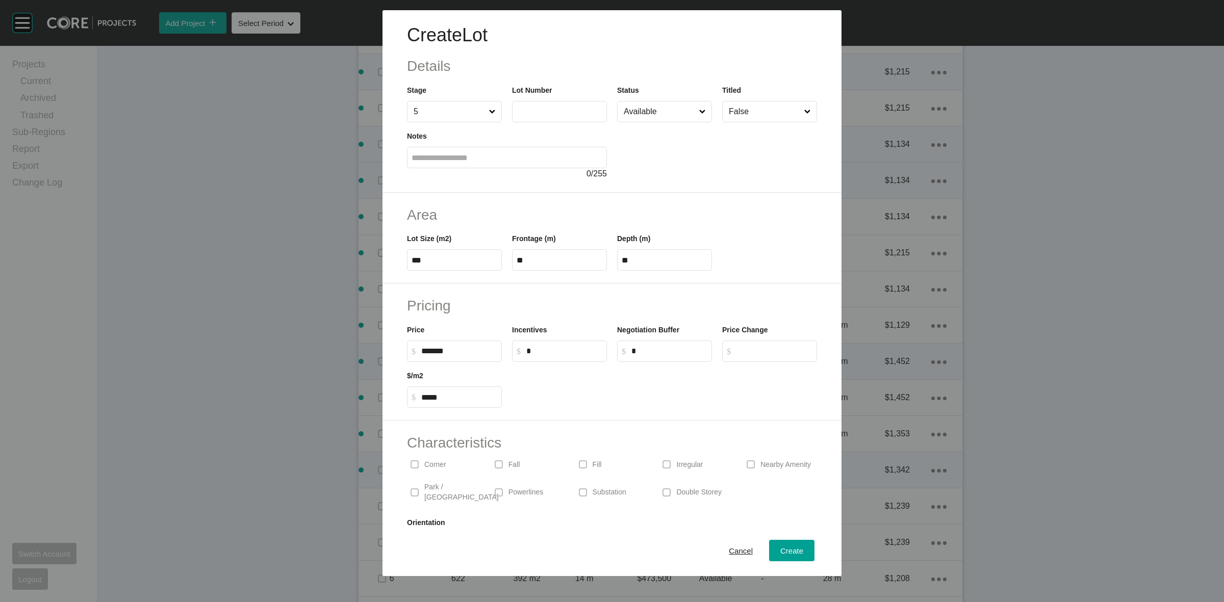
click at [547, 110] on input "text" at bounding box center [560, 111] width 86 height 9
click at [782, 554] on span "Create" at bounding box center [791, 551] width 23 height 9
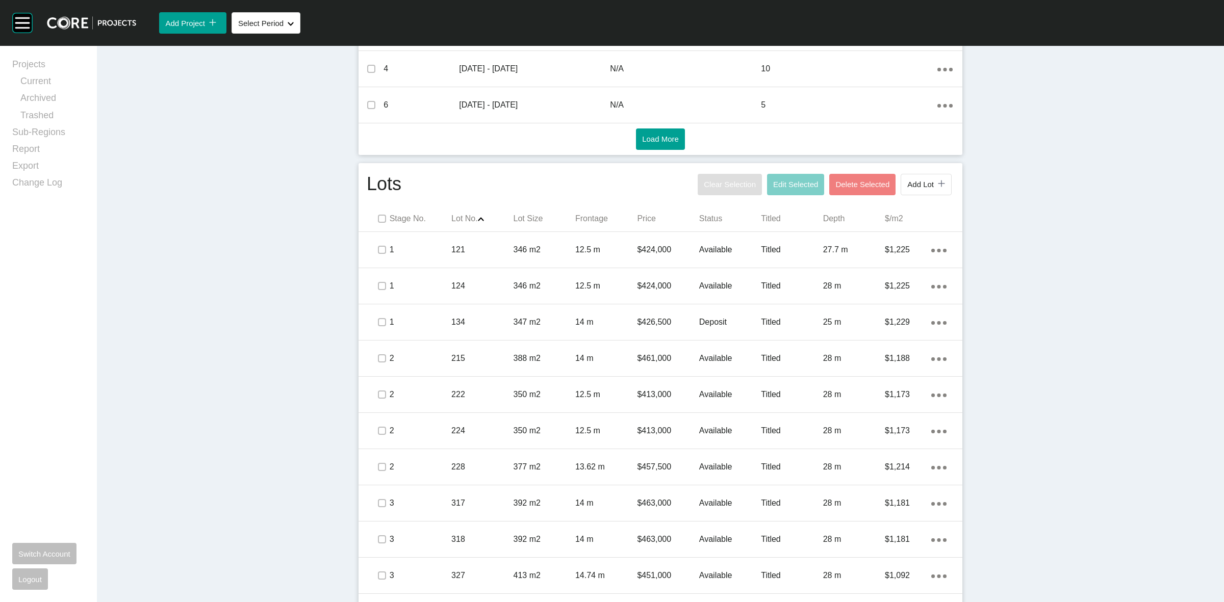
scroll to position [508, 0]
click at [909, 184] on span "Add Lot" at bounding box center [920, 185] width 27 height 9
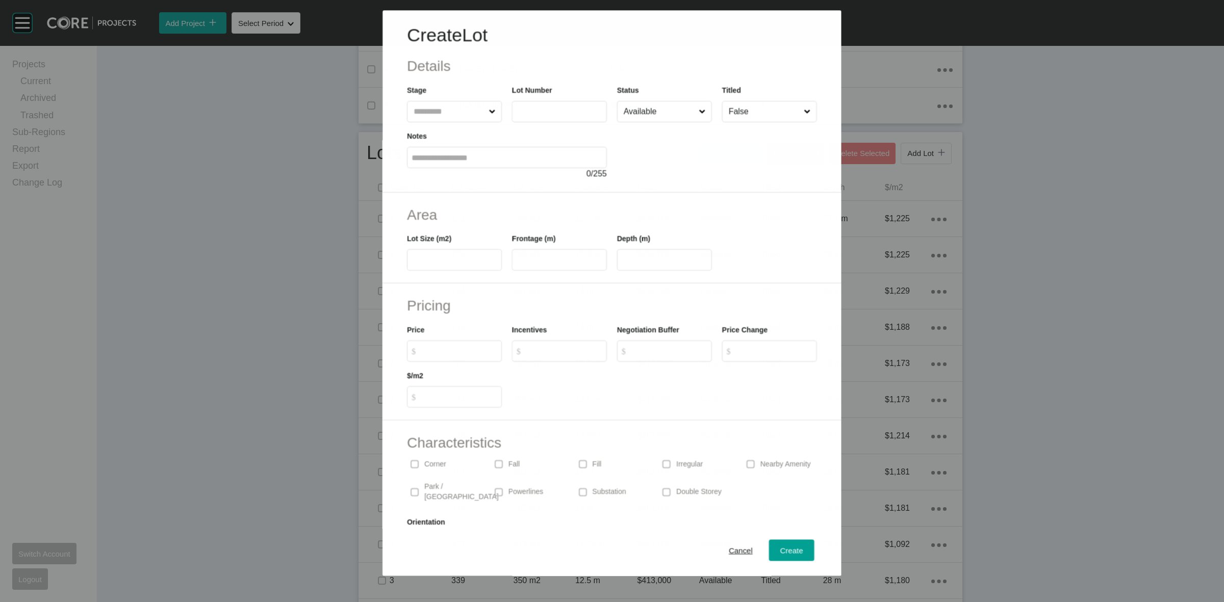
click at [440, 108] on input "text" at bounding box center [449, 111] width 75 height 20
click at [780, 547] on span "Create" at bounding box center [791, 551] width 23 height 9
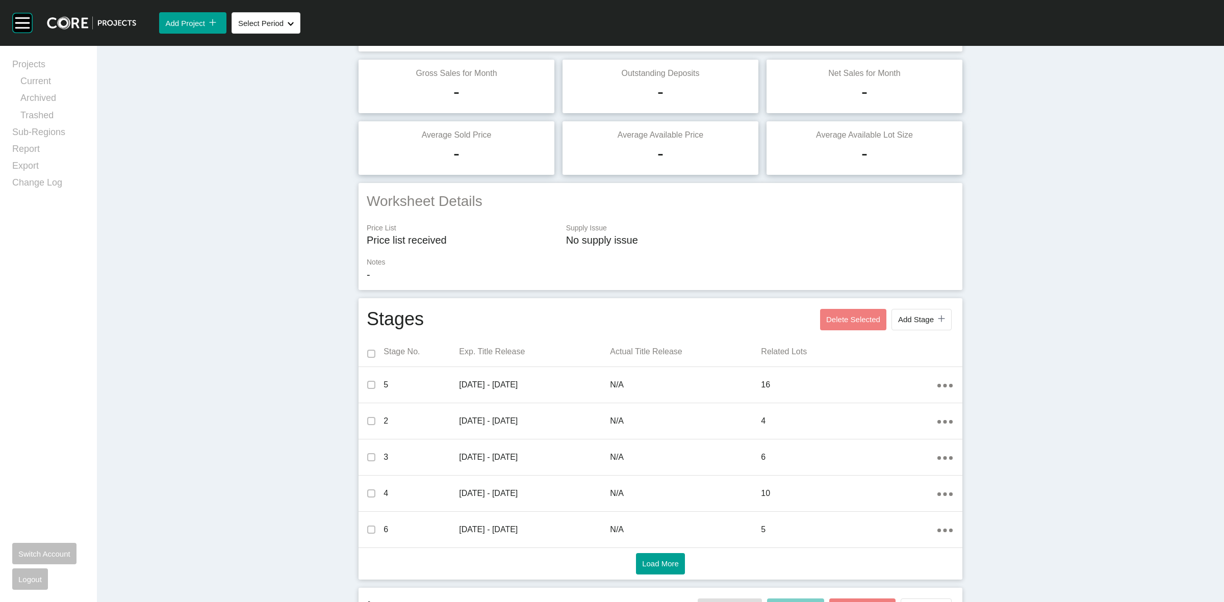
scroll to position [0, 0]
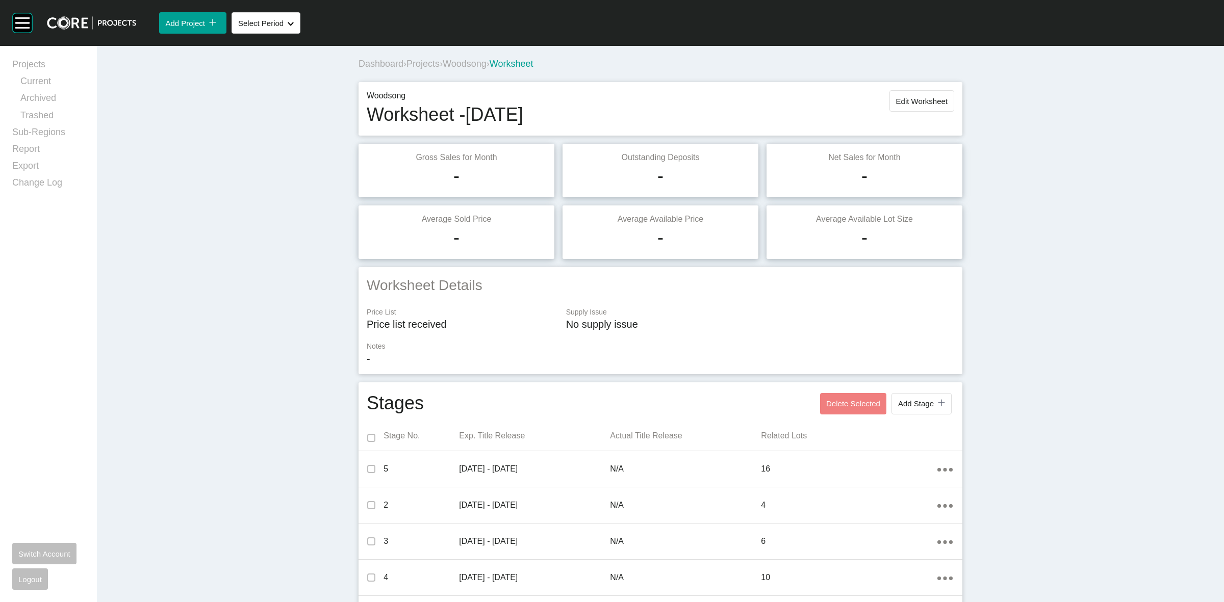
click at [417, 66] on span "Projects" at bounding box center [422, 64] width 33 height 10
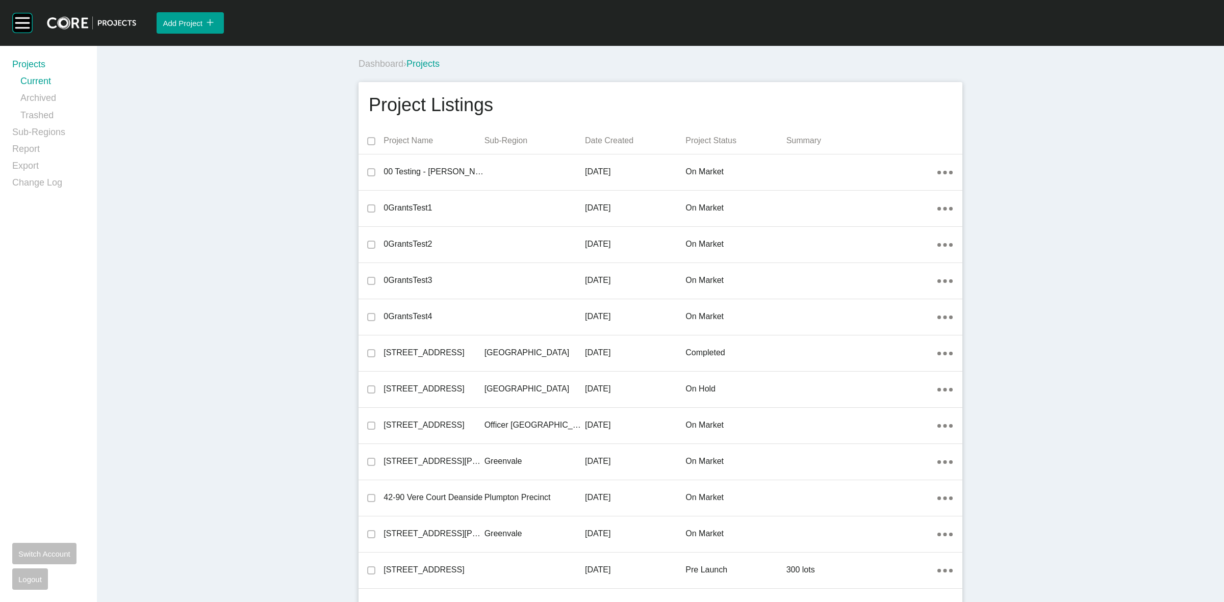
scroll to position [6278, 0]
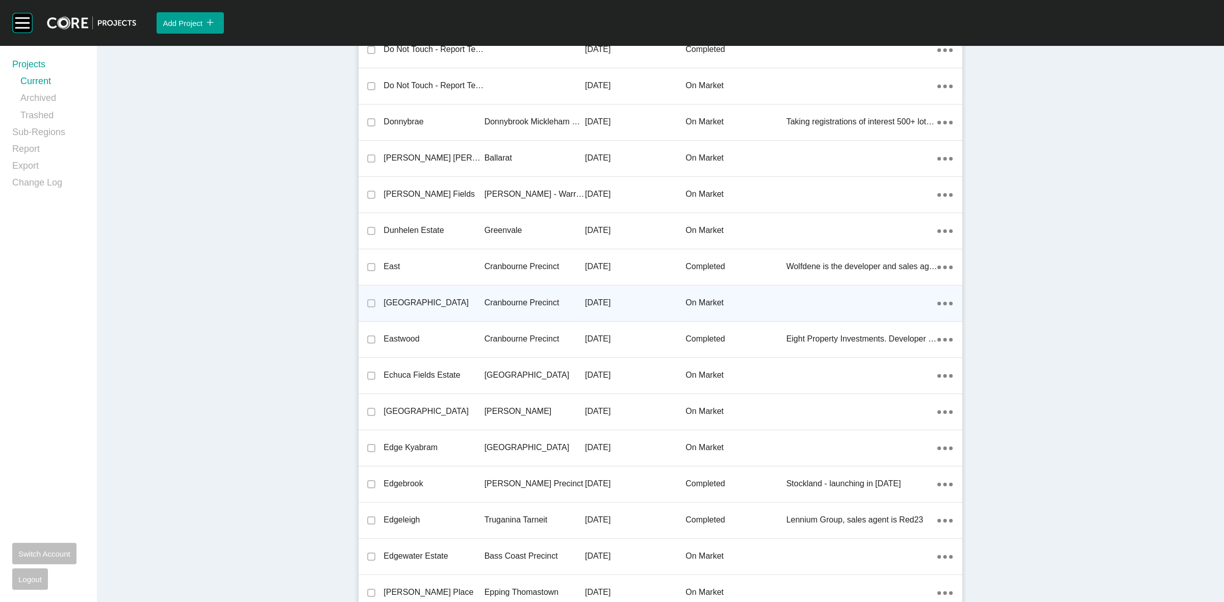
click at [501, 305] on p "Cranbourne Precinct" at bounding box center [535, 302] width 100 height 11
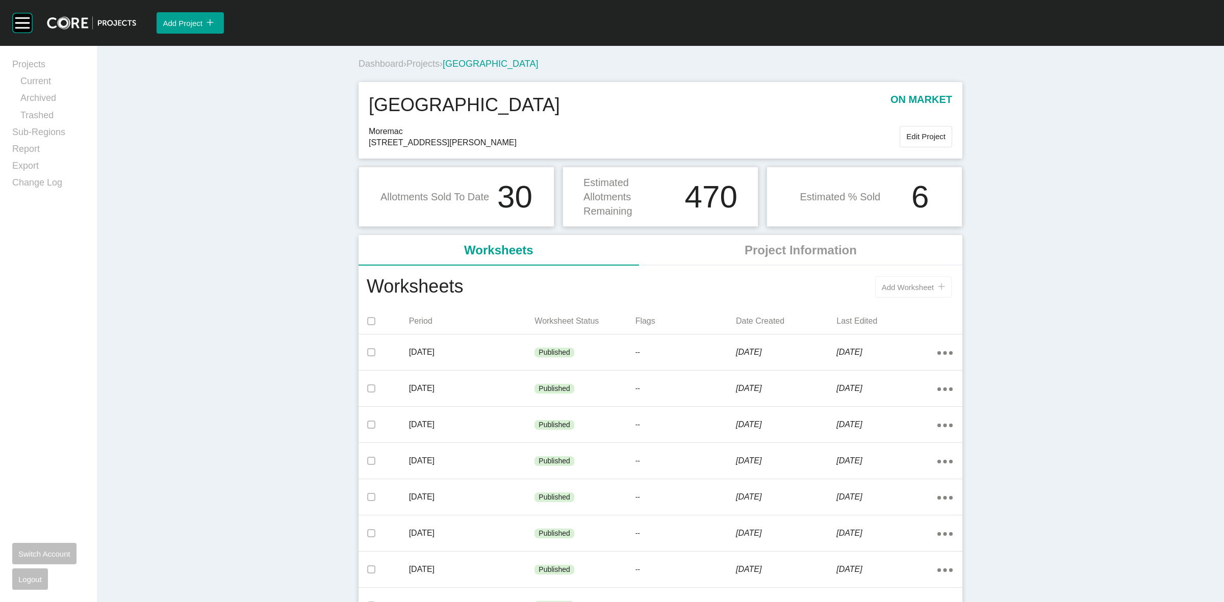
click at [892, 289] on span "Add Worksheet" at bounding box center [908, 287] width 52 height 9
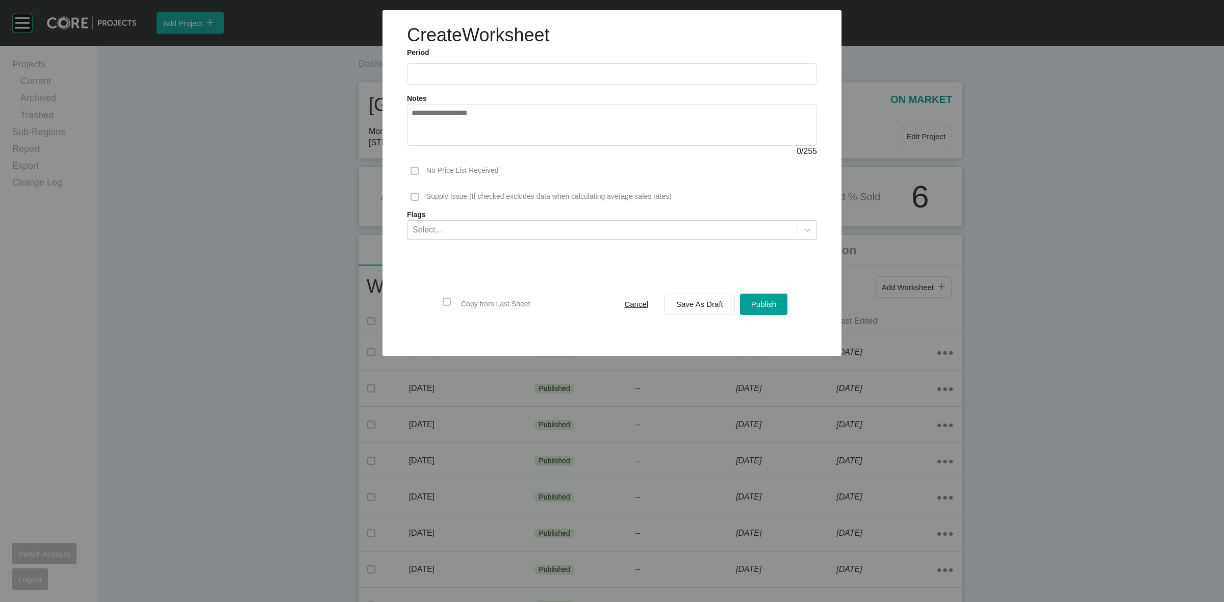
click at [489, 72] on input "text" at bounding box center [612, 73] width 401 height 9
click at [462, 144] on li "Aug" at bounding box center [461, 148] width 34 height 17
click at [695, 308] on span "Save As Draft" at bounding box center [699, 304] width 47 height 9
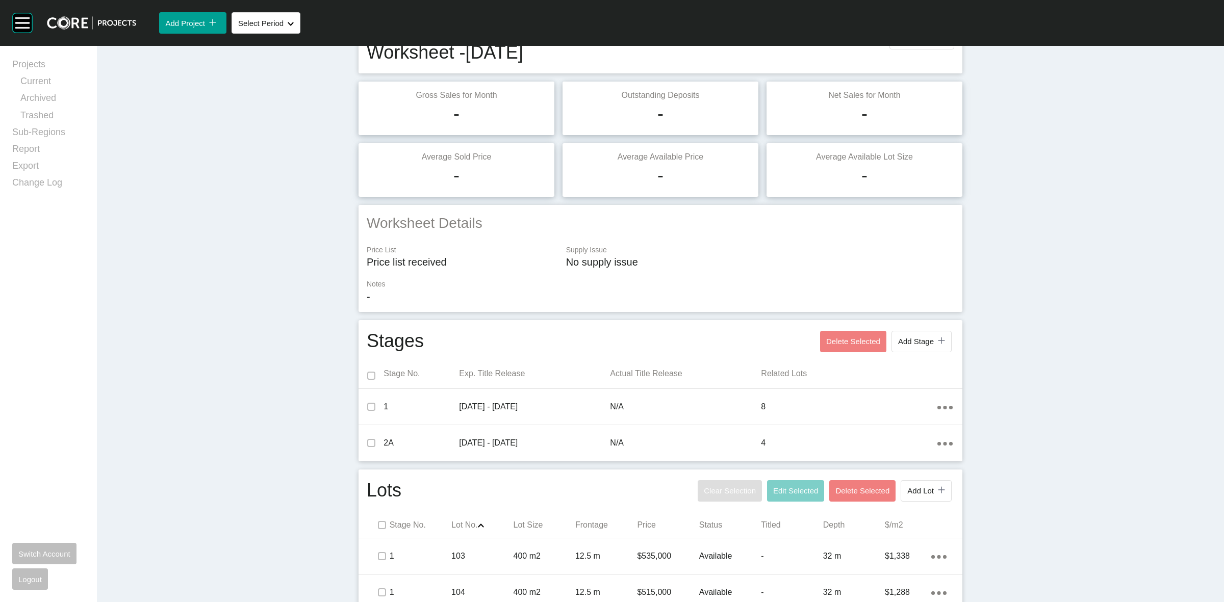
scroll to position [191, 0]
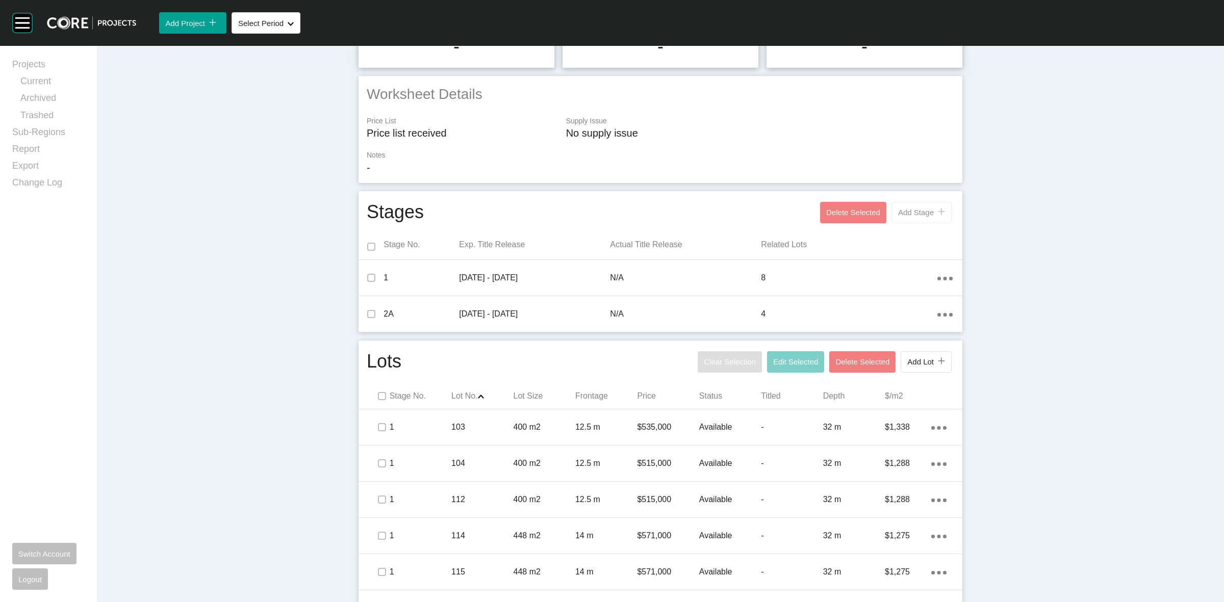
click at [898, 216] on span "Add Stage" at bounding box center [916, 212] width 36 height 9
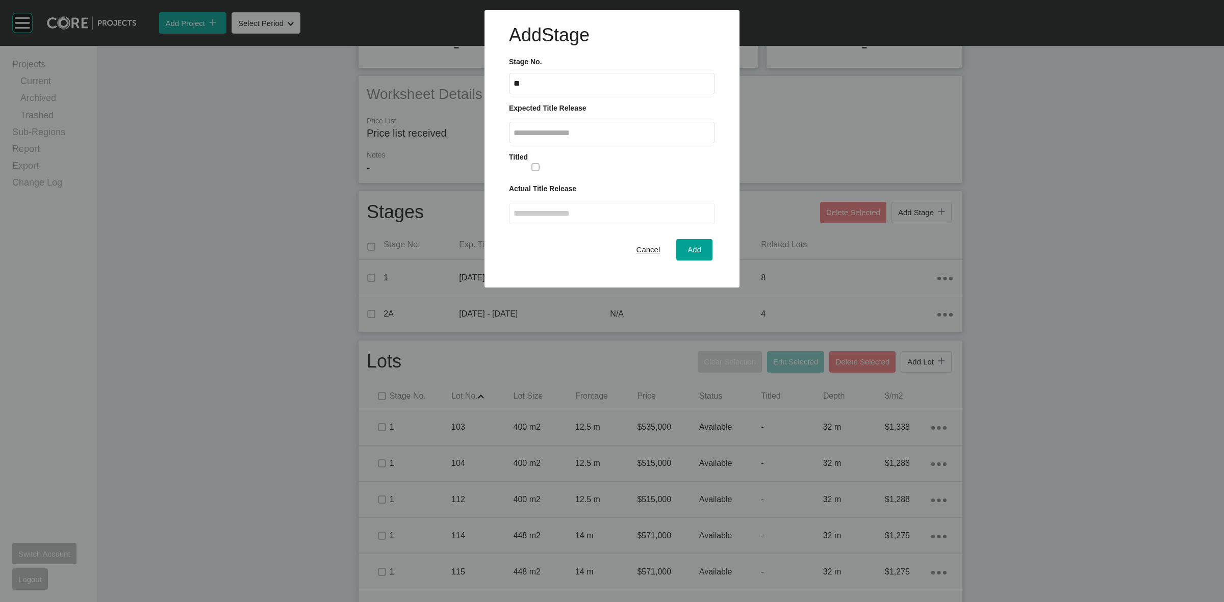
click at [654, 115] on div "Expected Title Release From 2025 < > Jan Feb Mar Apr May Jun [DATE] Aug Sep Oct…" at bounding box center [612, 123] width 206 height 41
click at [656, 134] on input "text" at bounding box center [612, 133] width 197 height 9
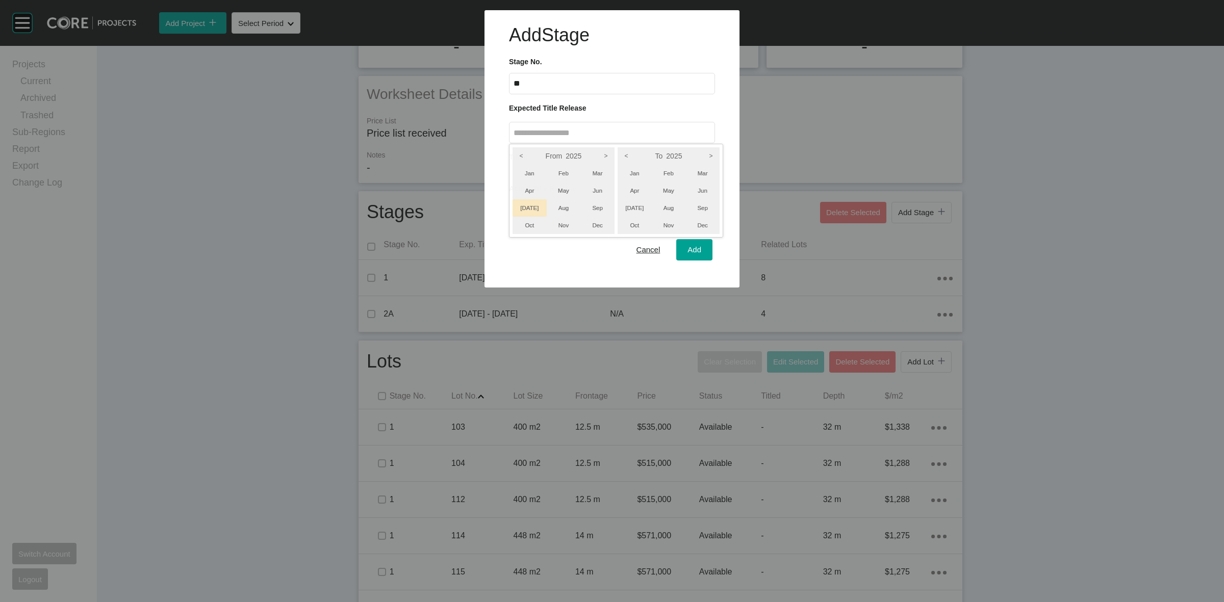
click at [522, 205] on li "[DATE]" at bounding box center [530, 207] width 34 height 17
drag, startPoint x: 698, startPoint y: 206, endPoint x: 702, endPoint y: 222, distance: 16.8
click at [698, 207] on li "Sep" at bounding box center [702, 207] width 34 height 17
click at [689, 247] on div at bounding box center [612, 144] width 1224 height 288
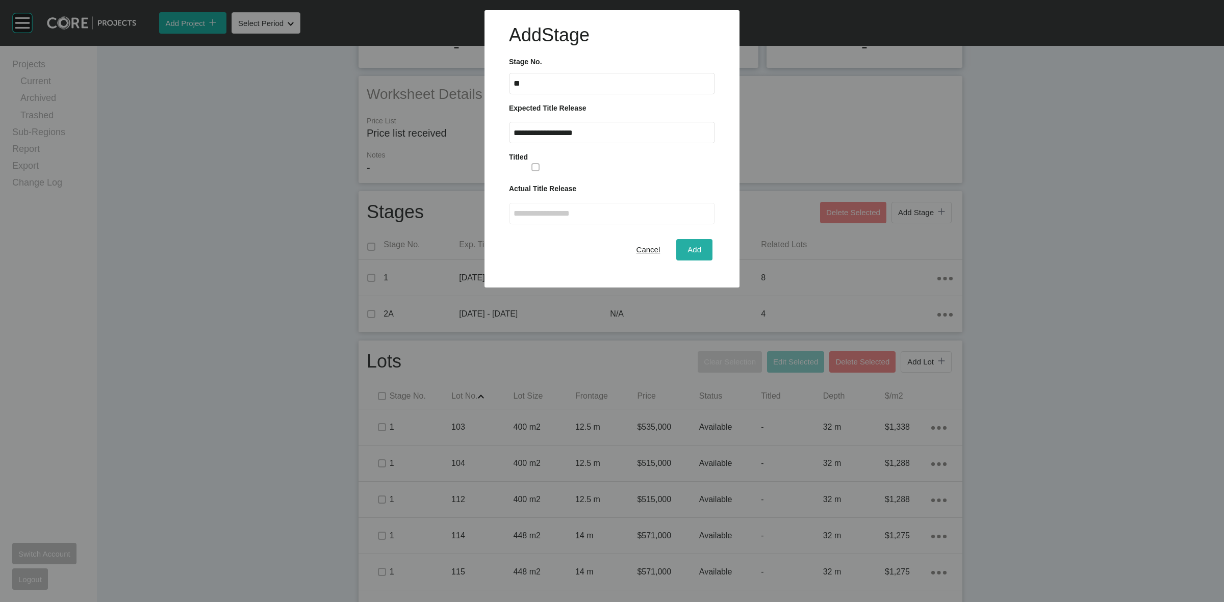
click at [689, 248] on span "Add" at bounding box center [694, 249] width 14 height 9
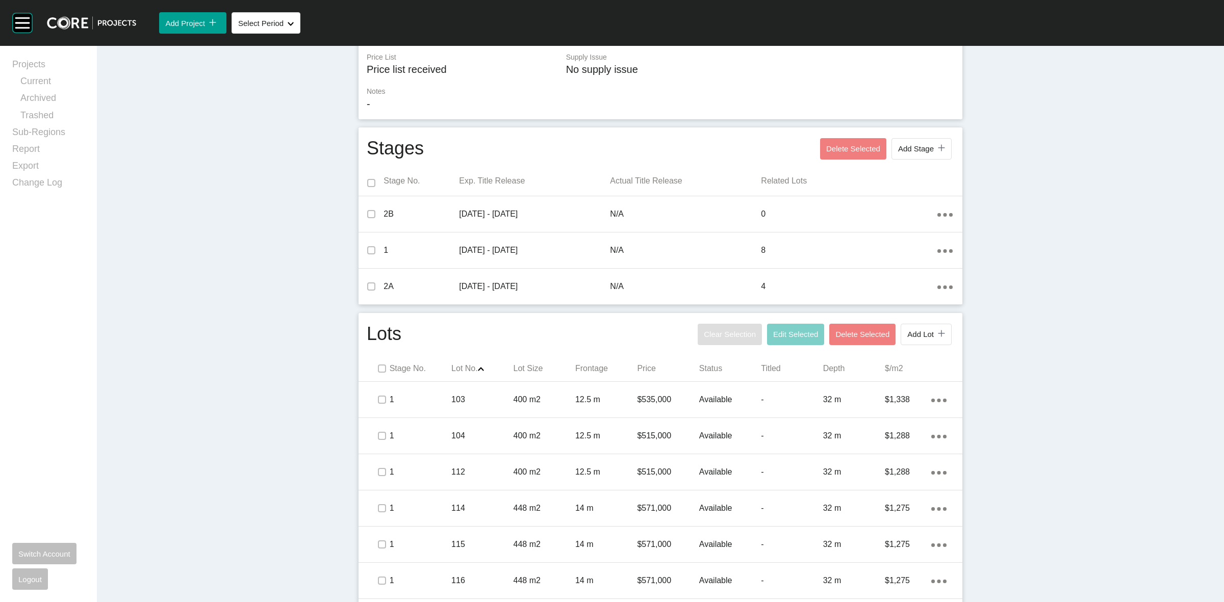
scroll to position [319, 0]
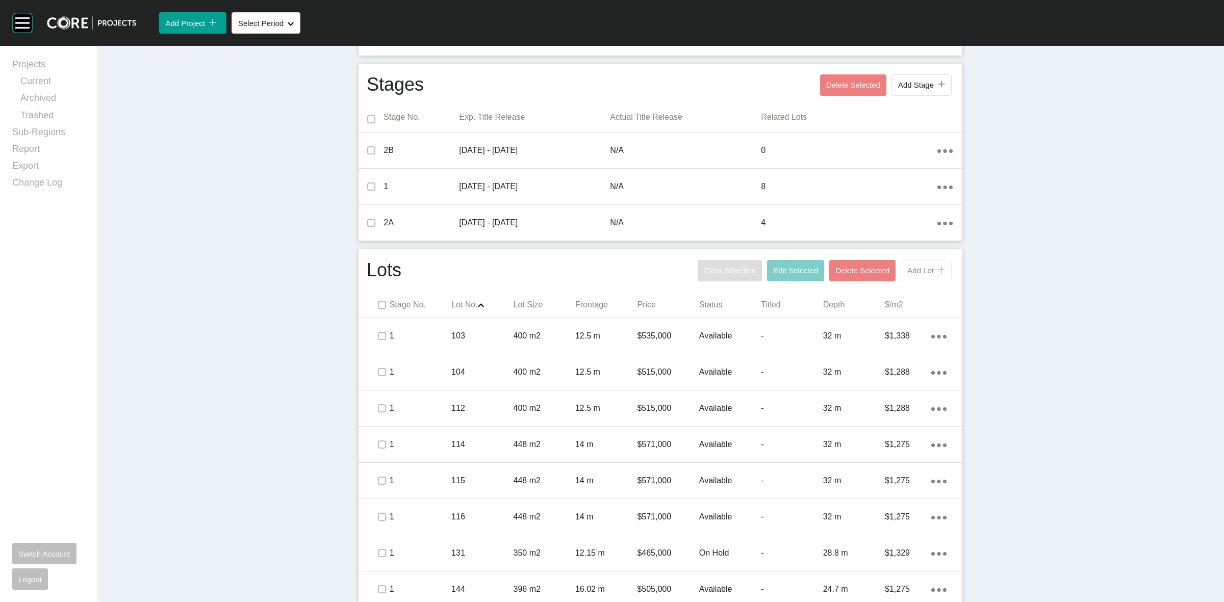
click at [920, 273] on span "Add Lot" at bounding box center [920, 270] width 27 height 9
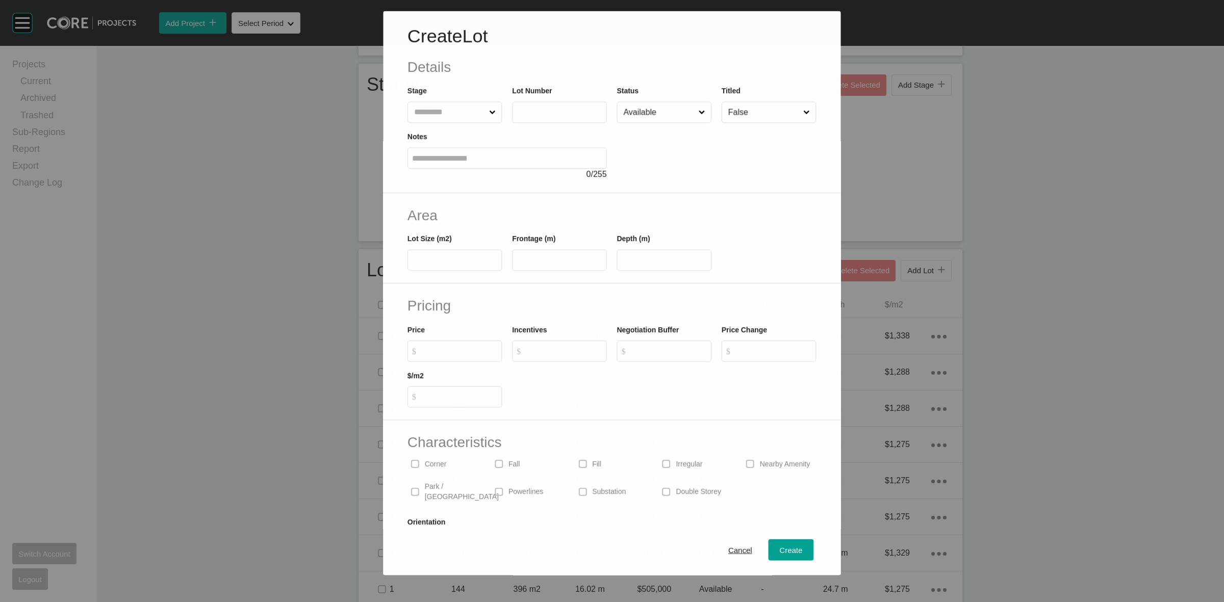
click at [426, 113] on input "text" at bounding box center [449, 112] width 75 height 20
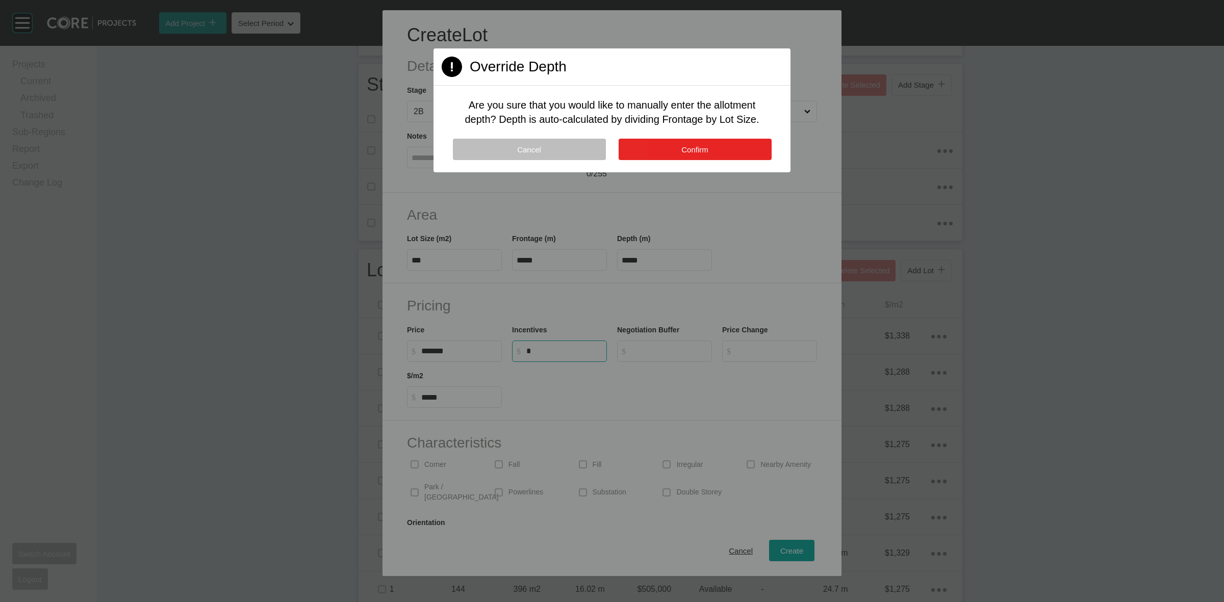
click at [733, 157] on button "Confirm" at bounding box center [695, 149] width 153 height 21
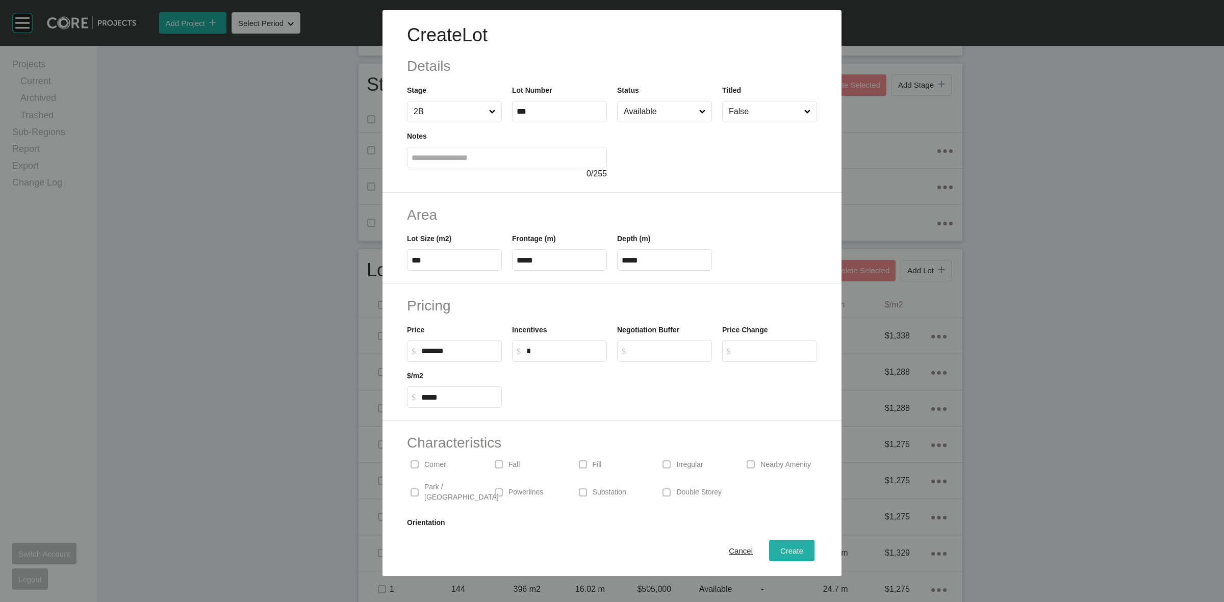
click at [779, 545] on div "Create" at bounding box center [792, 551] width 28 height 14
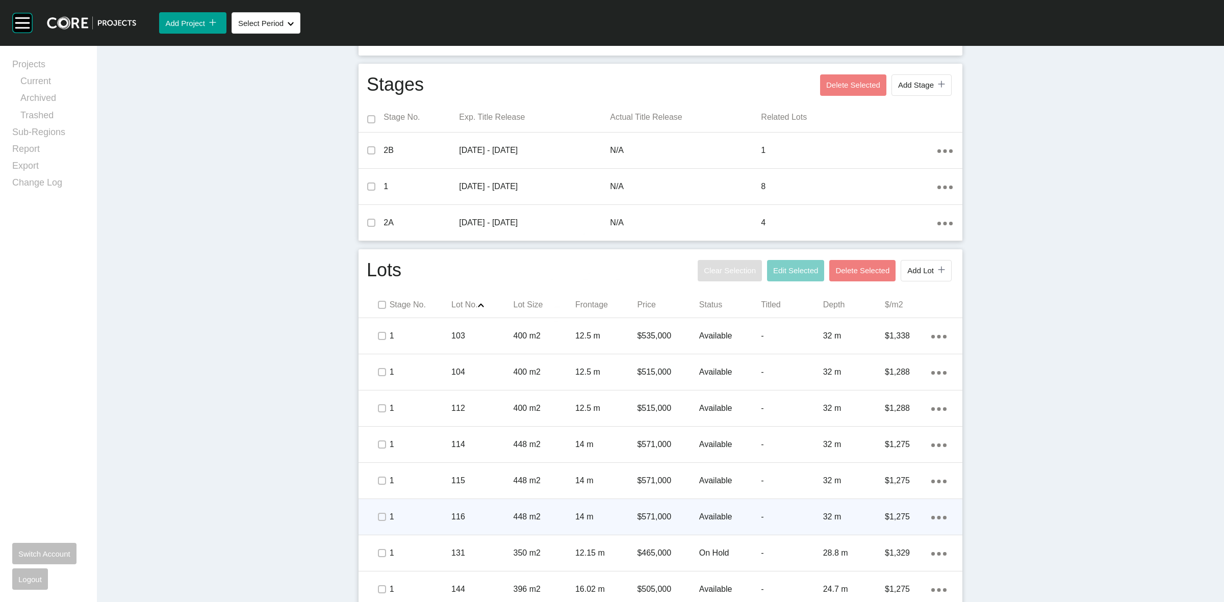
click at [561, 522] on p "448 m2" at bounding box center [545, 517] width 62 height 11
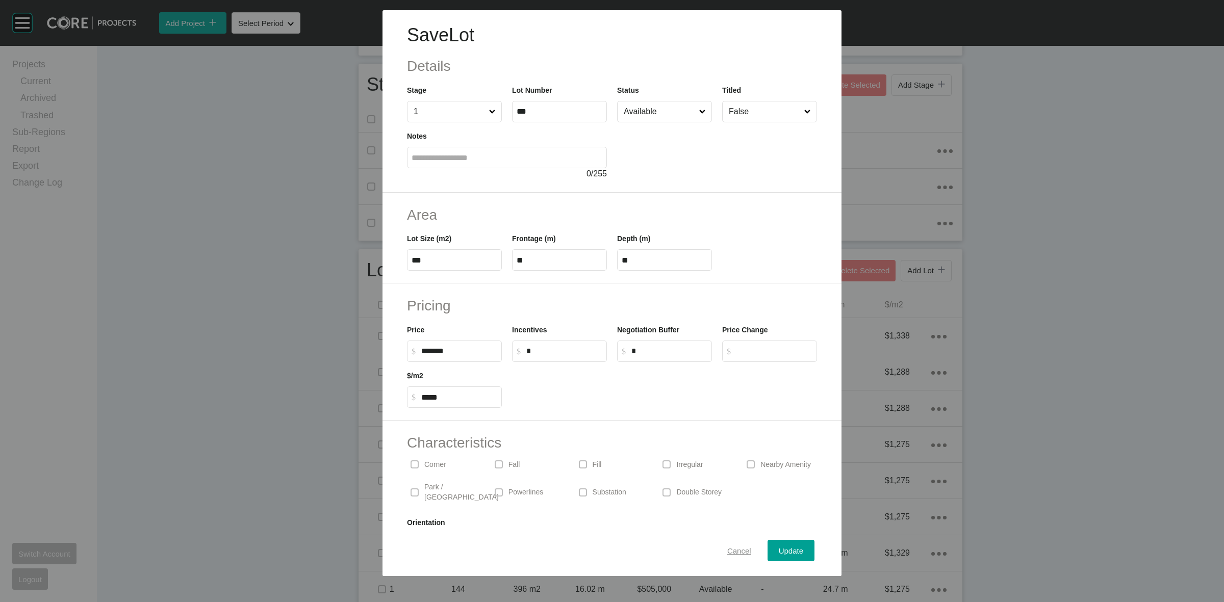
click at [730, 547] on span "Cancel" at bounding box center [739, 551] width 24 height 9
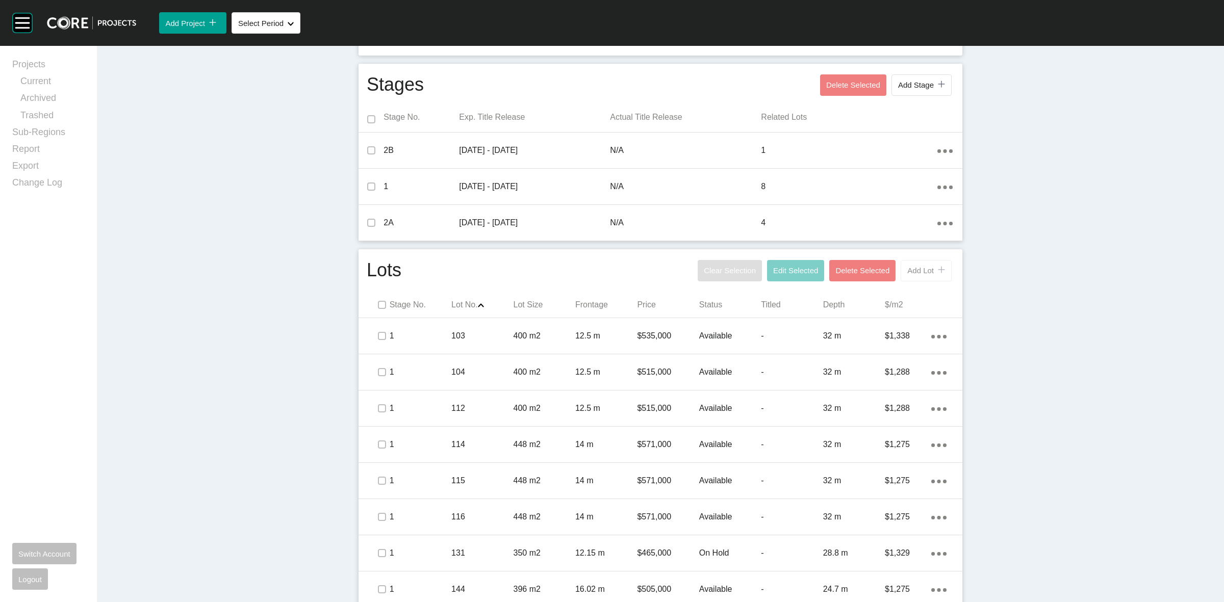
click at [916, 269] on span "Add Lot" at bounding box center [920, 270] width 27 height 9
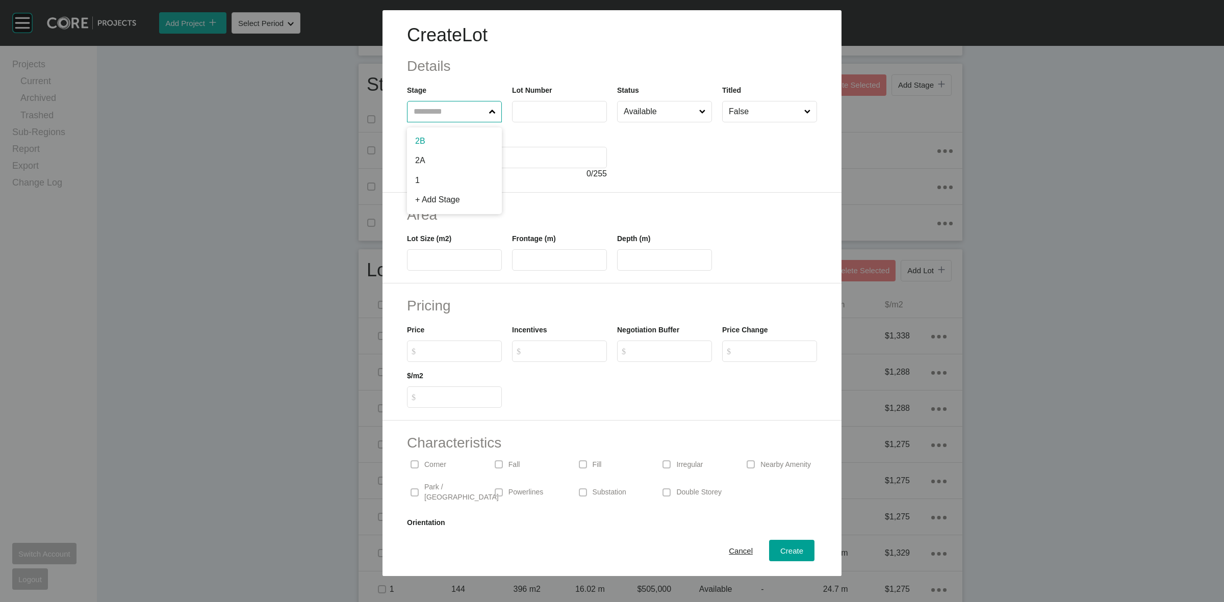
click at [431, 111] on input "text" at bounding box center [449, 111] width 75 height 20
click at [799, 548] on button "Create" at bounding box center [791, 550] width 45 height 21
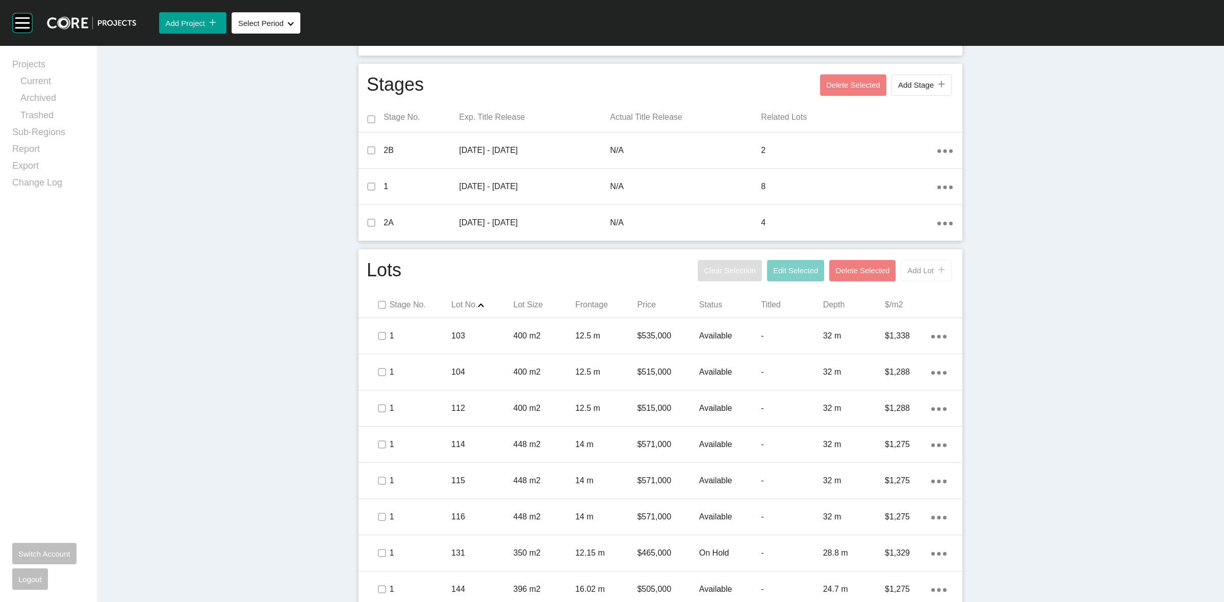
click at [907, 269] on span "Add Lot" at bounding box center [920, 270] width 27 height 9
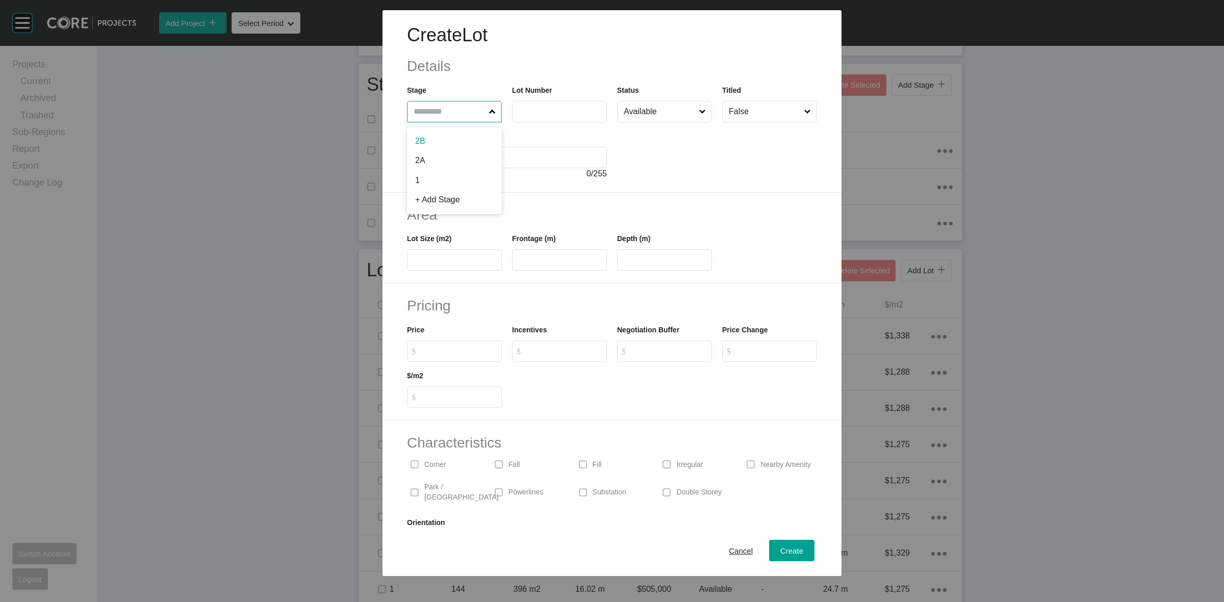
click at [457, 104] on input "text" at bounding box center [449, 111] width 75 height 20
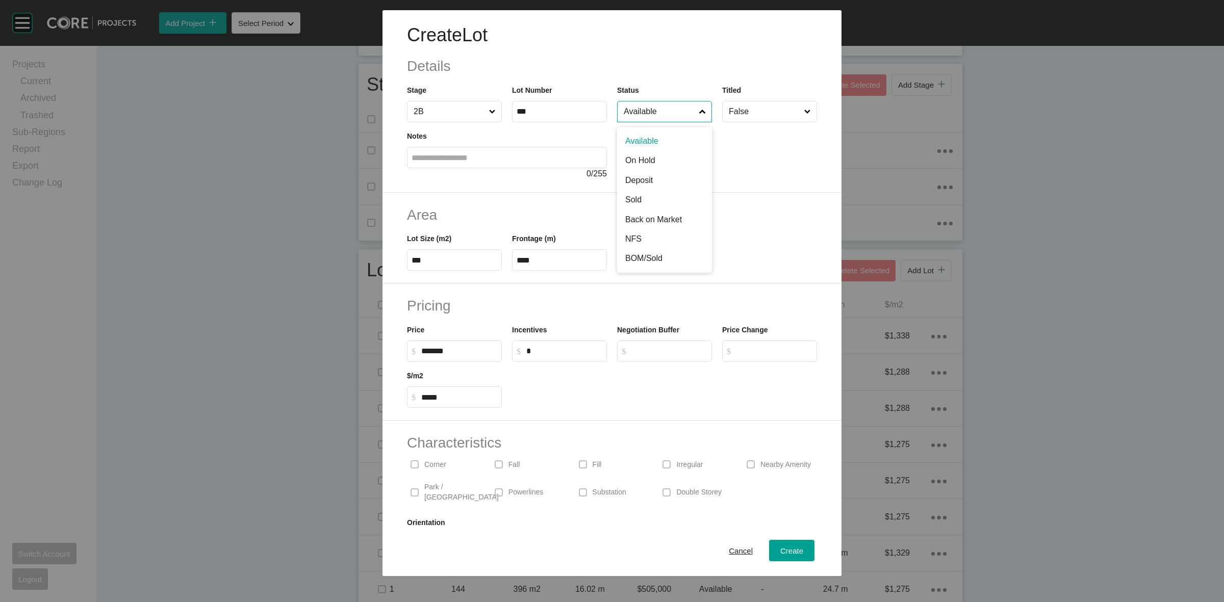
drag, startPoint x: 656, startPoint y: 115, endPoint x: 638, endPoint y: 172, distance: 59.7
click at [656, 126] on div "Create Lot Details Stage 2B Lot Number *** Status Available Available On Hold D…" at bounding box center [612, 101] width 459 height 183
click at [783, 550] on span "Create" at bounding box center [791, 551] width 23 height 9
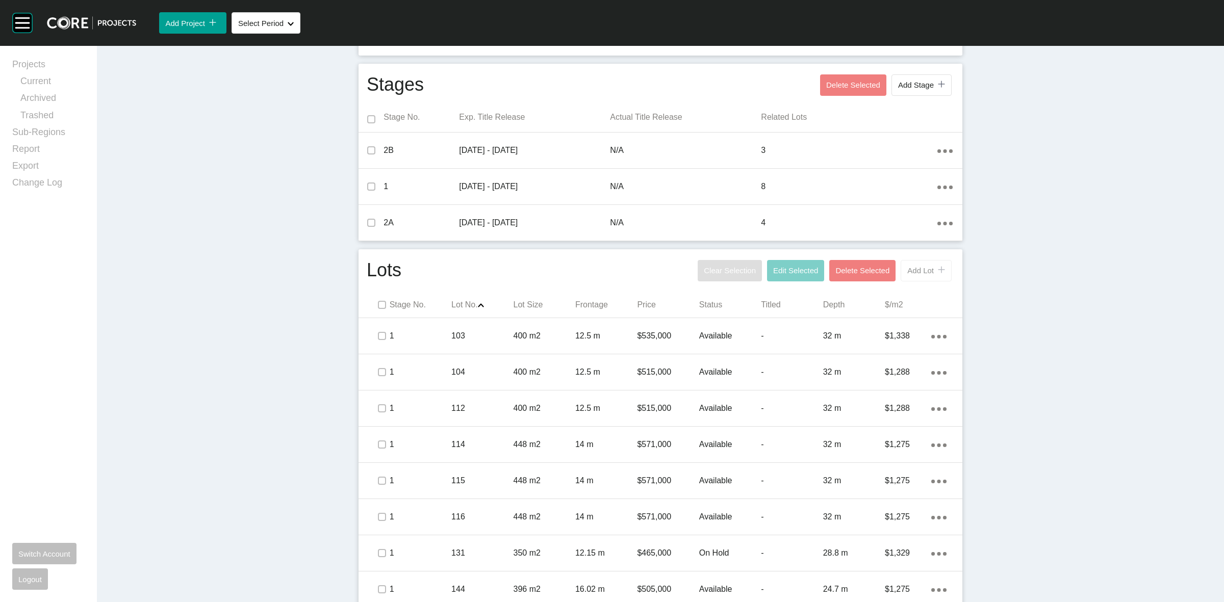
click at [922, 274] on span "Add Lot" at bounding box center [920, 270] width 27 height 9
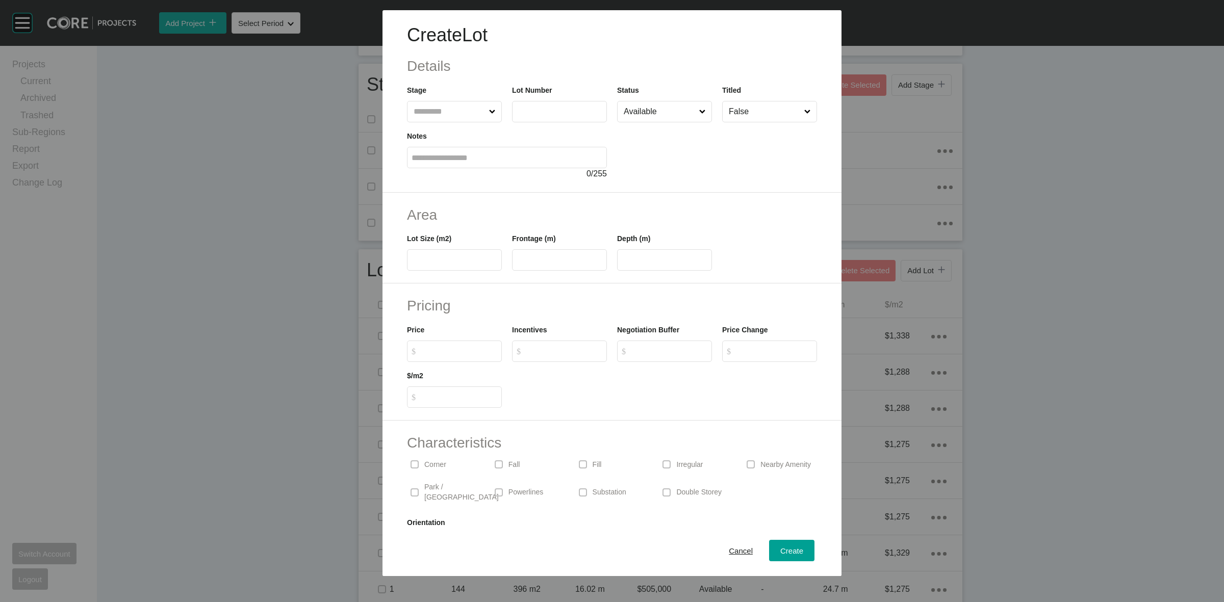
click at [450, 115] on input "text" at bounding box center [449, 111] width 75 height 20
click at [790, 546] on div "Create" at bounding box center [792, 551] width 28 height 14
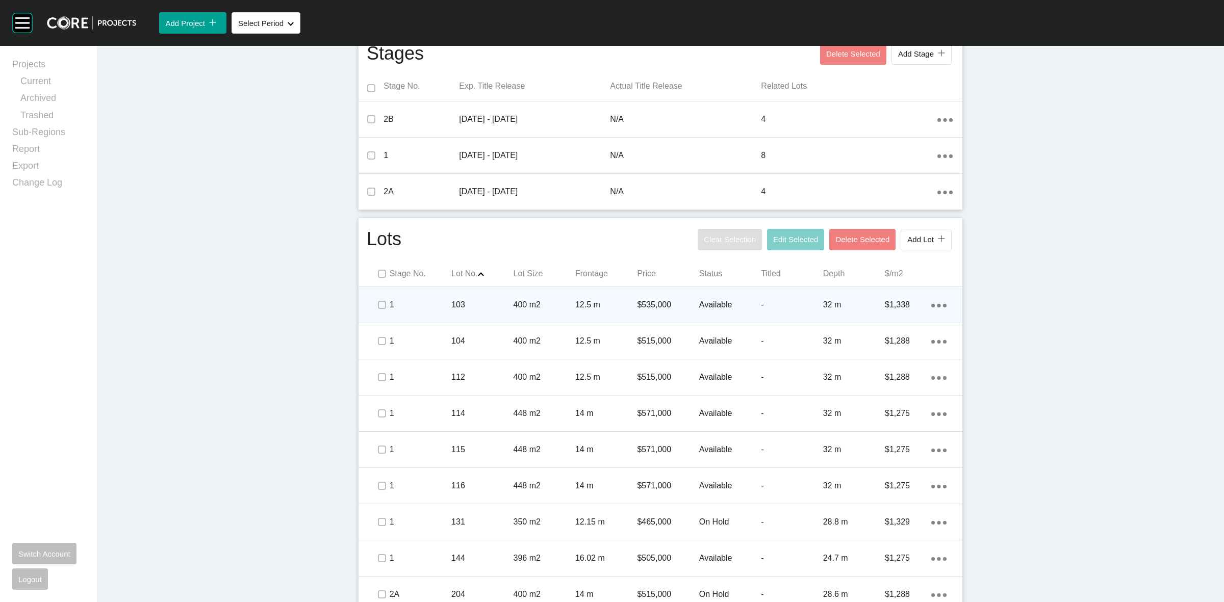
scroll to position [299, 0]
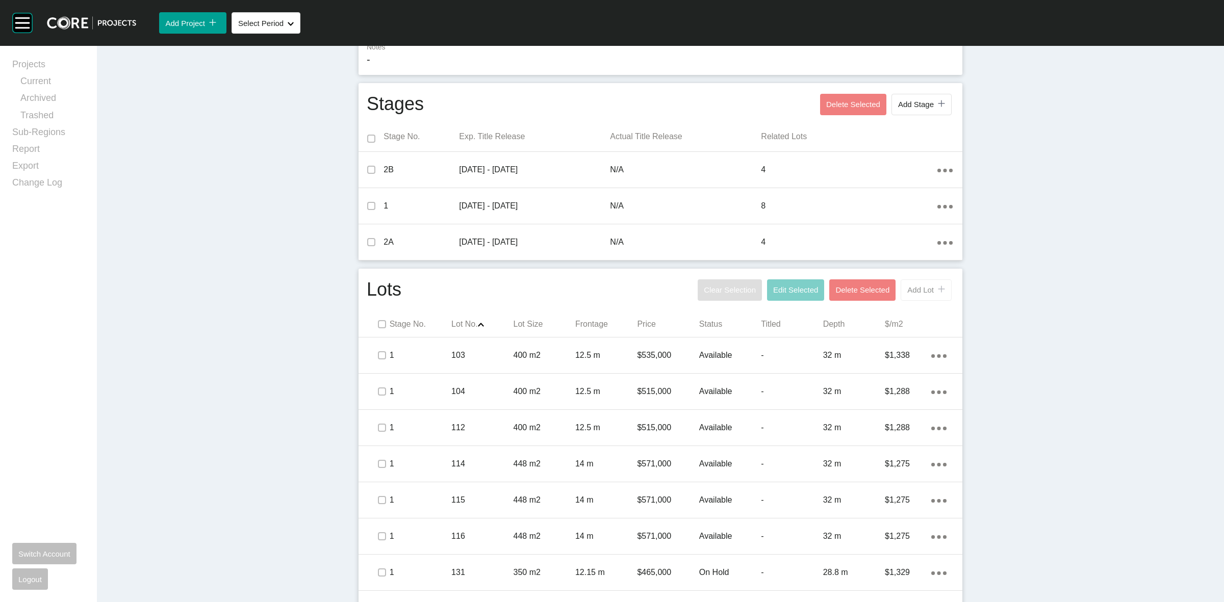
click at [910, 294] on button "Add Lot icon/tick copy 11 Created with Sketch." at bounding box center [926, 289] width 51 height 21
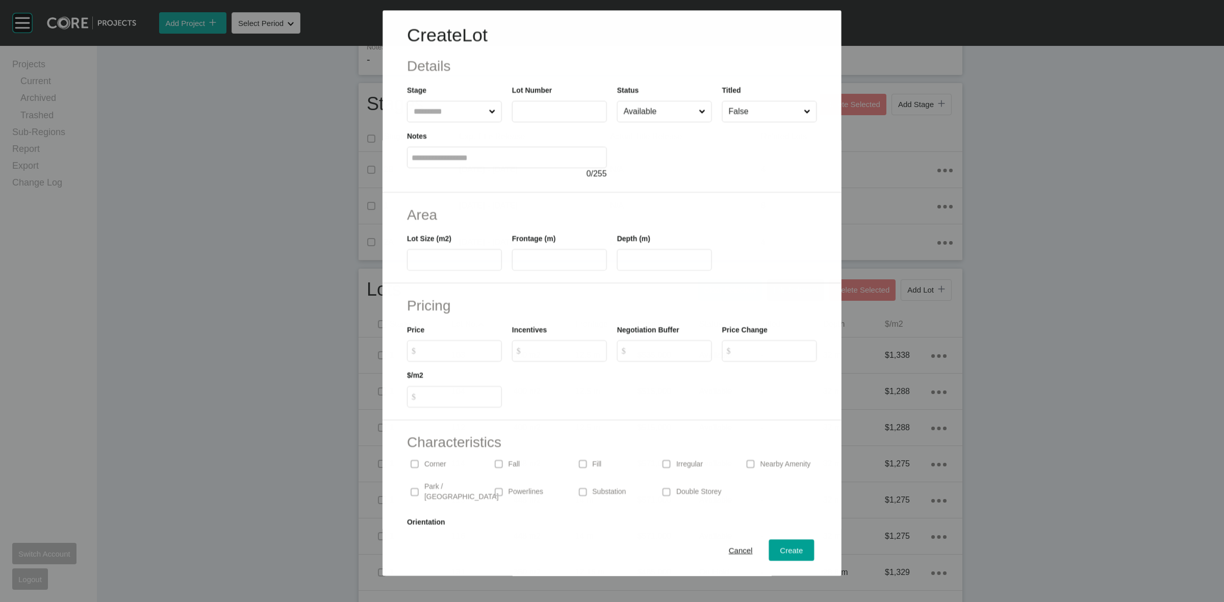
click at [457, 108] on input "text" at bounding box center [449, 111] width 75 height 20
click at [579, 267] on label "*****" at bounding box center [559, 259] width 95 height 21
click at [579, 265] on input "*****" at bounding box center [560, 260] width 86 height 9
click at [780, 551] on span "Create" at bounding box center [791, 551] width 23 height 9
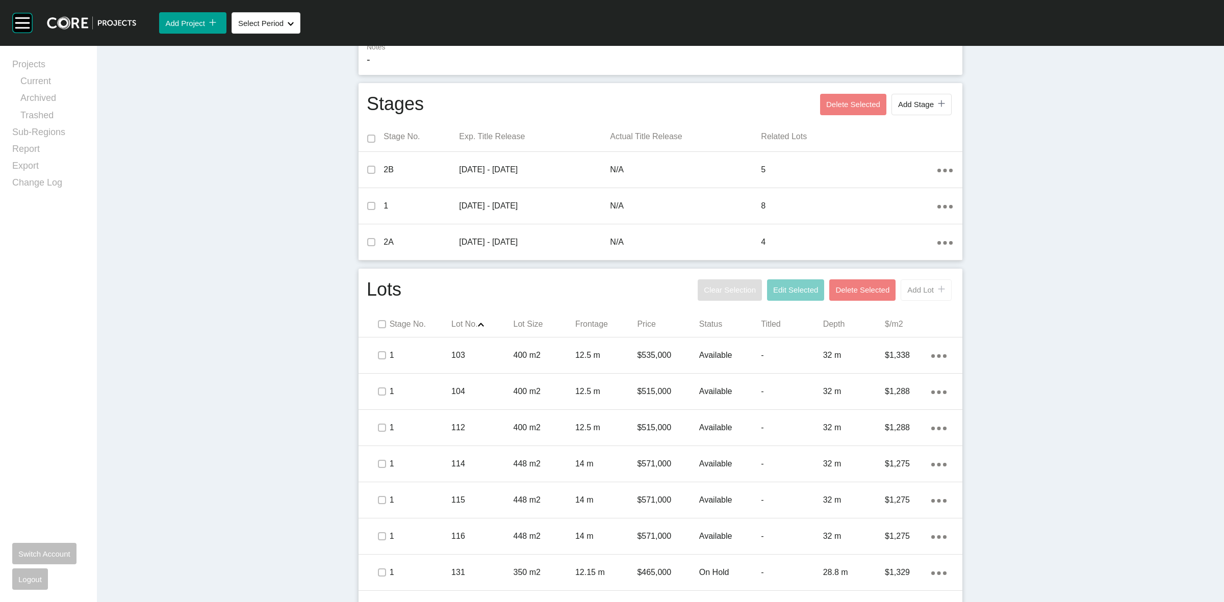
click at [911, 290] on span "Add Lot" at bounding box center [920, 290] width 27 height 9
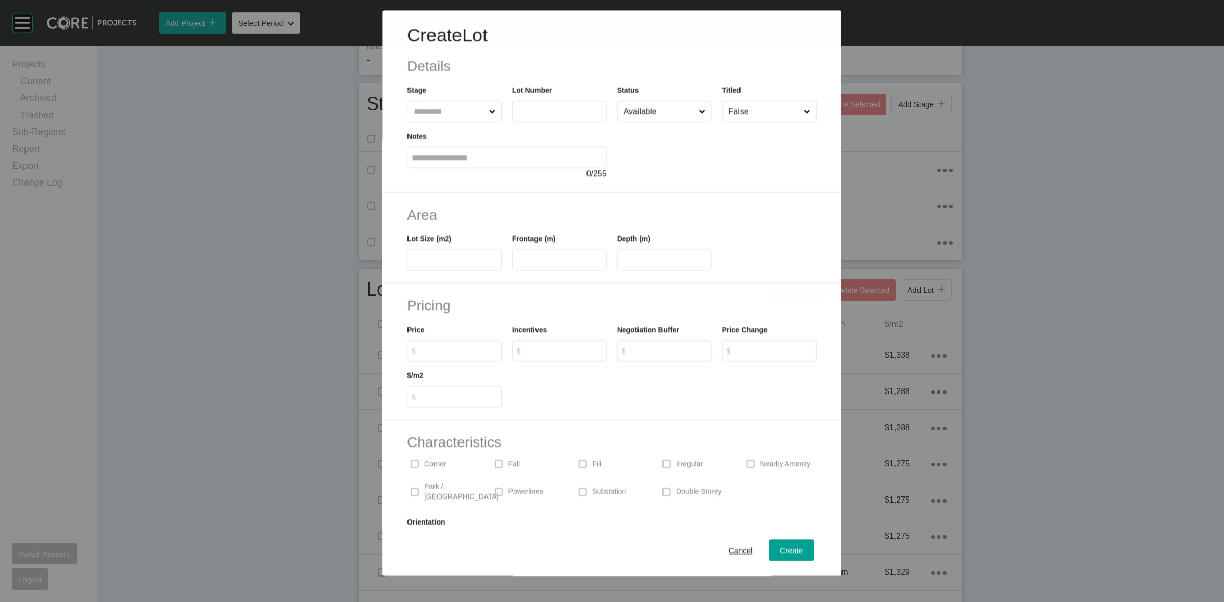
click at [430, 108] on input "text" at bounding box center [449, 111] width 75 height 20
click at [664, 260] on input "****" at bounding box center [665, 260] width 86 height 9
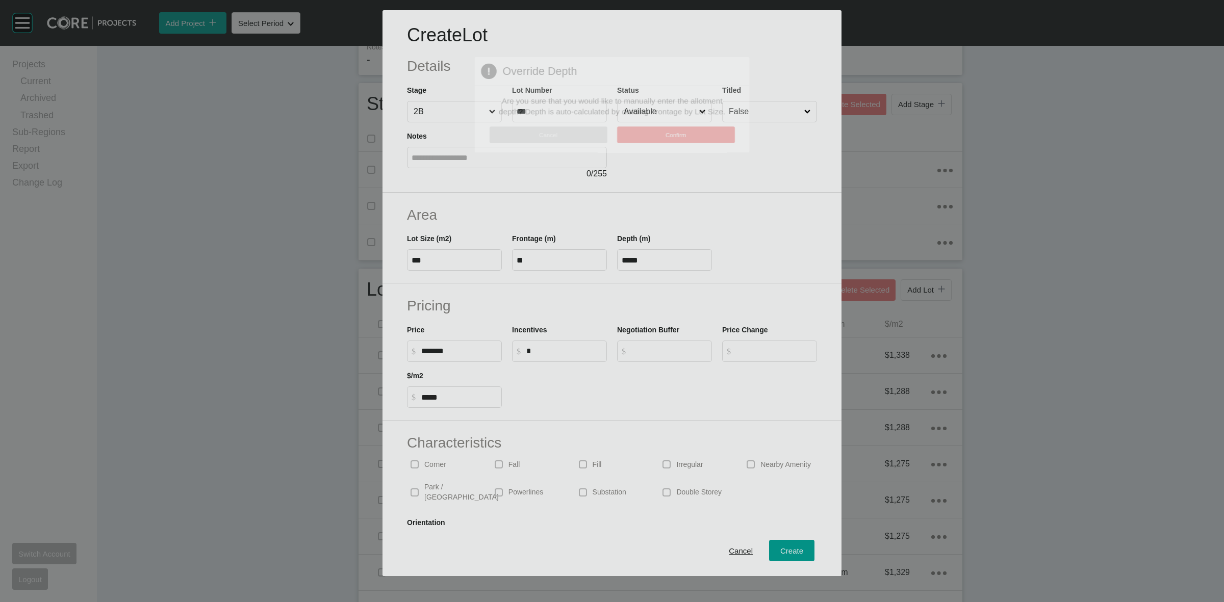
drag, startPoint x: 672, startPoint y: 481, endPoint x: 785, endPoint y: 519, distance: 120.0
click at [673, 480] on div "Create Lot Details Stage 2B Lot Number *** Status Available Titled False Notes …" at bounding box center [612, 301] width 1224 height 602
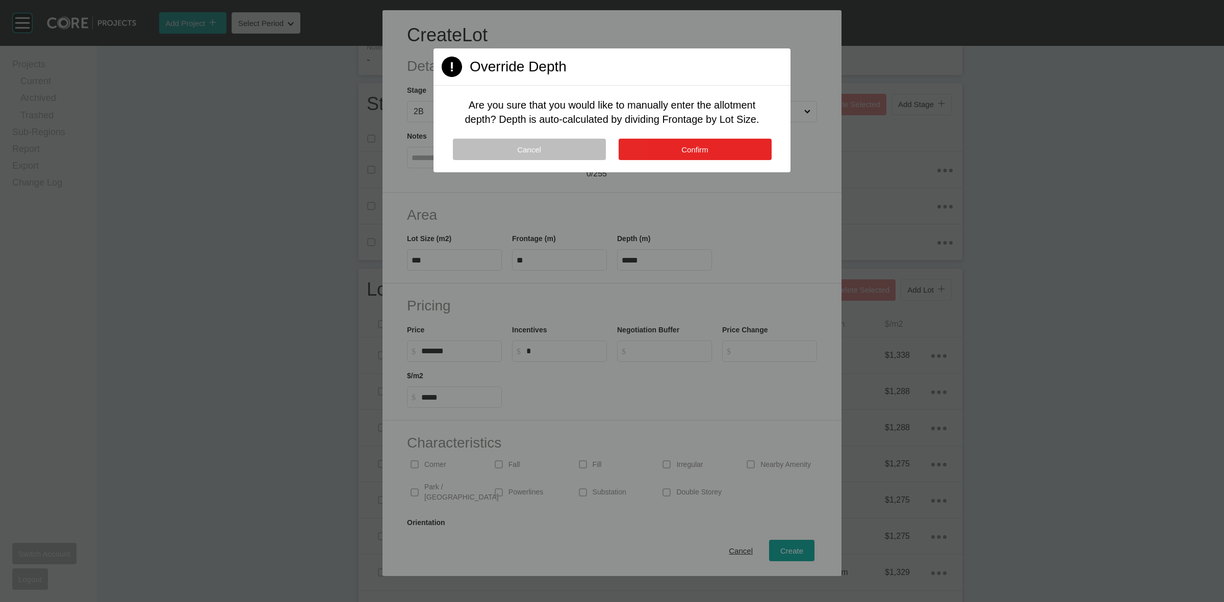
click at [733, 149] on button "Confirm" at bounding box center [695, 149] width 153 height 21
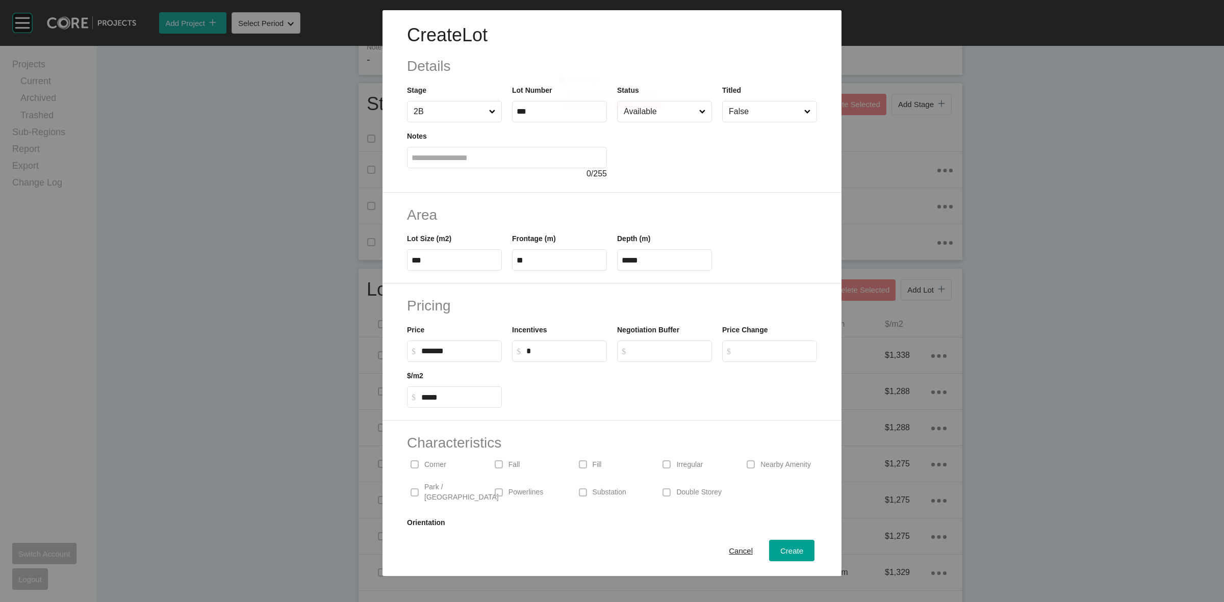
click at [676, 490] on p "Double Storey" at bounding box center [698, 493] width 45 height 10
click at [781, 550] on span "Create" at bounding box center [791, 551] width 23 height 9
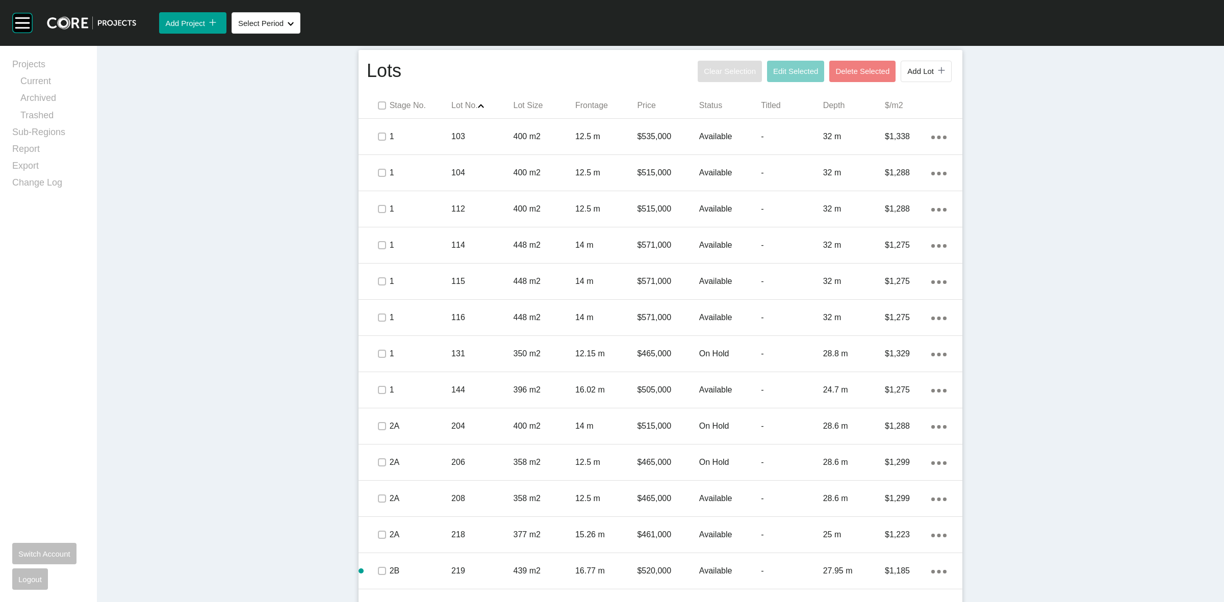
scroll to position [682, 0]
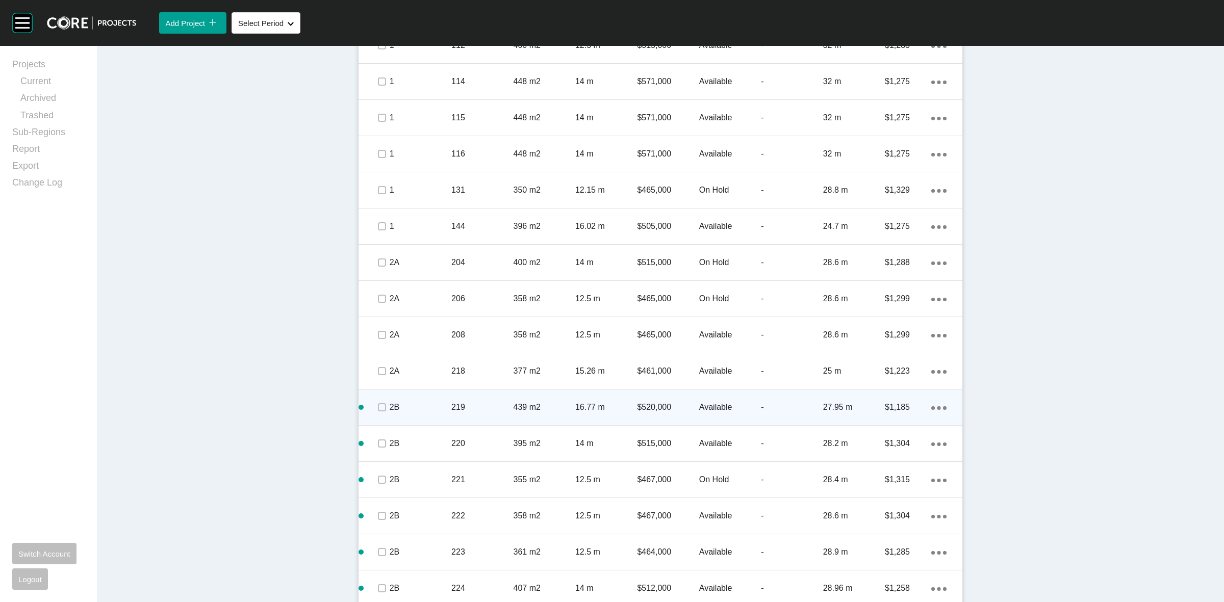
click at [491, 404] on p "219" at bounding box center [482, 407] width 62 height 11
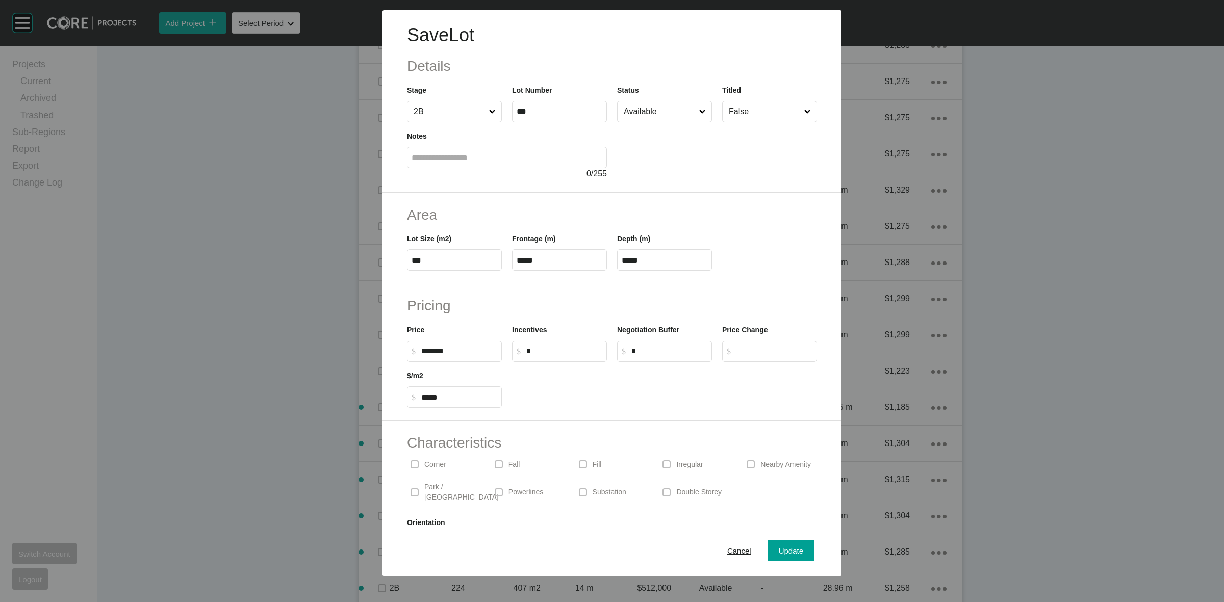
drag, startPoint x: 681, startPoint y: 487, endPoint x: 796, endPoint y: 547, distance: 129.1
click at [682, 488] on p "Double Storey" at bounding box center [698, 493] width 45 height 10
click at [794, 555] on span "Update" at bounding box center [791, 551] width 24 height 9
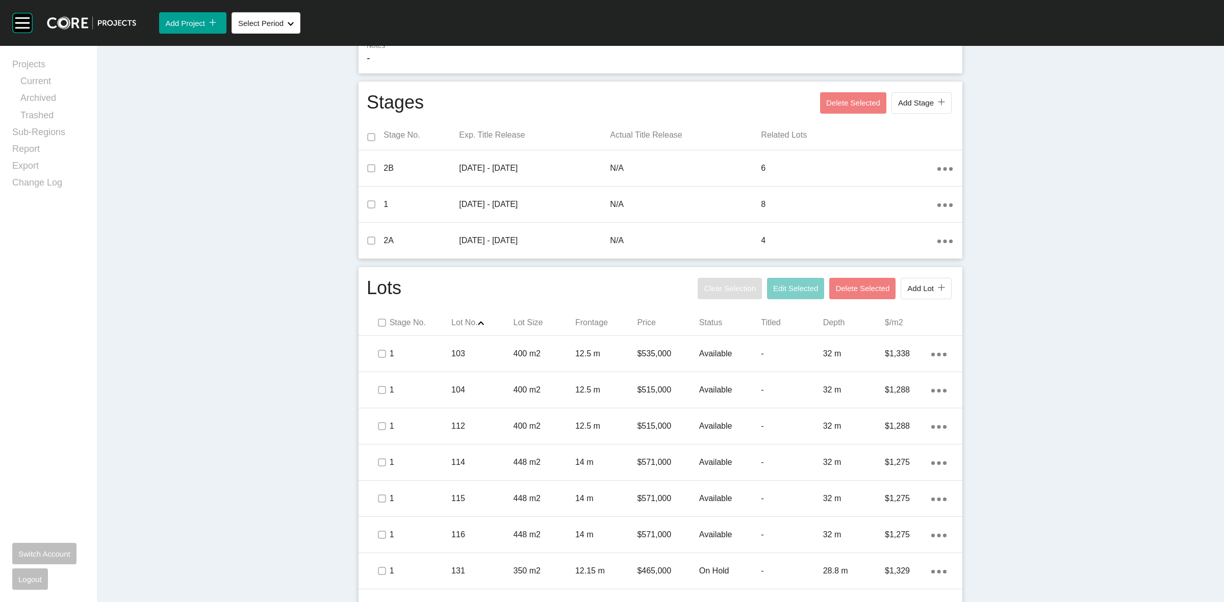
scroll to position [299, 0]
click at [914, 289] on span "Add Lot" at bounding box center [920, 290] width 27 height 9
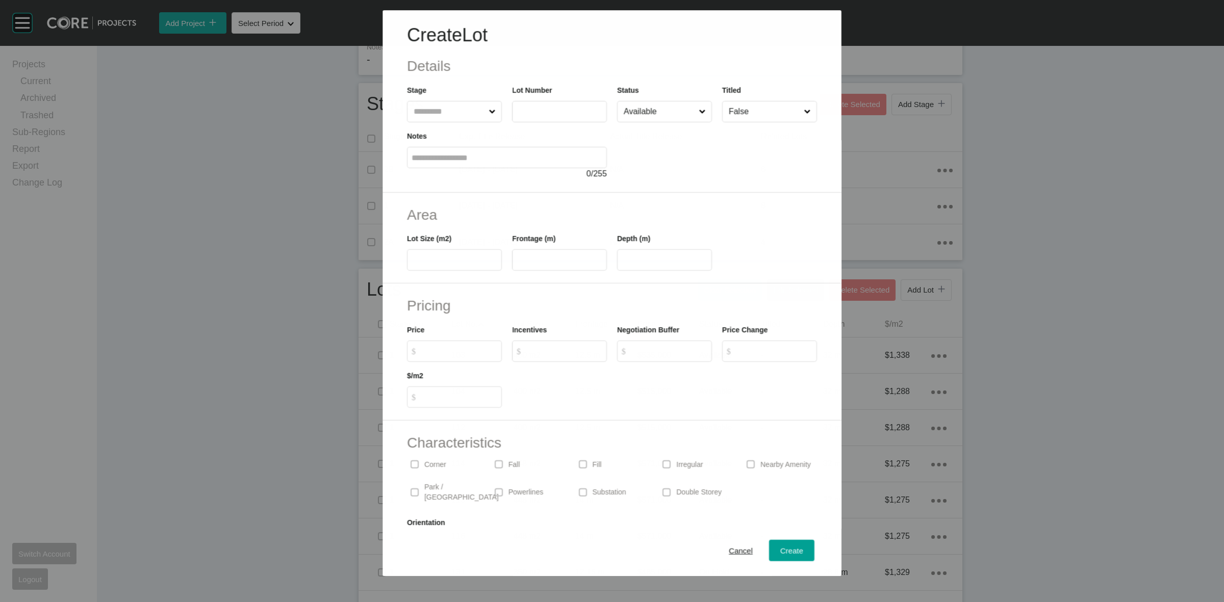
click at [453, 121] on div "Create Lot Details Stage Lot Number Status Available Titled False Notes 0 / 255" at bounding box center [612, 101] width 459 height 183
click at [449, 119] on input "text" at bounding box center [449, 111] width 75 height 20
click at [783, 548] on span "Create" at bounding box center [791, 551] width 23 height 9
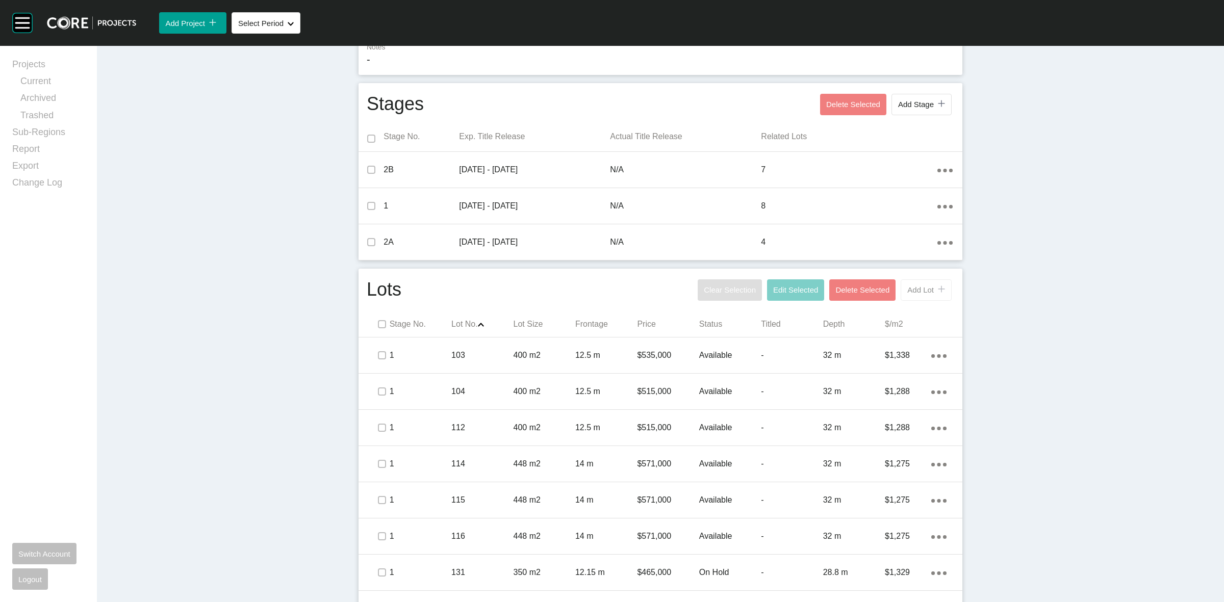
click at [901, 285] on button "Add Lot icon/tick copy 11 Created with Sketch." at bounding box center [926, 289] width 51 height 21
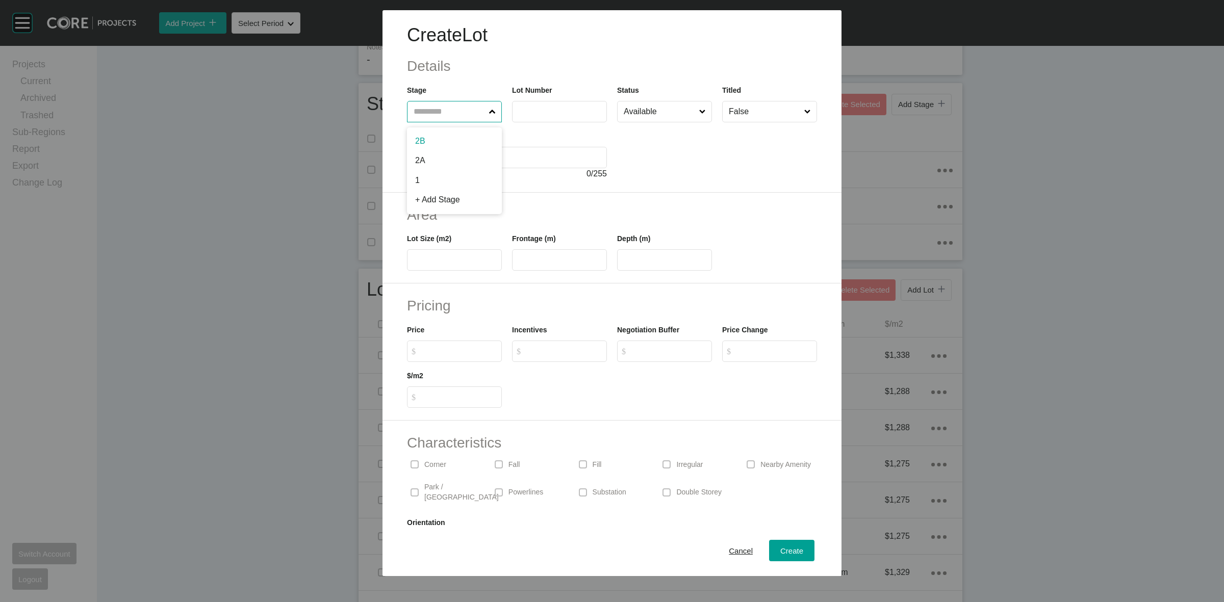
click at [457, 111] on input "text" at bounding box center [449, 111] width 75 height 20
click at [782, 548] on span "Create" at bounding box center [791, 551] width 23 height 9
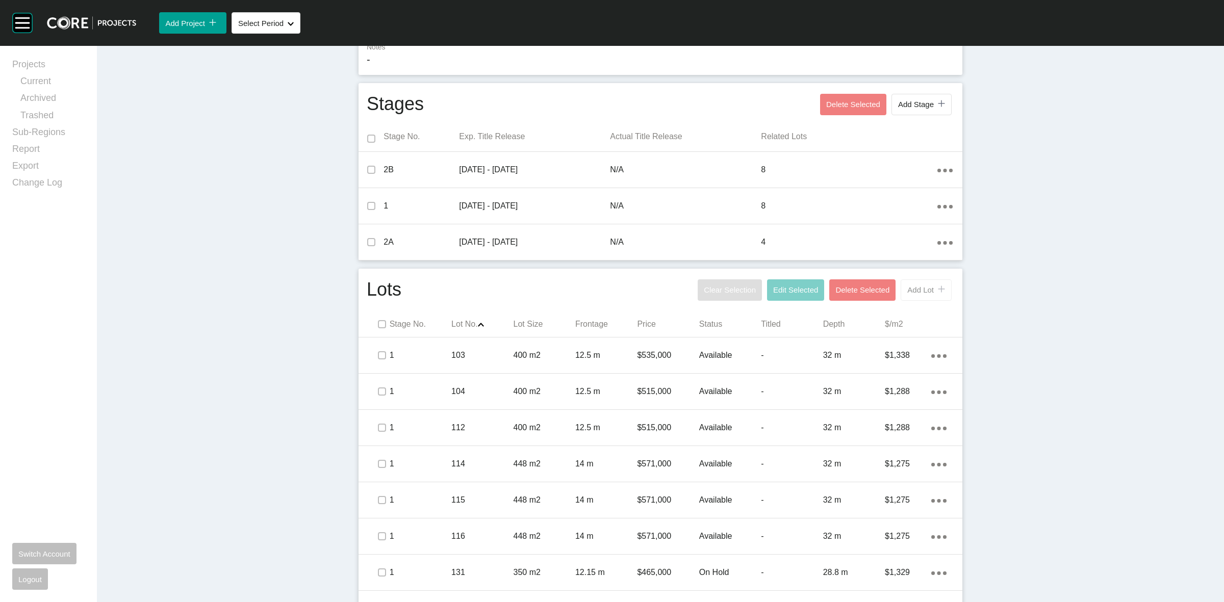
click at [919, 289] on span "Add Lot" at bounding box center [920, 290] width 27 height 9
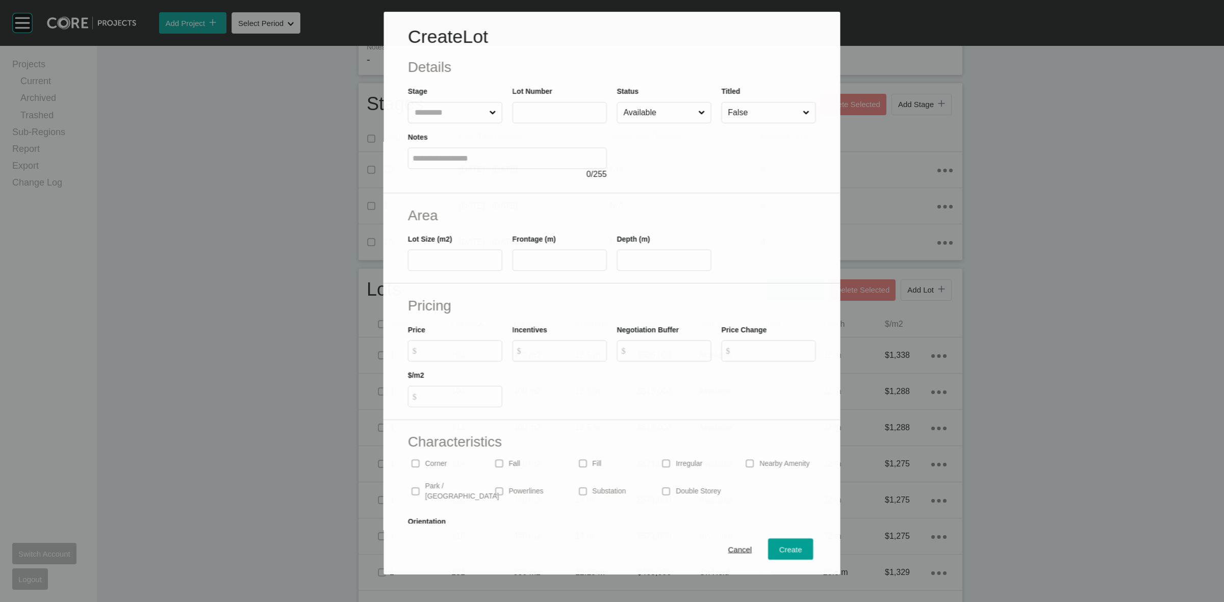
click at [449, 113] on input "text" at bounding box center [450, 113] width 75 height 20
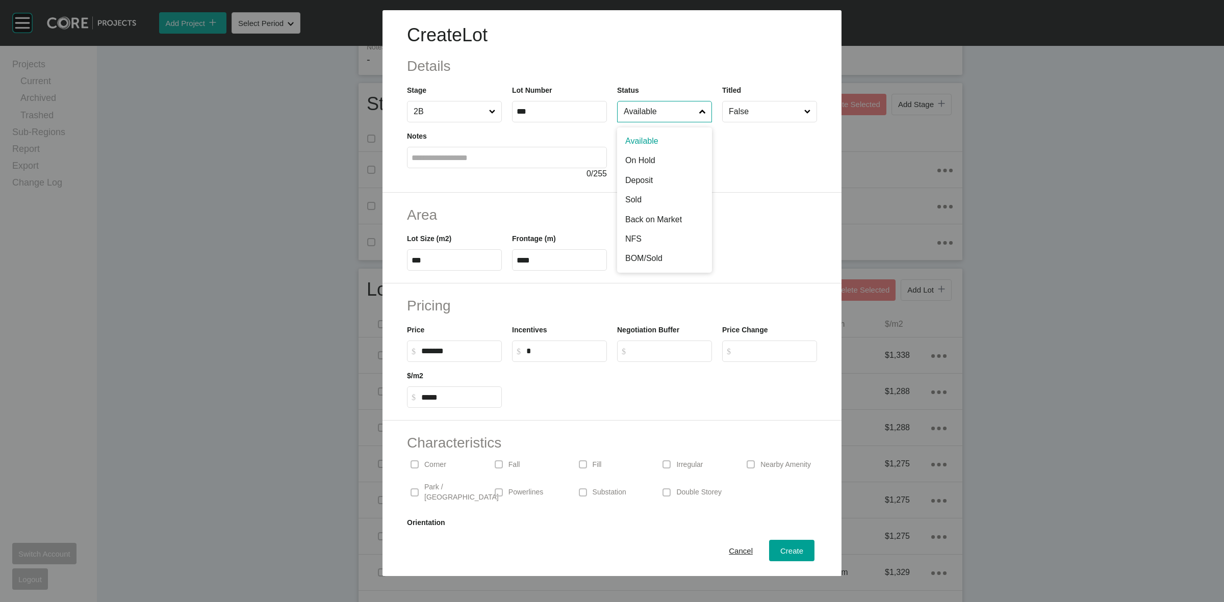
click at [622, 110] on input "Available" at bounding box center [659, 111] width 75 height 20
drag, startPoint x: 646, startPoint y: 151, endPoint x: 662, endPoint y: 164, distance: 20.7
click at [778, 546] on div "Create" at bounding box center [792, 551] width 28 height 14
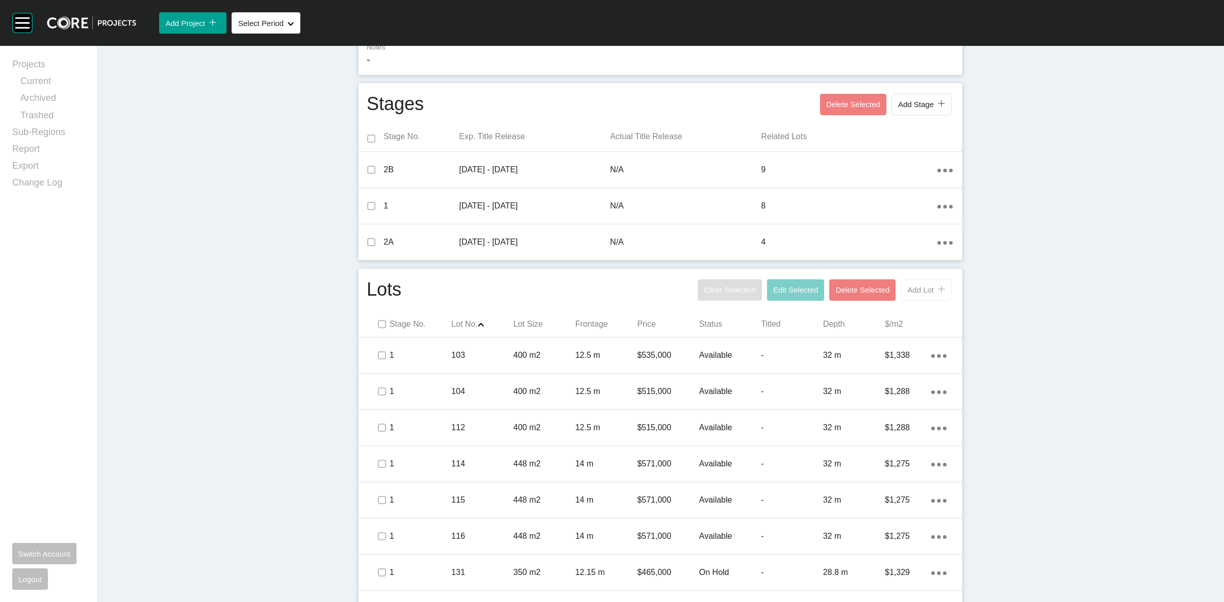
click at [912, 286] on span "Add Lot" at bounding box center [920, 290] width 27 height 9
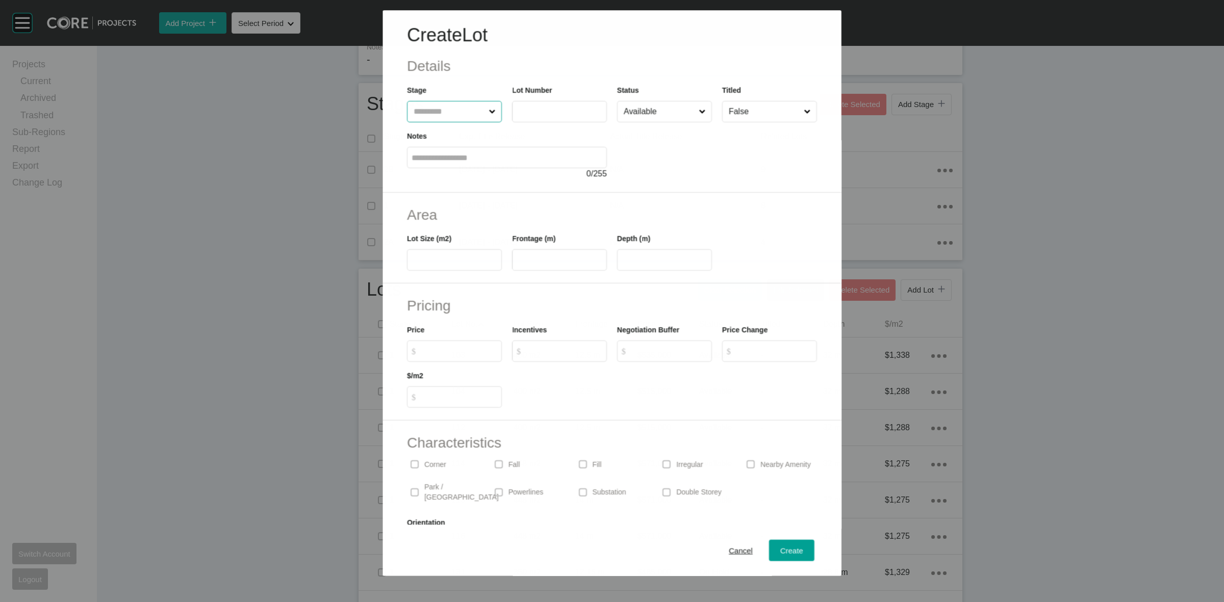
click at [454, 115] on input "text" at bounding box center [449, 111] width 75 height 20
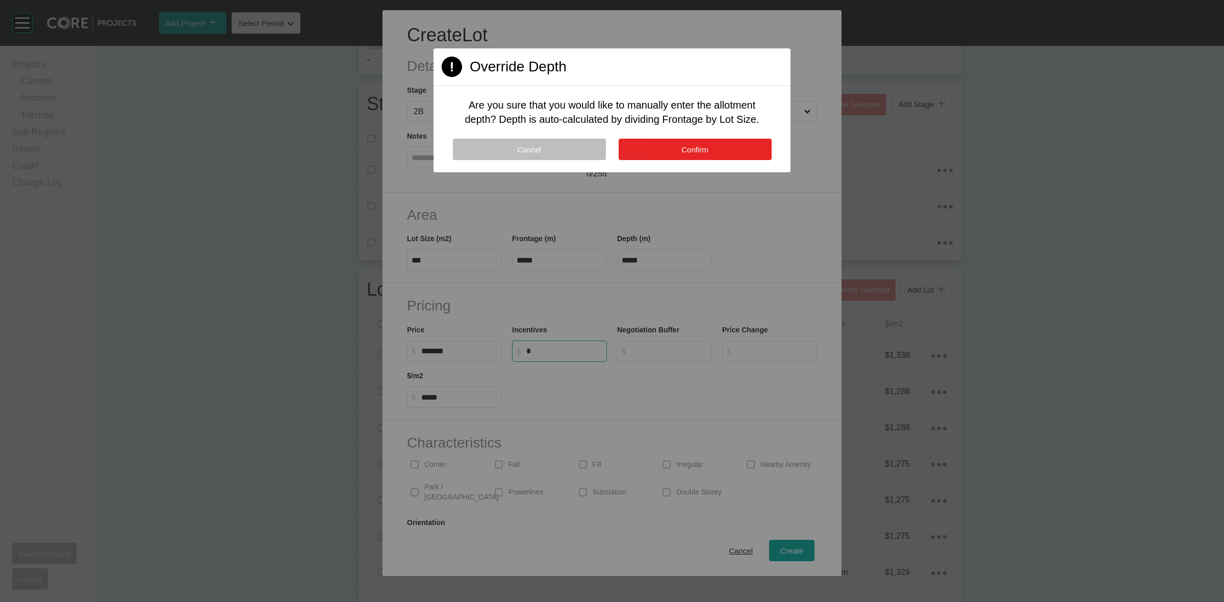
click at [694, 140] on button "Confirm" at bounding box center [695, 149] width 153 height 21
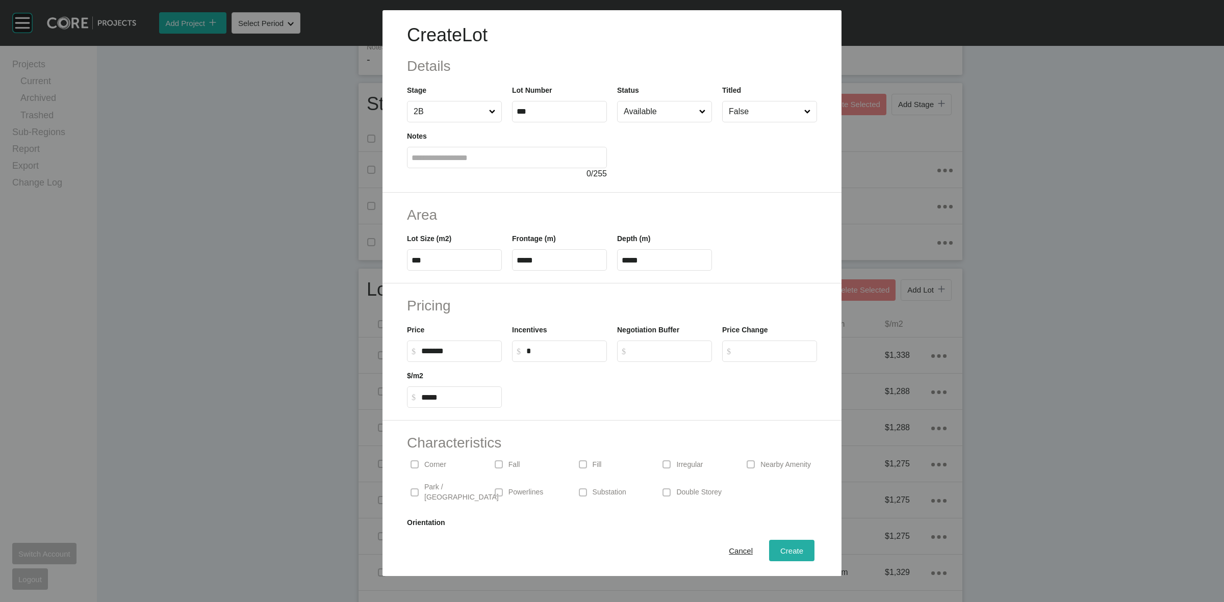
click at [783, 547] on span "Create" at bounding box center [791, 551] width 23 height 9
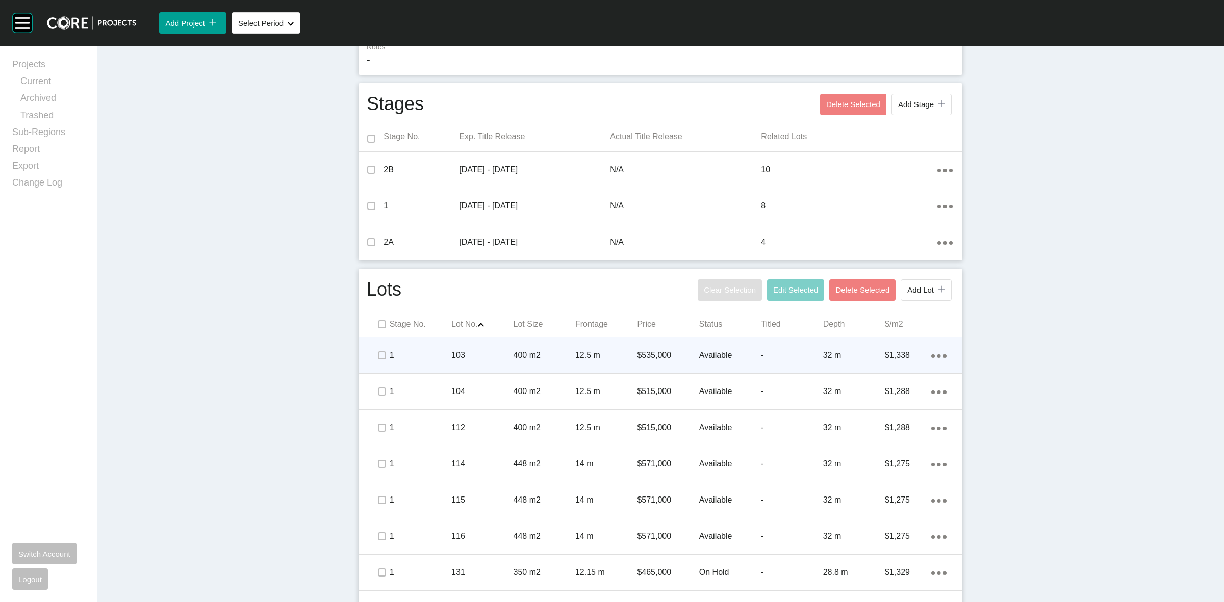
scroll to position [0, 0]
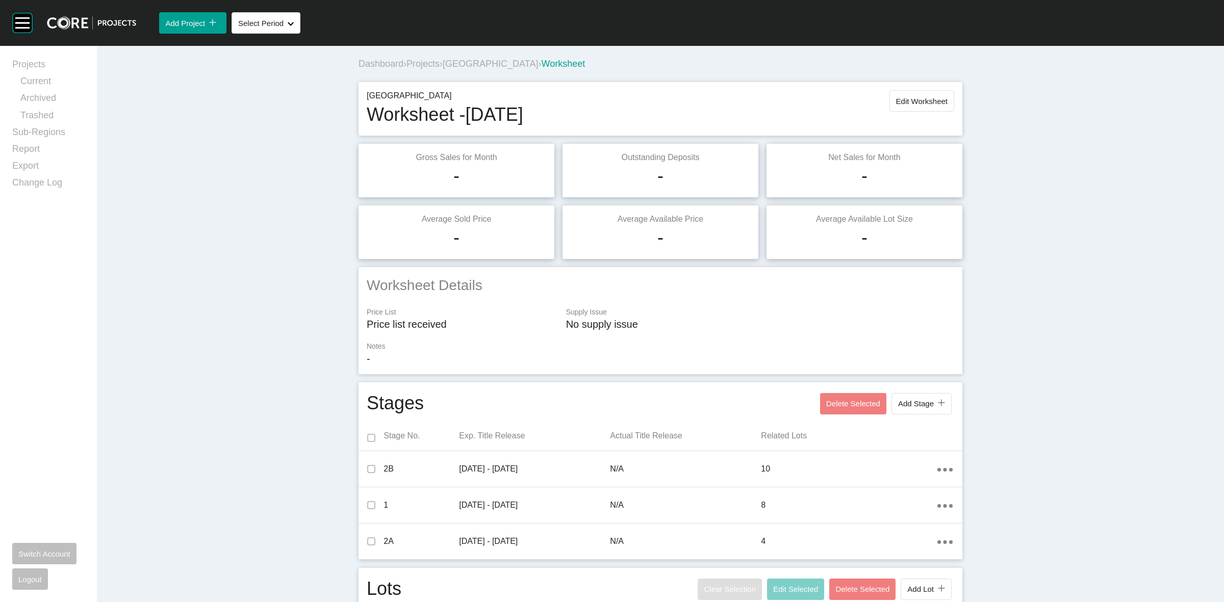
click at [421, 66] on span "Projects" at bounding box center [422, 64] width 33 height 10
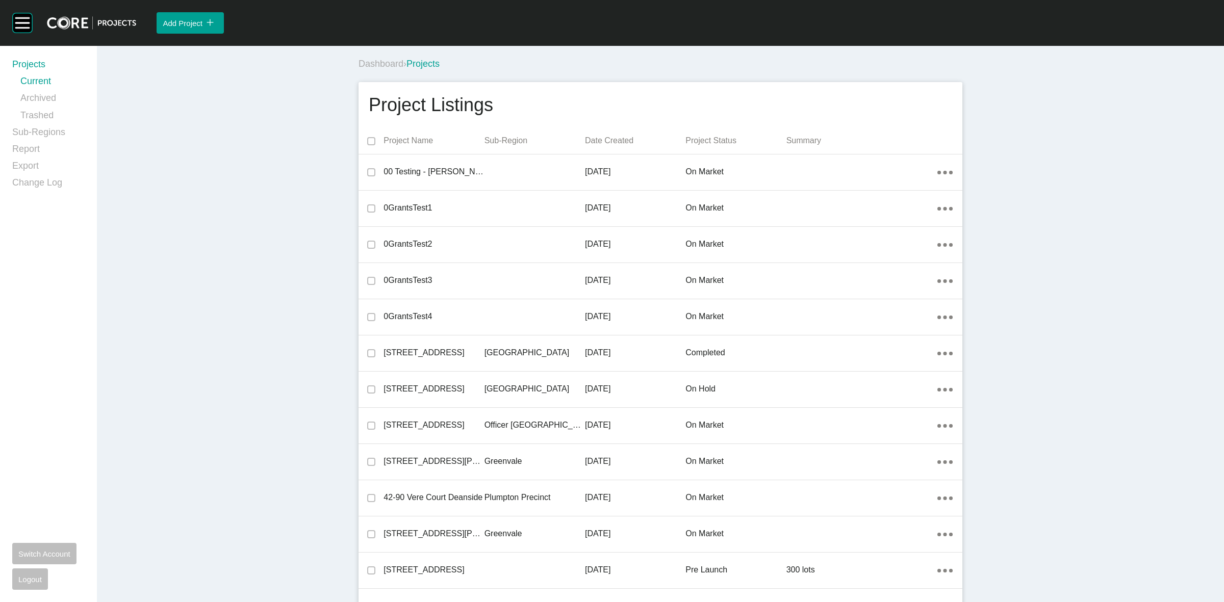
scroll to position [5047, 0]
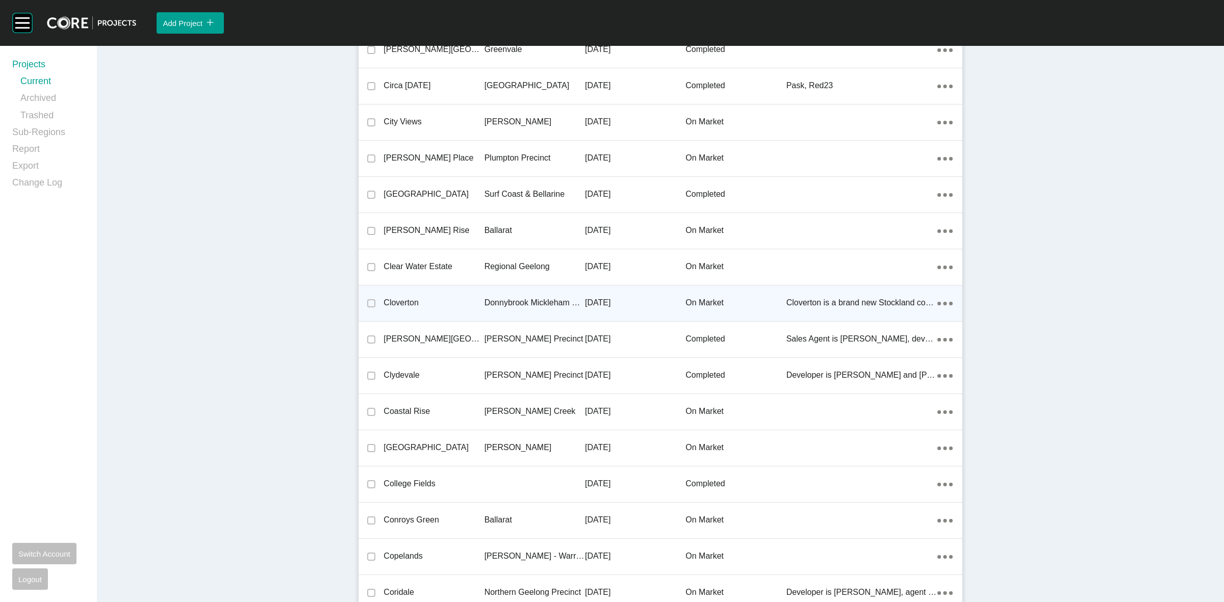
click at [536, 298] on p "Donnybrook Mickleham Precinct" at bounding box center [535, 302] width 100 height 11
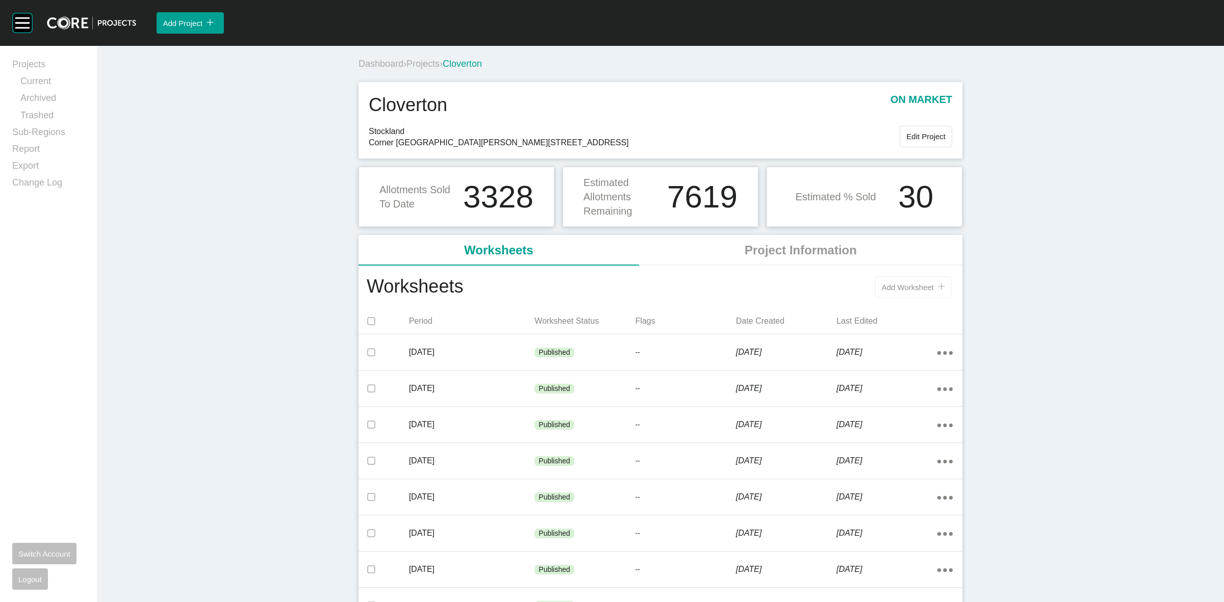
click at [922, 289] on span "Add Worksheet" at bounding box center [908, 287] width 52 height 9
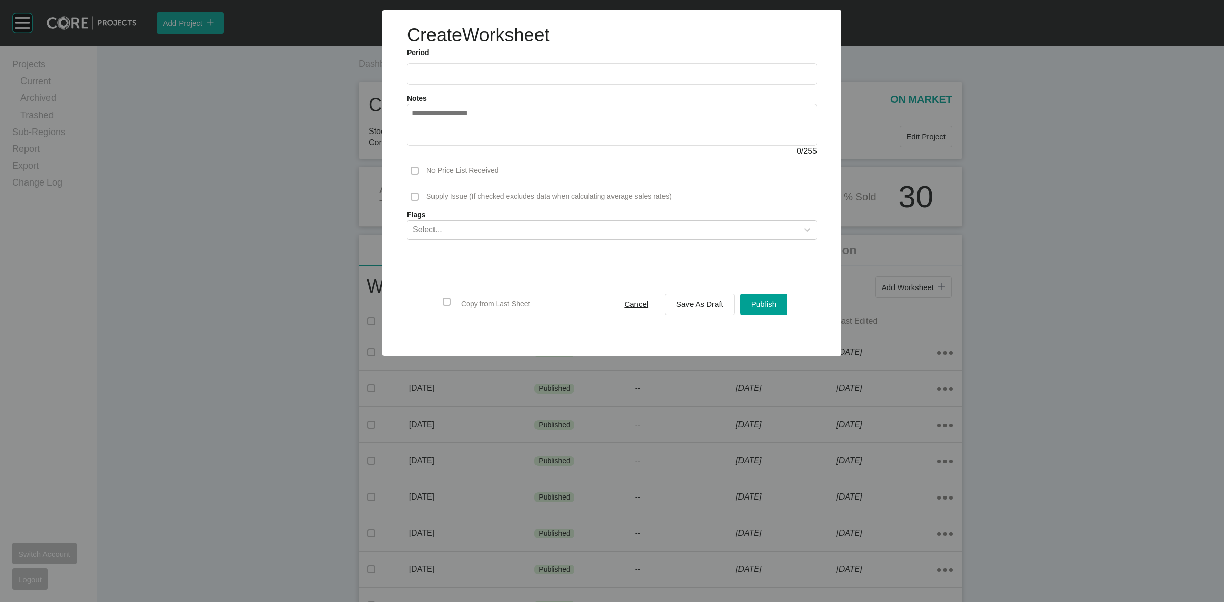
click at [442, 73] on input "text" at bounding box center [612, 73] width 401 height 9
click at [459, 140] on li "Aug" at bounding box center [461, 148] width 34 height 17
click at [698, 304] on span "Save As Draft" at bounding box center [699, 304] width 47 height 9
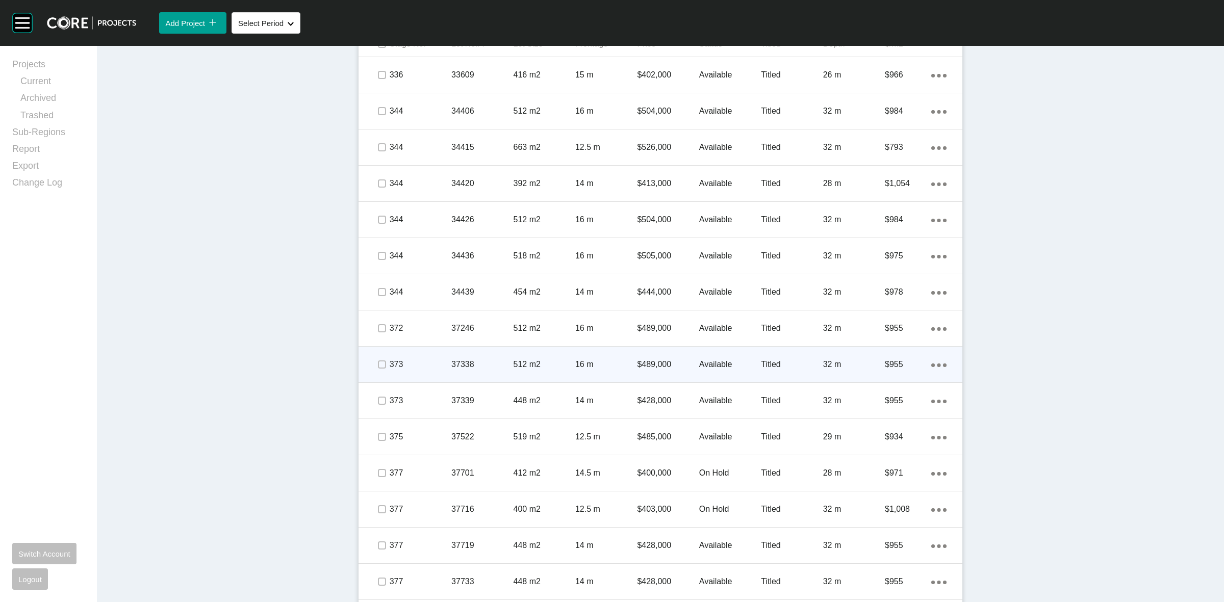
scroll to position [510, 0]
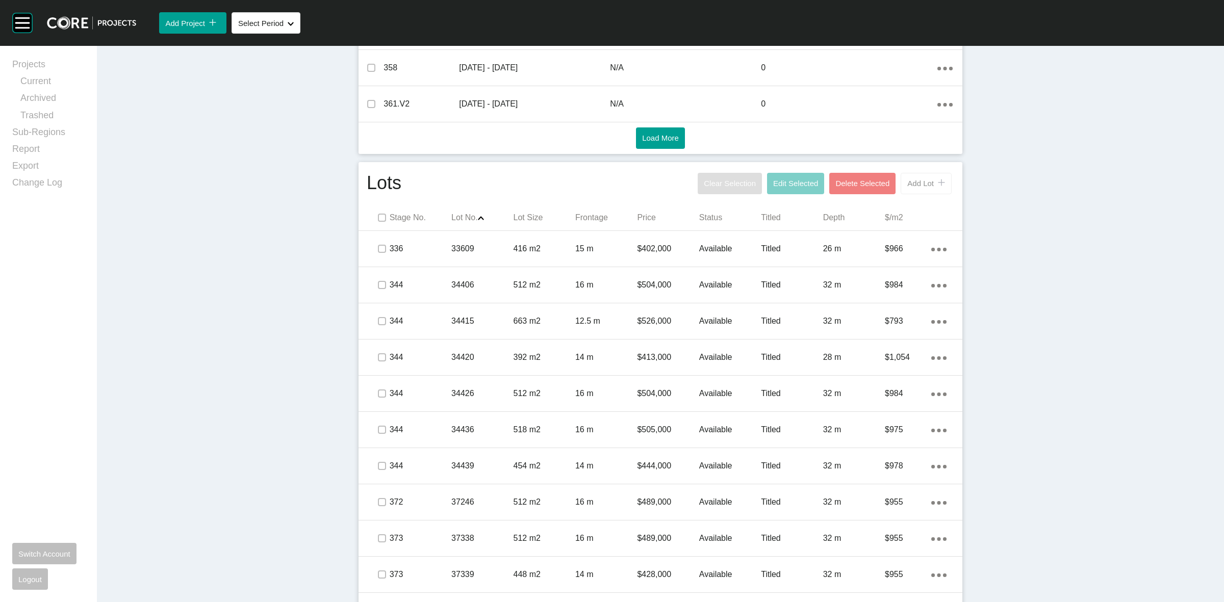
click at [919, 177] on button "Add Lot icon/tick copy 11 Created with Sketch." at bounding box center [926, 183] width 51 height 21
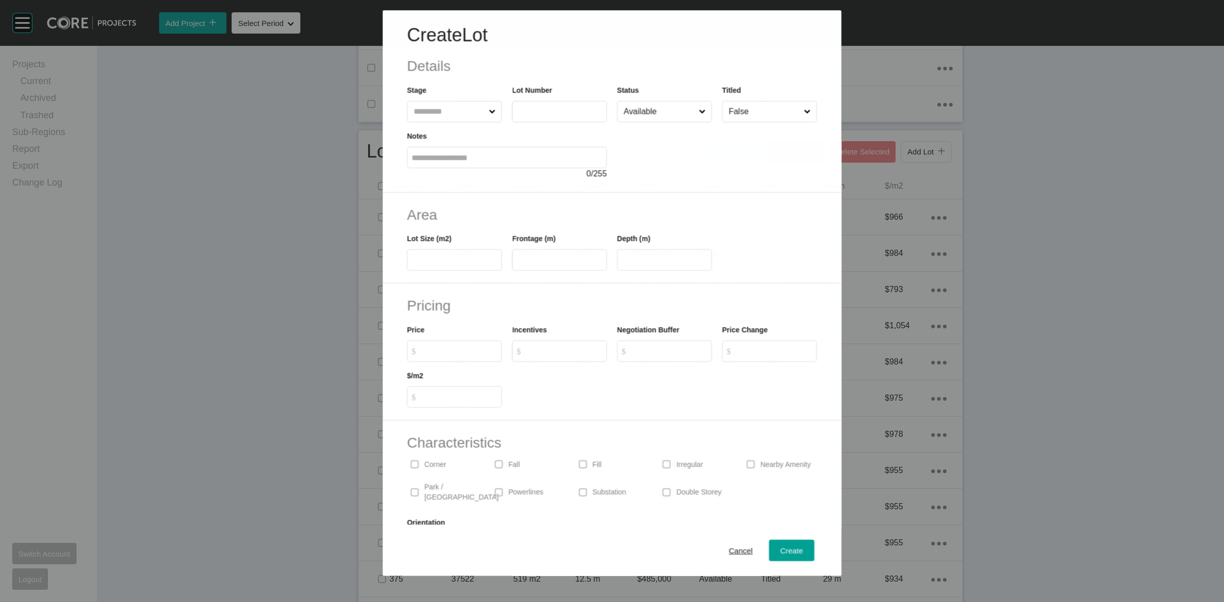
click at [431, 108] on input "text" at bounding box center [449, 111] width 75 height 20
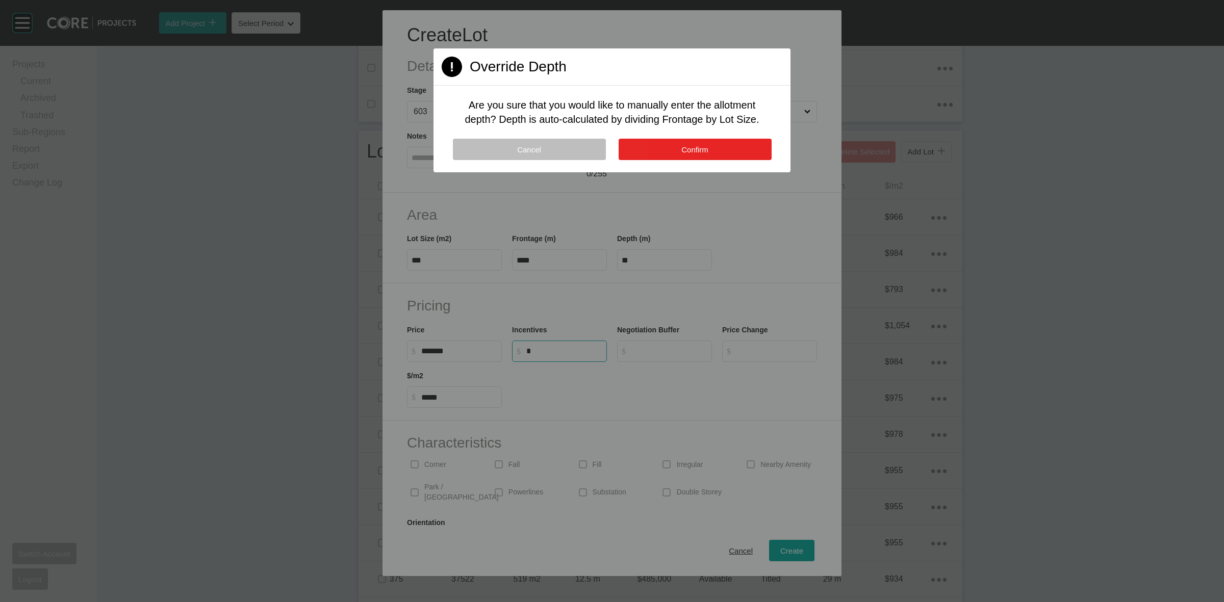
click at [648, 143] on button "Confirm" at bounding box center [695, 149] width 153 height 21
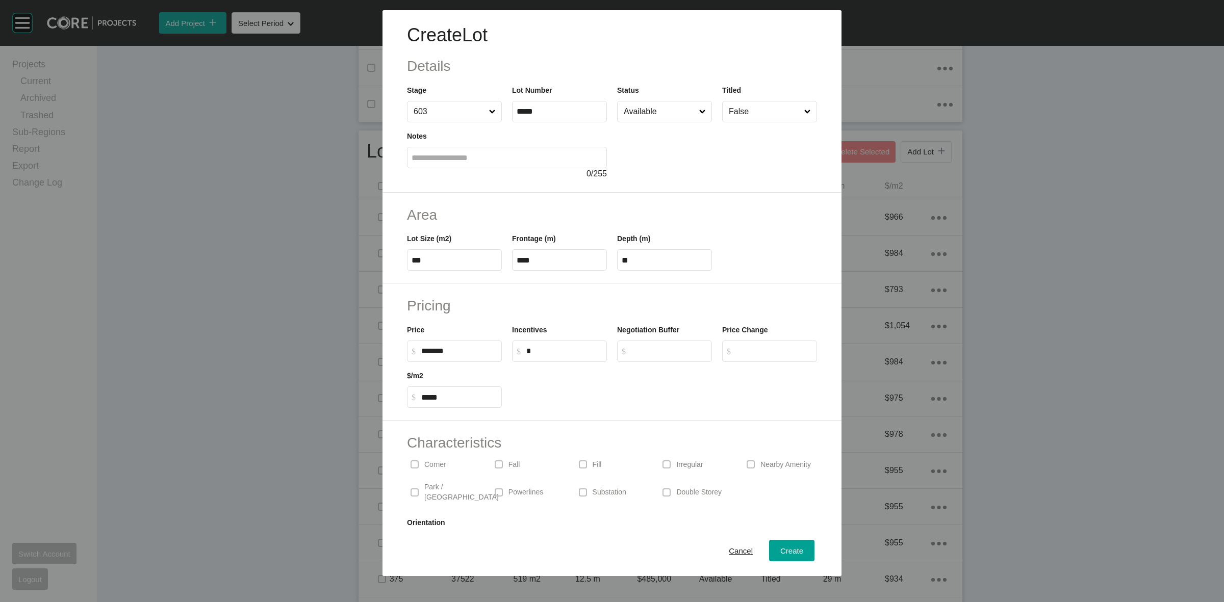
drag, startPoint x: 435, startPoint y: 462, endPoint x: 530, endPoint y: 435, distance: 99.1
click at [437, 462] on p "Corner" at bounding box center [435, 465] width 22 height 10
click at [641, 348] on input "$ Created with Sketch. $" at bounding box center [669, 351] width 76 height 9
click at [785, 551] on span "Create" at bounding box center [791, 551] width 23 height 9
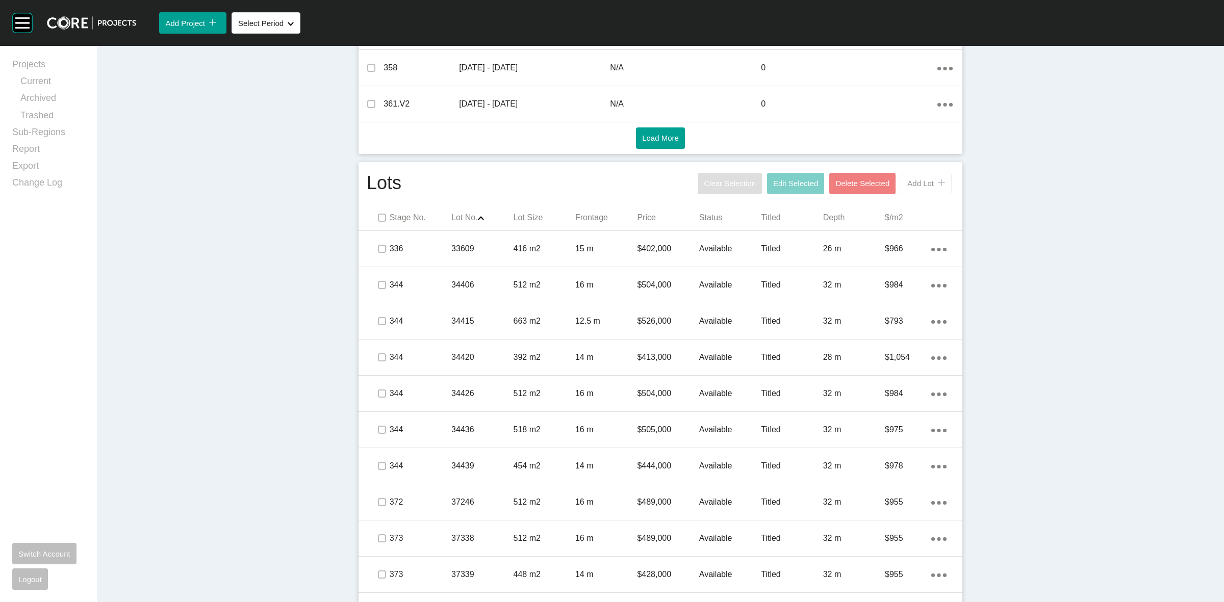
click at [910, 186] on span "Add Lot" at bounding box center [920, 183] width 27 height 9
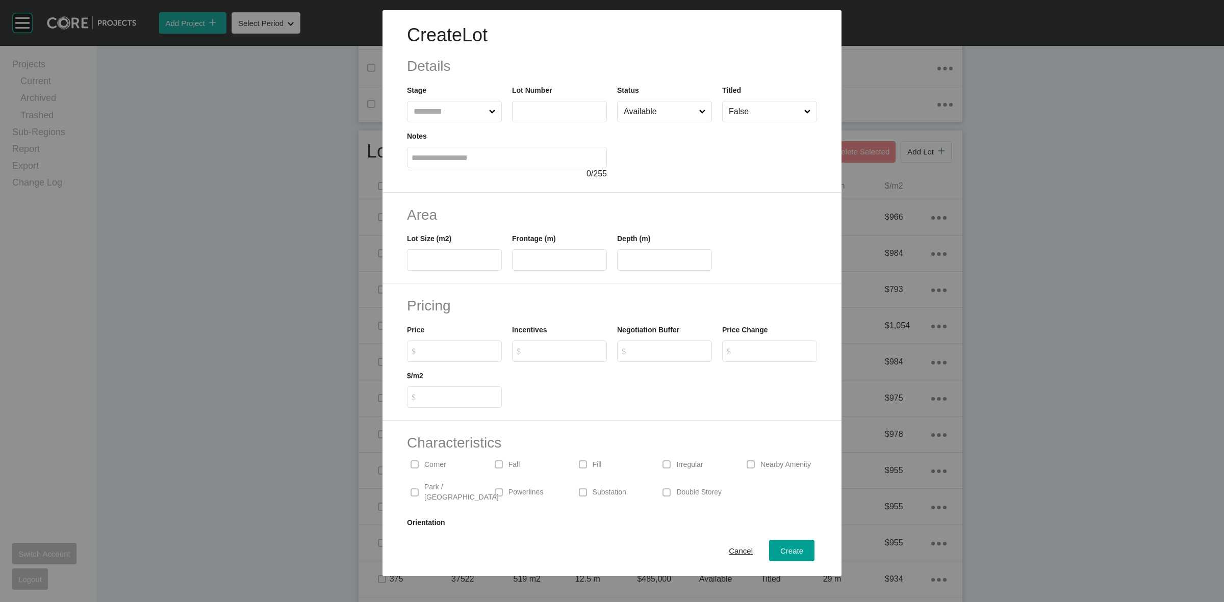
click at [466, 106] on input "text" at bounding box center [449, 111] width 75 height 20
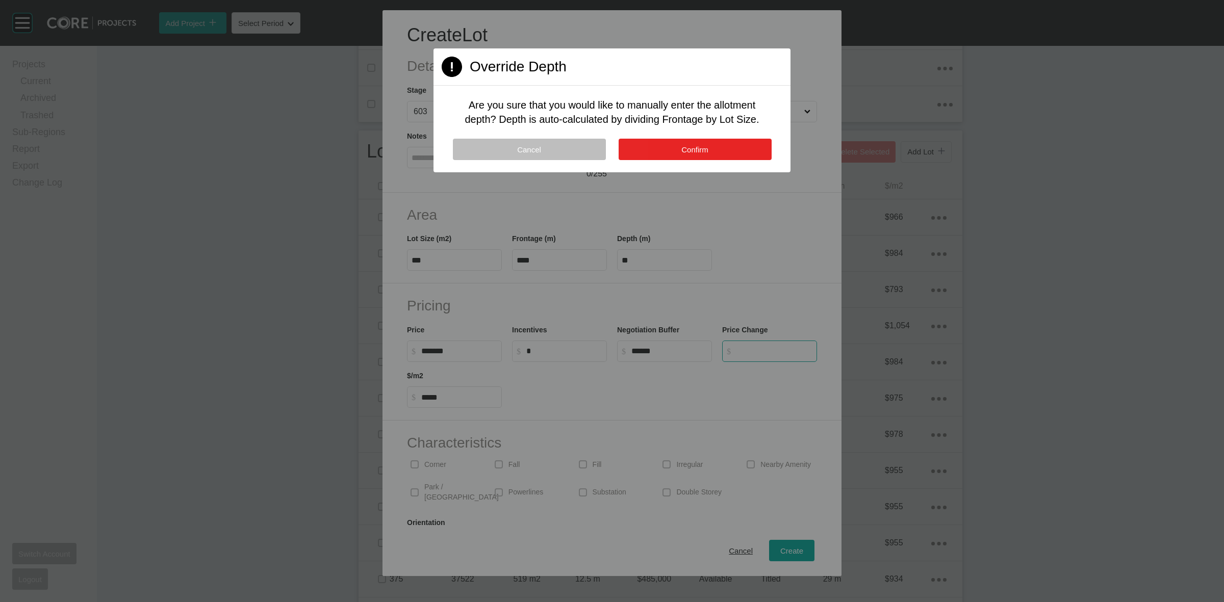
click at [704, 146] on span "Confirm" at bounding box center [694, 149] width 27 height 9
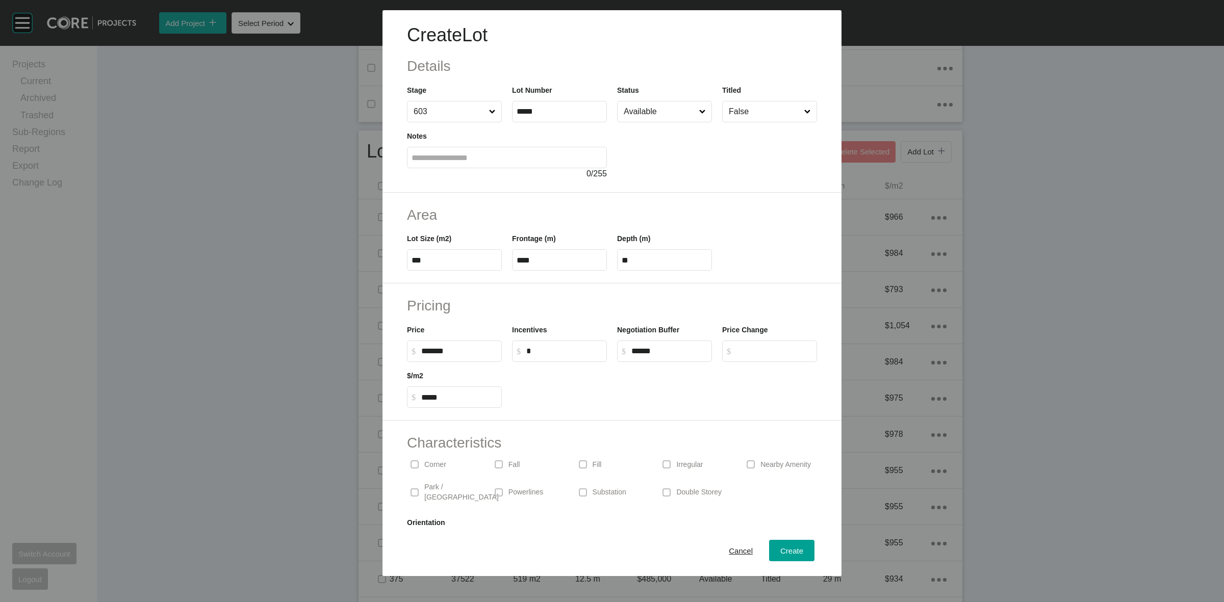
click at [430, 463] on p "Corner" at bounding box center [435, 465] width 22 height 10
click at [780, 550] on span "Create" at bounding box center [791, 551] width 23 height 9
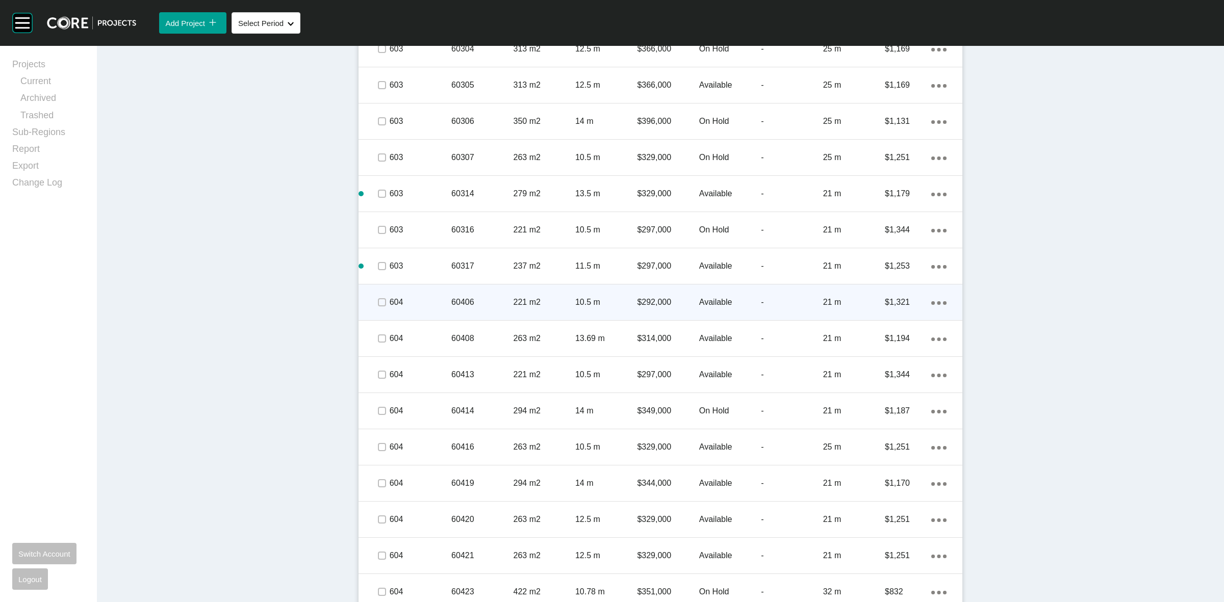
scroll to position [1658, 0]
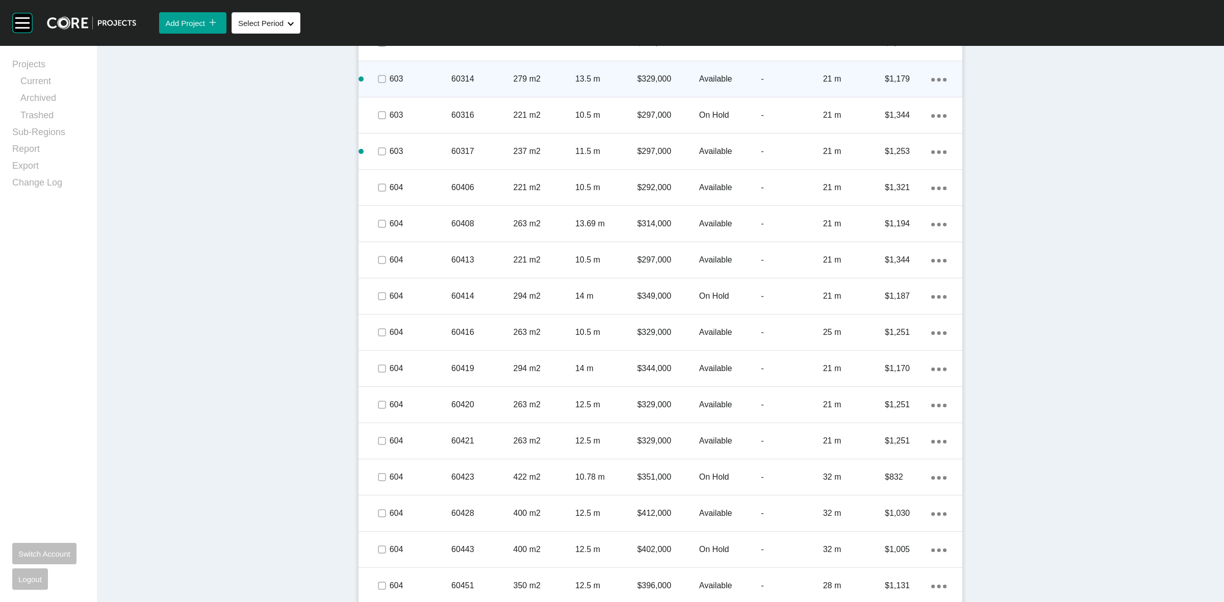
click at [477, 80] on p "60314" at bounding box center [482, 78] width 62 height 11
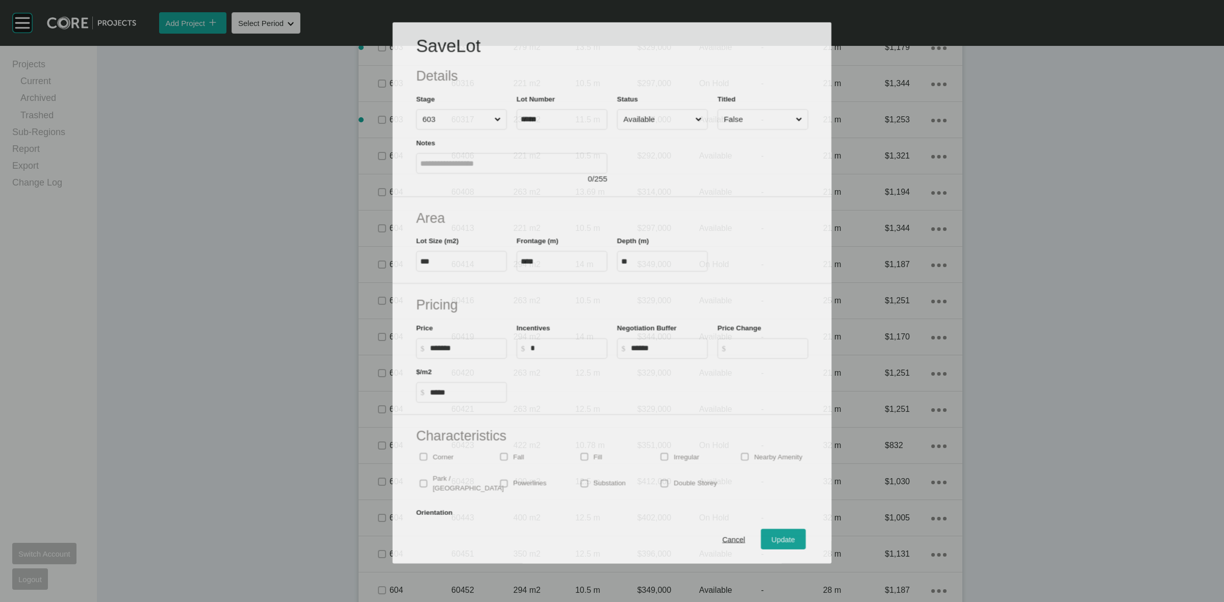
scroll to position [1626, 0]
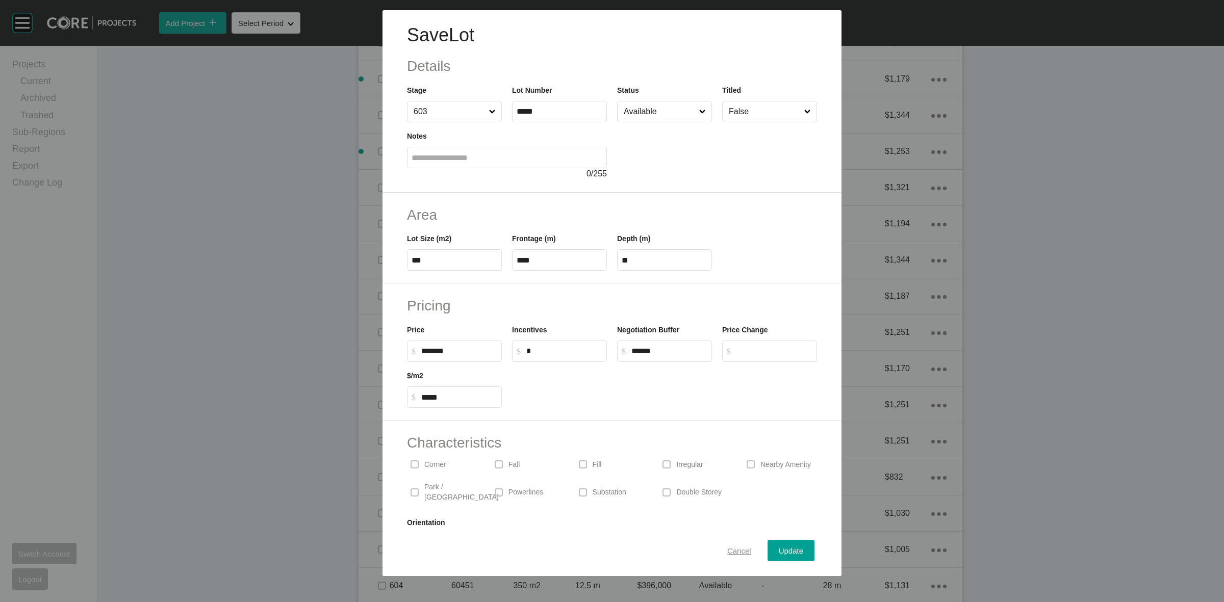
click at [727, 547] on span "Cancel" at bounding box center [739, 551] width 24 height 9
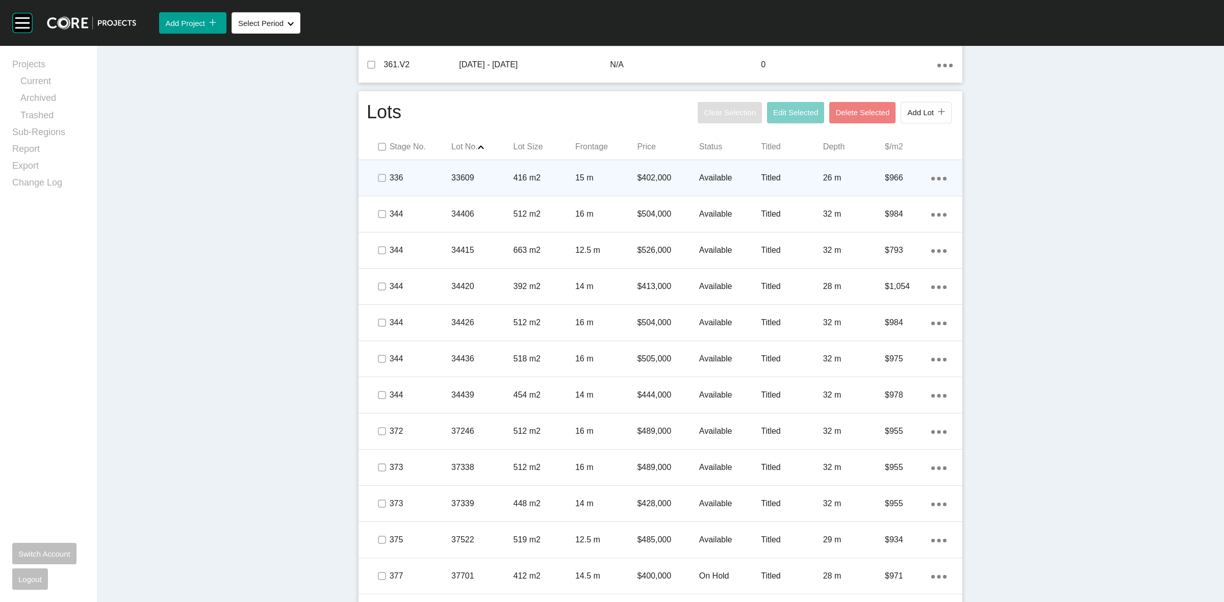
scroll to position [542, 0]
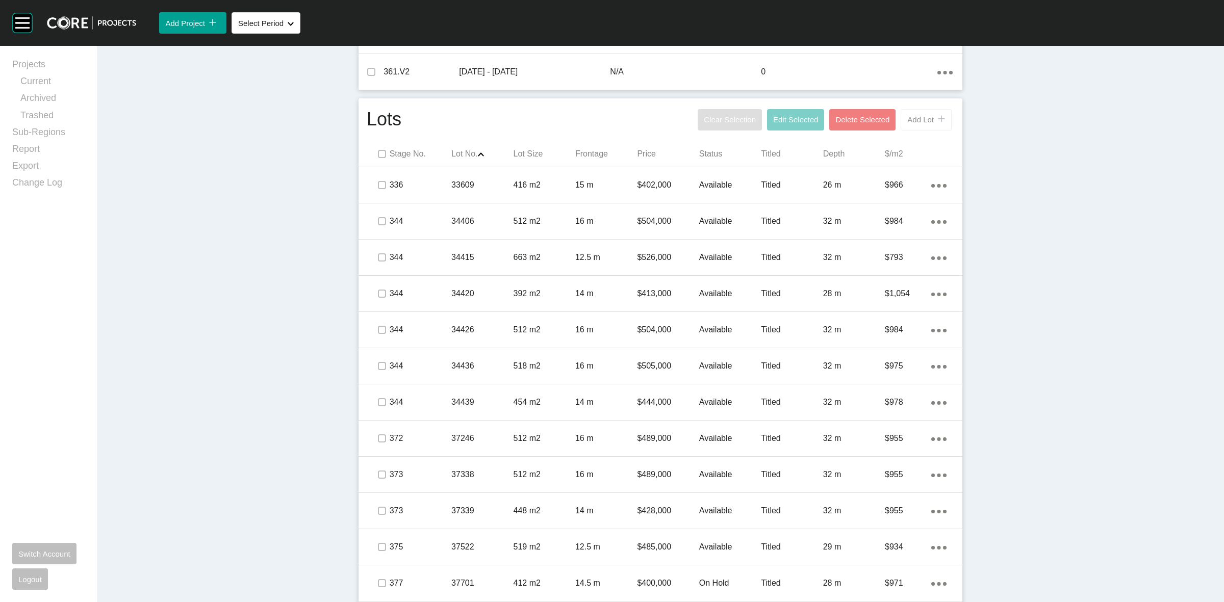
click at [916, 113] on button "Add Lot icon/tick copy 11 Created with Sketch." at bounding box center [926, 119] width 51 height 21
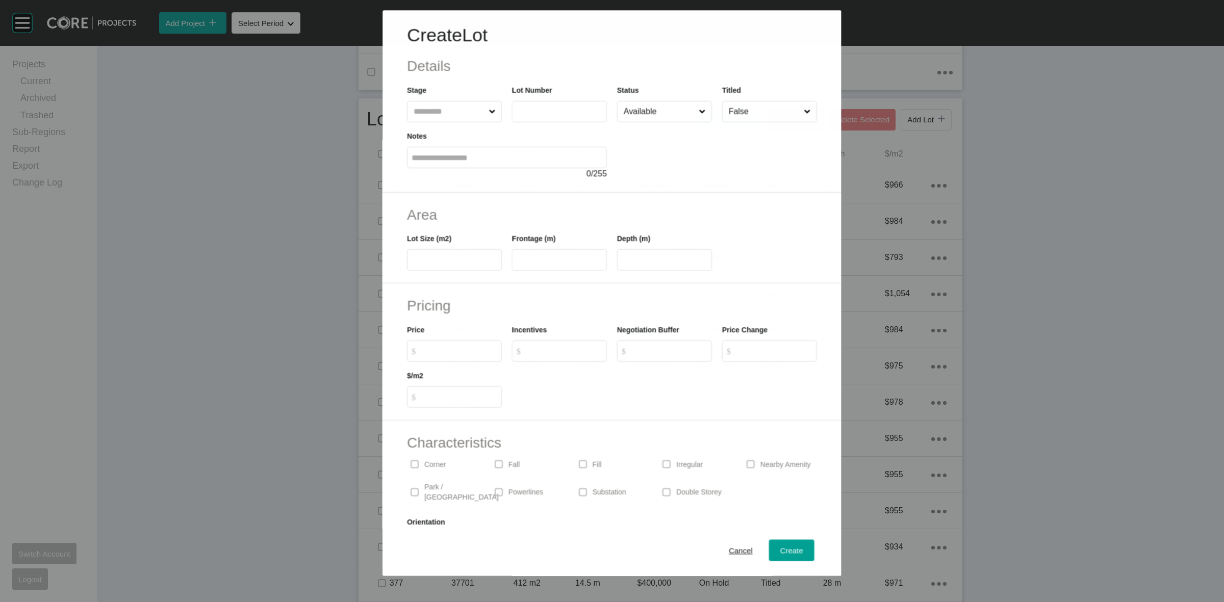
click at [444, 102] on input "text" at bounding box center [449, 111] width 75 height 20
click at [729, 548] on span "Cancel" at bounding box center [741, 551] width 24 height 9
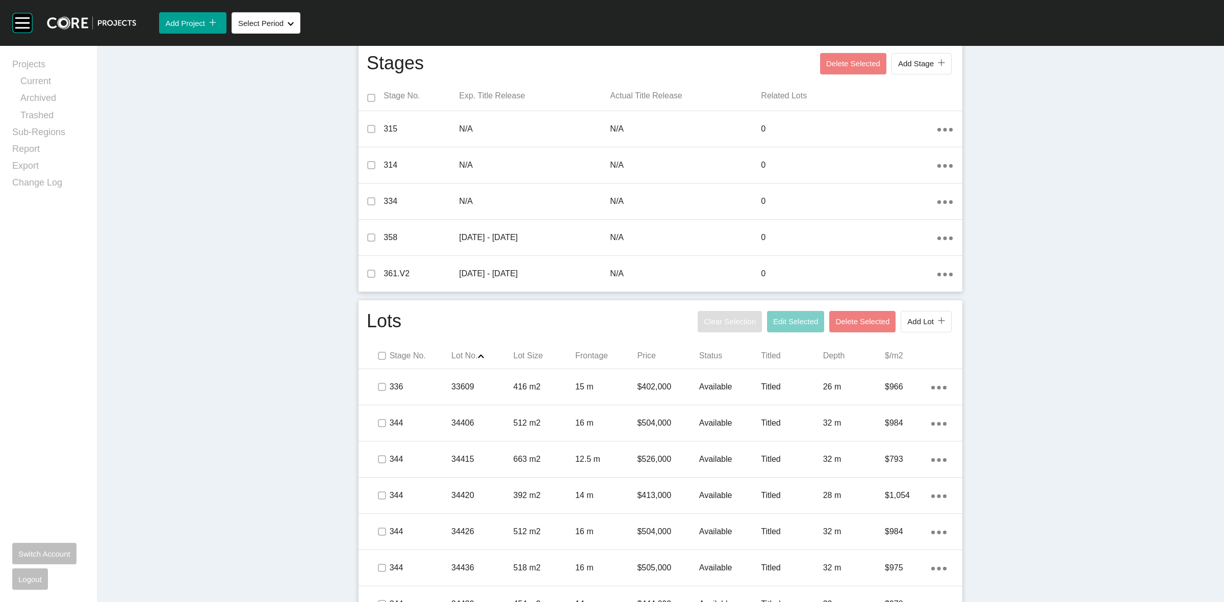
scroll to position [346, 0]
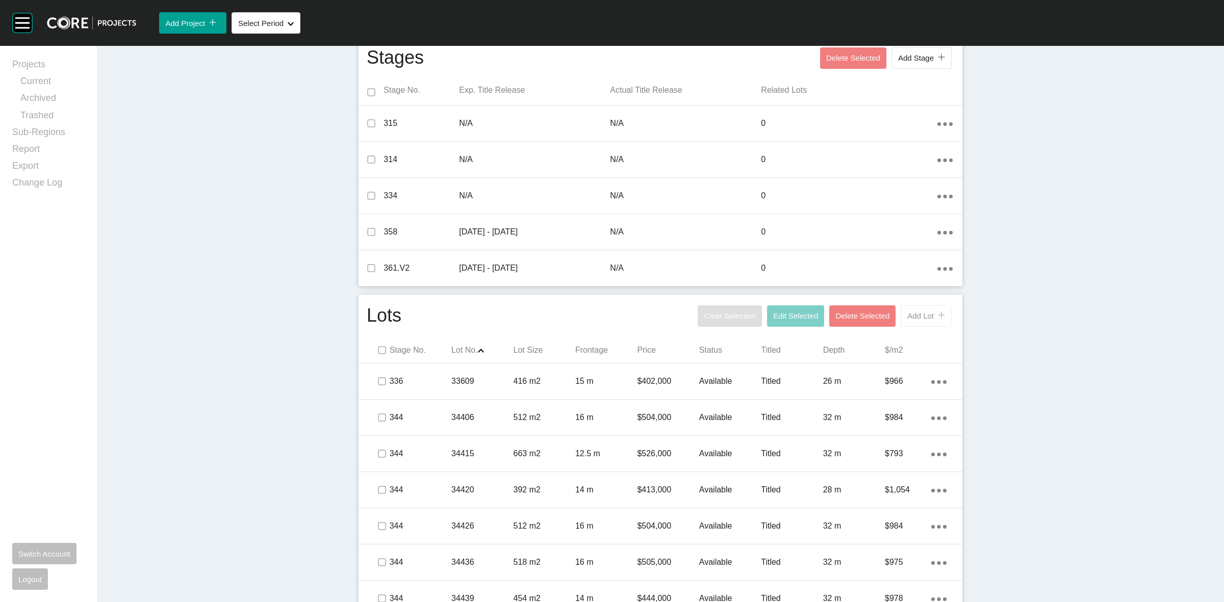
click at [913, 317] on span "Add Lot" at bounding box center [920, 316] width 27 height 9
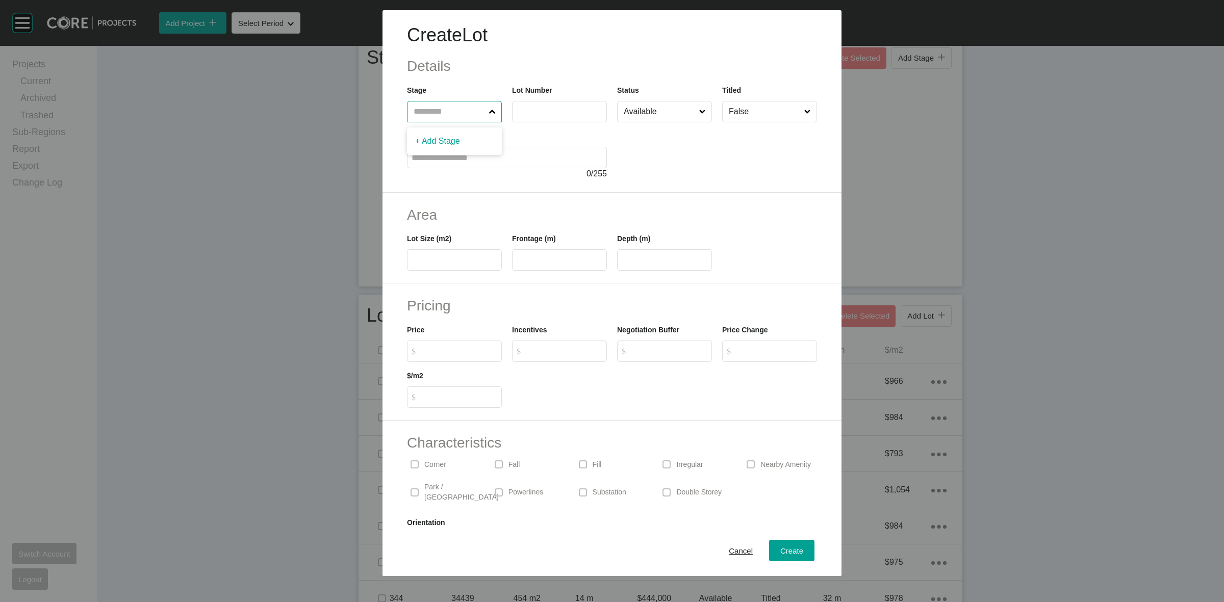
click at [448, 106] on input "text" at bounding box center [449, 111] width 75 height 20
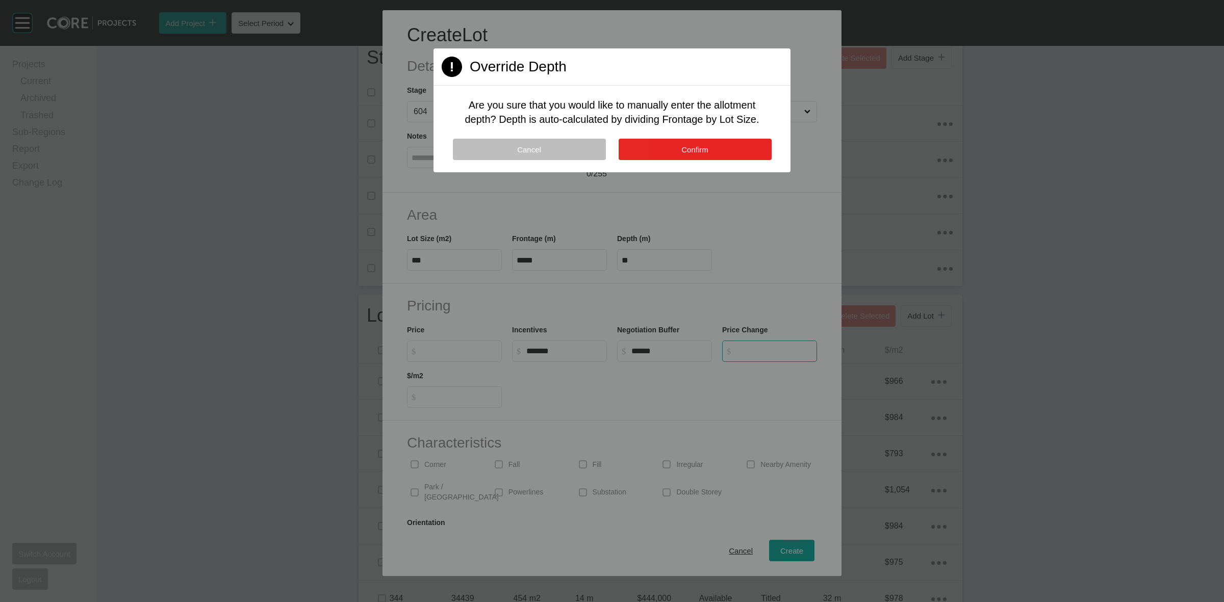
click at [641, 146] on button "Confirm" at bounding box center [695, 149] width 153 height 21
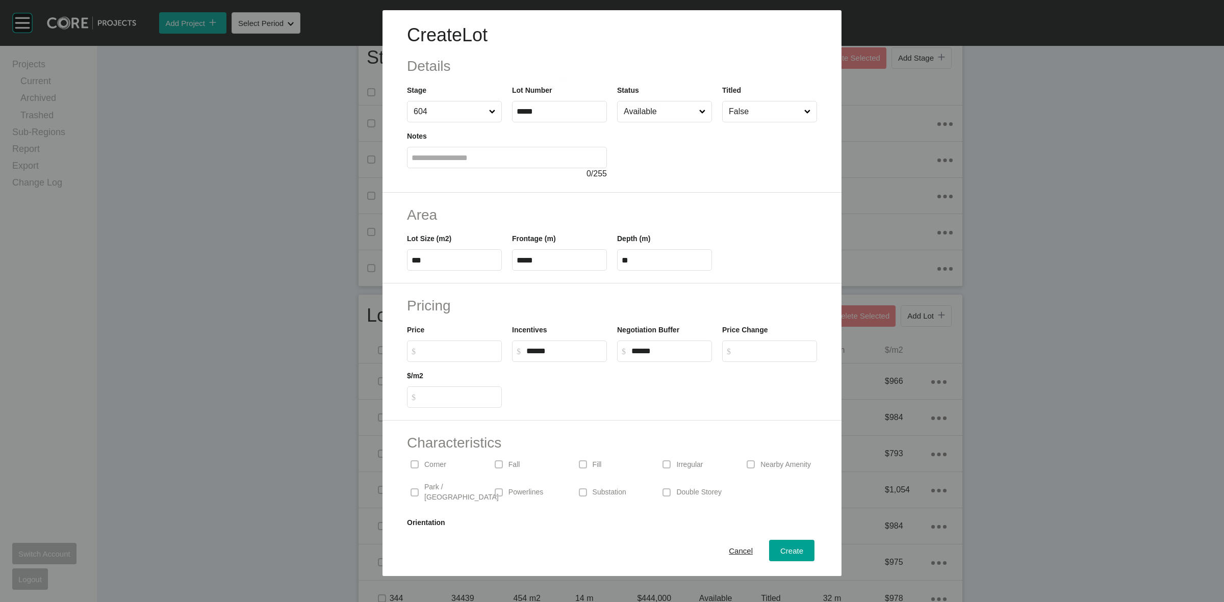
drag, startPoint x: 579, startPoint y: 347, endPoint x: 524, endPoint y: 355, distance: 55.7
click at [526, 355] on input "******" at bounding box center [564, 351] width 76 height 9
click at [470, 355] on input "$ Created with Sketch. $" at bounding box center [459, 351] width 76 height 9
click at [417, 463] on label at bounding box center [415, 465] width 8 height 8
click at [676, 463] on p "Irregular" at bounding box center [689, 465] width 27 height 10
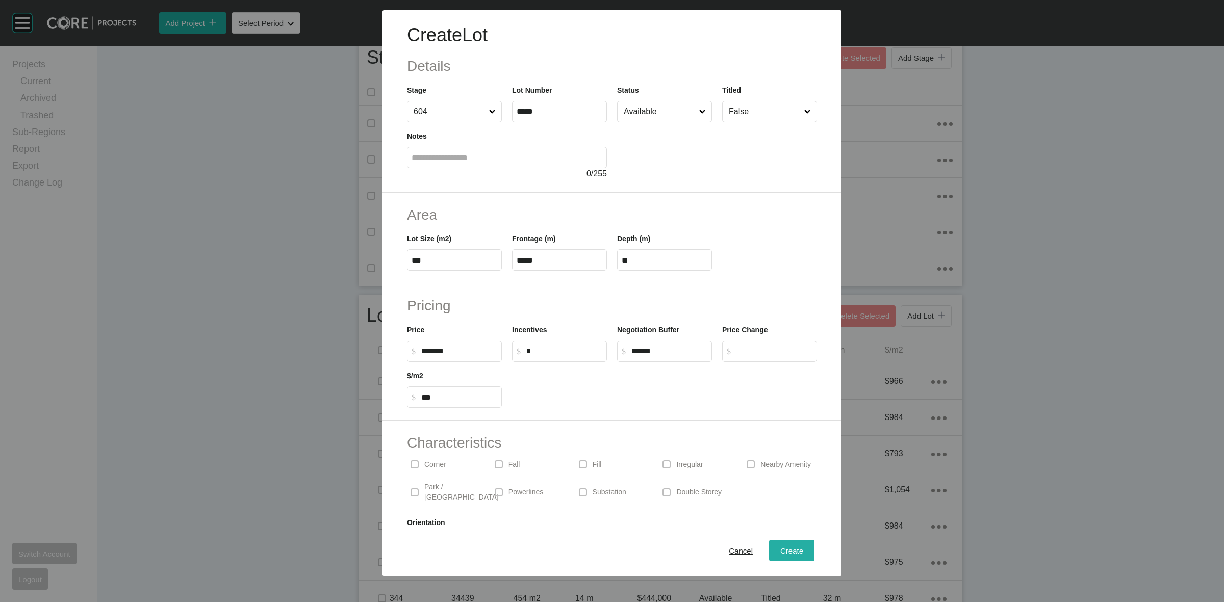
click at [780, 553] on span "Create" at bounding box center [791, 551] width 23 height 9
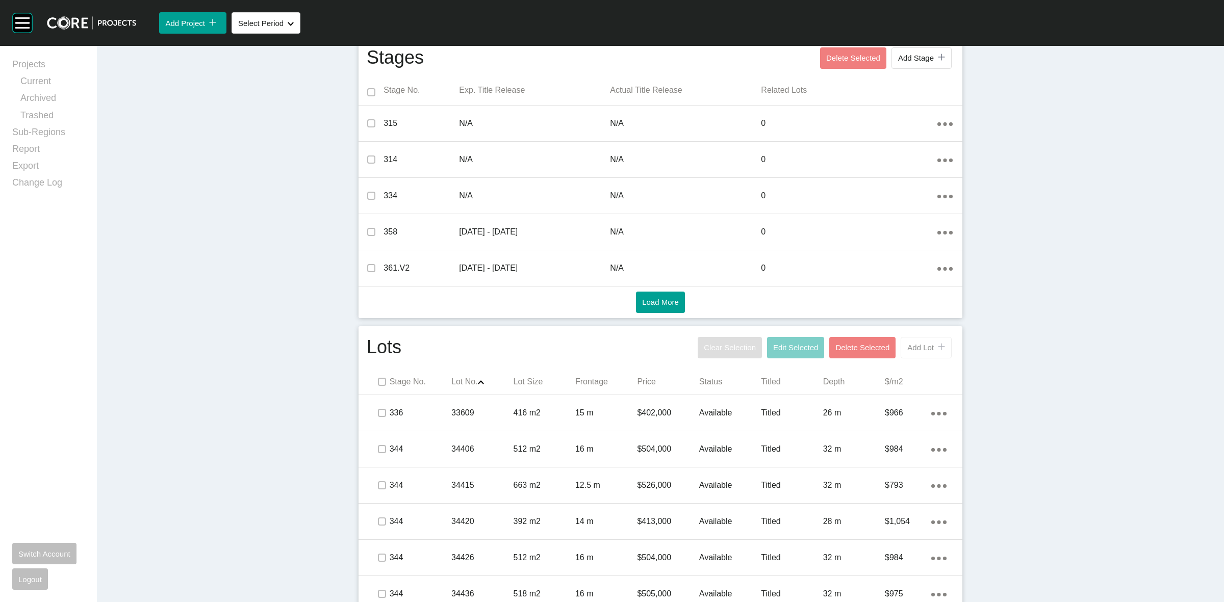
click at [919, 345] on span "Add Lot" at bounding box center [920, 347] width 27 height 9
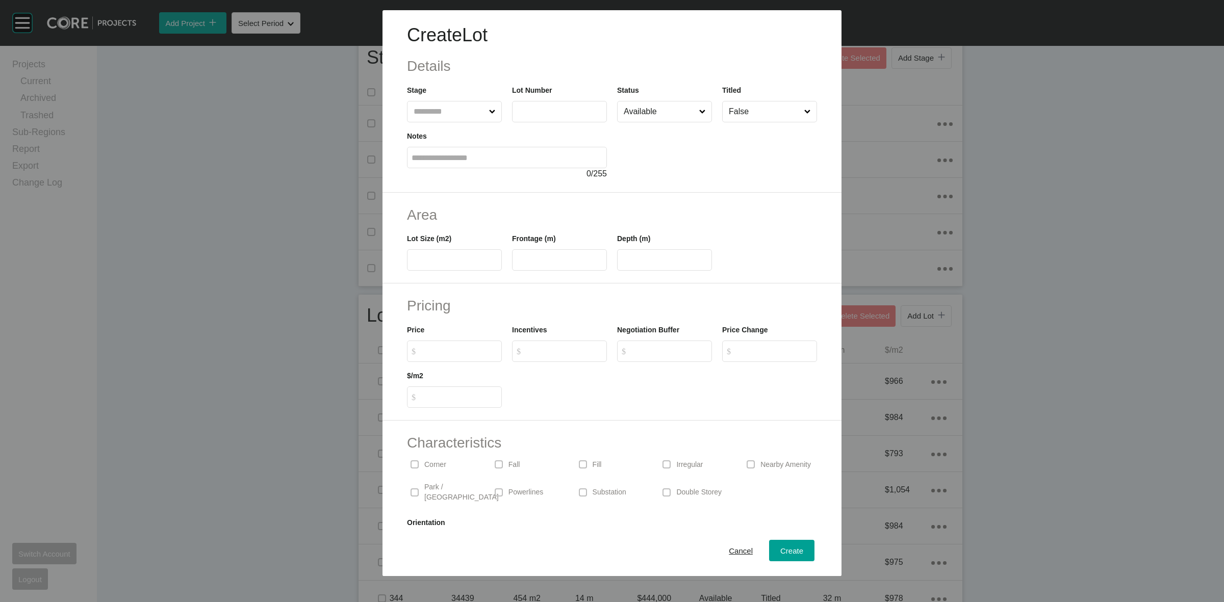
click at [452, 119] on input "text" at bounding box center [449, 111] width 75 height 20
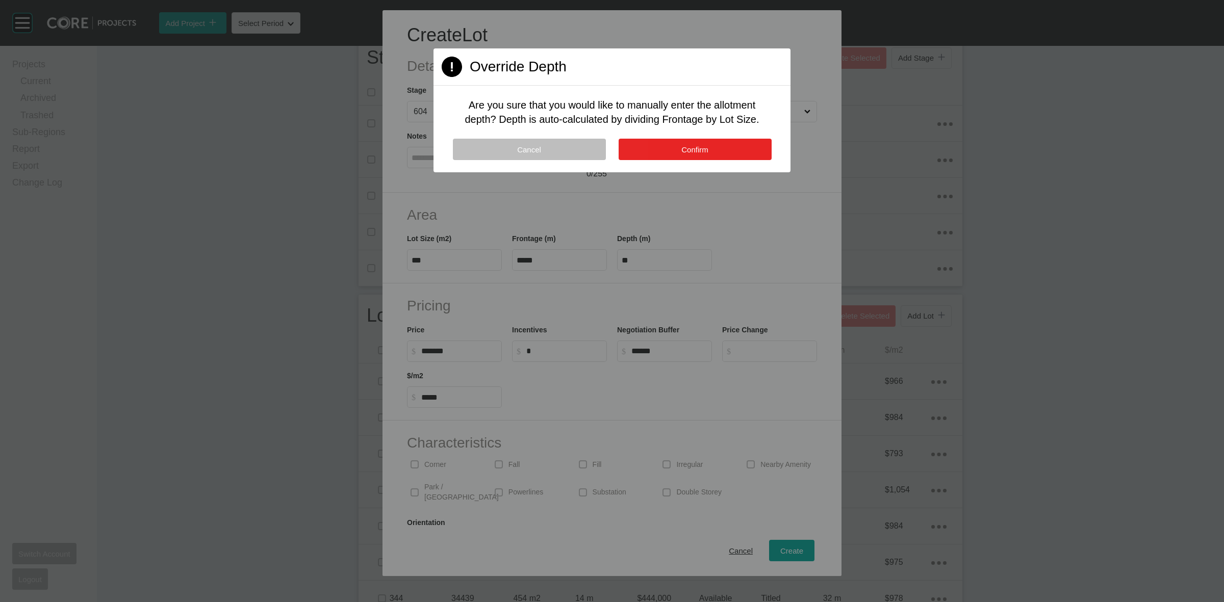
click at [695, 147] on span "Confirm" at bounding box center [694, 149] width 27 height 9
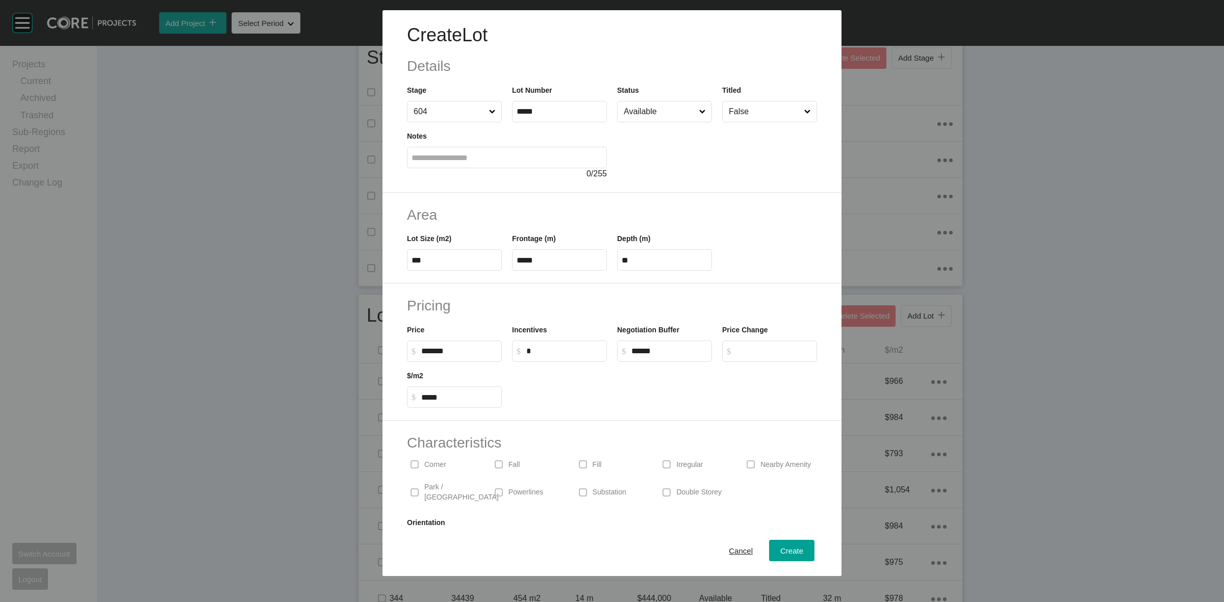
click at [432, 465] on p "Corner" at bounding box center [435, 465] width 22 height 10
click at [670, 464] on div "Irregular" at bounding box center [696, 464] width 74 height 23
click at [793, 551] on span "Create" at bounding box center [791, 551] width 23 height 9
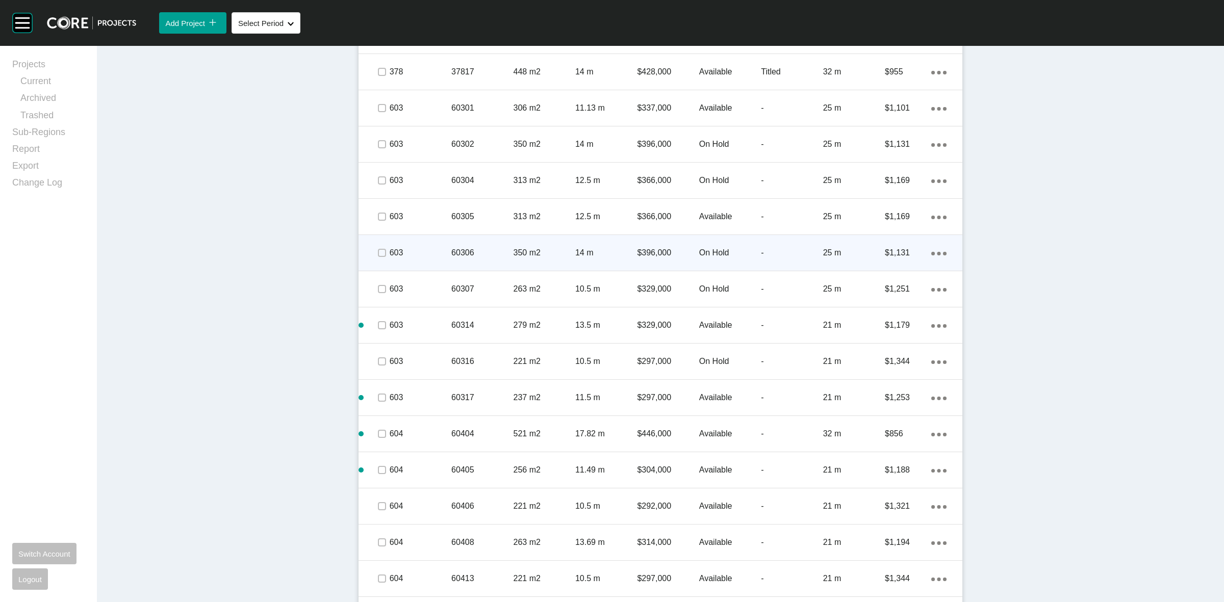
scroll to position [1621, 0]
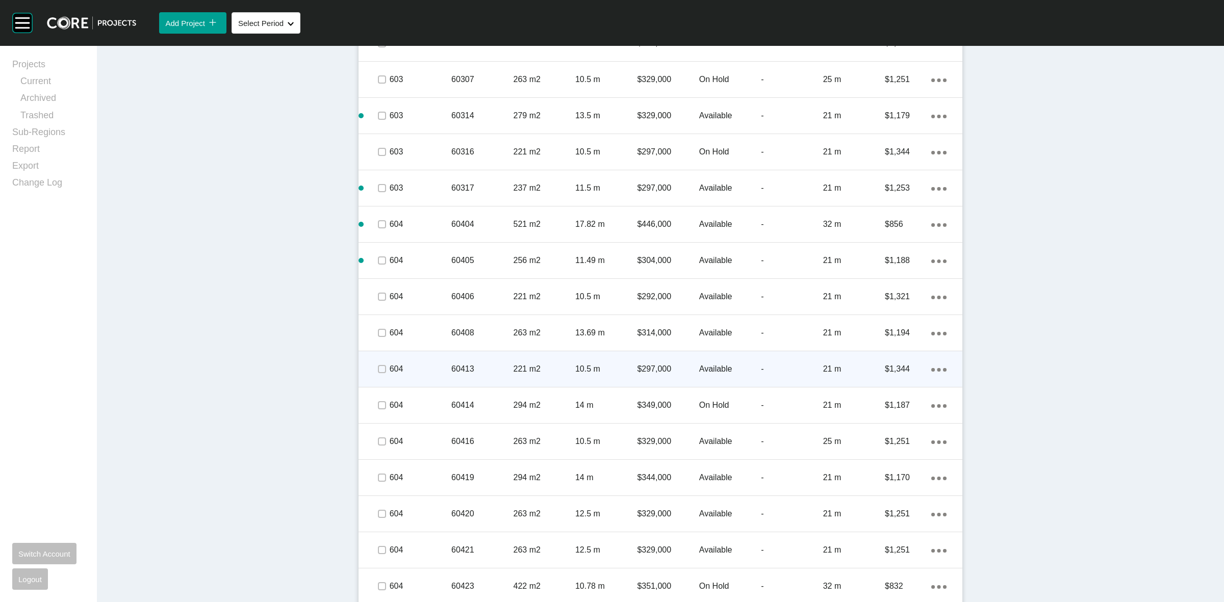
click at [895, 368] on link "Duplicate" at bounding box center [892, 370] width 38 height 15
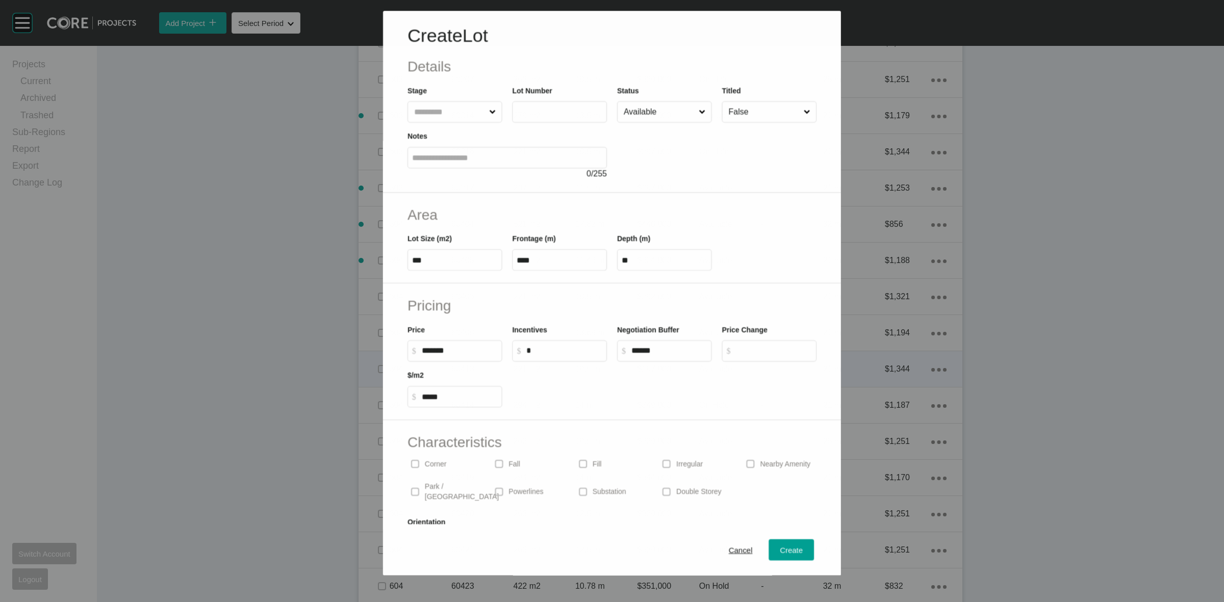
scroll to position [1590, 0]
click at [565, 109] on input "text" at bounding box center [560, 111] width 86 height 9
click at [783, 545] on div "Create" at bounding box center [792, 551] width 28 height 14
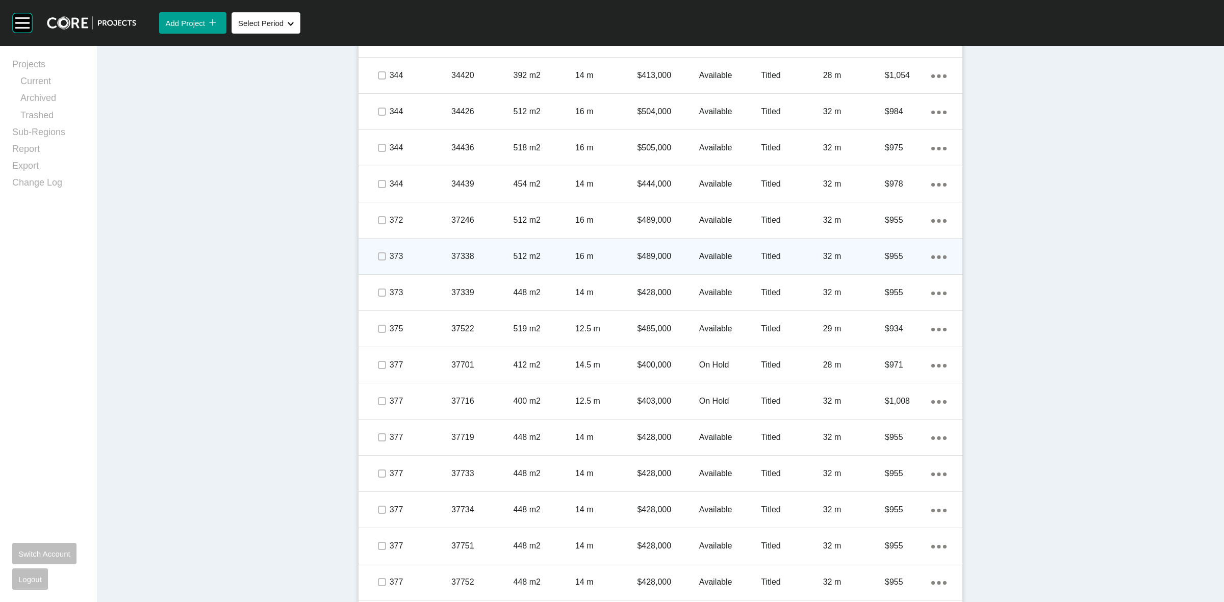
scroll to position [537, 0]
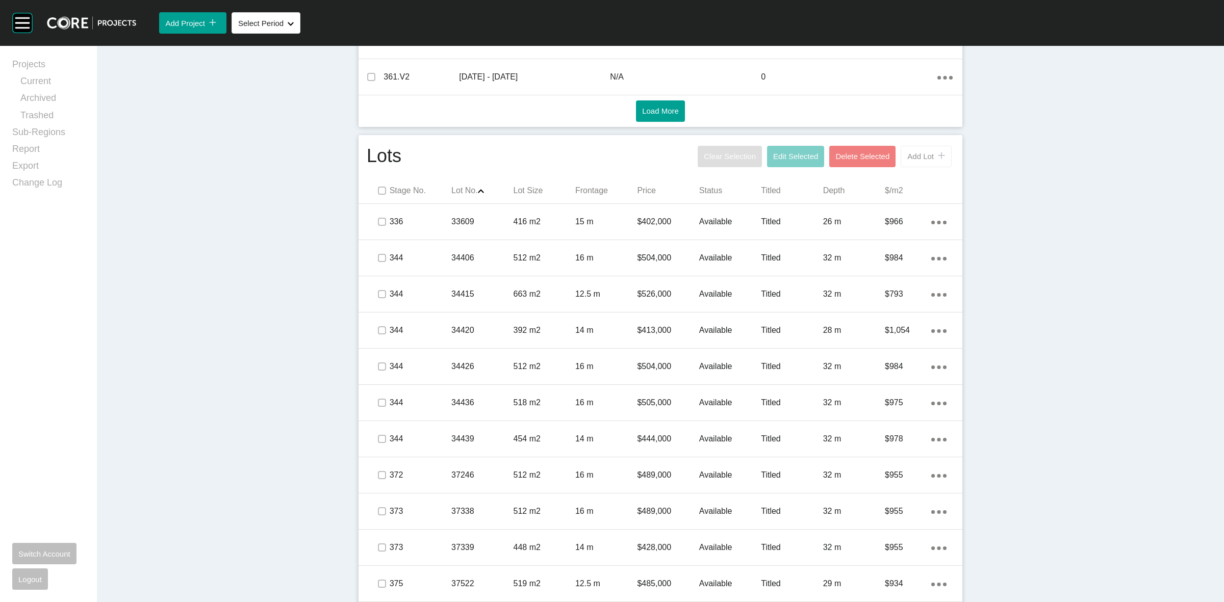
click at [916, 162] on button "Add Lot icon/tick copy 11 Created with Sketch." at bounding box center [926, 156] width 51 height 21
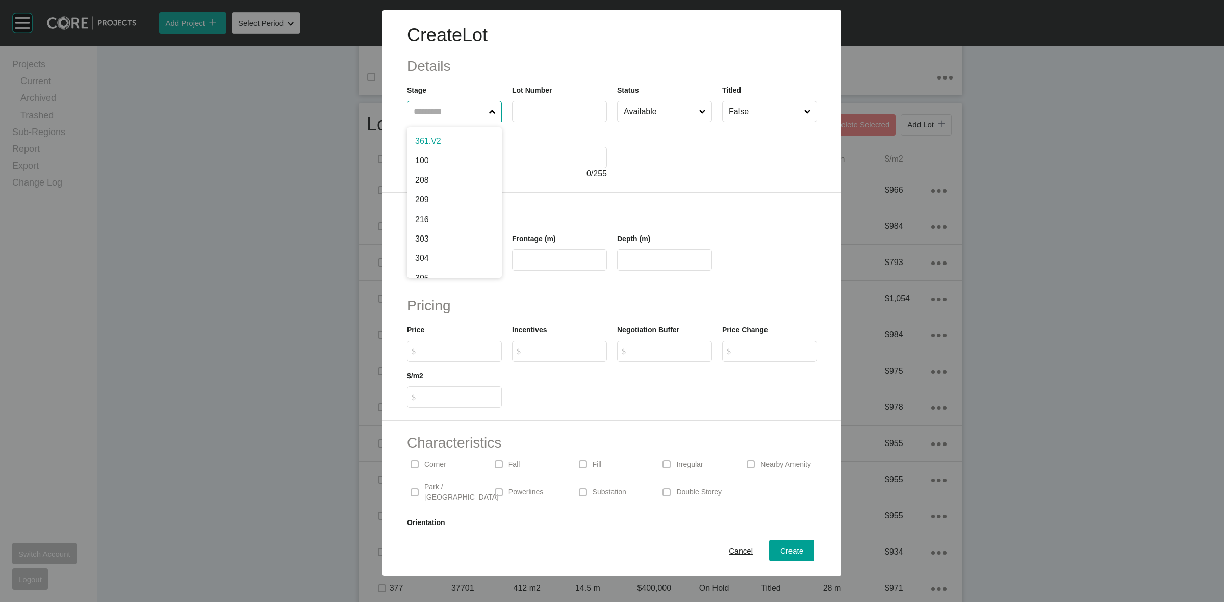
click at [457, 114] on input "text" at bounding box center [449, 111] width 75 height 20
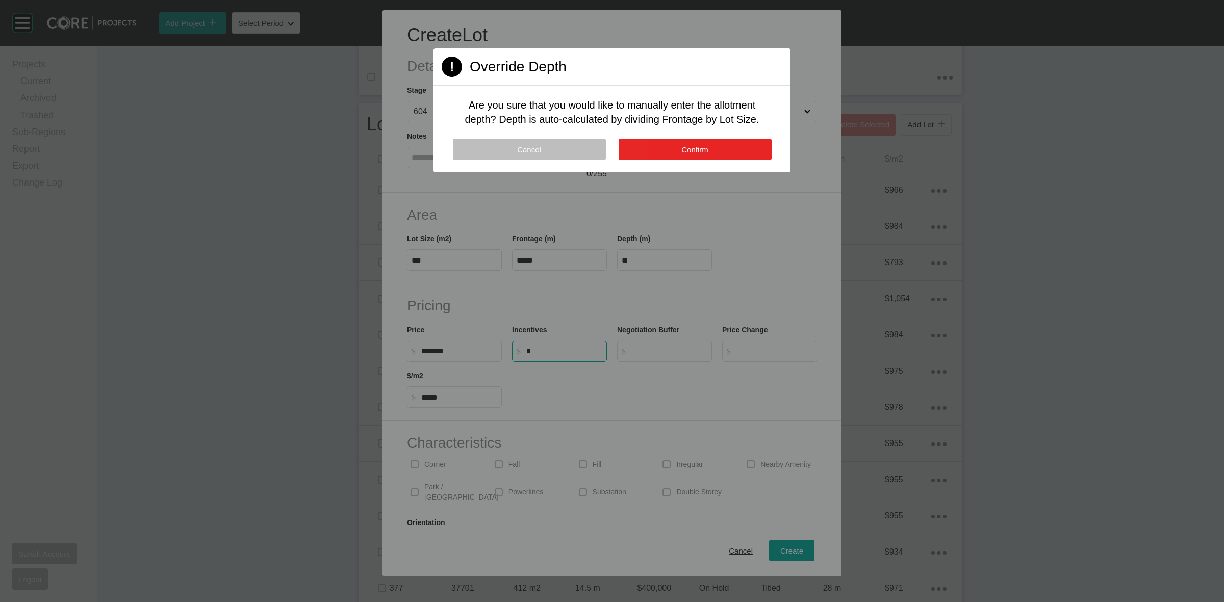
click at [710, 152] on button "Confirm" at bounding box center [695, 149] width 153 height 21
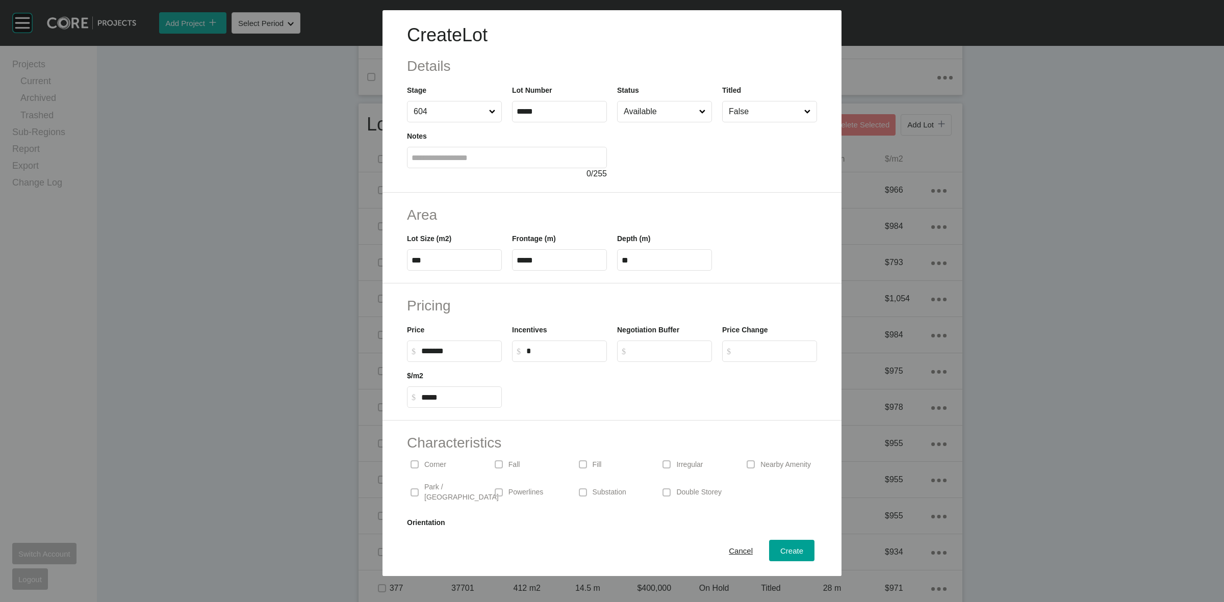
click at [676, 465] on p "Irregular" at bounding box center [689, 465] width 27 height 10
click at [780, 547] on span "Create" at bounding box center [791, 551] width 23 height 9
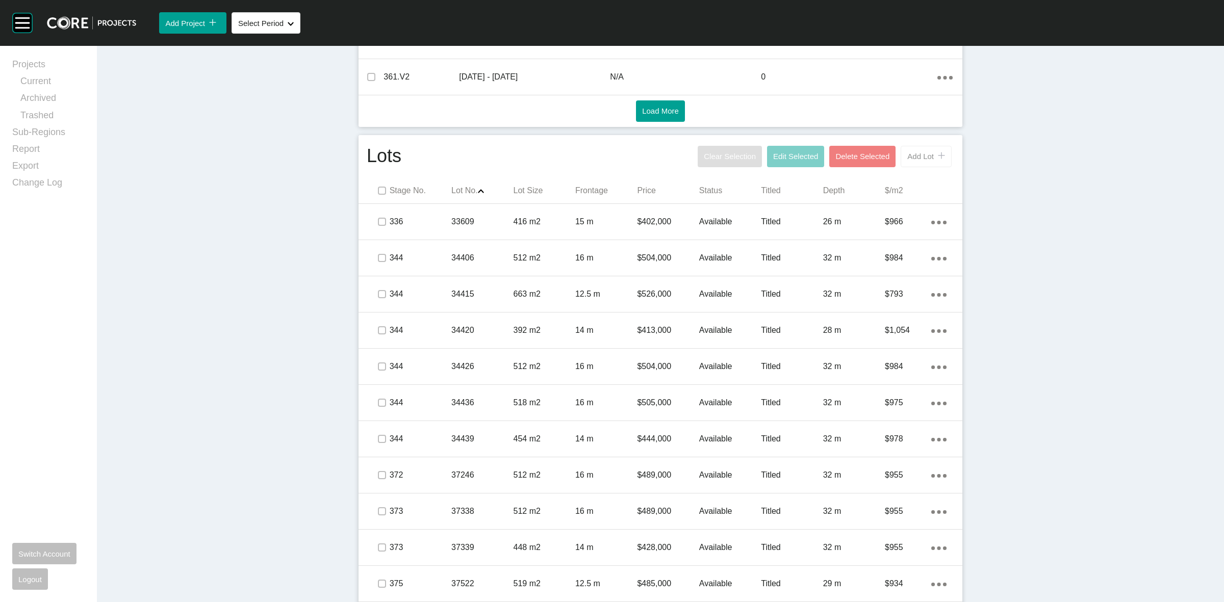
click at [922, 157] on span "Add Lot" at bounding box center [920, 156] width 27 height 9
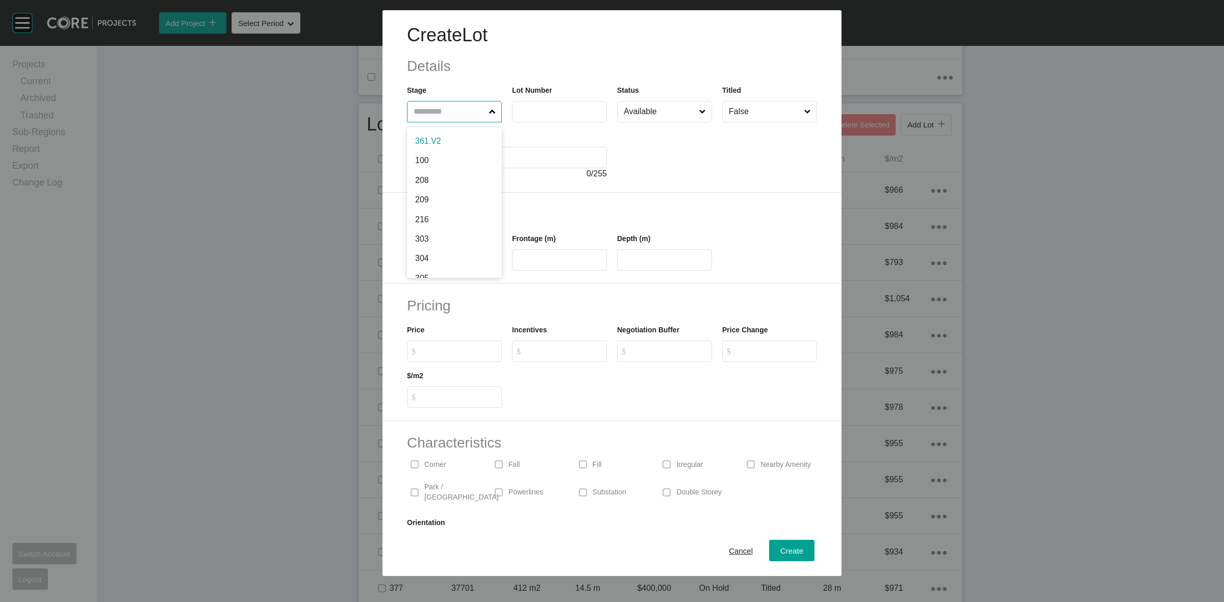
click at [449, 116] on input "text" at bounding box center [449, 111] width 75 height 20
click at [778, 557] on div "Create" at bounding box center [792, 551] width 28 height 14
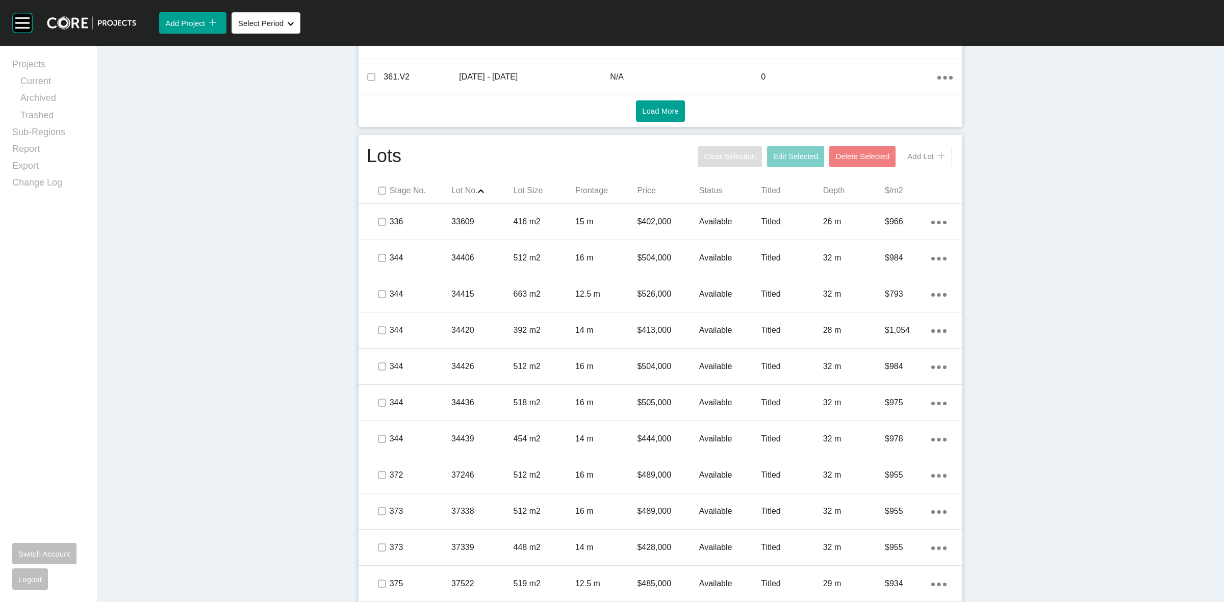
click at [911, 163] on button "Add Lot icon/tick copy 11 Created with Sketch." at bounding box center [926, 156] width 51 height 21
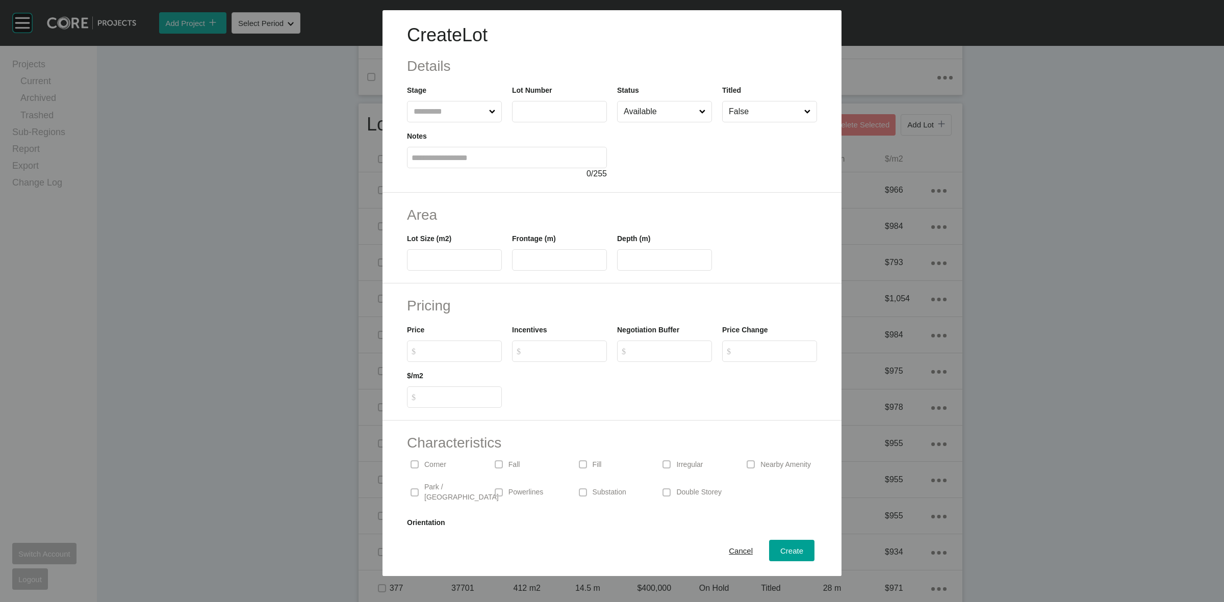
click at [445, 118] on input "text" at bounding box center [449, 111] width 75 height 20
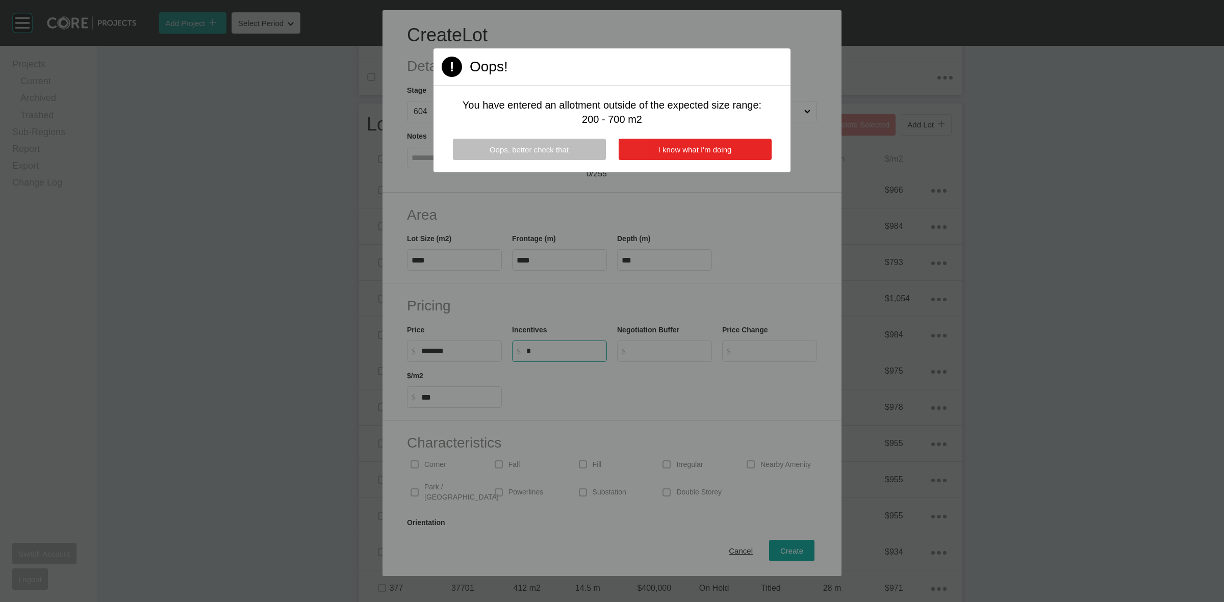
click at [674, 145] on span "I know what I'm doing" at bounding box center [694, 149] width 73 height 9
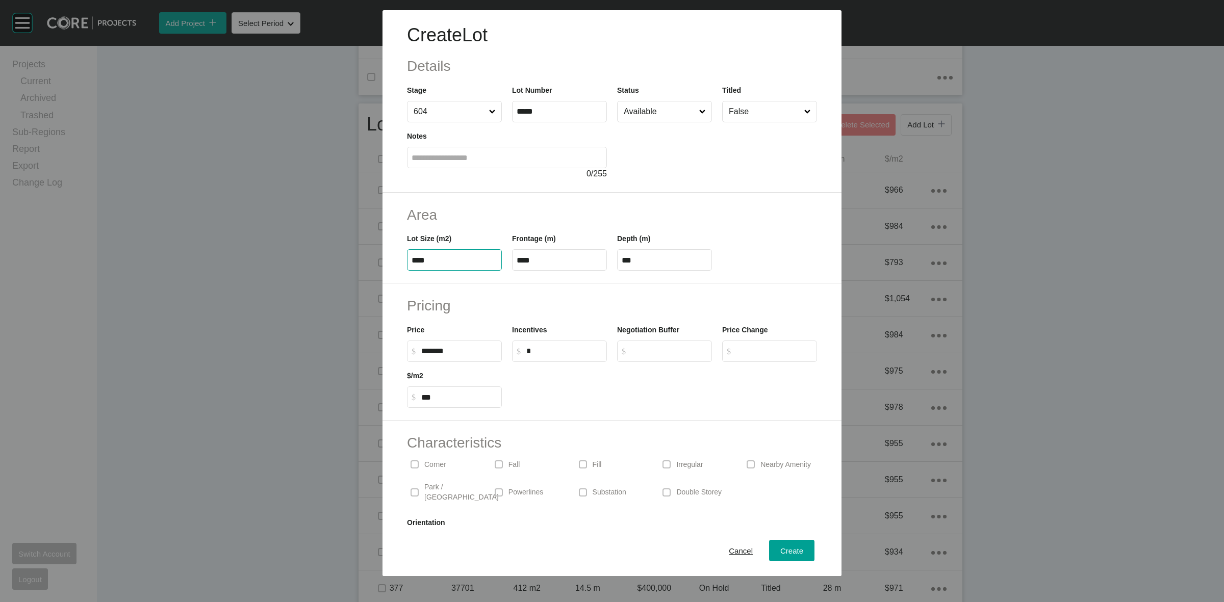
click at [478, 261] on input "****" at bounding box center [455, 260] width 86 height 9
click at [794, 555] on span "Create" at bounding box center [791, 551] width 23 height 9
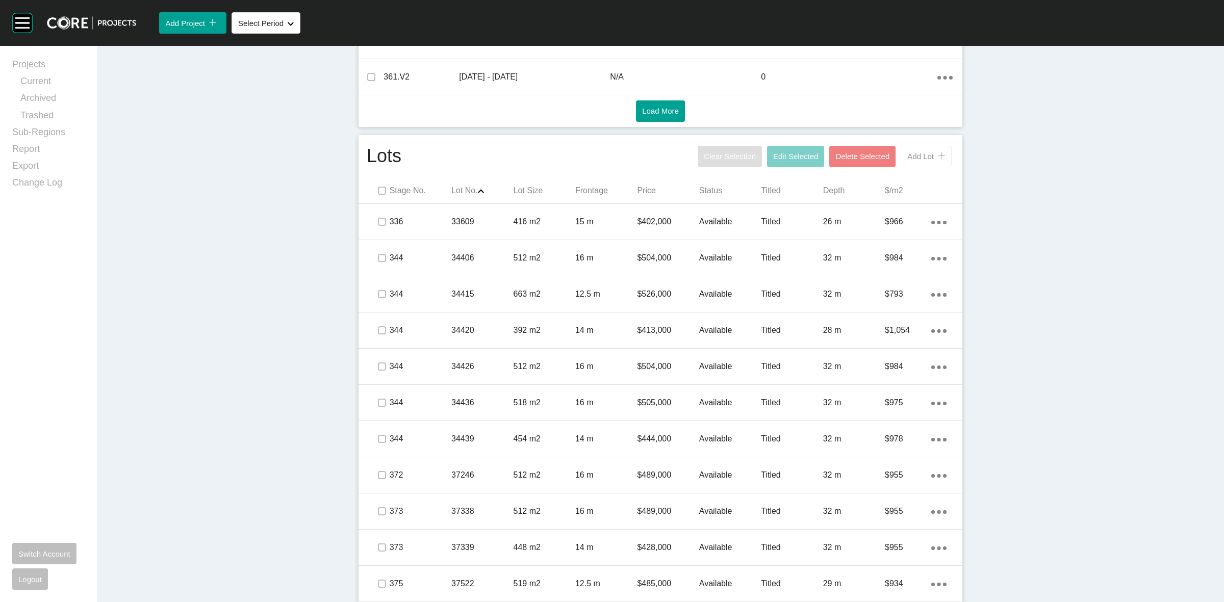
click at [914, 152] on span "Add Lot" at bounding box center [920, 156] width 27 height 9
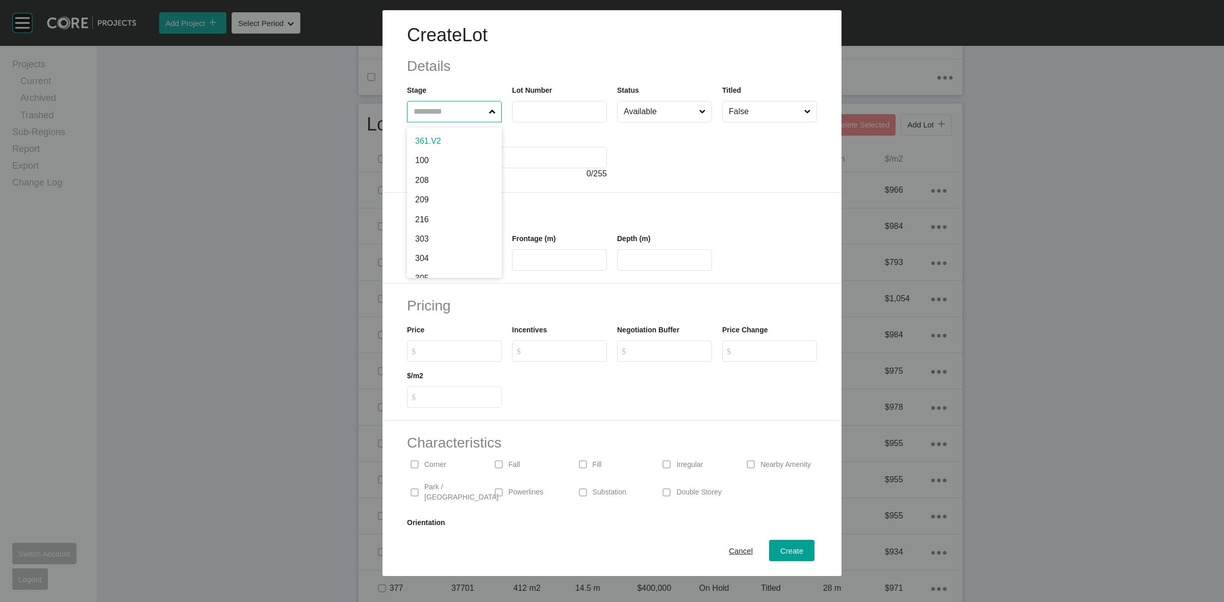
click at [450, 115] on input "text" at bounding box center [449, 111] width 75 height 20
click at [780, 547] on span "Create" at bounding box center [791, 551] width 23 height 9
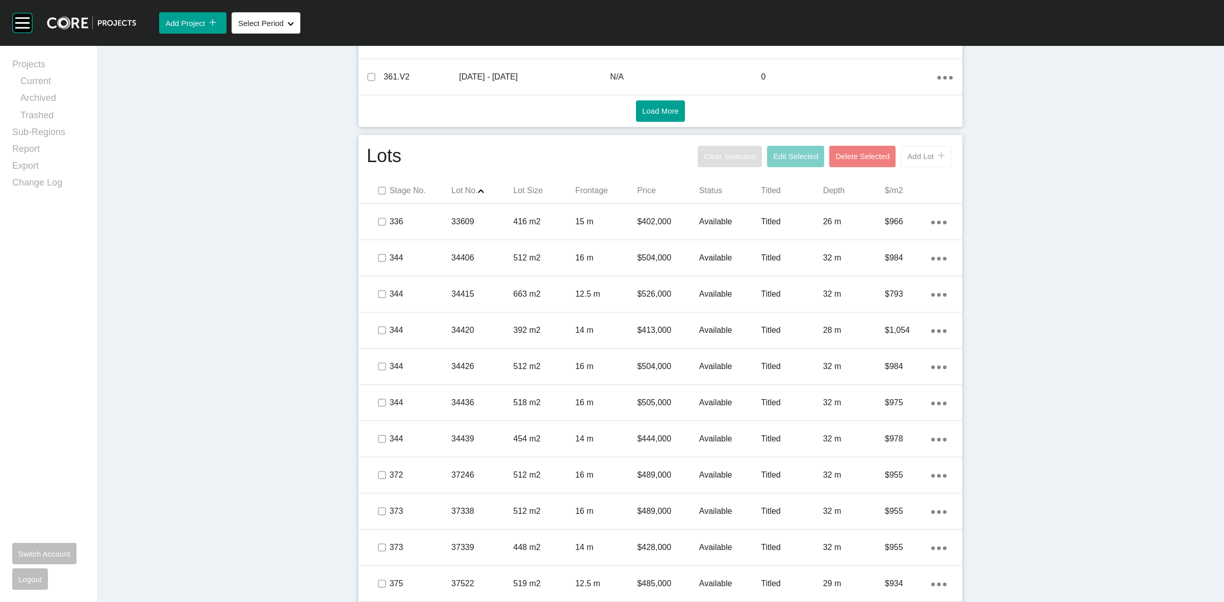
click at [912, 161] on span "Add Lot" at bounding box center [920, 156] width 27 height 9
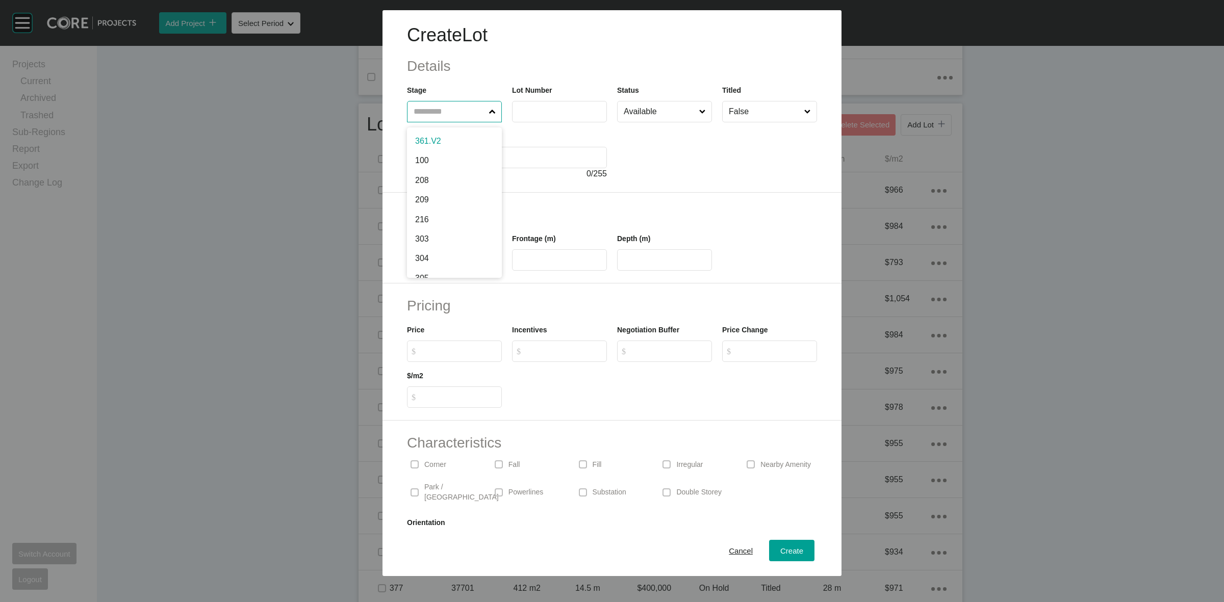
click at [466, 115] on input "text" at bounding box center [449, 111] width 75 height 20
click at [786, 549] on span "Create" at bounding box center [791, 551] width 23 height 9
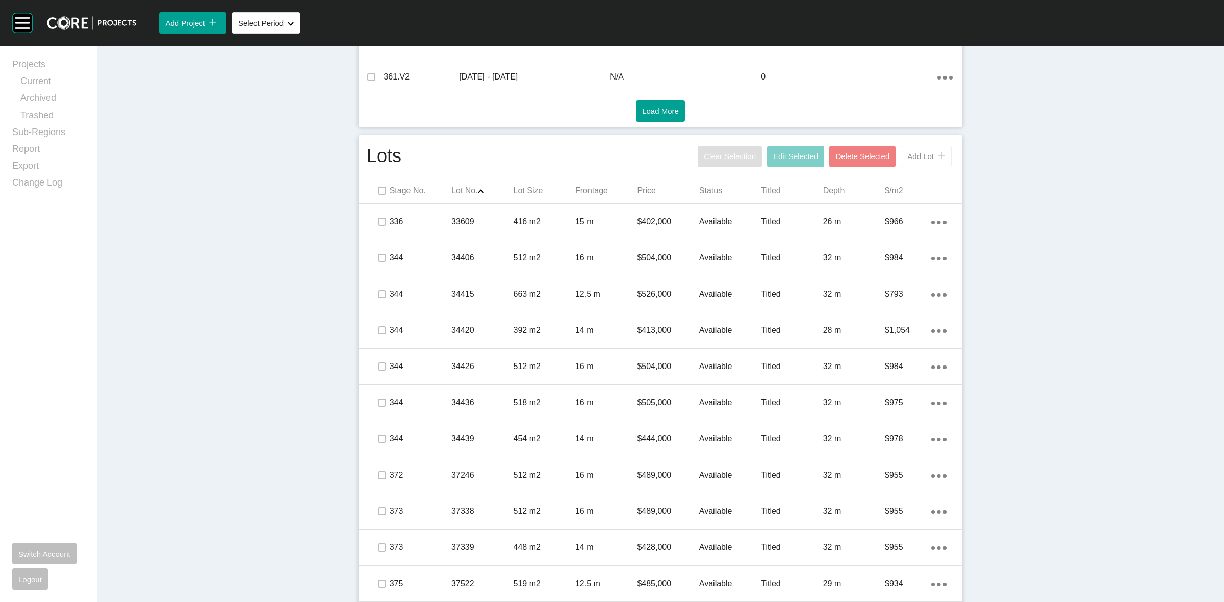
click at [916, 161] on span "Add Lot" at bounding box center [920, 156] width 27 height 9
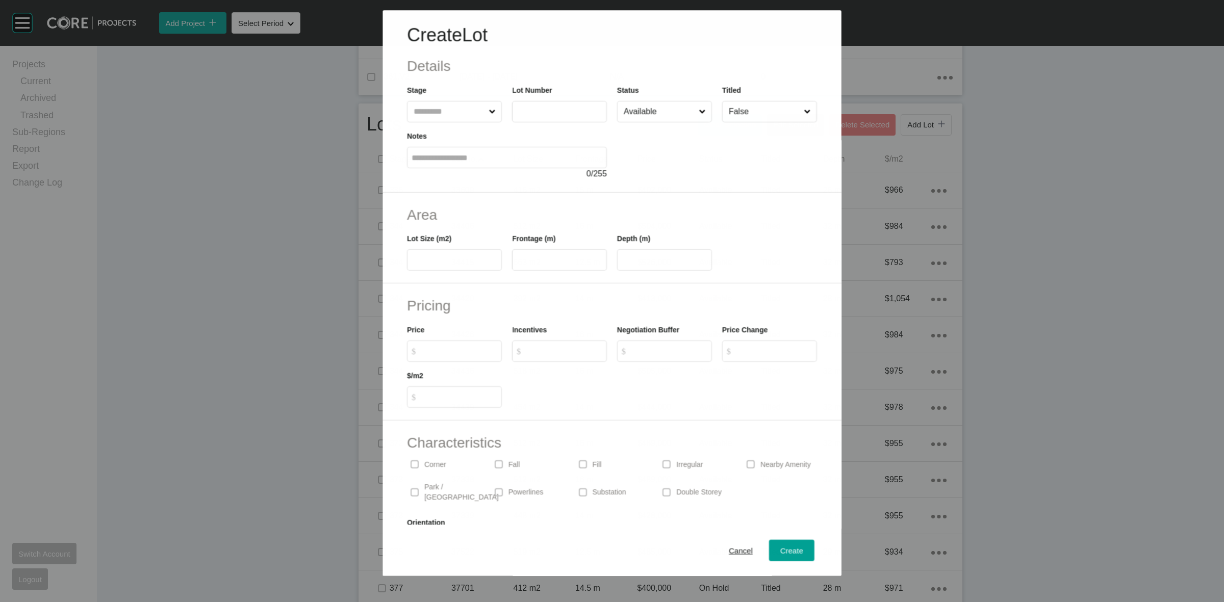
click at [438, 120] on input "text" at bounding box center [449, 111] width 75 height 20
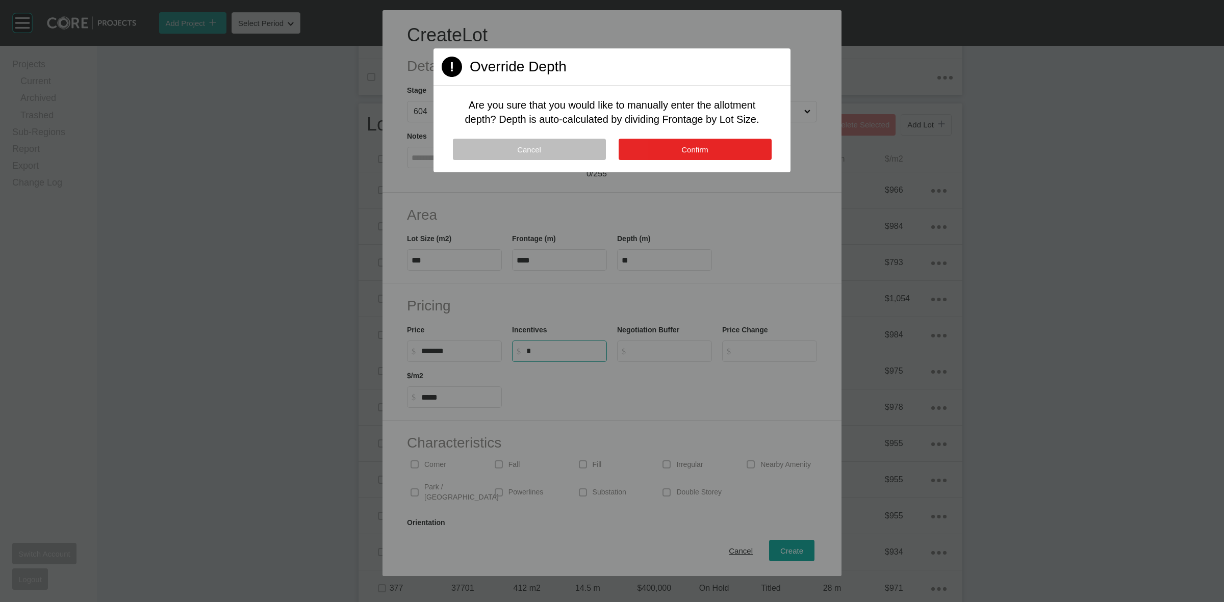
click at [681, 155] on button "Confirm" at bounding box center [695, 149] width 153 height 21
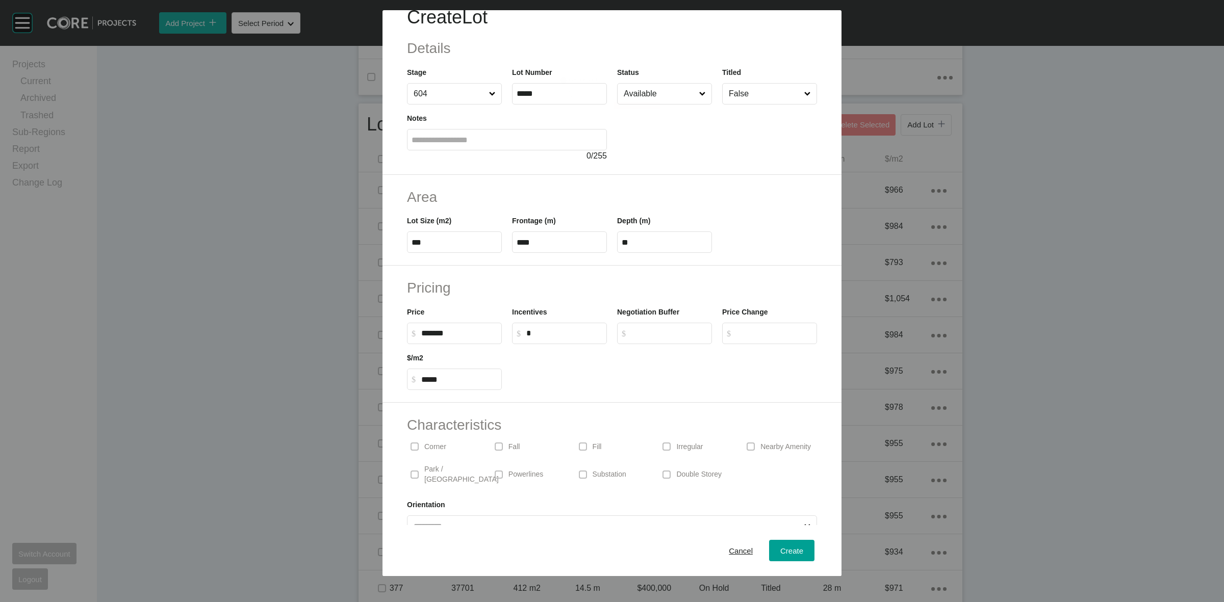
scroll to position [34, 0]
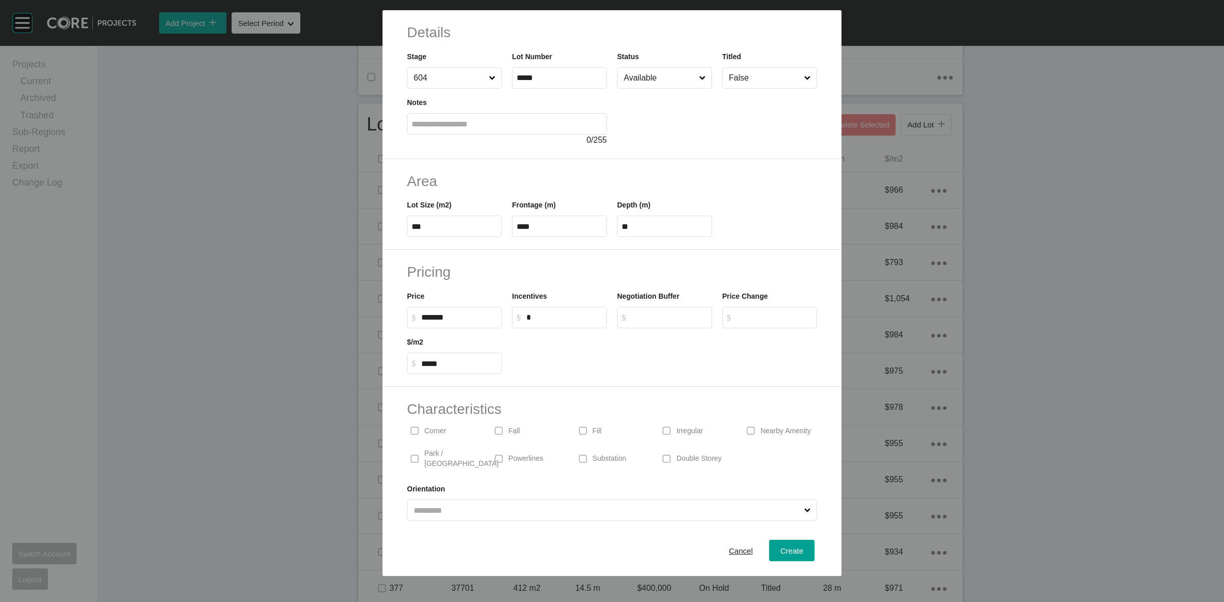
click at [441, 429] on p "Corner" at bounding box center [435, 431] width 22 height 10
click at [785, 557] on div "Create" at bounding box center [792, 551] width 28 height 14
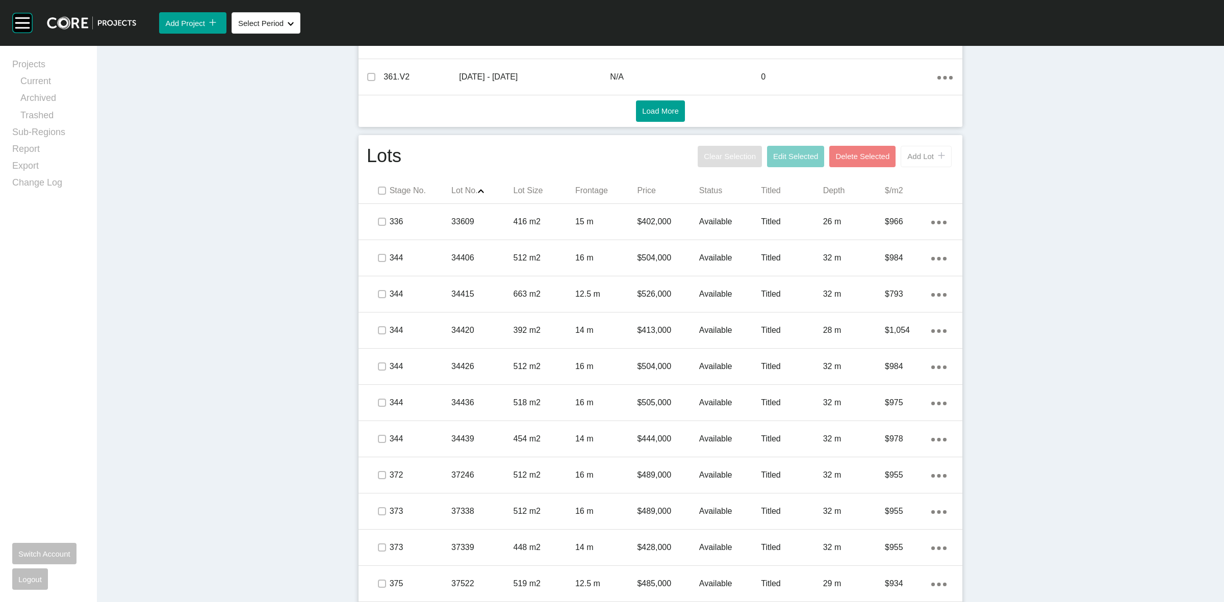
click at [923, 157] on span "Add Lot" at bounding box center [920, 156] width 27 height 9
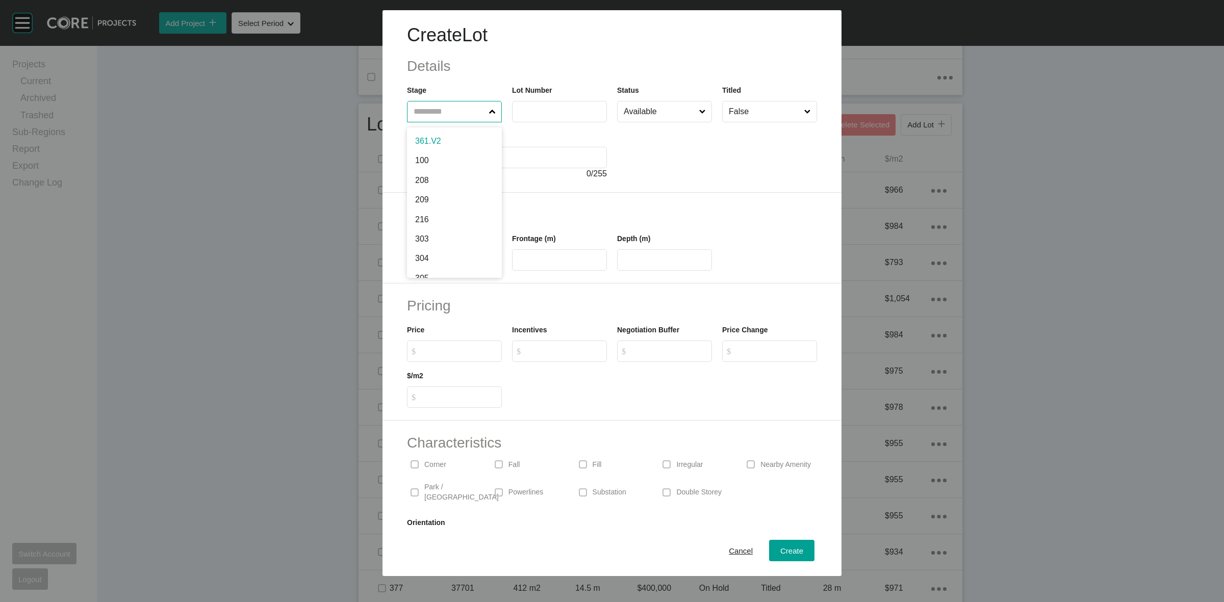
click at [429, 111] on input "text" at bounding box center [449, 111] width 75 height 20
click at [780, 549] on span "Create" at bounding box center [791, 551] width 23 height 9
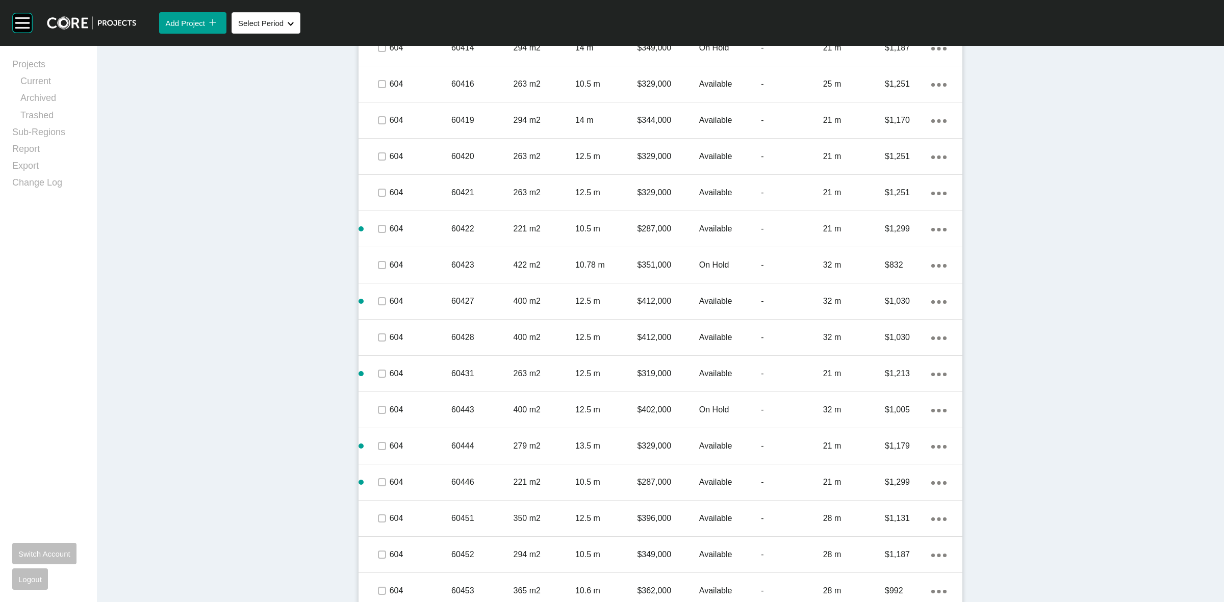
scroll to position [2170, 0]
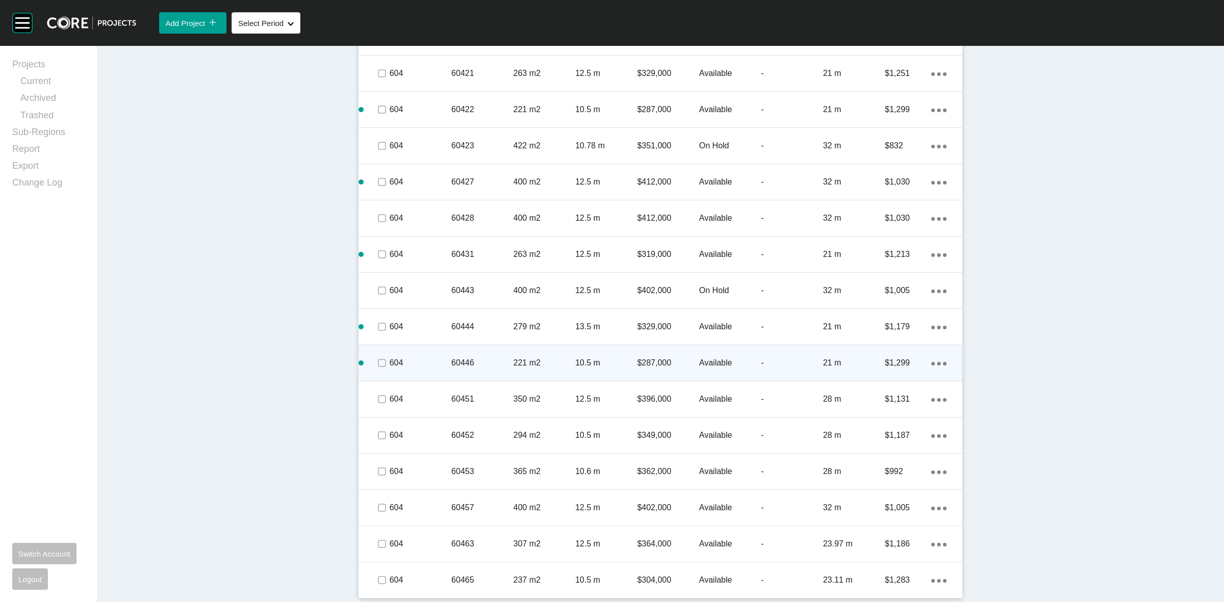
click at [934, 361] on div "Action Menu Dots Copy 6 Created with Sketch." at bounding box center [938, 363] width 15 height 11
click at [890, 360] on link "Duplicate" at bounding box center [892, 364] width 38 height 15
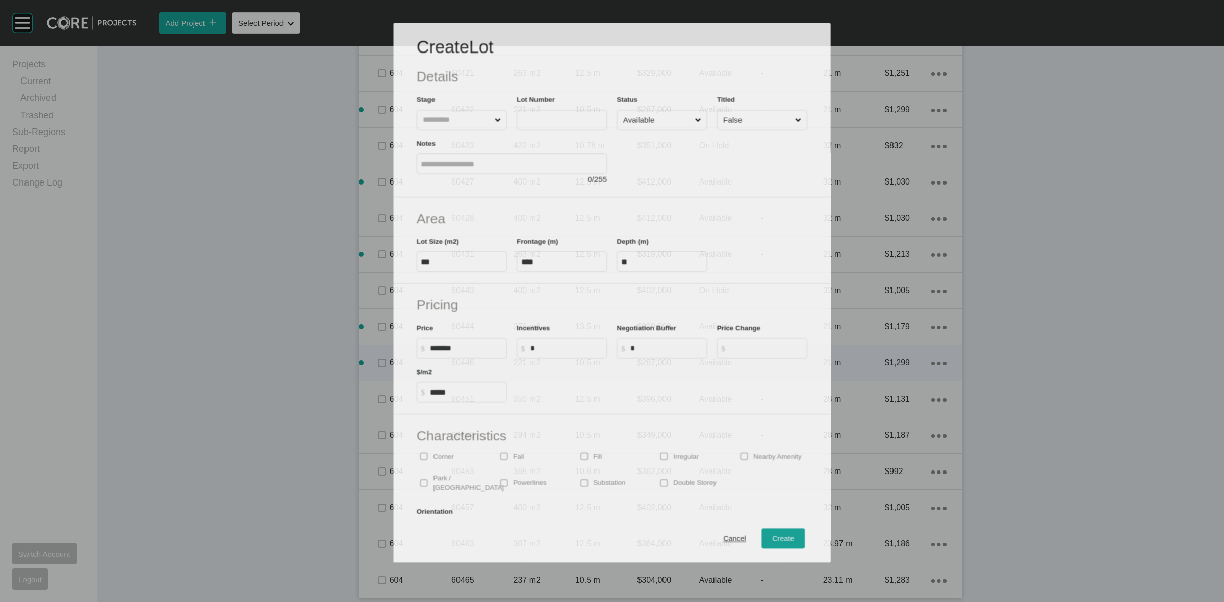
scroll to position [2138, 0]
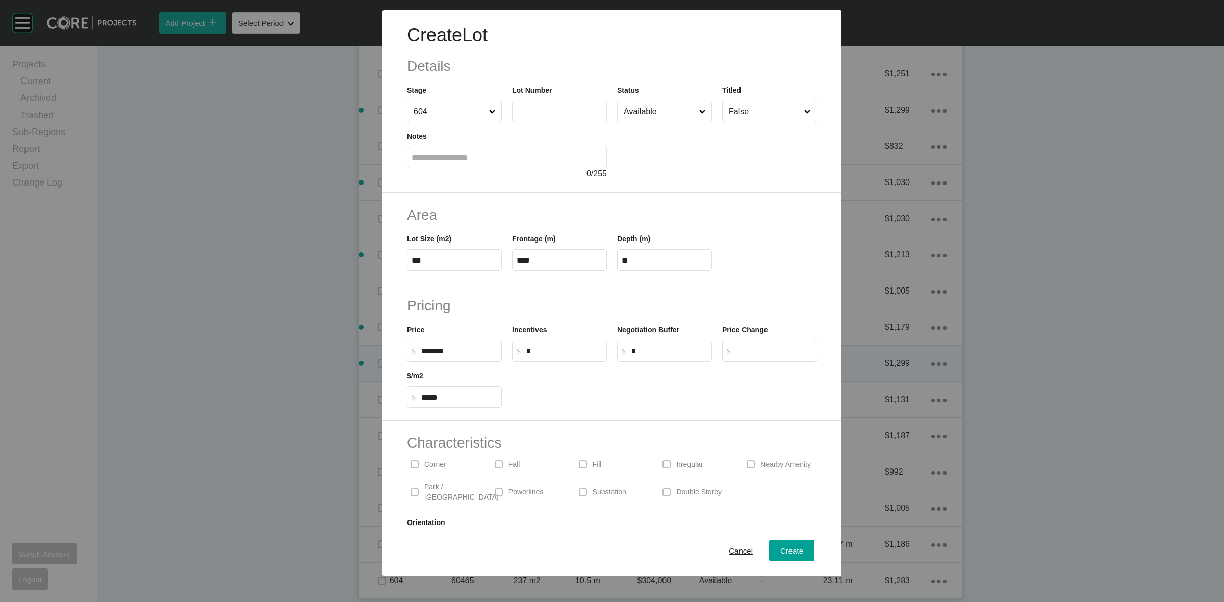
click at [572, 106] on label at bounding box center [559, 111] width 95 height 21
click at [572, 107] on input "text" at bounding box center [560, 111] width 86 height 9
click at [769, 543] on button "Create" at bounding box center [791, 550] width 45 height 21
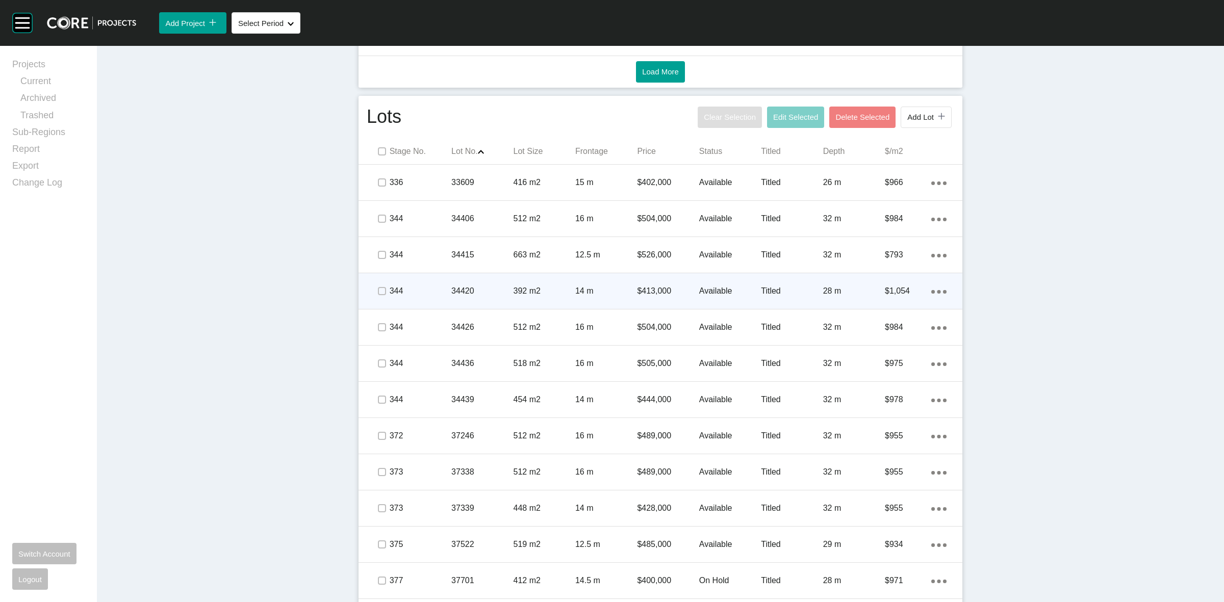
scroll to position [385, 0]
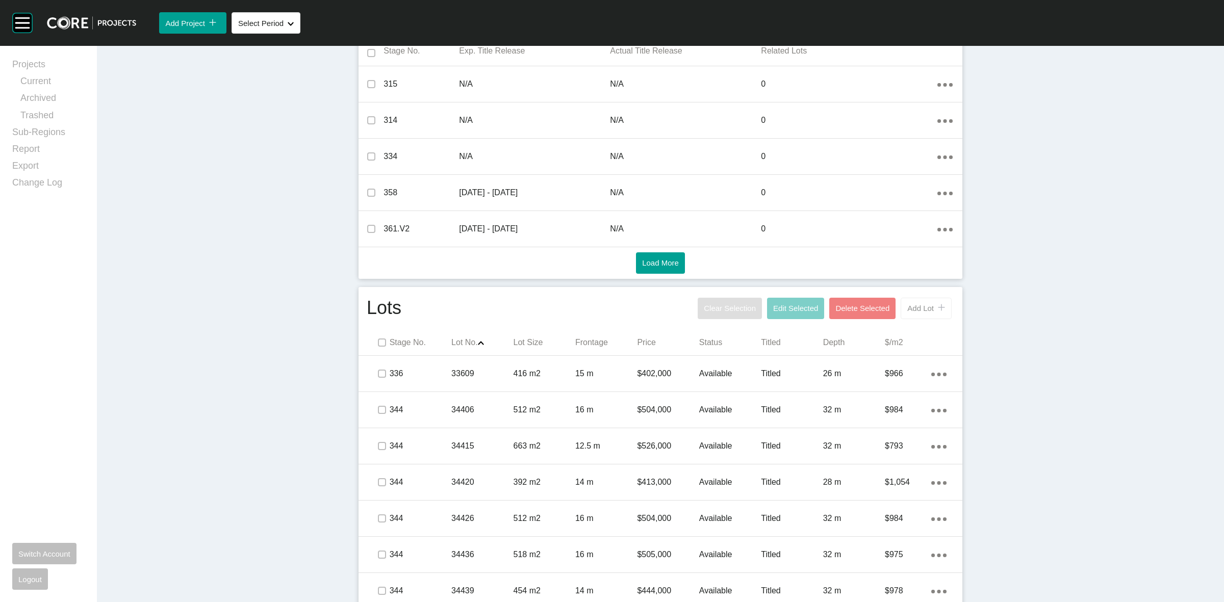
click at [910, 307] on span "Add Lot" at bounding box center [920, 308] width 27 height 9
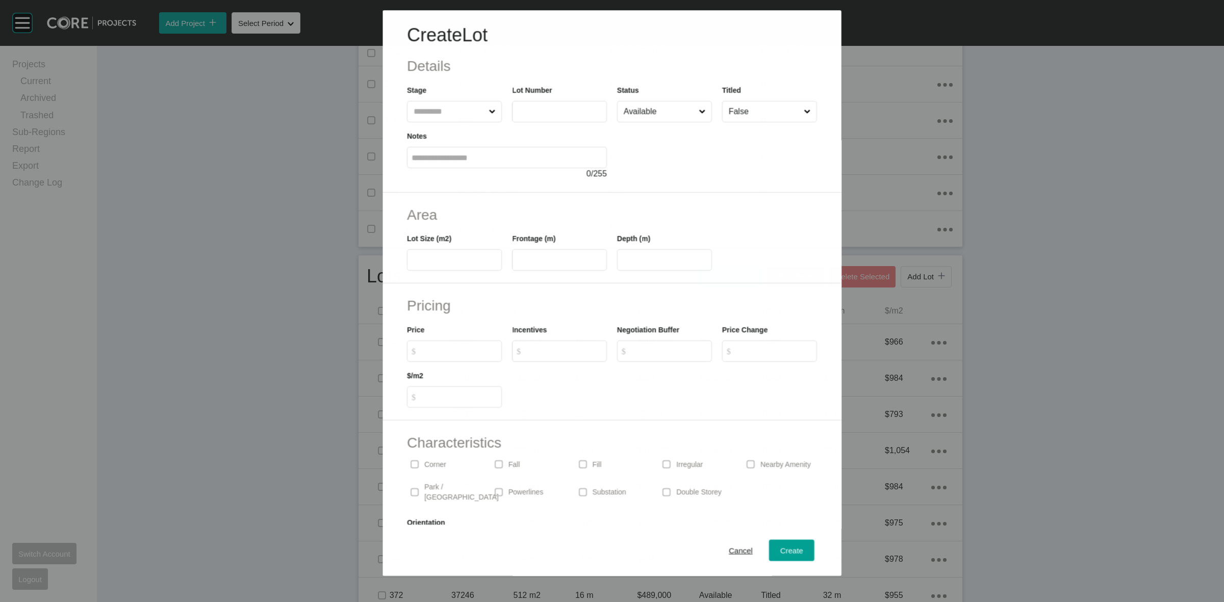
click at [432, 113] on input "text" at bounding box center [449, 111] width 75 height 20
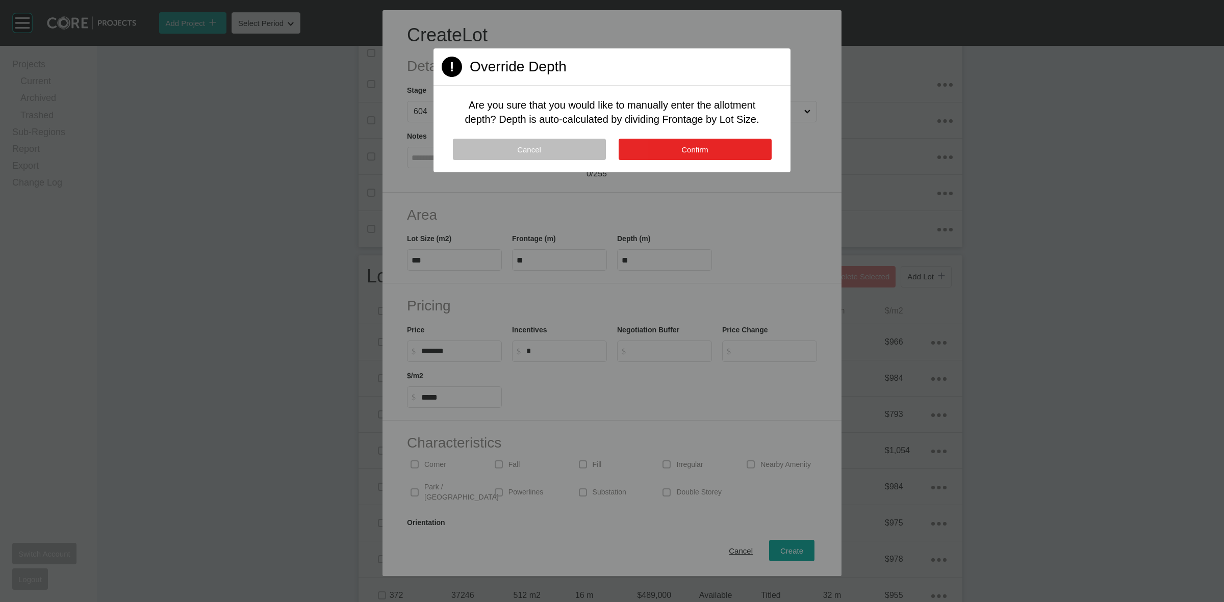
drag, startPoint x: 657, startPoint y: 144, endPoint x: 655, endPoint y: 393, distance: 248.9
click at [657, 147] on button "Confirm" at bounding box center [695, 149] width 153 height 21
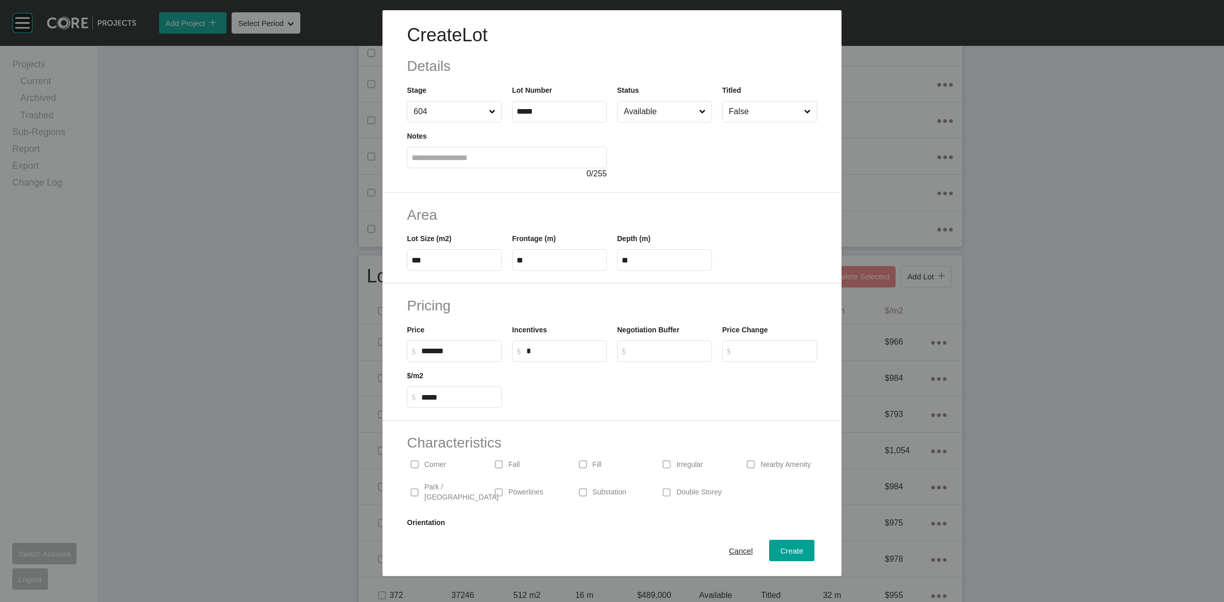
click at [440, 465] on p "Corner" at bounding box center [435, 465] width 22 height 10
click at [769, 553] on button "Create" at bounding box center [791, 550] width 45 height 21
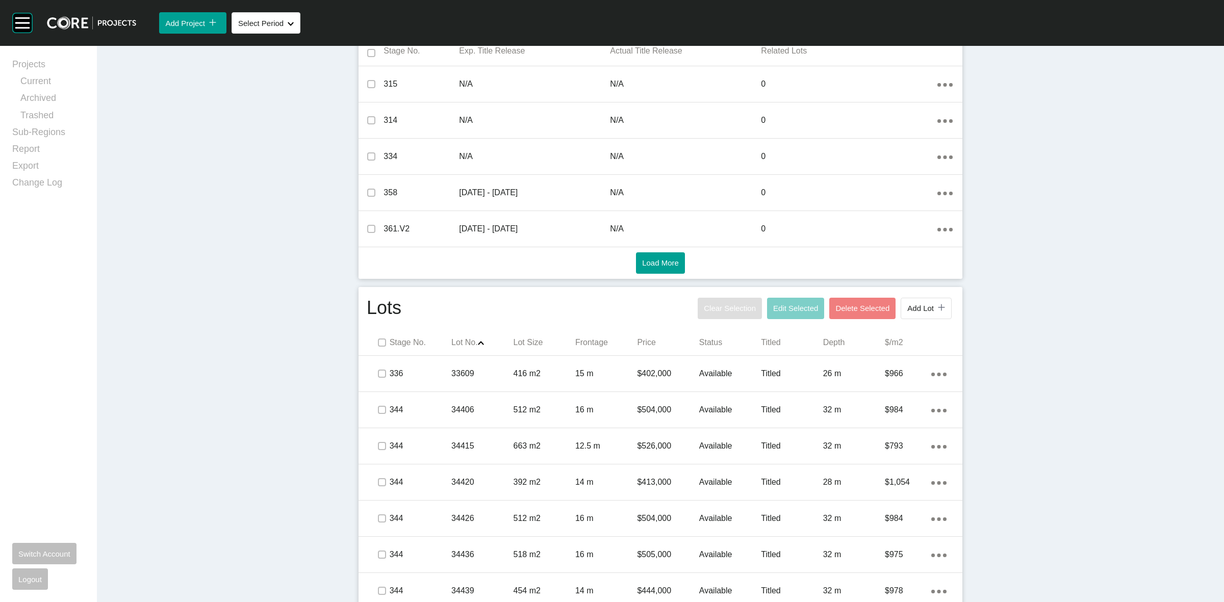
click at [921, 320] on div "Clear Selection Edit Selected Delete Selected Add Lot icon/tick copy 11 Created…" at bounding box center [824, 308] width 259 height 27
click at [917, 308] on span "Add Lot" at bounding box center [920, 308] width 27 height 9
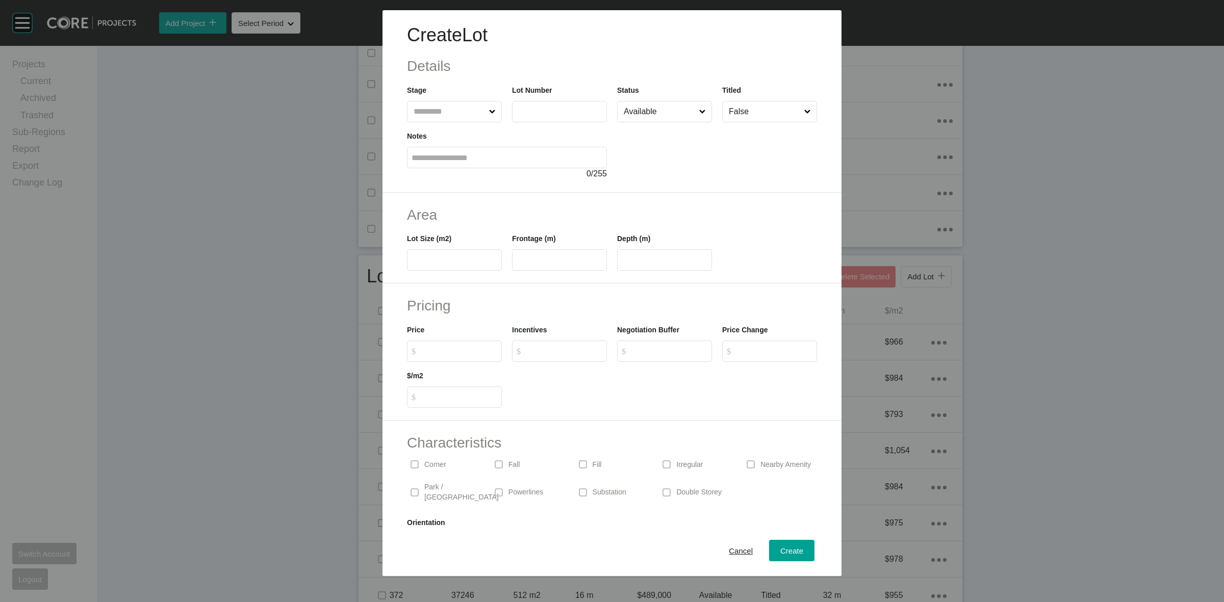
click at [454, 114] on input "text" at bounding box center [449, 111] width 75 height 20
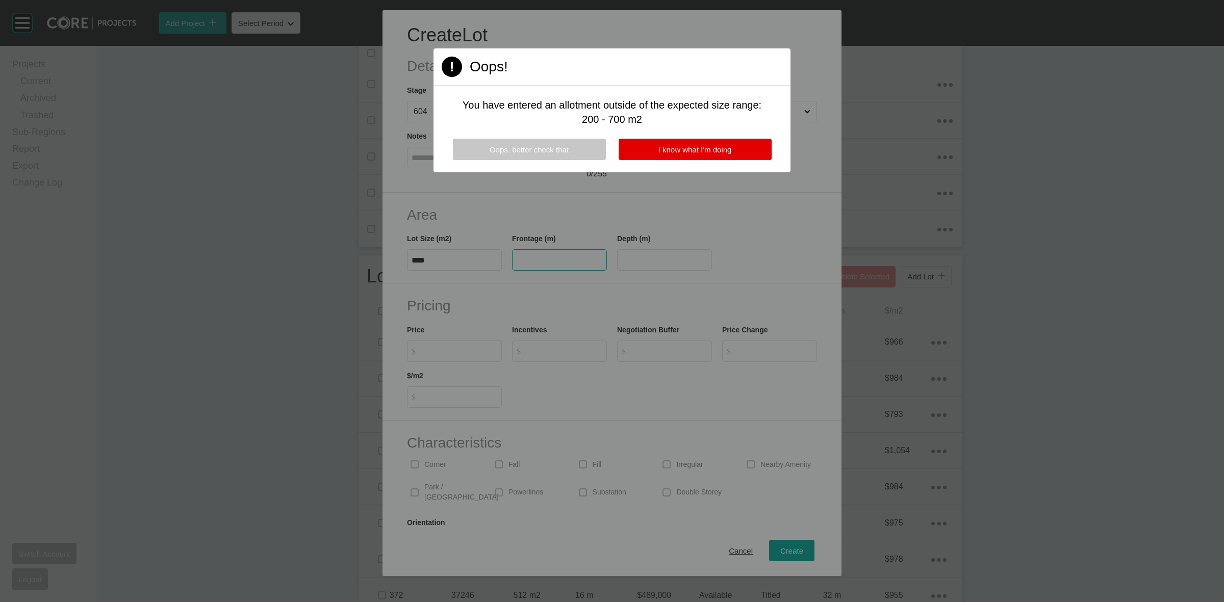
drag, startPoint x: 496, startPoint y: 146, endPoint x: 474, endPoint y: 228, distance: 85.0
click at [496, 151] on span "Oops, better check that" at bounding box center [529, 149] width 79 height 9
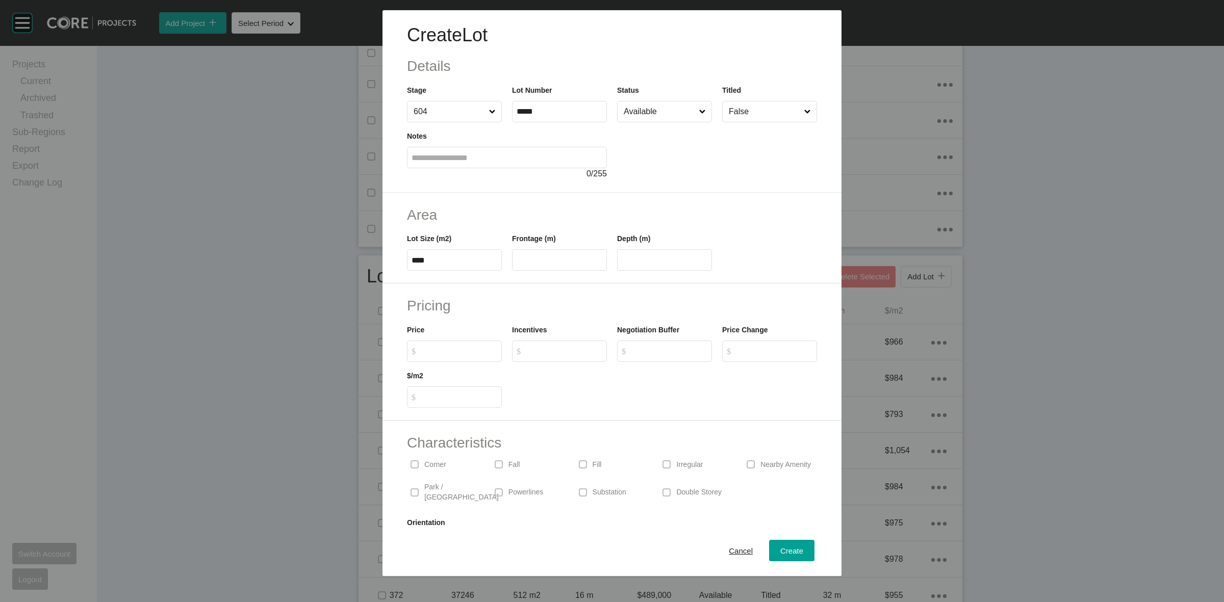
click at [422, 259] on input "****" at bounding box center [455, 260] width 86 height 9
click at [539, 261] on input "text" at bounding box center [560, 260] width 86 height 9
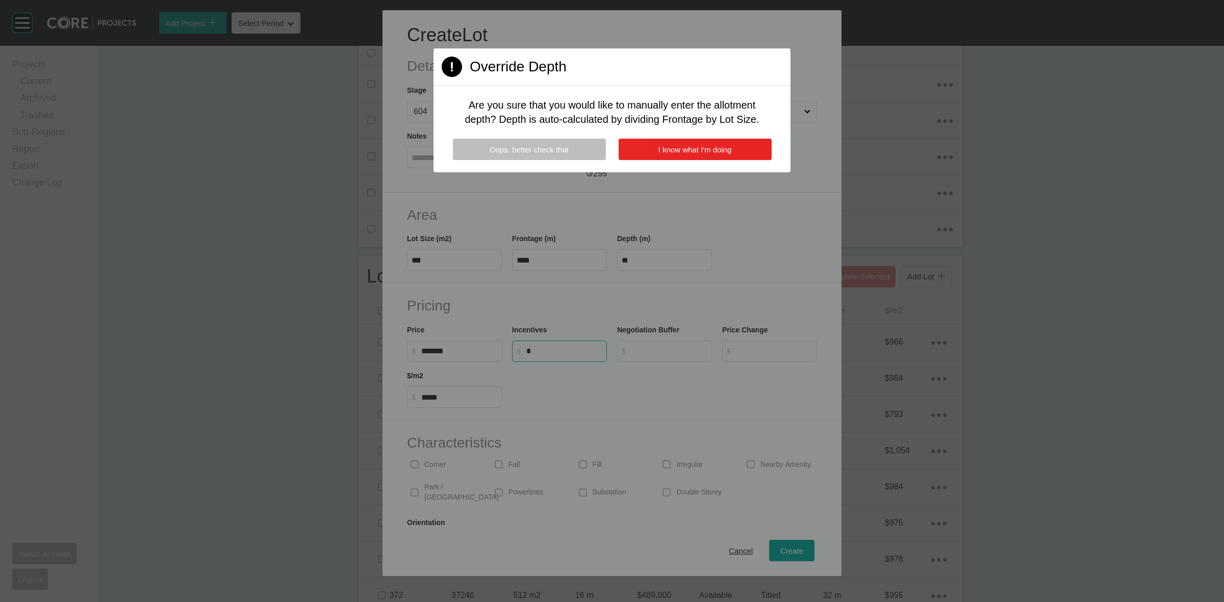
click at [669, 142] on button "I know what I'm doing" at bounding box center [695, 149] width 153 height 21
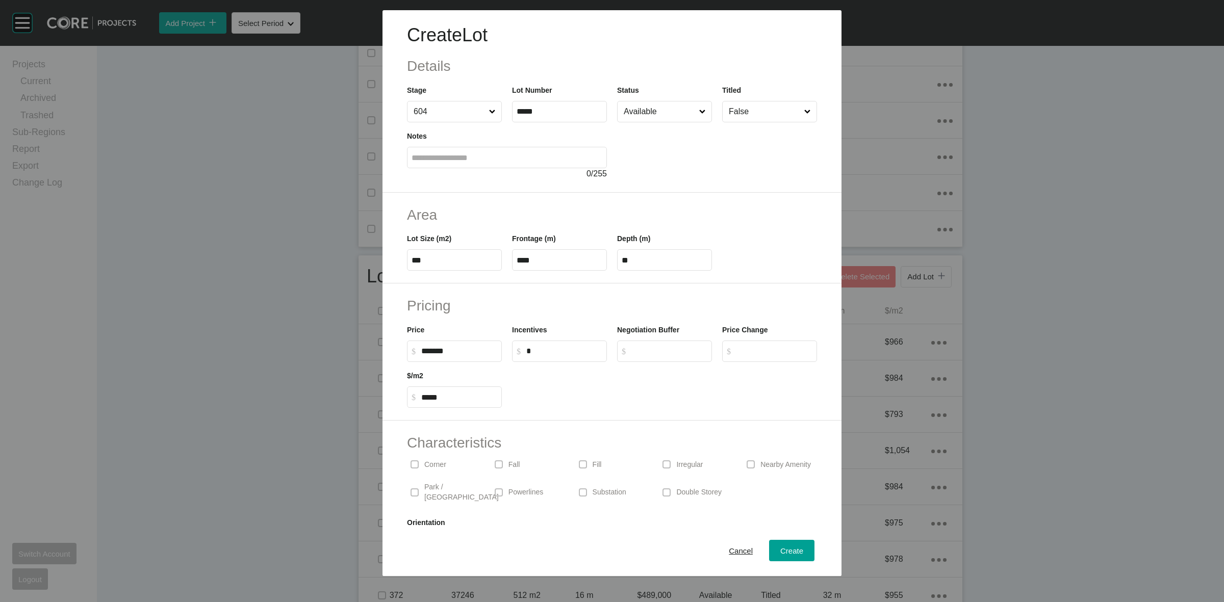
click at [434, 468] on p "Corner" at bounding box center [435, 465] width 22 height 10
click at [786, 547] on span "Create" at bounding box center [791, 551] width 23 height 9
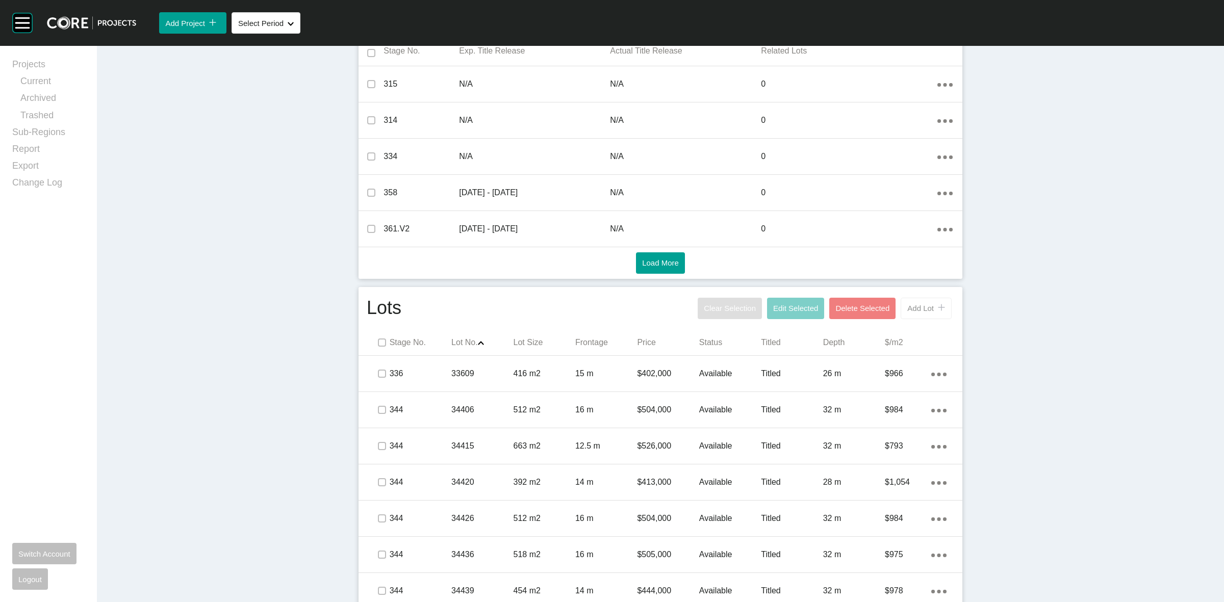
click at [907, 307] on span "Add Lot" at bounding box center [920, 308] width 27 height 9
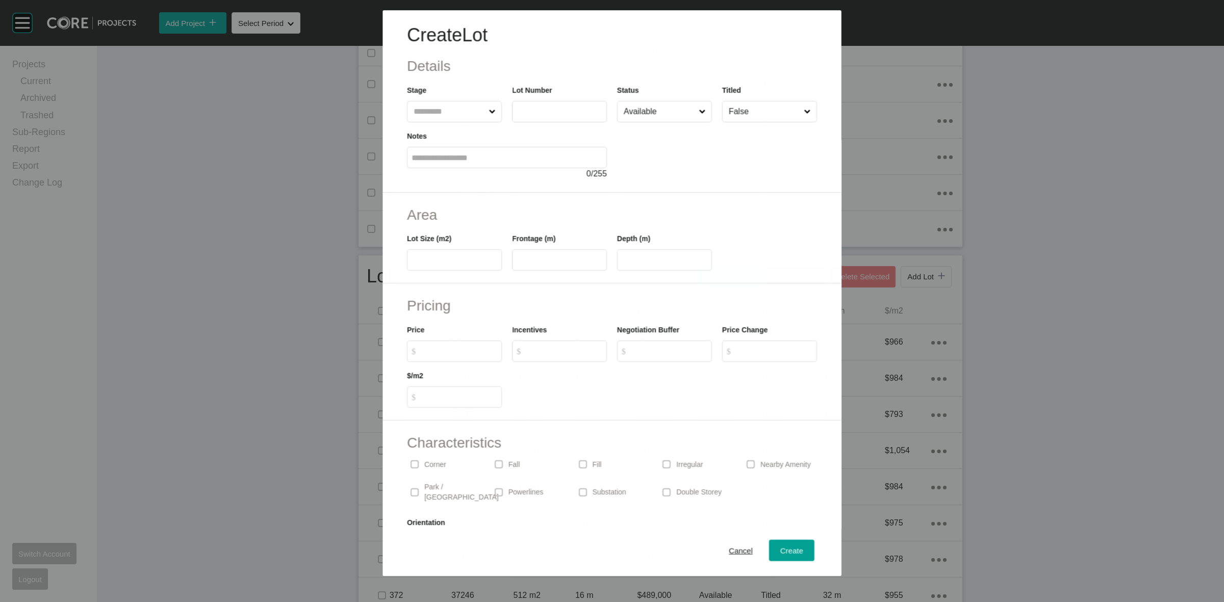
click at [451, 110] on input "text" at bounding box center [449, 111] width 75 height 20
click at [471, 107] on input "text" at bounding box center [449, 111] width 75 height 20
click at [786, 548] on span "Create" at bounding box center [791, 551] width 23 height 9
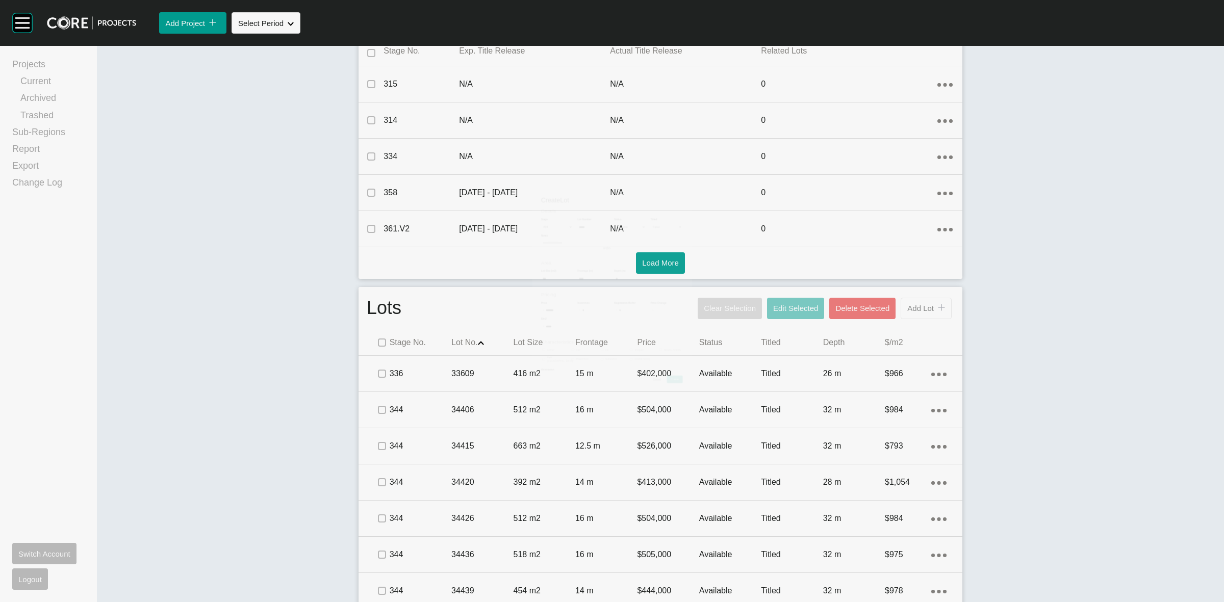
click at [913, 281] on div "Stages Delete Selected Add Stage icon/tick copy 11 Created with Sketch. Stage N…" at bounding box center [660, 138] width 622 height 290
drag, startPoint x: 926, startPoint y: 320, endPoint x: 924, endPoint y: 313, distance: 7.9
click at [925, 318] on div "Clear Selection Edit Selected Delete Selected Add Lot icon/tick copy 11 Created…" at bounding box center [824, 308] width 259 height 27
click at [924, 312] on span "Add Lot" at bounding box center [920, 308] width 27 height 9
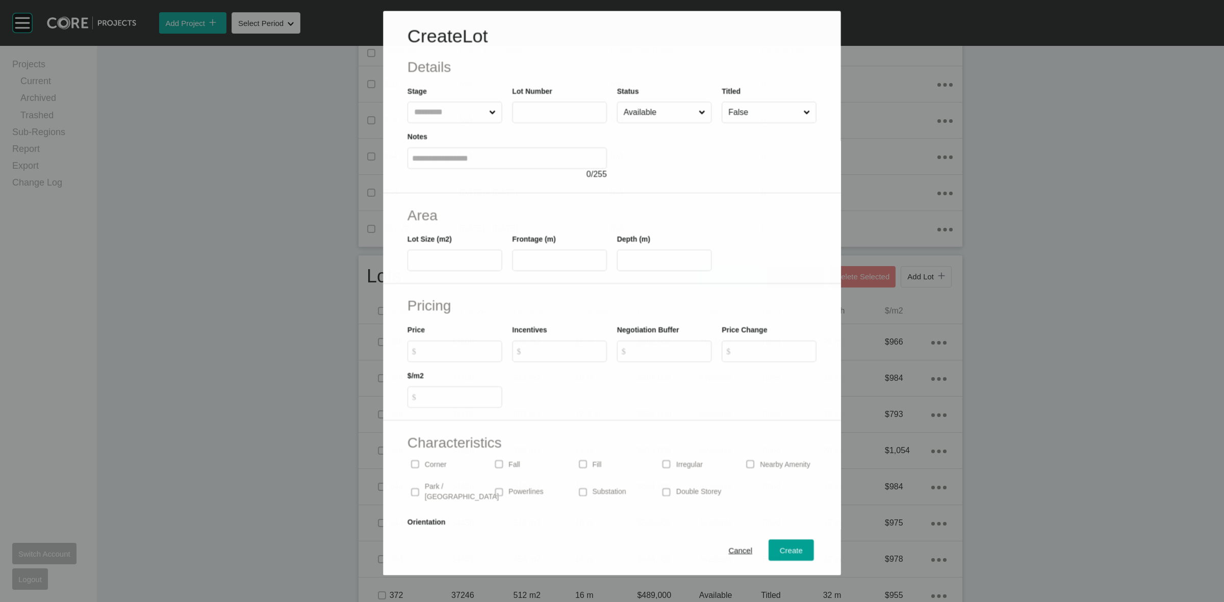
click at [455, 106] on input "text" at bounding box center [449, 112] width 75 height 20
click at [788, 550] on span "Create" at bounding box center [791, 551] width 23 height 9
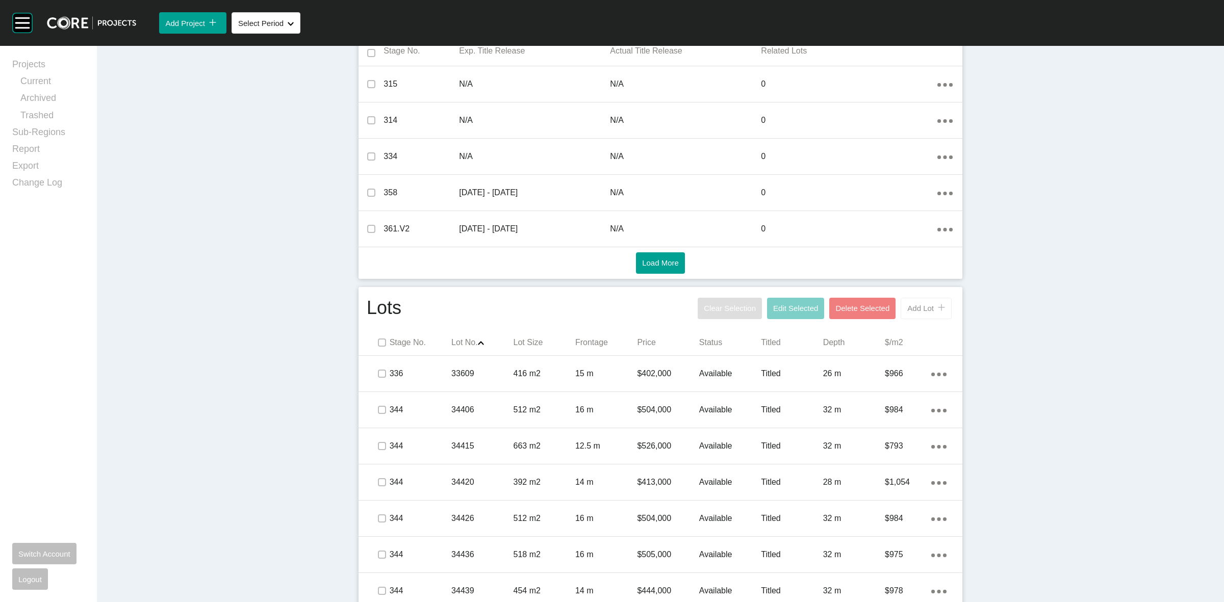
click at [914, 308] on span "Add Lot" at bounding box center [920, 308] width 27 height 9
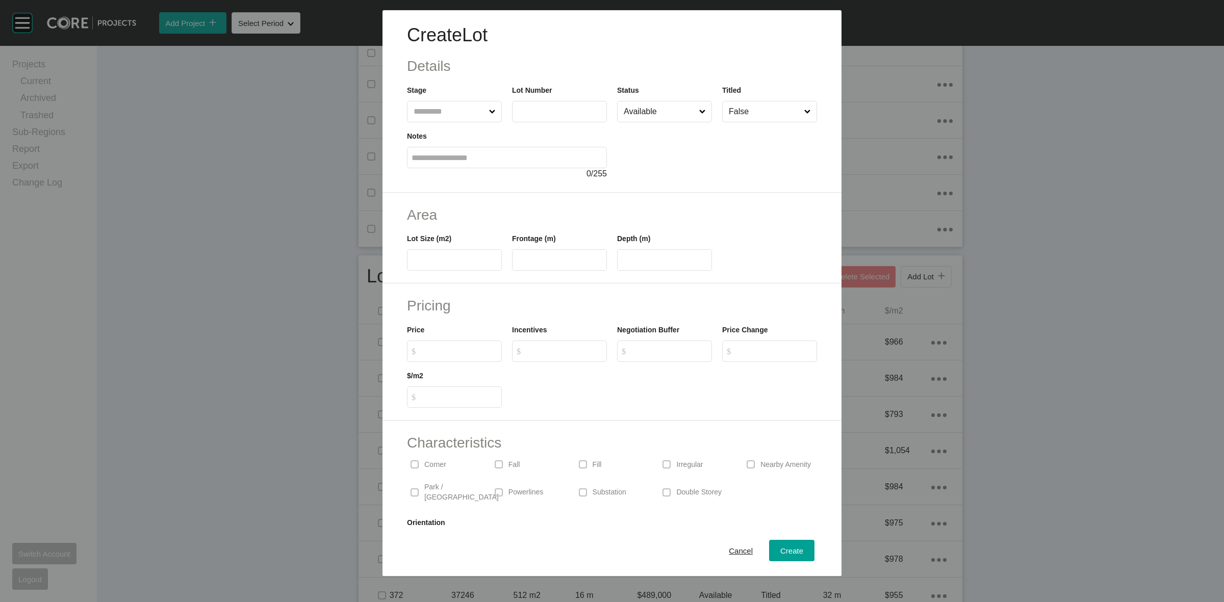
click at [449, 109] on input "text" at bounding box center [449, 111] width 75 height 20
click at [424, 349] on input "*******" at bounding box center [459, 351] width 76 height 9
click at [785, 551] on span "Create" at bounding box center [791, 551] width 23 height 9
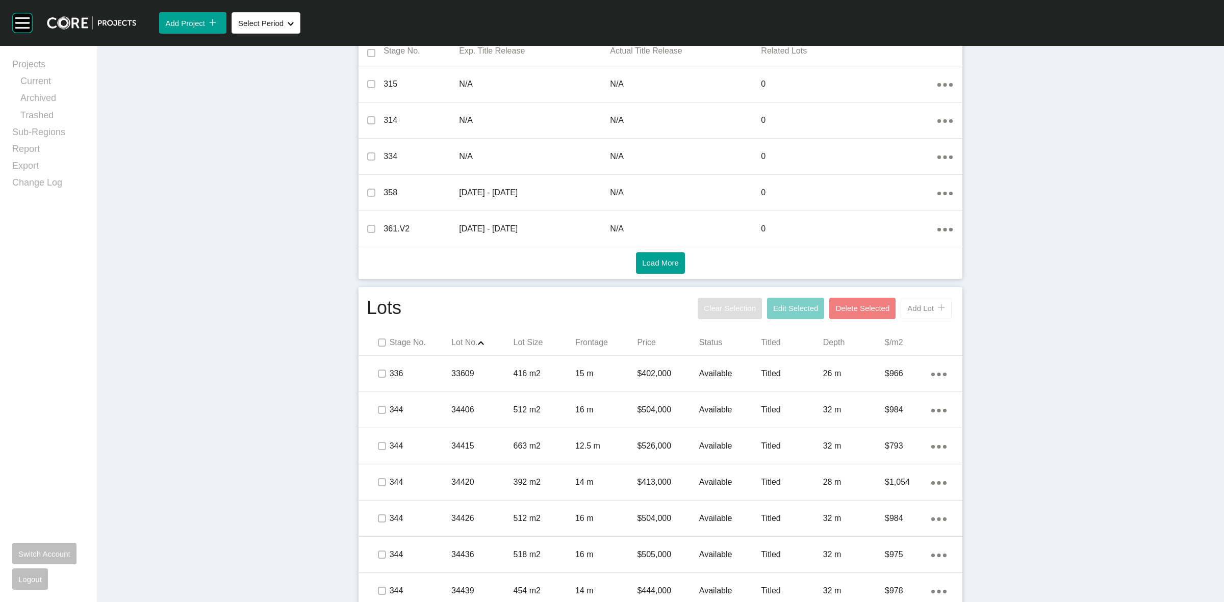
click at [908, 304] on span "Add Lot" at bounding box center [920, 308] width 27 height 9
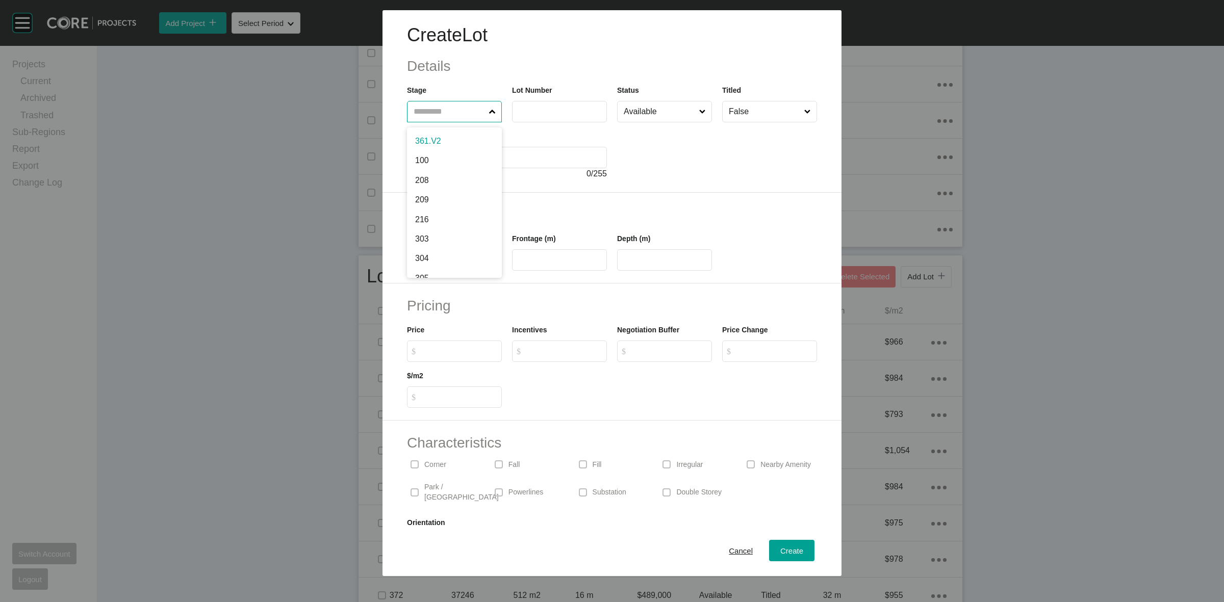
click at [439, 111] on input "text" at bounding box center [449, 111] width 75 height 20
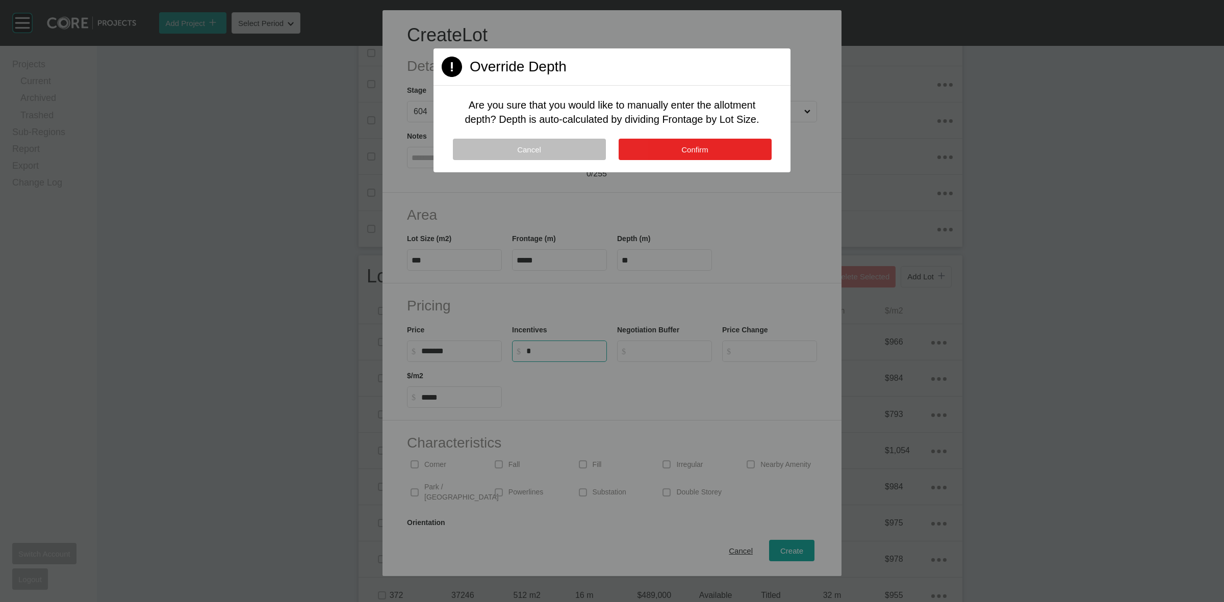
click at [662, 144] on button "Confirm" at bounding box center [695, 149] width 153 height 21
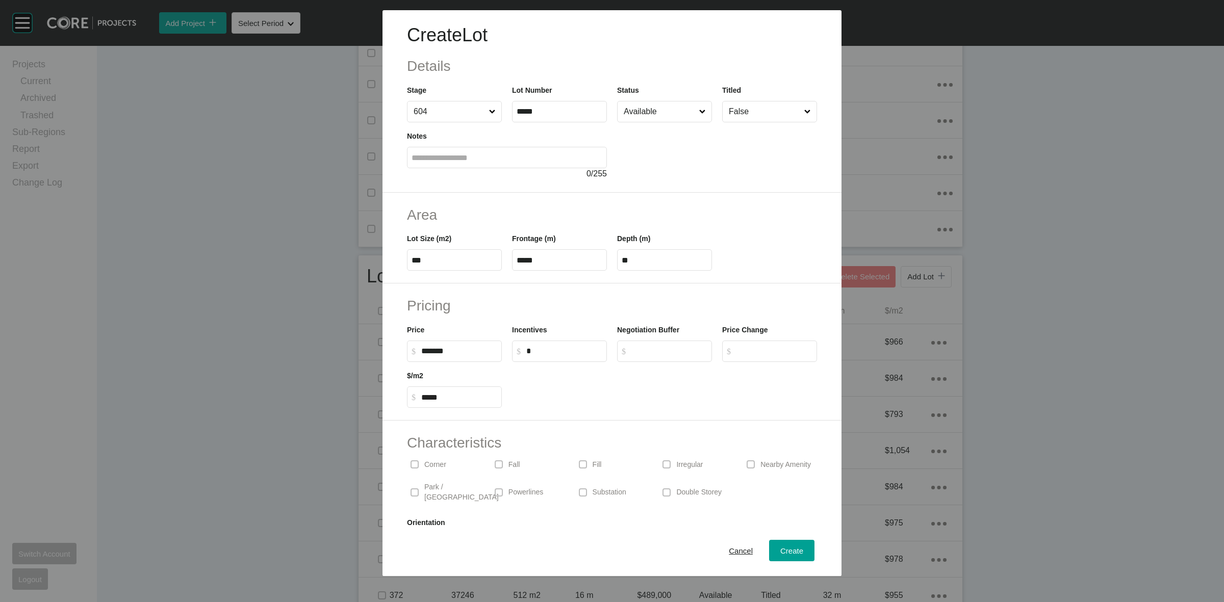
drag, startPoint x: 667, startPoint y: 459, endPoint x: 562, endPoint y: 463, distance: 105.1
click at [666, 462] on span at bounding box center [666, 464] width 15 height 15
click at [424, 463] on p "Corner" at bounding box center [435, 465] width 22 height 10
click at [783, 545] on div "Create" at bounding box center [792, 551] width 28 height 14
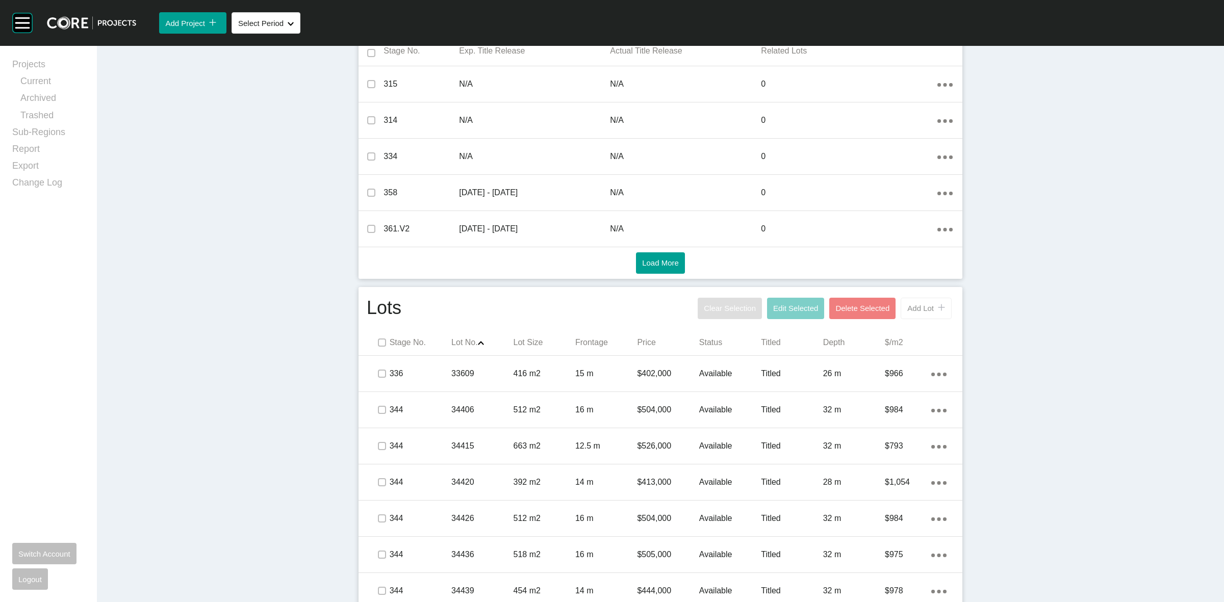
click at [901, 309] on button "Add Lot icon/tick copy 11 Created with Sketch." at bounding box center [926, 308] width 51 height 21
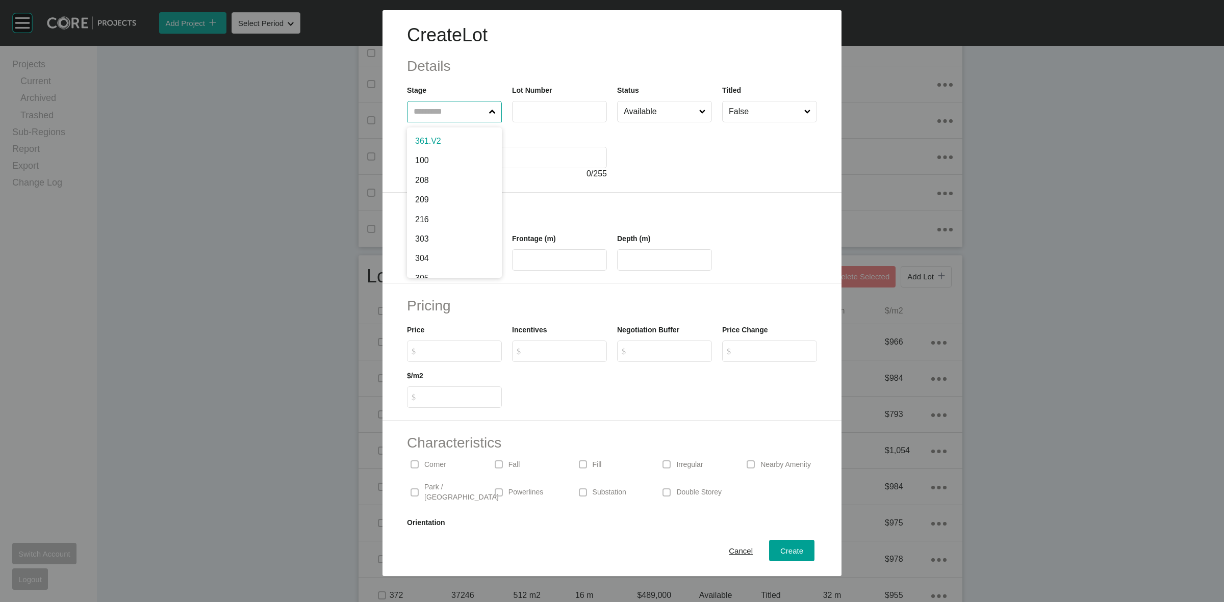
click at [462, 111] on input "text" at bounding box center [449, 111] width 75 height 20
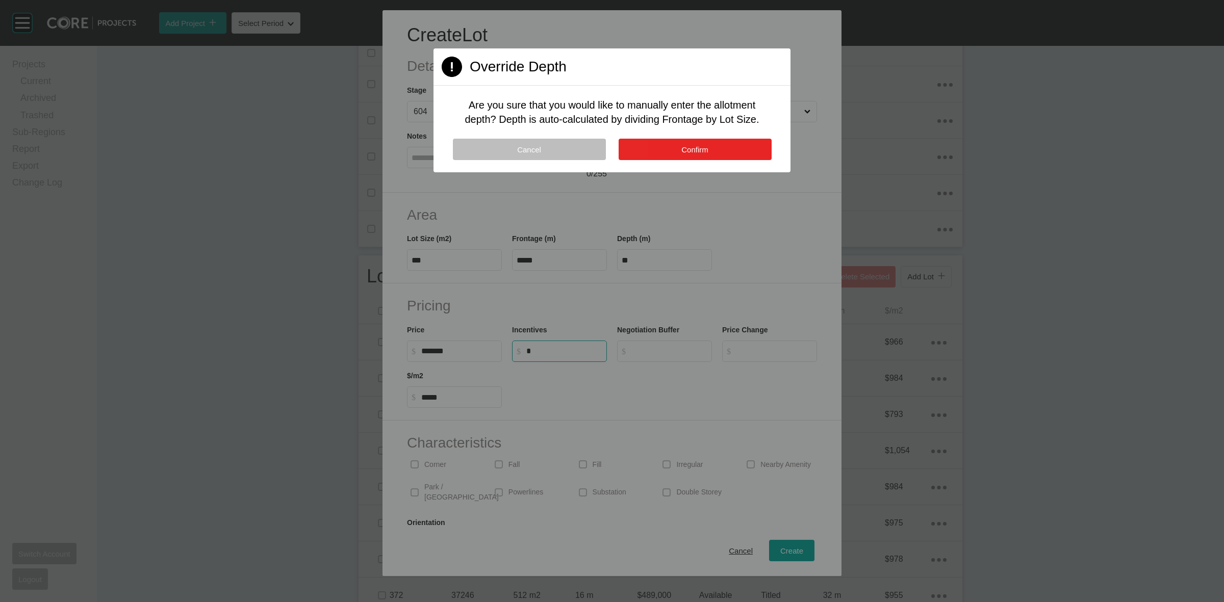
click at [682, 145] on span "Confirm" at bounding box center [694, 149] width 27 height 9
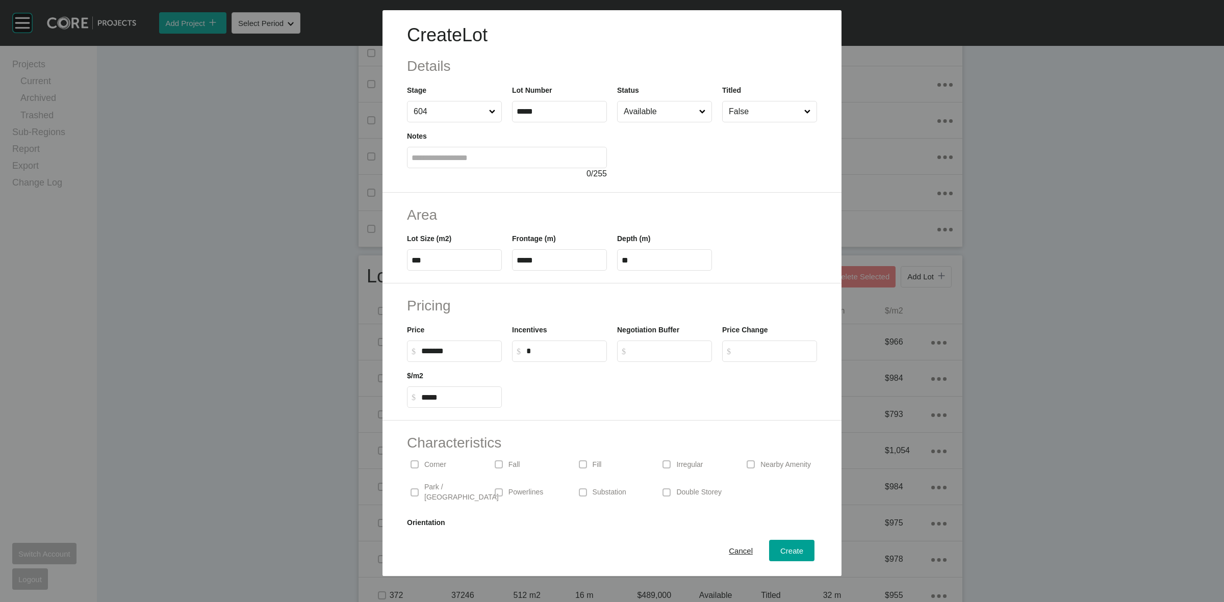
click at [676, 469] on p "Irregular" at bounding box center [689, 465] width 27 height 10
click at [783, 552] on span "Create" at bounding box center [791, 551] width 23 height 9
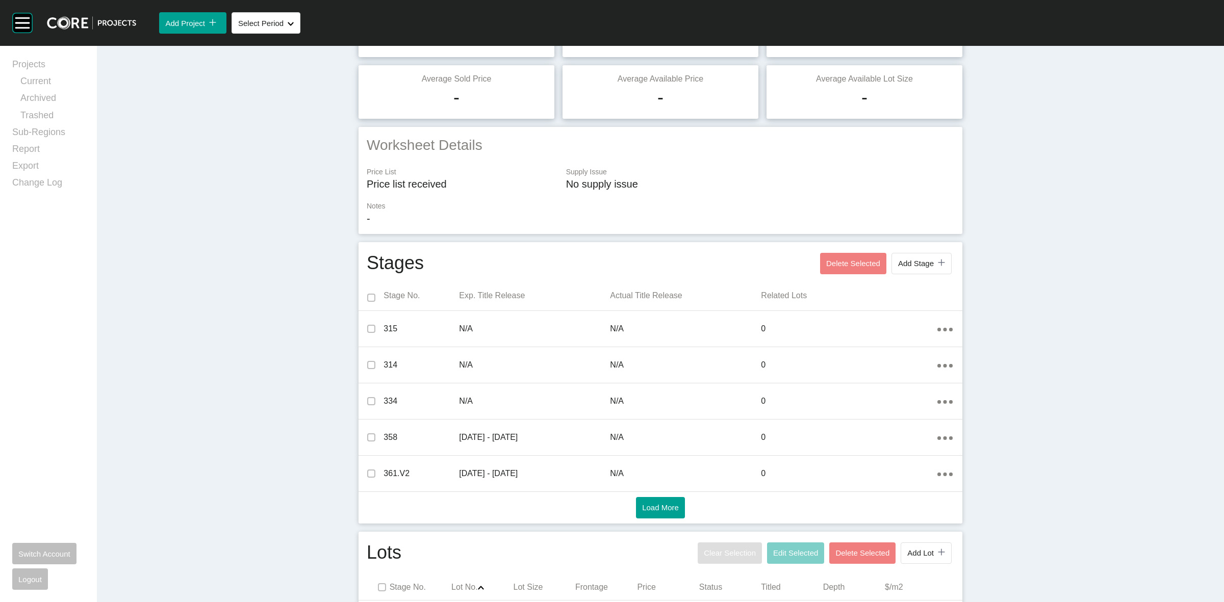
scroll to position [0, 0]
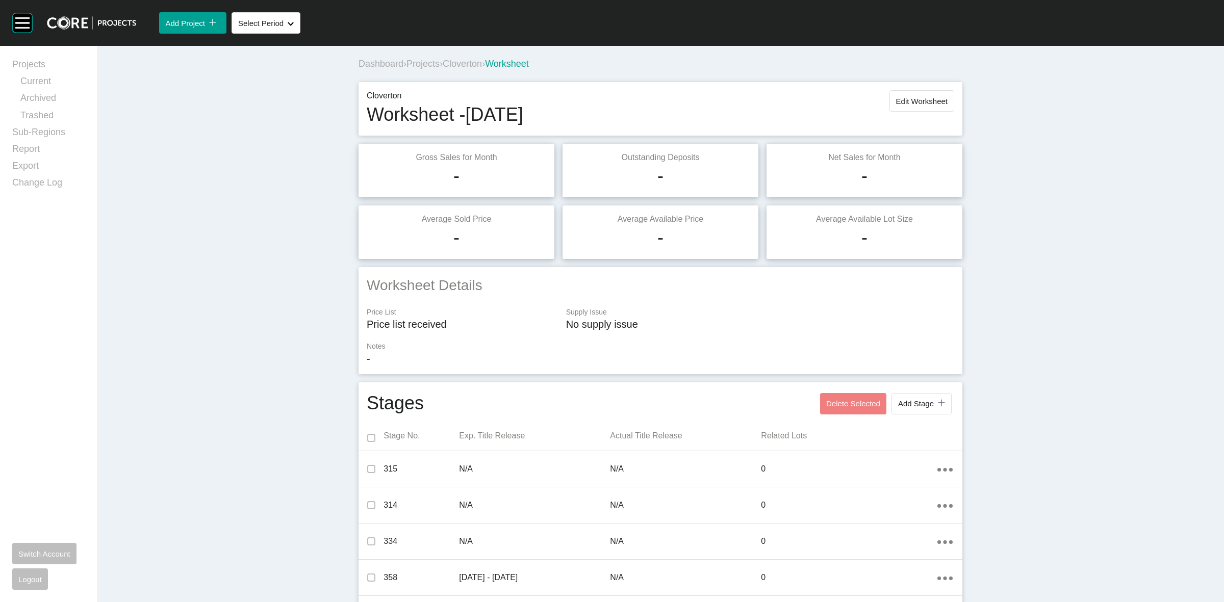
click at [422, 62] on span "Projects" at bounding box center [422, 64] width 33 height 10
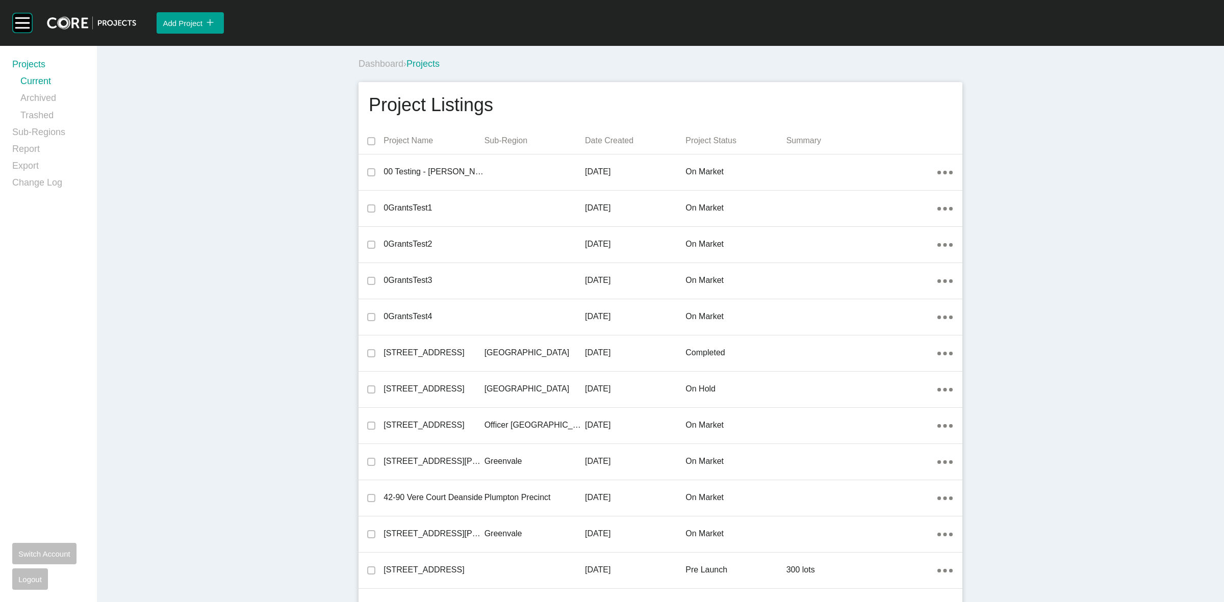
scroll to position [11201, 0]
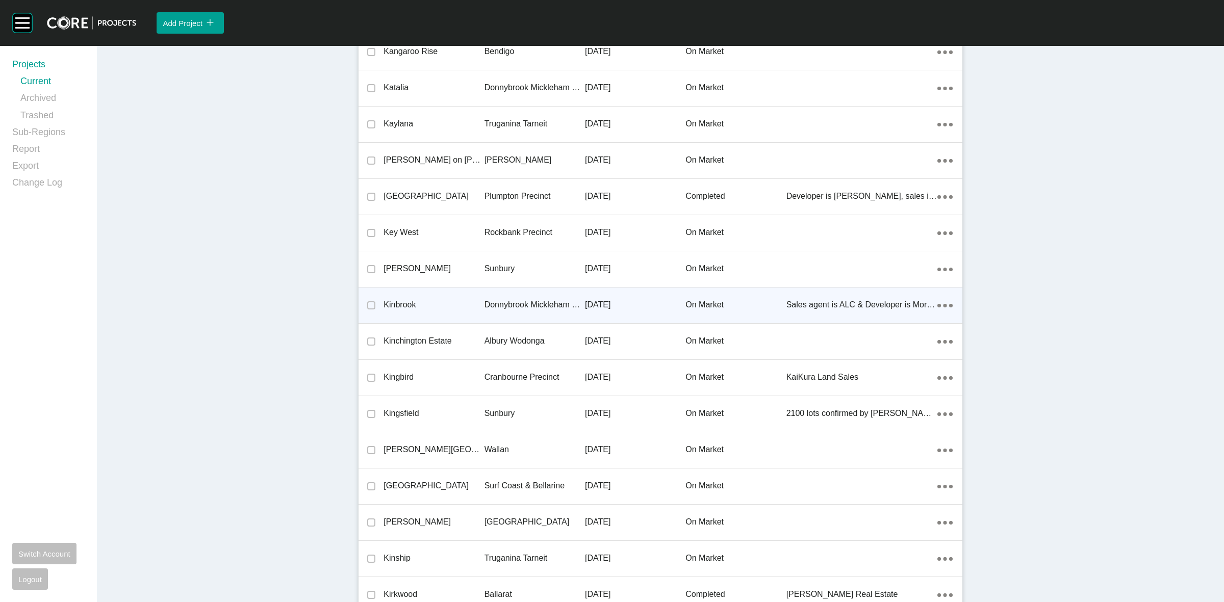
click at [511, 304] on p "Donnybrook Mickleham Precinct" at bounding box center [535, 304] width 100 height 11
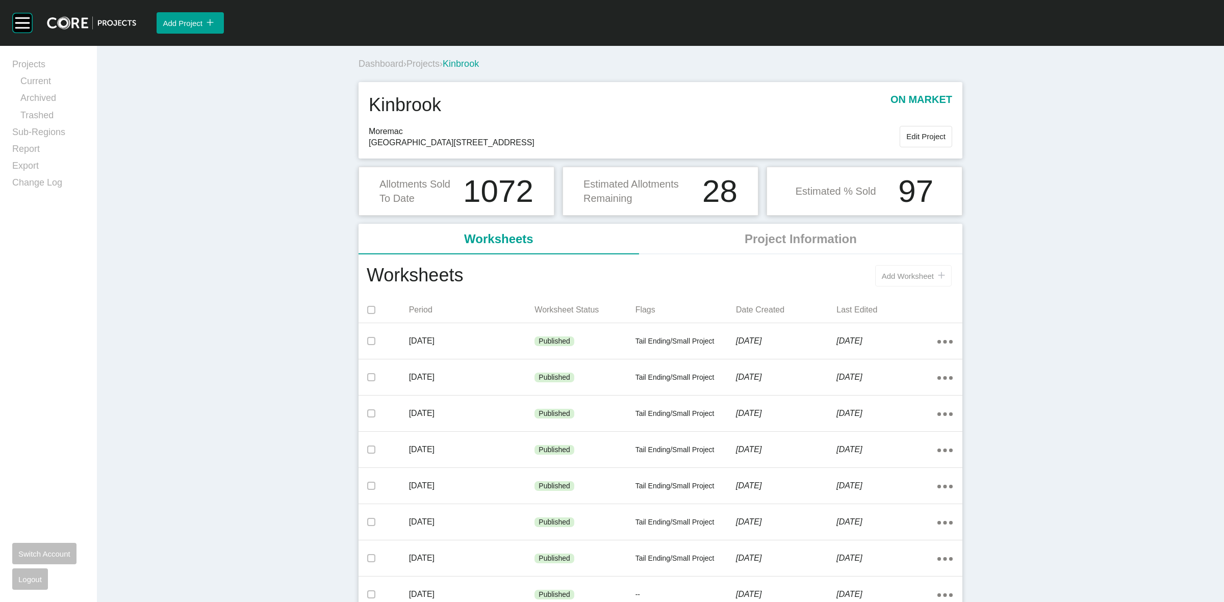
click at [913, 279] on span "Add Worksheet" at bounding box center [908, 276] width 52 height 9
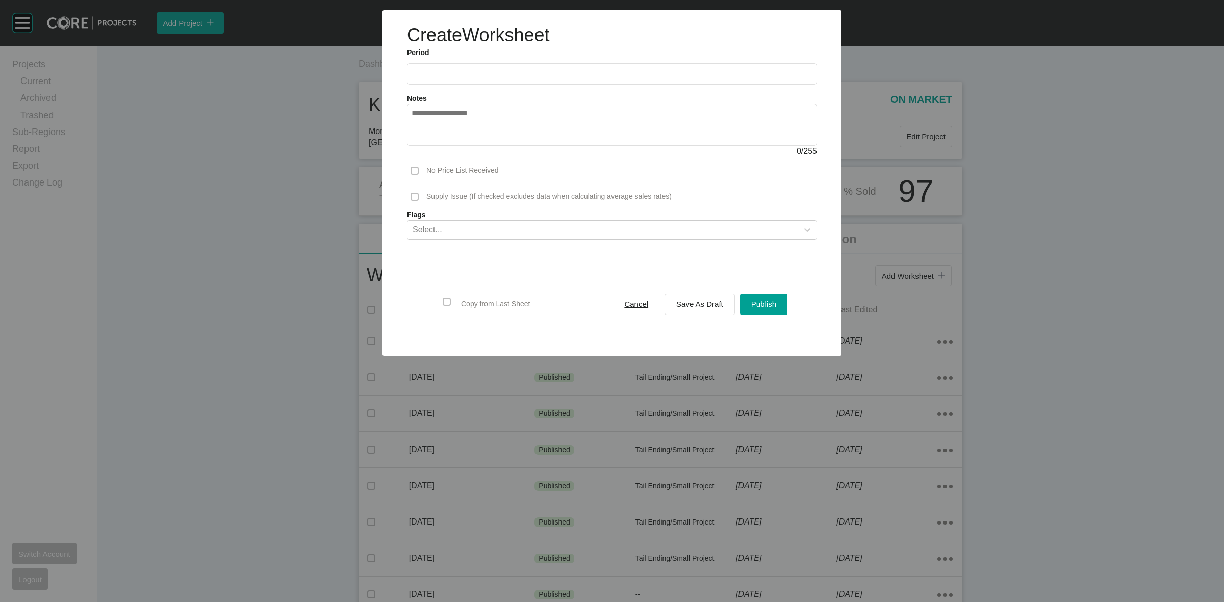
click at [499, 77] on input "text" at bounding box center [612, 73] width 401 height 9
click at [431, 147] on li "[DATE]" at bounding box center [427, 148] width 34 height 17
drag, startPoint x: 473, startPoint y: 73, endPoint x: 464, endPoint y: 136, distance: 63.3
click at [473, 78] on input "*********" at bounding box center [612, 73] width 401 height 9
click at [463, 139] on li "May" at bounding box center [461, 130] width 34 height 17
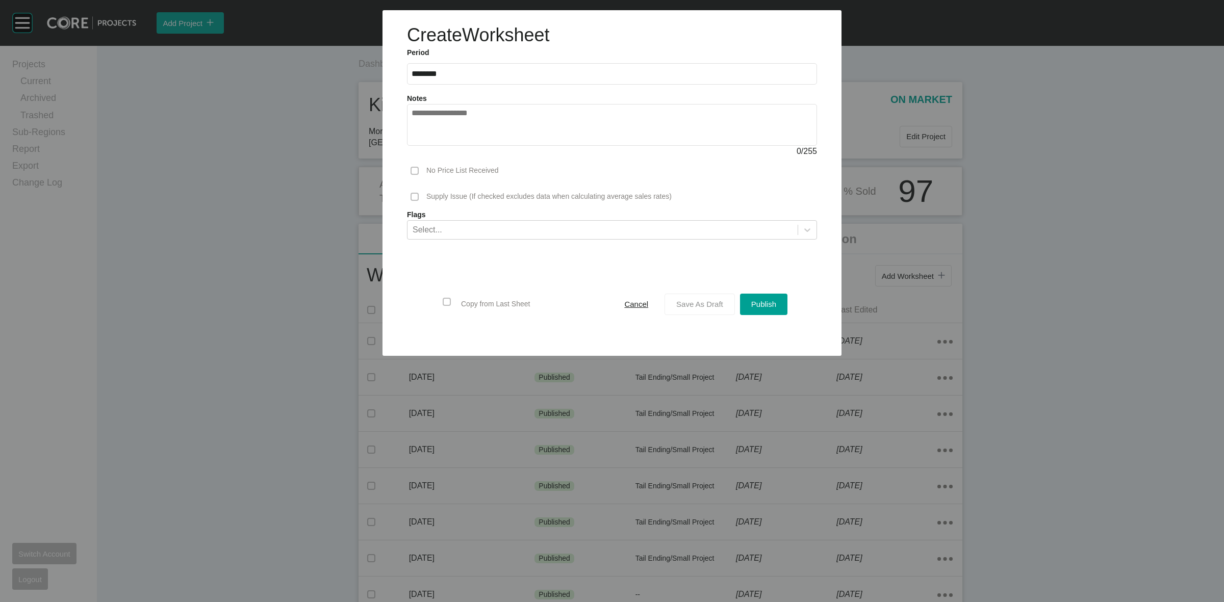
click at [694, 304] on span "Save As Draft" at bounding box center [699, 304] width 47 height 9
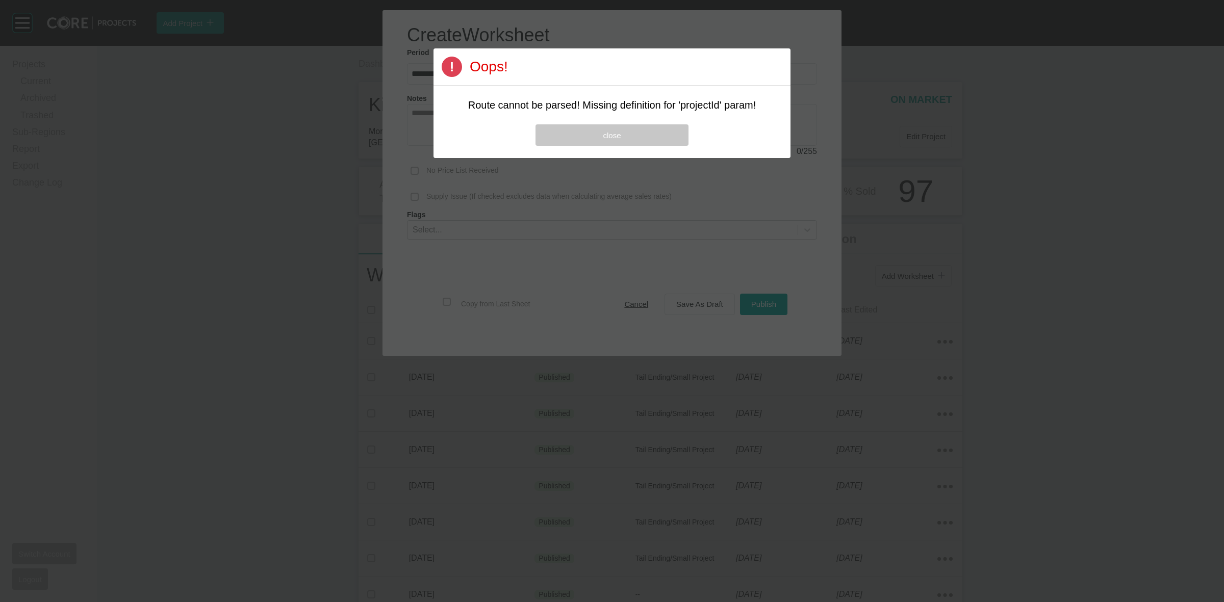
click at [593, 138] on button "close" at bounding box center [612, 134] width 153 height 21
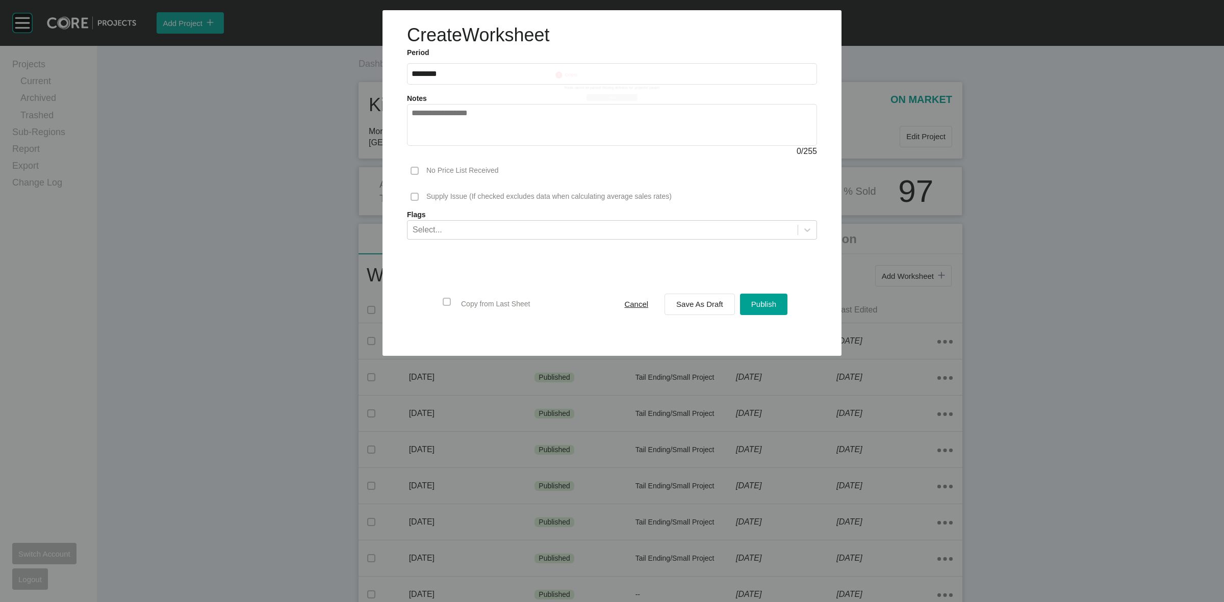
click at [521, 60] on div "Page 1 Created with Sketch. Oops! Route cannot be parsed! Missing definition fo…" at bounding box center [611, 79] width 405 height 53
click at [515, 72] on input "********" at bounding box center [612, 73] width 401 height 9
click at [463, 144] on li "Aug" at bounding box center [461, 148] width 34 height 17
click at [699, 300] on span "Save As Draft" at bounding box center [699, 304] width 47 height 9
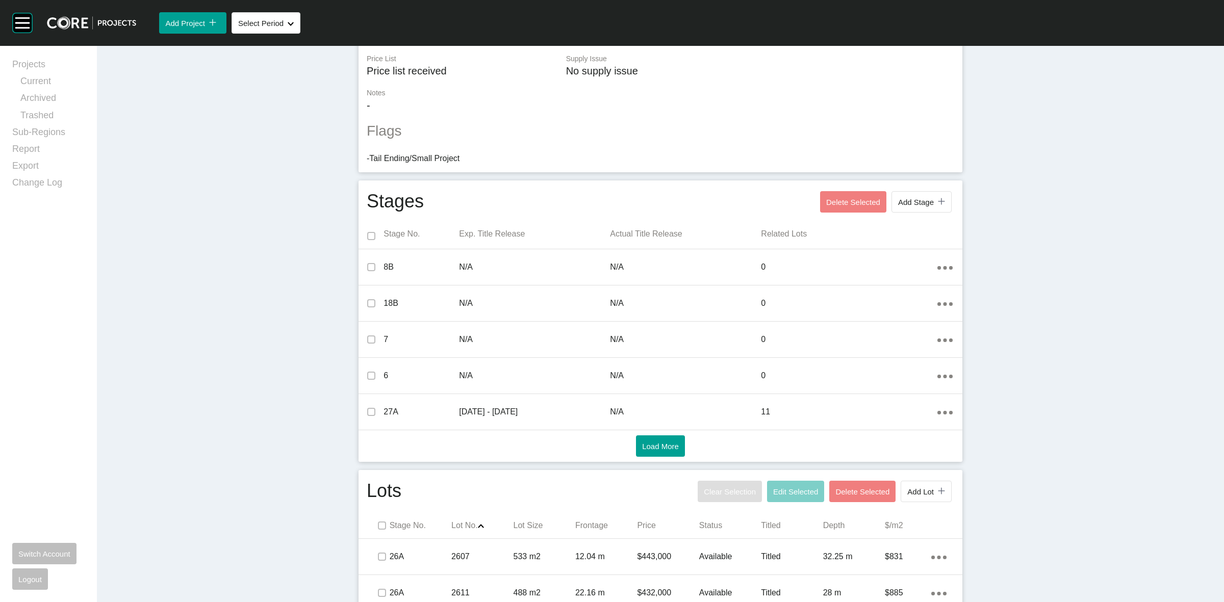
scroll to position [255, 0]
click at [899, 200] on span "Add Stage" at bounding box center [916, 200] width 36 height 9
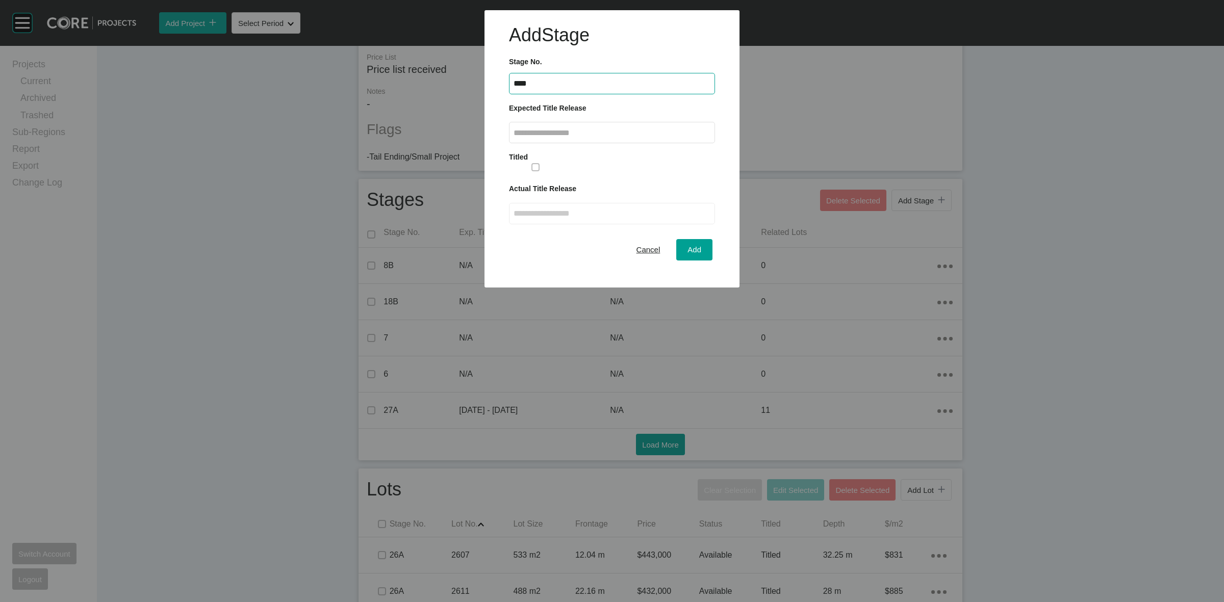
click at [528, 80] on input "****" at bounding box center [612, 83] width 197 height 9
click at [577, 131] on input "text" at bounding box center [612, 133] width 197 height 9
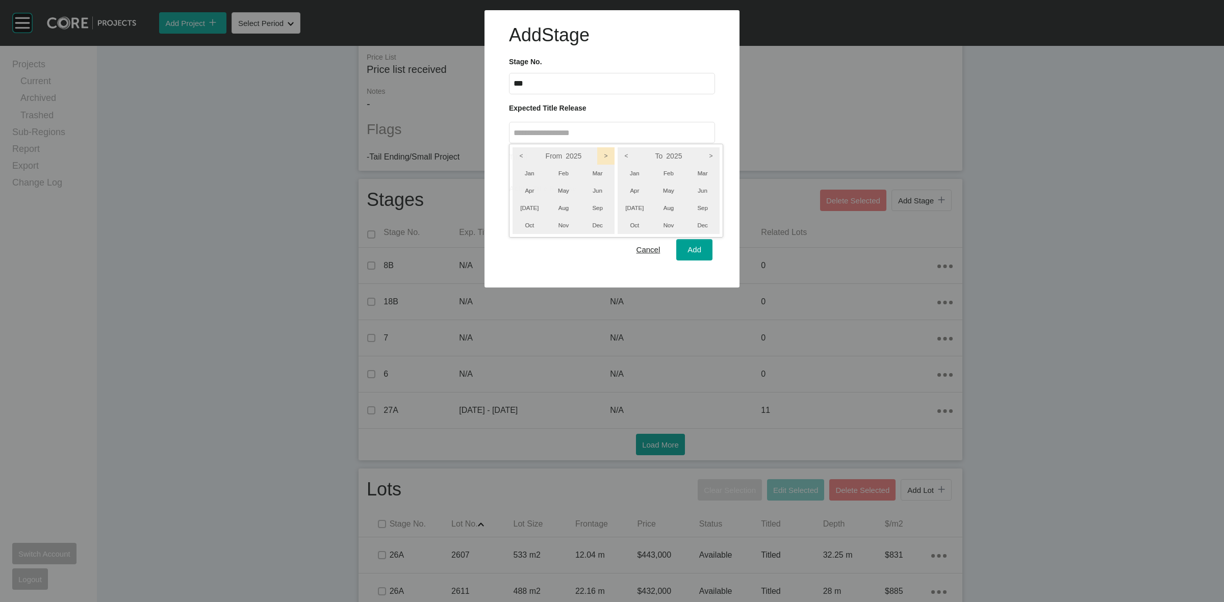
click at [613, 151] on icon ">" at bounding box center [605, 155] width 17 height 17
click at [710, 155] on icon ">" at bounding box center [710, 155] width 17 height 17
drag, startPoint x: 700, startPoint y: 222, endPoint x: 590, endPoint y: 233, distance: 110.6
click at [679, 233] on ul "Jan Feb Mar Apr May Jun [DATE] Aug Sep Oct Nov Dec" at bounding box center [669, 199] width 102 height 69
click at [534, 222] on li "Oct" at bounding box center [530, 225] width 34 height 17
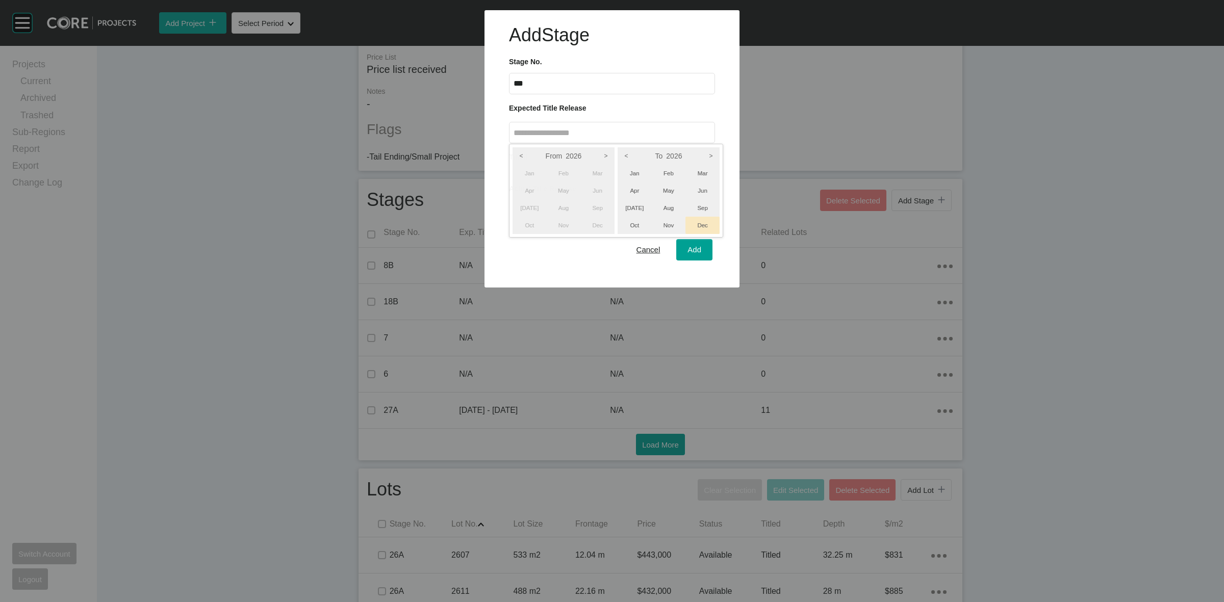
click at [703, 225] on li "Dec" at bounding box center [702, 225] width 34 height 17
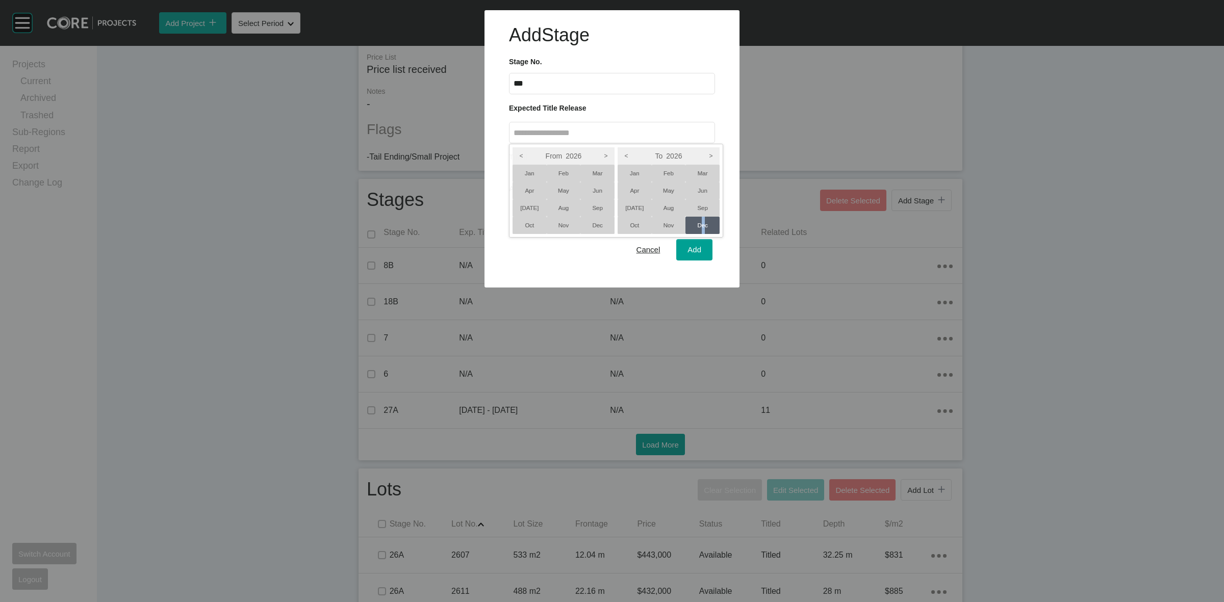
click at [509, 144] on div "From 2026 < > Jan Feb Mar Apr May Jun [DATE] Aug Sep Oct Nov Dec To 2026 < > Ja…" at bounding box center [509, 144] width 0 height 0
click at [531, 225] on li "Oct" at bounding box center [530, 225] width 34 height 17
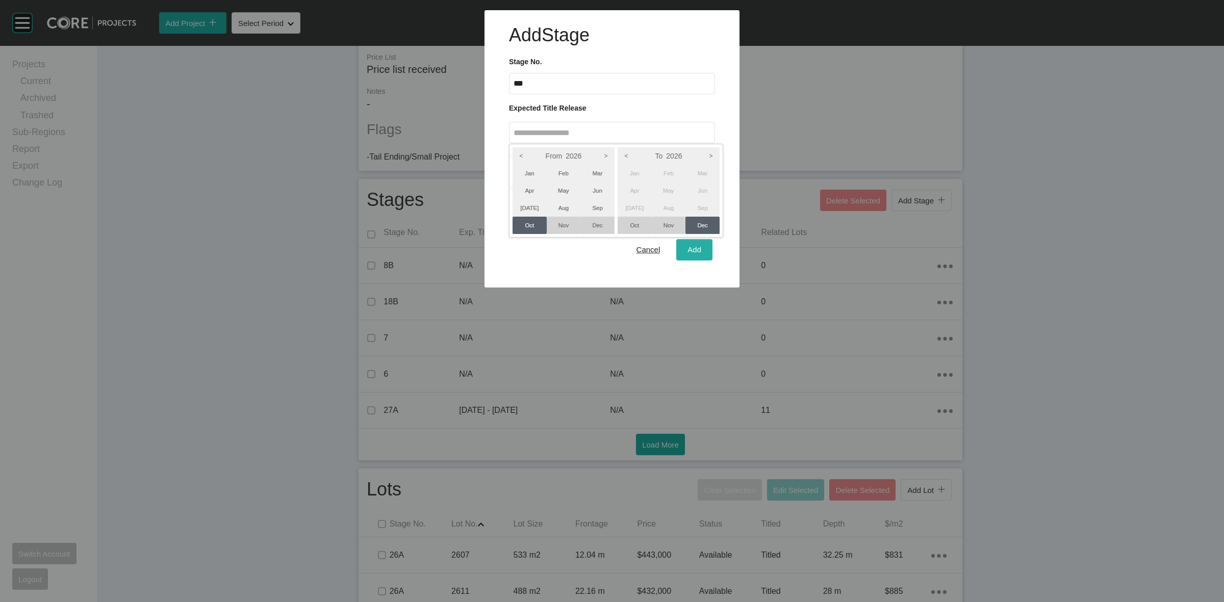
click at [690, 246] on div at bounding box center [612, 144] width 1224 height 288
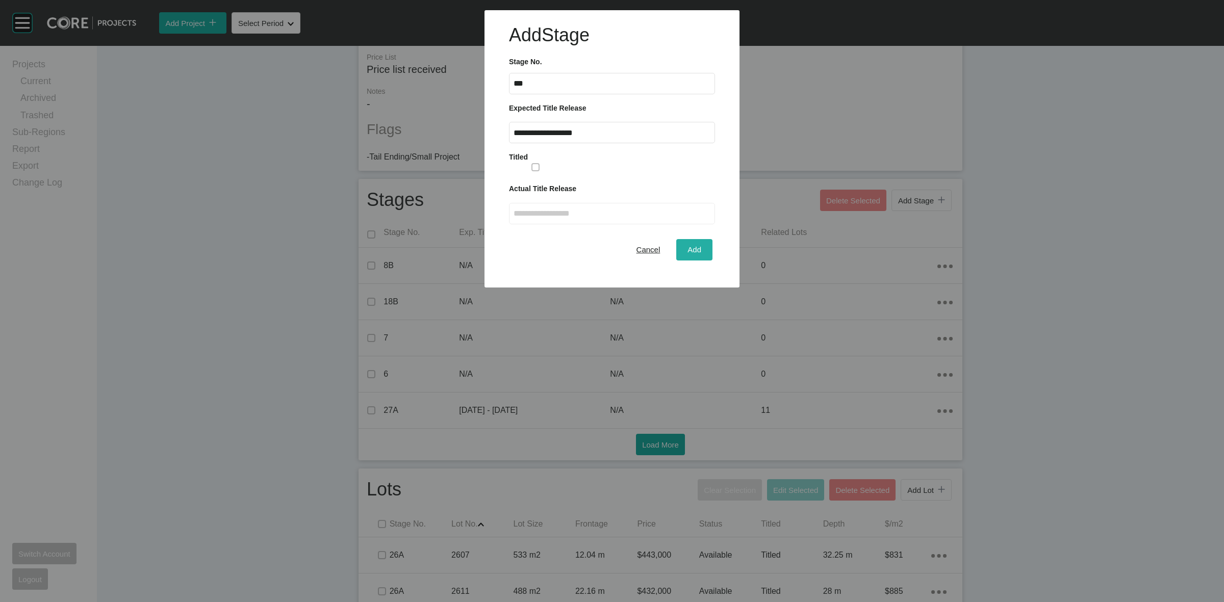
click at [693, 250] on span "Add" at bounding box center [694, 249] width 14 height 9
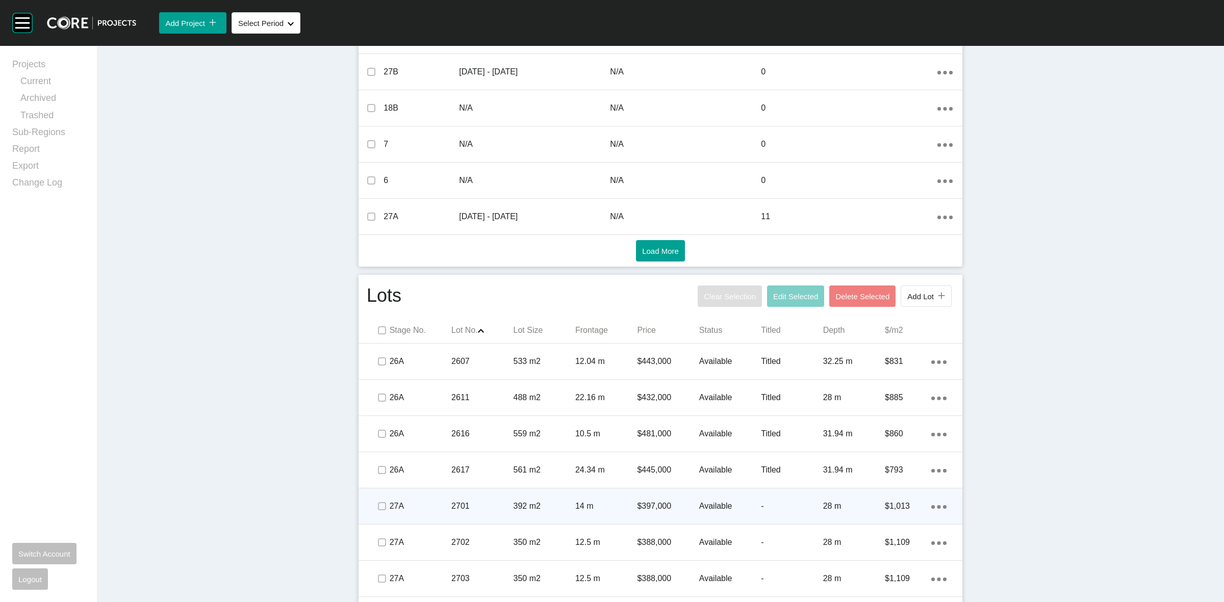
scroll to position [510, 0]
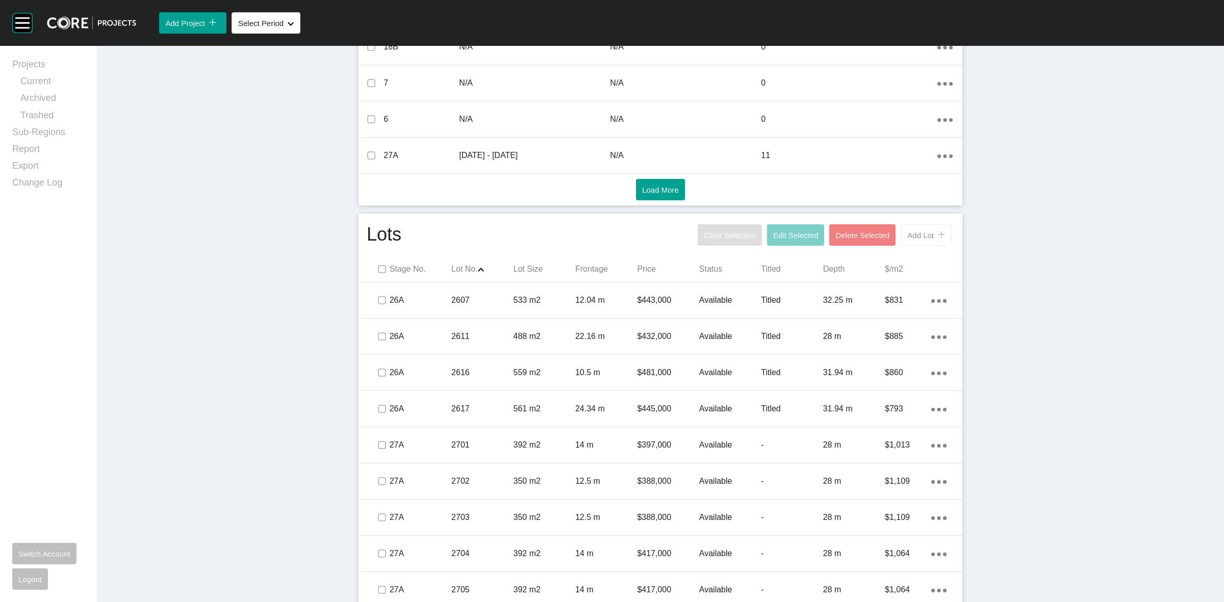
click at [911, 238] on span "Add Lot" at bounding box center [920, 235] width 27 height 9
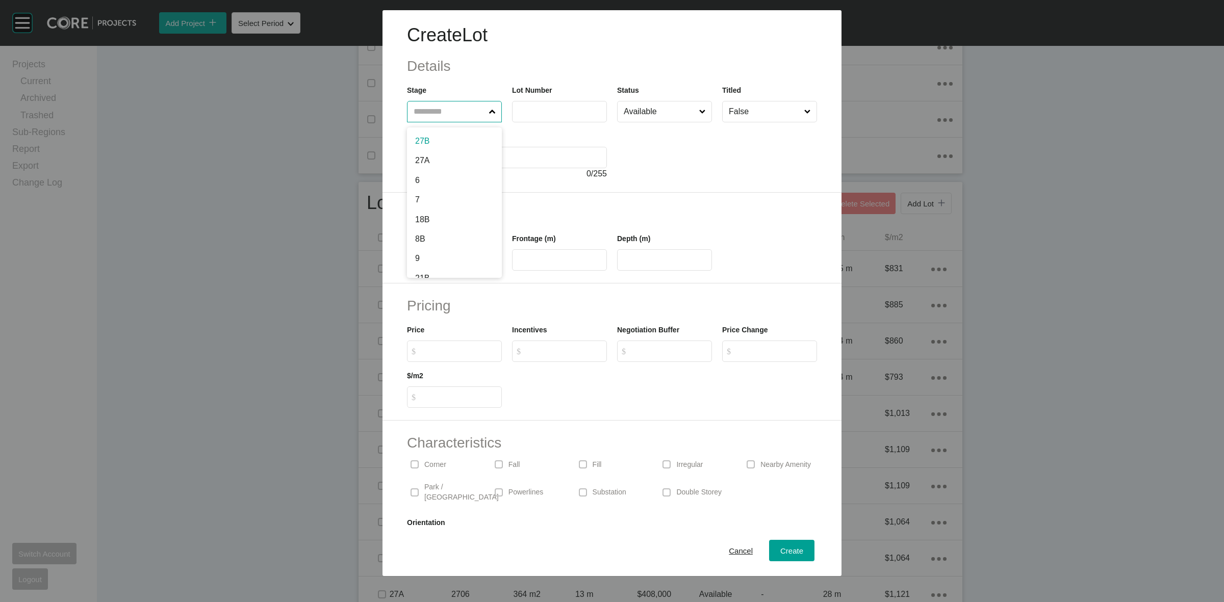
click at [419, 109] on input "text" at bounding box center [449, 111] width 75 height 20
drag, startPoint x: 521, startPoint y: 112, endPoint x: 523, endPoint y: 128, distance: 15.4
click at [521, 113] on input "****" at bounding box center [560, 111] width 86 height 9
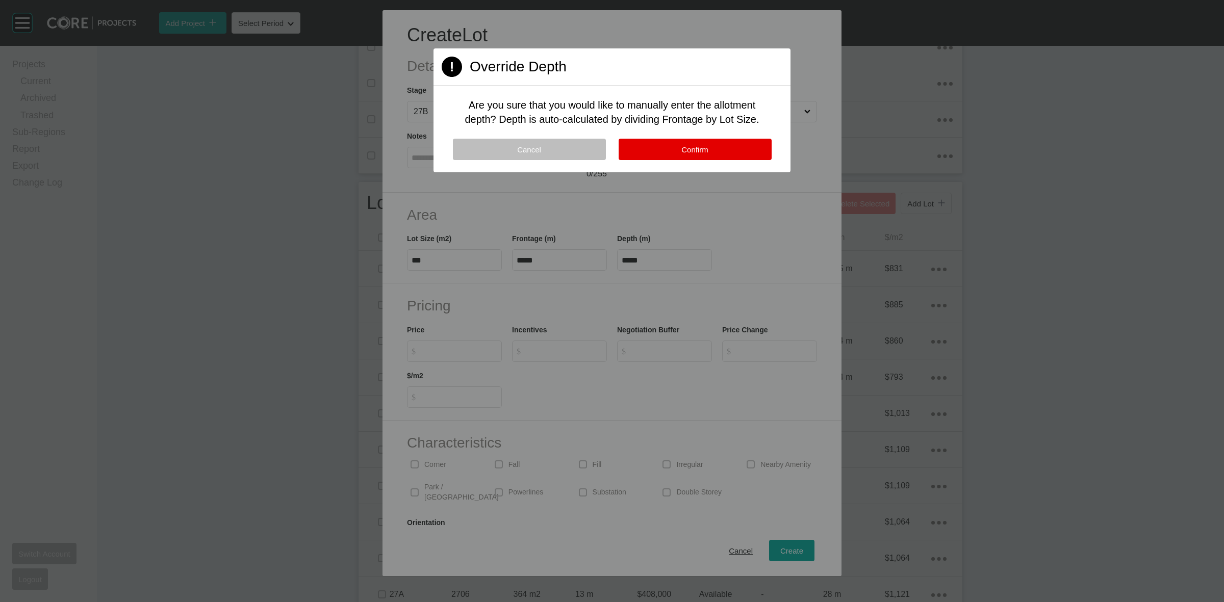
drag, startPoint x: 518, startPoint y: 147, endPoint x: 565, endPoint y: 216, distance: 83.6
click at [518, 147] on span "Cancel" at bounding box center [529, 149] width 24 height 9
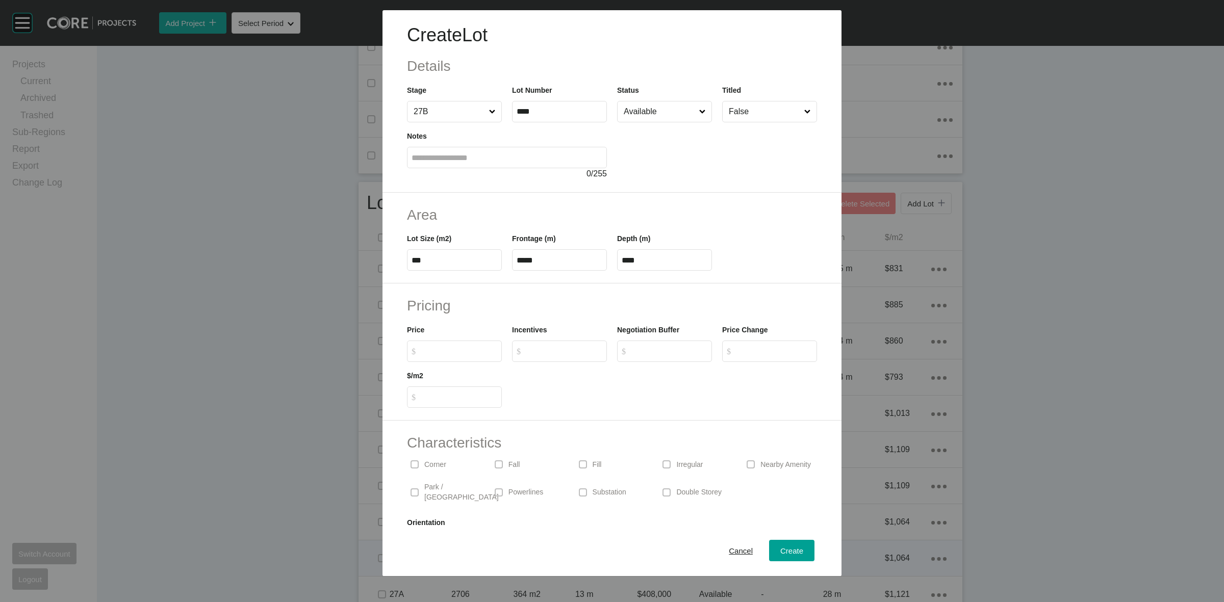
click at [729, 548] on span "Cancel" at bounding box center [741, 551] width 24 height 9
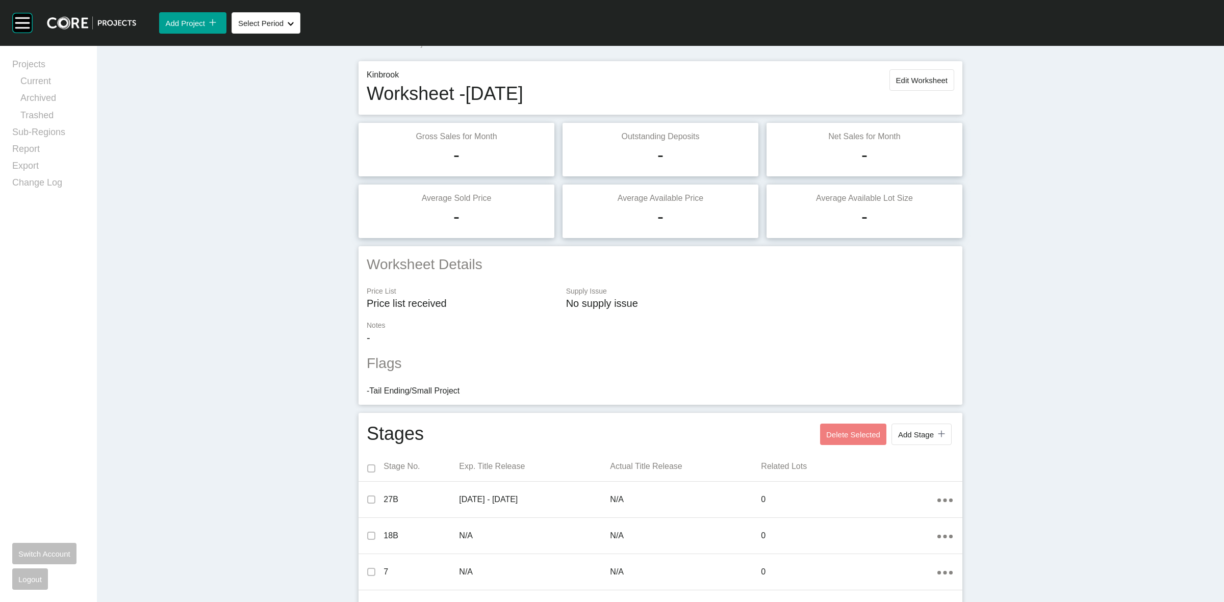
scroll to position [0, 0]
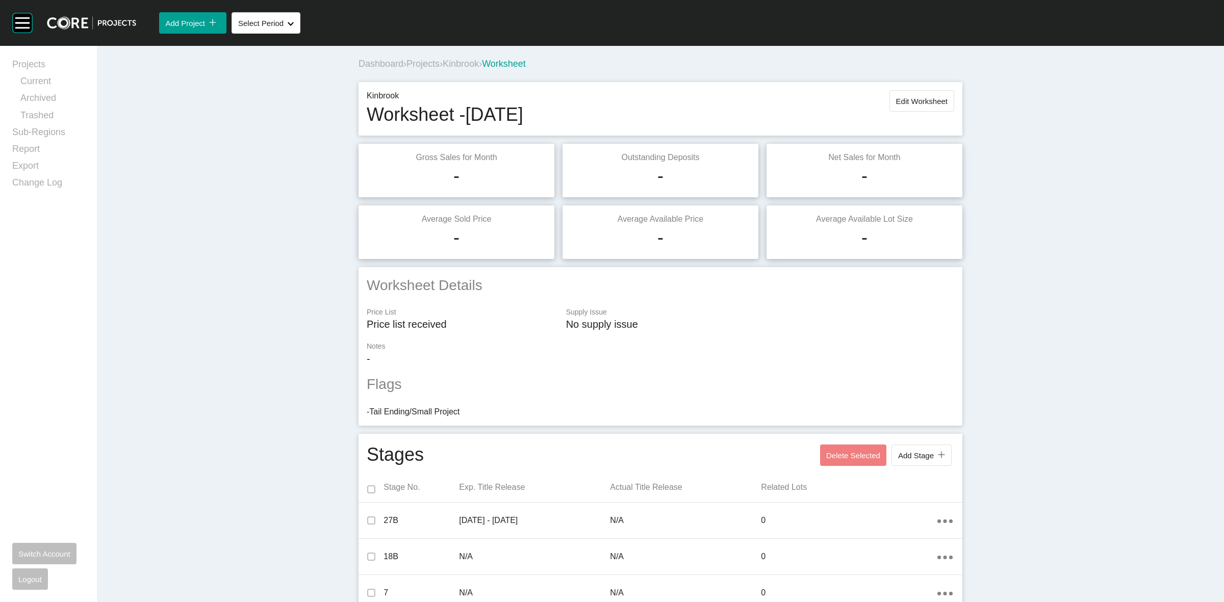
click at [424, 63] on span "Projects" at bounding box center [422, 64] width 33 height 10
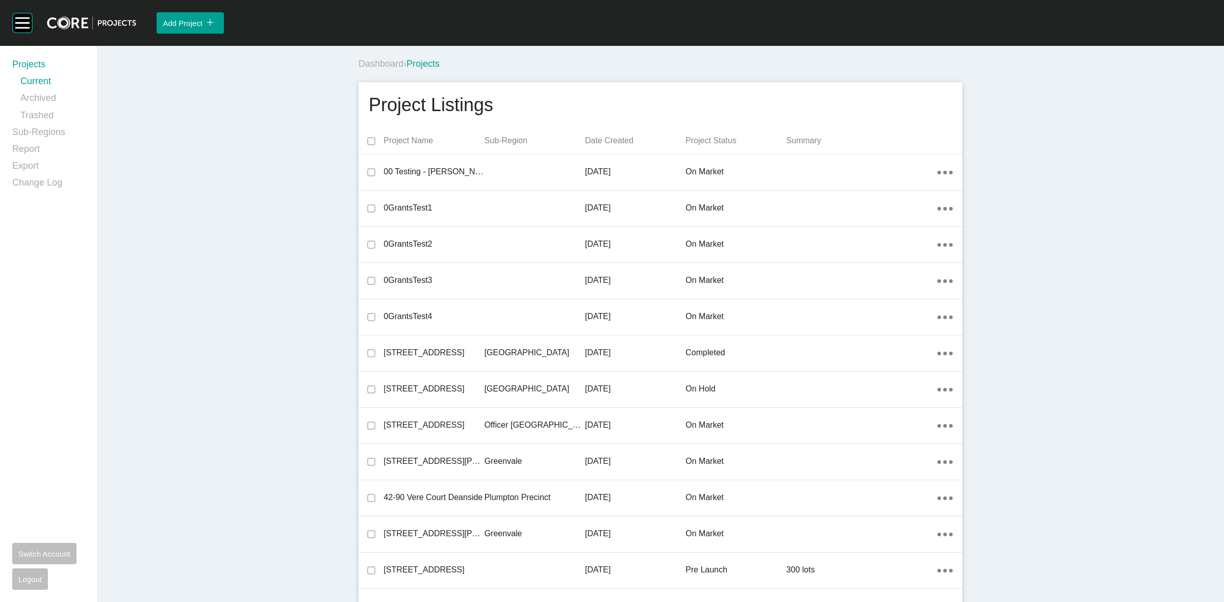
scroll to position [3672, 0]
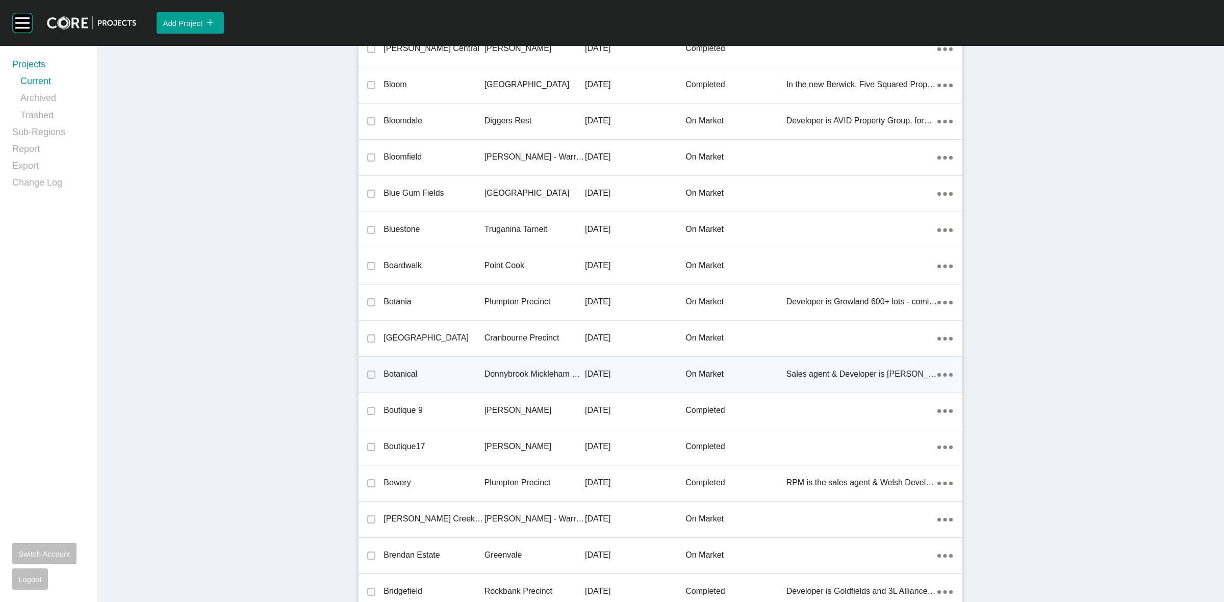
click at [518, 373] on p "Donnybrook Mickleham Precinct" at bounding box center [535, 374] width 100 height 11
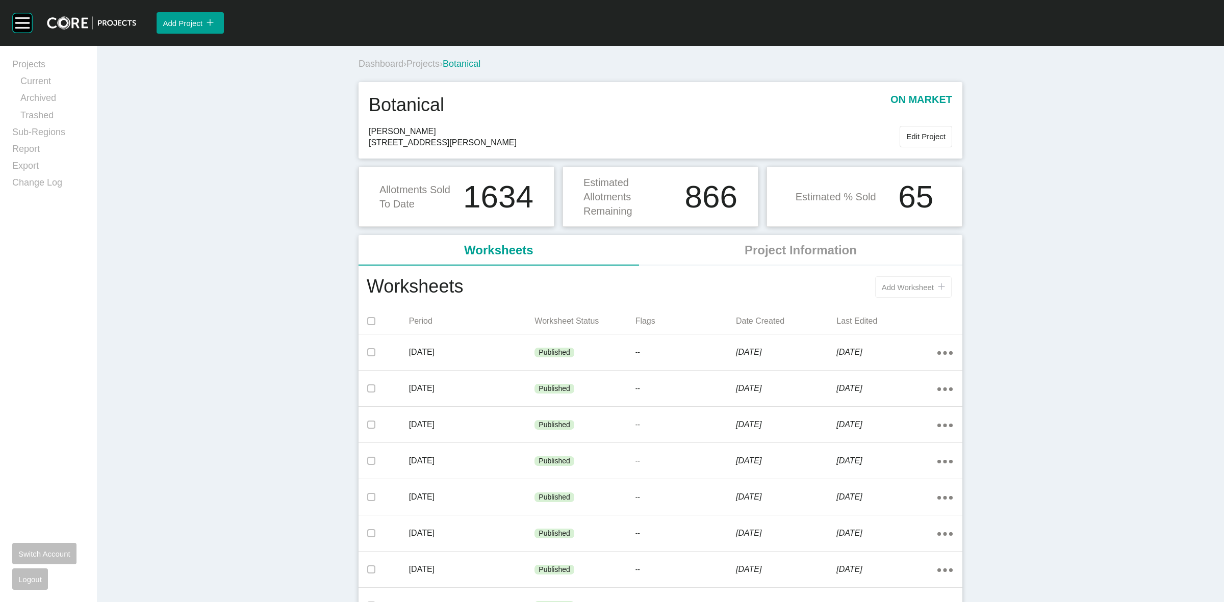
click at [887, 292] on div "Add Worksheet icon/tick copy 11 Created with Sketch." at bounding box center [913, 287] width 63 height 9
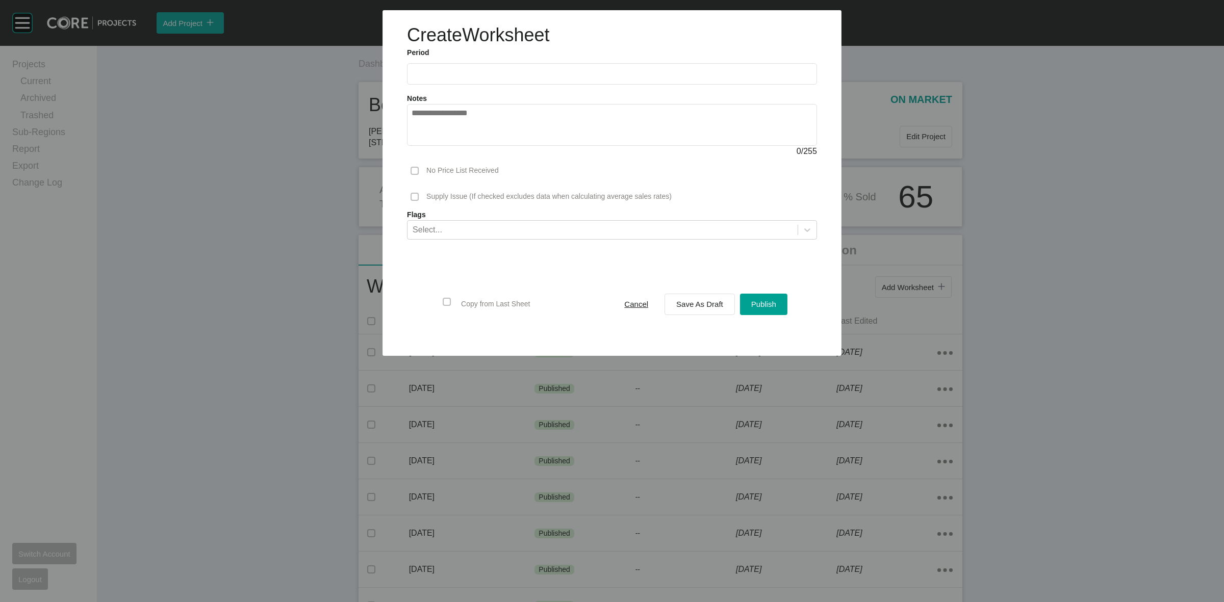
click at [496, 72] on input "text" at bounding box center [612, 74] width 401 height 9
drag, startPoint x: 455, startPoint y: 146, endPoint x: 710, endPoint y: 285, distance: 290.3
click at [462, 147] on li "Aug" at bounding box center [461, 148] width 34 height 17
click at [710, 305] on span "Save As Draft" at bounding box center [699, 304] width 47 height 9
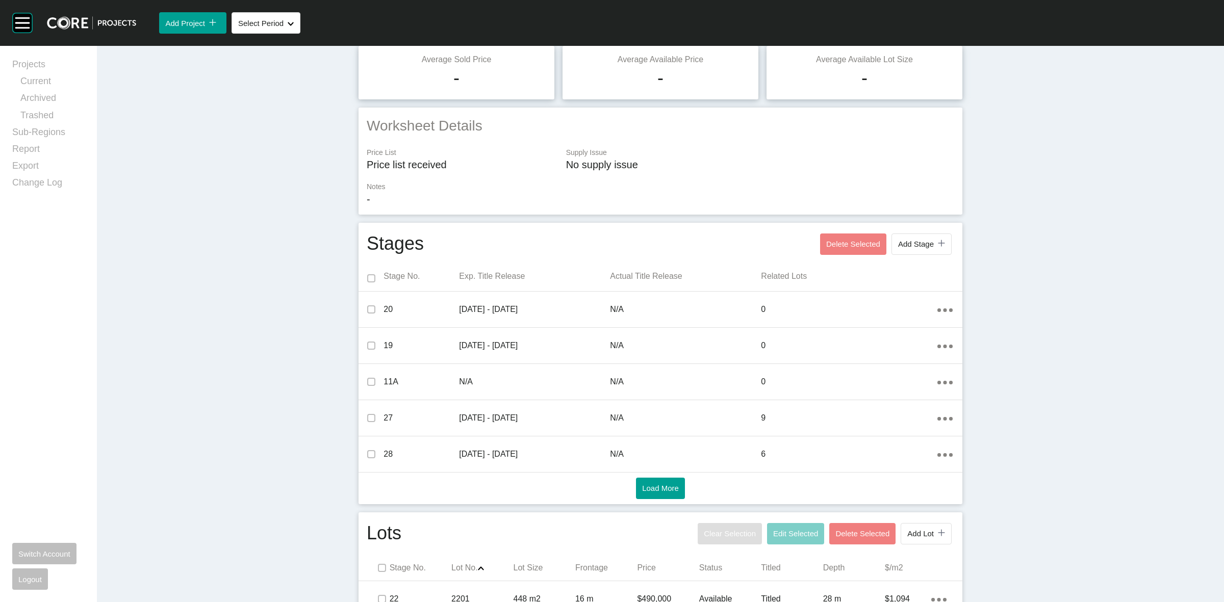
scroll to position [319, 0]
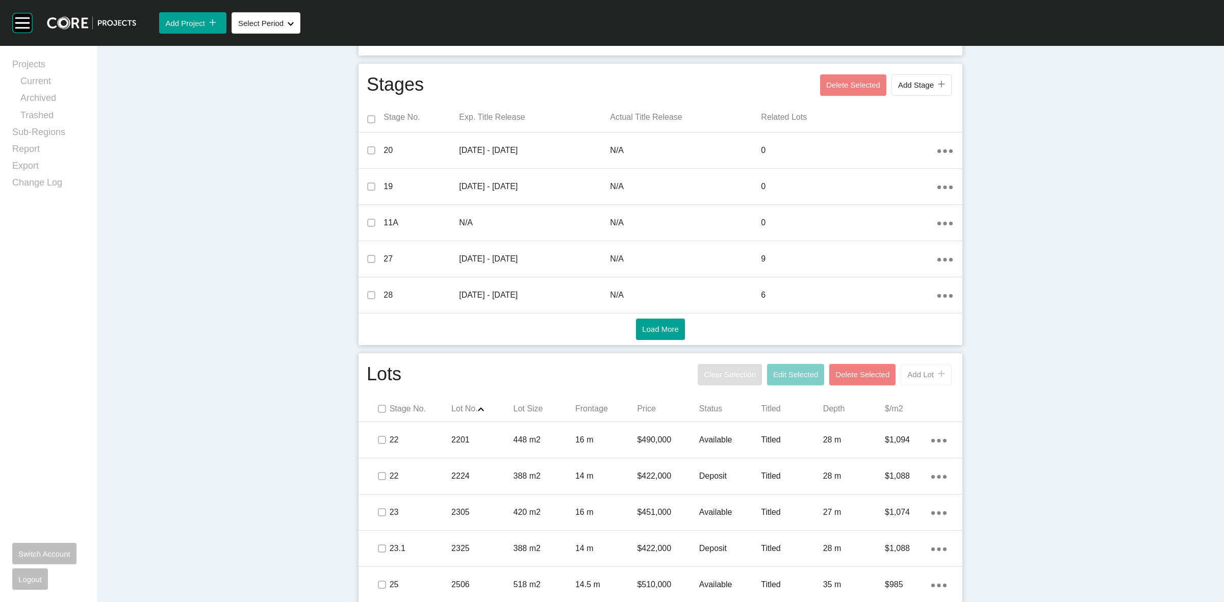
click at [919, 373] on span "Add Lot" at bounding box center [920, 374] width 27 height 9
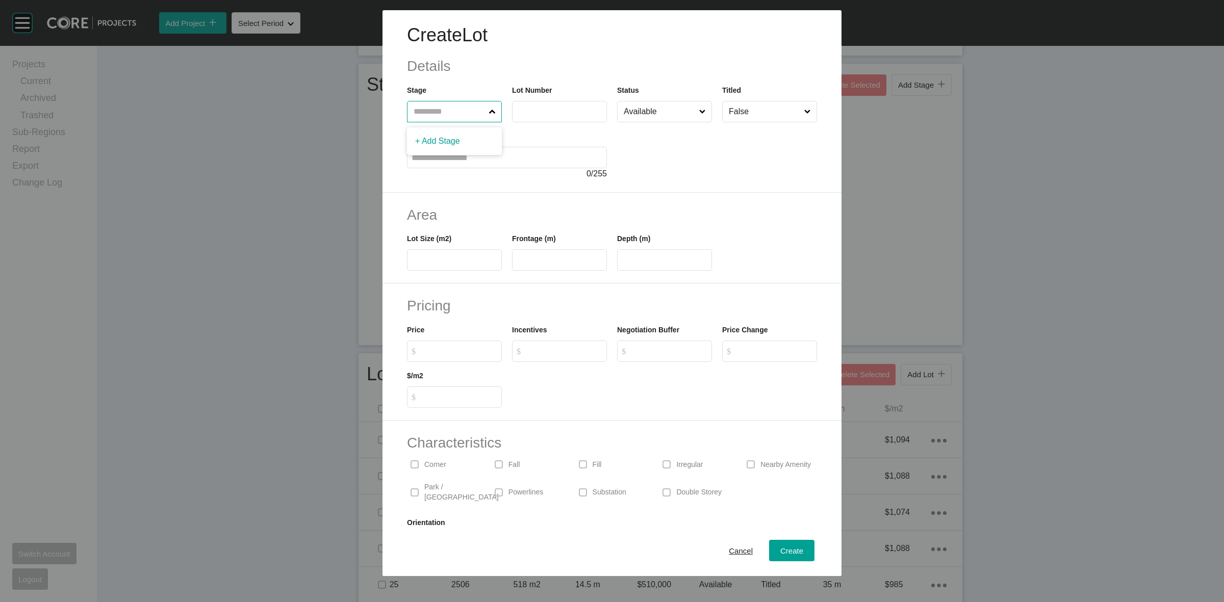
click at [436, 115] on input "text" at bounding box center [449, 111] width 75 height 20
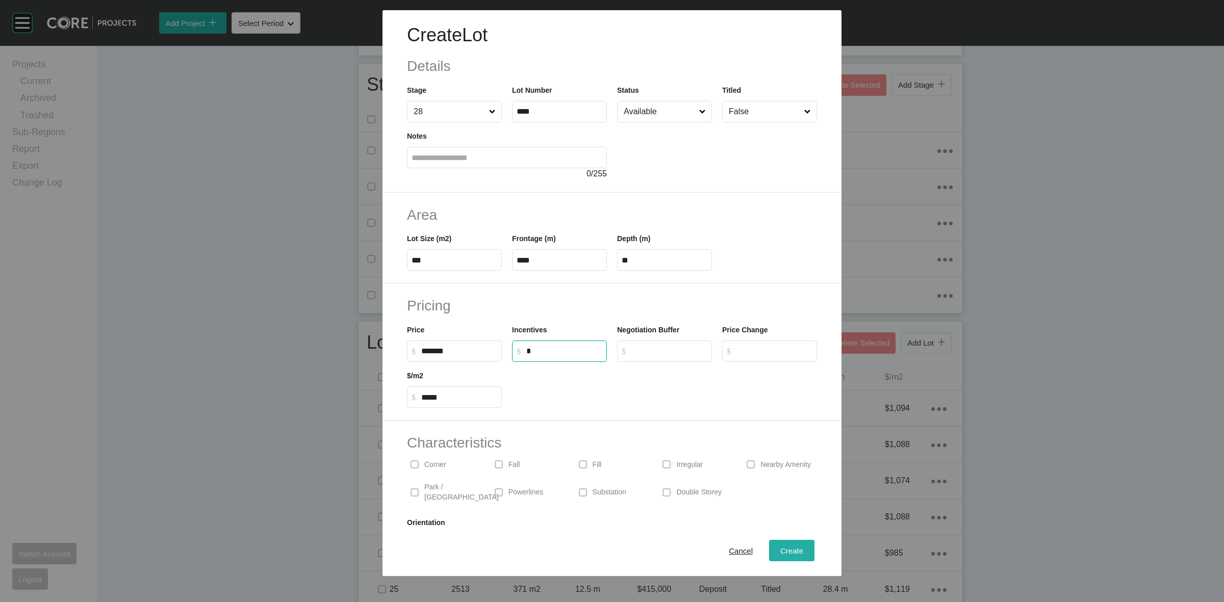
click at [780, 547] on span "Create" at bounding box center [791, 551] width 23 height 9
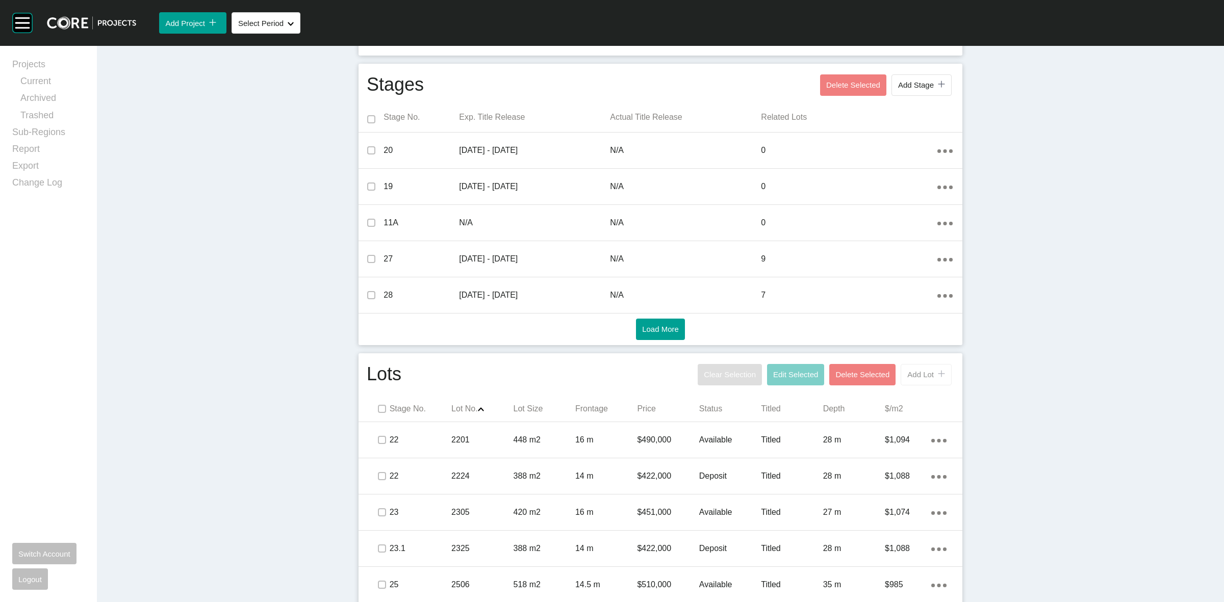
click at [912, 381] on button "Add Lot icon/tick copy 11 Created with Sketch." at bounding box center [926, 374] width 51 height 21
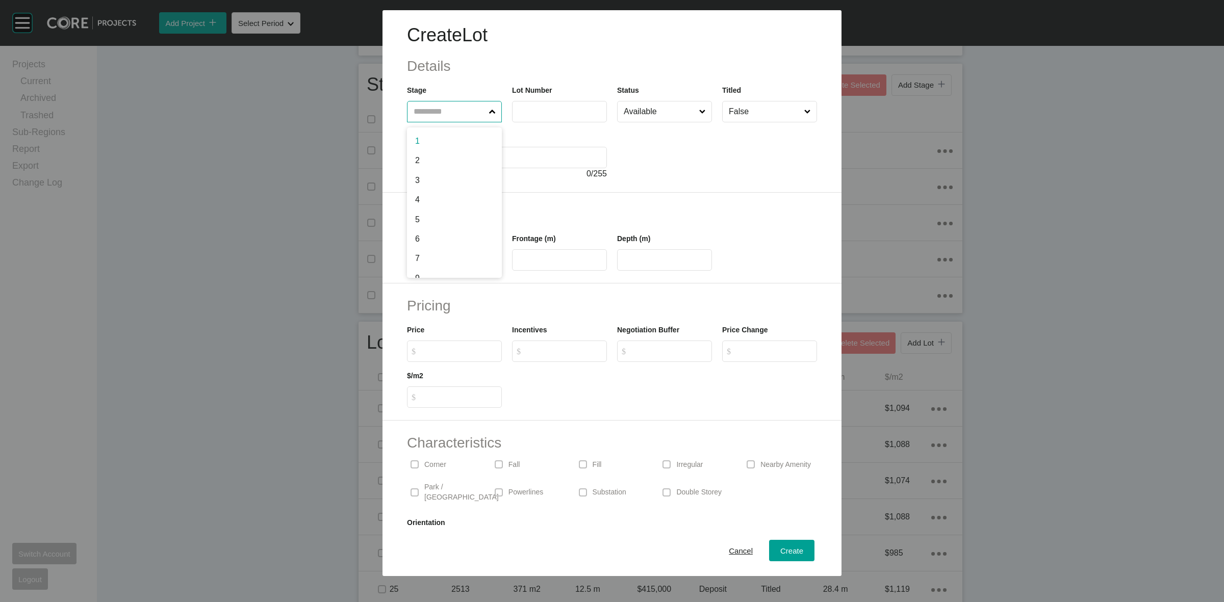
click at [455, 110] on input "text" at bounding box center [449, 111] width 75 height 20
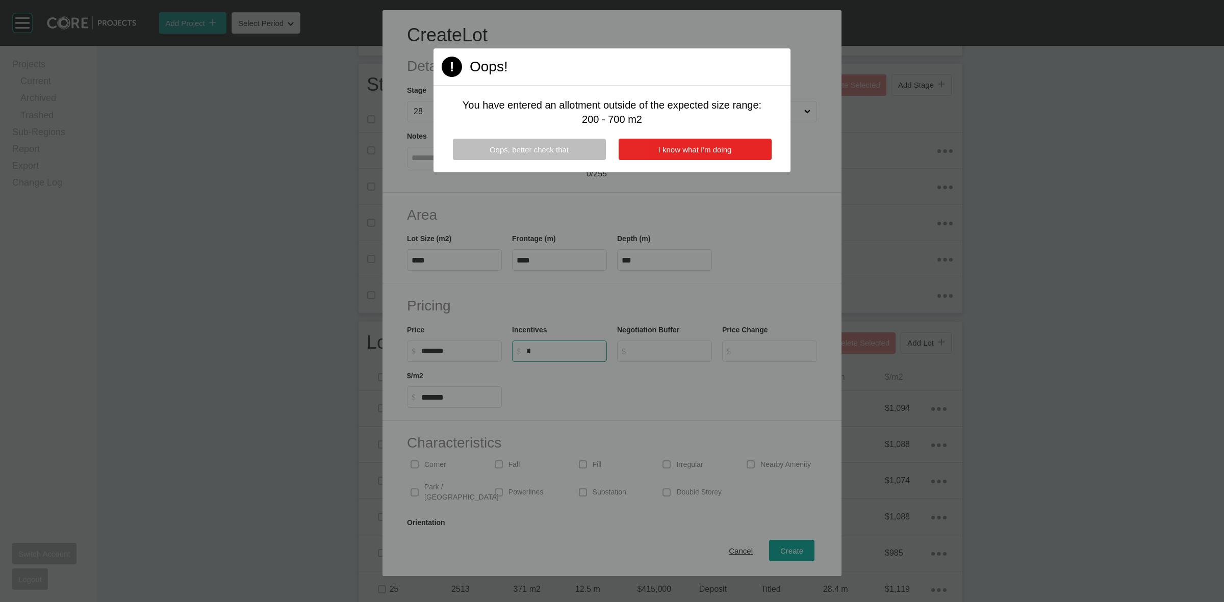
click at [658, 148] on span "I know what I'm doing" at bounding box center [694, 149] width 73 height 9
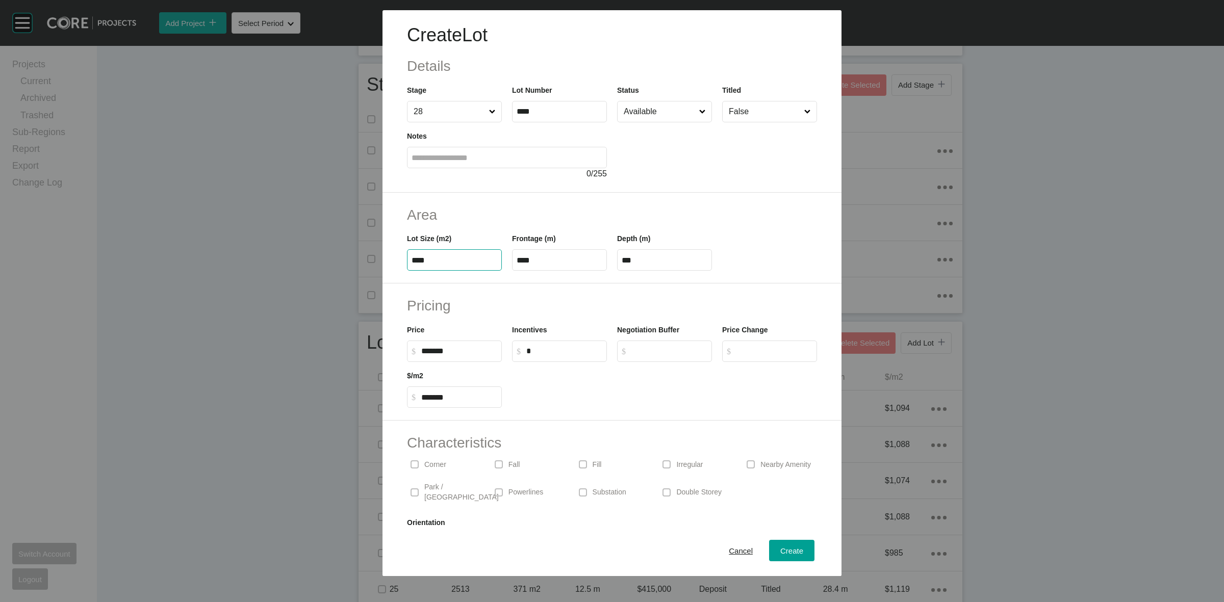
click at [416, 261] on input "****" at bounding box center [455, 260] width 86 height 9
click at [784, 550] on span "Create" at bounding box center [791, 551] width 23 height 9
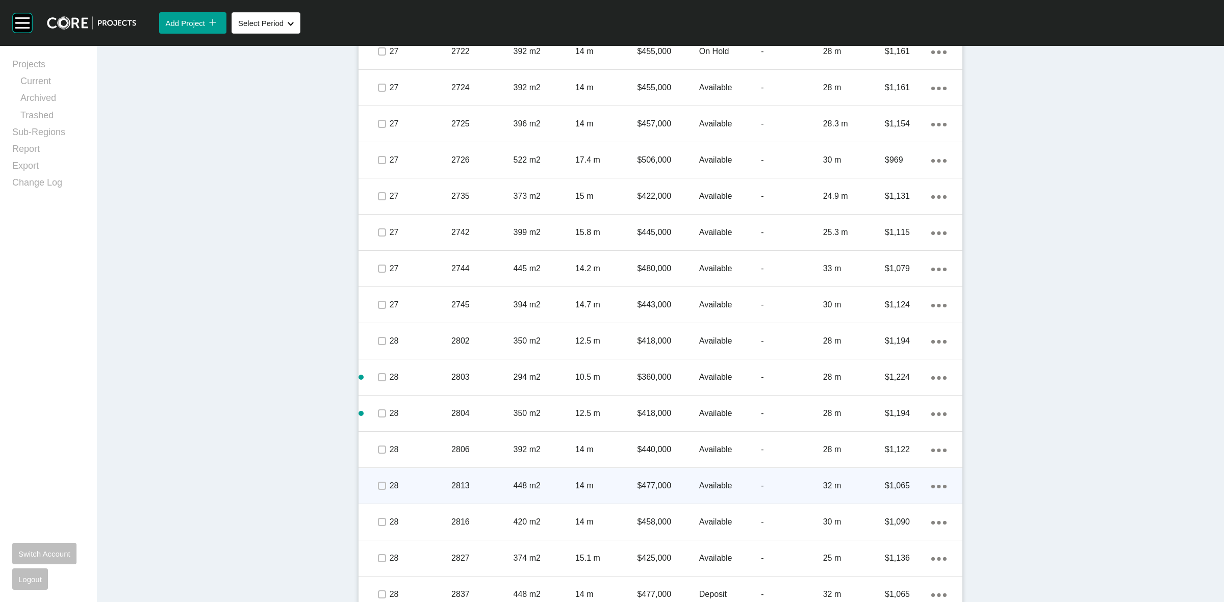
scroll to position [1736, 0]
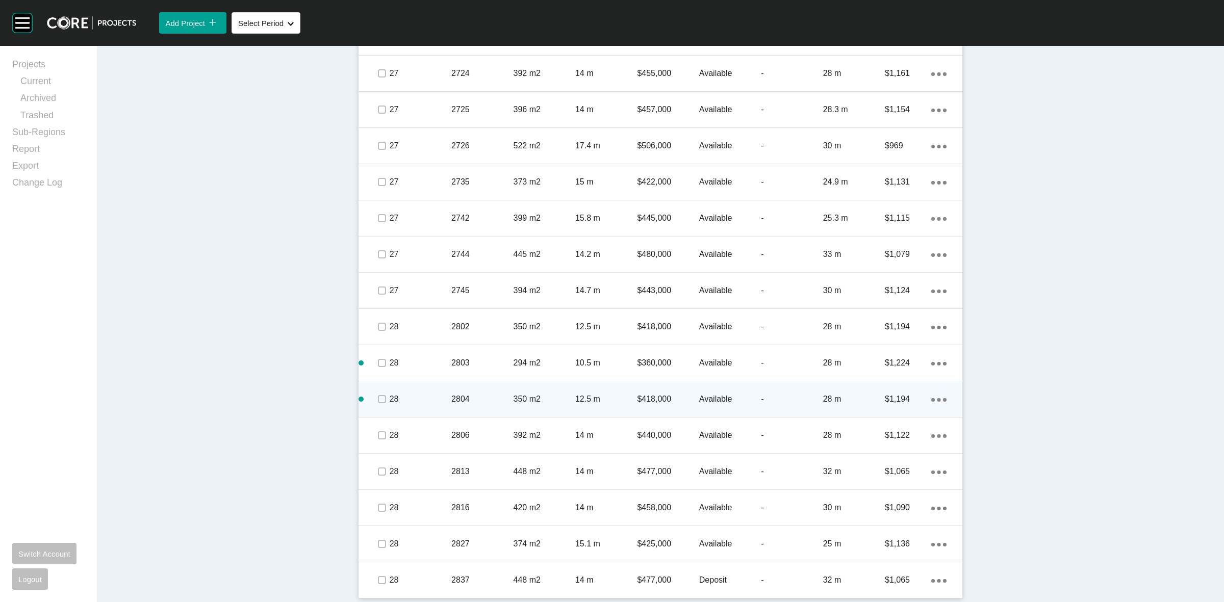
click at [886, 399] on link "Duplicate" at bounding box center [892, 400] width 38 height 15
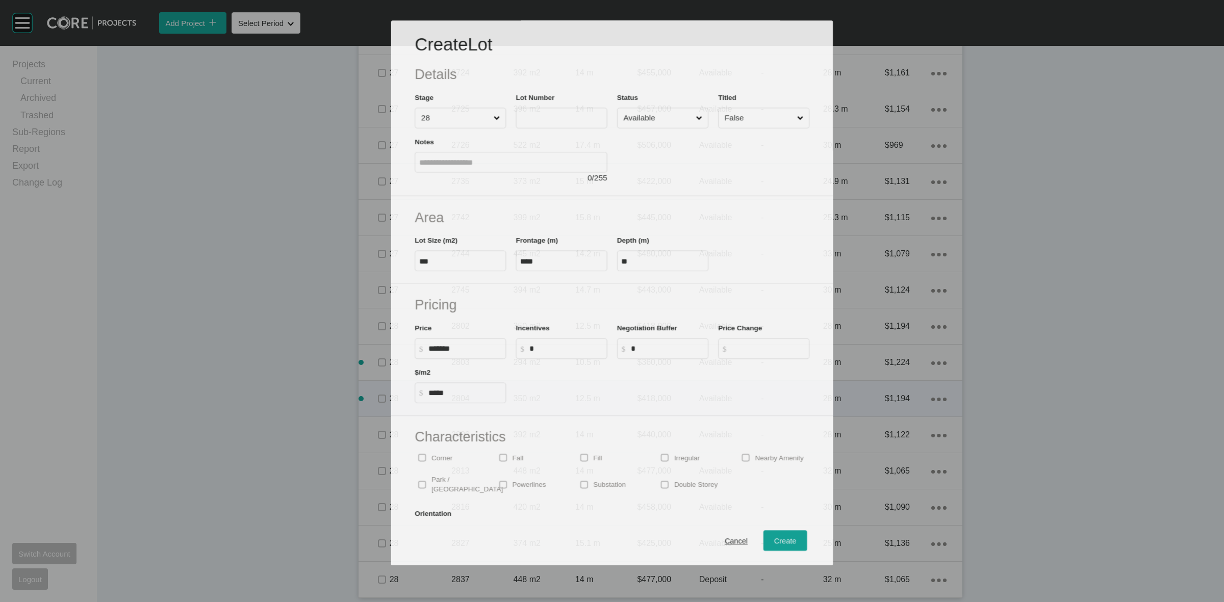
scroll to position [1704, 0]
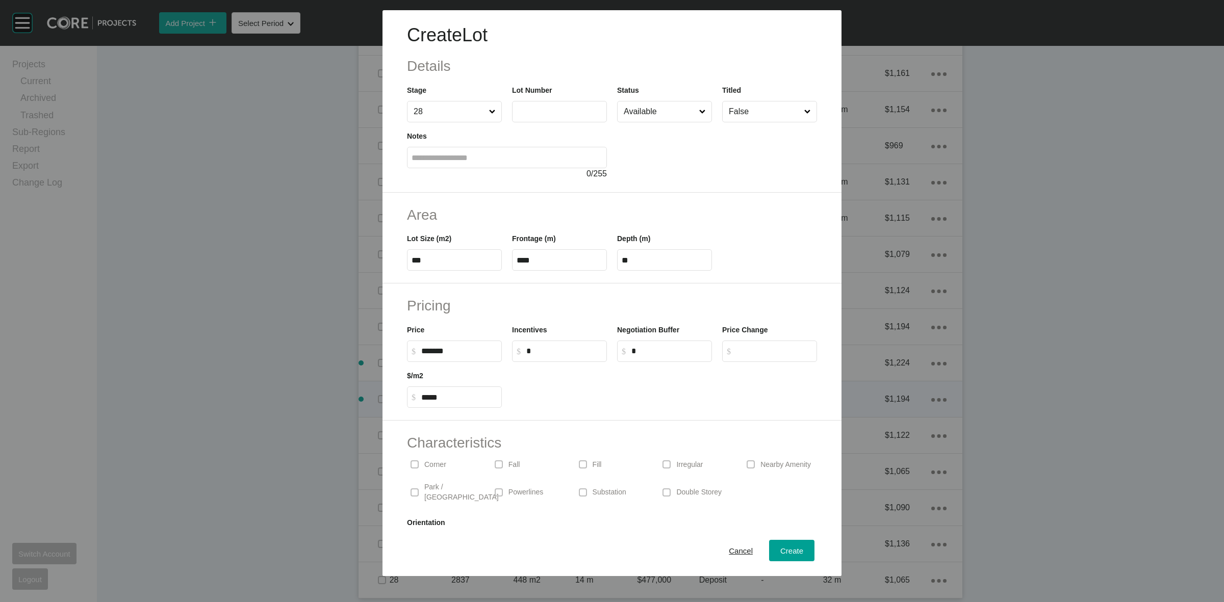
click at [557, 113] on input "text" at bounding box center [560, 111] width 86 height 9
click at [780, 550] on span "Create" at bounding box center [791, 551] width 23 height 9
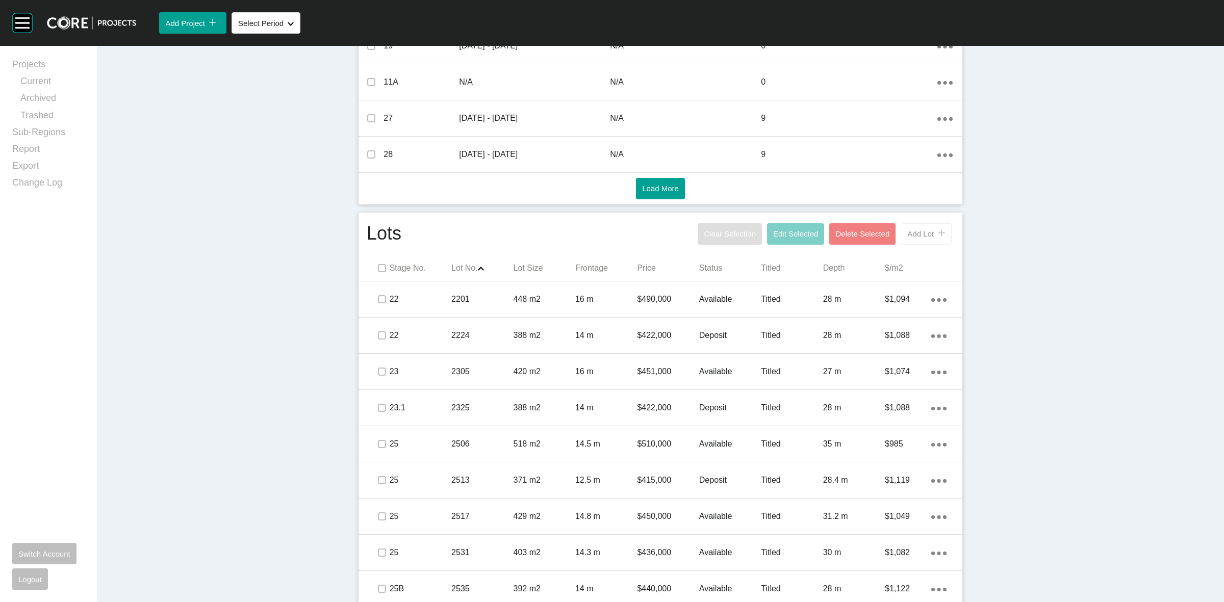
scroll to position [397, 0]
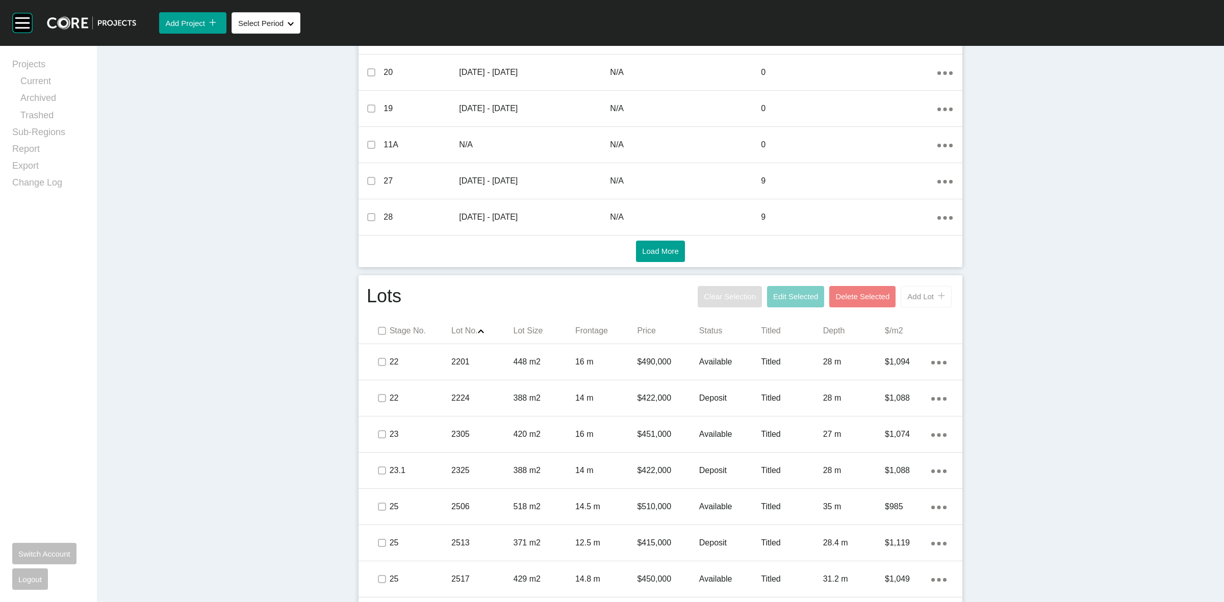
click at [919, 292] on span "Add Lot" at bounding box center [920, 296] width 27 height 9
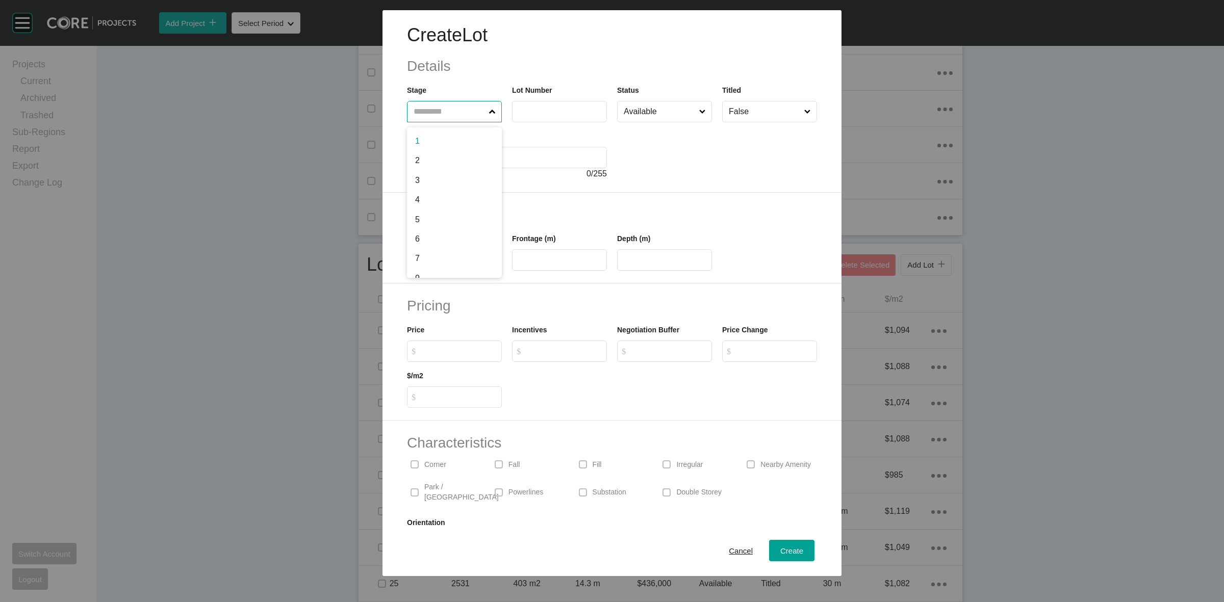
click at [445, 116] on input "text" at bounding box center [449, 111] width 75 height 20
click at [781, 547] on span "Create" at bounding box center [791, 551] width 23 height 9
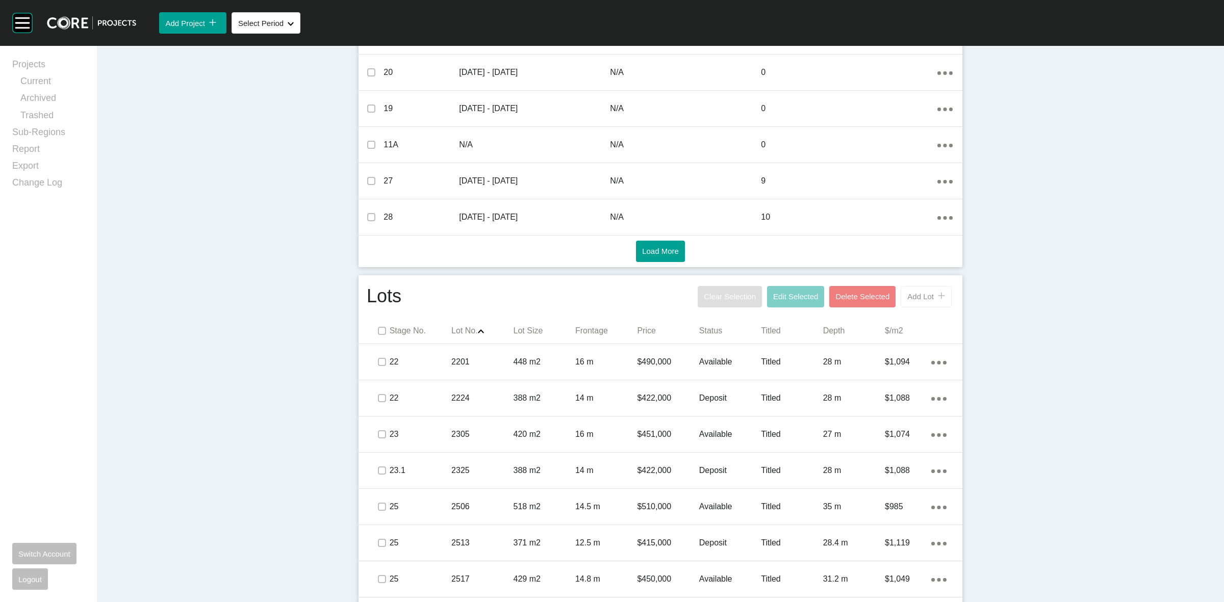
click at [907, 299] on span "Add Lot" at bounding box center [920, 296] width 27 height 9
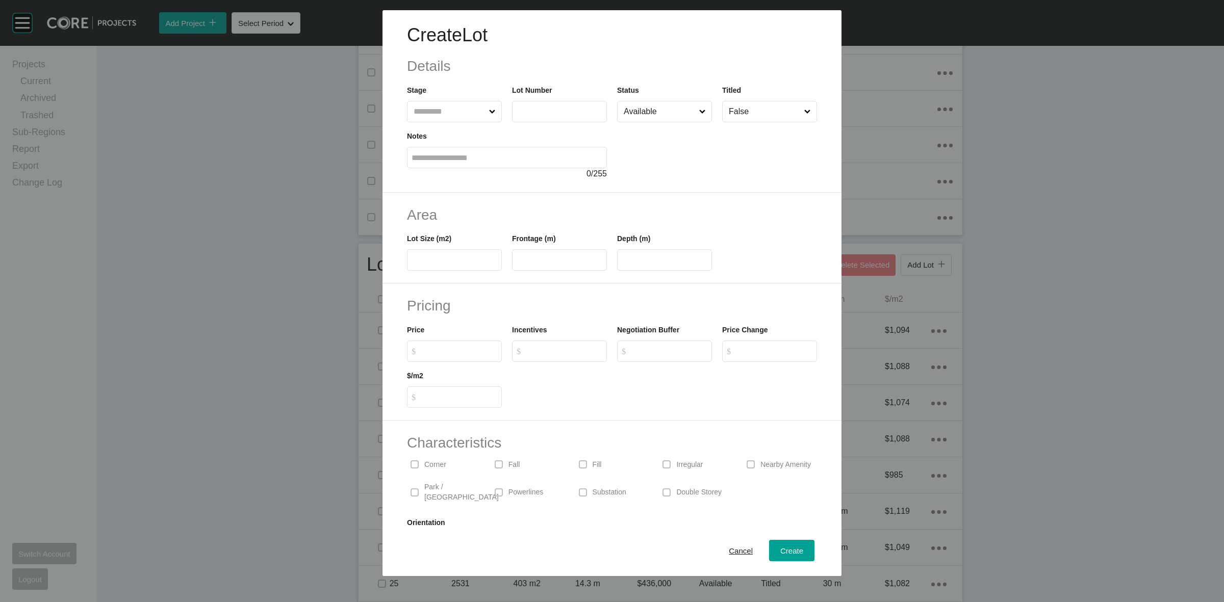
click at [426, 109] on input "text" at bounding box center [449, 111] width 75 height 20
click at [424, 109] on input "1" at bounding box center [449, 111] width 75 height 20
click at [559, 262] on input "*****" at bounding box center [560, 260] width 86 height 9
click at [783, 547] on span "Create" at bounding box center [791, 551] width 23 height 9
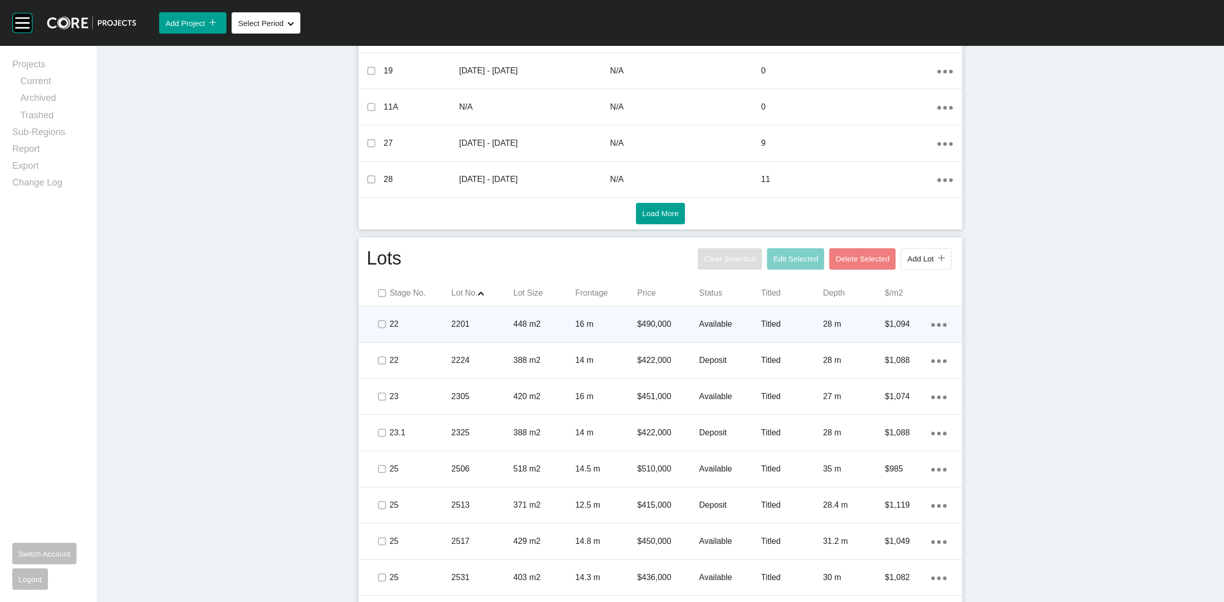
scroll to position [314, 0]
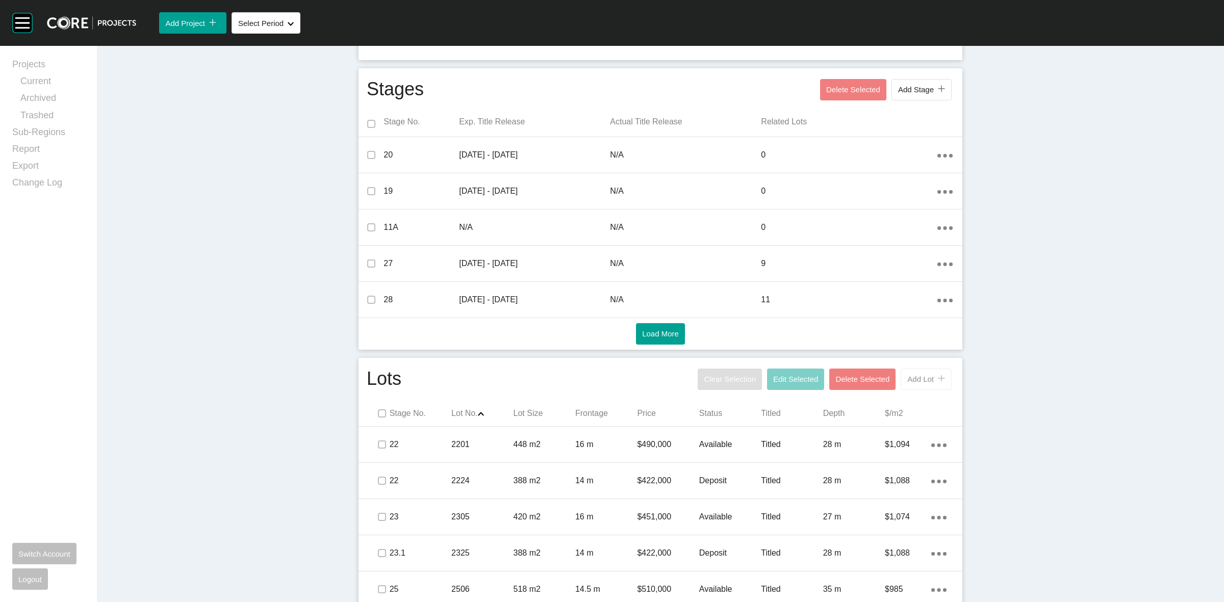
click at [934, 377] on div "icon/tick copy 11 Created with Sketch." at bounding box center [939, 379] width 11 height 9
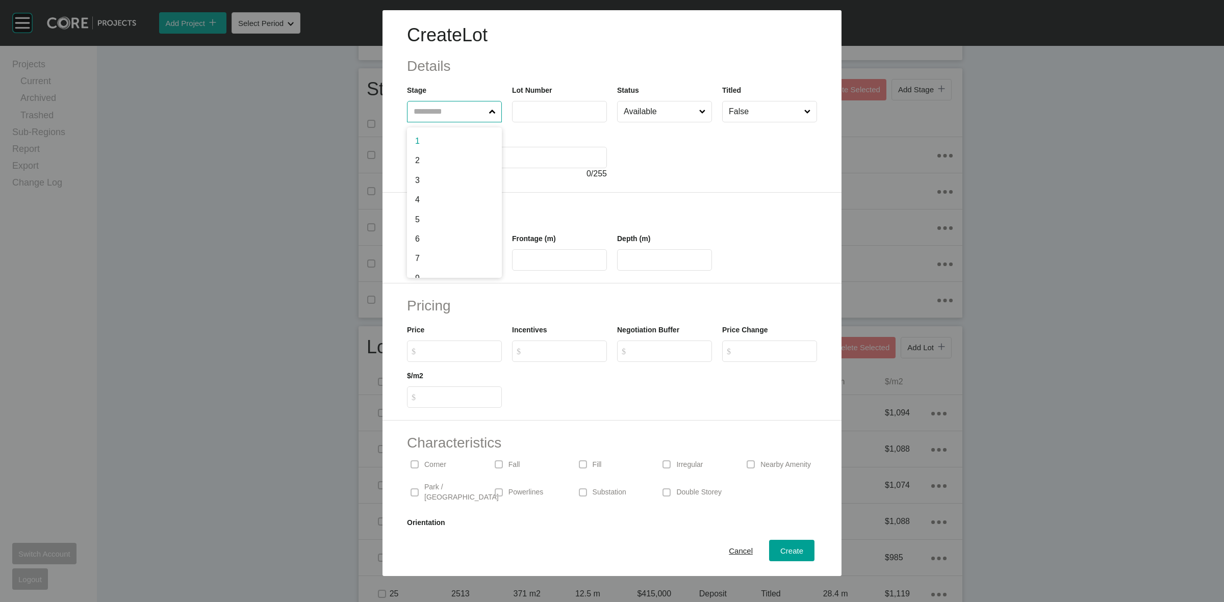
click at [444, 107] on input "text" at bounding box center [449, 111] width 75 height 20
click at [783, 546] on div "Create" at bounding box center [792, 551] width 28 height 14
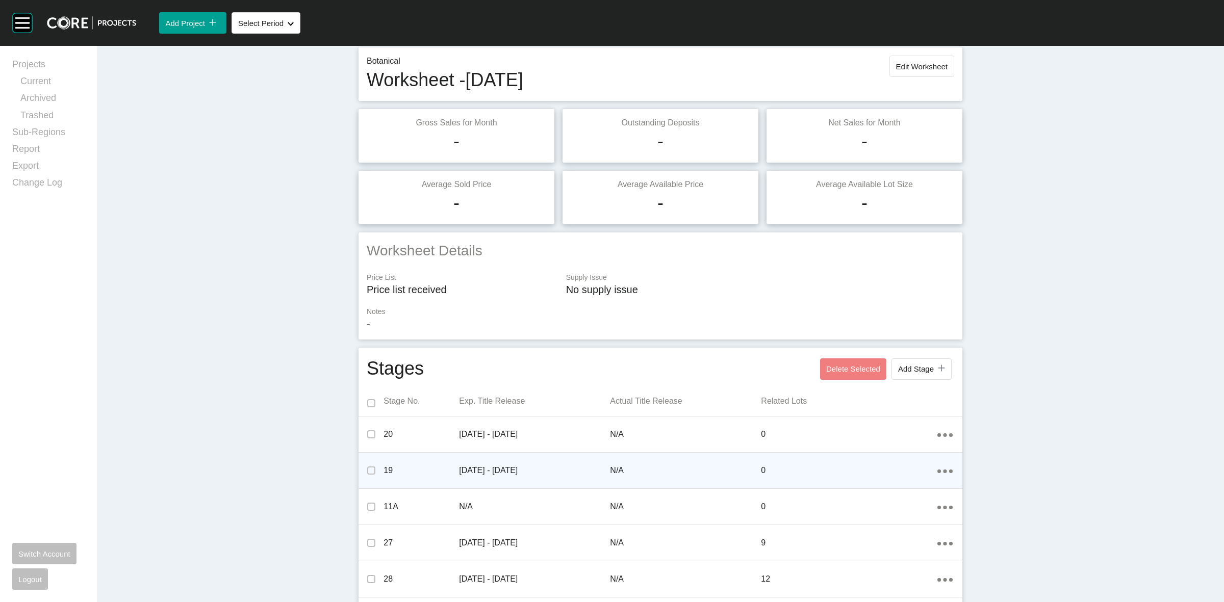
scroll to position [0, 0]
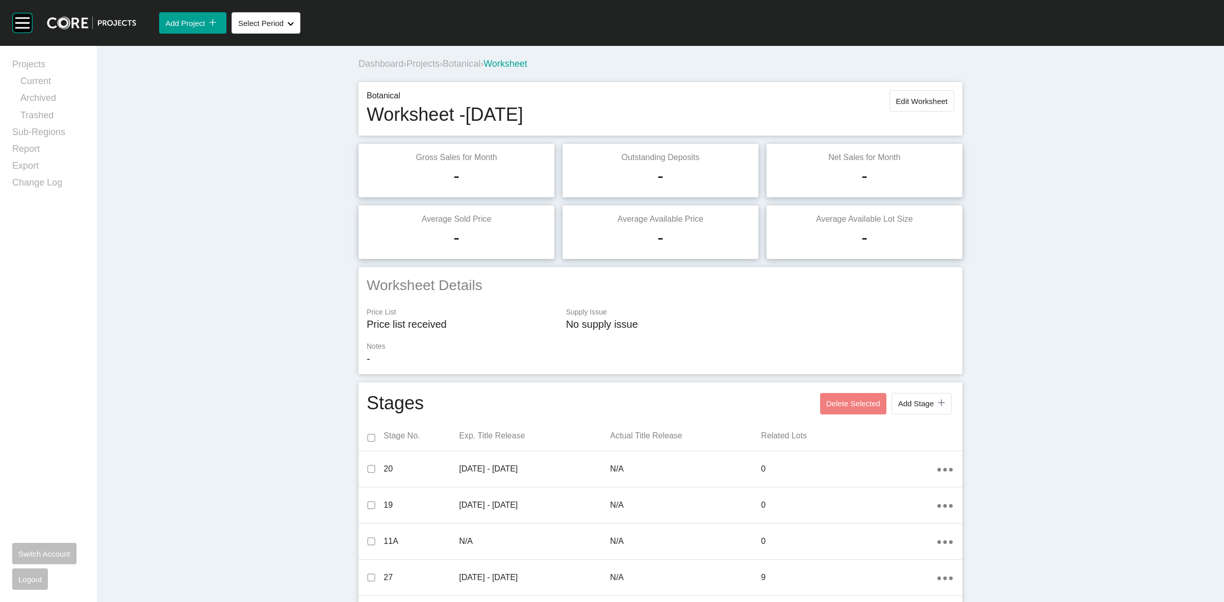
click at [418, 63] on span "Projects" at bounding box center [422, 64] width 33 height 10
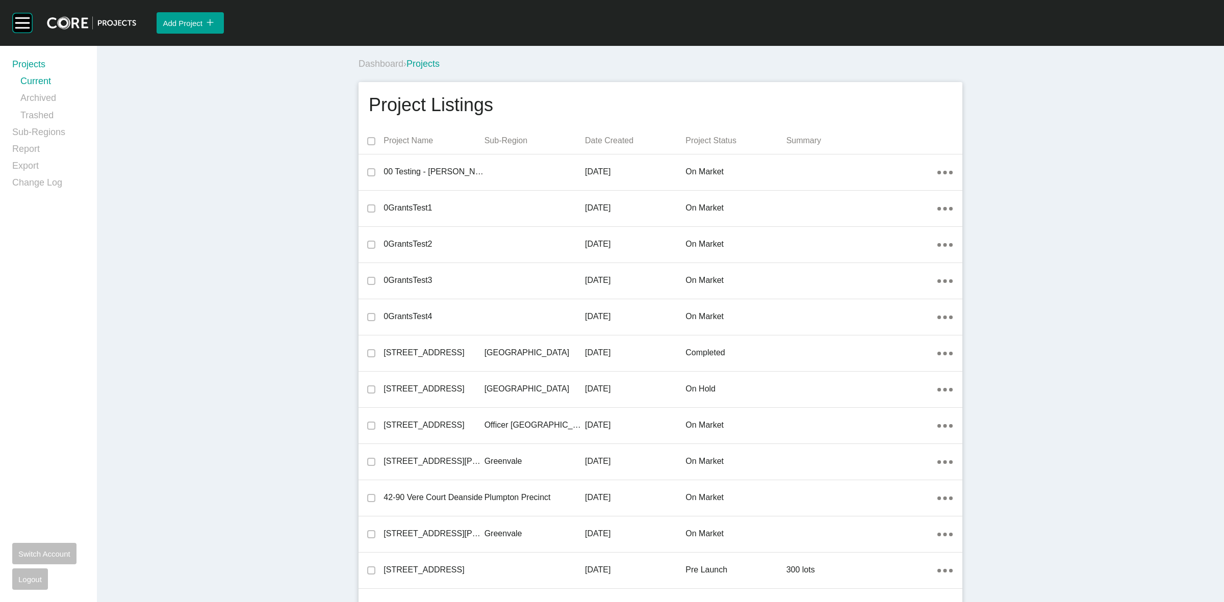
scroll to position [13518, 0]
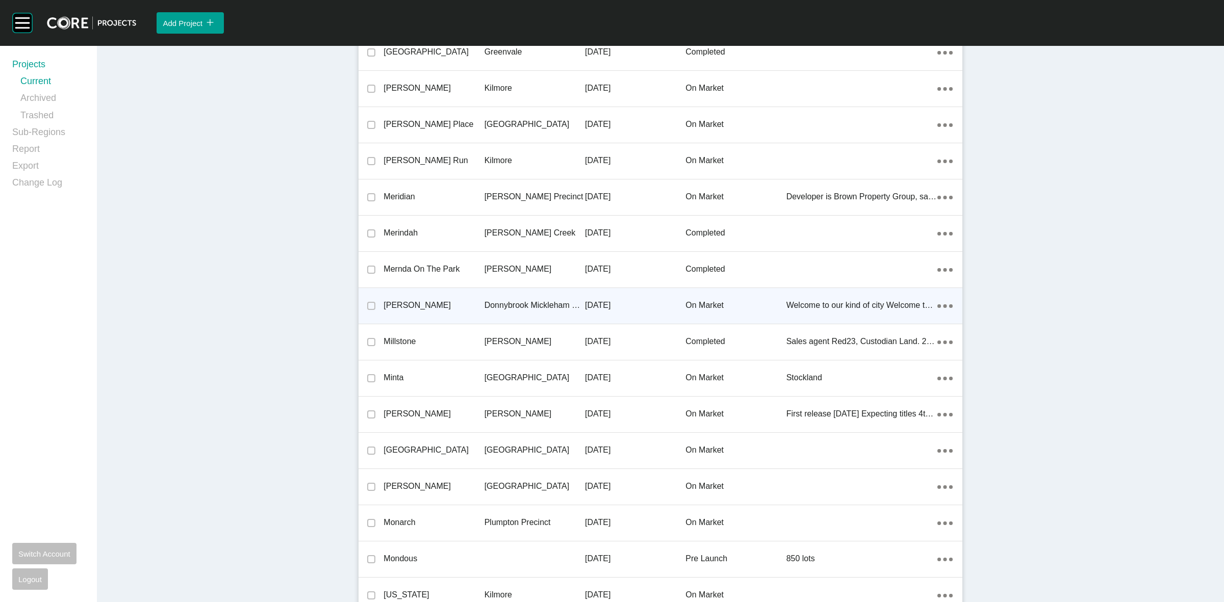
click at [503, 300] on p "Donnybrook Mickleham Precinct" at bounding box center [535, 305] width 100 height 11
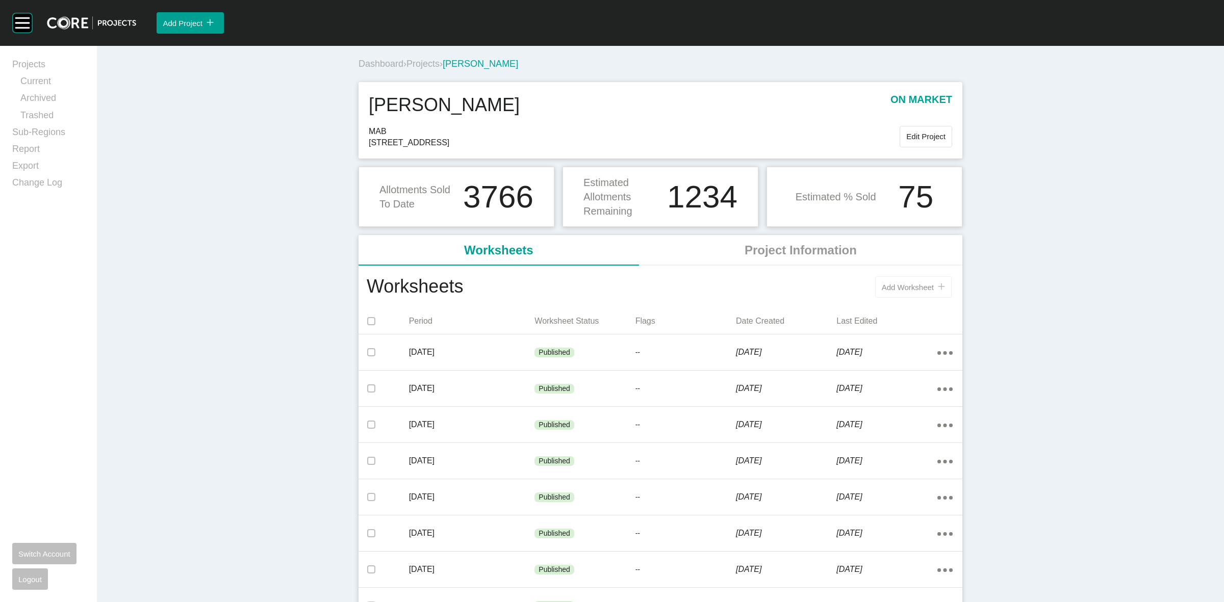
click at [890, 287] on span "Add Worksheet" at bounding box center [908, 287] width 52 height 9
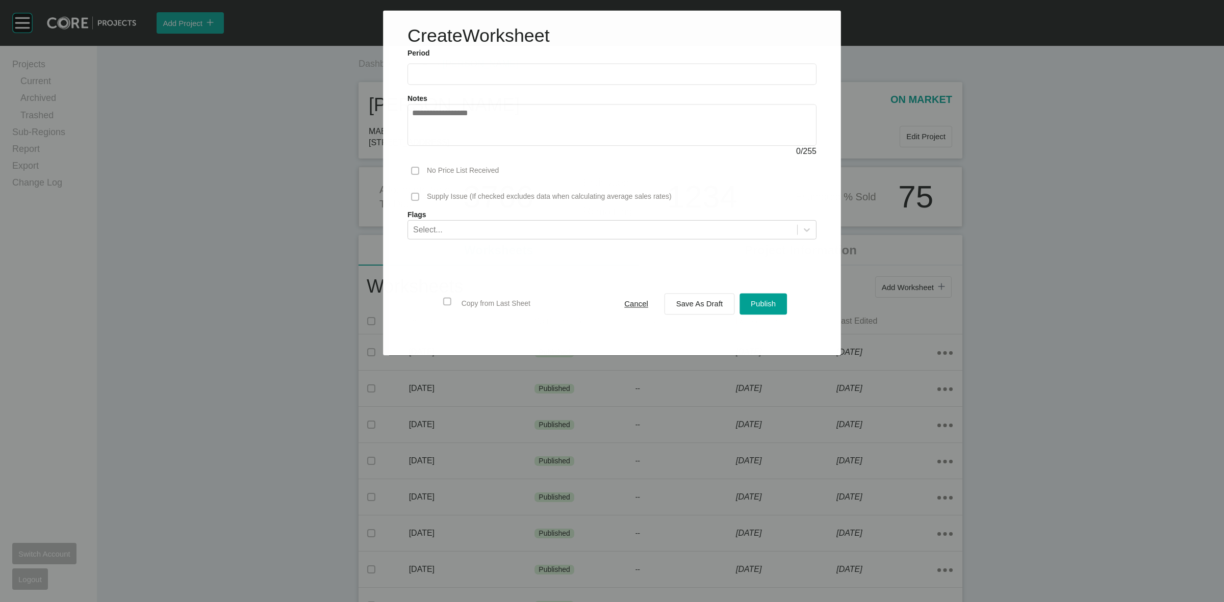
click at [478, 74] on input "text" at bounding box center [612, 74] width 400 height 9
drag, startPoint x: 458, startPoint y: 145, endPoint x: 518, endPoint y: 190, distance: 75.1
click at [460, 145] on li "Aug" at bounding box center [461, 148] width 34 height 17
click at [695, 302] on span "Save As Draft" at bounding box center [699, 304] width 47 height 9
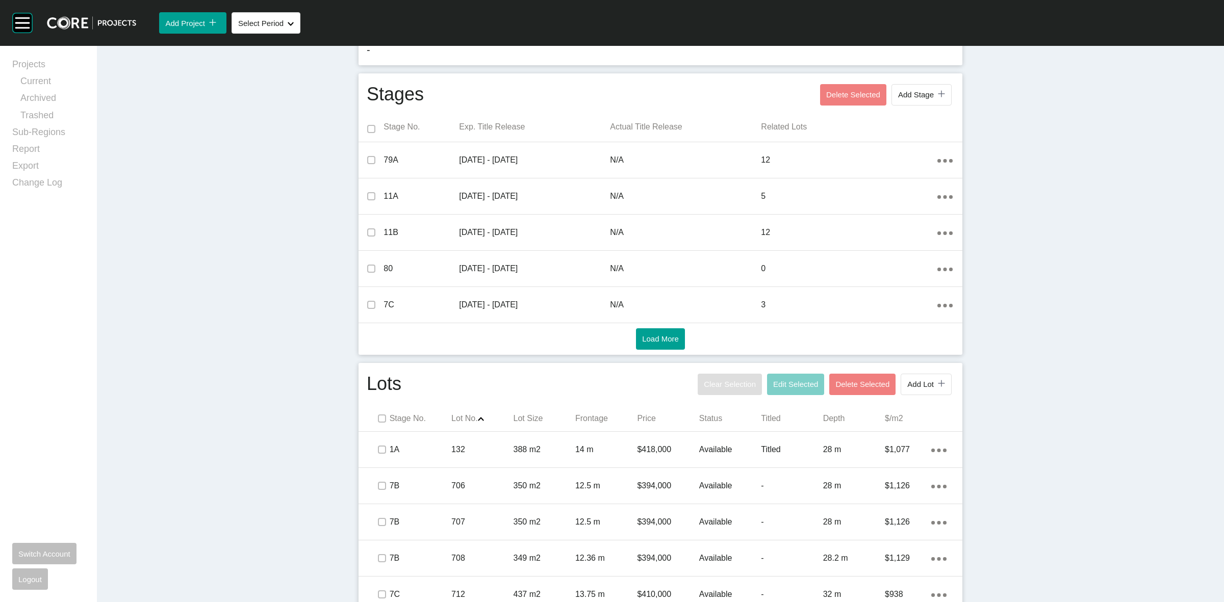
scroll to position [118, 0]
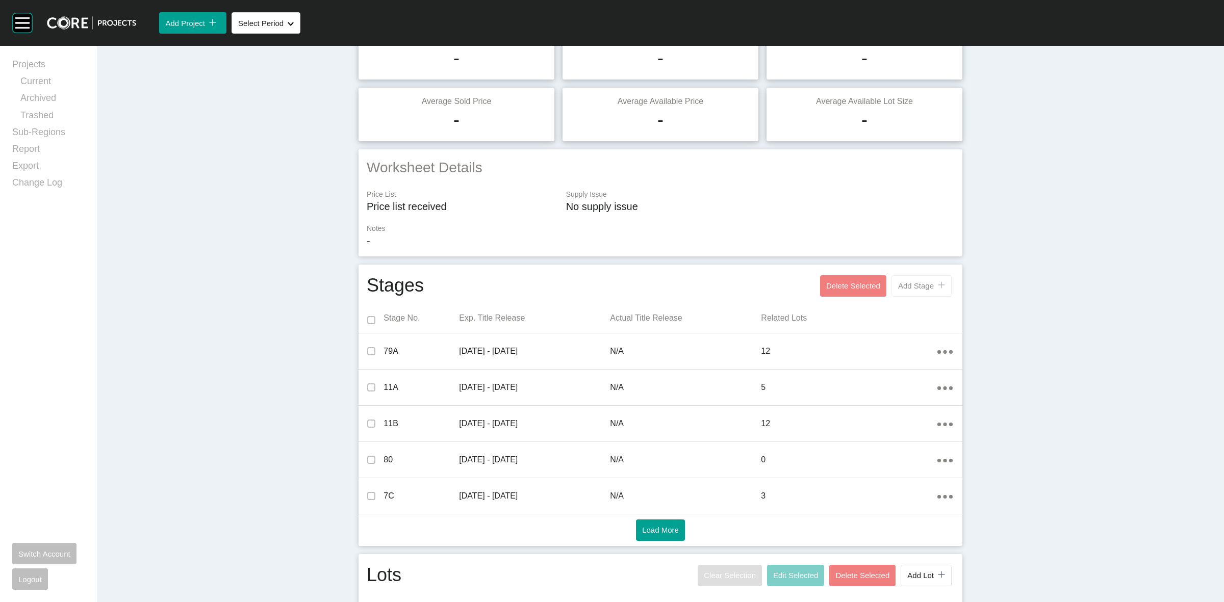
click at [908, 283] on span "Add Stage" at bounding box center [916, 286] width 36 height 9
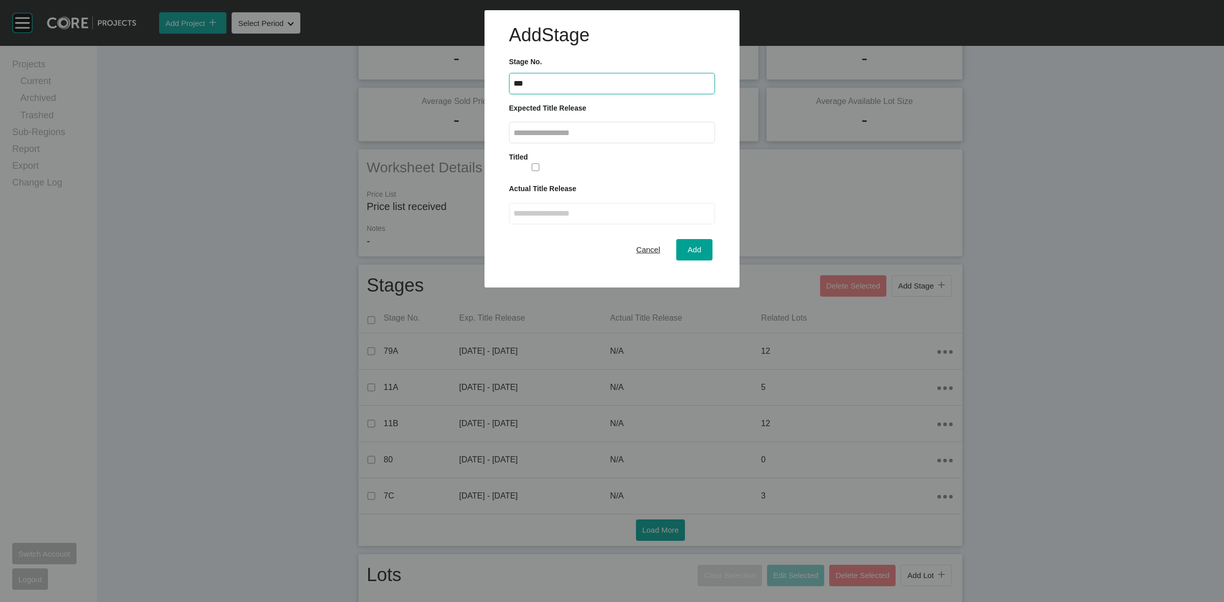
click at [664, 133] on input "text" at bounding box center [612, 133] width 197 height 9
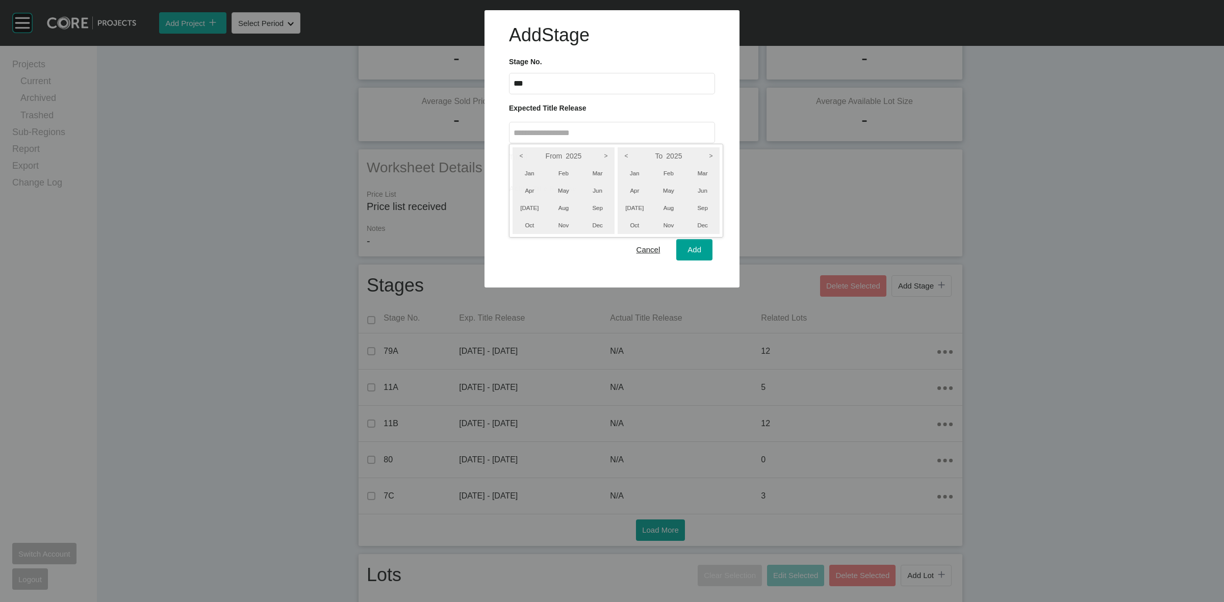
drag, startPoint x: 607, startPoint y: 154, endPoint x: 728, endPoint y: 148, distance: 121.0
click at [608, 154] on icon ">" at bounding box center [605, 155] width 17 height 17
click at [715, 156] on icon ">" at bounding box center [710, 155] width 17 height 17
click at [704, 223] on li "Dec" at bounding box center [702, 225] width 34 height 17
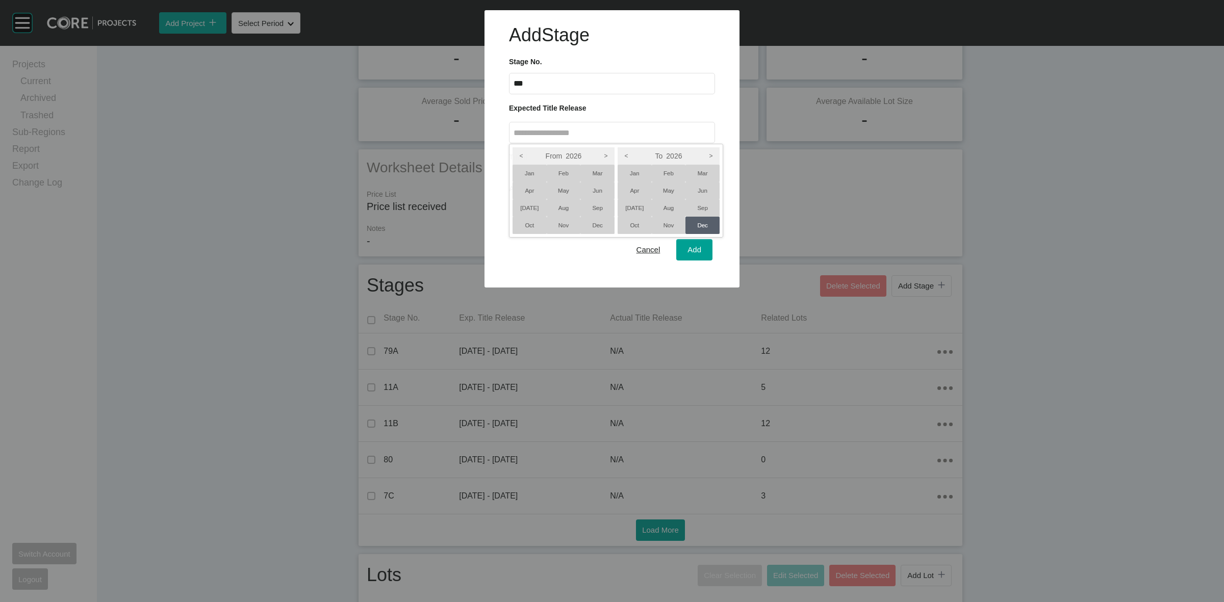
click at [524, 222] on li "Oct" at bounding box center [530, 225] width 34 height 17
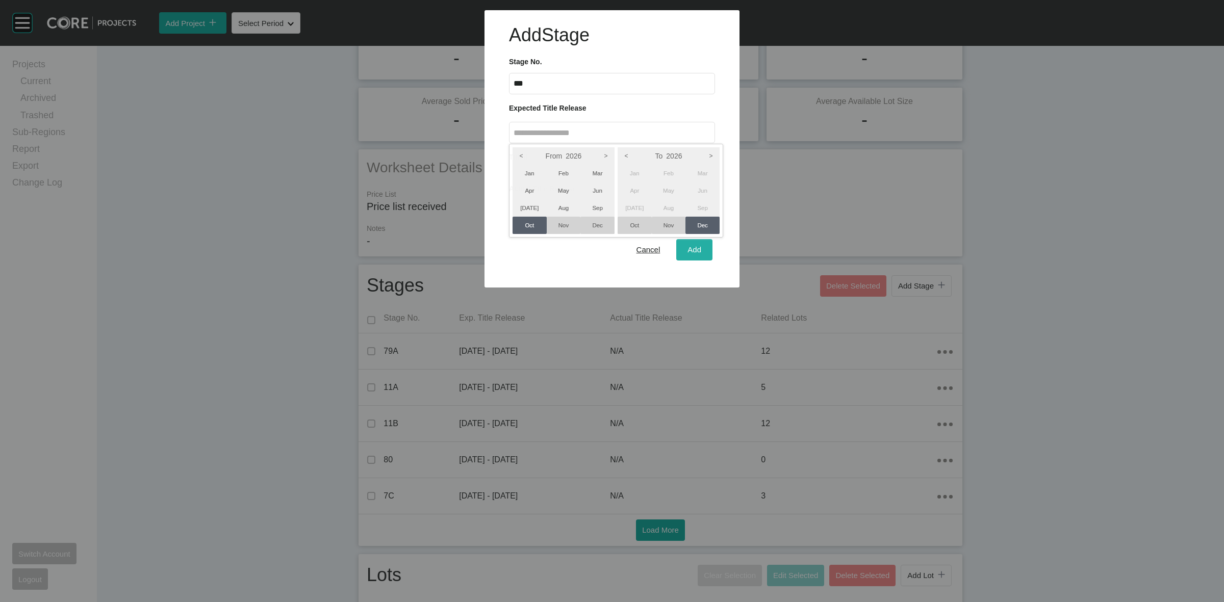
click at [692, 250] on div at bounding box center [612, 144] width 1224 height 288
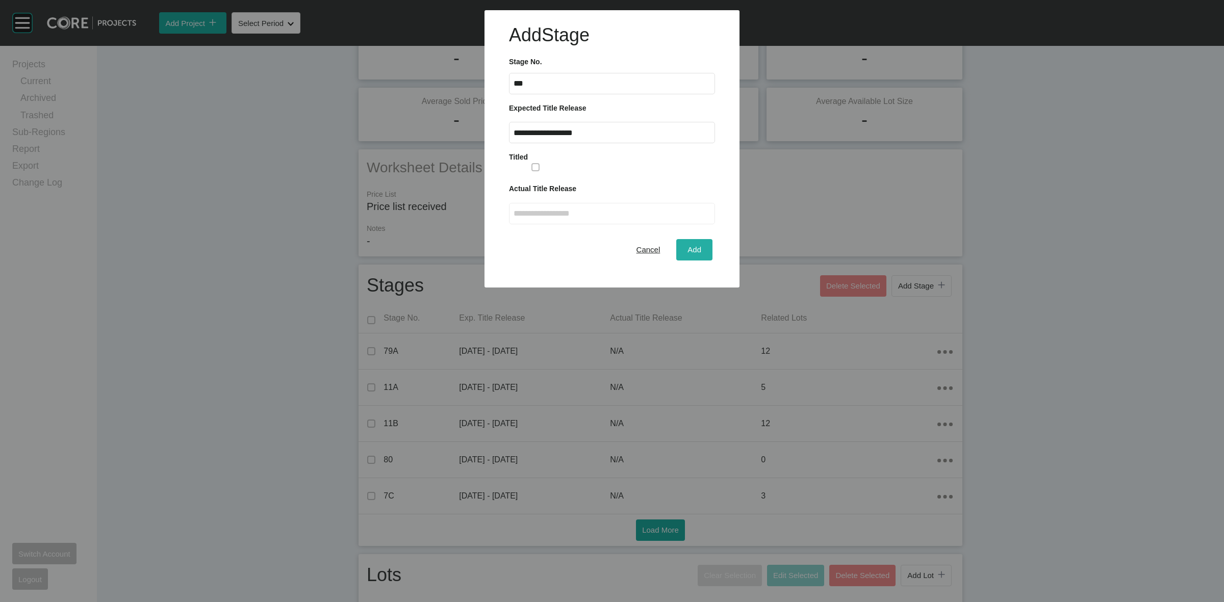
click at [695, 250] on span "Add" at bounding box center [694, 249] width 14 height 9
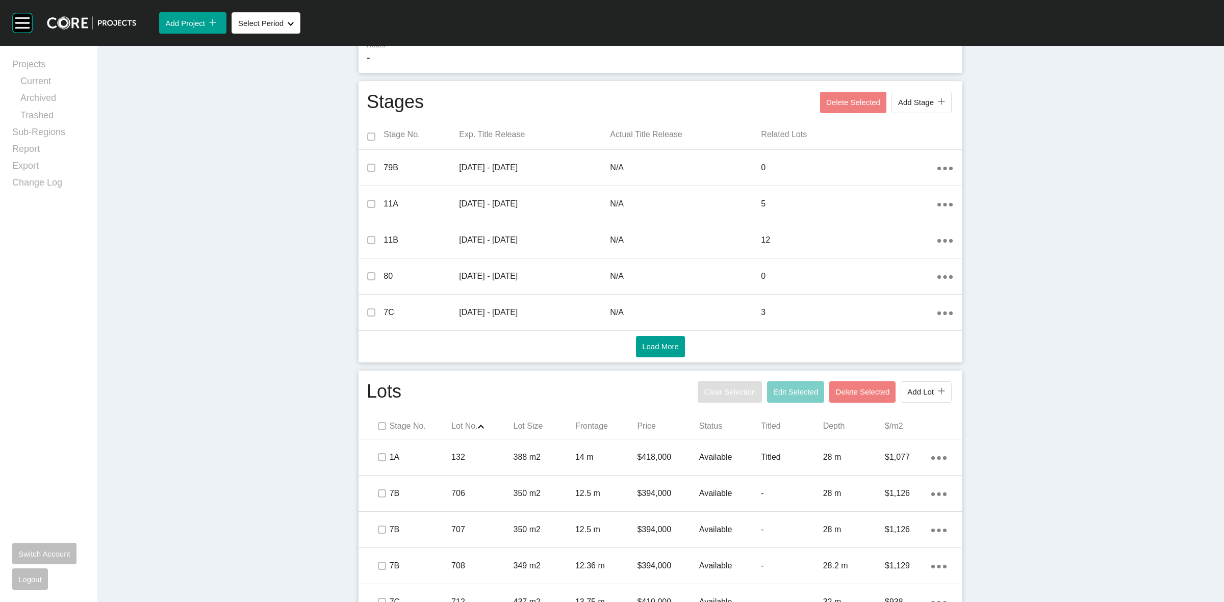
scroll to position [309, 0]
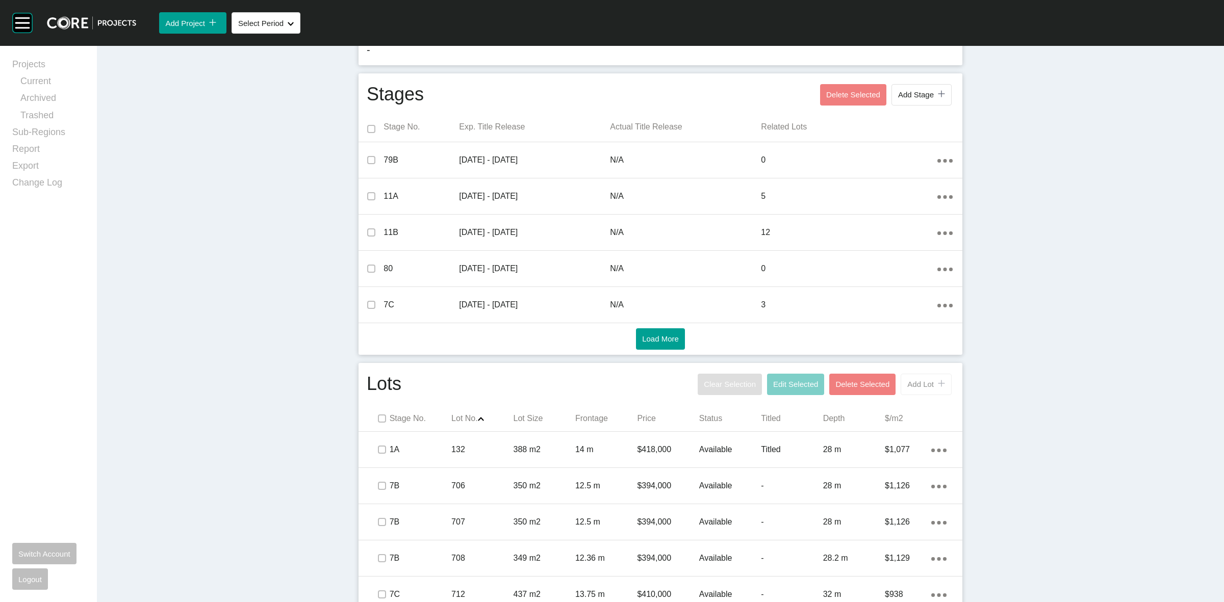
click at [908, 384] on span "Add Lot" at bounding box center [920, 384] width 27 height 9
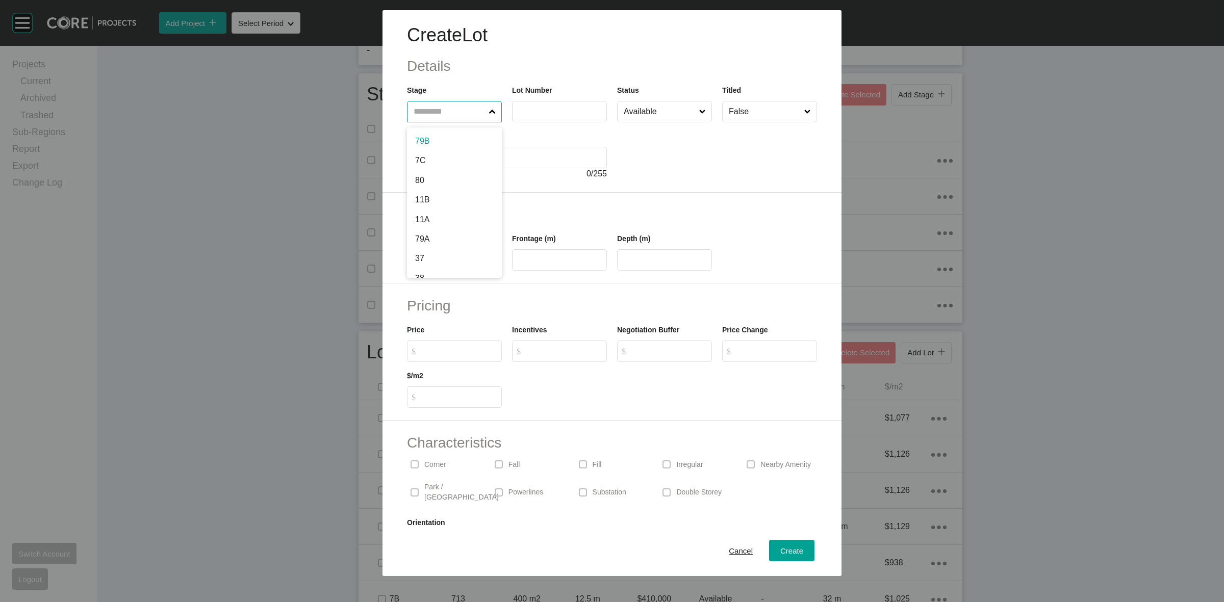
click at [419, 114] on input "text" at bounding box center [449, 111] width 75 height 20
drag, startPoint x: 659, startPoint y: 258, endPoint x: 540, endPoint y: 253, distance: 119.9
click at [578, 266] on div "Lot Size (m2) *** Frontage (m) **** Depth (m) ****" at bounding box center [612, 248] width 420 height 46
click at [778, 543] on div "Create Lot Details Stage 79B Lot Number **** Status Available Titled False Note…" at bounding box center [612, 301] width 1224 height 602
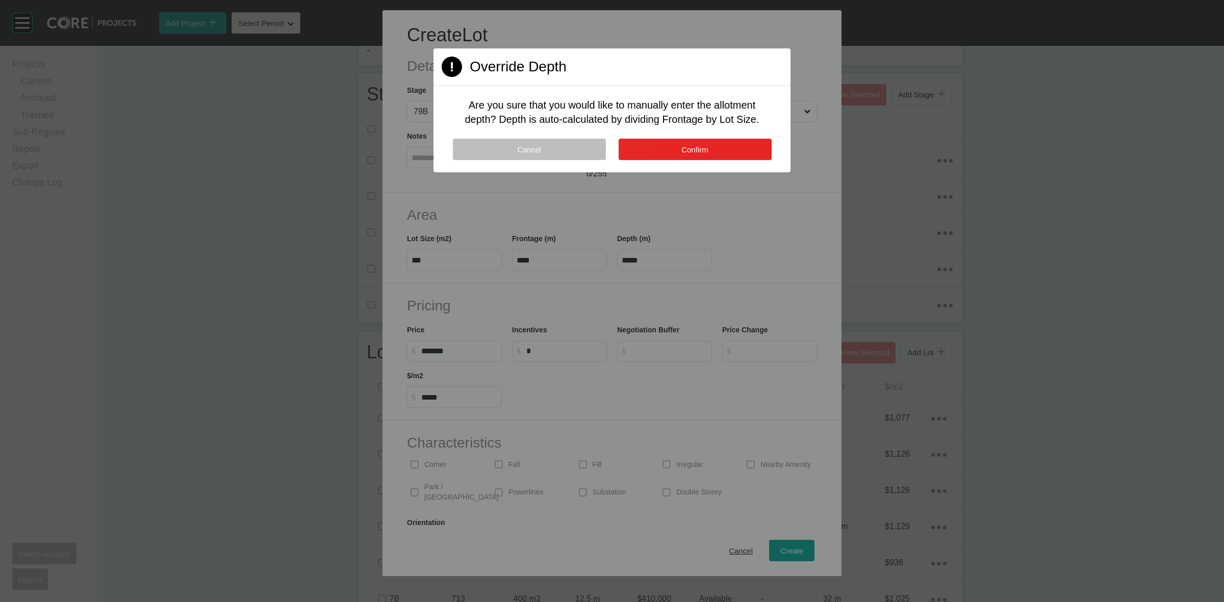
click at [745, 143] on button "Confirm" at bounding box center [695, 149] width 153 height 21
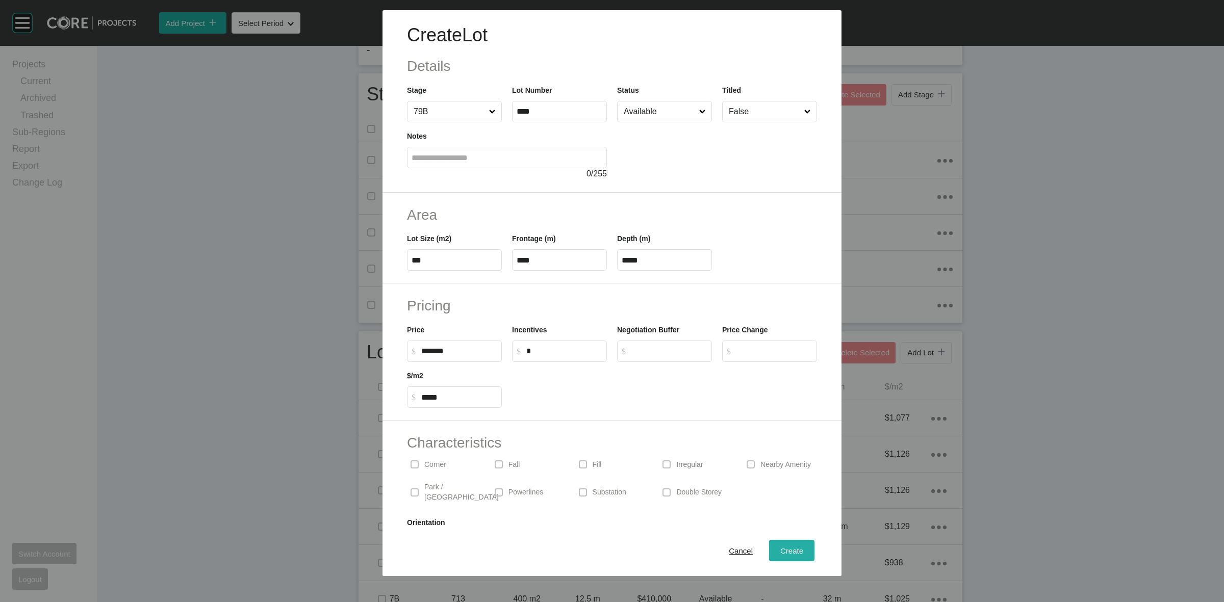
click at [779, 546] on div "Create" at bounding box center [792, 551] width 28 height 14
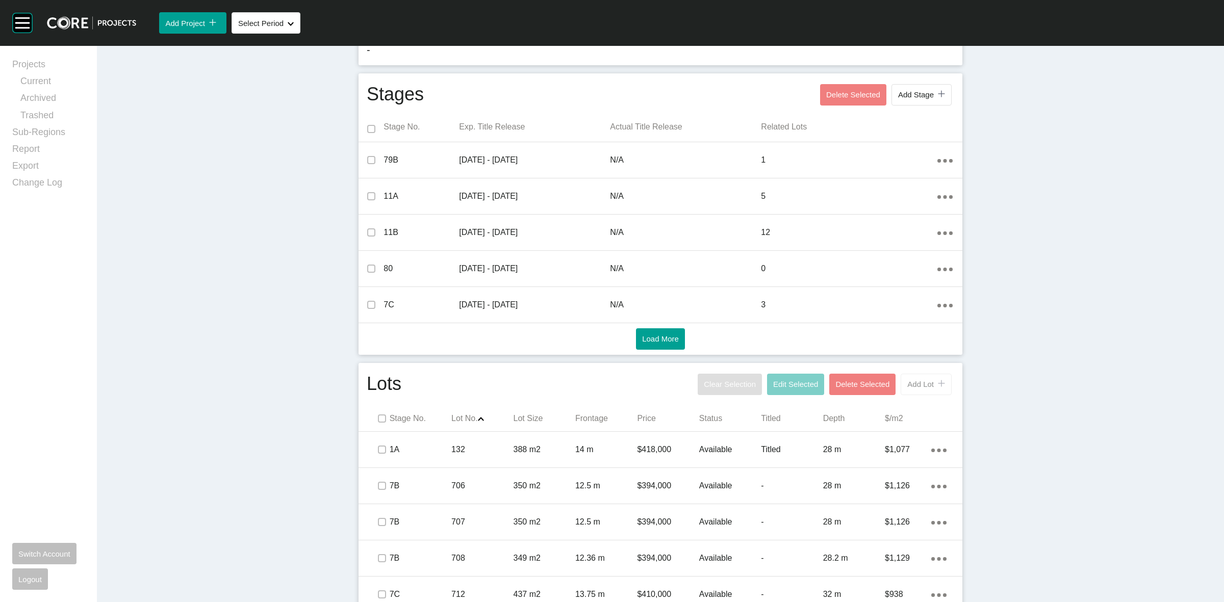
click at [921, 384] on span "Add Lot" at bounding box center [920, 384] width 27 height 9
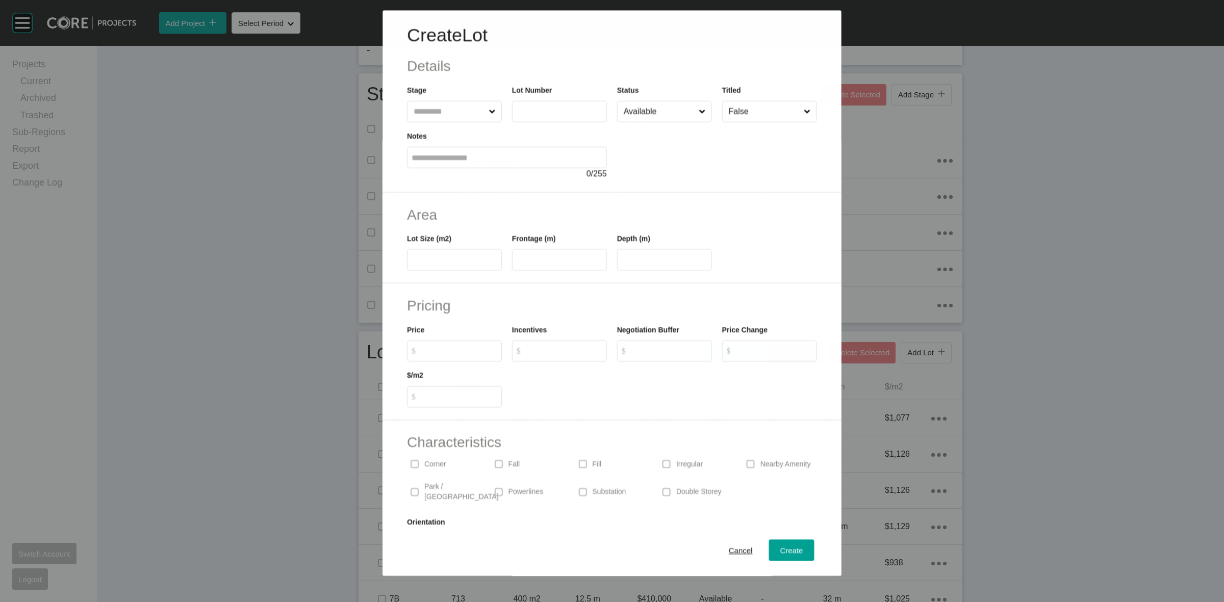
click at [458, 108] on input "text" at bounding box center [449, 111] width 75 height 20
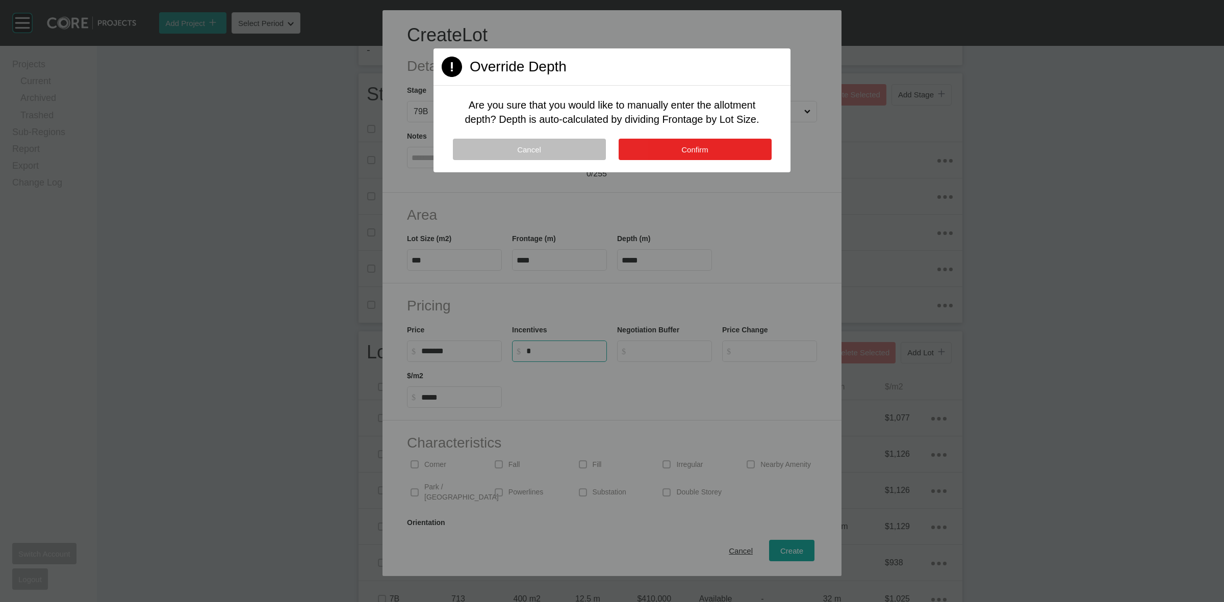
click at [690, 149] on span "Confirm" at bounding box center [694, 149] width 27 height 9
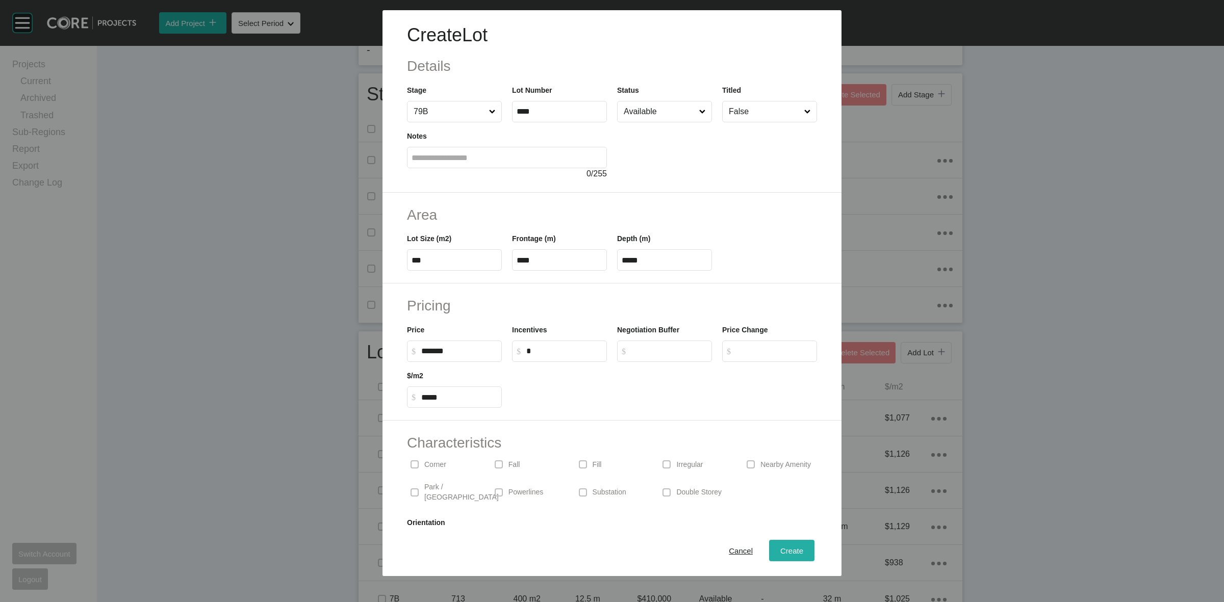
click at [783, 548] on span "Create" at bounding box center [791, 551] width 23 height 9
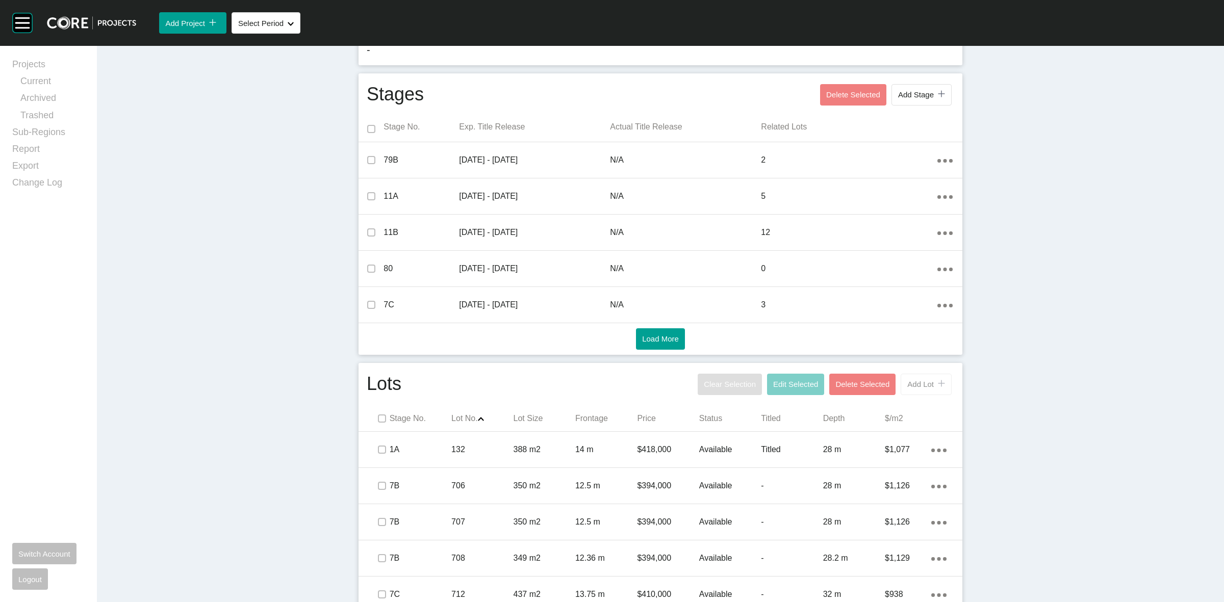
click at [920, 388] on span "Add Lot" at bounding box center [920, 384] width 27 height 9
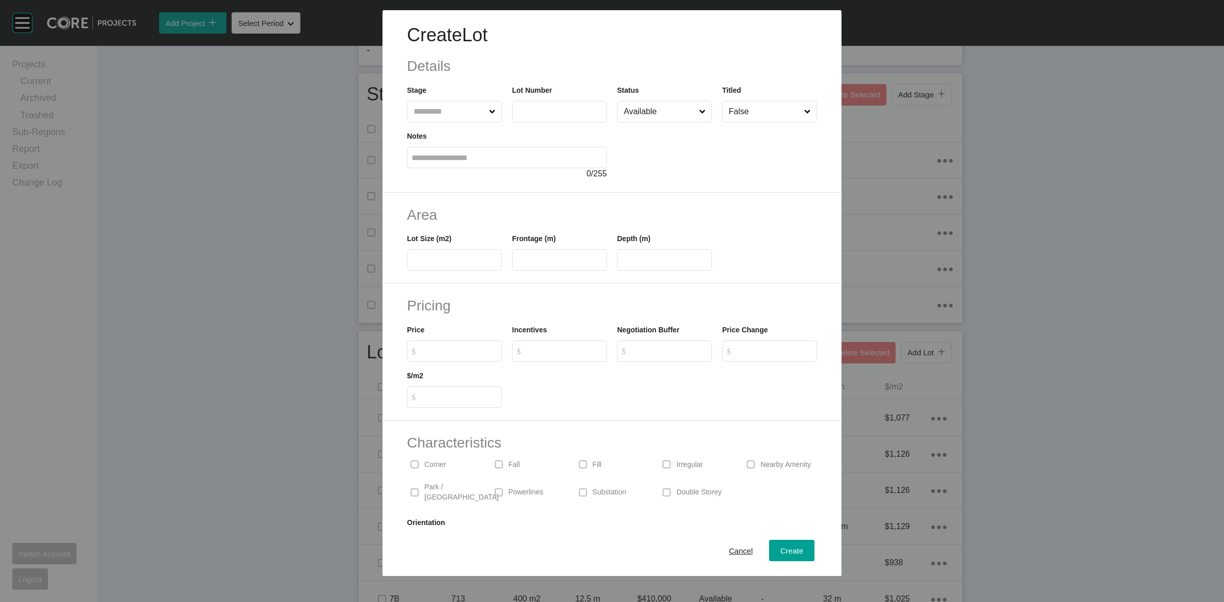
click at [424, 110] on input "text" at bounding box center [449, 111] width 75 height 20
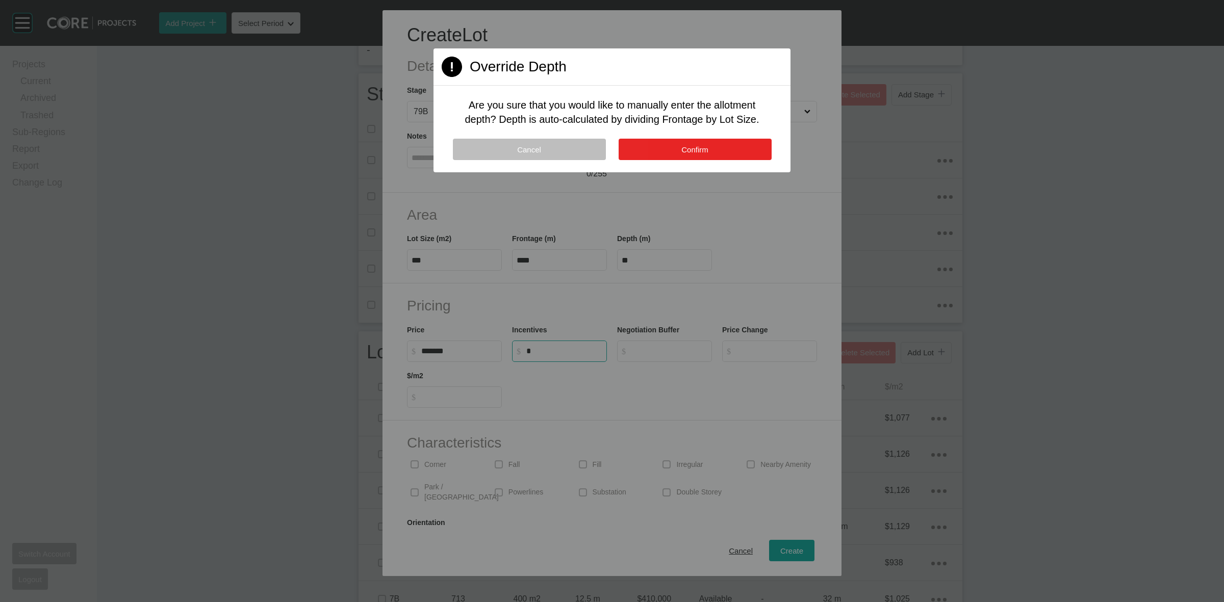
click at [727, 148] on button "Confirm" at bounding box center [695, 149] width 153 height 21
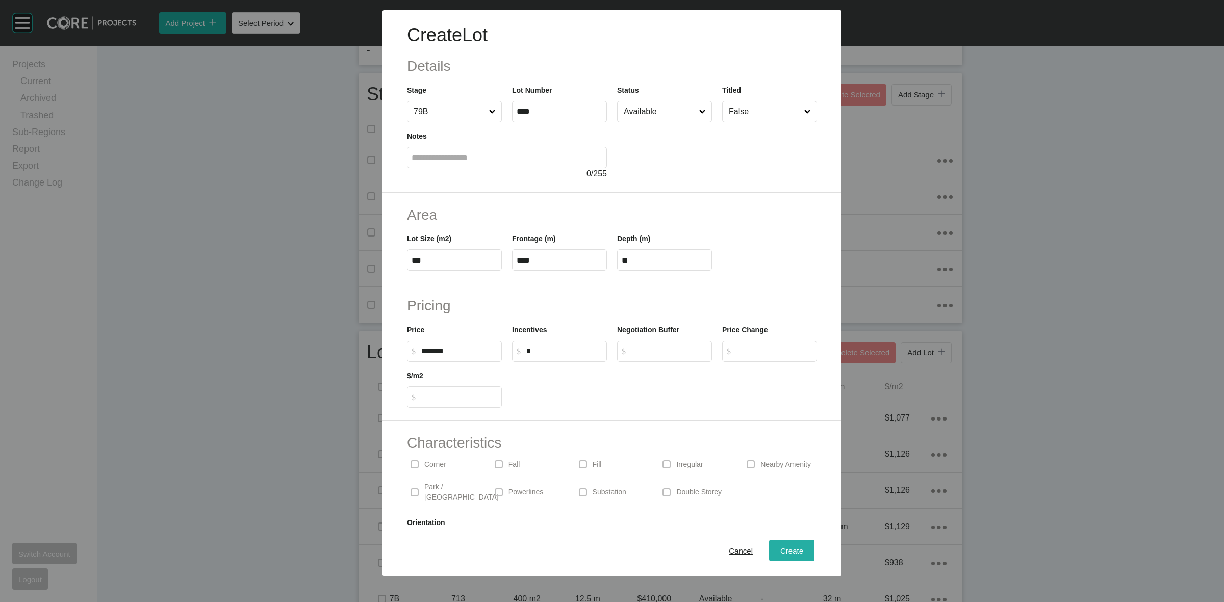
click at [781, 552] on span "Create" at bounding box center [791, 551] width 23 height 9
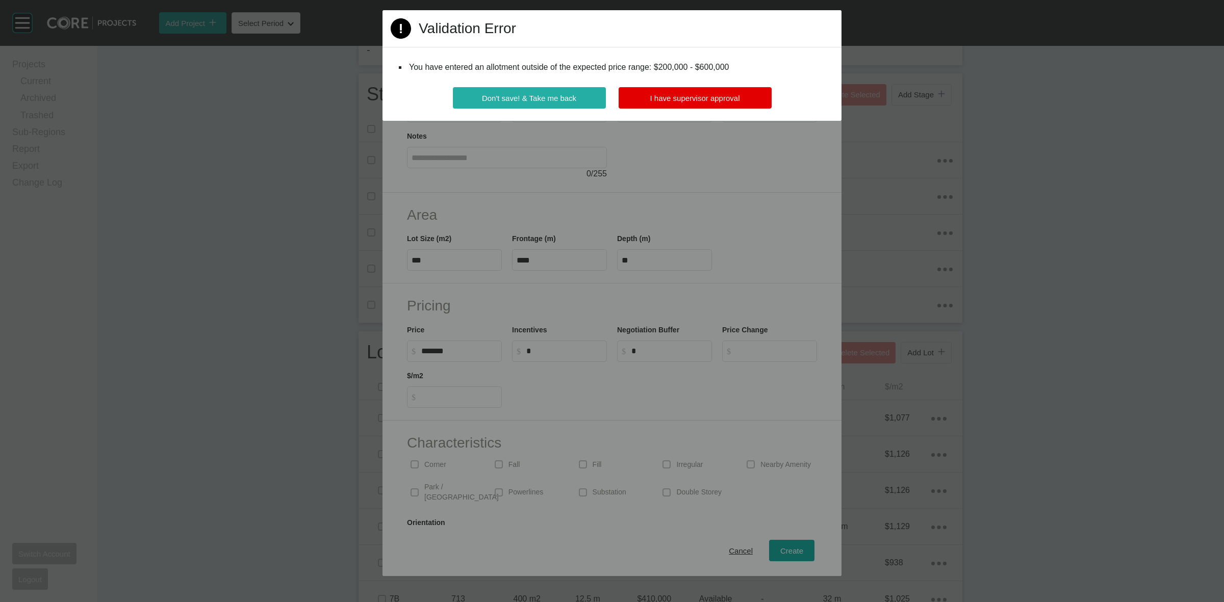
click at [547, 88] on button "Don't save! & Take me back" at bounding box center [529, 97] width 153 height 21
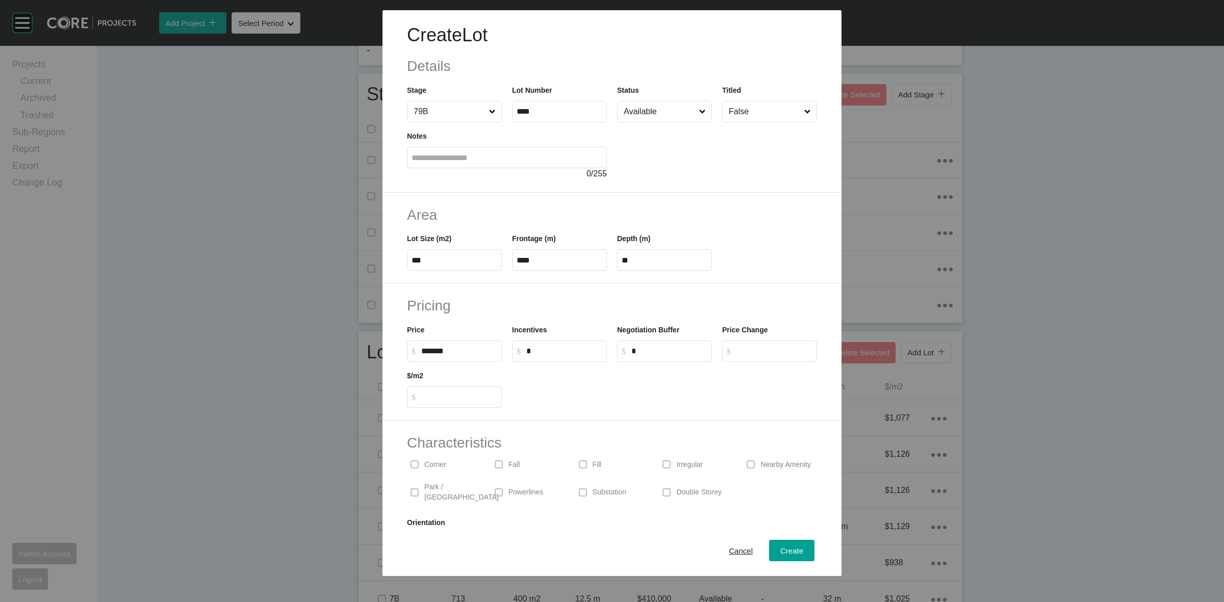
click at [488, 353] on input "*******" at bounding box center [459, 351] width 76 height 9
click at [792, 547] on span "Create" at bounding box center [791, 551] width 23 height 9
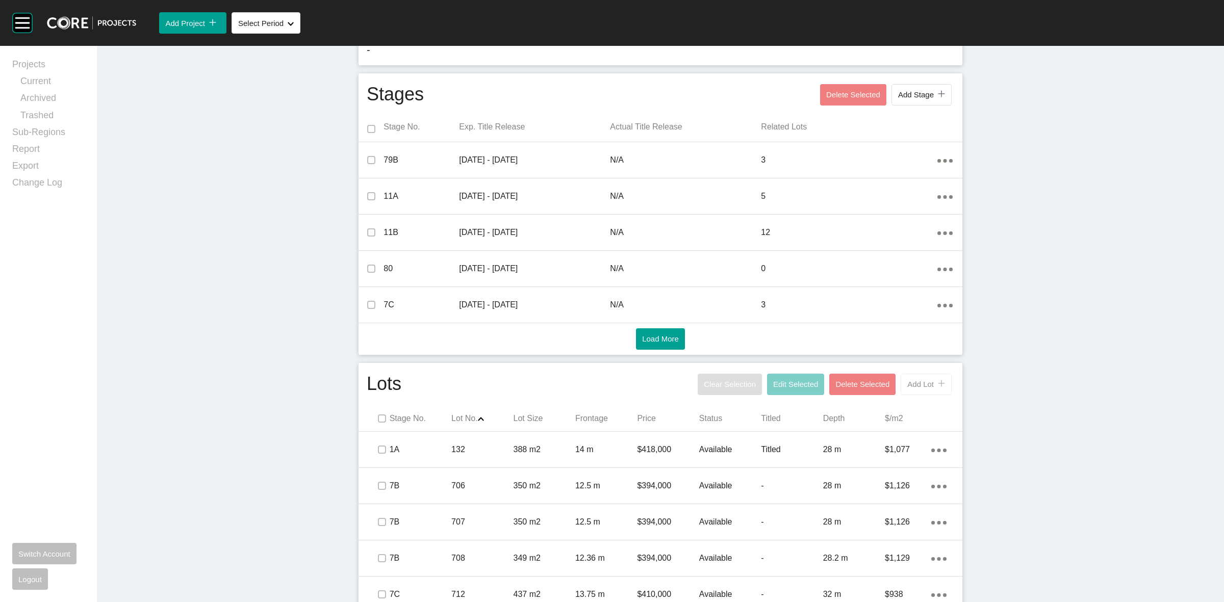
click at [907, 386] on span "Add Lot" at bounding box center [920, 384] width 27 height 9
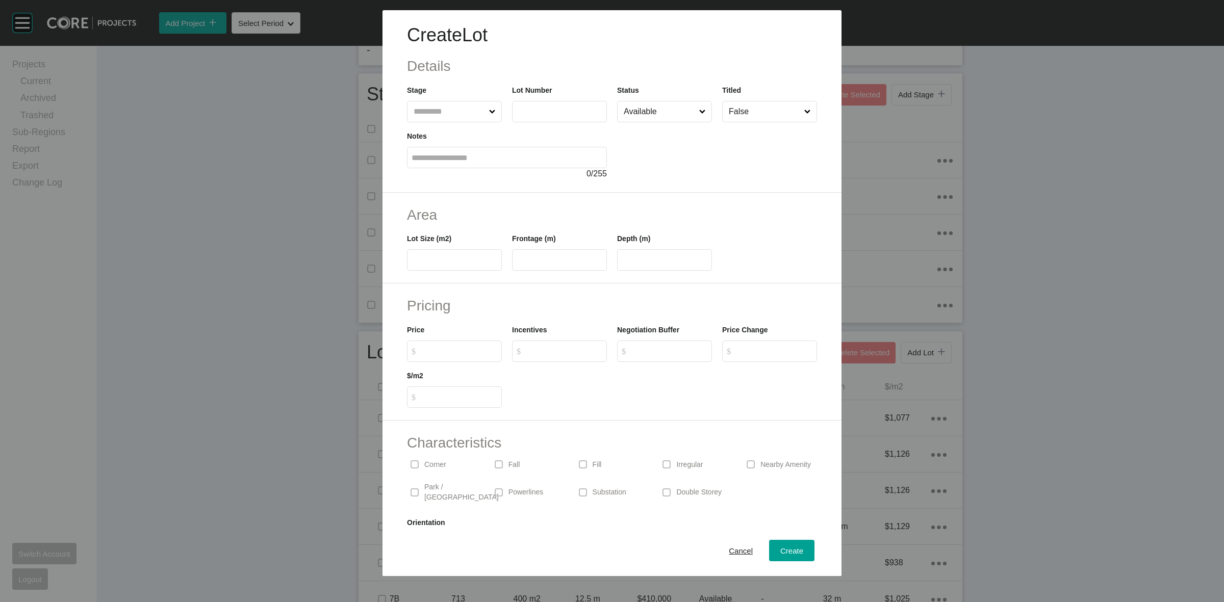
drag, startPoint x: 460, startPoint y: 113, endPoint x: 440, endPoint y: 94, distance: 27.1
click at [459, 110] on input "text" at bounding box center [449, 111] width 75 height 20
click at [791, 549] on span "Create" at bounding box center [791, 551] width 23 height 9
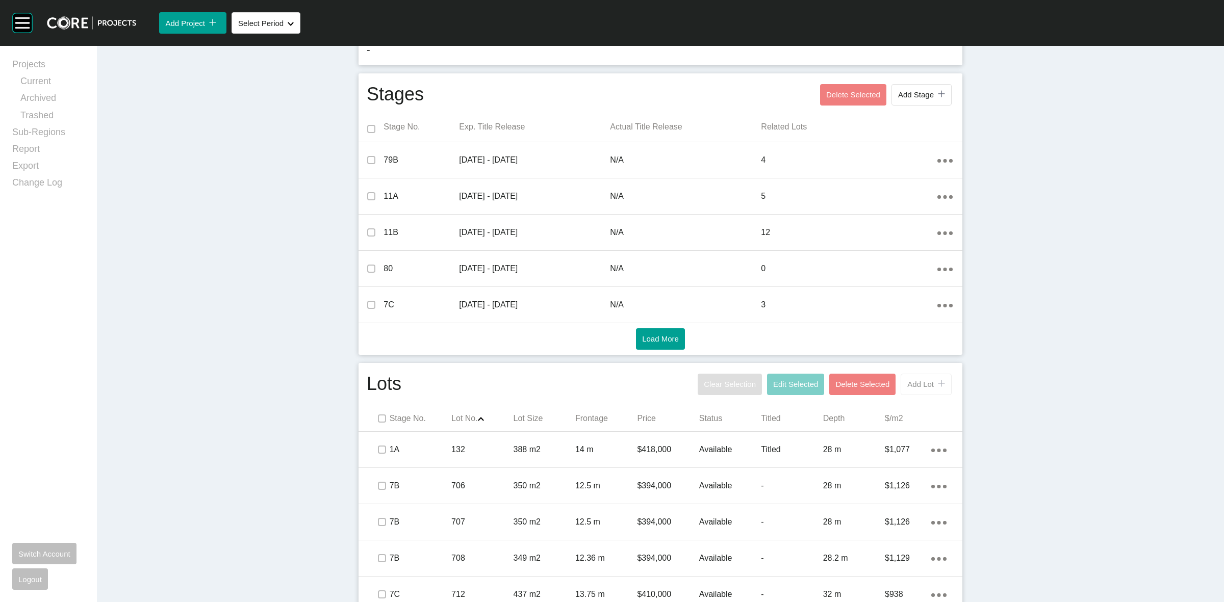
click at [913, 389] on button "Add Lot icon/tick copy 11 Created with Sketch." at bounding box center [926, 384] width 51 height 21
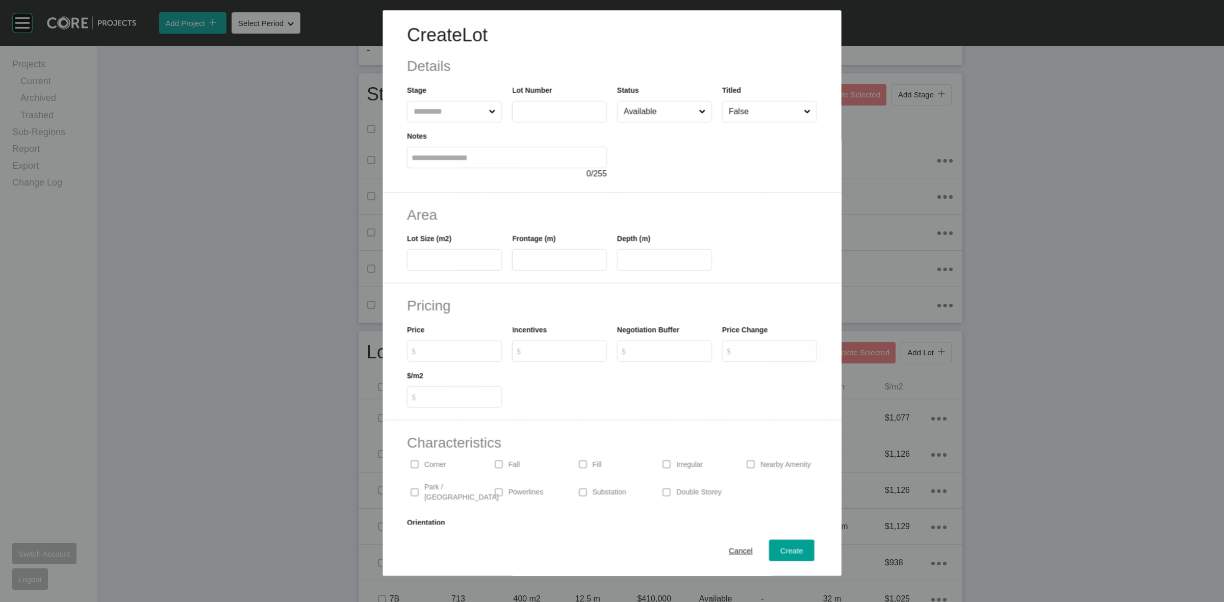
click at [440, 111] on input "text" at bounding box center [449, 111] width 75 height 20
click at [520, 111] on input "****" at bounding box center [560, 111] width 86 height 9
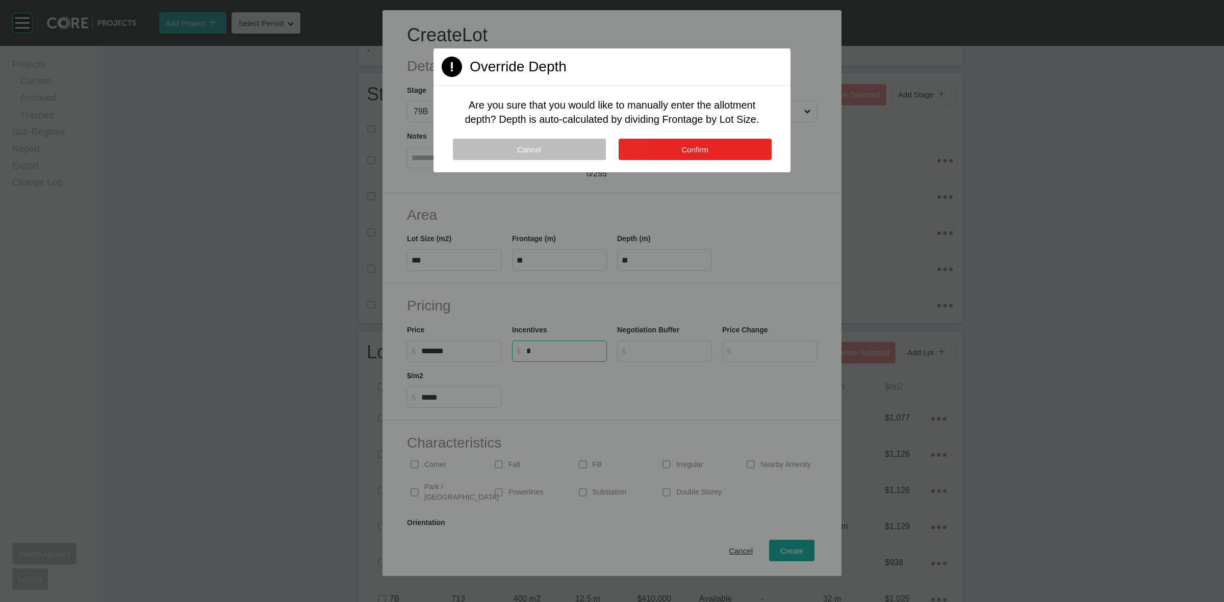
click at [705, 145] on span "Confirm" at bounding box center [694, 149] width 27 height 9
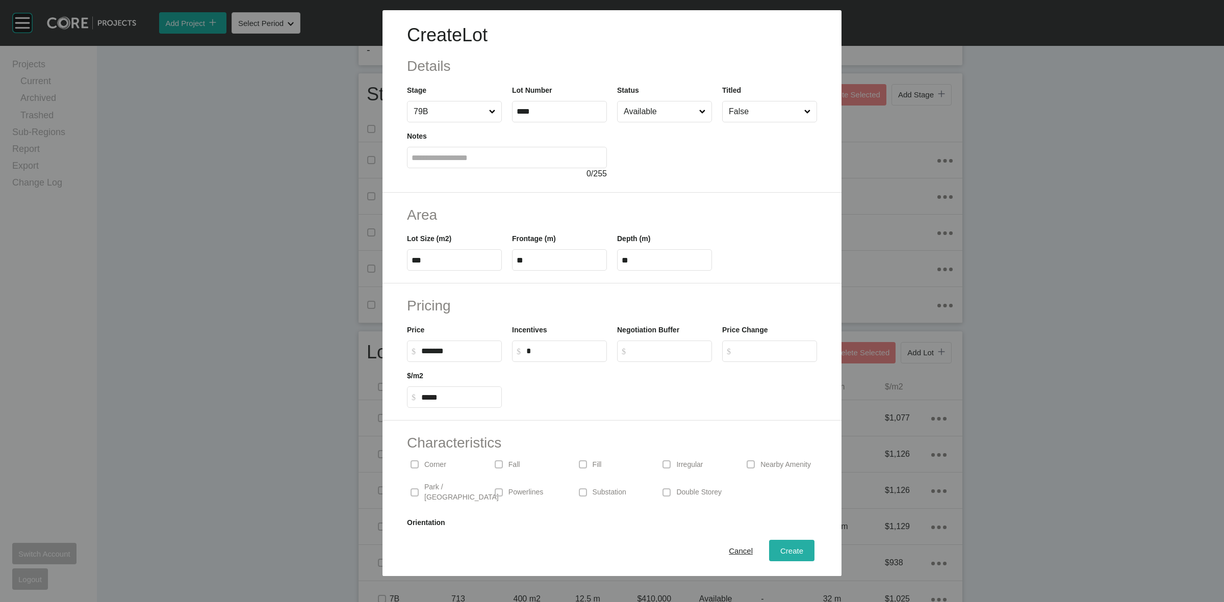
click at [780, 548] on span "Create" at bounding box center [791, 551] width 23 height 9
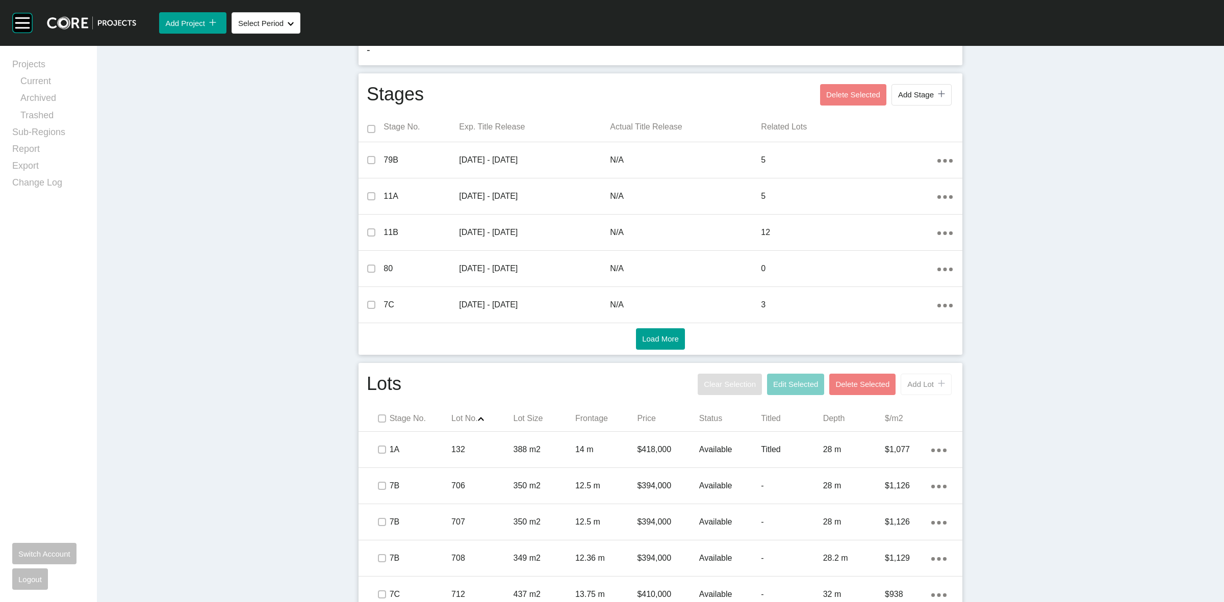
click at [922, 386] on span "Add Lot" at bounding box center [920, 384] width 27 height 9
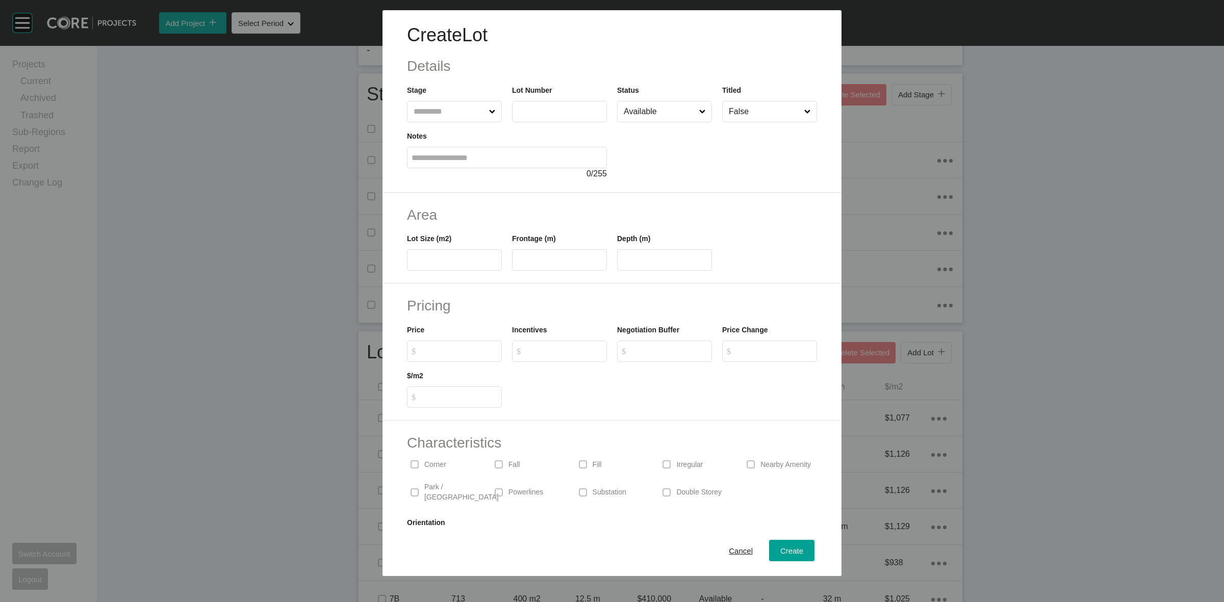
drag, startPoint x: 463, startPoint y: 111, endPoint x: 460, endPoint y: 106, distance: 5.7
click at [459, 114] on input "text" at bounding box center [449, 111] width 75 height 20
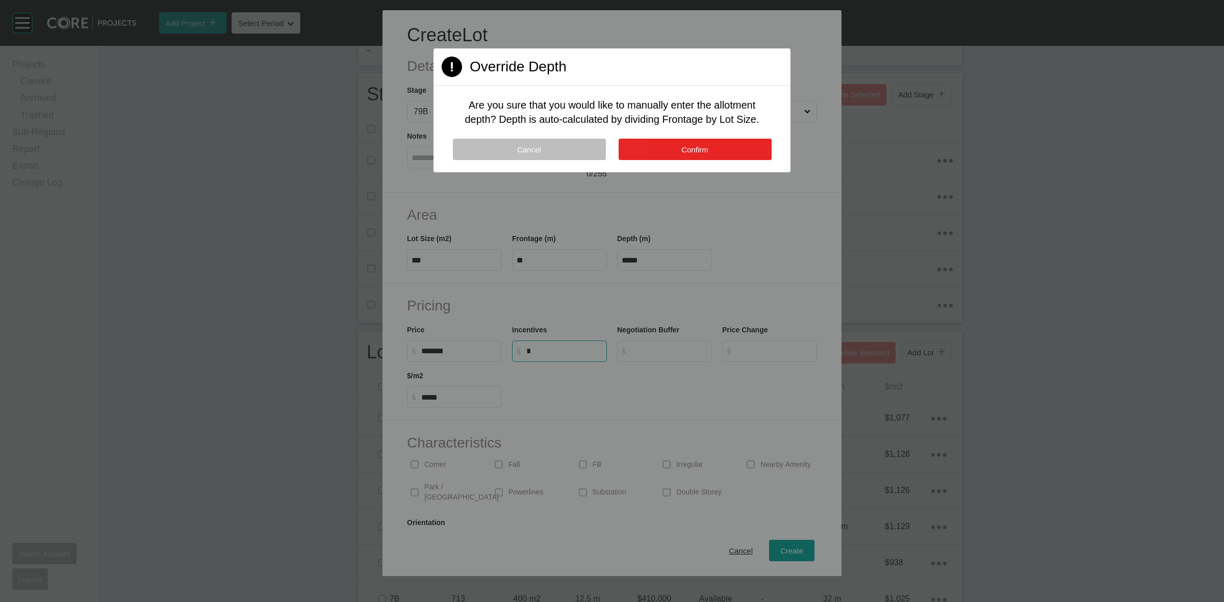
click at [681, 149] on span "Confirm" at bounding box center [694, 149] width 27 height 9
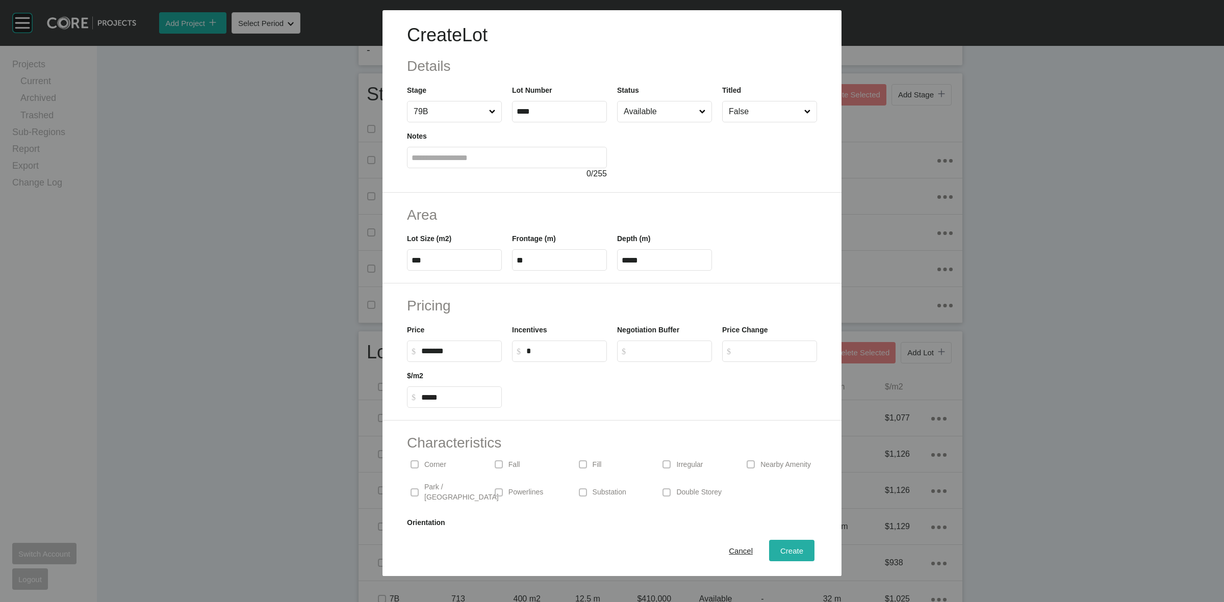
click at [781, 550] on span "Create" at bounding box center [791, 551] width 23 height 9
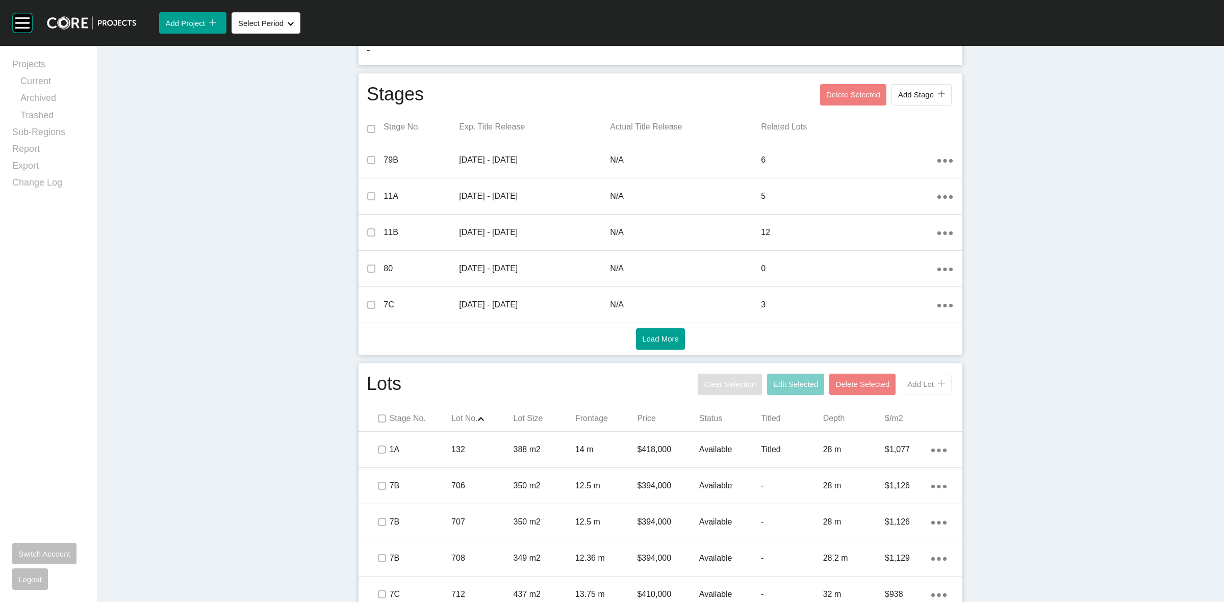
click at [926, 392] on button "Add Lot icon/tick copy 11 Created with Sketch." at bounding box center [926, 384] width 51 height 21
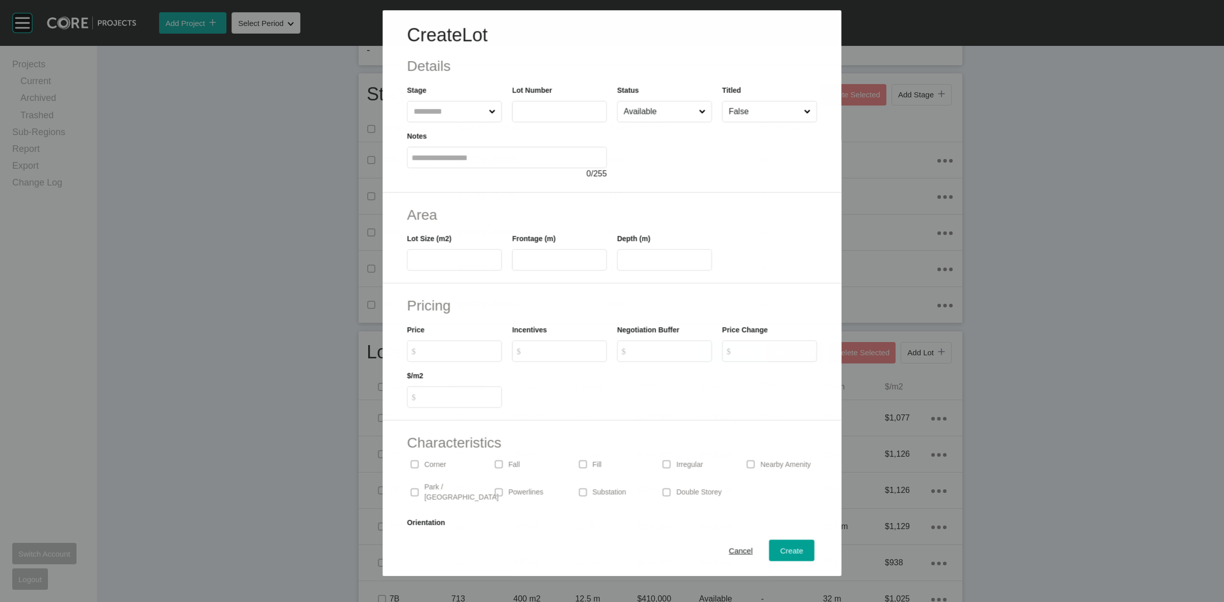
click at [470, 106] on input "text" at bounding box center [449, 111] width 75 height 20
click at [784, 549] on span "Create" at bounding box center [791, 551] width 23 height 9
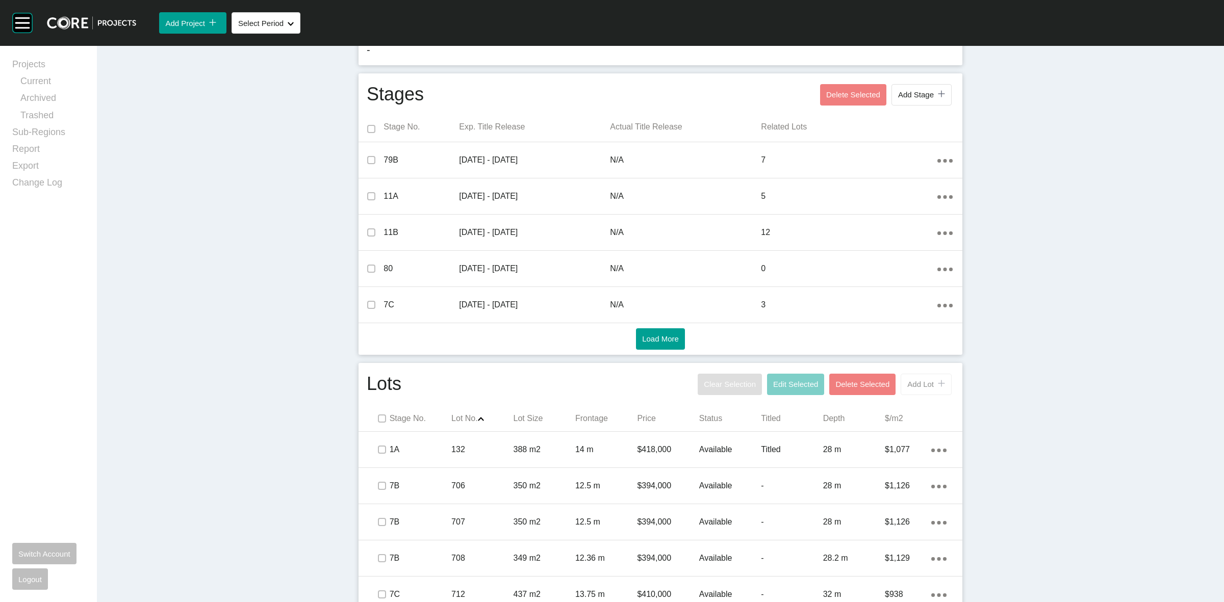
click at [922, 385] on span "Add Lot" at bounding box center [920, 384] width 27 height 9
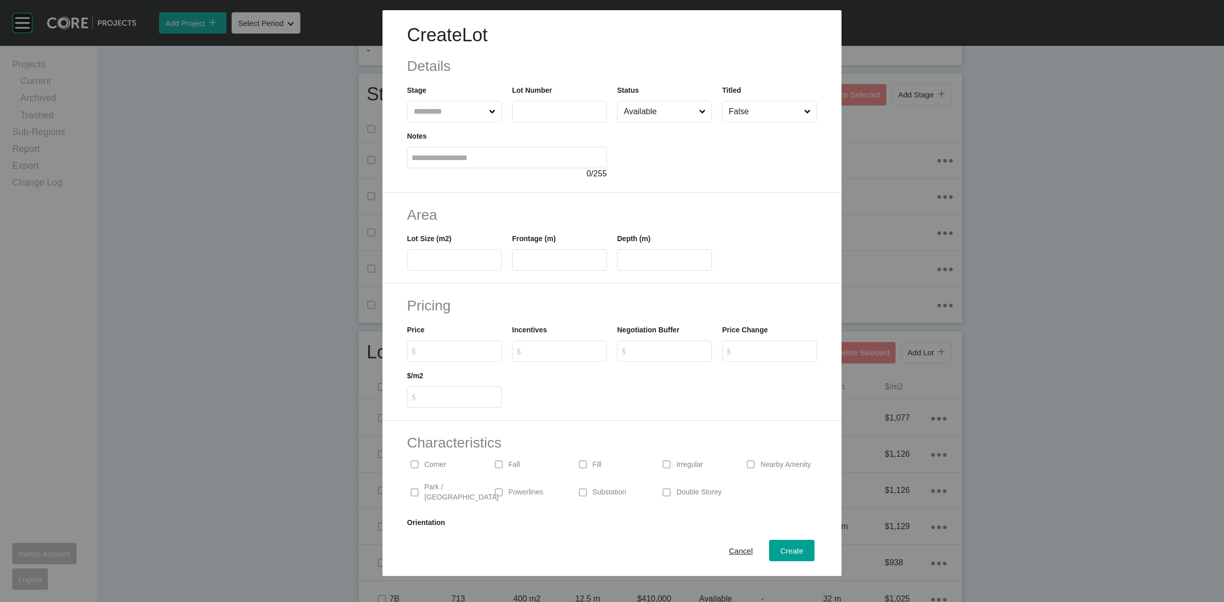
click at [455, 113] on input "text" at bounding box center [449, 111] width 75 height 20
click at [780, 552] on span "Create" at bounding box center [791, 551] width 23 height 9
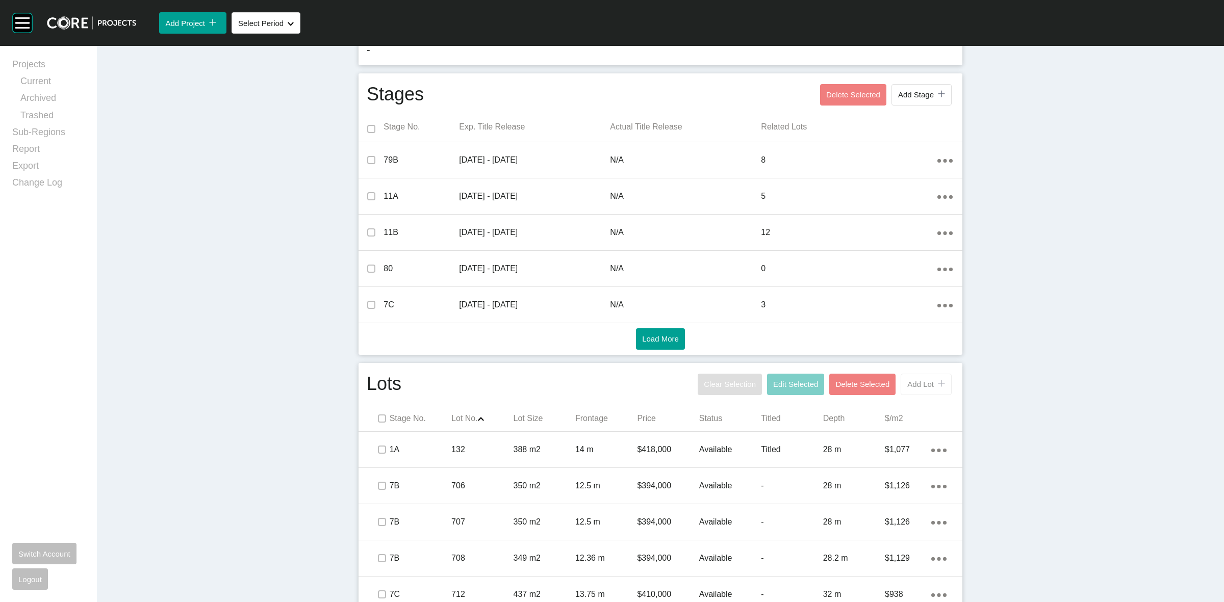
click at [914, 380] on span "Add Lot" at bounding box center [920, 384] width 27 height 9
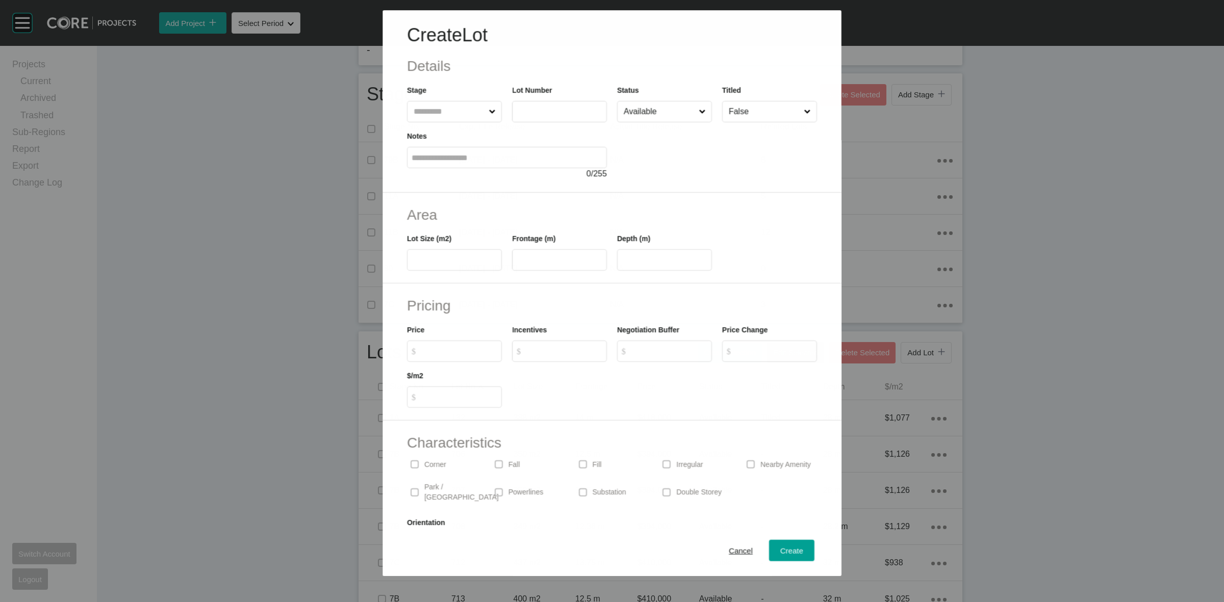
click at [435, 107] on input "text" at bounding box center [449, 111] width 75 height 20
click at [780, 550] on span "Create" at bounding box center [791, 551] width 23 height 9
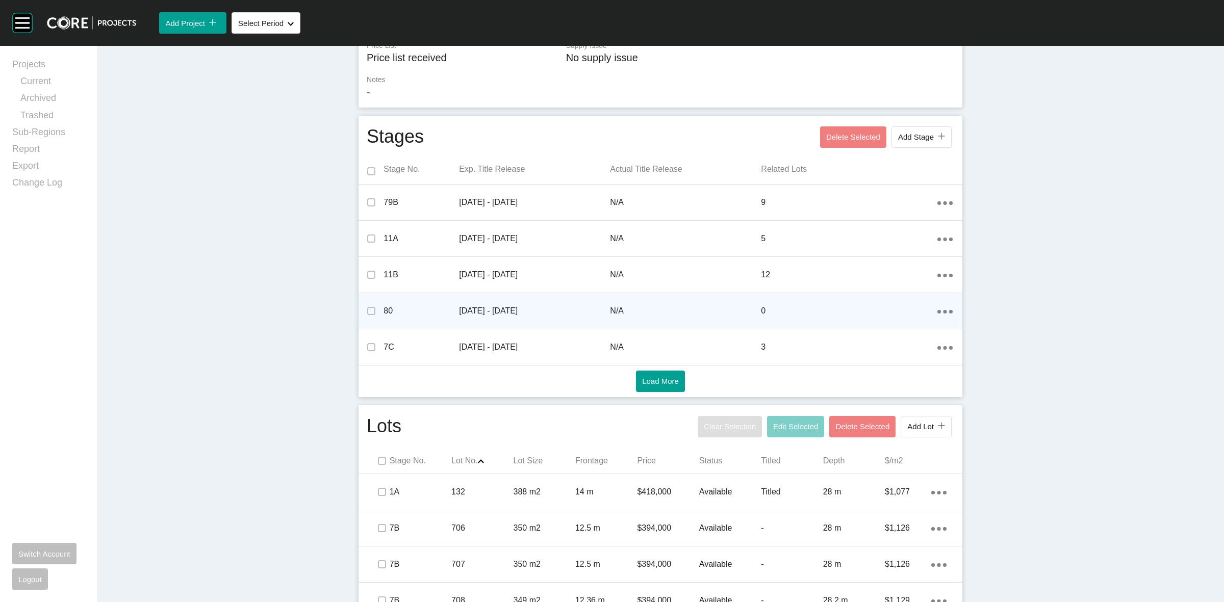
scroll to position [245, 0]
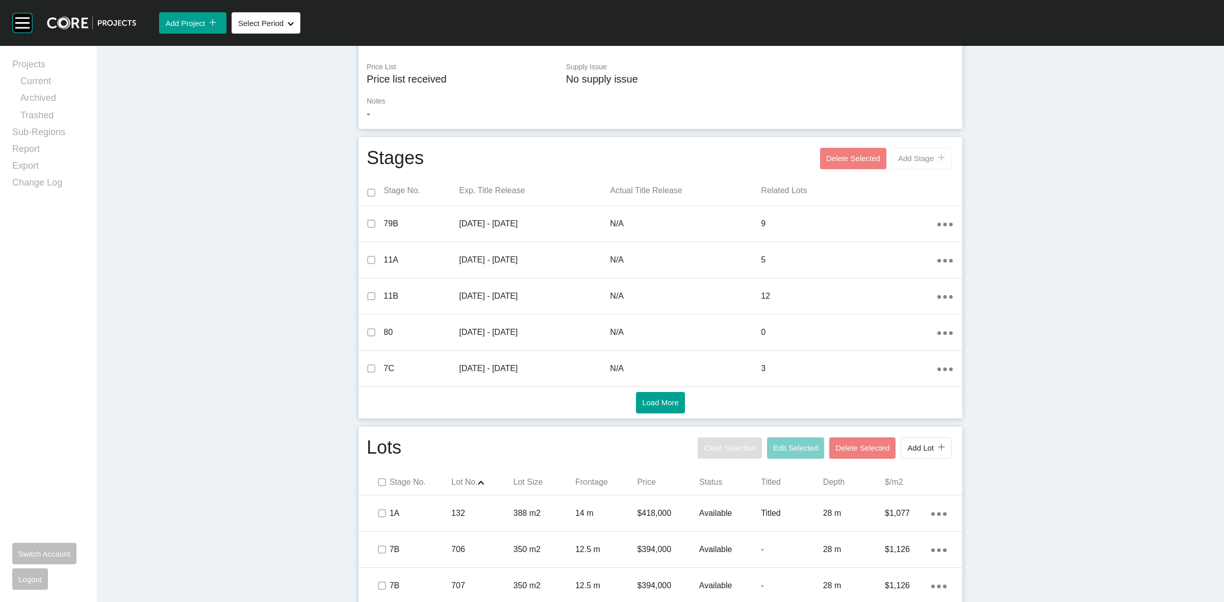
click at [902, 156] on span "Add Stage" at bounding box center [916, 158] width 36 height 9
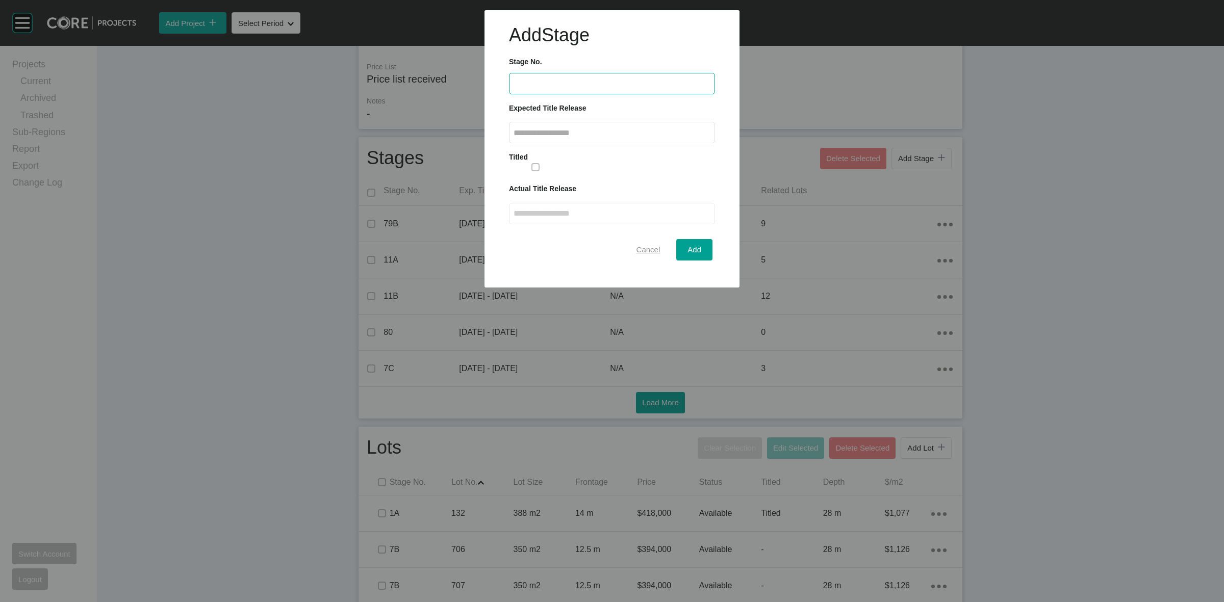
click at [651, 249] on span "Cancel" at bounding box center [648, 249] width 24 height 9
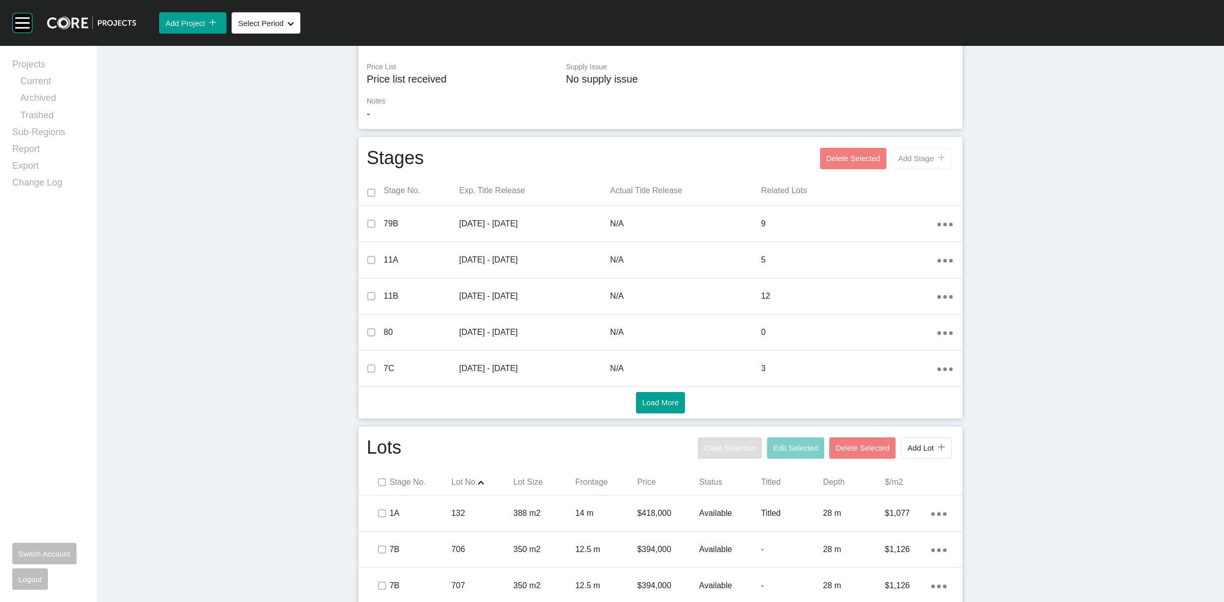
click at [911, 159] on span "Add Stage" at bounding box center [916, 158] width 36 height 9
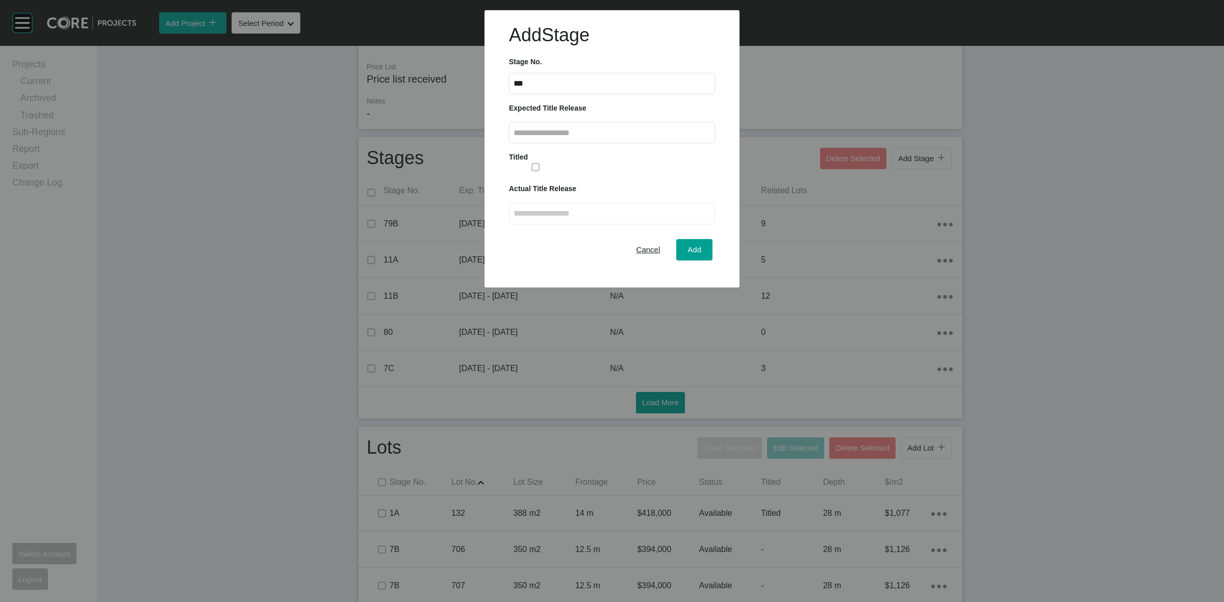
click at [610, 129] on input "text" at bounding box center [612, 133] width 197 height 9
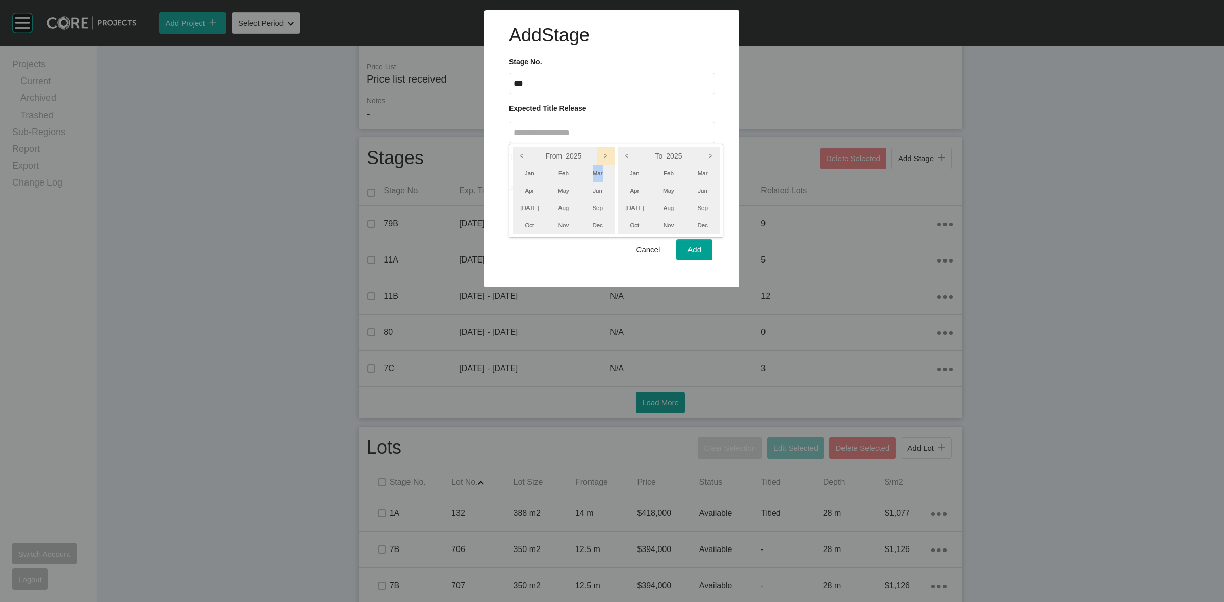
drag, startPoint x: 600, startPoint y: 169, endPoint x: 614, endPoint y: 155, distance: 19.5
click at [614, 156] on div "From 2025 < > Jan Feb Mar Apr May Jun [DATE] Aug Sep Oct Nov Dec" at bounding box center [564, 190] width 102 height 87
click at [612, 155] on icon ">" at bounding box center [605, 155] width 17 height 17
drag, startPoint x: 714, startPoint y: 156, endPoint x: 704, endPoint y: 183, distance: 28.2
click at [714, 157] on icon ">" at bounding box center [710, 155] width 17 height 17
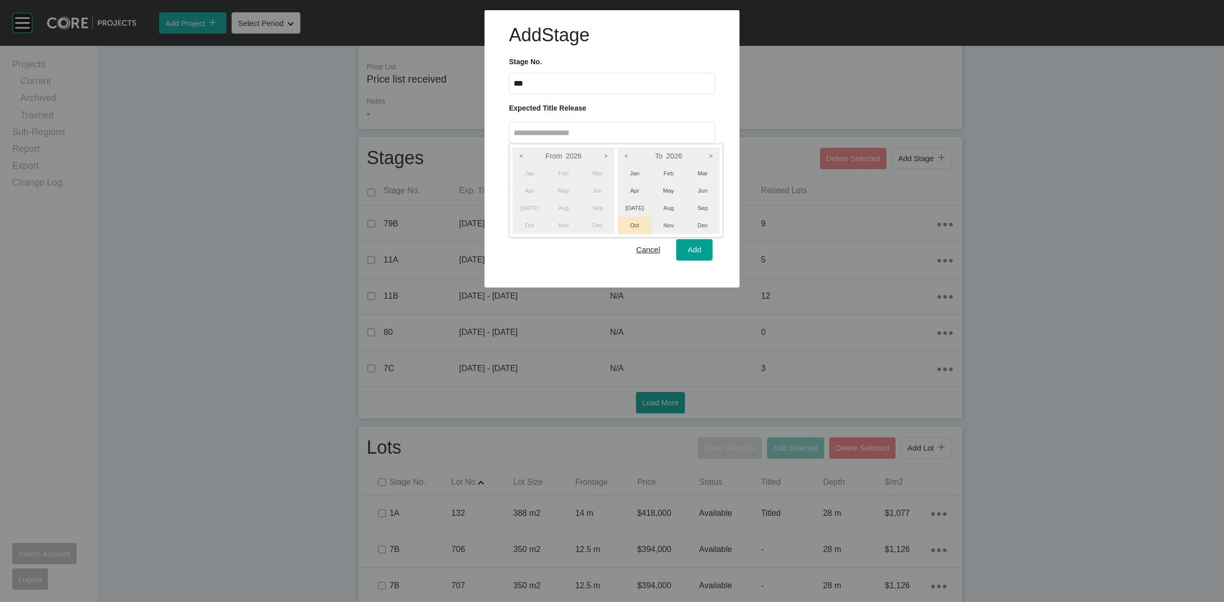
drag, startPoint x: 700, startPoint y: 219, endPoint x: 639, endPoint y: 226, distance: 61.6
click at [699, 221] on li "Dec" at bounding box center [702, 225] width 34 height 17
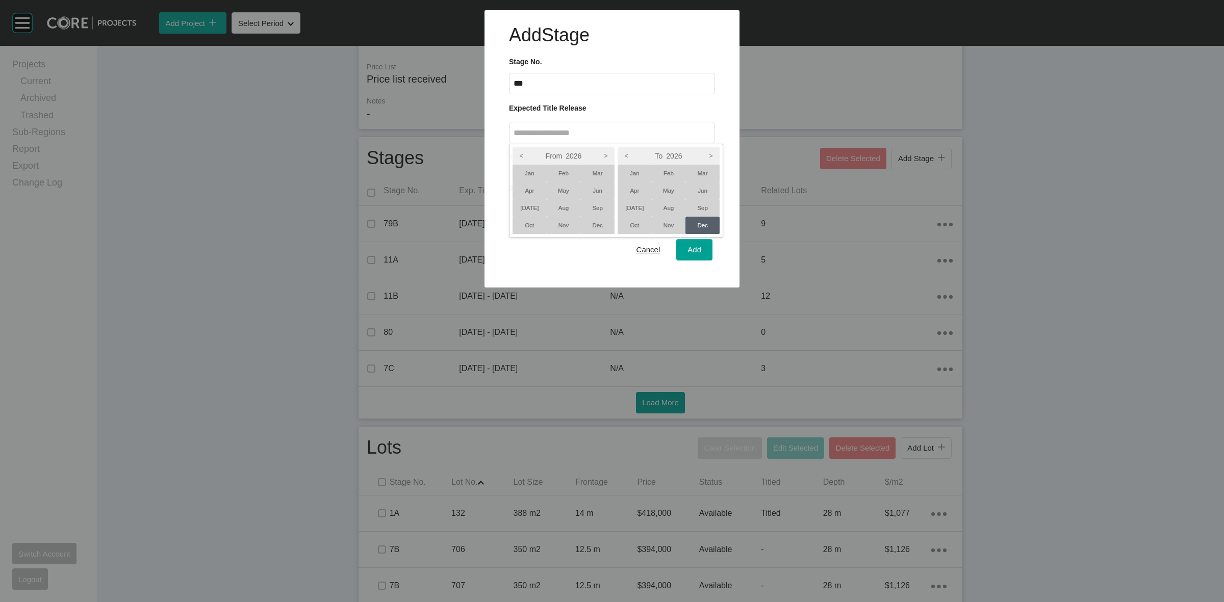
drag, startPoint x: 530, startPoint y: 221, endPoint x: 699, endPoint y: 262, distance: 173.2
click at [533, 222] on li "Oct" at bounding box center [530, 225] width 34 height 17
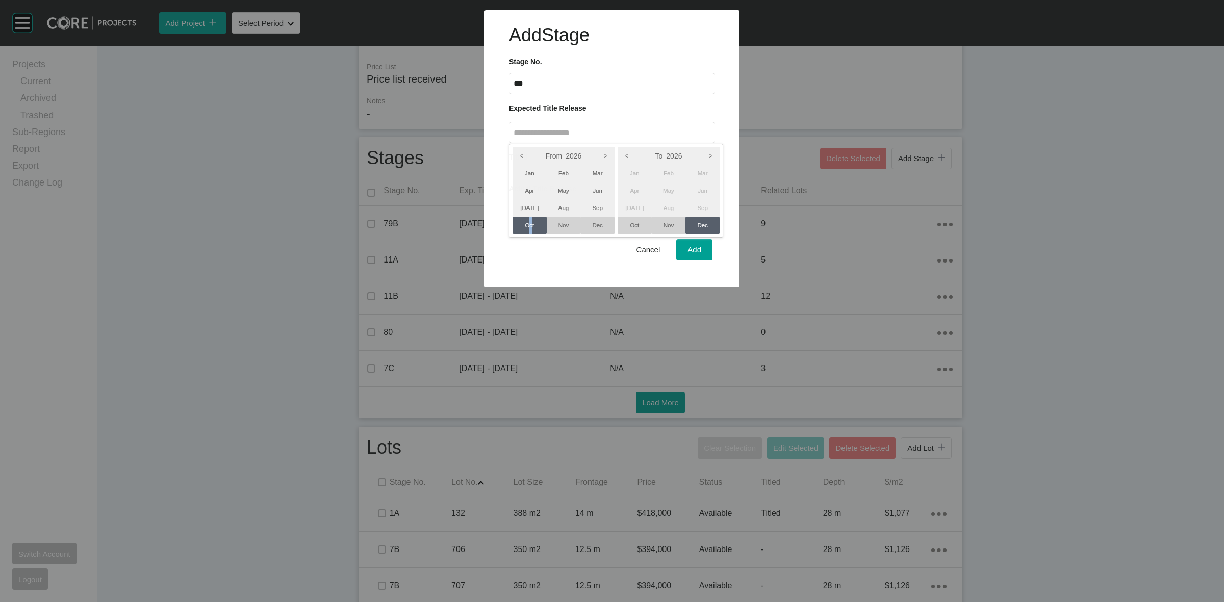
click at [697, 251] on div at bounding box center [612, 144] width 1224 height 288
click at [697, 251] on span "Add" at bounding box center [694, 249] width 14 height 9
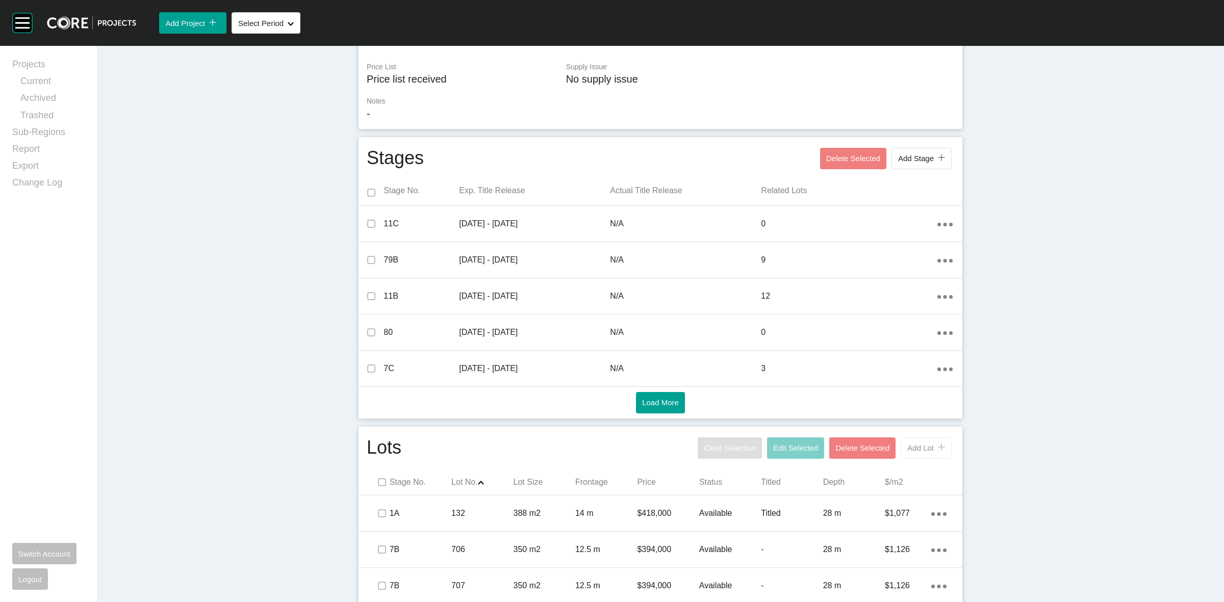
click at [916, 444] on span "Add Lot" at bounding box center [920, 448] width 27 height 9
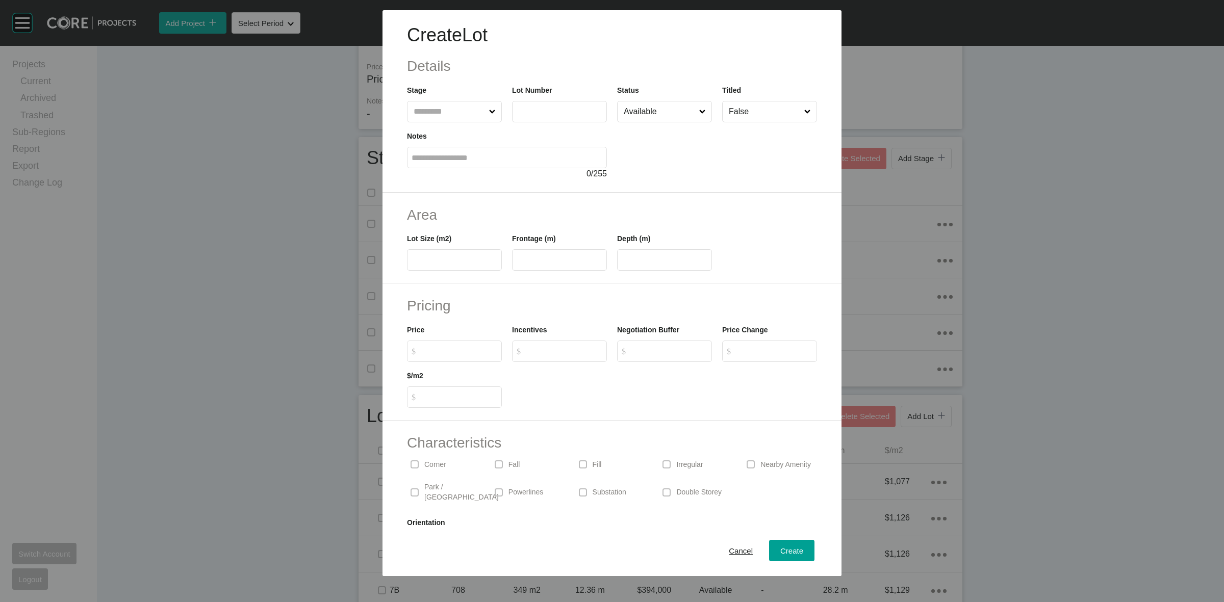
drag, startPoint x: 446, startPoint y: 106, endPoint x: 446, endPoint y: 120, distance: 14.3
click at [447, 115] on input "text" at bounding box center [449, 111] width 75 height 20
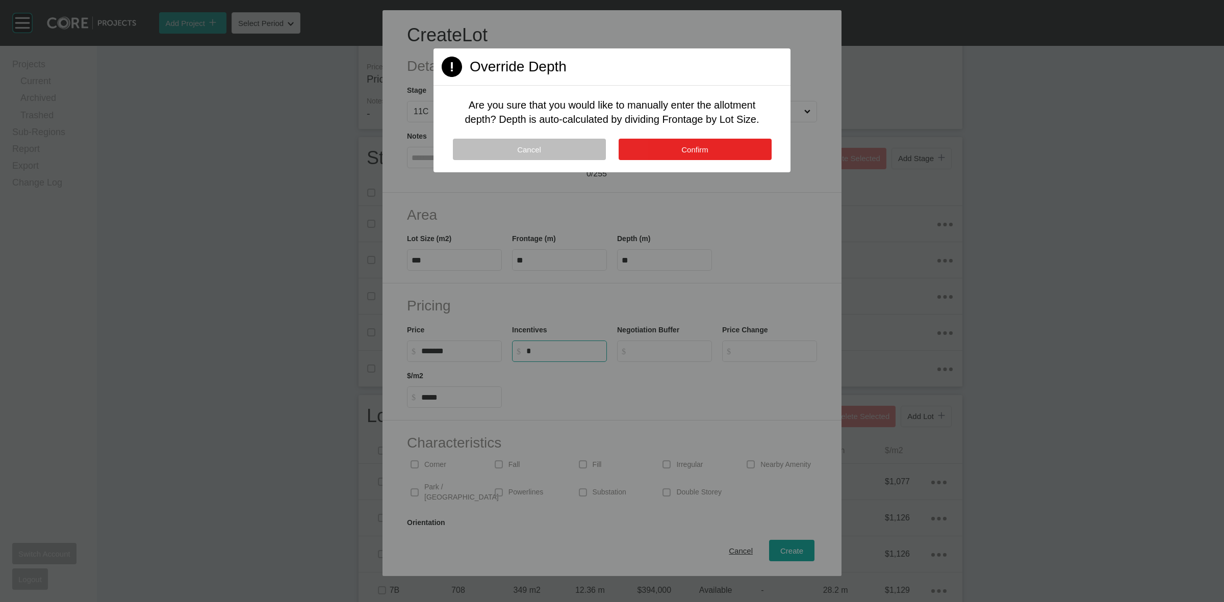
click at [665, 148] on button "Confirm" at bounding box center [695, 149] width 153 height 21
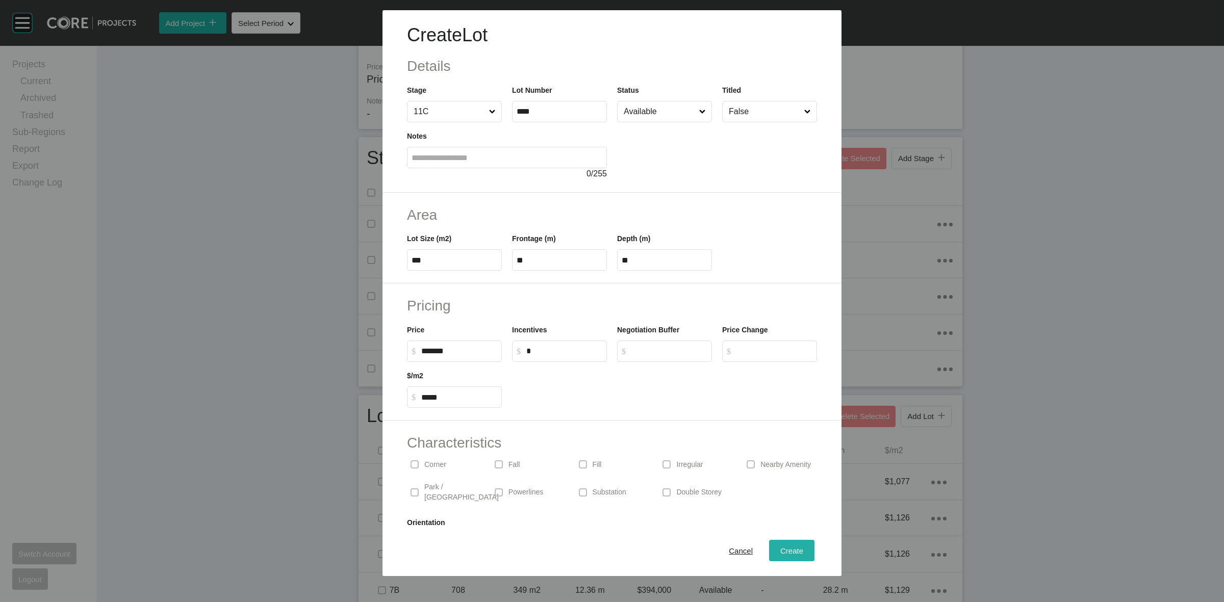
click at [781, 546] on div "Create" at bounding box center [792, 551] width 28 height 14
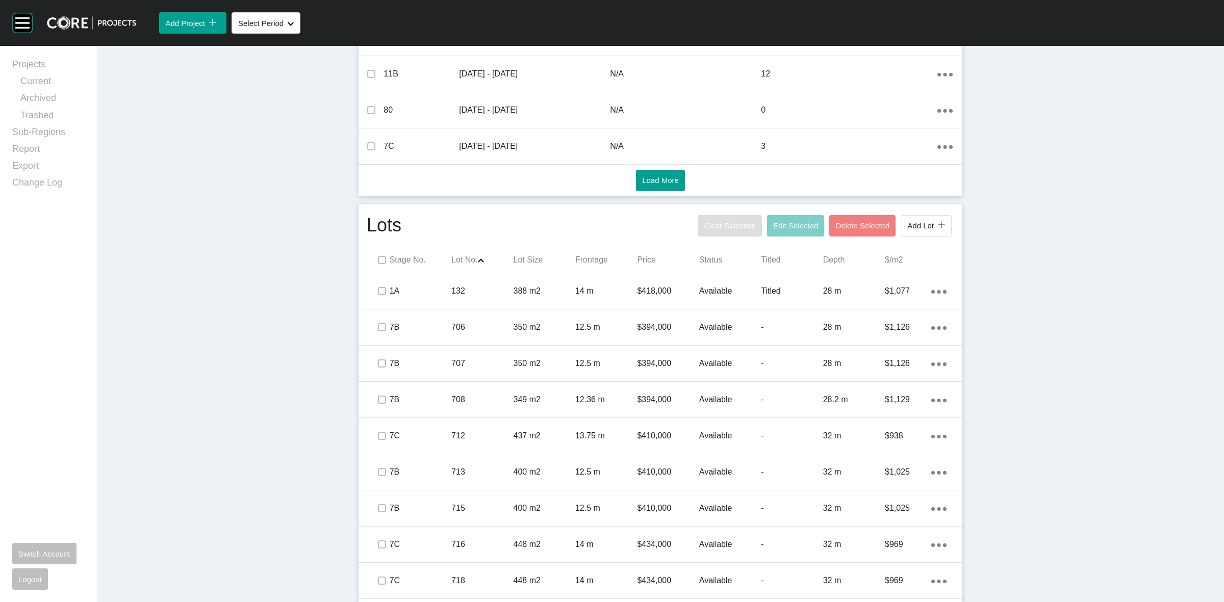
scroll to position [500, 0]
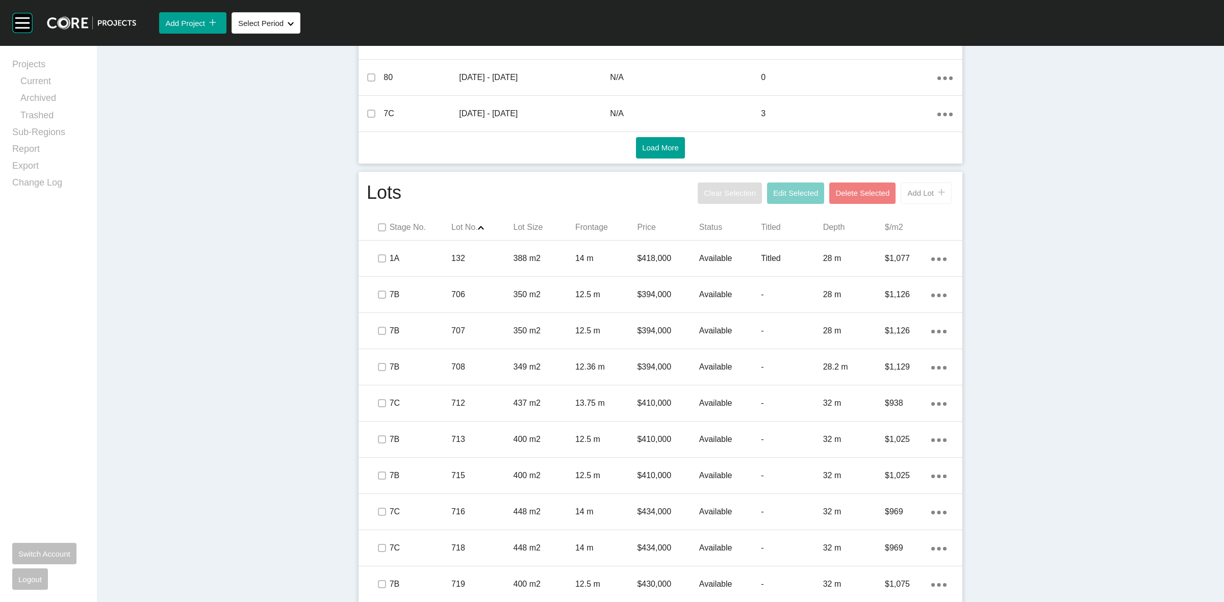
click at [912, 195] on span "Add Lot" at bounding box center [920, 193] width 27 height 9
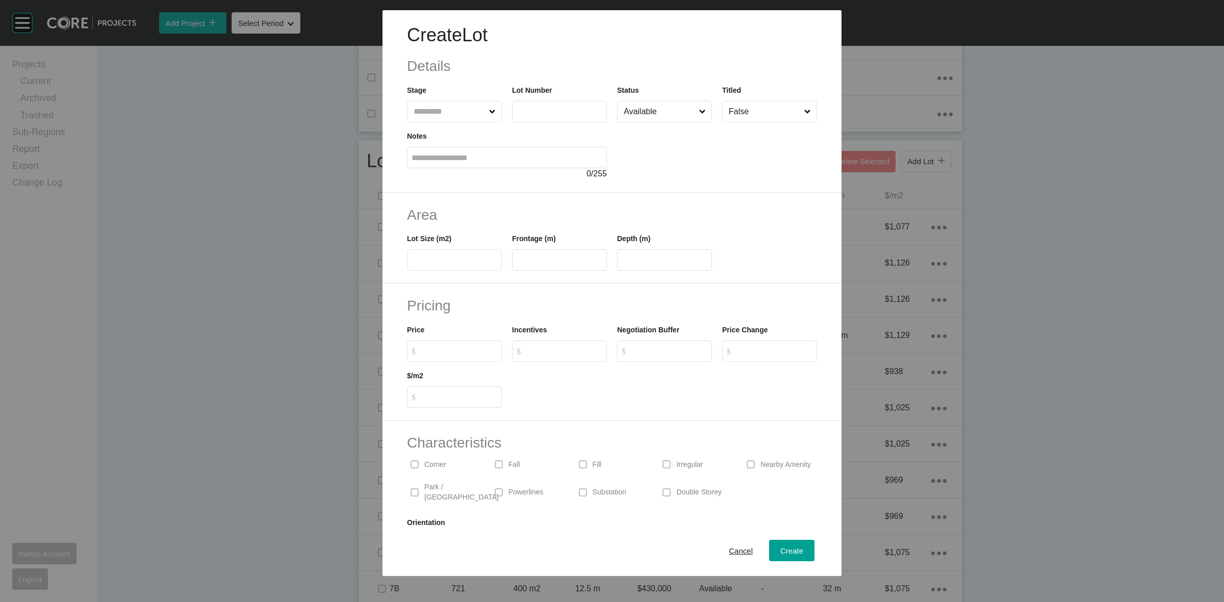
click at [467, 117] on input "text" at bounding box center [449, 111] width 75 height 20
click at [784, 551] on span "Create" at bounding box center [791, 551] width 23 height 9
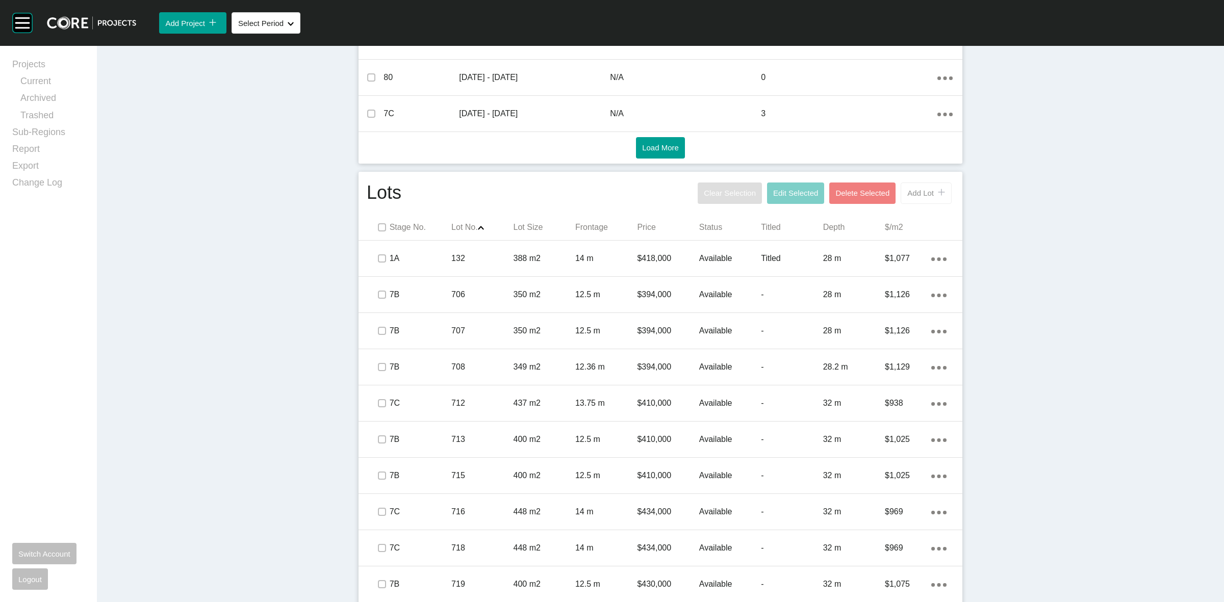
click at [907, 189] on span "Add Lot" at bounding box center [920, 193] width 27 height 9
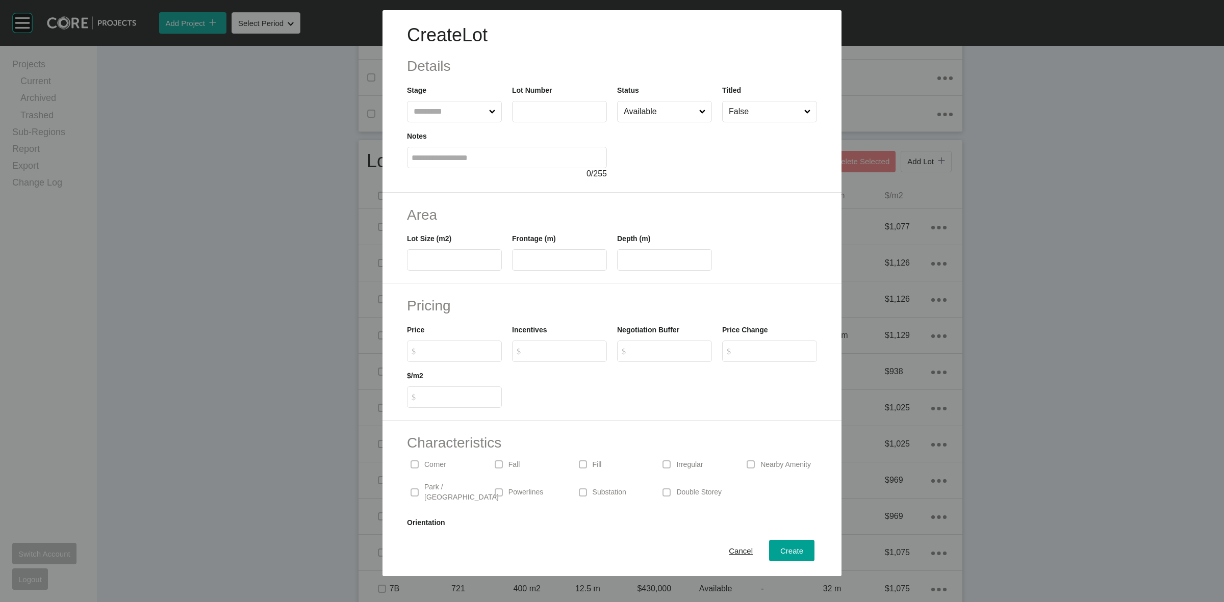
click at [447, 111] on input "text" at bounding box center [449, 111] width 75 height 20
click at [780, 552] on span "Create" at bounding box center [791, 551] width 23 height 9
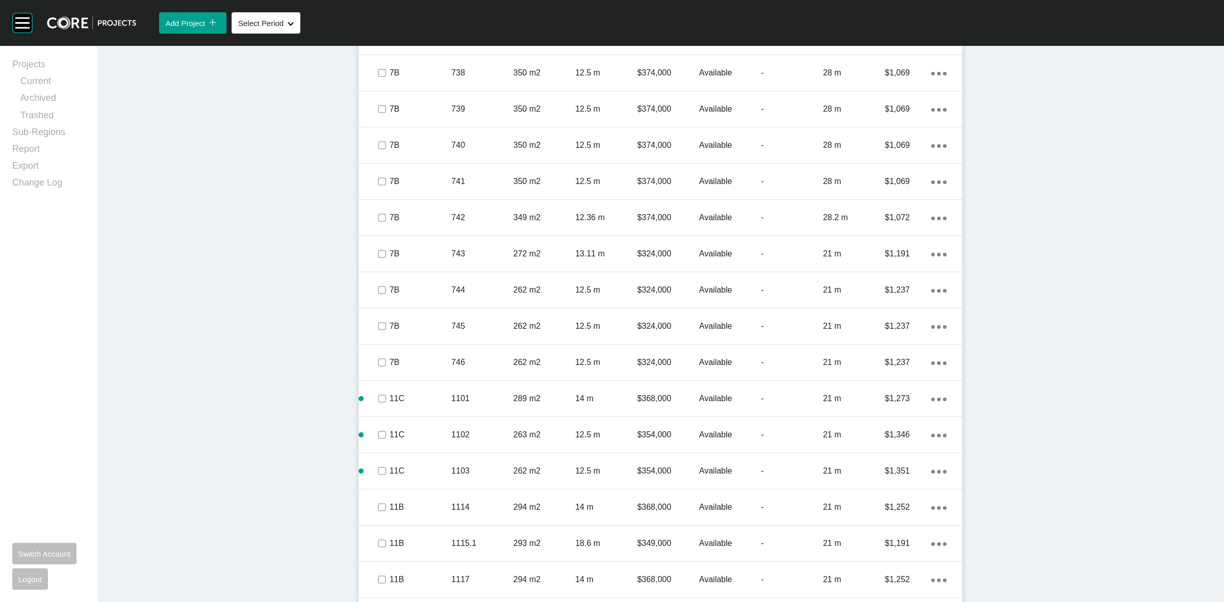
scroll to position [1584, 0]
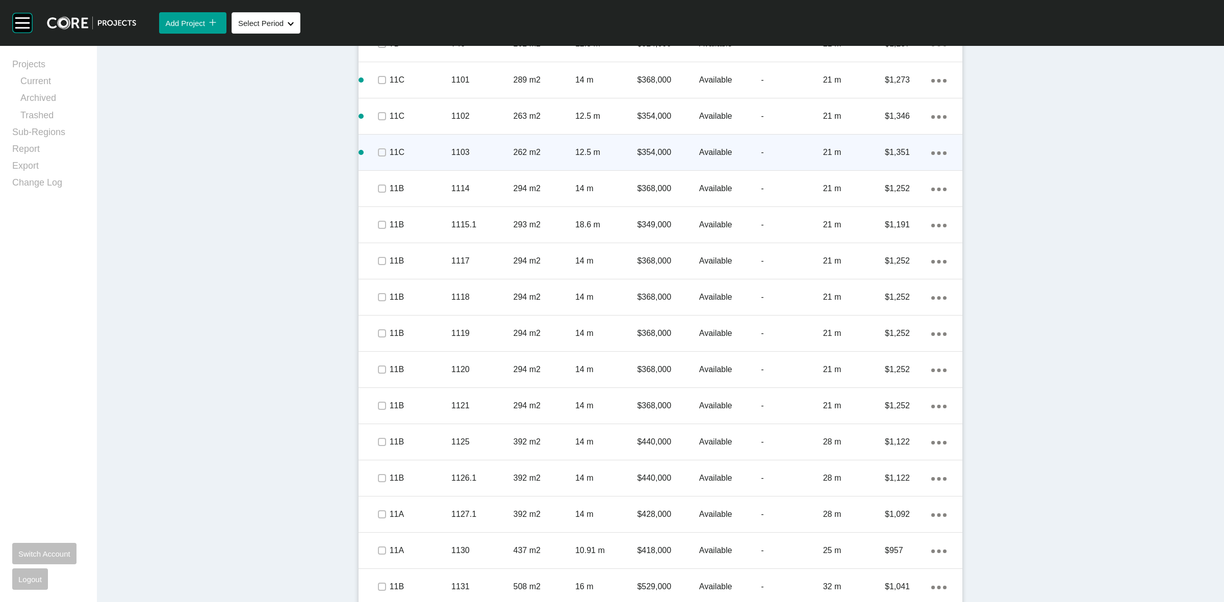
click at [931, 148] on div "Action Menu Dots Copy 6 Created with Sketch." at bounding box center [938, 152] width 15 height 11
click at [898, 155] on link "Duplicate" at bounding box center [892, 153] width 38 height 15
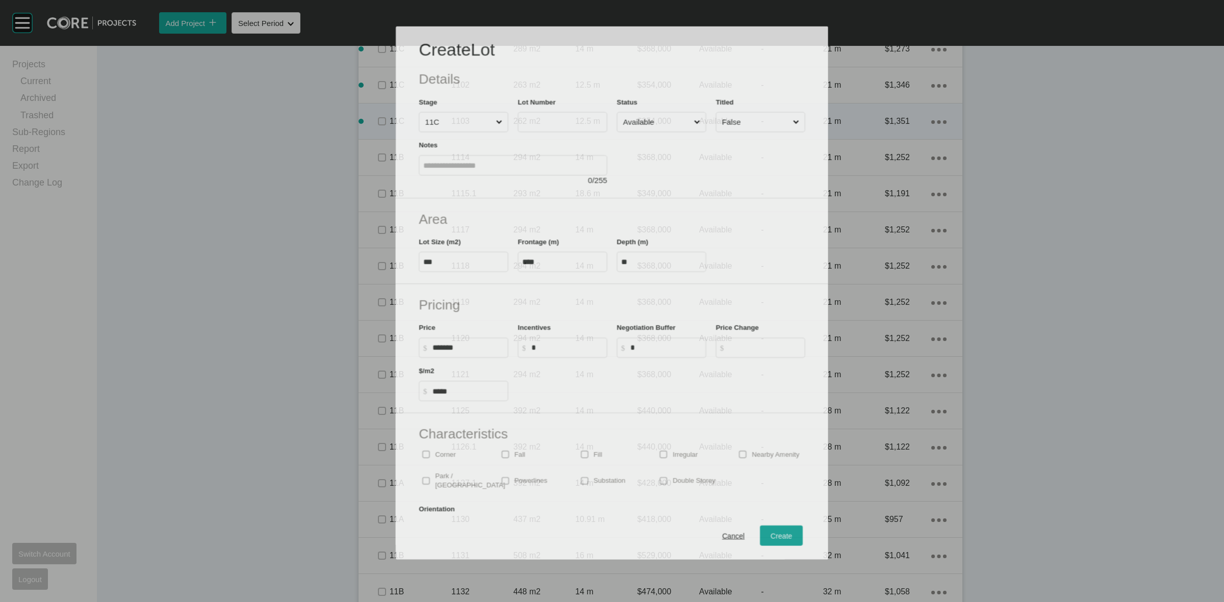
scroll to position [1552, 0]
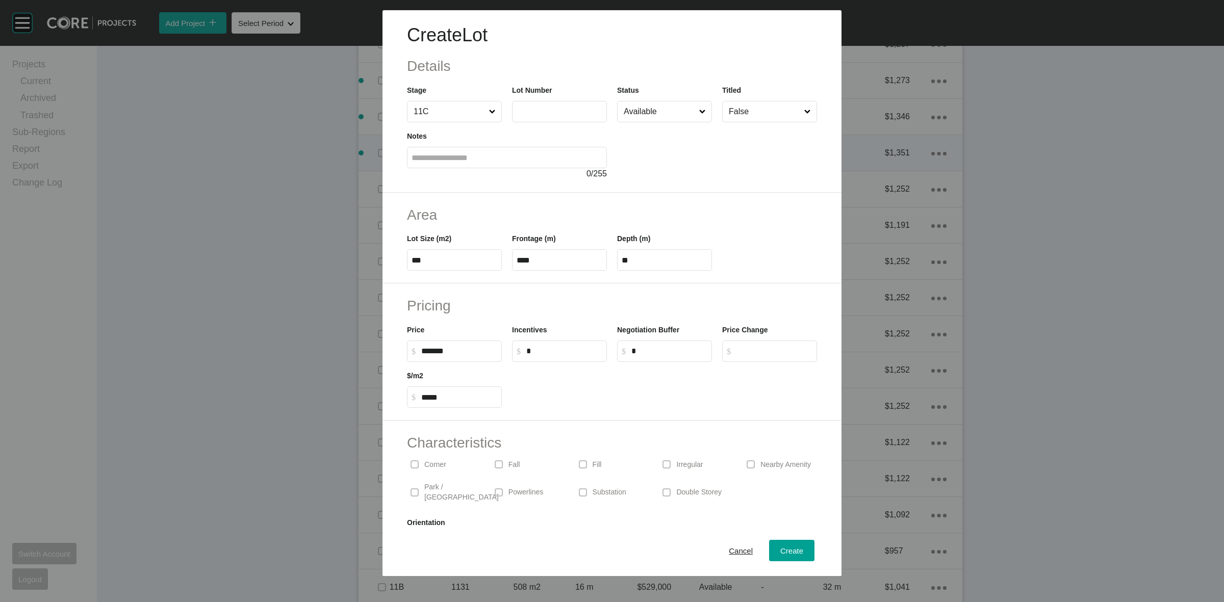
click at [564, 103] on label at bounding box center [559, 111] width 95 height 21
click at [564, 107] on input "text" at bounding box center [560, 111] width 86 height 9
click at [780, 547] on span "Create" at bounding box center [791, 551] width 23 height 9
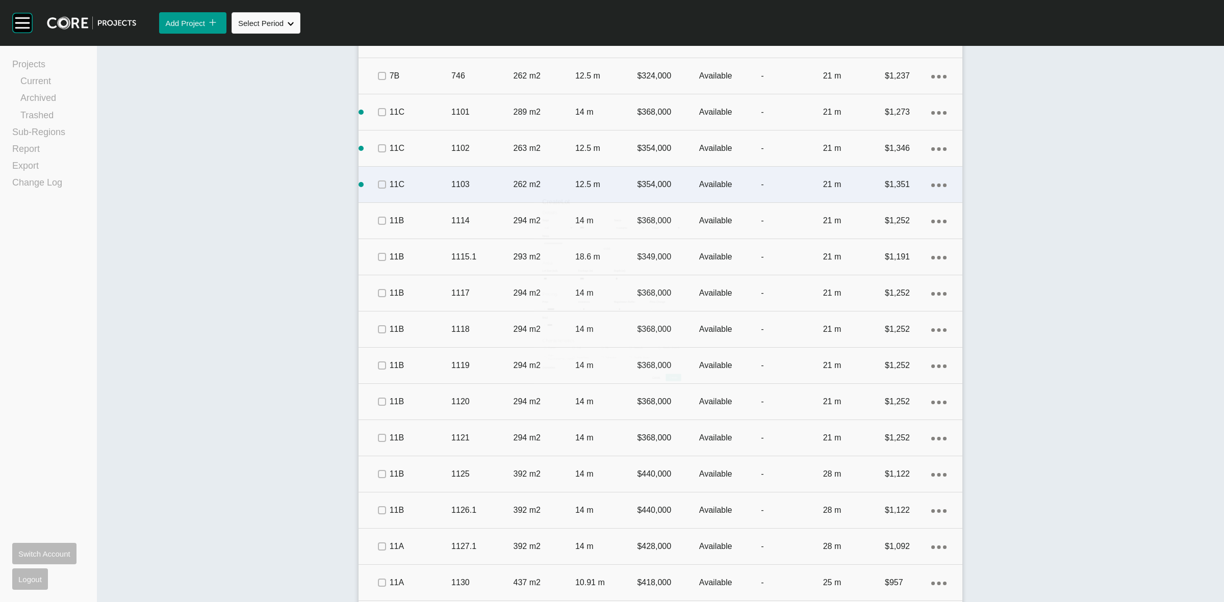
scroll to position [1584, 0]
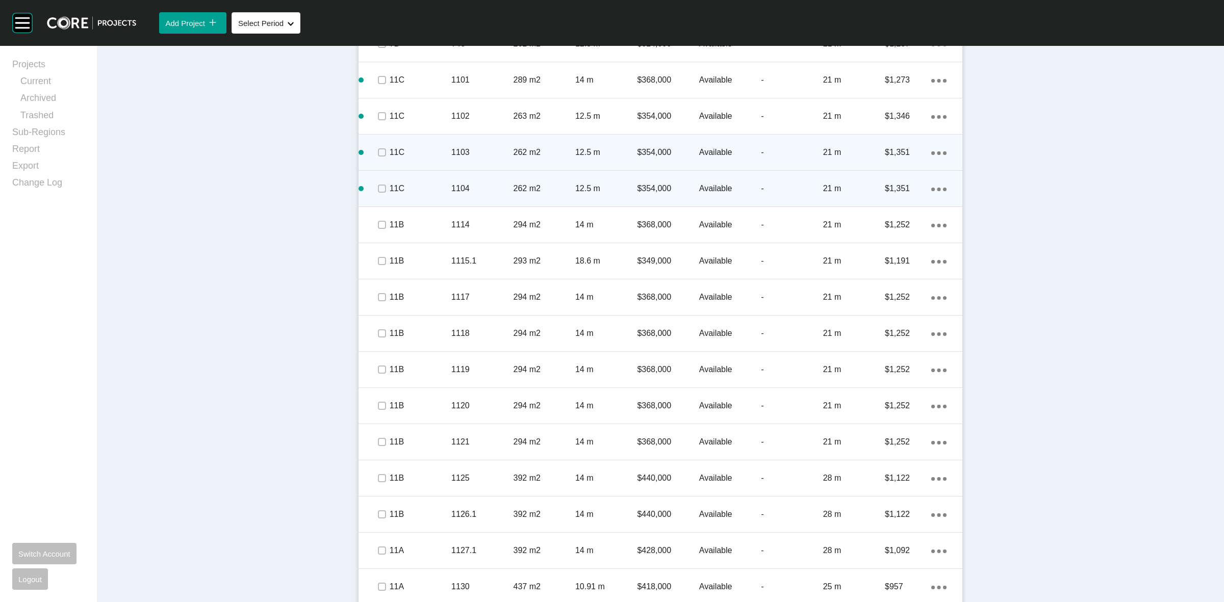
click at [886, 192] on link "Duplicate" at bounding box center [892, 190] width 38 height 15
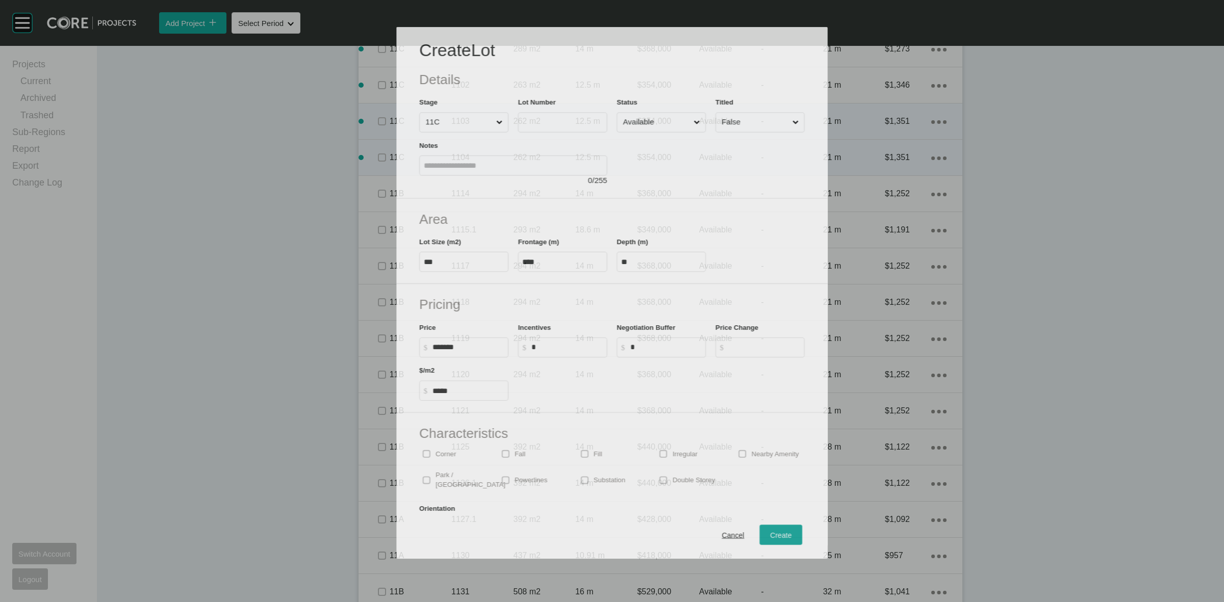
scroll to position [1552, 0]
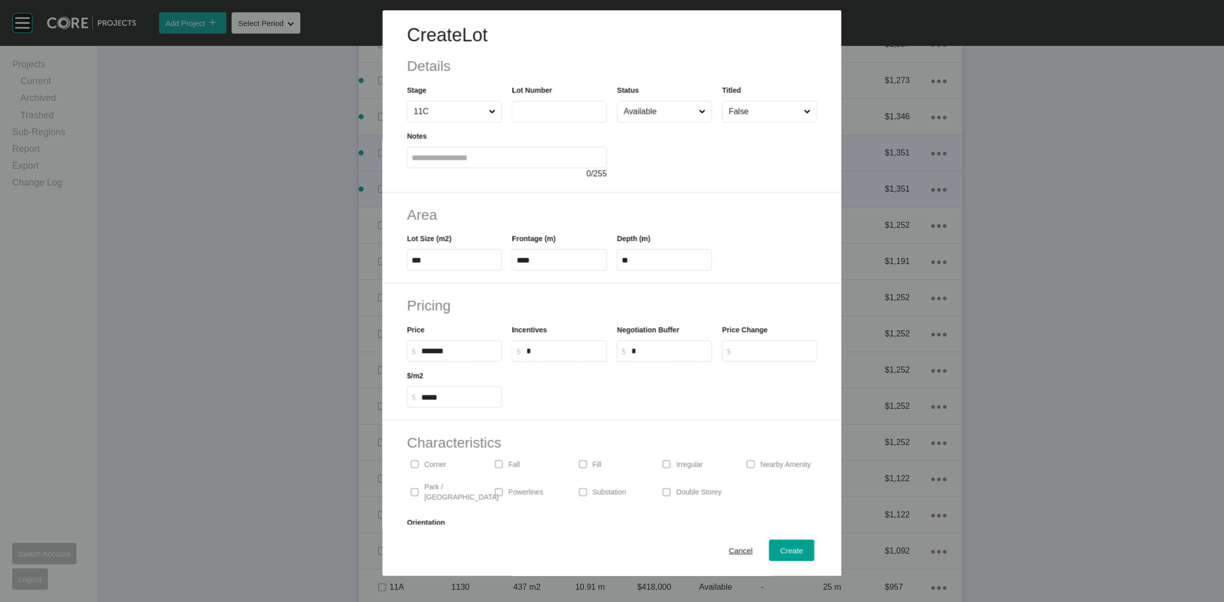
click at [539, 108] on input "text" at bounding box center [560, 112] width 86 height 9
click at [780, 549] on span "Create" at bounding box center [791, 551] width 23 height 9
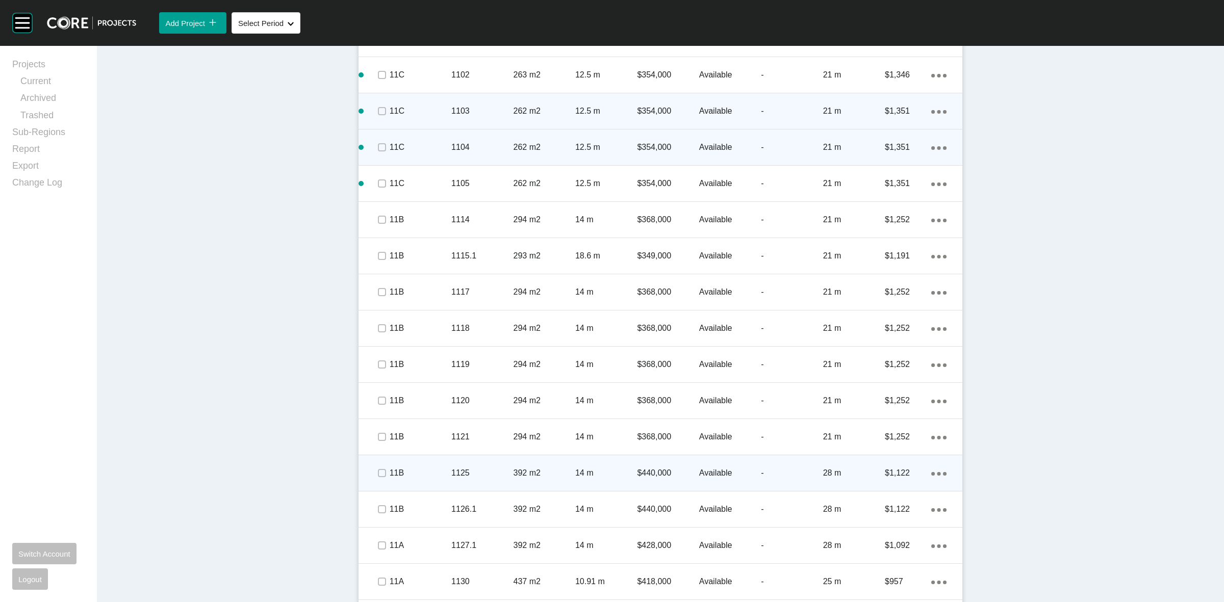
scroll to position [1648, 0]
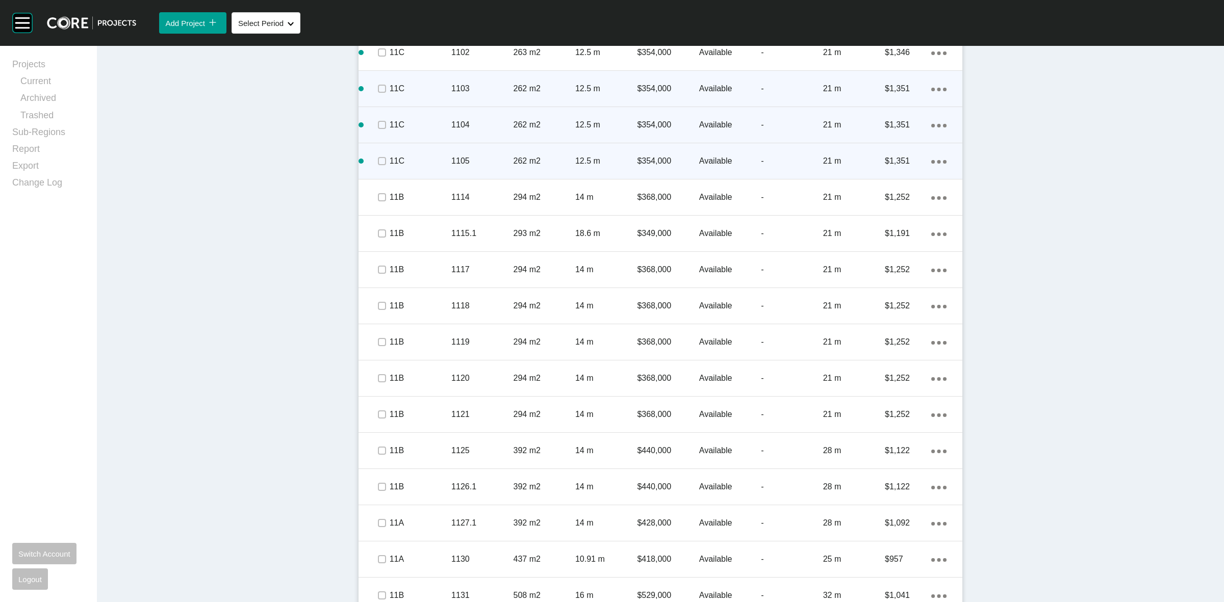
click at [937, 161] on icon "Action Menu Dots Copy 6 Created with Sketch." at bounding box center [938, 162] width 15 height 4
click at [878, 159] on link "Duplicate" at bounding box center [892, 162] width 38 height 15
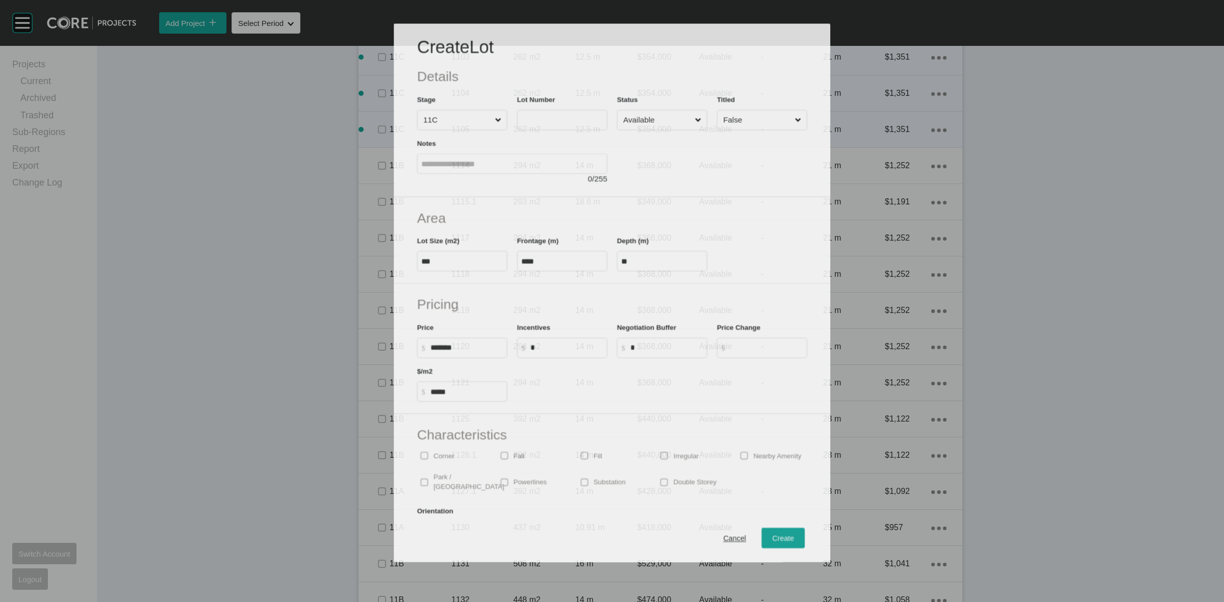
scroll to position [1617, 0]
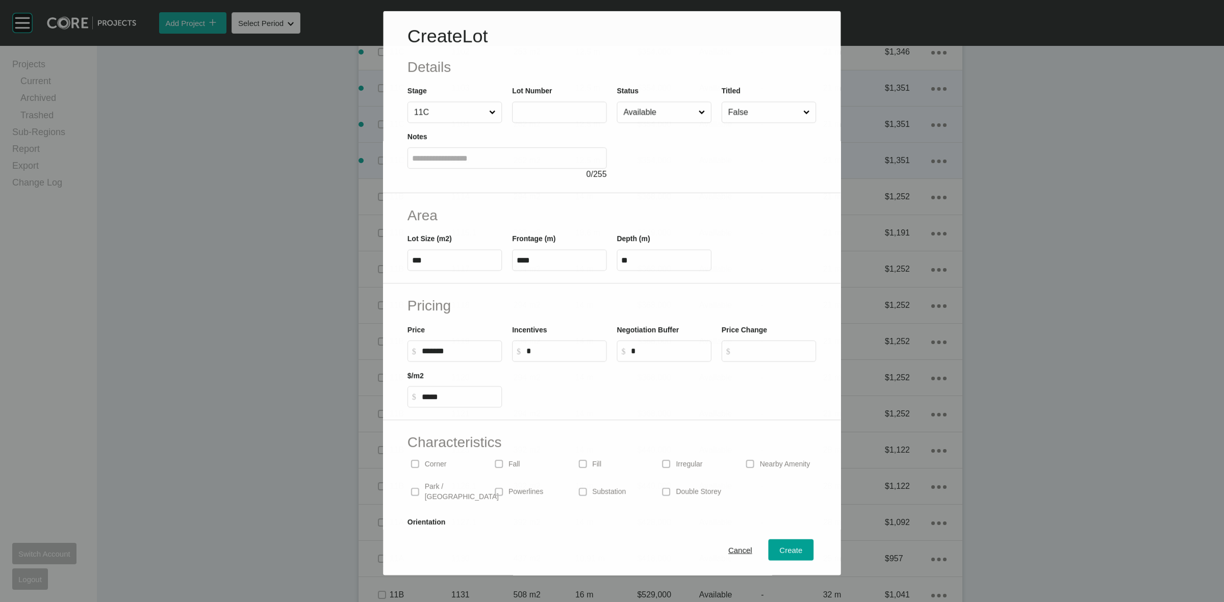
click at [528, 117] on label at bounding box center [560, 111] width 94 height 21
click at [528, 117] on input "text" at bounding box center [559, 112] width 85 height 9
click at [778, 551] on div "Create" at bounding box center [792, 551] width 28 height 14
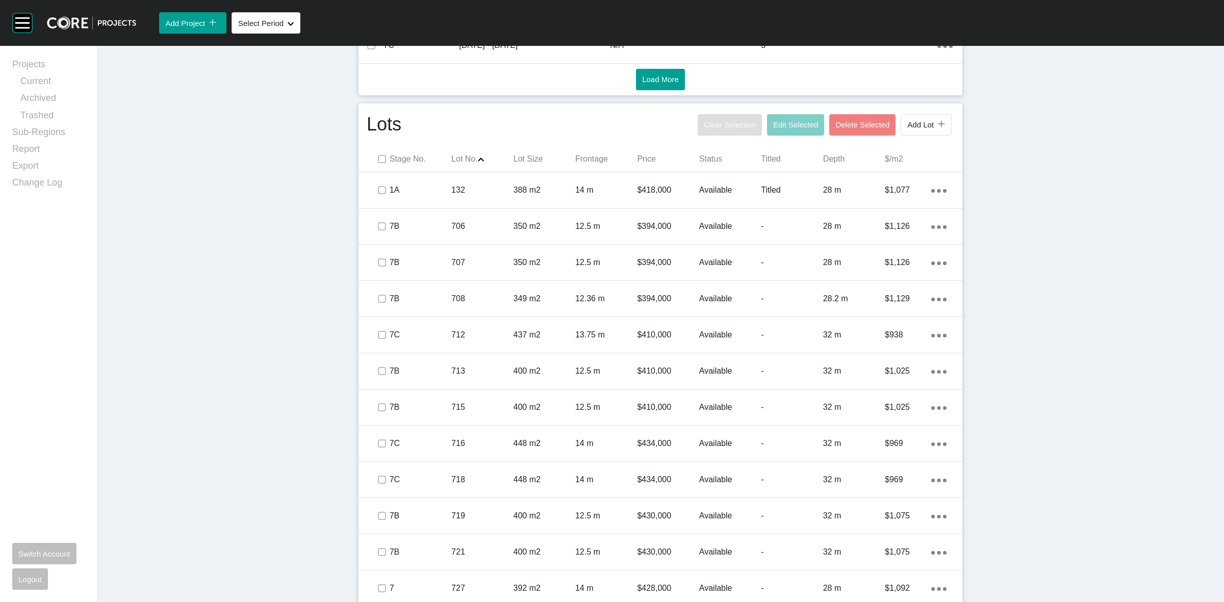
scroll to position [500, 0]
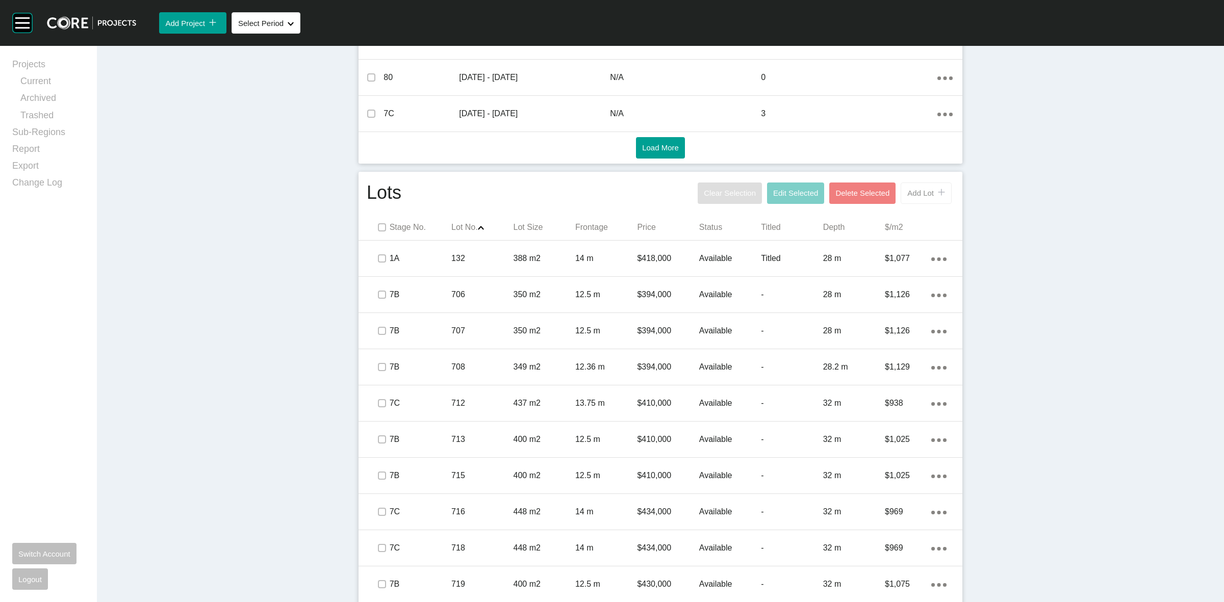
click at [921, 192] on span "Add Lot" at bounding box center [920, 193] width 27 height 9
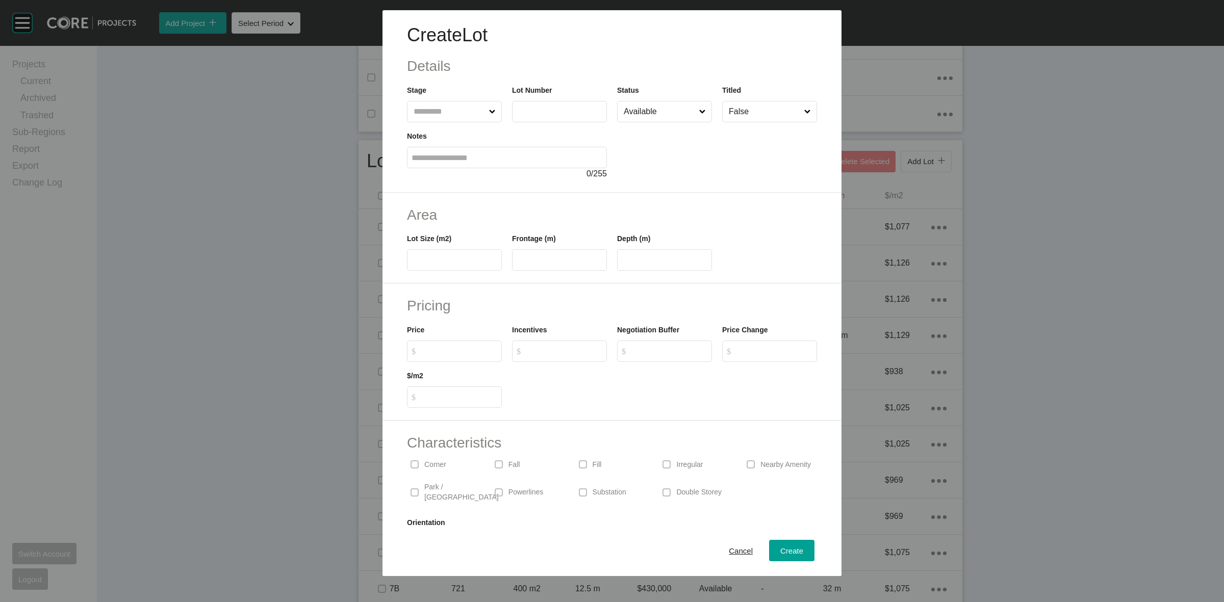
click at [438, 113] on input "text" at bounding box center [449, 111] width 75 height 20
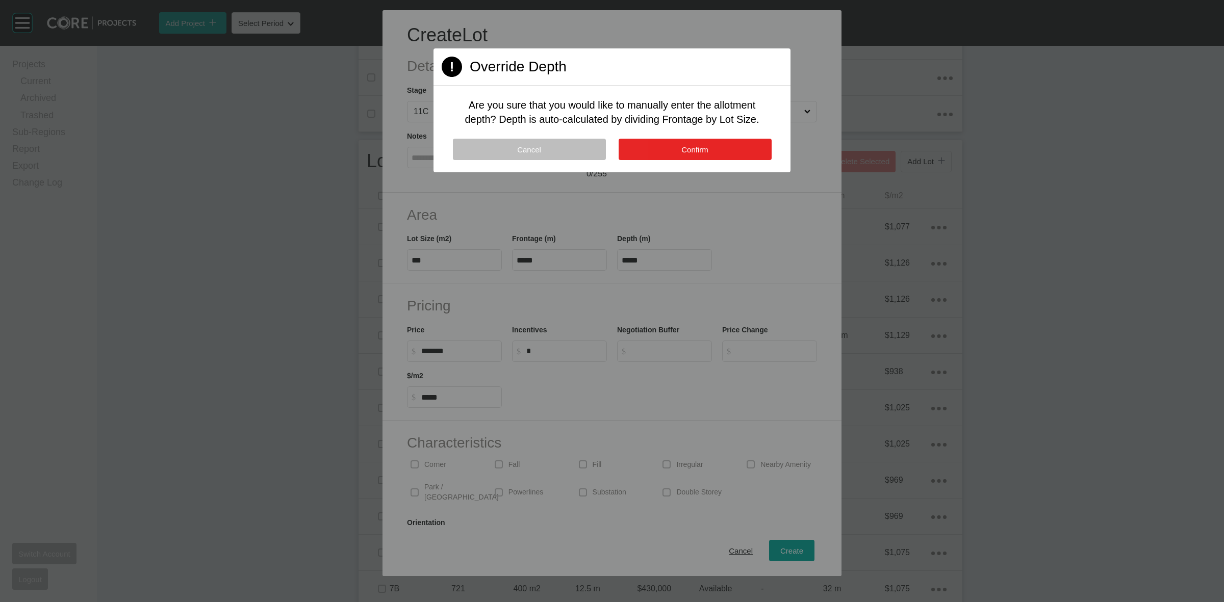
click at [686, 154] on span "Confirm" at bounding box center [694, 149] width 27 height 9
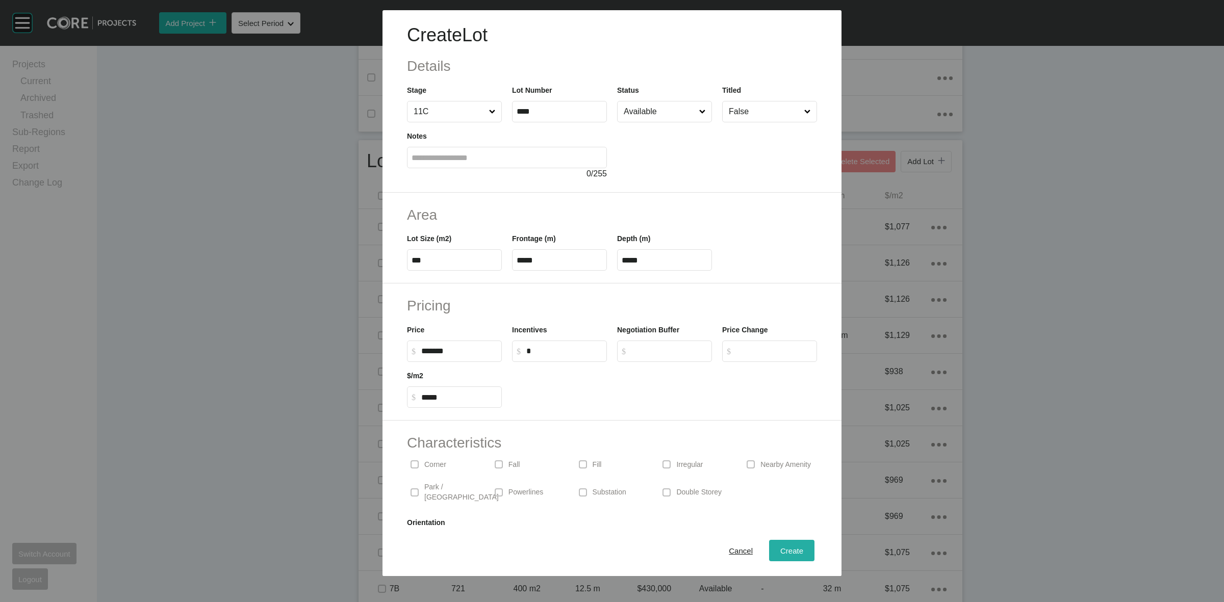
click at [780, 549] on span "Create" at bounding box center [791, 551] width 23 height 9
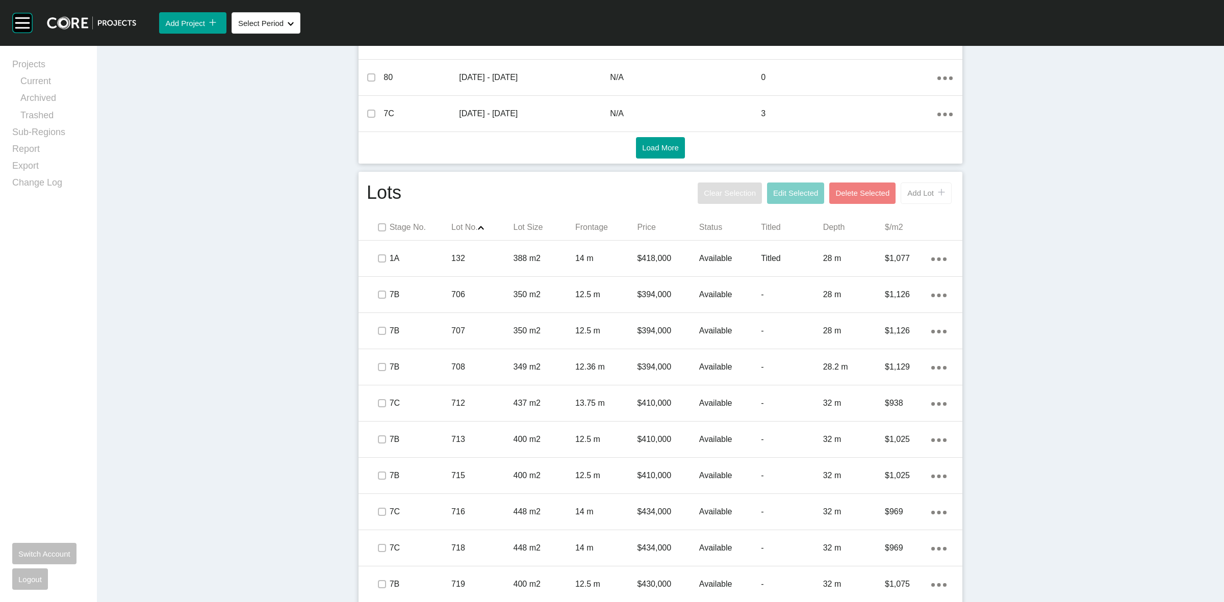
click at [911, 192] on span "Add Lot" at bounding box center [920, 193] width 27 height 9
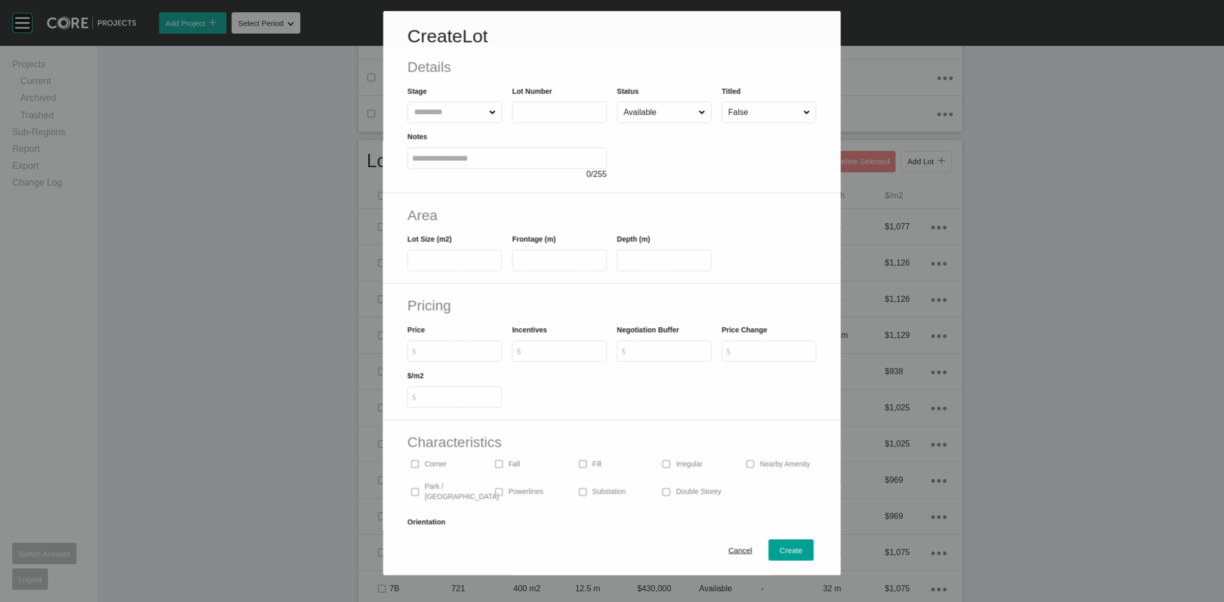
click at [422, 117] on input "text" at bounding box center [449, 112] width 75 height 20
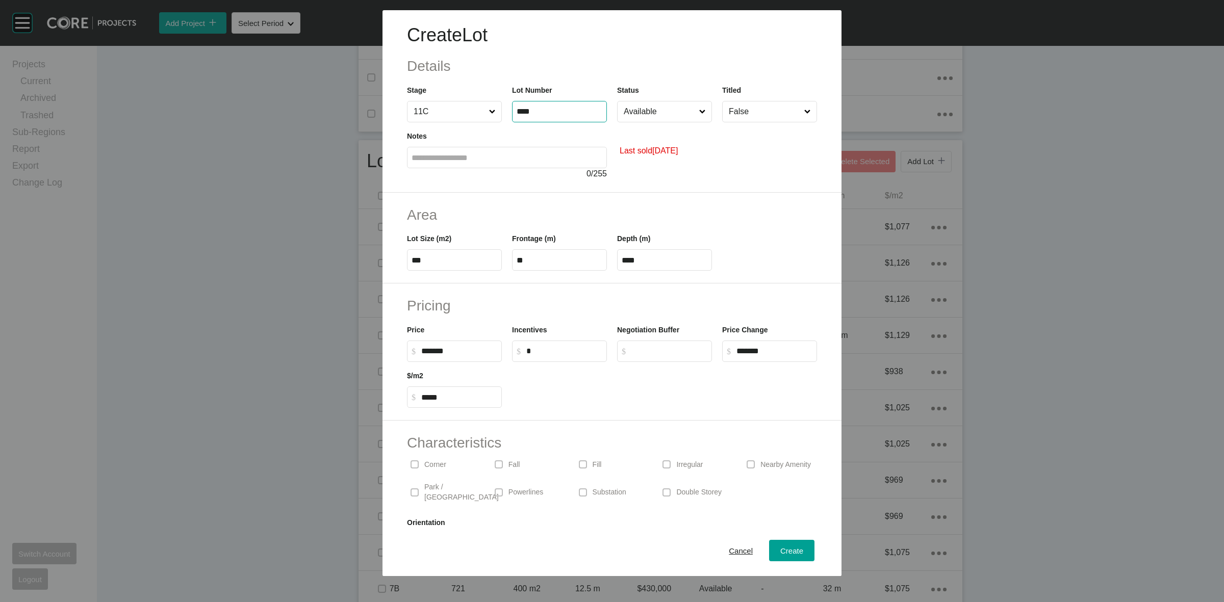
drag, startPoint x: 548, startPoint y: 112, endPoint x: 544, endPoint y: 116, distance: 5.8
click at [546, 115] on input "****" at bounding box center [560, 111] width 86 height 9
drag, startPoint x: 778, startPoint y: 350, endPoint x: 625, endPoint y: 365, distance: 153.7
click at [646, 370] on div "Pricing Price $ Created with Sketch. $ ******* Incentives $ Created with Sketch…" at bounding box center [612, 352] width 459 height 137
click at [483, 353] on input "******" at bounding box center [459, 351] width 76 height 9
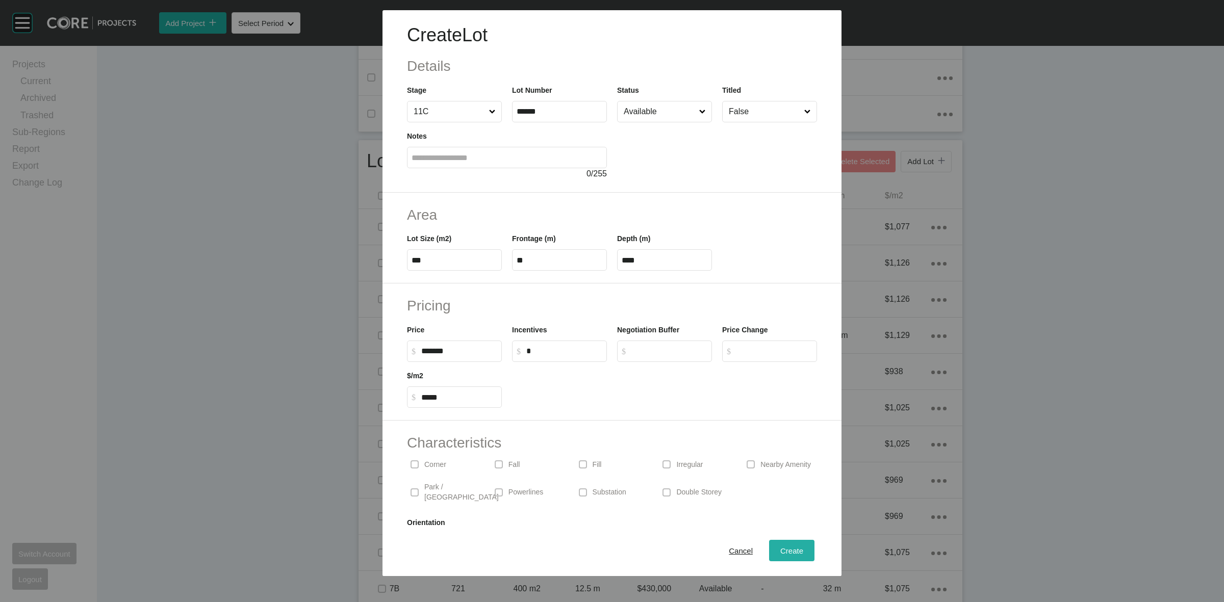
click at [788, 544] on div "Create" at bounding box center [792, 551] width 28 height 14
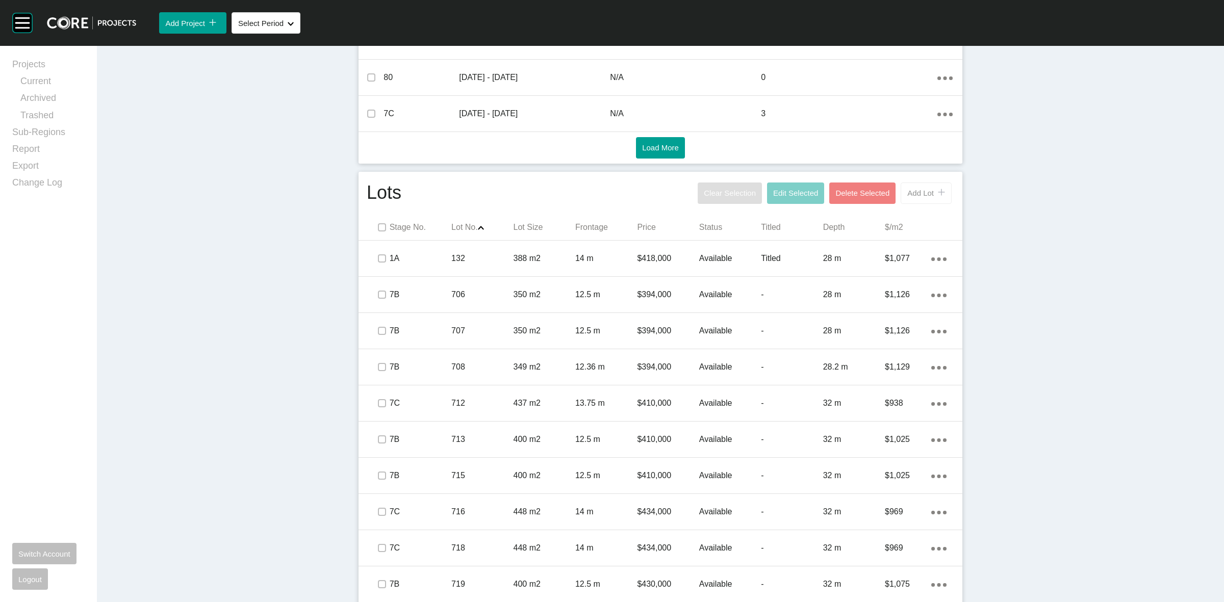
click at [907, 193] on span "Add Lot" at bounding box center [920, 193] width 27 height 9
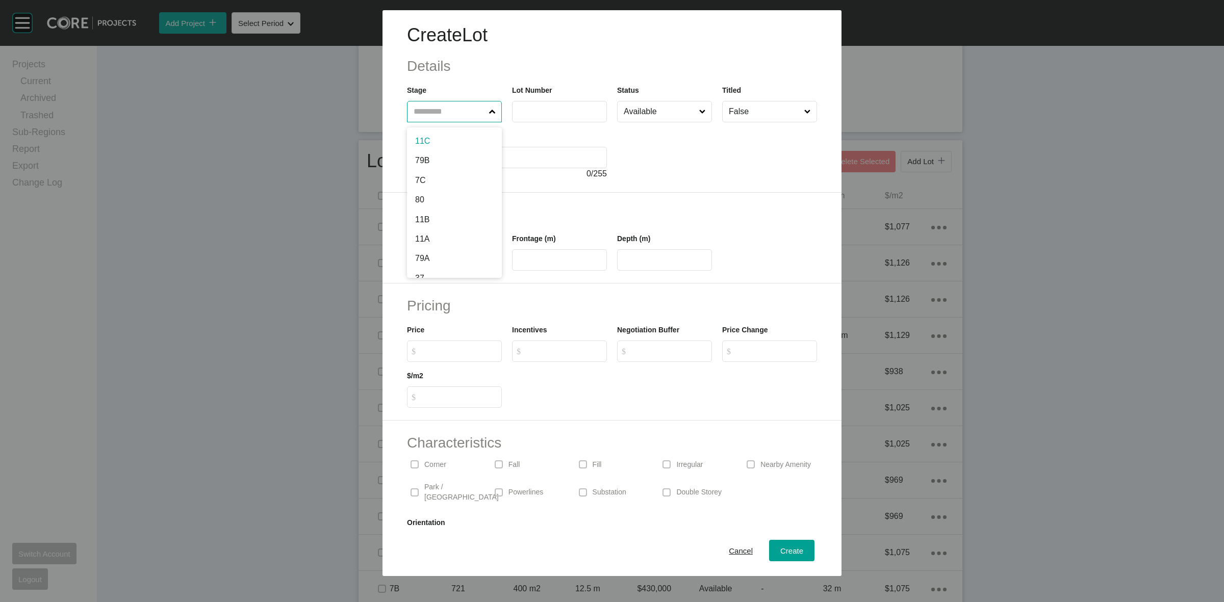
drag, startPoint x: 445, startPoint y: 105, endPoint x: 446, endPoint y: 116, distance: 10.8
click at [445, 114] on input "text" at bounding box center [449, 111] width 75 height 20
click at [563, 110] on input "****" at bounding box center [560, 111] width 86 height 9
click at [780, 551] on span "Create" at bounding box center [791, 551] width 23 height 9
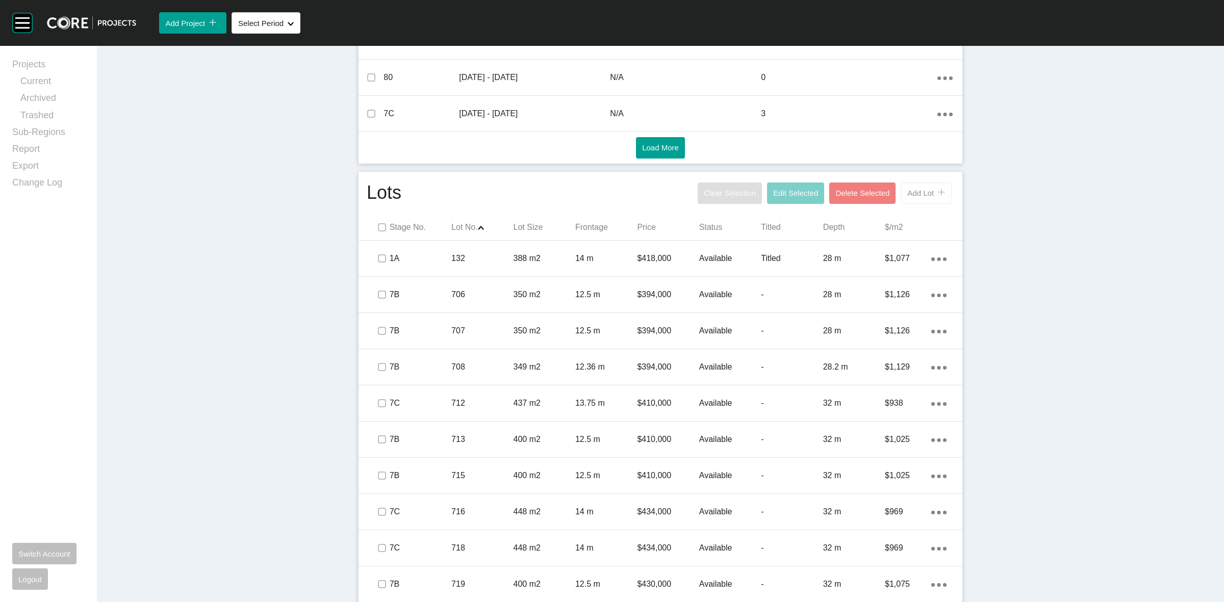
click at [913, 197] on button "Add Lot icon/tick copy 11 Created with Sketch." at bounding box center [926, 193] width 51 height 21
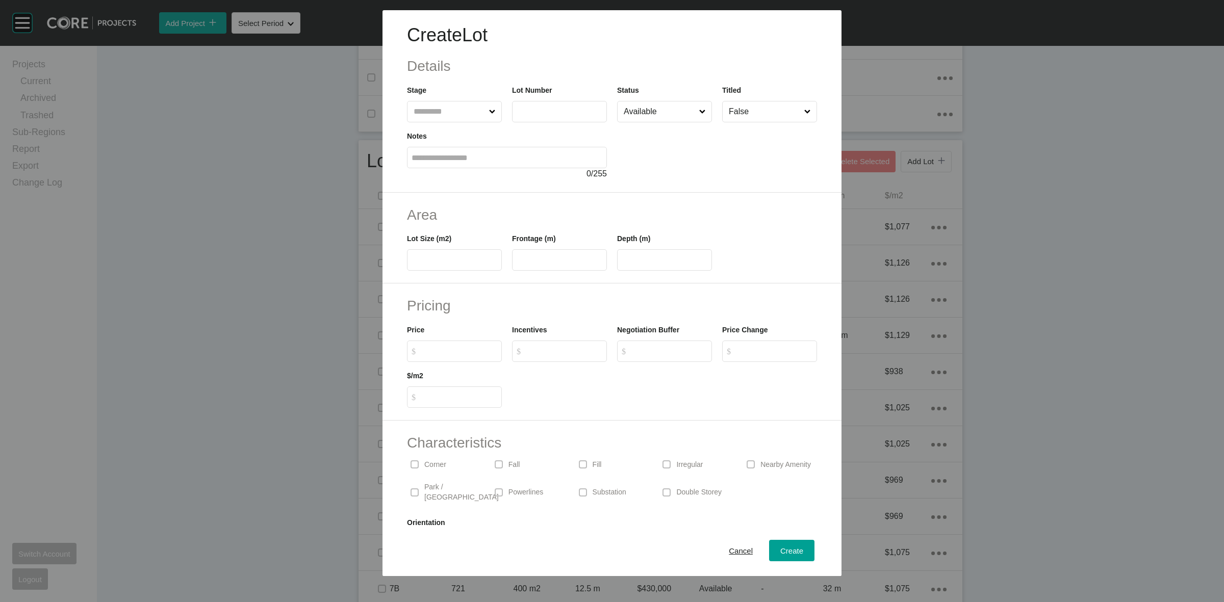
click at [462, 115] on input "text" at bounding box center [449, 111] width 75 height 20
click at [780, 548] on span "Create" at bounding box center [791, 551] width 23 height 9
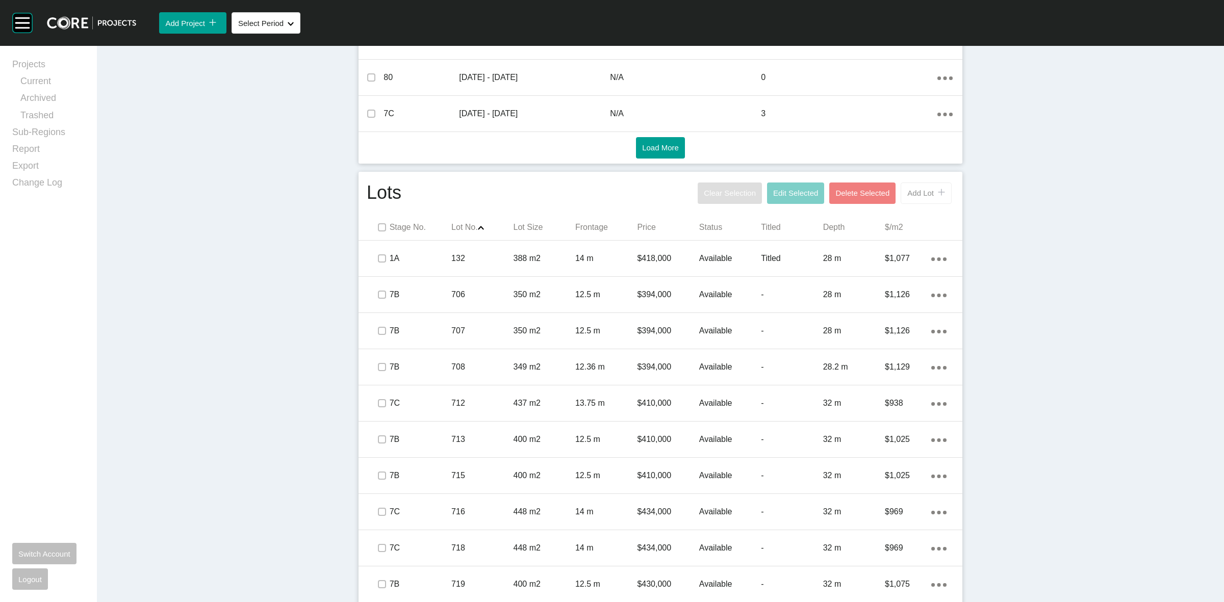
click at [907, 191] on span "Add Lot" at bounding box center [920, 193] width 27 height 9
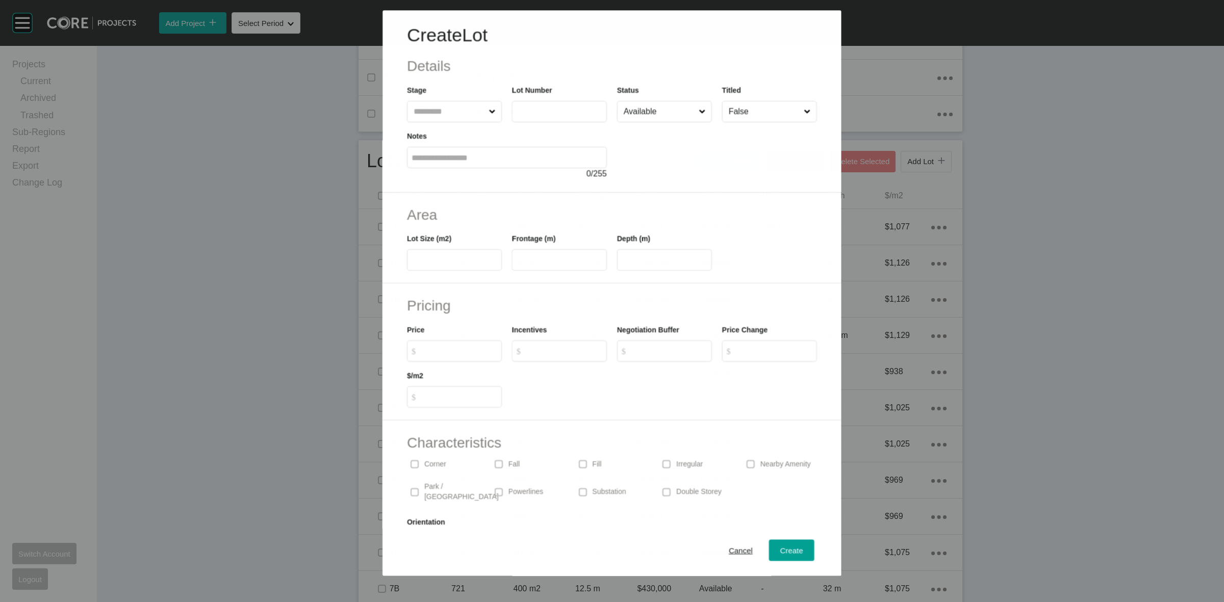
click at [439, 112] on input "text" at bounding box center [449, 111] width 75 height 20
click at [559, 113] on input "****" at bounding box center [560, 111] width 86 height 9
click at [450, 257] on input "text" at bounding box center [455, 260] width 86 height 9
click at [785, 544] on div "Create" at bounding box center [792, 551] width 28 height 14
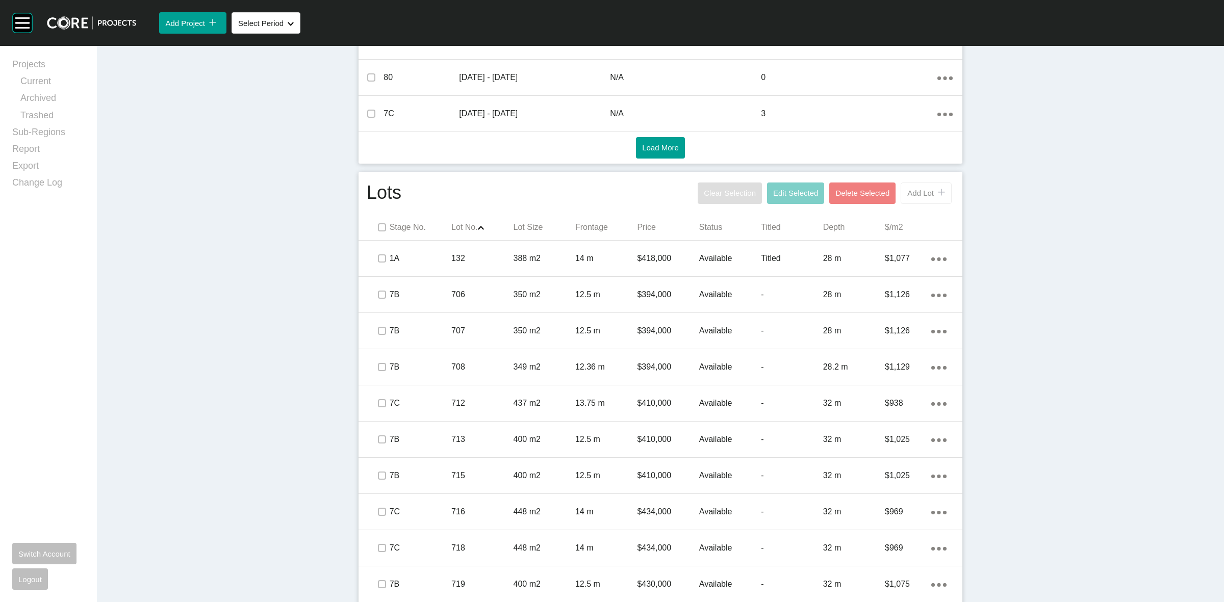
click at [922, 189] on div "Add Lot icon/tick copy 11 Created with Sketch." at bounding box center [926, 193] width 38 height 9
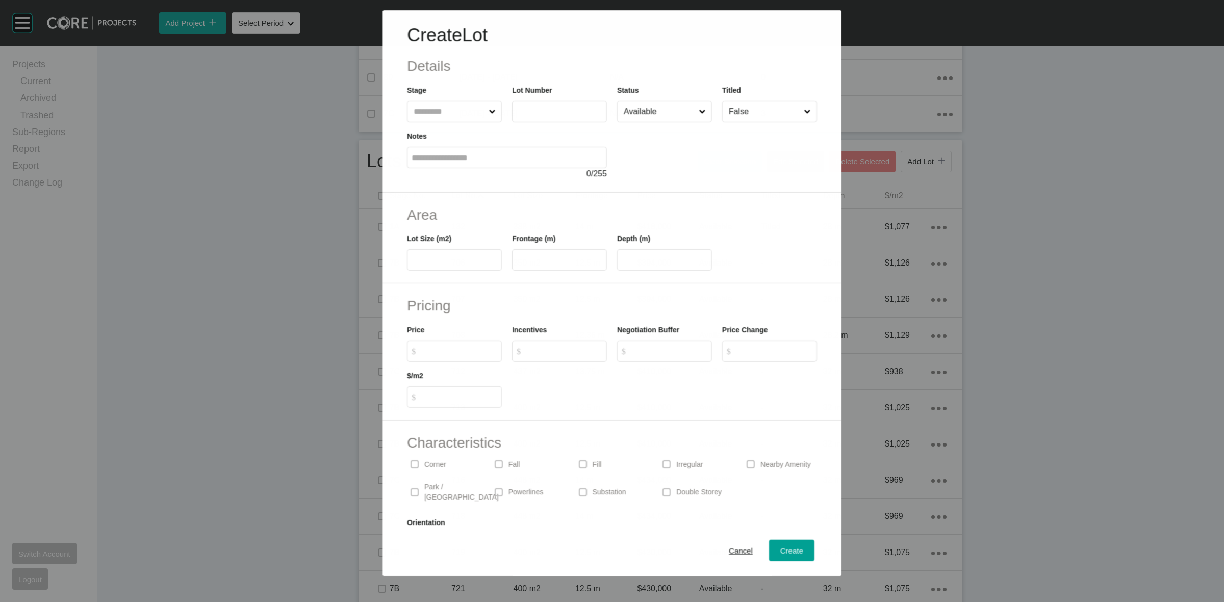
click at [452, 111] on input "text" at bounding box center [449, 111] width 75 height 20
click at [784, 547] on span "Create" at bounding box center [791, 551] width 23 height 9
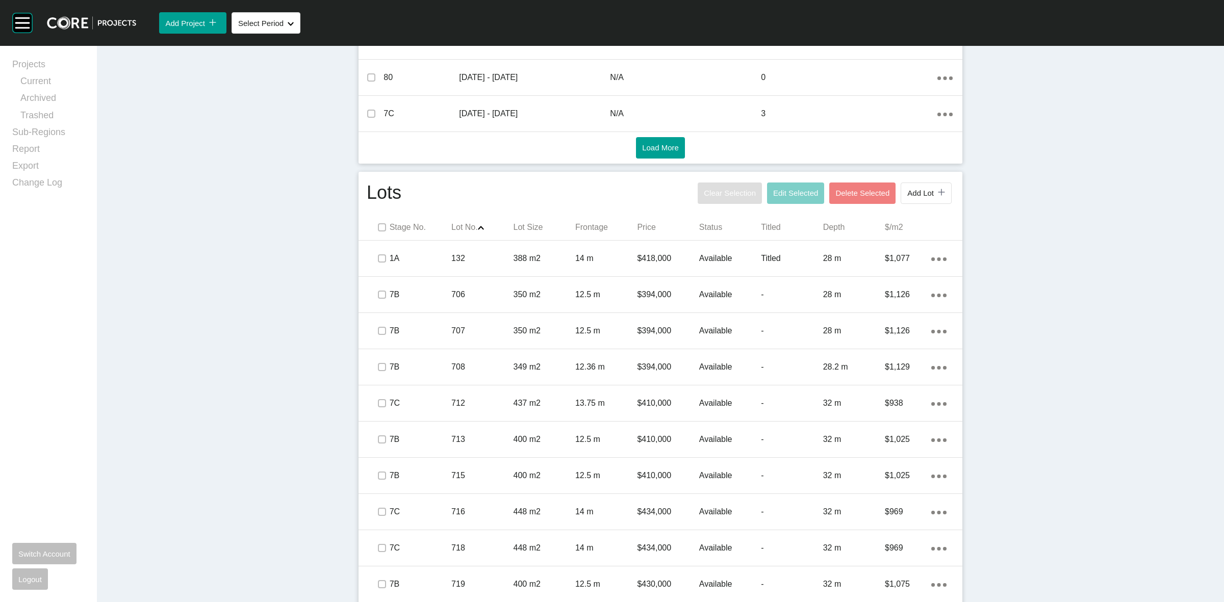
click at [922, 163] on div "Stages Delete Selected Add Stage icon/tick copy 11 Created with Sketch. Stage N…" at bounding box center [661, 23] width 604 height 282
click at [909, 195] on span "Add Lot" at bounding box center [920, 193] width 27 height 9
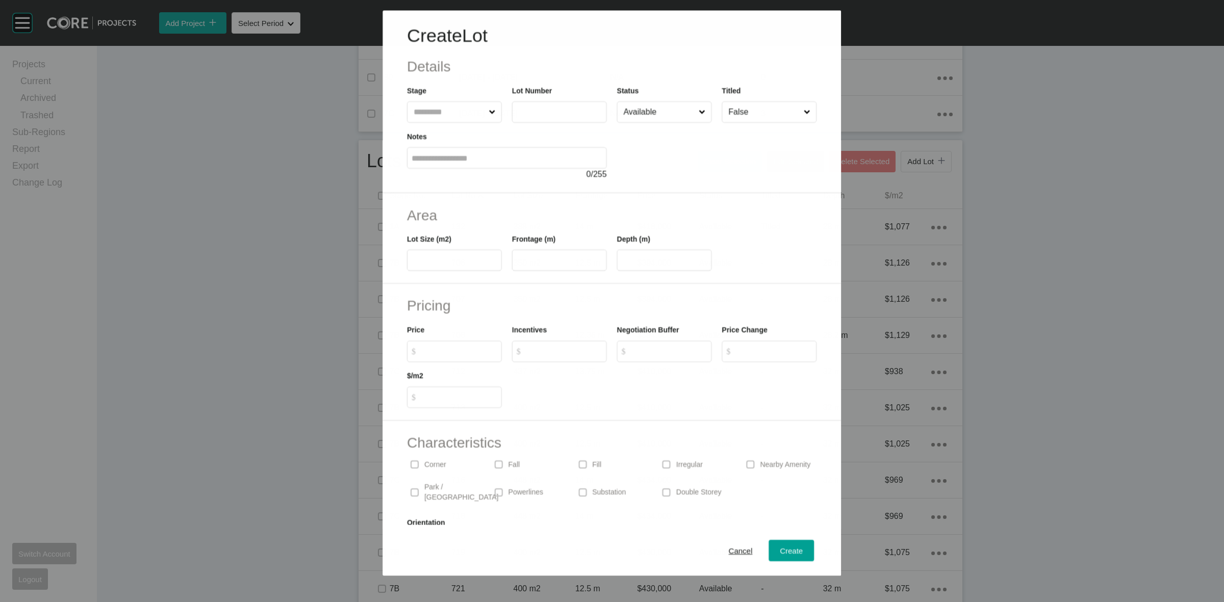
click at [449, 111] on input "text" at bounding box center [449, 111] width 75 height 20
click at [778, 544] on div "Create" at bounding box center [792, 551] width 28 height 14
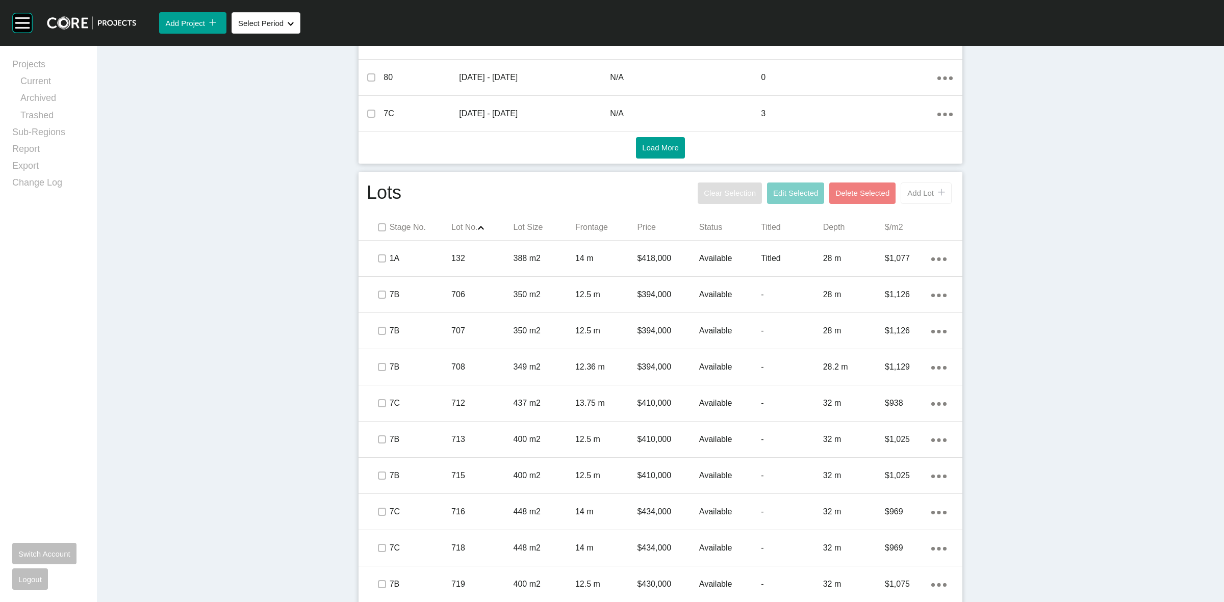
click at [909, 194] on span "Add Lot" at bounding box center [920, 193] width 27 height 9
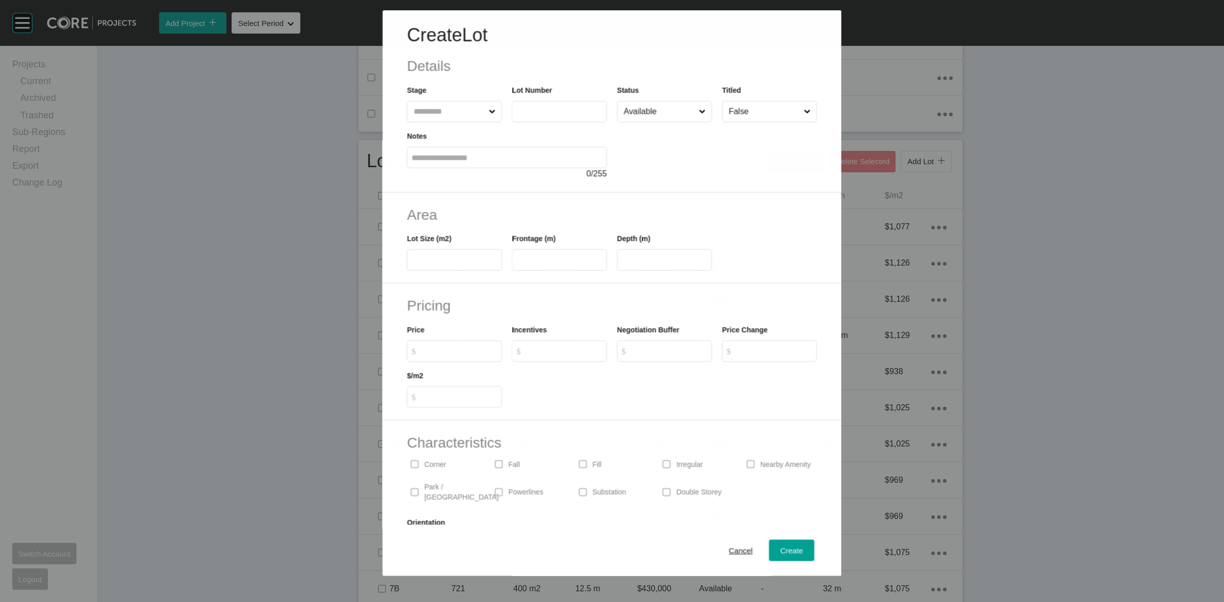
click at [456, 113] on input "text" at bounding box center [449, 111] width 75 height 20
click at [778, 544] on div "Create" at bounding box center [792, 551] width 28 height 14
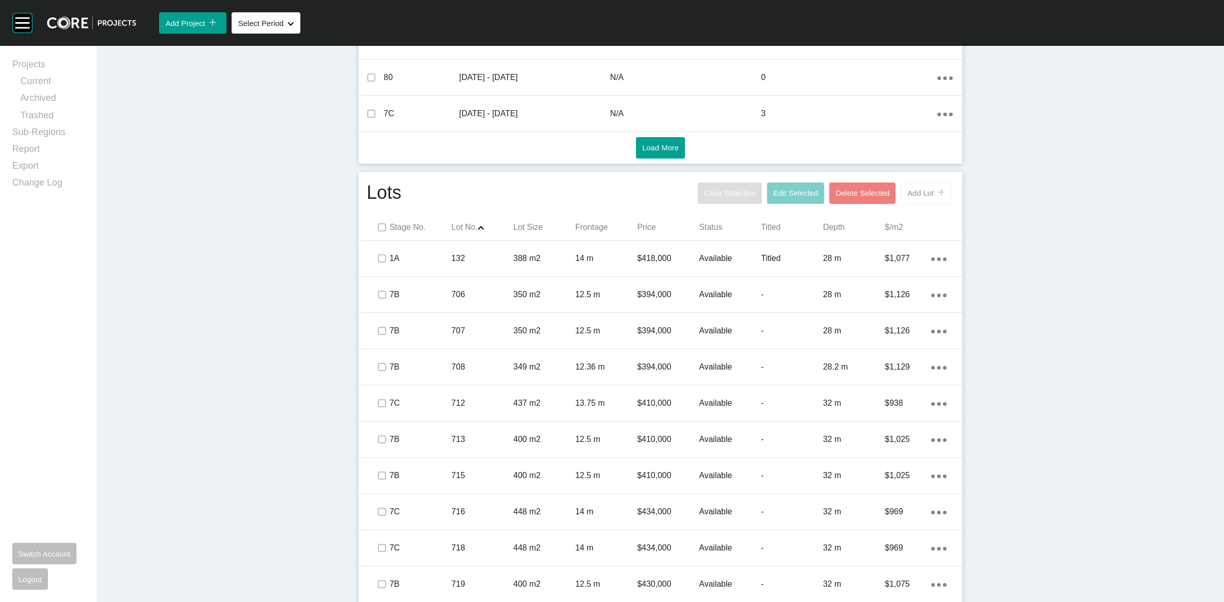
click at [912, 190] on span "Add Lot" at bounding box center [920, 193] width 27 height 9
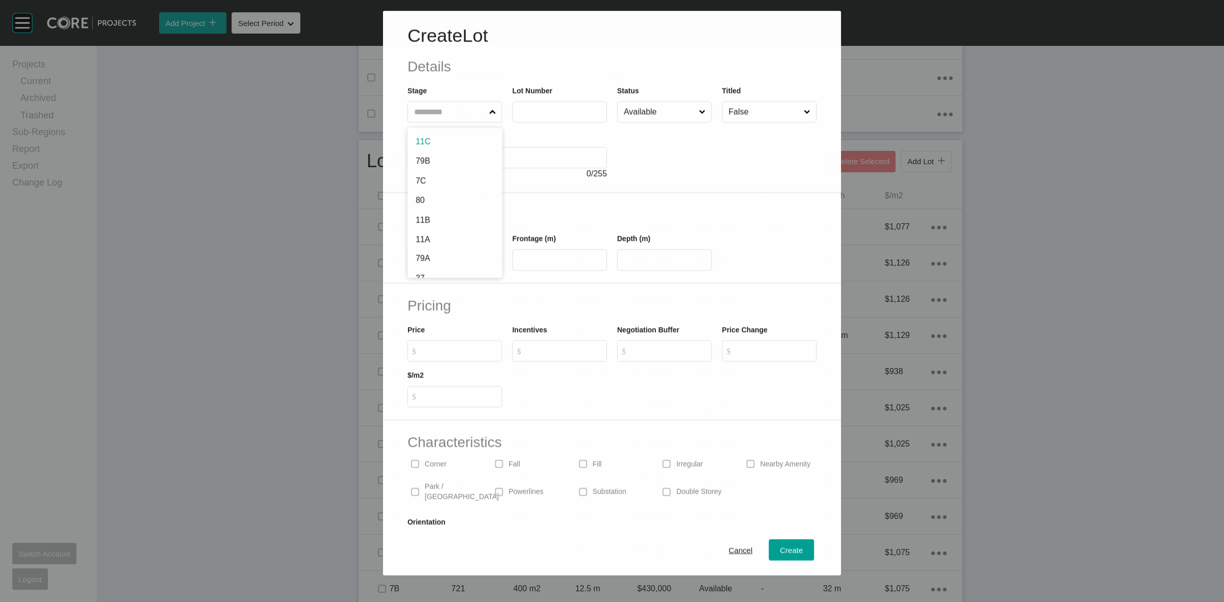
click at [470, 123] on div "Create Lot Details Stage 11C 79B 7C 80 11B 11A 79A 37 38 39 41 42 43 45 47 49 6…" at bounding box center [612, 102] width 458 height 182
click at [438, 109] on input "text" at bounding box center [449, 111] width 75 height 20
click at [440, 118] on input "text" at bounding box center [449, 111] width 75 height 20
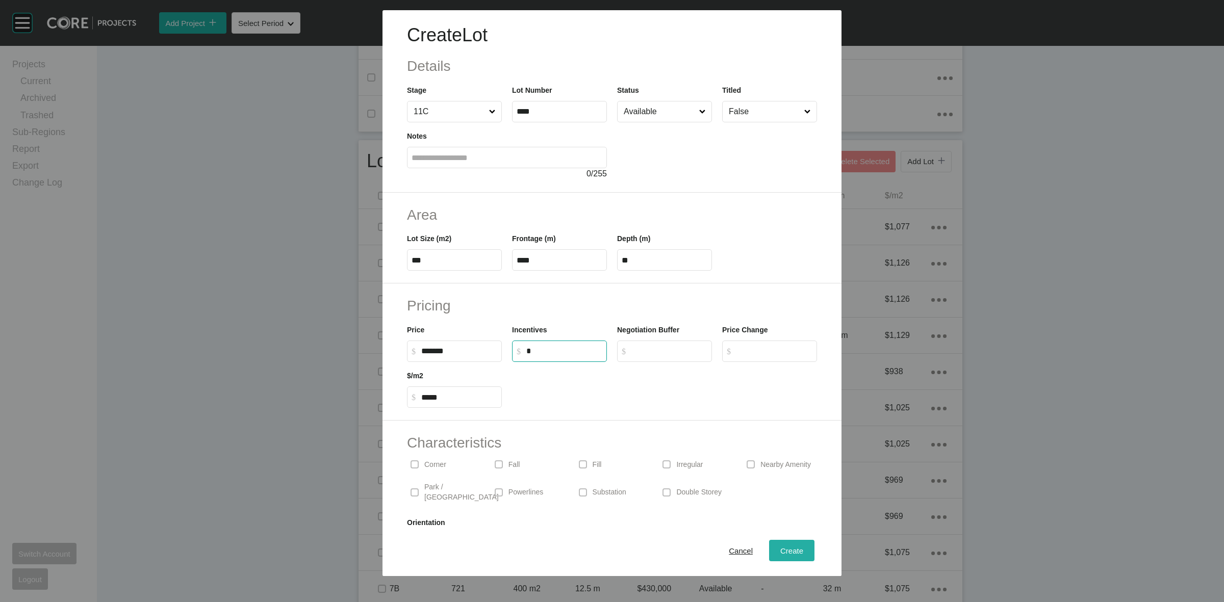
drag, startPoint x: 772, startPoint y: 546, endPoint x: 776, endPoint y: 542, distance: 5.8
click at [778, 546] on div "Create" at bounding box center [792, 551] width 28 height 14
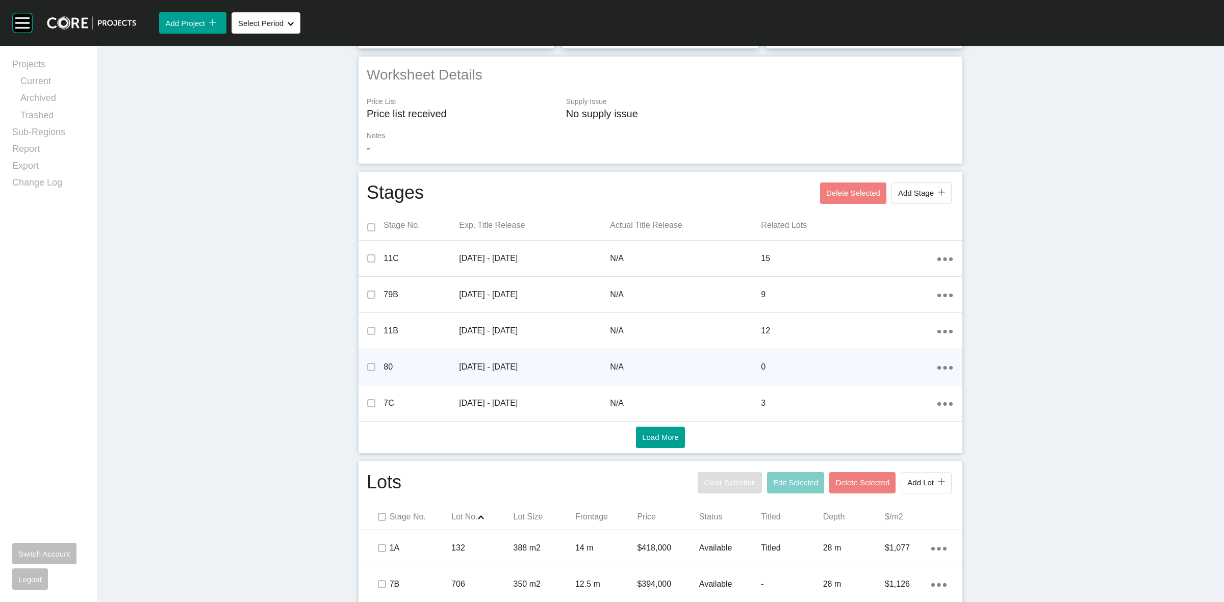
scroll to position [182, 0]
